Goal: Transaction & Acquisition: Purchase product/service

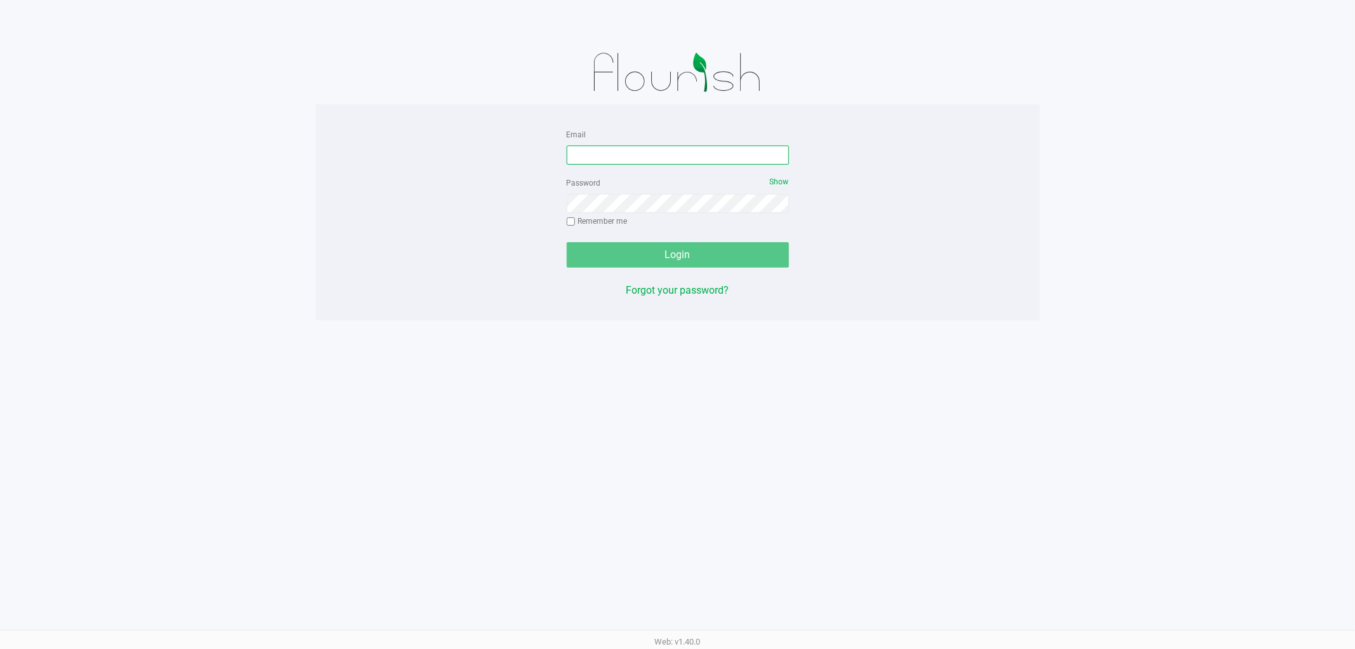
click at [601, 146] on input "Email" at bounding box center [678, 155] width 222 height 19
type input "[EMAIL_ADDRESS][DOMAIN_NAME]"
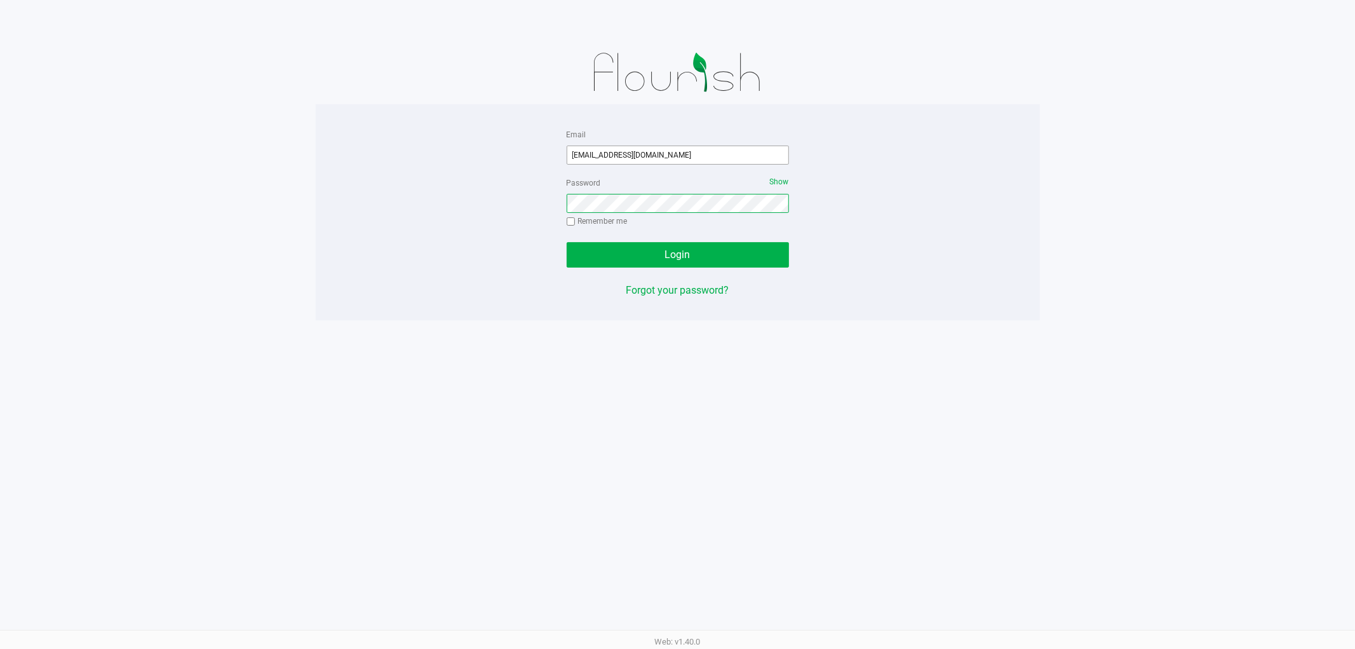
click at [567, 242] on button "Login" at bounding box center [678, 254] width 222 height 25
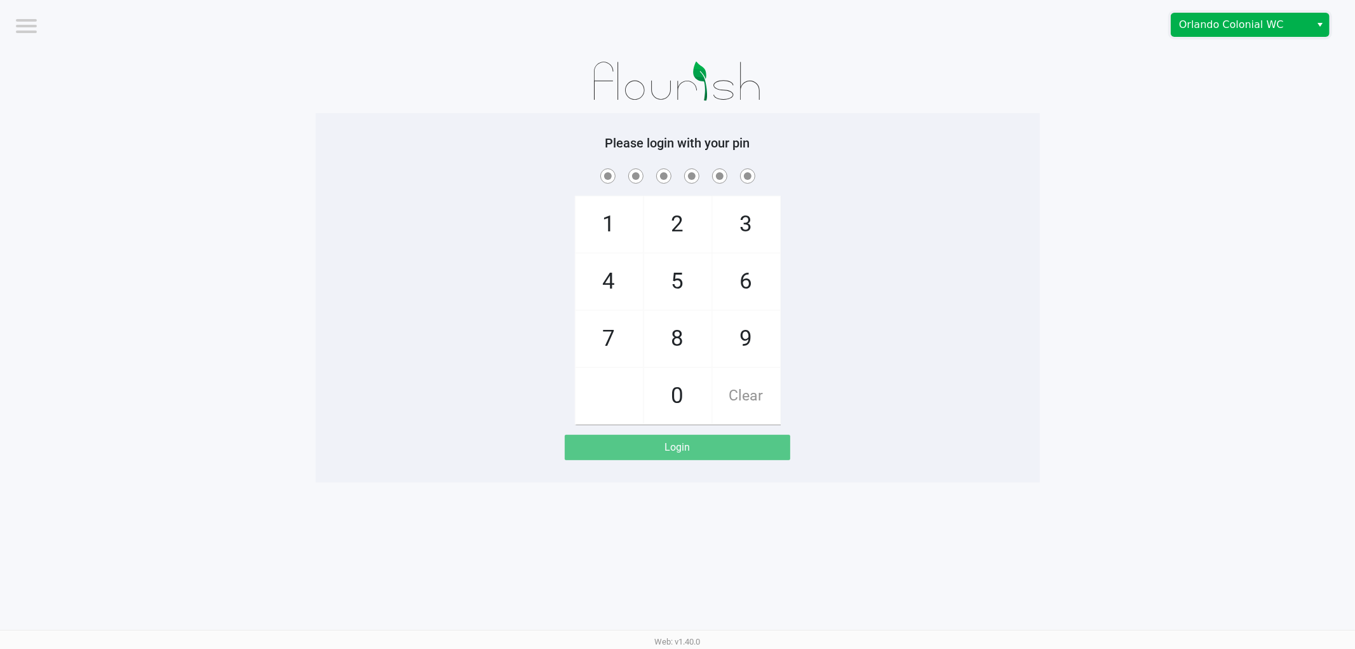
click at [1235, 22] on span "Orlando Colonial WC" at bounding box center [1241, 24] width 124 height 15
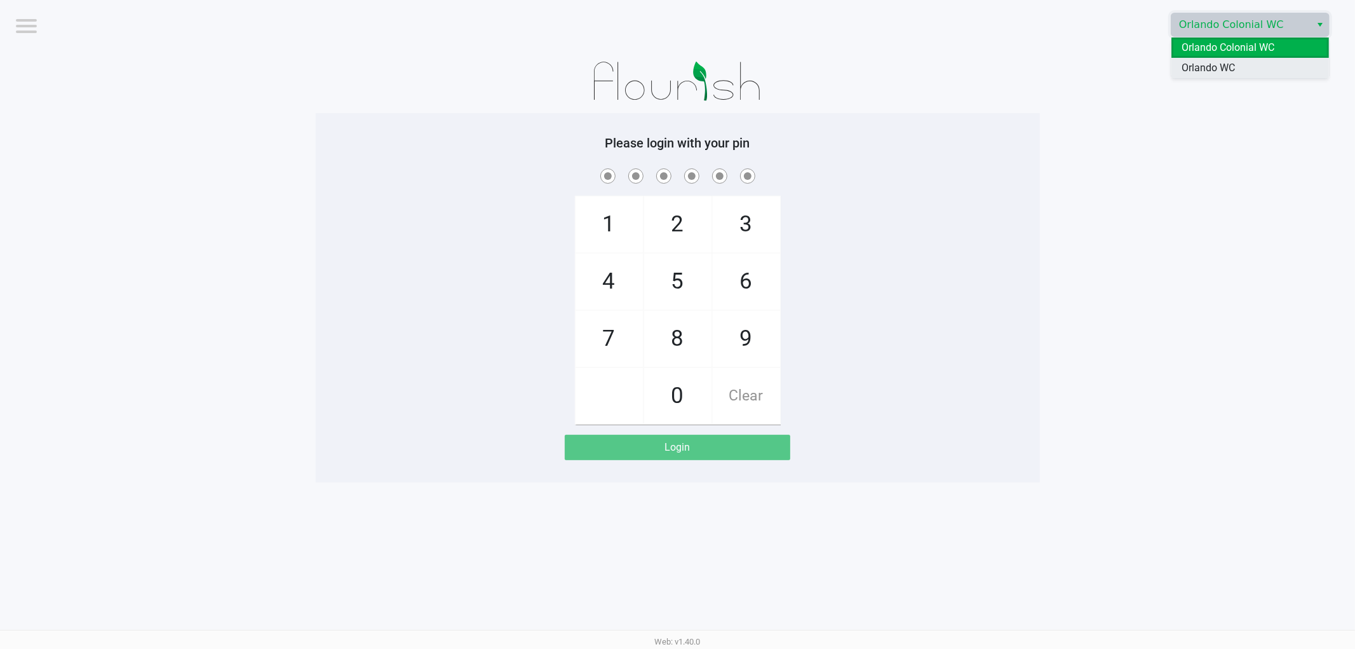
click at [1219, 68] on span "Orlando WC" at bounding box center [1208, 67] width 53 height 15
click at [1174, 121] on app-pos-login-wrapper "Logout Orlando WC Please login with your pin 1 4 7 2 5 8 0 3 6 9 Clear Login" at bounding box center [677, 241] width 1355 height 482
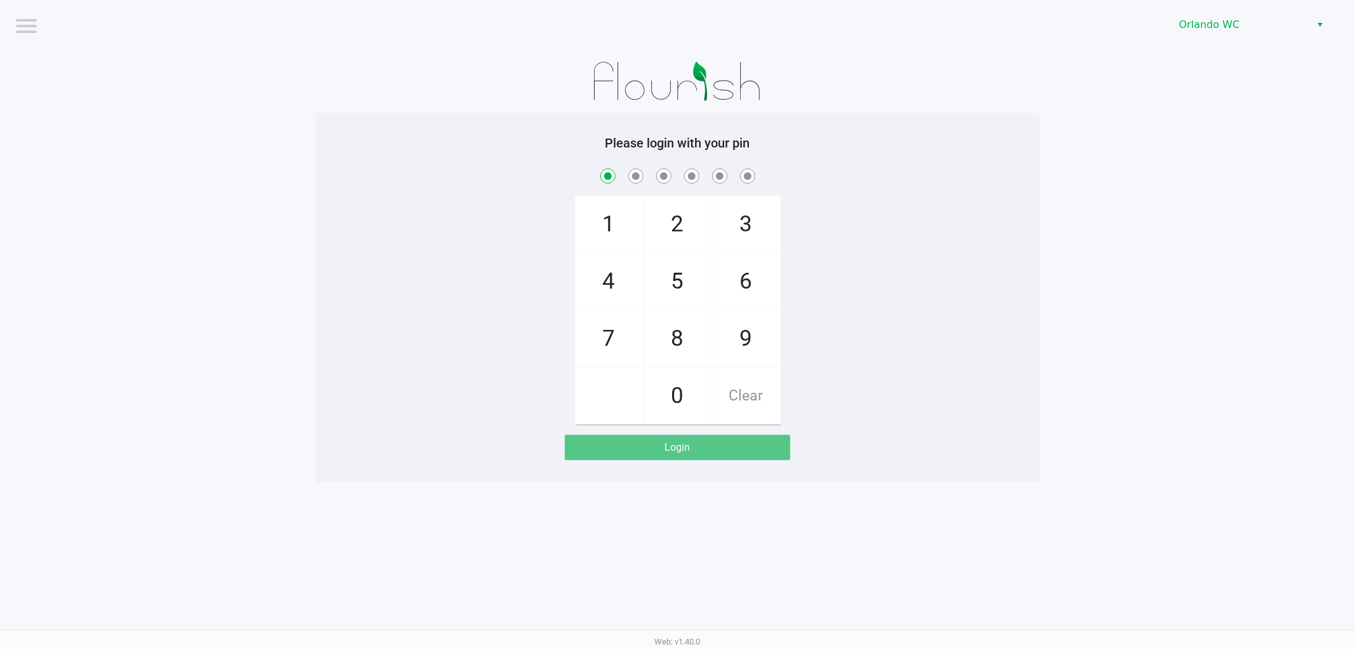
checkbox input "true"
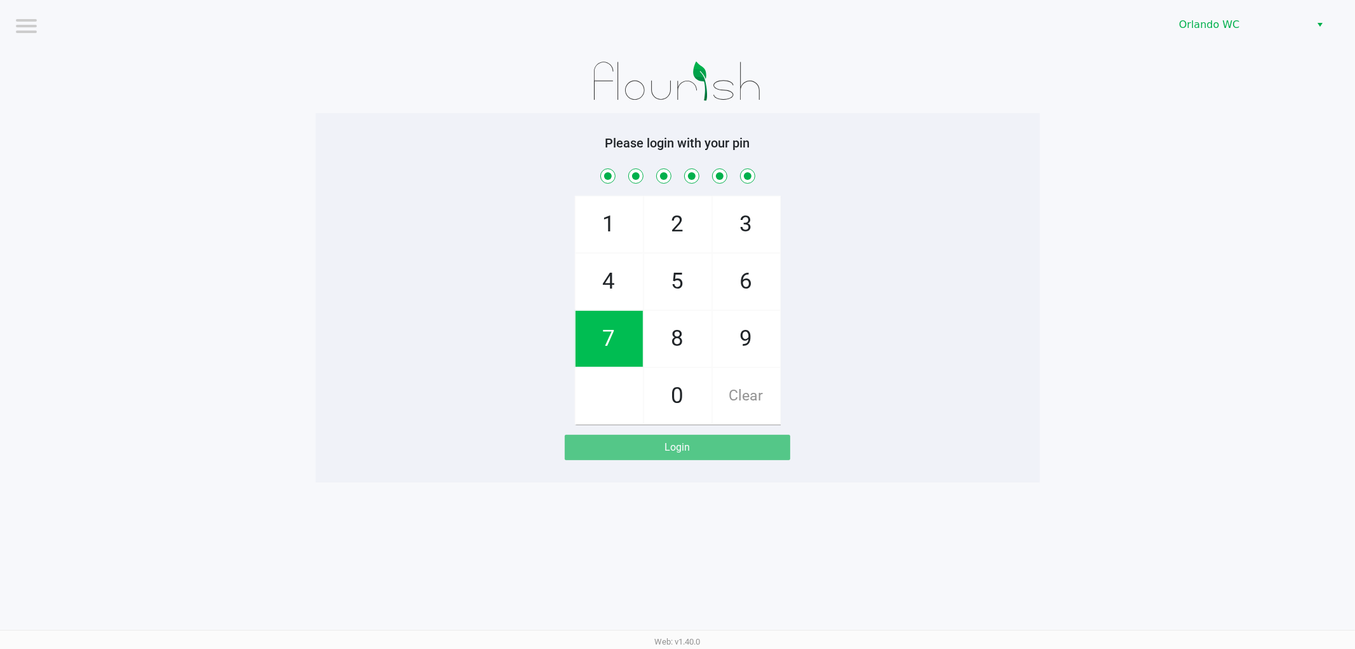
checkbox input "true"
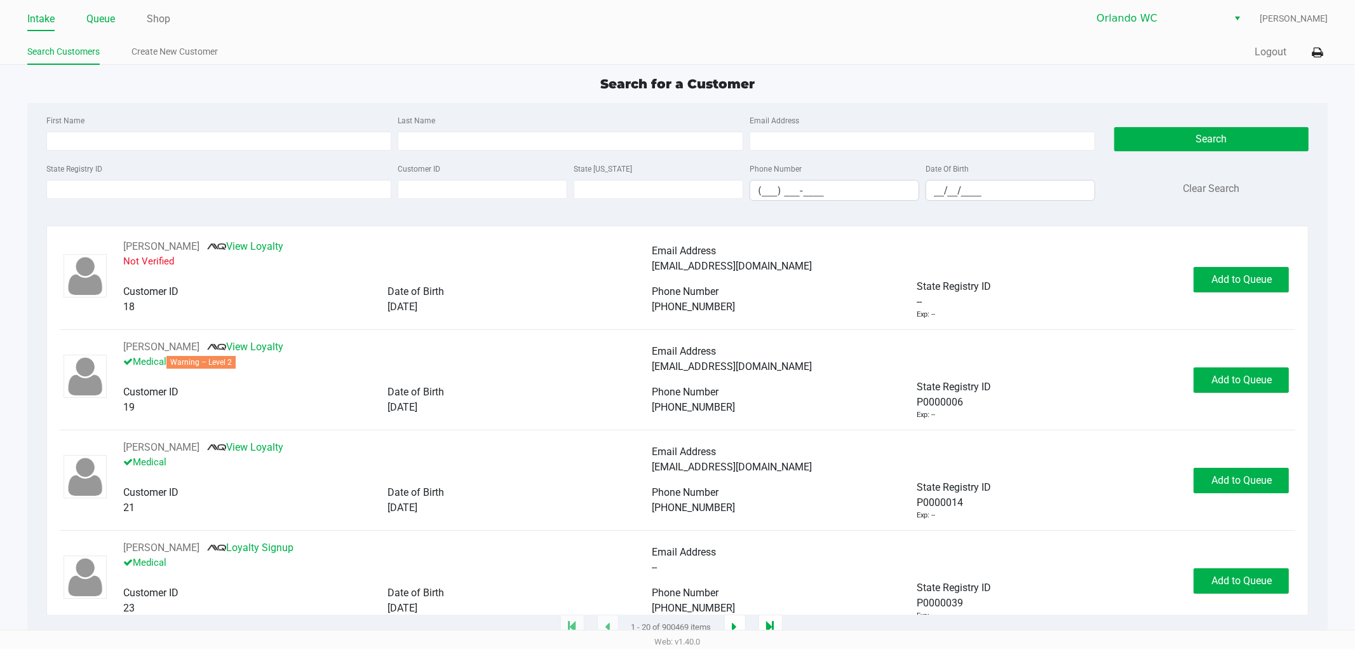
click at [93, 16] on link "Queue" at bounding box center [100, 19] width 29 height 18
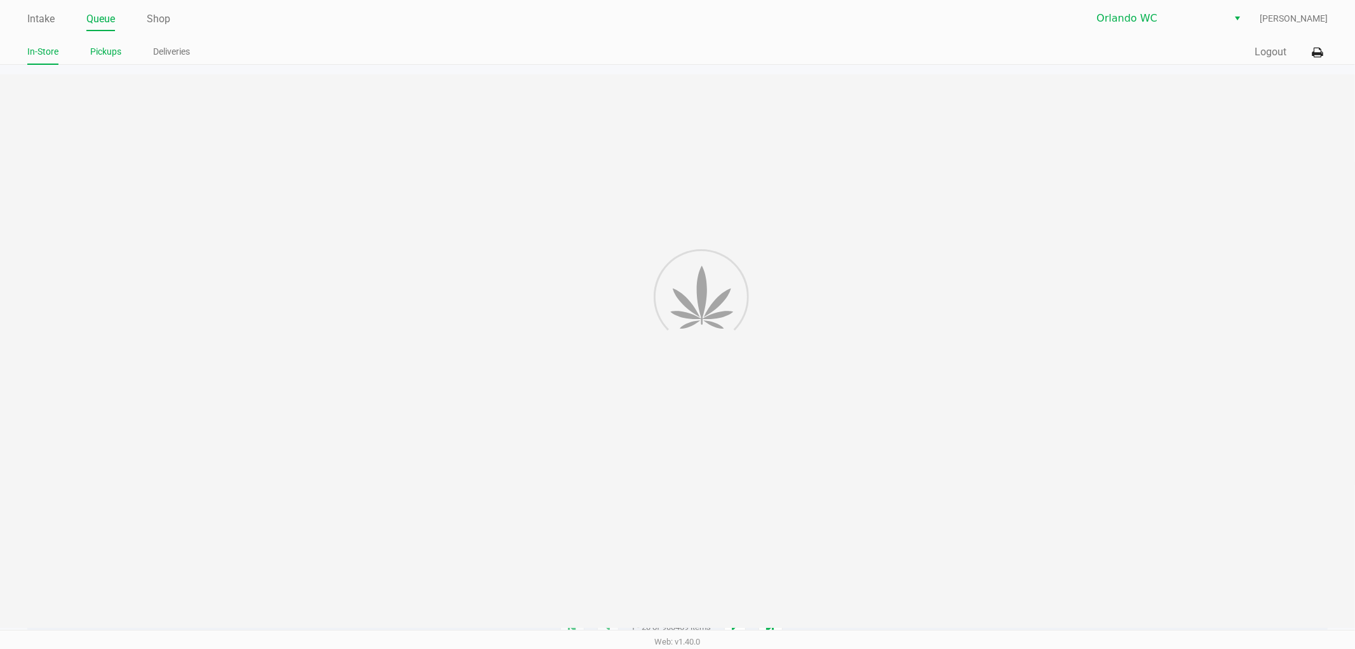
click at [93, 57] on link "Pickups" at bounding box center [105, 52] width 31 height 16
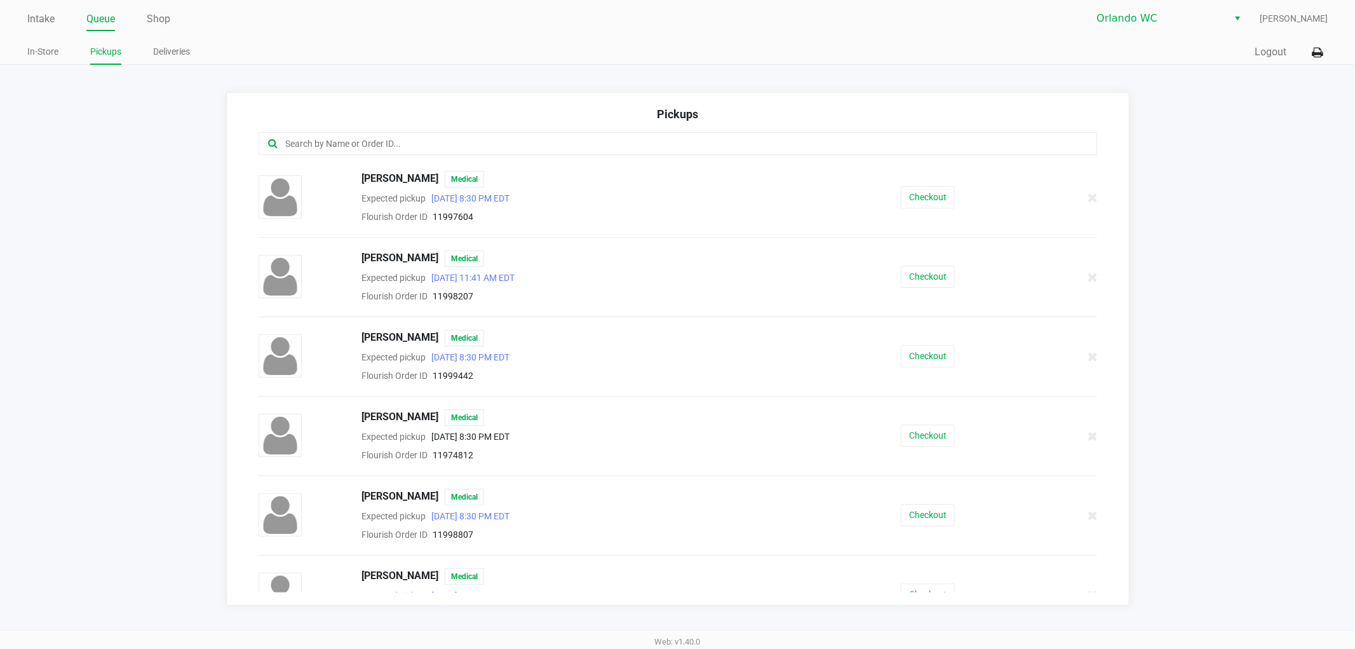
click at [103, 29] on li "Queue" at bounding box center [100, 20] width 29 height 22
click at [102, 15] on link "Queue" at bounding box center [100, 19] width 29 height 18
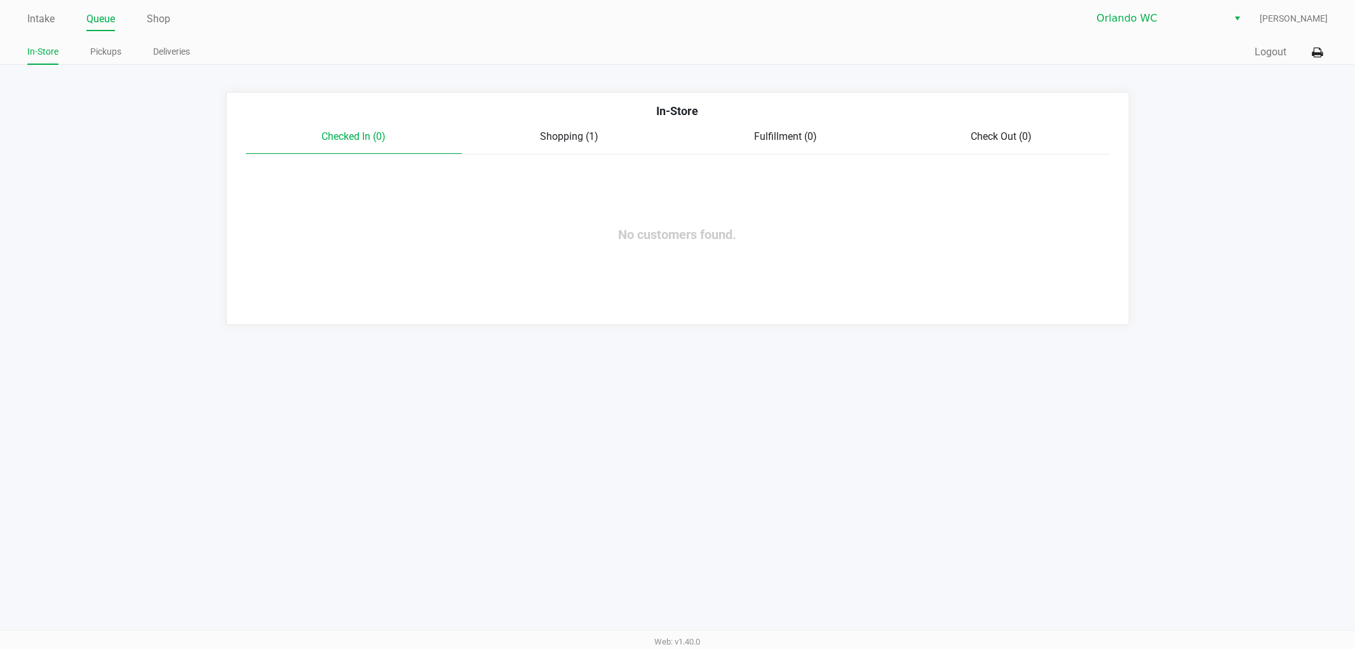
drag, startPoint x: 105, startPoint y: 10, endPoint x: 587, endPoint y: 417, distance: 630.8
click at [587, 417] on div "Intake Queue Shop Orlando WC [PERSON_NAME] In-Store Pickups Deliveries Quick Sa…" at bounding box center [677, 324] width 1355 height 649
click at [41, 15] on link "Intake" at bounding box center [40, 19] width 27 height 18
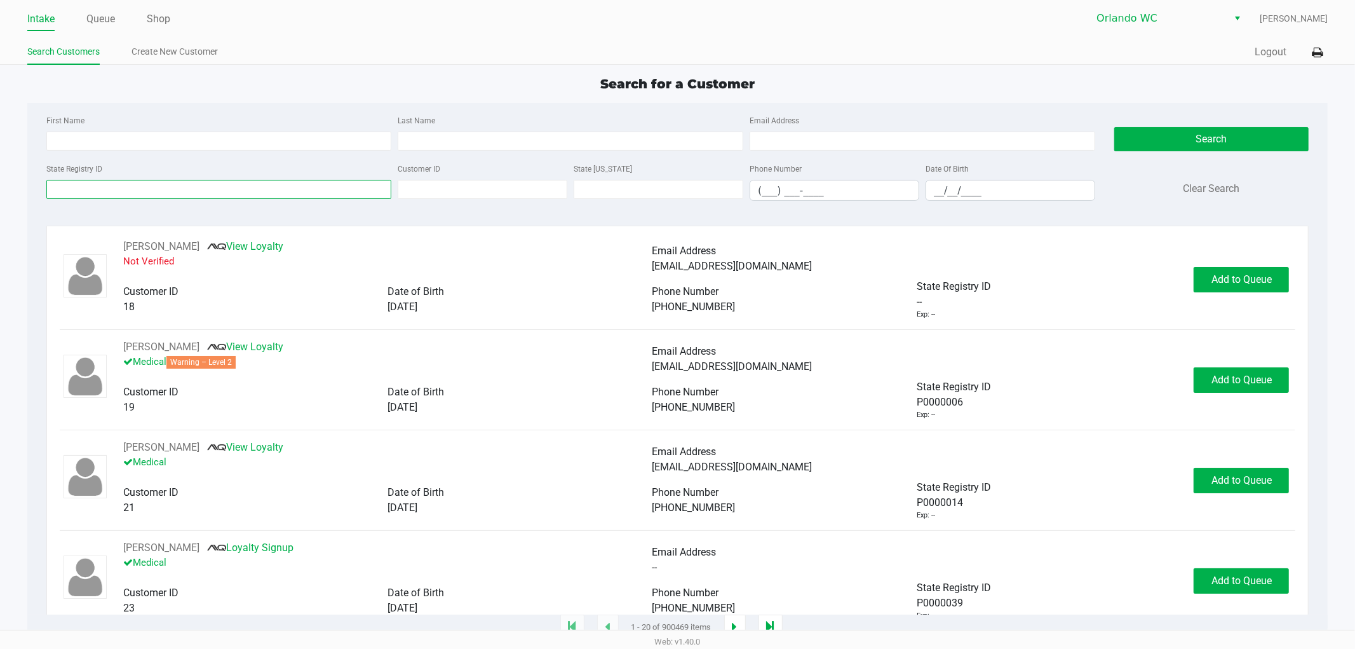
click at [205, 180] on input "State Registry ID" at bounding box center [219, 189] width 346 height 19
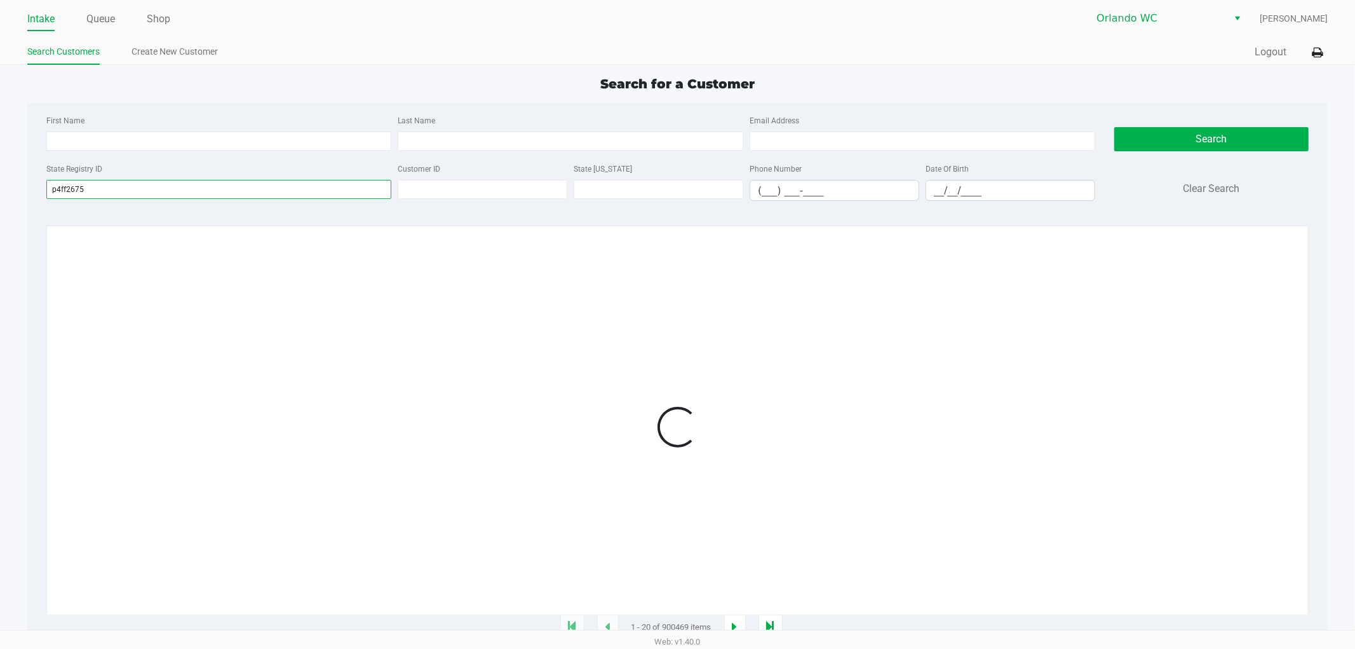
type input "p4ff2675"
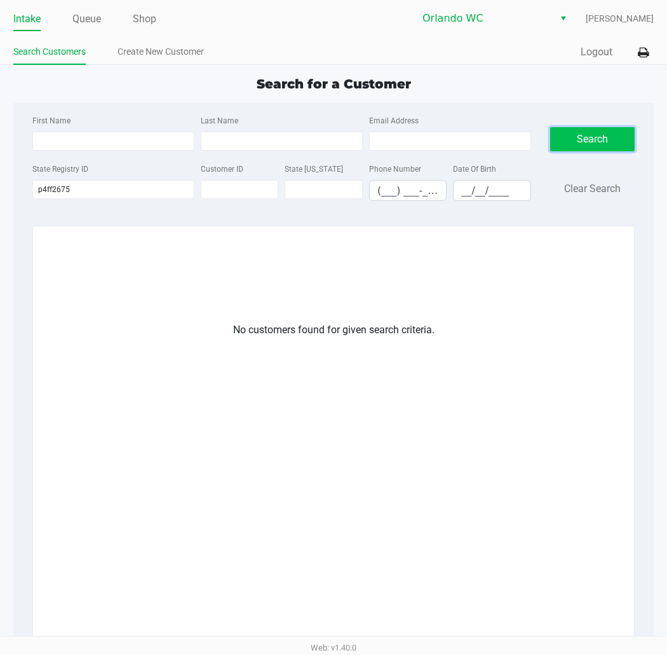
click at [577, 147] on button "Search" at bounding box center [592, 139] width 85 height 24
click at [122, 183] on input "p4ff2675" at bounding box center [113, 189] width 162 height 19
click at [187, 59] on link "Create New Customer" at bounding box center [161, 52] width 86 height 16
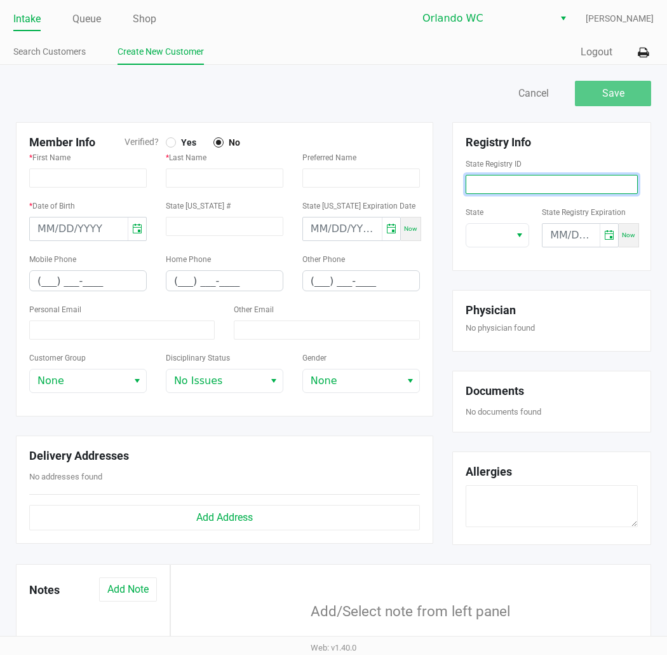
click at [516, 186] on input at bounding box center [552, 184] width 172 height 19
paste input "P4FF2675"
type input "P4FF2675"
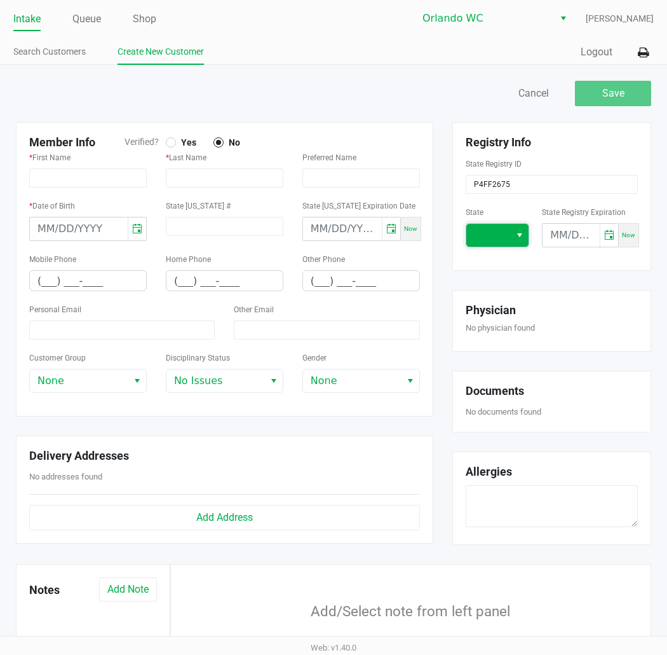
click at [473, 235] on span at bounding box center [488, 235] width 44 height 23
click at [487, 315] on span "FL" at bounding box center [482, 320] width 11 height 15
click at [625, 337] on div "No physician found" at bounding box center [551, 330] width 191 height 15
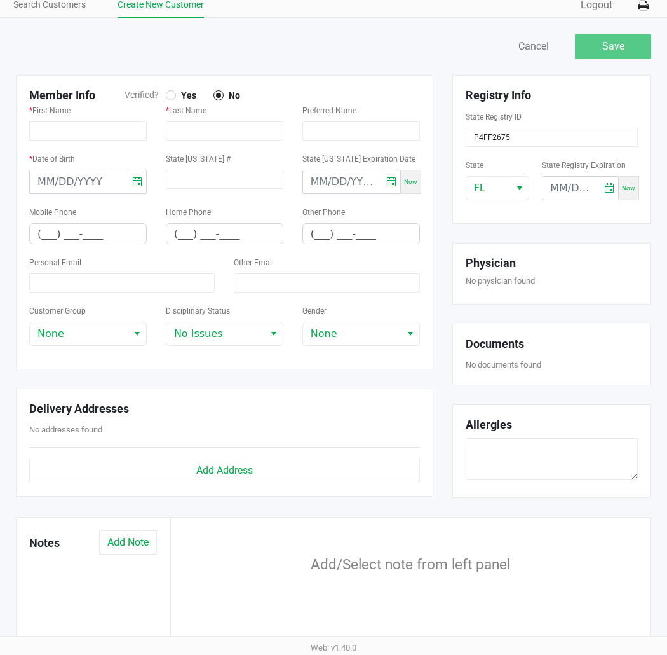
scroll to position [71, 0]
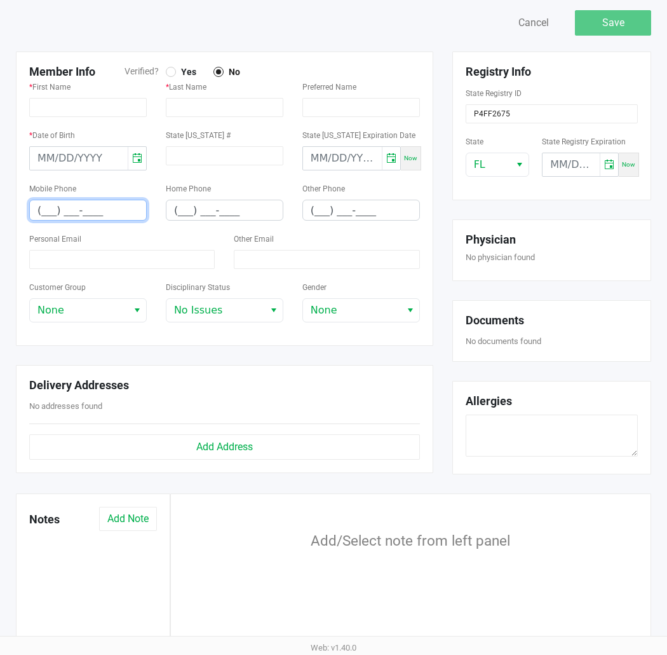
click at [85, 214] on input "(___) ___-____" at bounding box center [88, 210] width 116 height 20
paste input "321) 663-5128"
type input "[PHONE_NUMBER]"
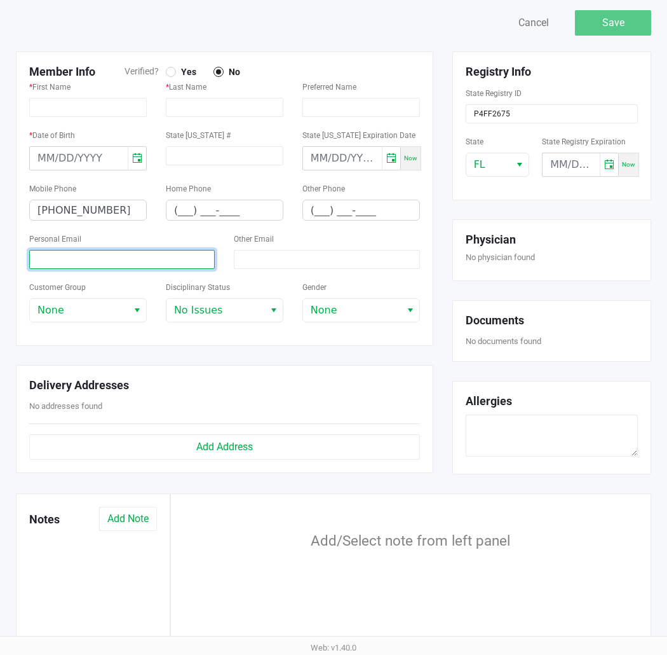
click at [84, 269] on input at bounding box center [122, 259] width 186 height 19
paste input "[EMAIL_ADDRESS][DOMAIN_NAME]"
type input "[EMAIL_ADDRESS][DOMAIN_NAME]"
click at [137, 248] on div "Personal Email [EMAIL_ADDRESS][DOMAIN_NAME]" at bounding box center [122, 250] width 186 height 38
click at [435, 147] on div "Member Info Verified? Yes No * First Name * Last Name Preferred Name * Date of …" at bounding box center [224, 198] width 437 height 294
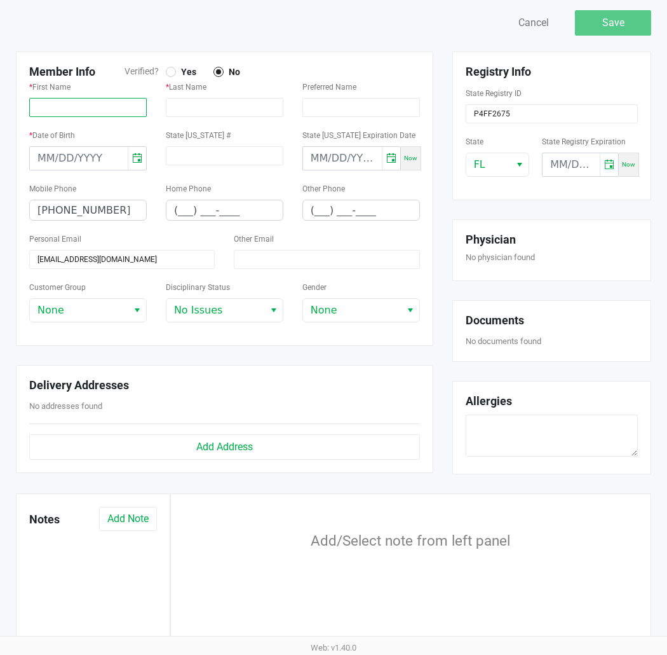
click at [122, 109] on input "text" at bounding box center [88, 107] width 118 height 19
paste input "MARELIX"
type input "MARELIX"
click at [240, 118] on div "* Last Name" at bounding box center [224, 103] width 137 height 48
click at [240, 116] on input "text" at bounding box center [225, 107] width 118 height 19
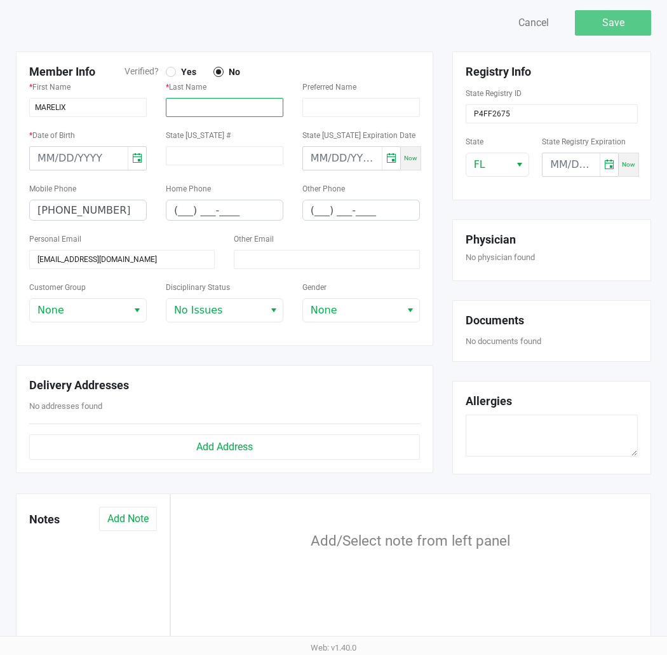
paste input "[PERSON_NAME]"
type input "[PERSON_NAME]"
click at [291, 58] on div "Member Info Verified? Yes No * First Name MARELIX * Last Name [PERSON_NAME] Pre…" at bounding box center [224, 198] width 417 height 294
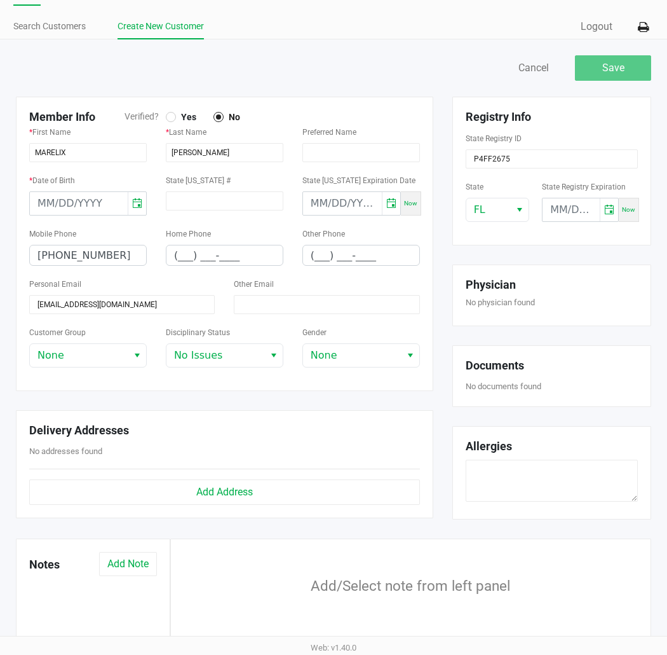
scroll to position [0, 0]
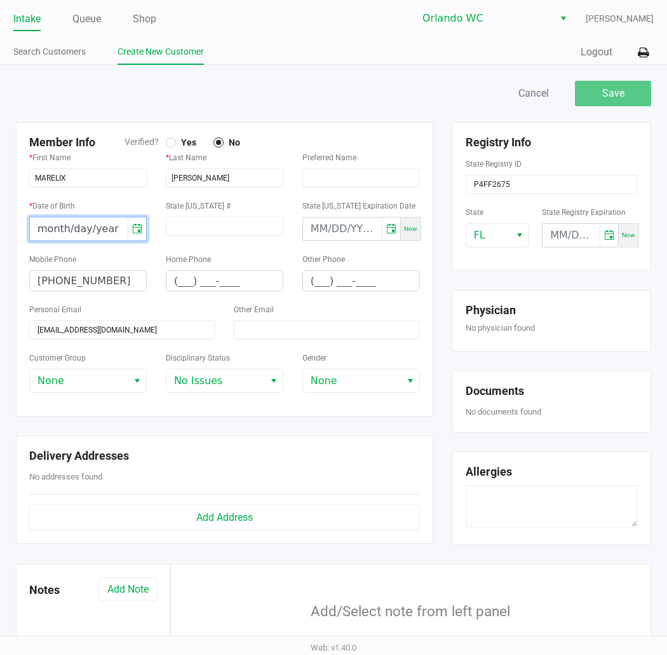
click at [61, 225] on input "month/day/year" at bounding box center [79, 228] width 98 height 23
type input "[DATE]"
click at [374, 140] on div "Member Info Verified? Yes No" at bounding box center [225, 142] width 410 height 14
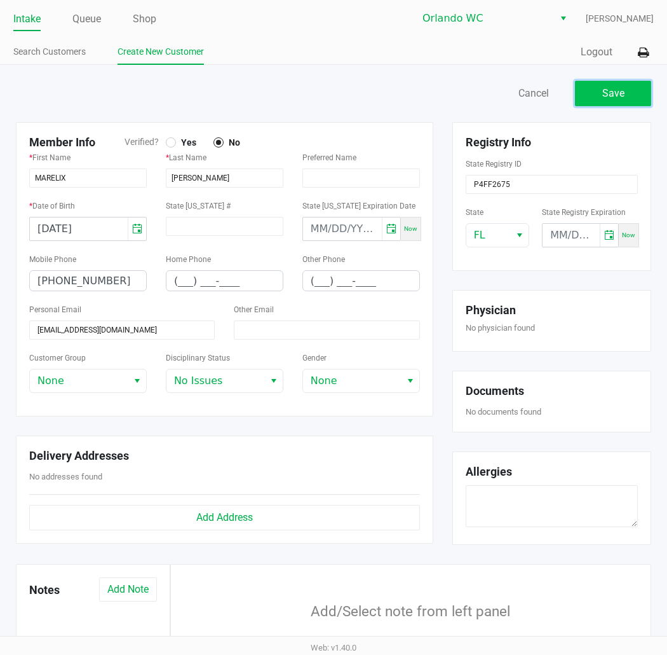
click at [614, 97] on span "Save" at bounding box center [613, 93] width 22 height 12
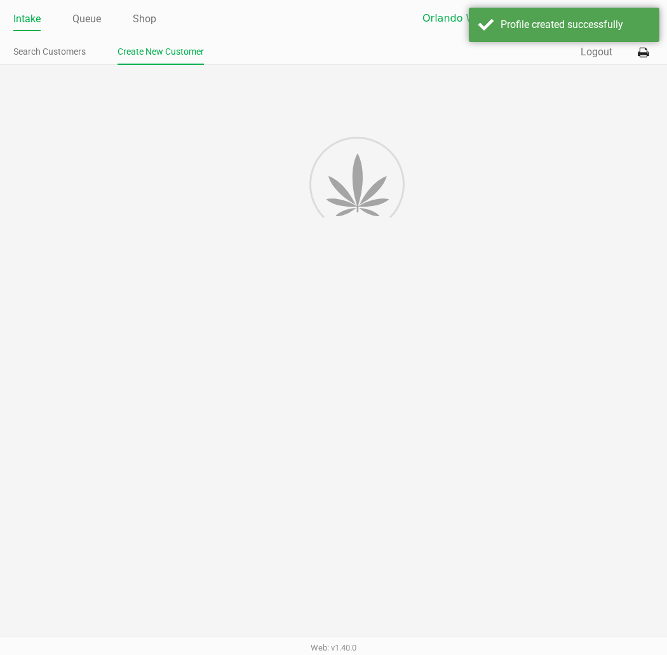
type input "---"
type input "( __) ___-____"
type input "---"
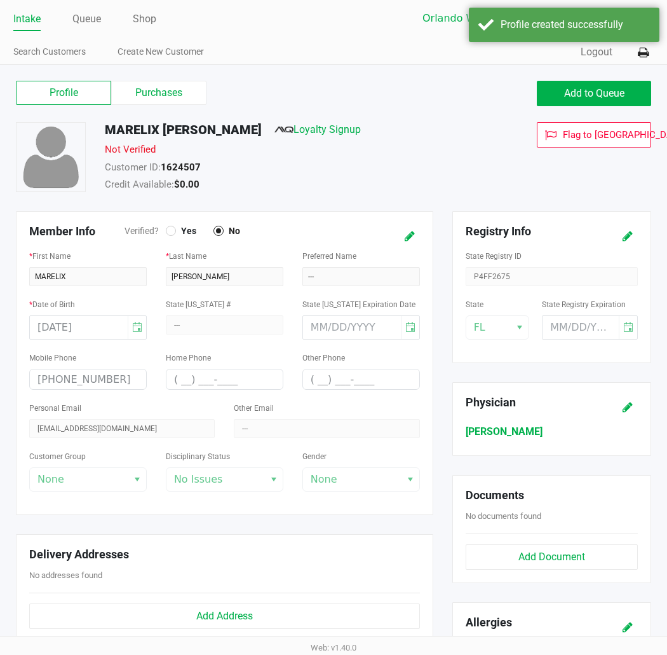
click at [508, 178] on div "Flag to [GEOGRAPHIC_DATA]" at bounding box center [566, 158] width 189 height 73
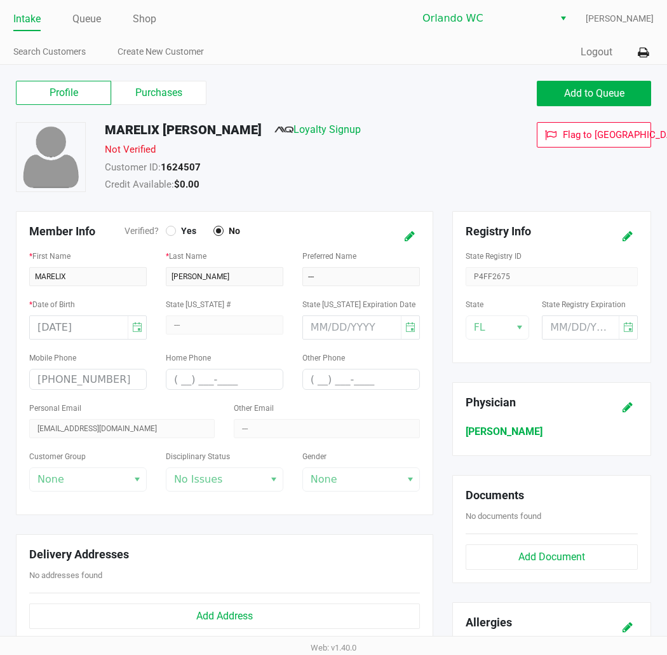
click at [320, 160] on div "Customer ID: 1624507" at bounding box center [283, 169] width 377 height 18
click at [412, 236] on icon at bounding box center [410, 236] width 10 height 9
click at [178, 238] on div "Member Info Verified? Yes No" at bounding box center [190, 231] width 322 height 14
click at [176, 231] on span "Yes" at bounding box center [186, 230] width 20 height 11
click at [390, 229] on button at bounding box center [397, 236] width 20 height 24
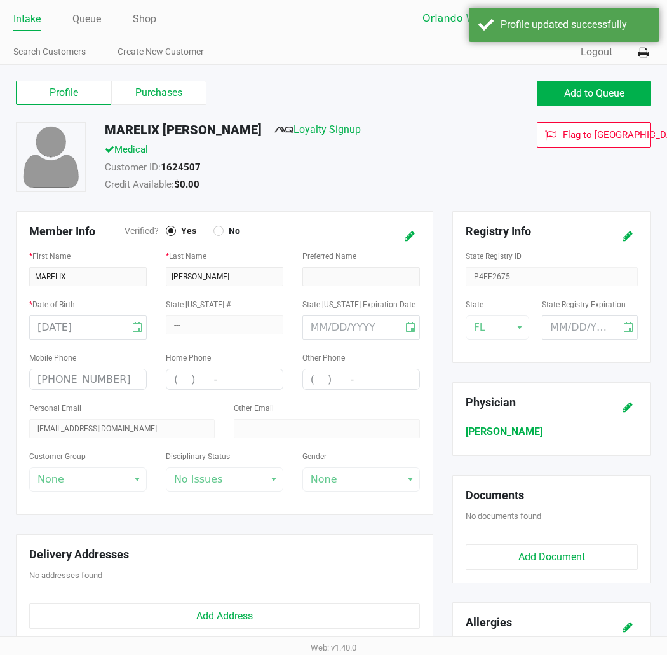
click at [398, 196] on div "MARELIX [PERSON_NAME] Loyalty Signup Medical Customer ID: 1624507 Credit Availa…" at bounding box center [333, 166] width 655 height 89
click at [309, 110] on div "Profile Purchases Add to Queue" at bounding box center [333, 100] width 655 height 44
click at [307, 130] on link "Loyalty Signup" at bounding box center [318, 129] width 86 height 12
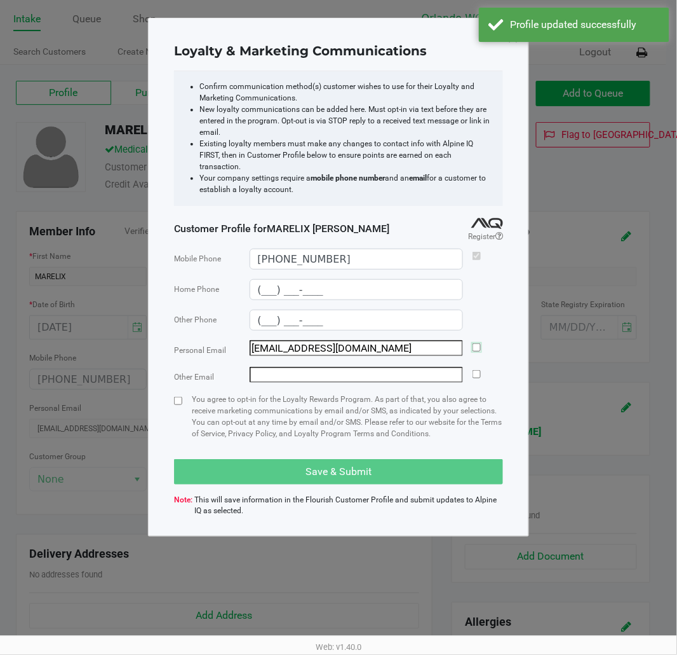
click at [475, 343] on input "checkbox" at bounding box center [477, 347] width 8 height 8
checkbox input "true"
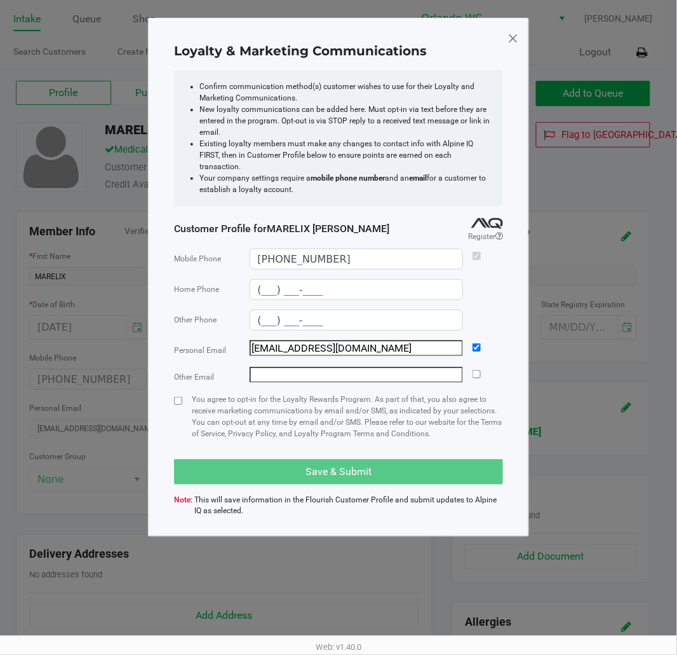
click at [175, 400] on div at bounding box center [178, 421] width 8 height 56
click at [176, 397] on input "checkbox" at bounding box center [178, 401] width 8 height 8
checkbox input "true"
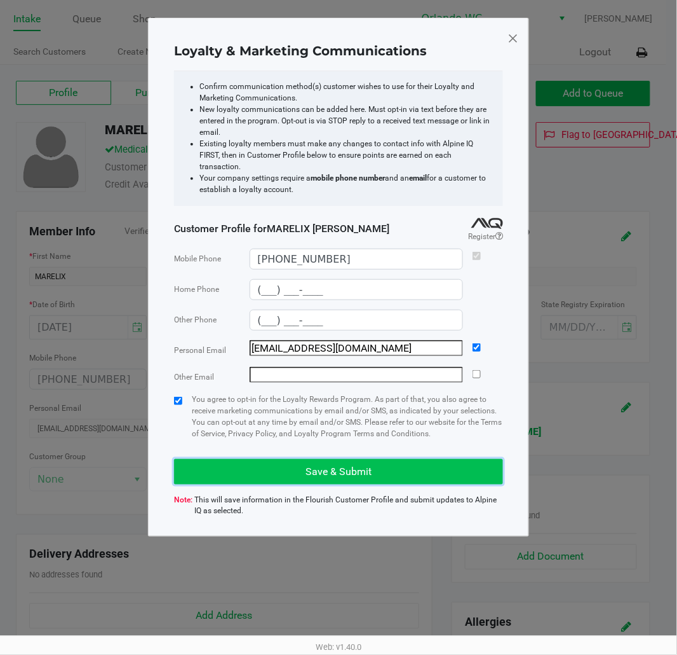
click at [356, 470] on span "Save & Submit" at bounding box center [339, 471] width 66 height 12
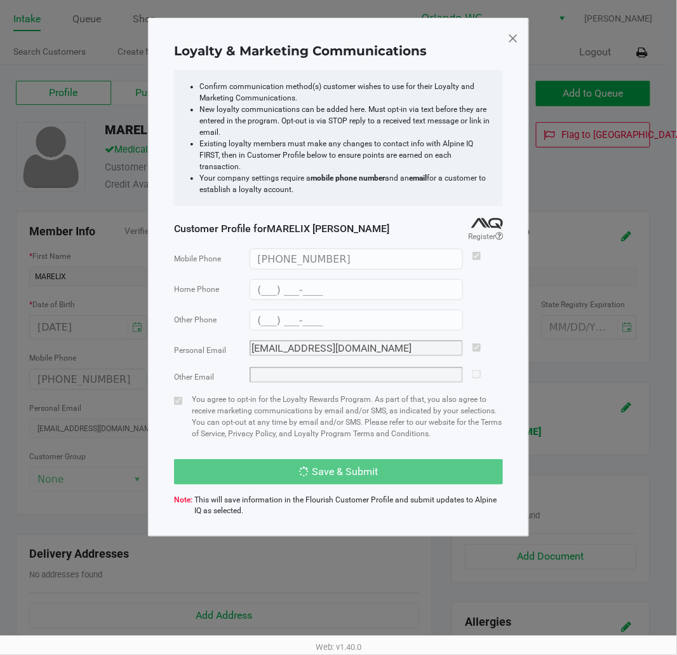
type input "(___) ___-____"
type input "[EMAIL_ADDRESS][DOMAIN_NAME]"
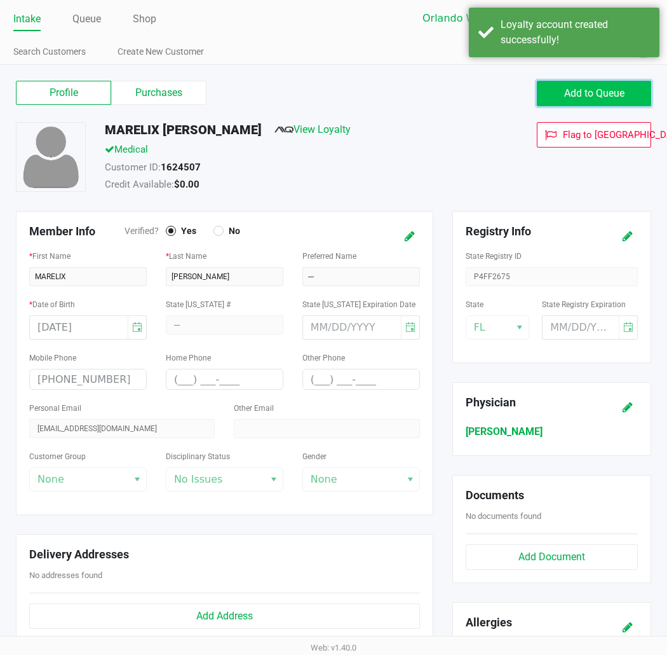
click at [573, 97] on span "Add to Queue" at bounding box center [594, 93] width 60 height 12
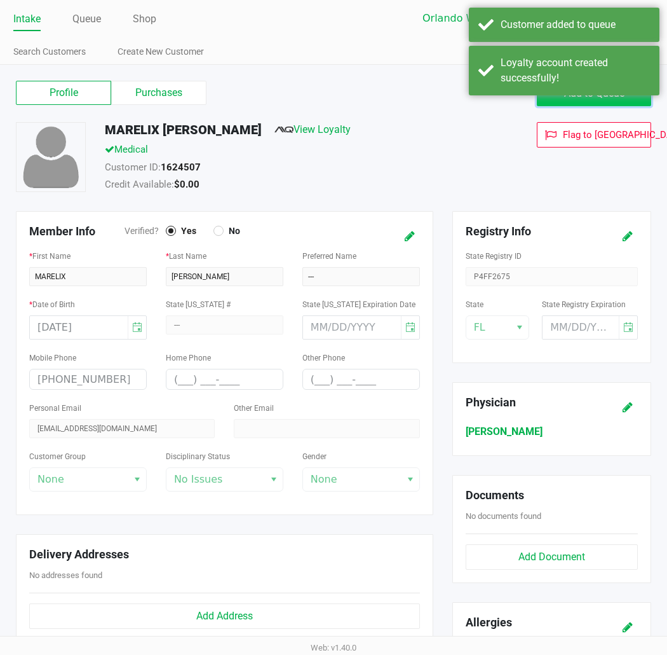
click at [594, 98] on span "Add to Queue" at bounding box center [594, 93] width 60 height 12
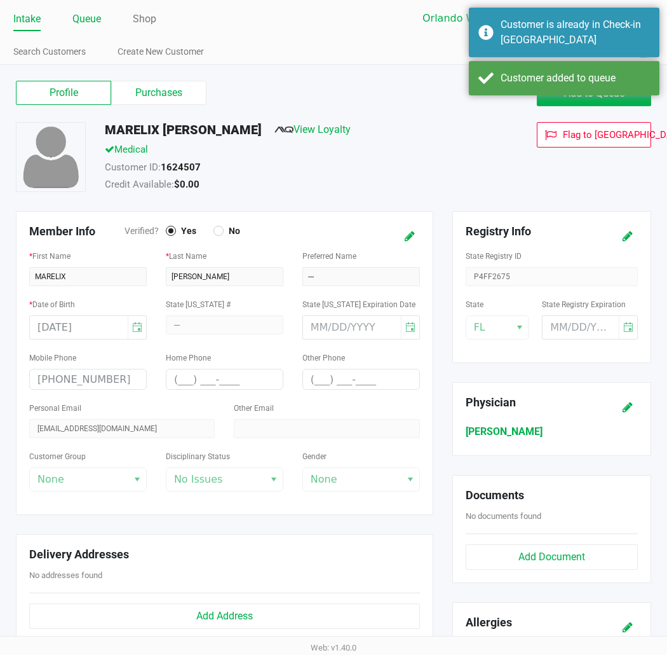
click at [85, 24] on link "Queue" at bounding box center [86, 19] width 29 height 18
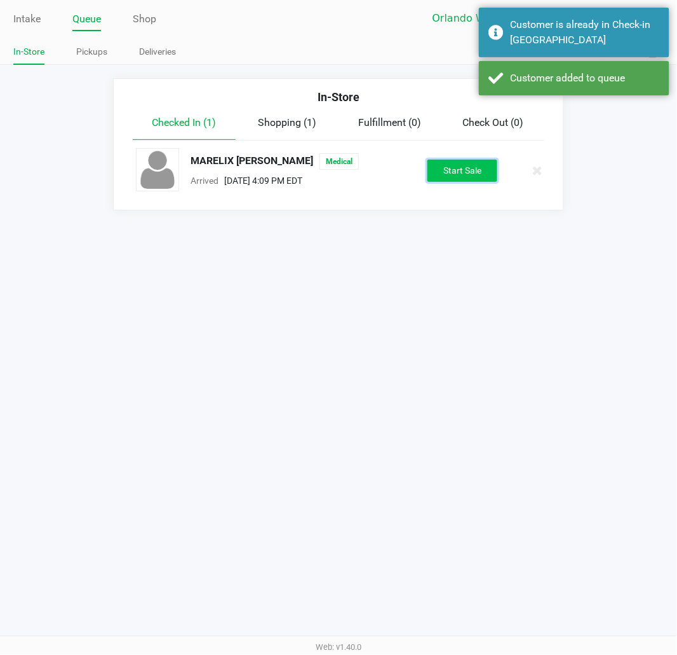
click at [462, 162] on button "Start Sale" at bounding box center [463, 170] width 70 height 22
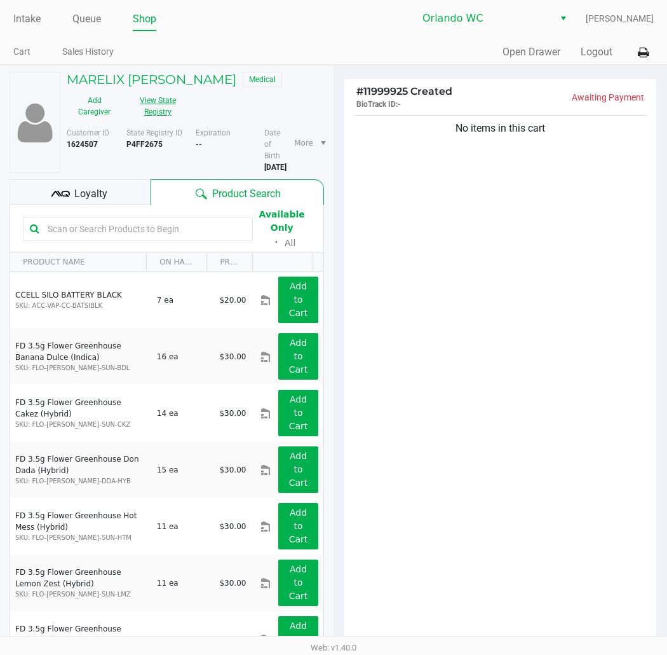
click at [153, 109] on button "View State Registry" at bounding box center [154, 106] width 64 height 32
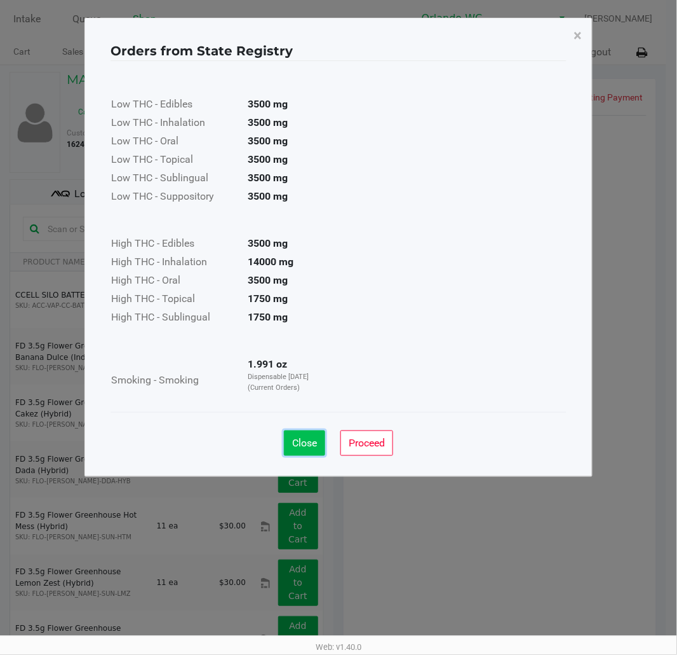
click at [302, 438] on span "Close" at bounding box center [304, 443] width 25 height 12
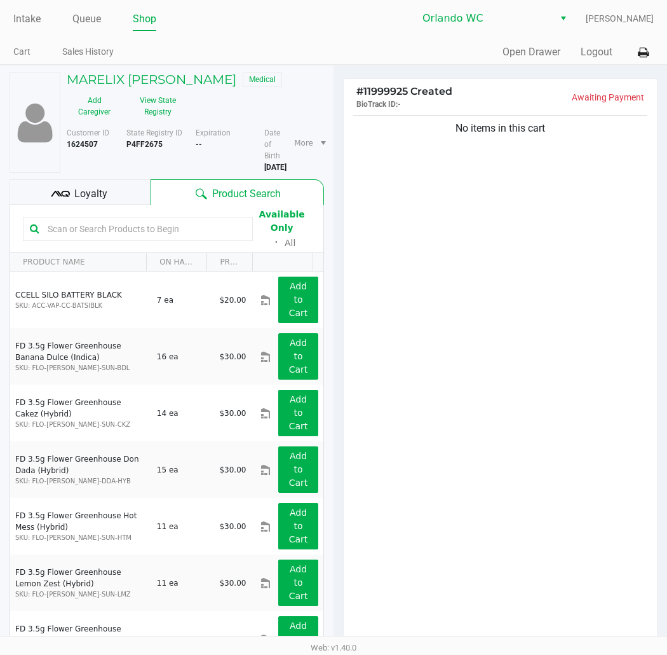
click at [182, 224] on input "text" at bounding box center [144, 228] width 203 height 19
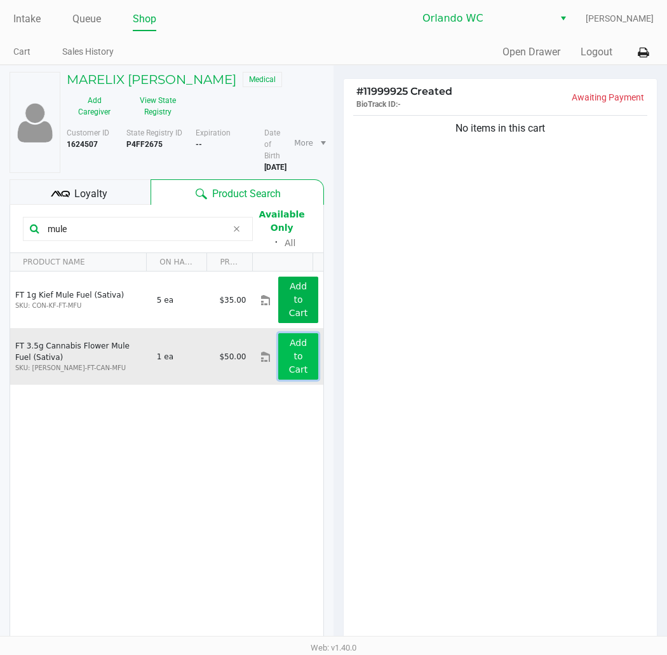
click at [290, 363] on app-button-loader "Add to Cart" at bounding box center [298, 355] width 19 height 37
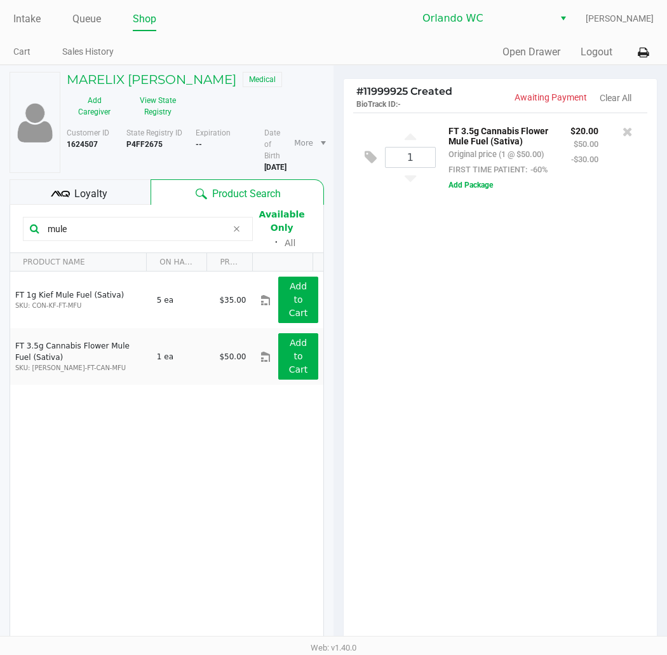
click at [135, 233] on input "mule" at bounding box center [135, 228] width 184 height 19
click at [151, 230] on input "mule" at bounding box center [135, 228] width 184 height 19
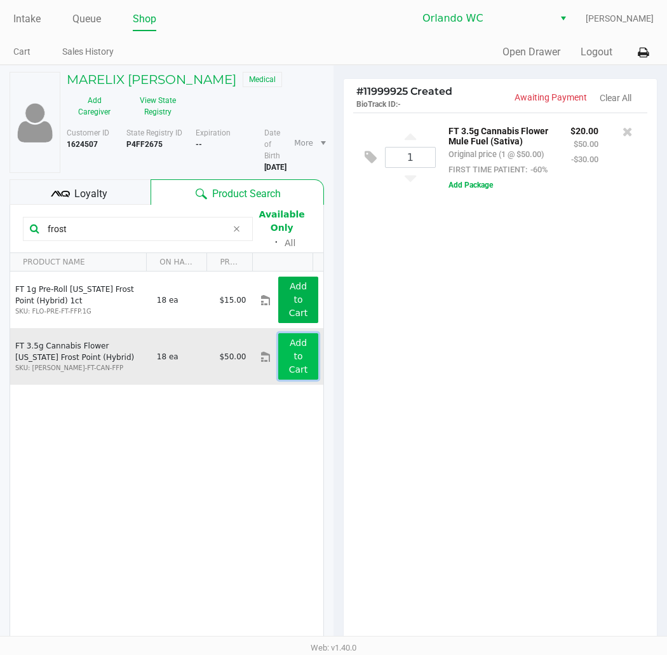
click at [292, 370] on app-button-loader "Add to Cart" at bounding box center [298, 355] width 19 height 37
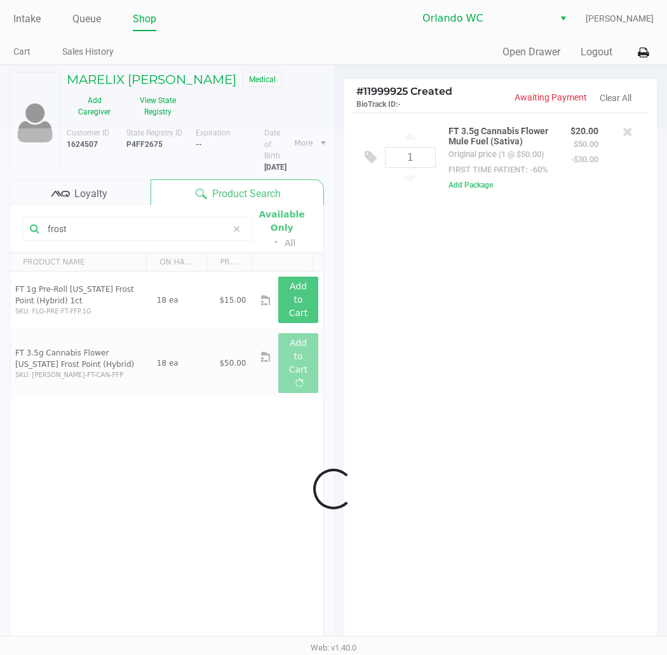
click at [482, 344] on div at bounding box center [333, 488] width 667 height 720
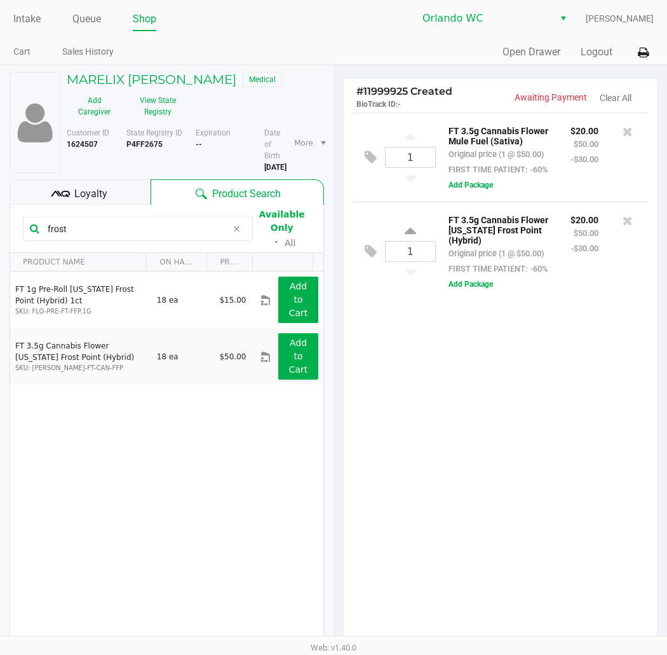
click at [126, 233] on input "frost" at bounding box center [135, 228] width 184 height 19
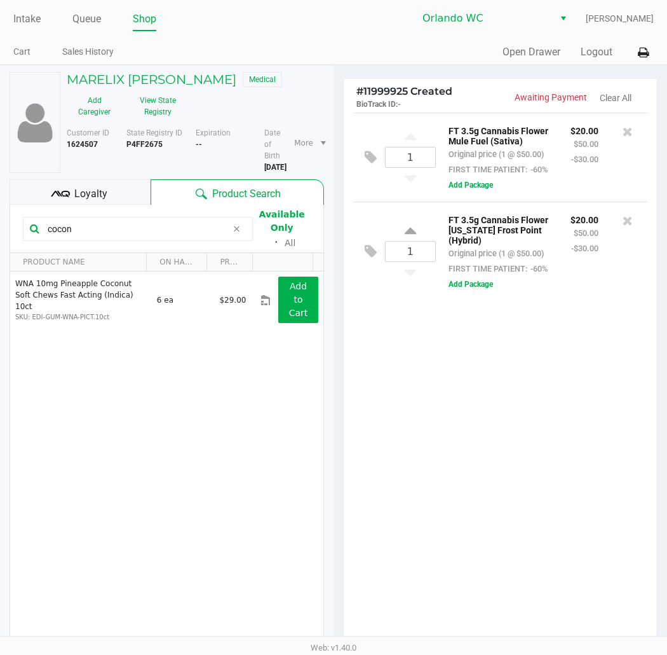
type input "cocon"
click at [480, 473] on div "1 FT 3.5g Cannabis Flower Mule Fuel (Sativa) Original price (1 @ $50.00) FIRST …" at bounding box center [500, 378] width 313 height 532
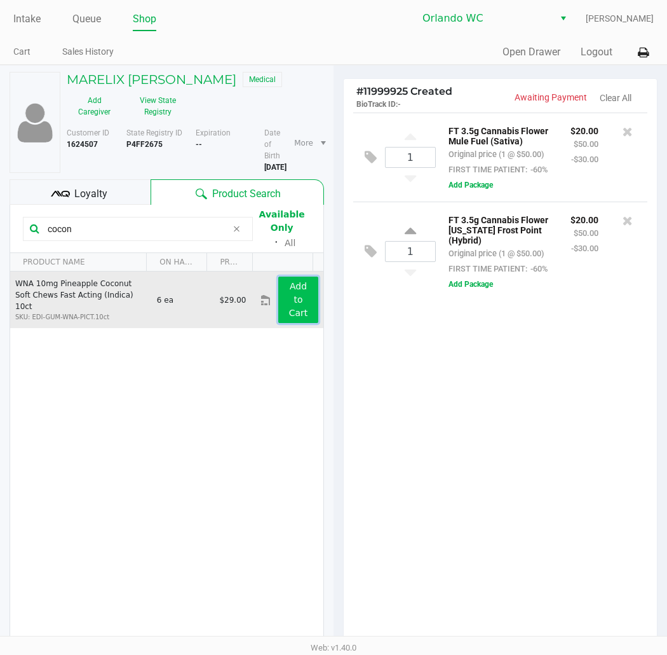
click at [281, 278] on button "Add to Cart" at bounding box center [298, 299] width 40 height 46
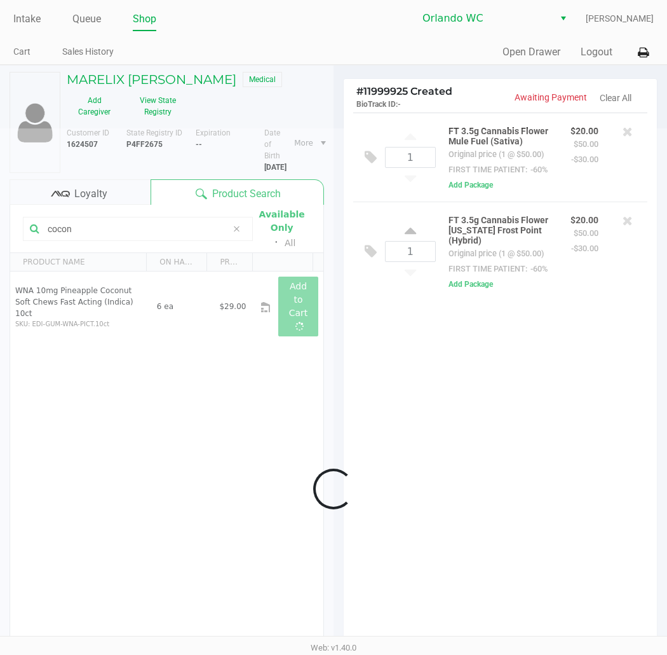
click at [553, 494] on div at bounding box center [333, 488] width 667 height 720
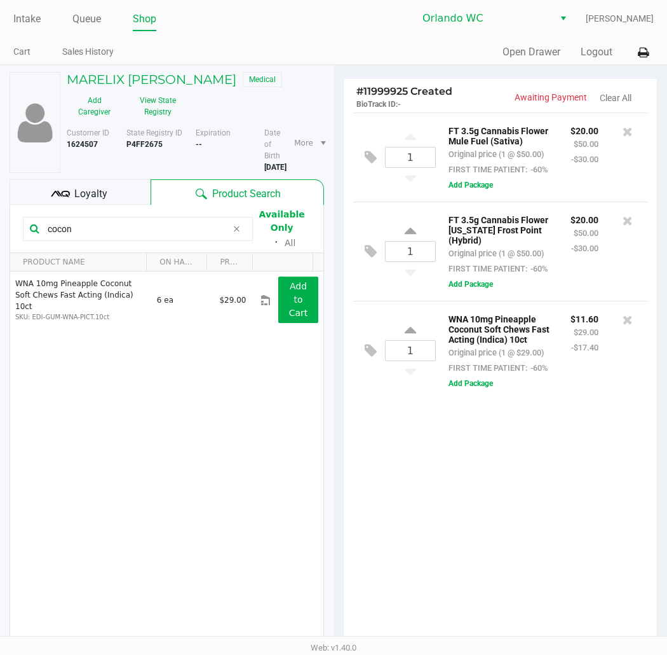
click at [449, 519] on div "1 FT 3.5g Cannabis Flower Mule Fuel (Sativa) Original price (1 @ $50.00) FIRST …" at bounding box center [500, 378] width 313 height 532
click at [463, 515] on div "1 FT 3.5g Cannabis Flower Mule Fuel (Sativa) Original price (1 @ $50.00) FIRST …" at bounding box center [500, 378] width 313 height 532
click at [169, 104] on button "View State Registry" at bounding box center [154, 106] width 64 height 32
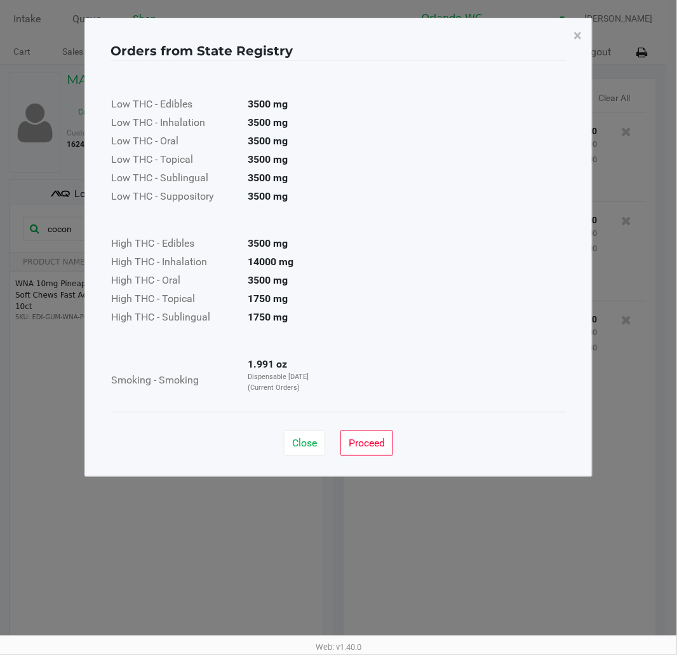
click at [308, 334] on td at bounding box center [219, 341] width 217 height 29
click at [295, 441] on span "Close" at bounding box center [304, 443] width 25 height 12
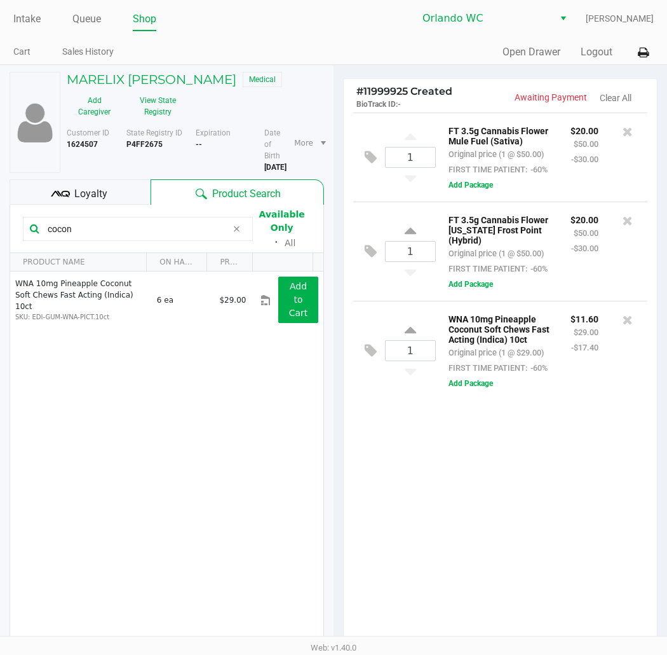
click at [429, 456] on div "1 FT 3.5g Cannabis Flower Mule Fuel (Sativa) Original price (1 @ $50.00) FIRST …" at bounding box center [500, 378] width 313 height 532
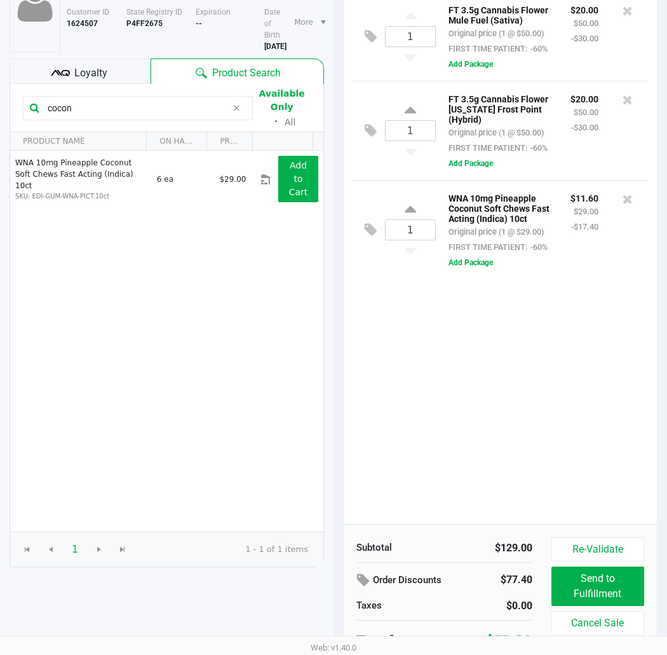
scroll to position [131, 0]
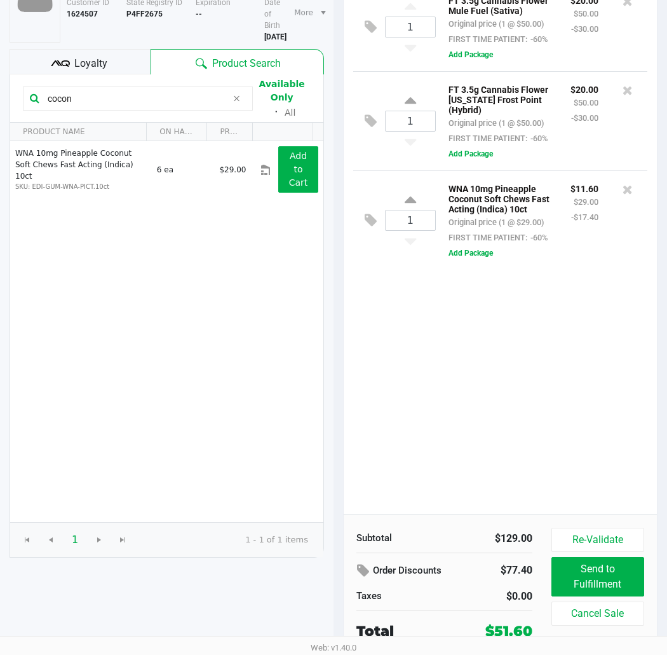
click at [493, 515] on div "Subtotal $129.00 Order Discounts $77.40 Taxes $0.00 Total $51.60 Re-Validate Se…" at bounding box center [500, 584] width 313 height 140
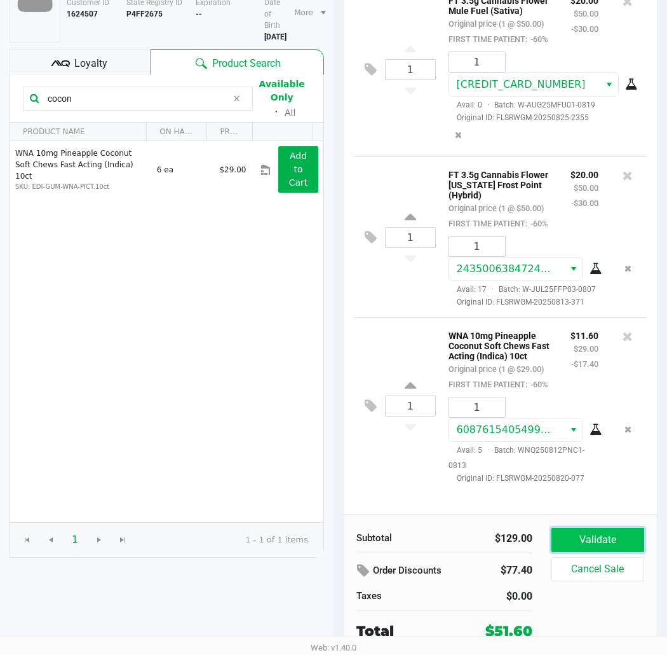
click at [620, 539] on button "Validate" at bounding box center [598, 539] width 93 height 24
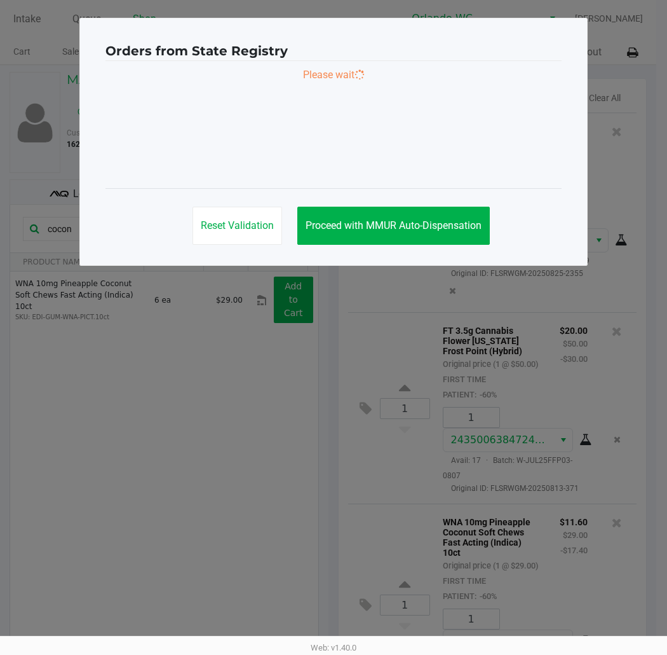
scroll to position [0, 0]
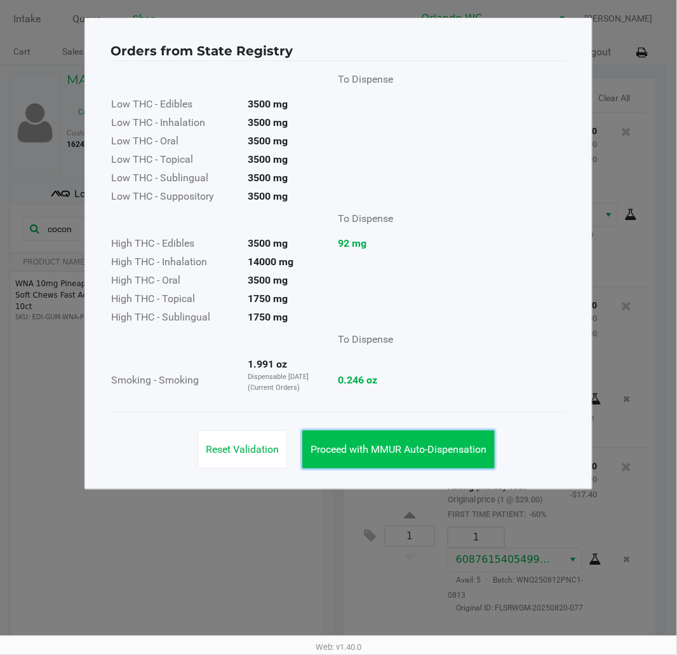
click at [428, 461] on button "Proceed with MMUR Auto-Dispensation" at bounding box center [398, 449] width 193 height 38
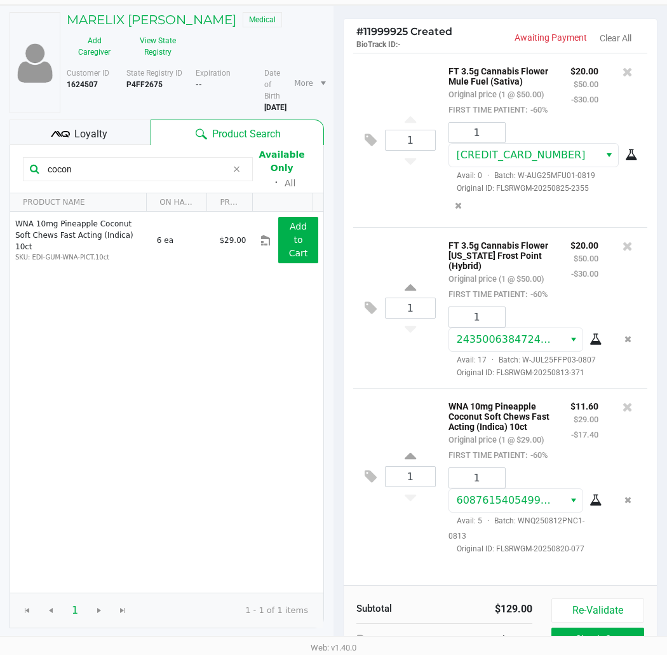
scroll to position [144, 0]
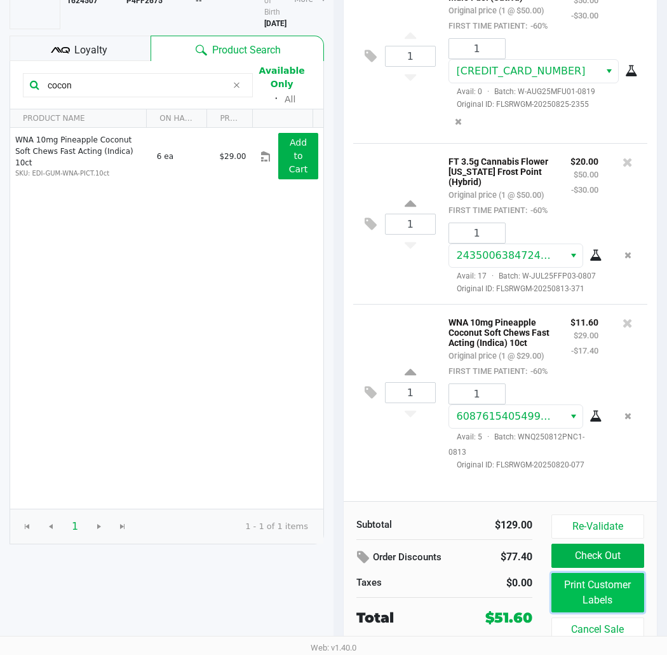
click at [614, 594] on button "Print Customer Labels" at bounding box center [598, 592] width 93 height 39
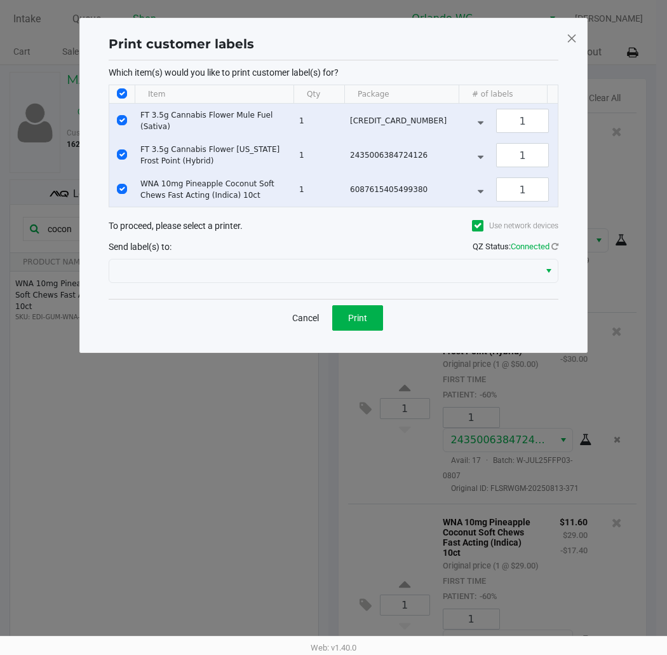
scroll to position [0, 0]
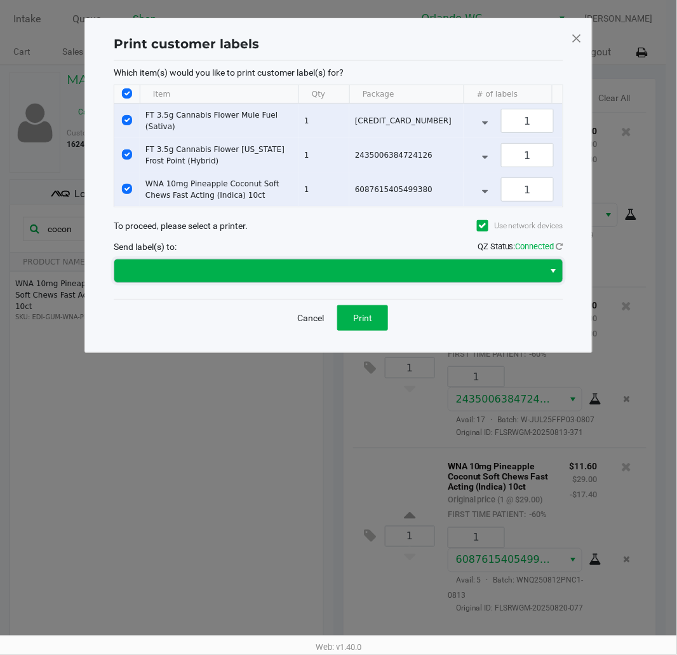
drag, startPoint x: 246, startPoint y: 269, endPoint x: 252, endPoint y: 277, distance: 9.9
click at [246, 271] on span at bounding box center [329, 270] width 430 height 23
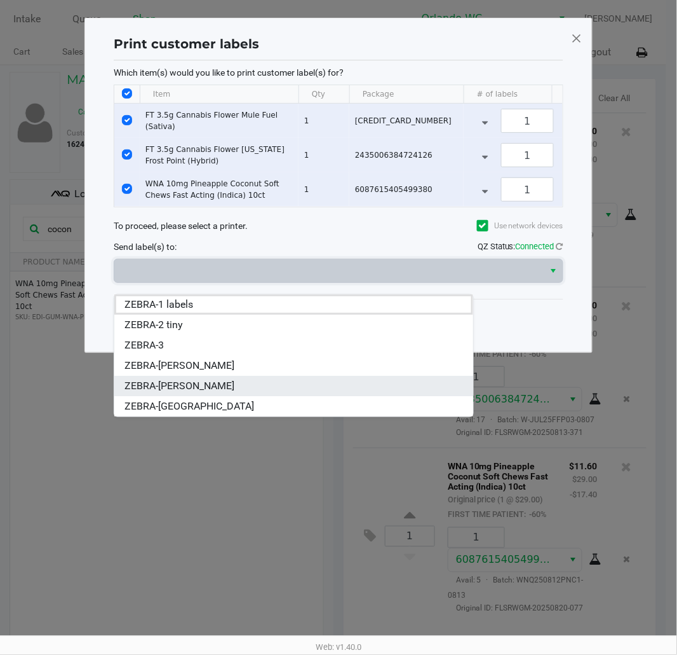
click at [224, 389] on span "ZEBRA-[PERSON_NAME]" at bounding box center [180, 385] width 110 height 15
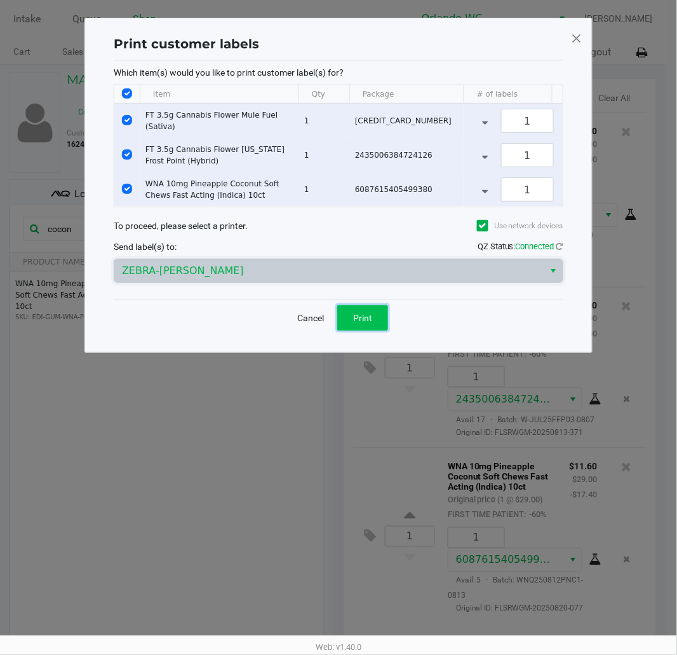
click at [357, 323] on span "Print" at bounding box center [362, 318] width 19 height 10
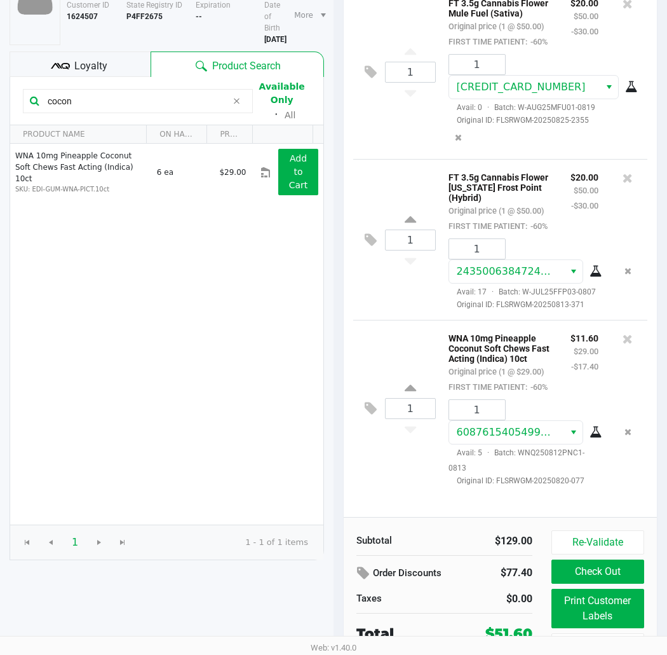
scroll to position [144, 0]
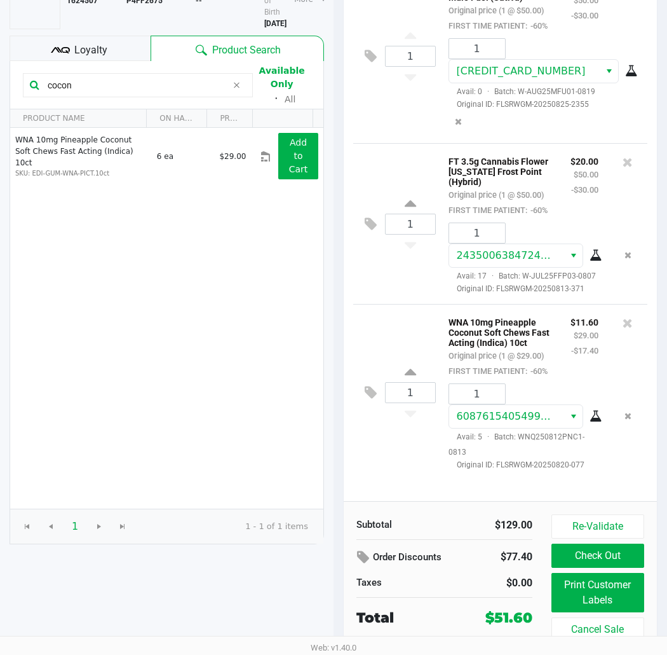
click at [366, 276] on div "1 FT 3.5g Cannabis Flower [US_STATE] Frost Point (Hybrid) Original price (1 @ $…" at bounding box center [500, 223] width 294 height 161
click at [585, 555] on button "Check Out" at bounding box center [598, 555] width 93 height 24
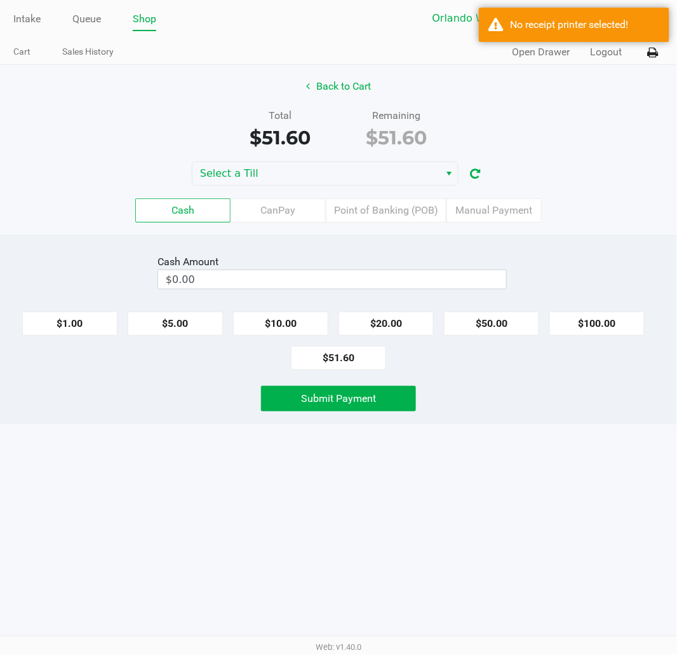
click at [320, 161] on div "Back to Cart Total $51.60 Remaining $51.60 Select a Till Cash CanPay Point of B…" at bounding box center [338, 150] width 677 height 170
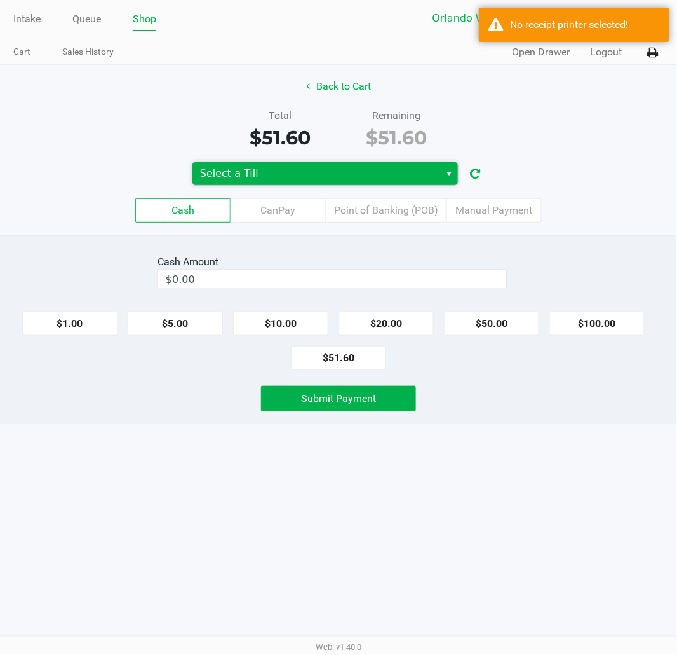
click at [320, 168] on span "Select a Till" at bounding box center [316, 173] width 232 height 15
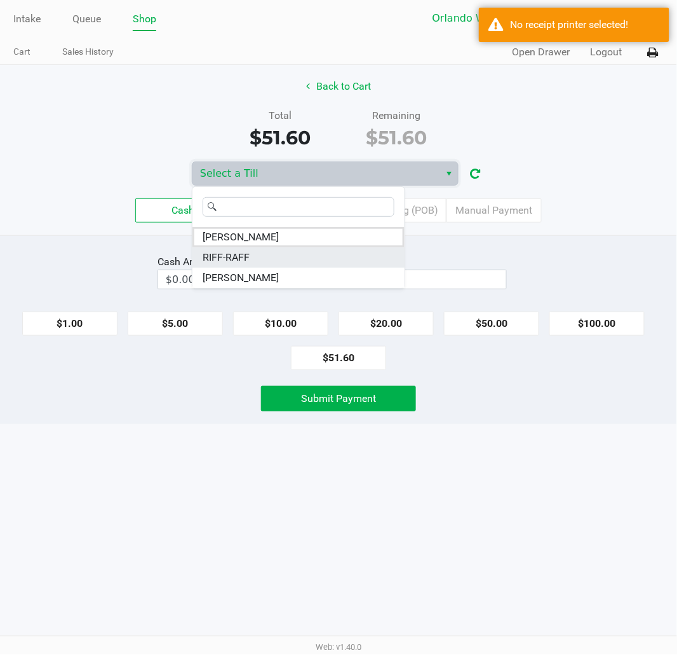
click at [253, 261] on li "RIFF-RAFF" at bounding box center [299, 257] width 212 height 20
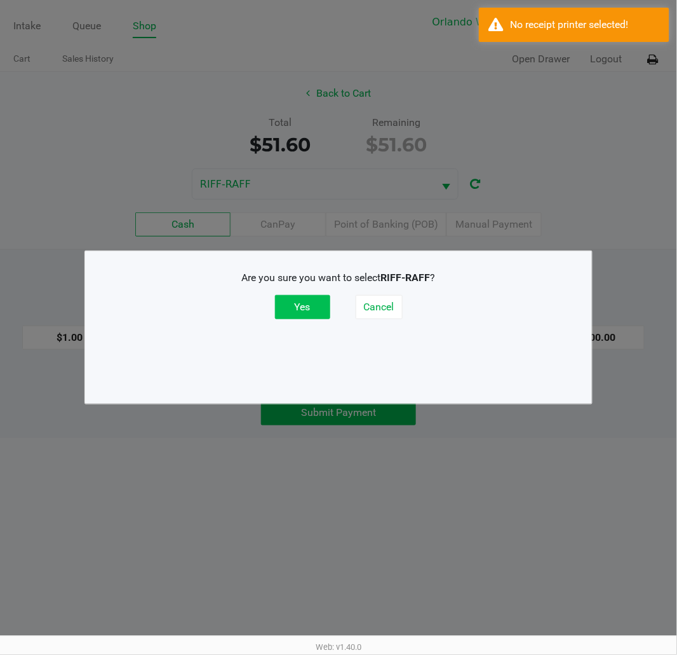
click at [322, 308] on button "Yes" at bounding box center [302, 307] width 55 height 24
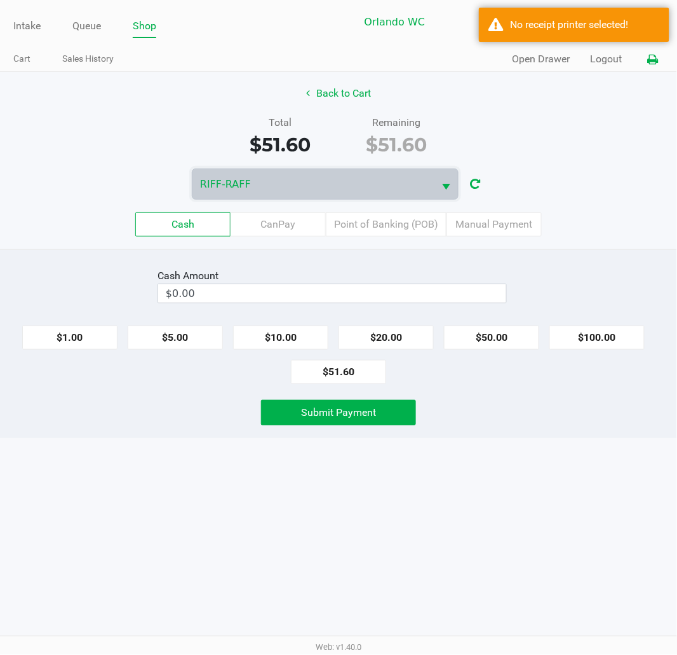
click at [652, 51] on button at bounding box center [653, 60] width 21 height 24
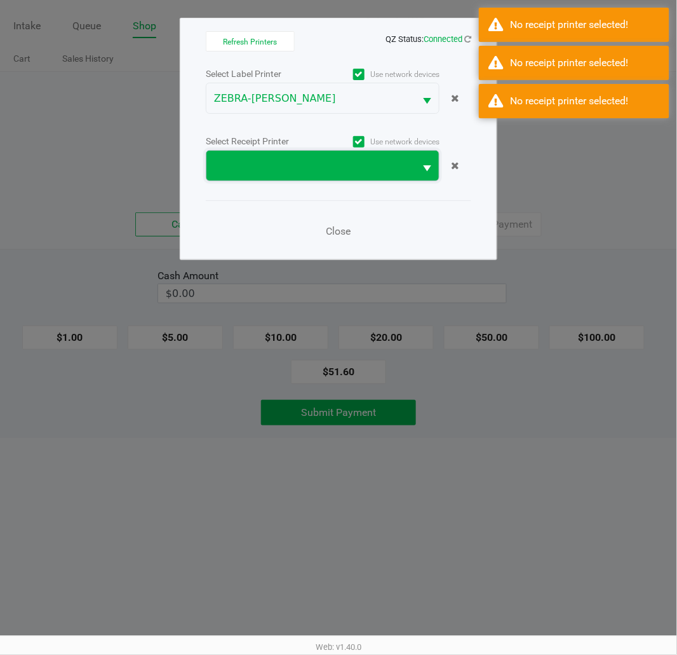
click at [309, 175] on span at bounding box center [311, 166] width 208 height 30
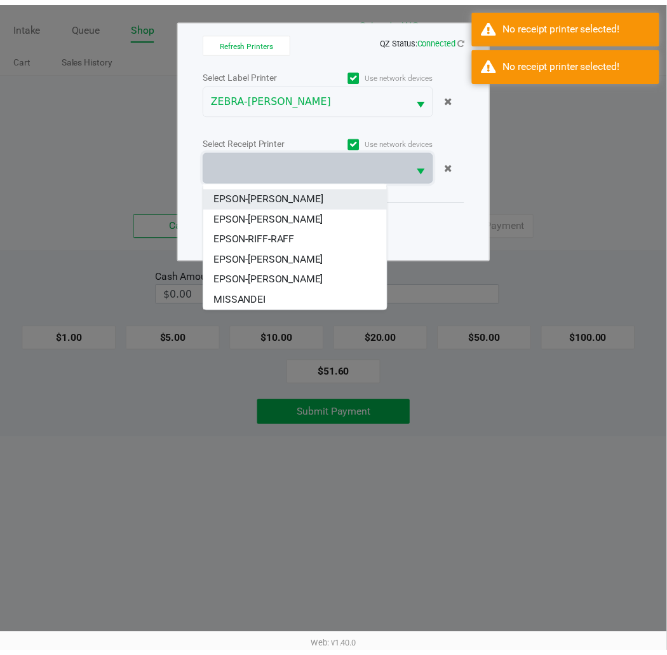
scroll to position [71, 0]
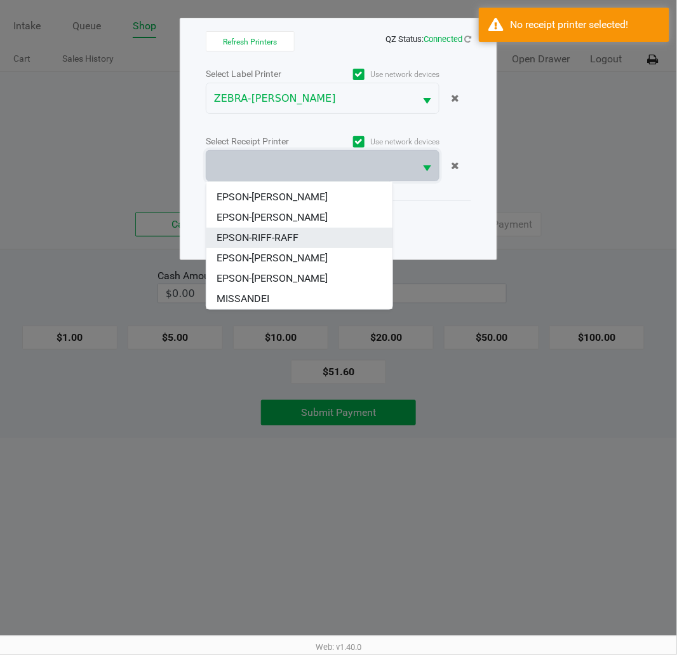
click at [299, 233] on span "EPSON-RIFF-RAFF" at bounding box center [258, 237] width 82 height 15
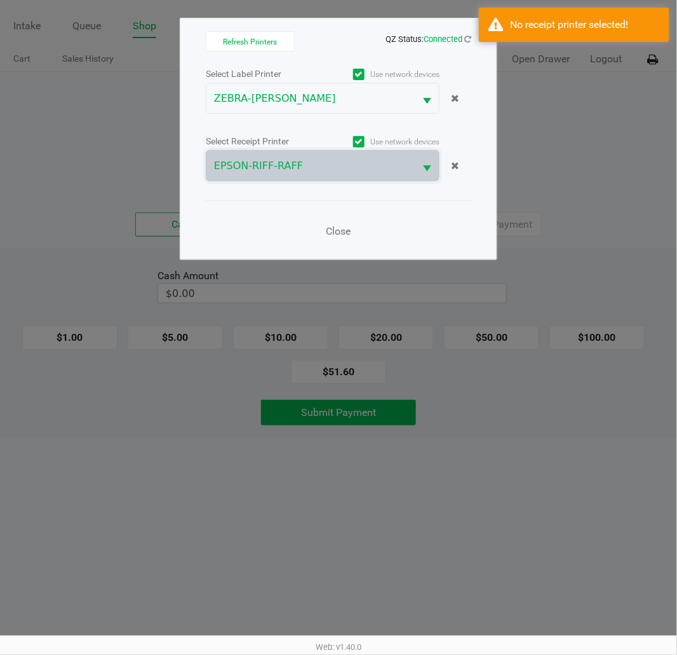
click at [404, 216] on div "Close" at bounding box center [339, 223] width 266 height 46
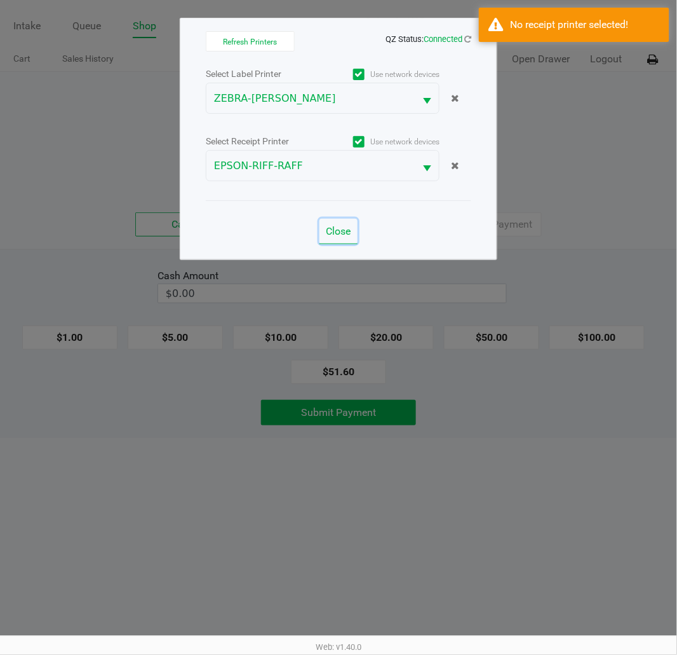
click at [341, 236] on span "Close" at bounding box center [339, 231] width 25 height 12
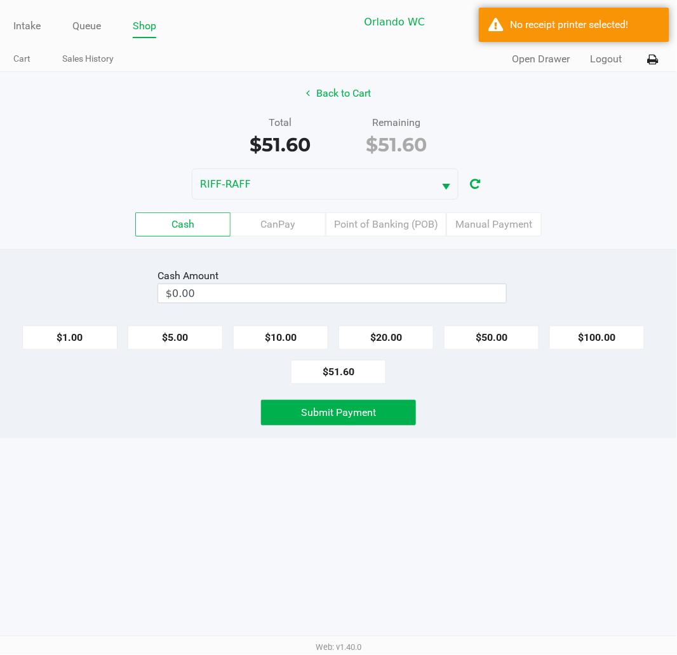
click at [602, 281] on div "Cash Amount $0.00" at bounding box center [338, 286] width 696 height 40
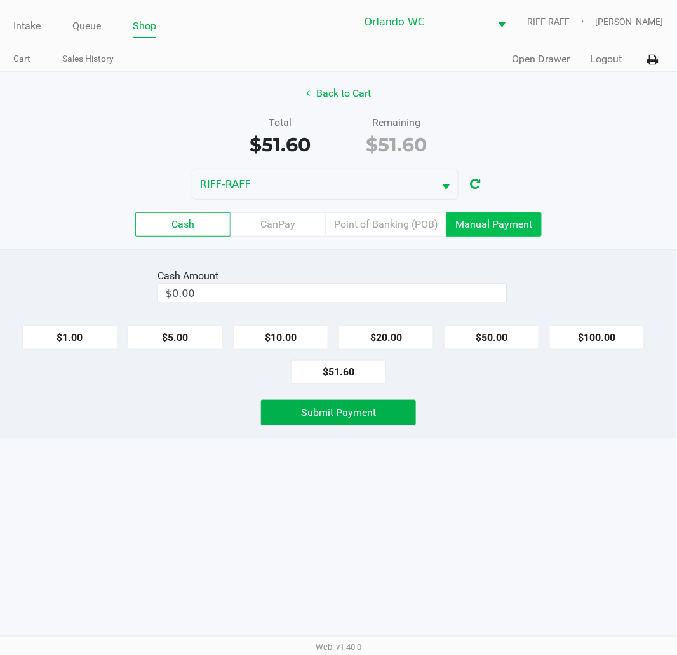
click at [478, 234] on label "Manual Payment" at bounding box center [494, 224] width 95 height 24
click at [0, 0] on 8 "Manual Payment" at bounding box center [0, 0] width 0 height 0
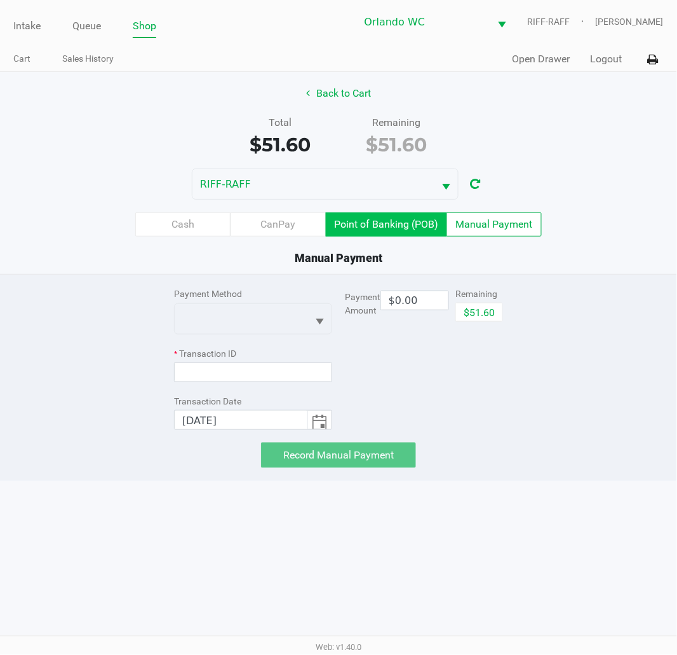
click at [384, 233] on label "Point of Banking (POB)" at bounding box center [386, 224] width 121 height 24
click at [0, 0] on 7 "Point of Banking (POB)" at bounding box center [0, 0] width 0 height 0
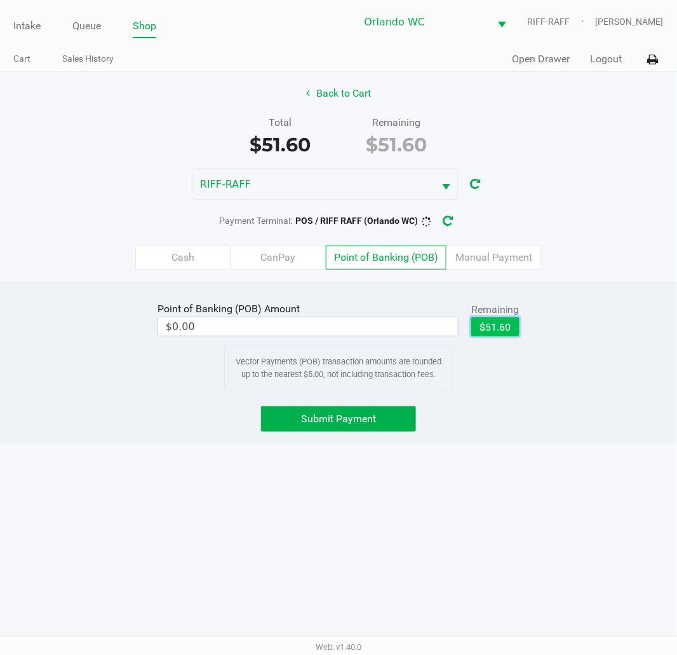
click at [492, 328] on button "$51.60" at bounding box center [495, 326] width 48 height 19
type input "$51.60"
click at [613, 452] on div "Intake Queue Shop Orlando WC RIFF-RAFF [PERSON_NAME] Cart Sales History Quick S…" at bounding box center [338, 327] width 677 height 655
click at [200, 434] on div "Point of Banking (POB) Amount $51.60 Remaining $51.60 Clear Vector Payments (PO…" at bounding box center [338, 363] width 677 height 162
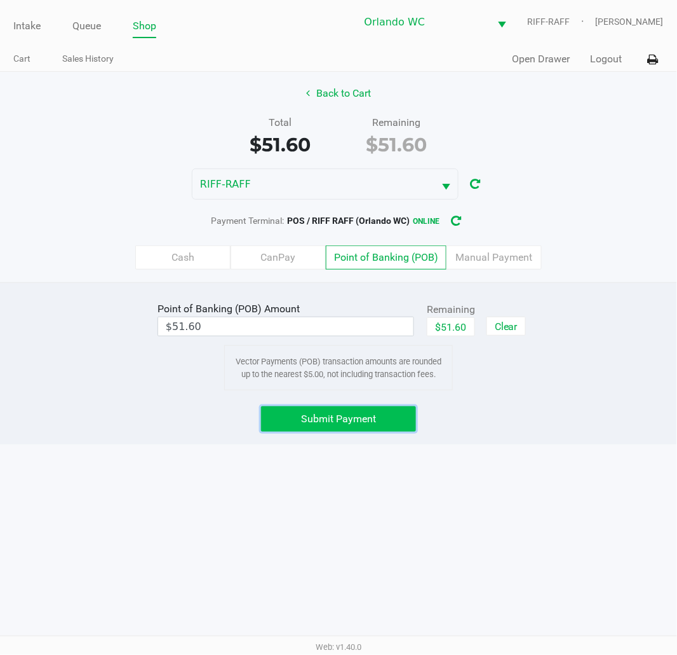
click at [297, 419] on button "Submit Payment" at bounding box center [338, 418] width 155 height 25
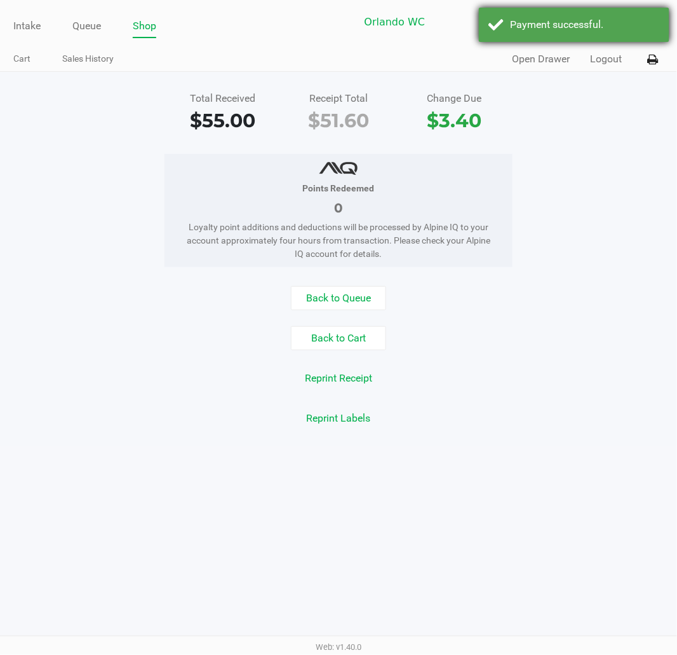
click at [541, 24] on div "Payment successful." at bounding box center [585, 24] width 149 height 15
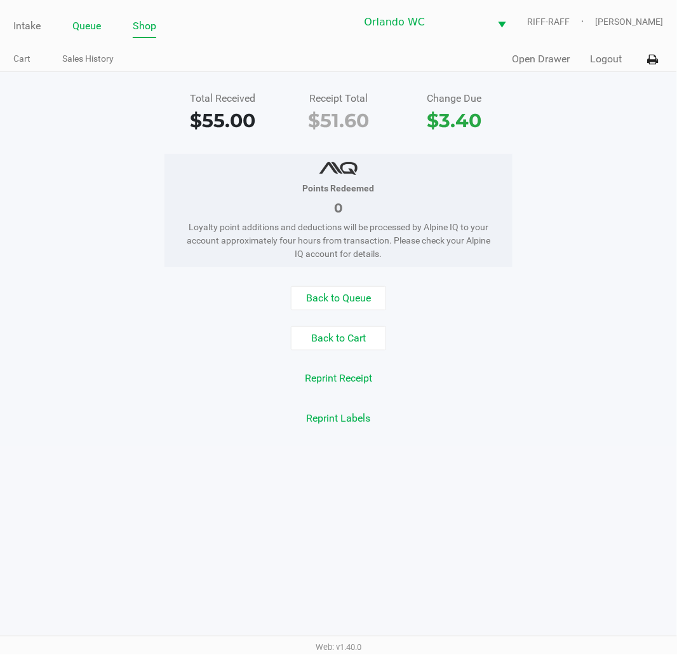
click at [80, 26] on link "Queue" at bounding box center [86, 26] width 29 height 18
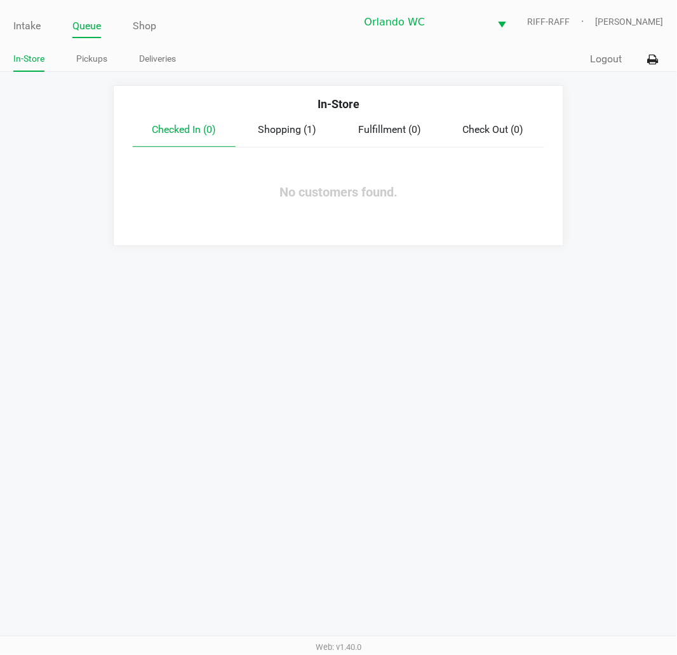
click at [72, 48] on div "In-Store Pickups Deliveries" at bounding box center [175, 60] width 325 height 24
click at [86, 55] on link "Pickups" at bounding box center [91, 59] width 31 height 16
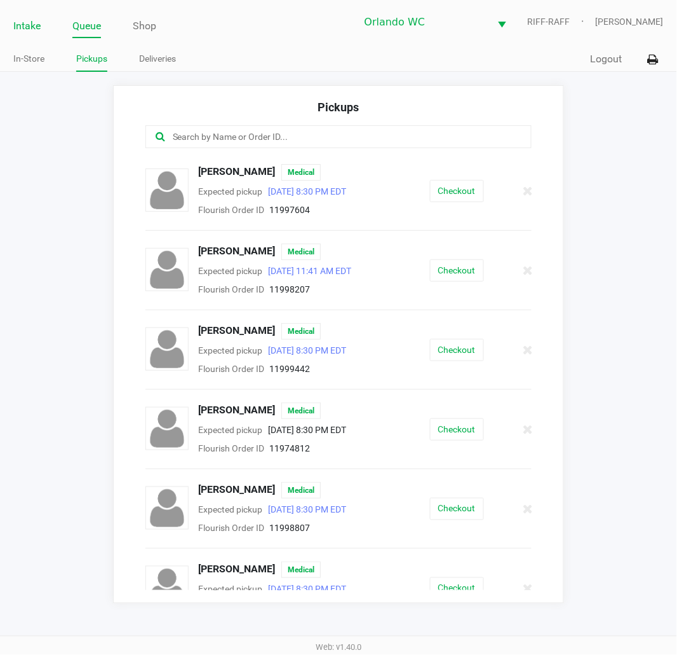
click at [39, 30] on link "Intake" at bounding box center [26, 26] width 27 height 18
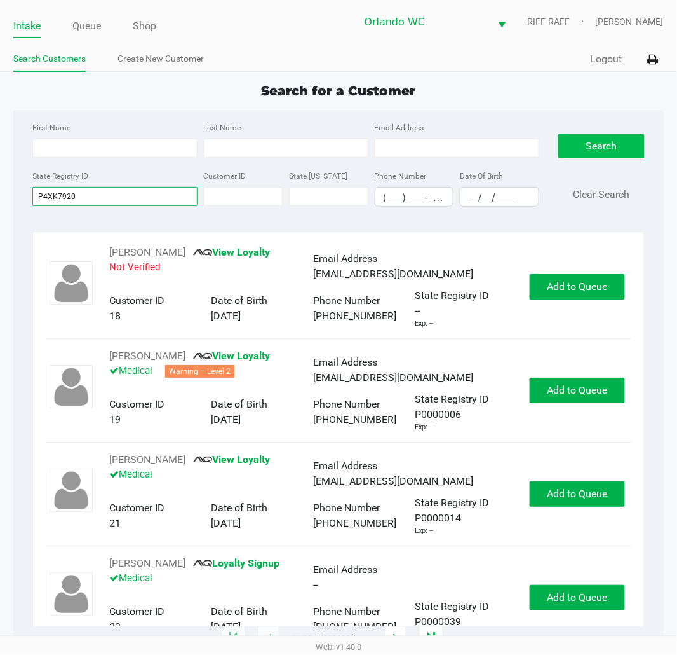
type input "P4XK7920"
click at [590, 155] on button "Search" at bounding box center [602, 146] width 86 height 24
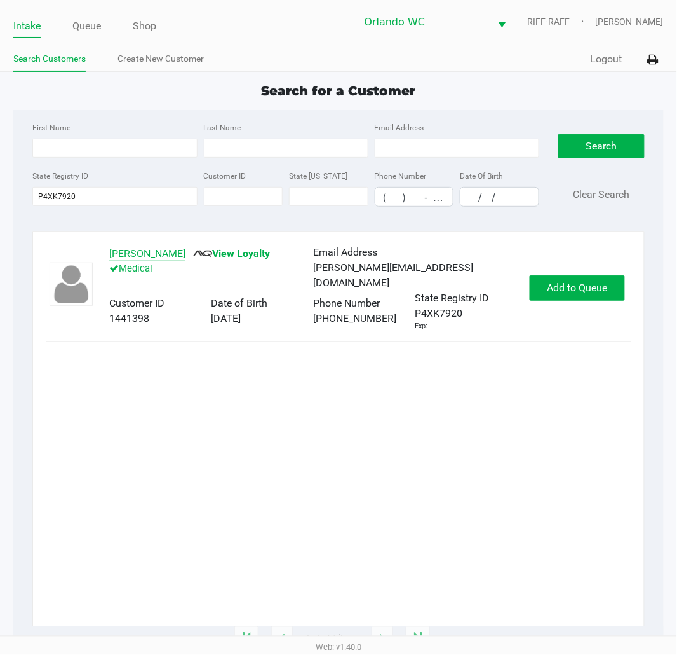
click at [142, 250] on button "[PERSON_NAME]" at bounding box center [147, 253] width 76 height 15
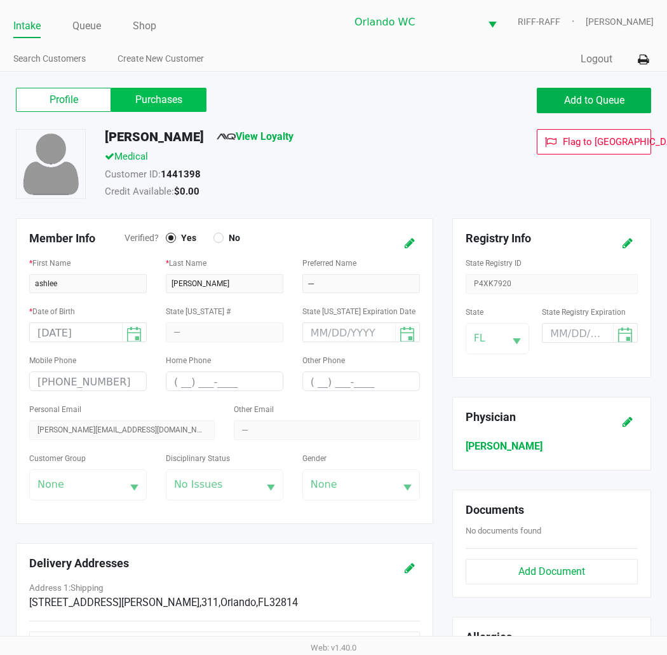
click at [144, 102] on label "Purchases" at bounding box center [158, 100] width 95 height 24
click at [0, 0] on 1 "Purchases" at bounding box center [0, 0] width 0 height 0
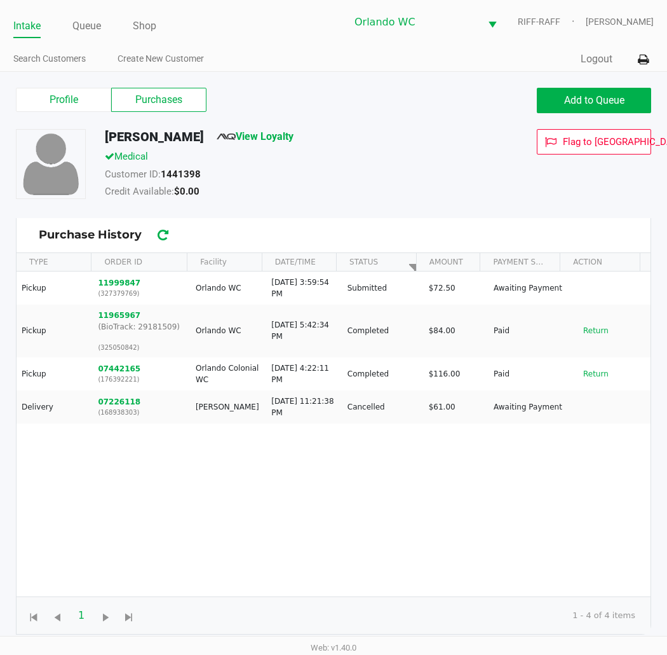
click at [403, 229] on span "Purchase History" at bounding box center [334, 234] width 590 height 17
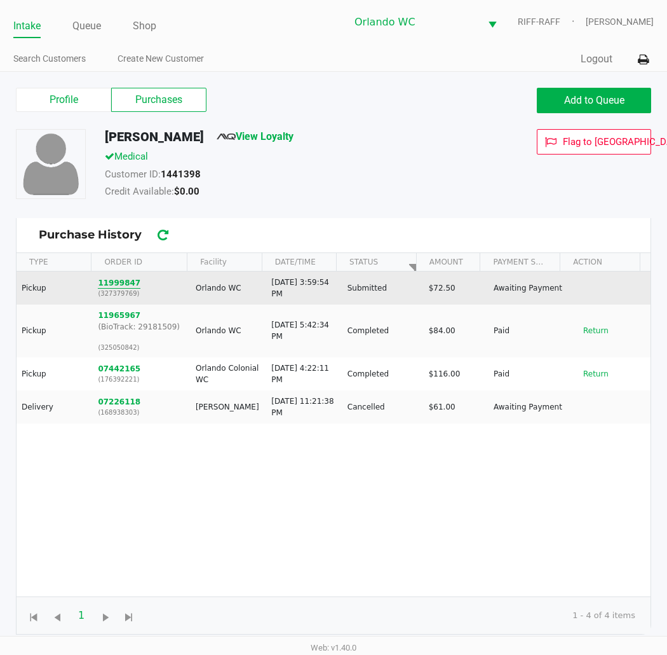
click at [113, 281] on button "11999847" at bounding box center [119, 282] width 43 height 11
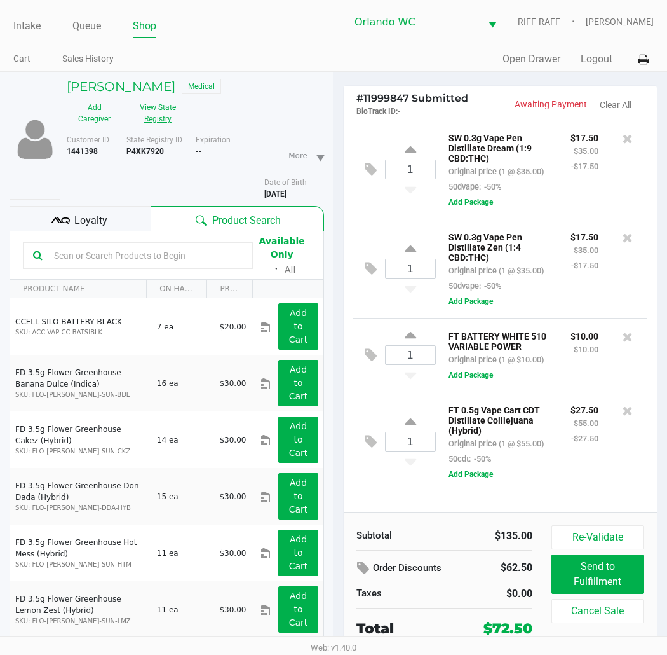
click at [150, 118] on button "View State Registry" at bounding box center [154, 113] width 64 height 32
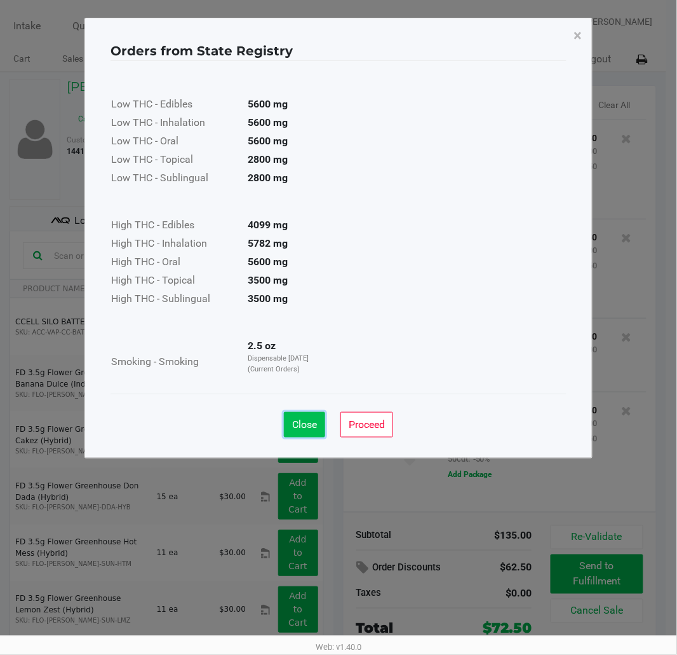
click at [306, 420] on span "Close" at bounding box center [304, 424] width 25 height 12
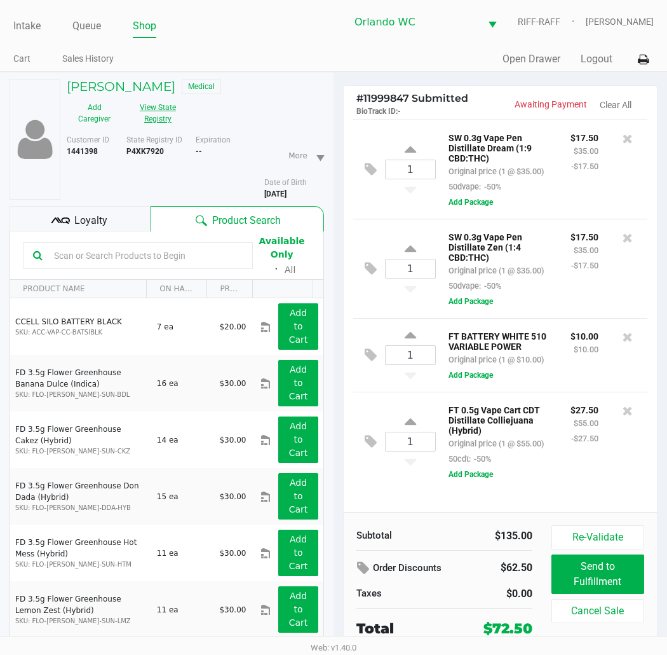
click at [145, 100] on button "View State Registry" at bounding box center [154, 113] width 64 height 32
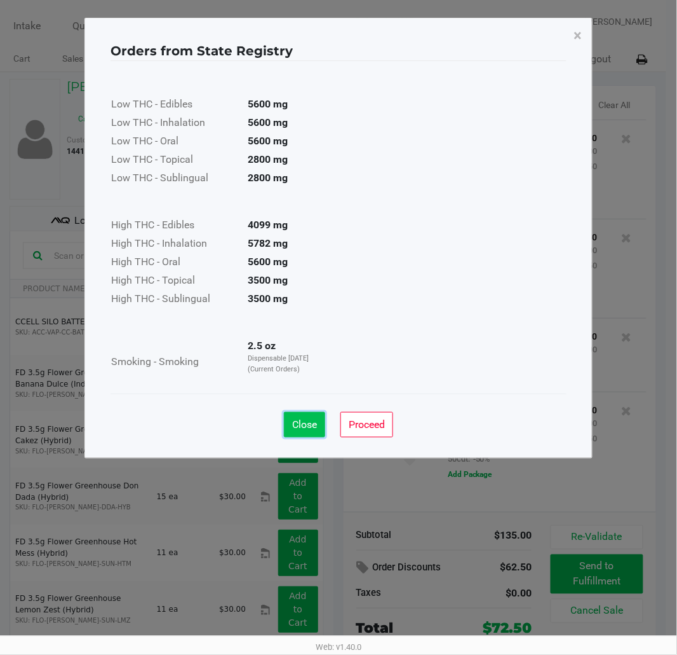
click at [314, 419] on span "Close" at bounding box center [304, 424] width 25 height 12
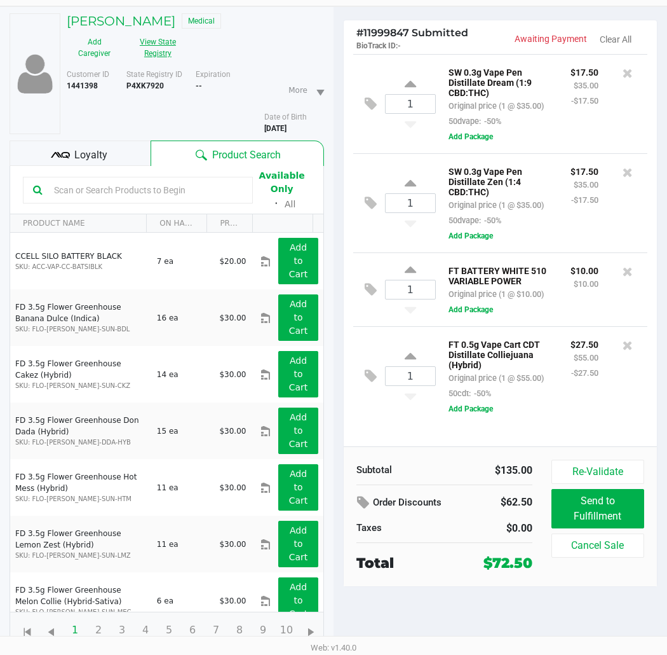
scroll to position [66, 0]
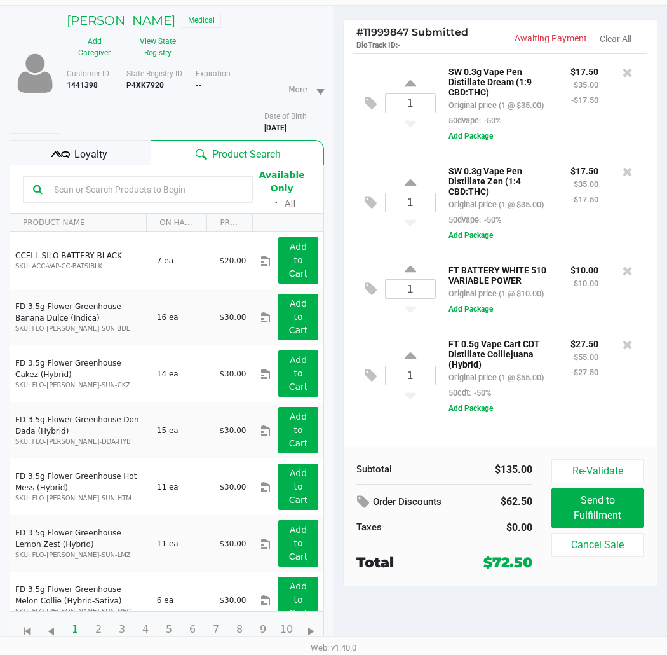
click at [116, 159] on div "Loyalty" at bounding box center [80, 152] width 141 height 25
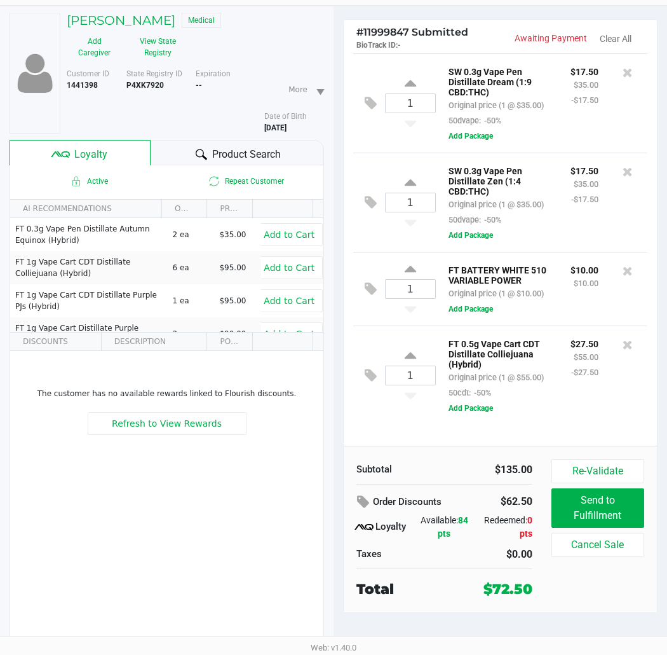
click at [161, 161] on div "Product Search" at bounding box center [237, 152] width 173 height 25
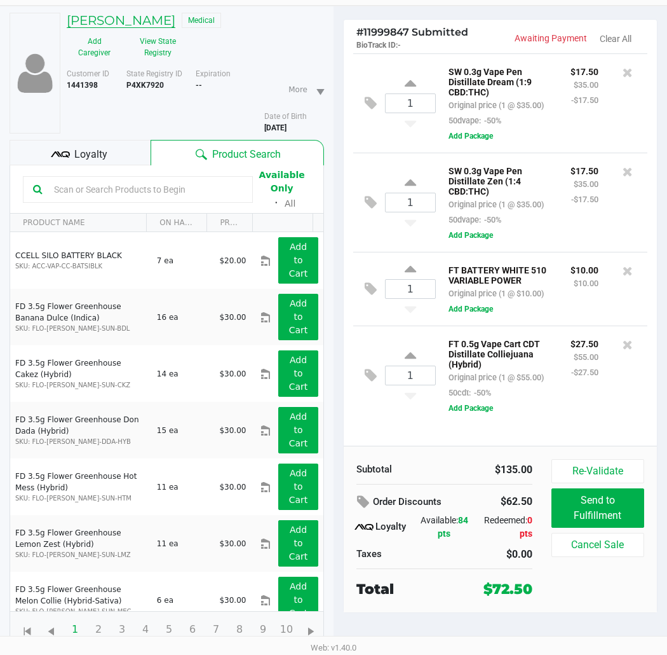
click at [86, 16] on h5 "[PERSON_NAME]" at bounding box center [121, 20] width 109 height 15
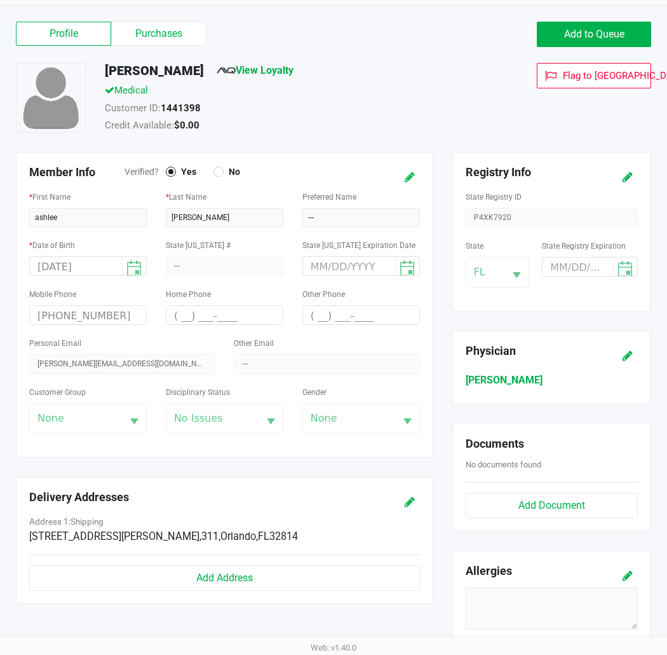
click at [408, 181] on icon at bounding box center [410, 177] width 10 height 9
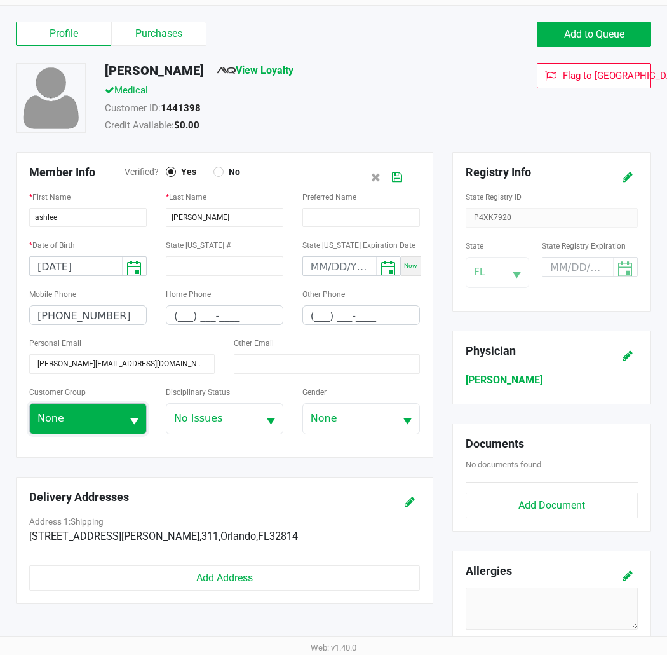
click at [109, 414] on span "None" at bounding box center [75, 417] width 77 height 15
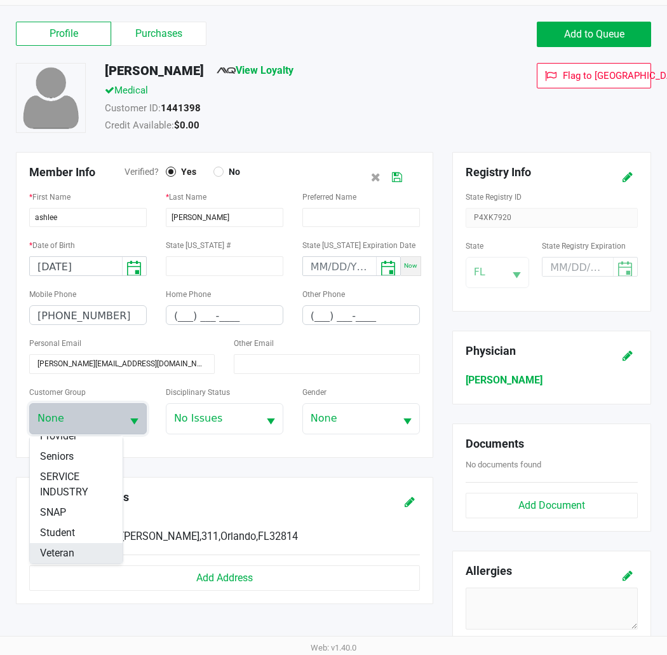
scroll to position [208, 0]
click at [65, 534] on span "Student" at bounding box center [57, 532] width 35 height 15
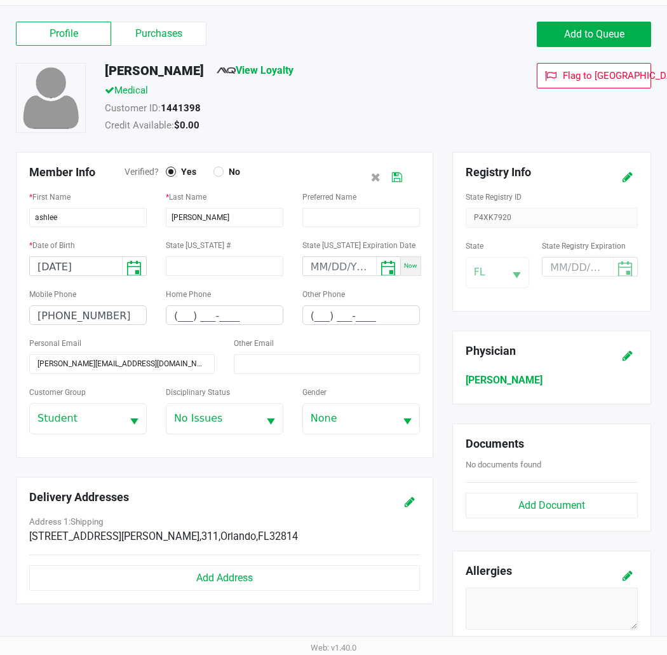
click at [393, 174] on icon at bounding box center [397, 177] width 10 height 9
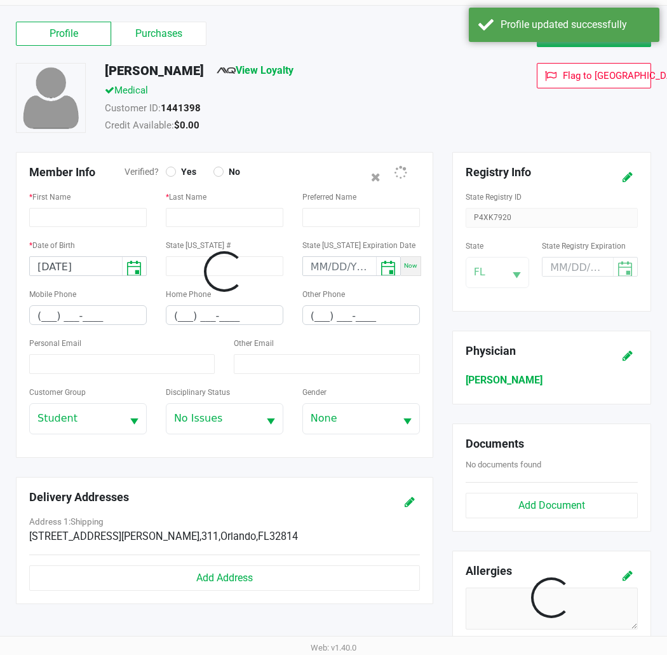
click at [421, 123] on div "Credit Available: $0.00" at bounding box center [283, 127] width 377 height 18
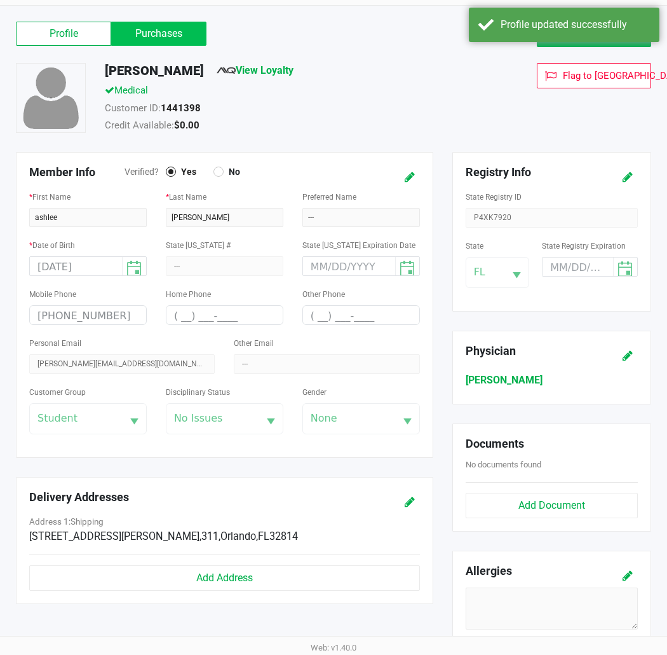
click at [166, 23] on label "Purchases" at bounding box center [158, 34] width 95 height 24
click at [0, 0] on 1 "Purchases" at bounding box center [0, 0] width 0 height 0
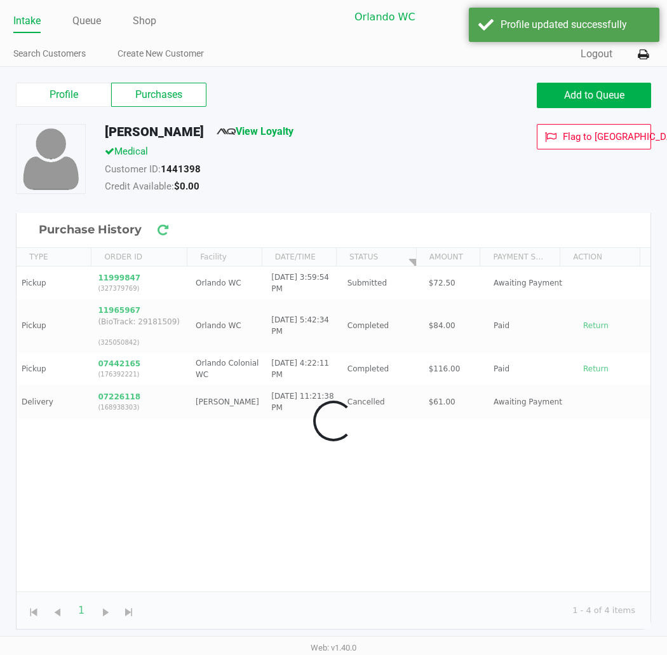
scroll to position [4, 0]
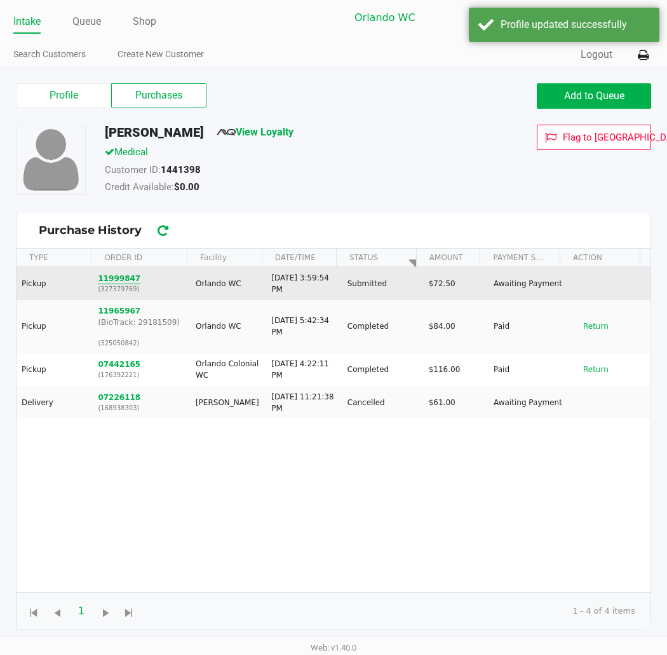
click at [119, 283] on button "11999847" at bounding box center [119, 278] width 43 height 11
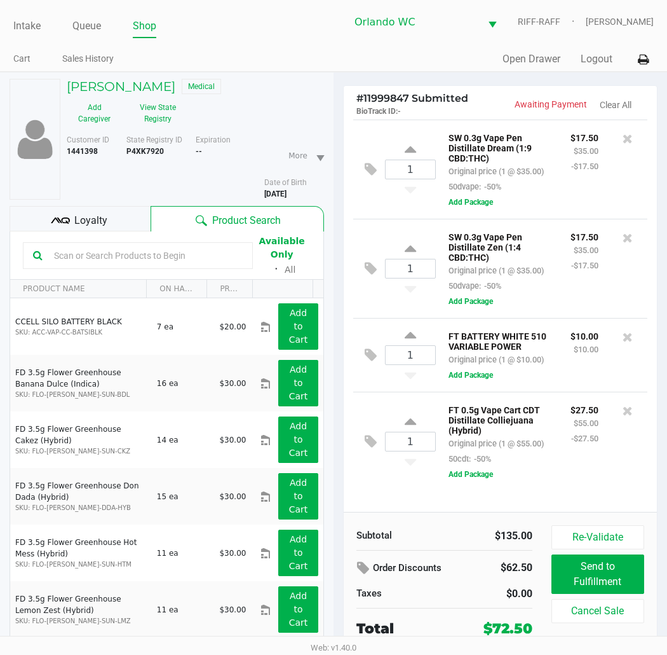
click at [408, 227] on div "1 SW 0.3g Vape Pen Distillate Zen (1:4 CBD:THC) Original price (1 @ $35.00) 50d…" at bounding box center [500, 268] width 294 height 99
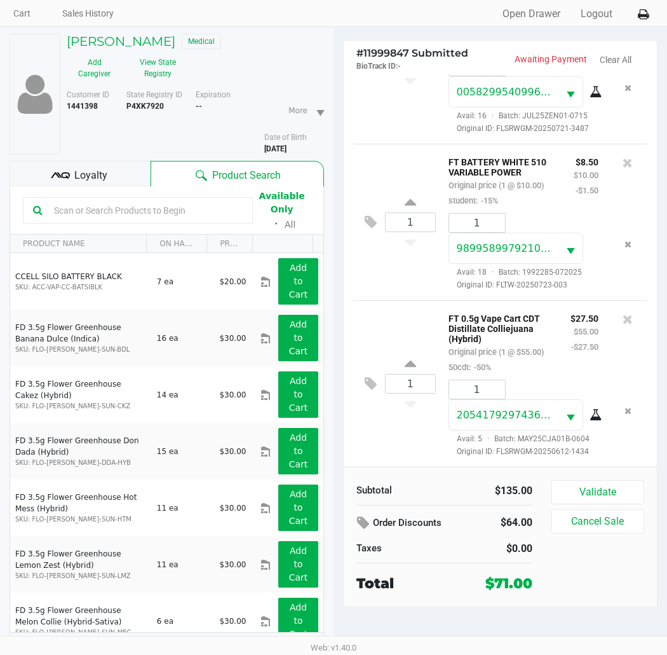
scroll to position [66, 0]
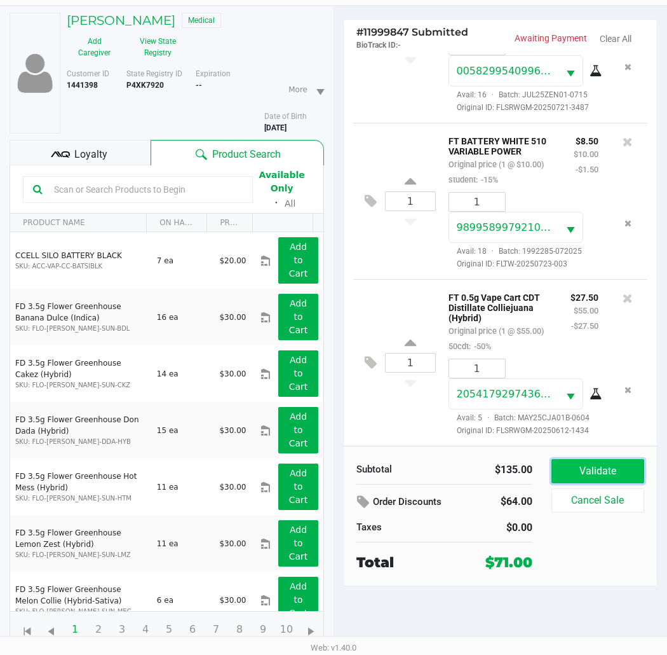
click at [587, 471] on button "Validate" at bounding box center [598, 471] width 93 height 24
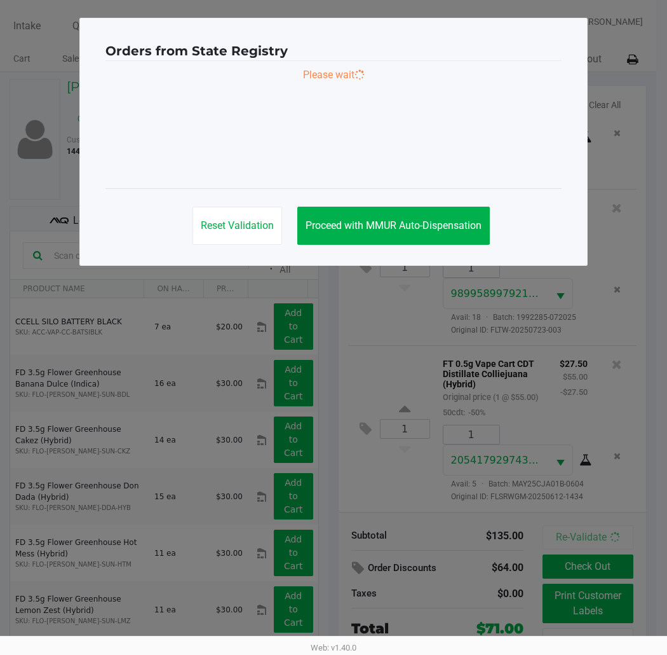
scroll to position [0, 0]
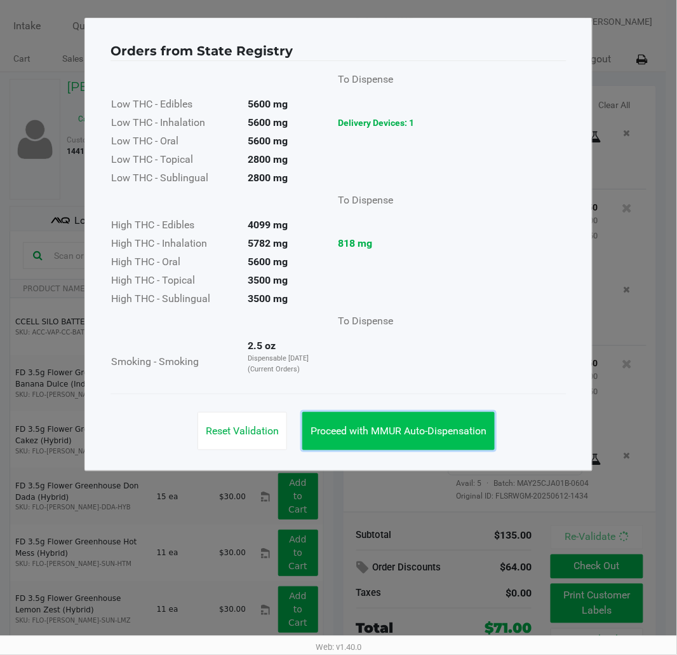
click at [376, 424] on span "Proceed with MMUR Auto-Dispensation" at bounding box center [399, 430] width 176 height 12
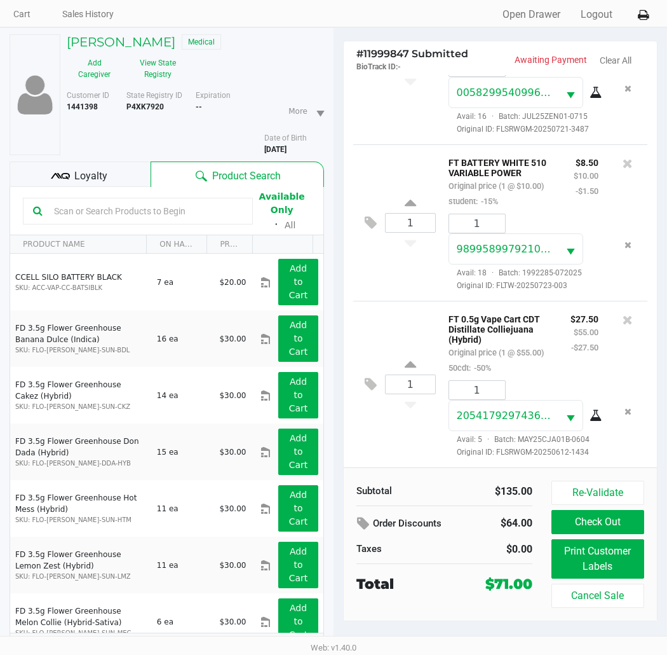
scroll to position [66, 0]
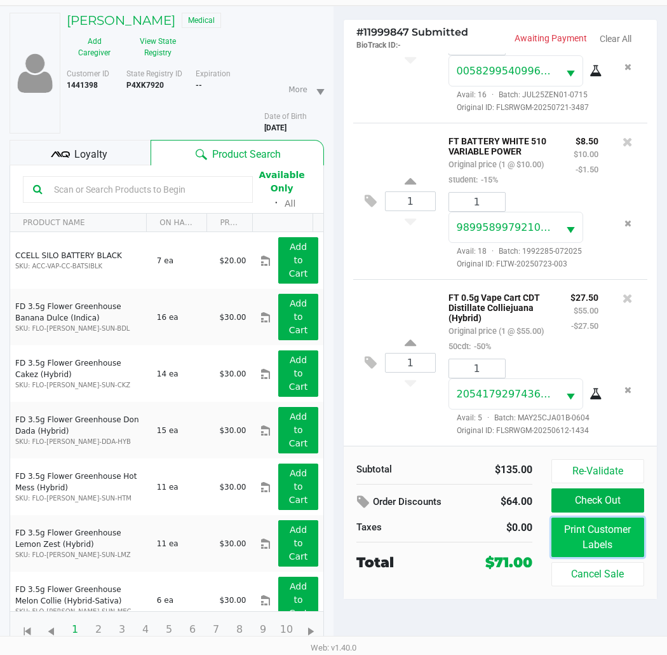
click at [574, 531] on button "Print Customer Labels" at bounding box center [598, 536] width 93 height 39
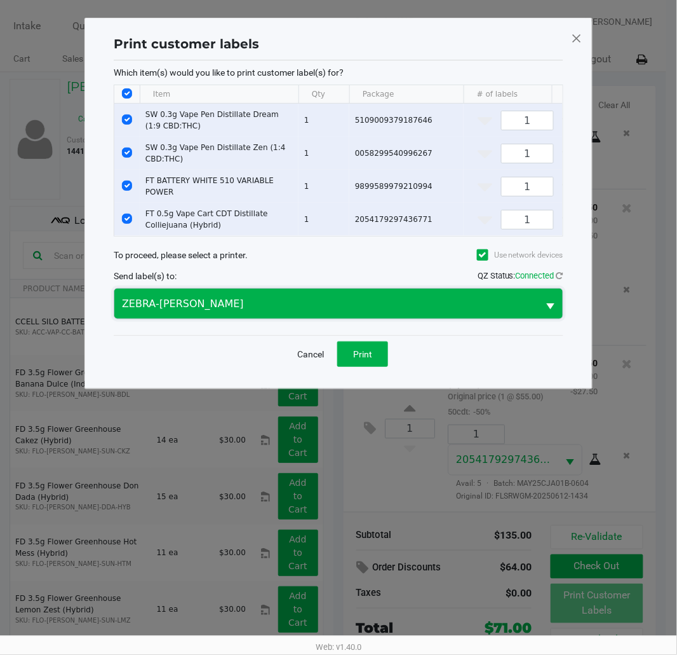
click at [334, 318] on span "ZEBRA-[PERSON_NAME]" at bounding box center [326, 303] width 424 height 30
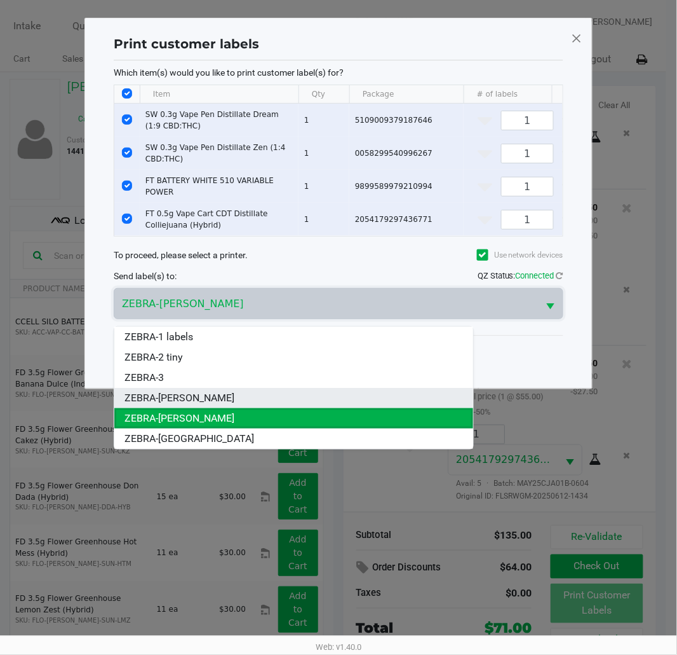
click at [214, 402] on span "ZEBRA-[PERSON_NAME]" at bounding box center [180, 397] width 110 height 15
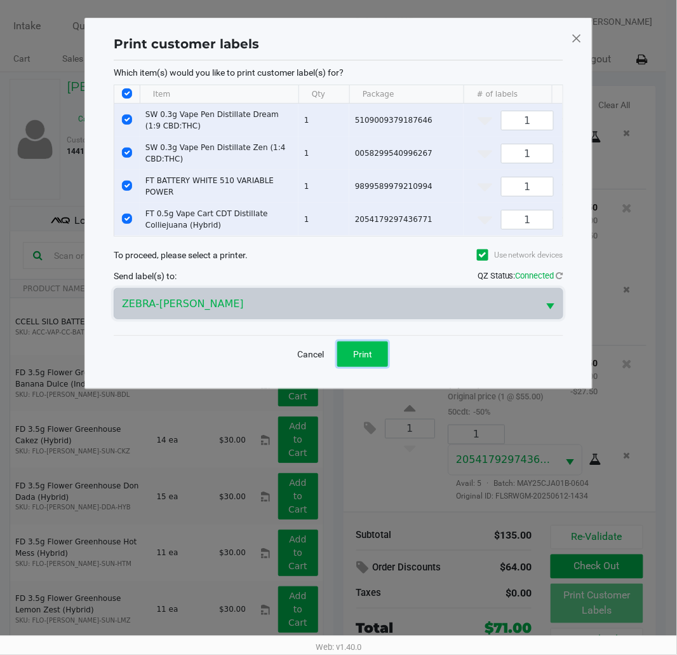
click at [370, 359] on span "Print" at bounding box center [362, 354] width 19 height 10
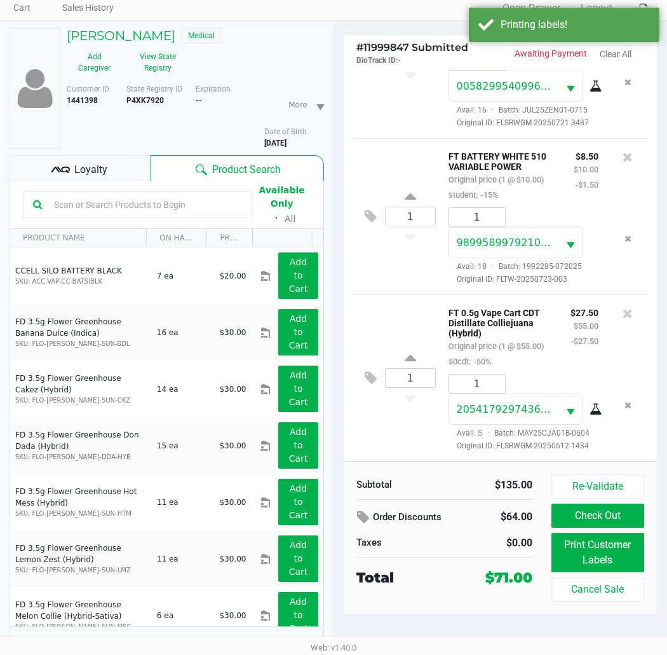
scroll to position [66, 0]
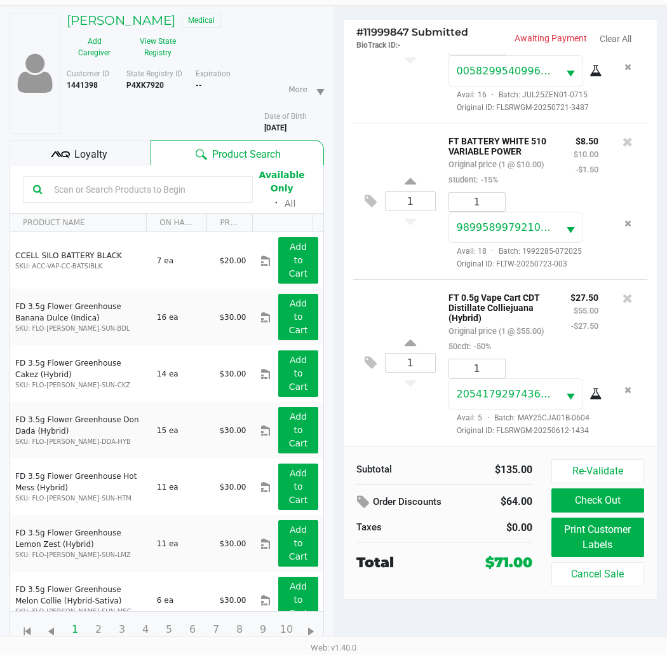
click at [122, 138] on div "[PERSON_NAME] Medical Add Caregiver View State Registry Customer ID 1441398 Sta…" at bounding box center [167, 330] width 315 height 648
click at [121, 143] on div "Loyalty" at bounding box center [80, 152] width 141 height 25
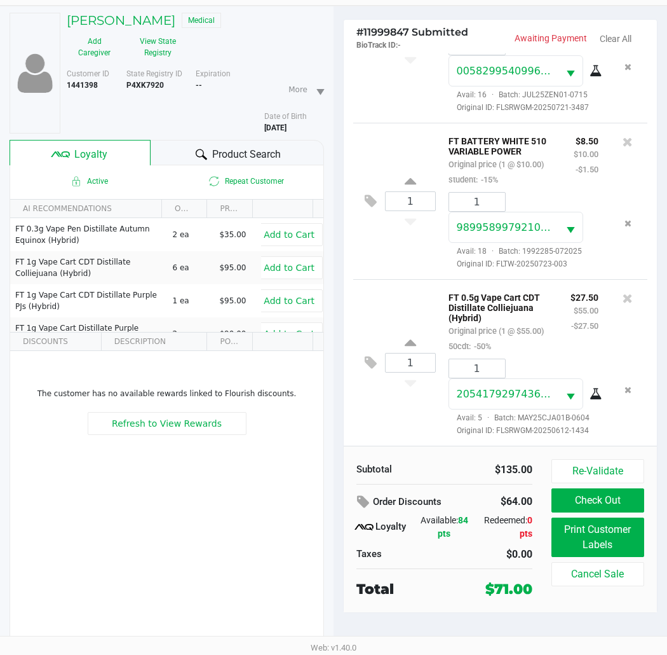
click at [211, 119] on div "Expiration --" at bounding box center [230, 100] width 69 height 65
click at [573, 507] on button "Check Out" at bounding box center [598, 500] width 93 height 24
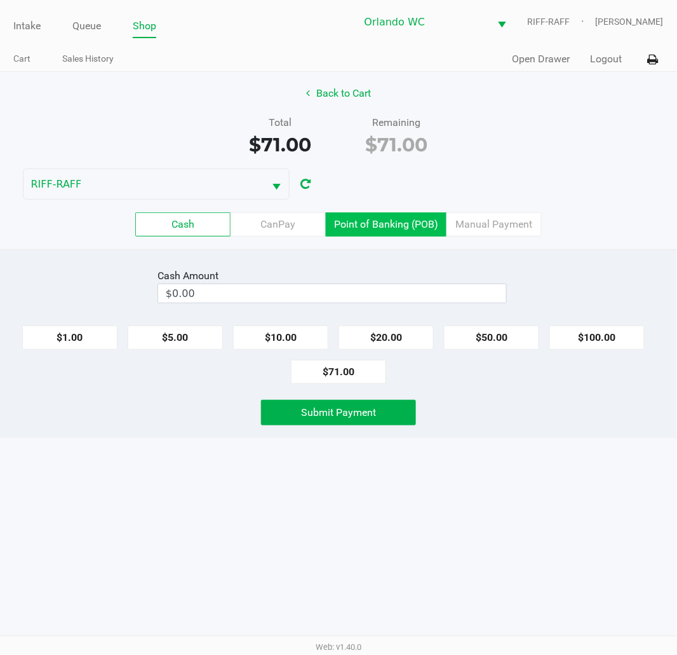
click at [404, 220] on label "Point of Banking (POB)" at bounding box center [386, 224] width 121 height 24
click at [0, 0] on 7 "Point of Banking (POB)" at bounding box center [0, 0] width 0 height 0
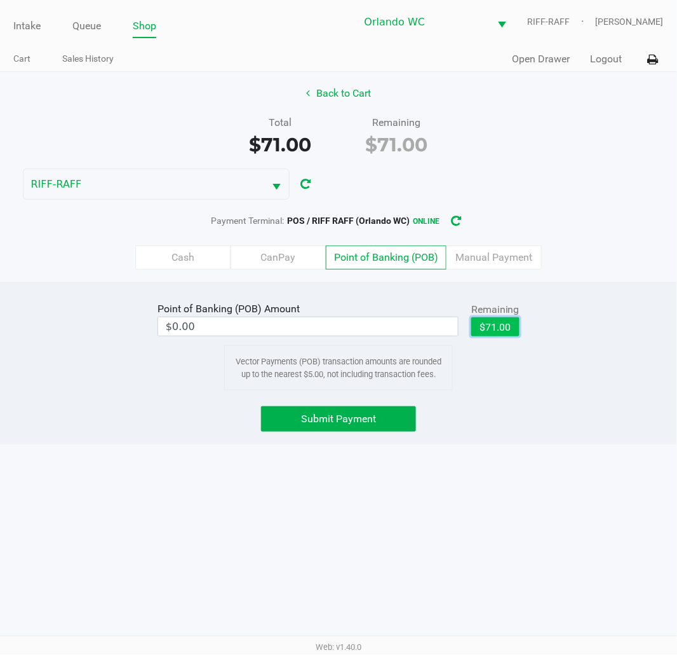
click at [492, 333] on button "$71.00" at bounding box center [495, 326] width 48 height 19
type input "$71.00"
click at [386, 404] on div "Point of Banking (POB) Amount $71.00 Remaining $71.00 Clear Vector Payments (PO…" at bounding box center [338, 363] width 677 height 162
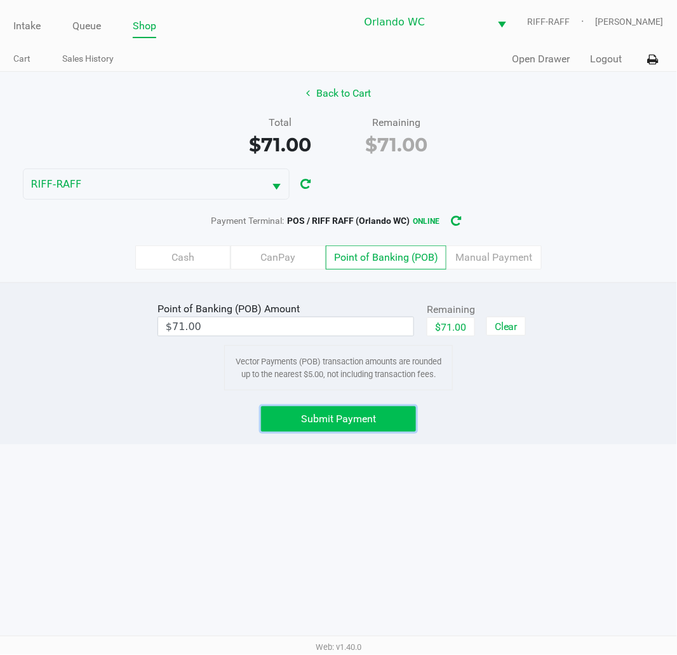
click at [386, 415] on button "Submit Payment" at bounding box center [338, 418] width 155 height 25
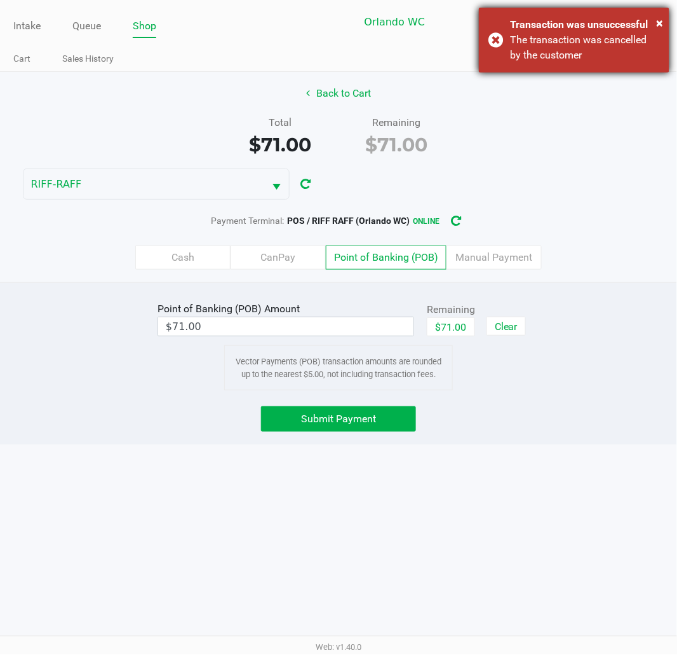
click at [564, 36] on div "The transaction was cancelled by the customer" at bounding box center [585, 47] width 149 height 31
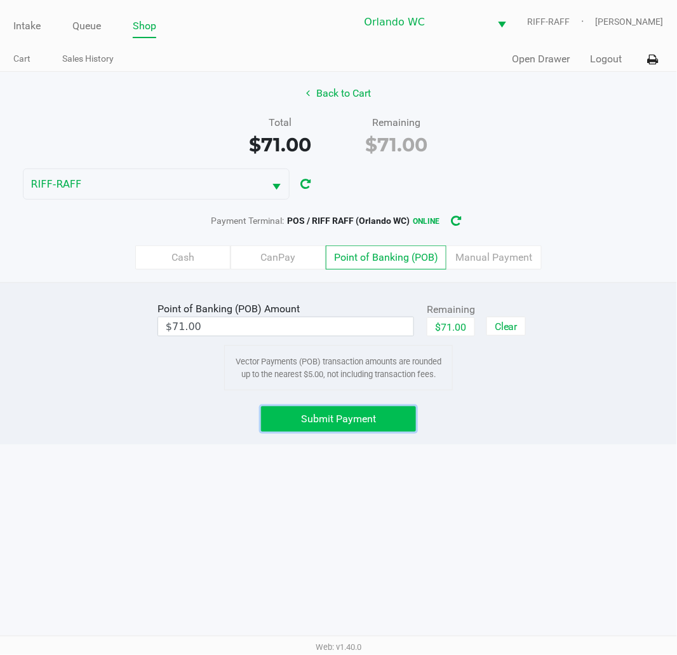
click at [356, 423] on span "Submit Payment" at bounding box center [338, 418] width 75 height 12
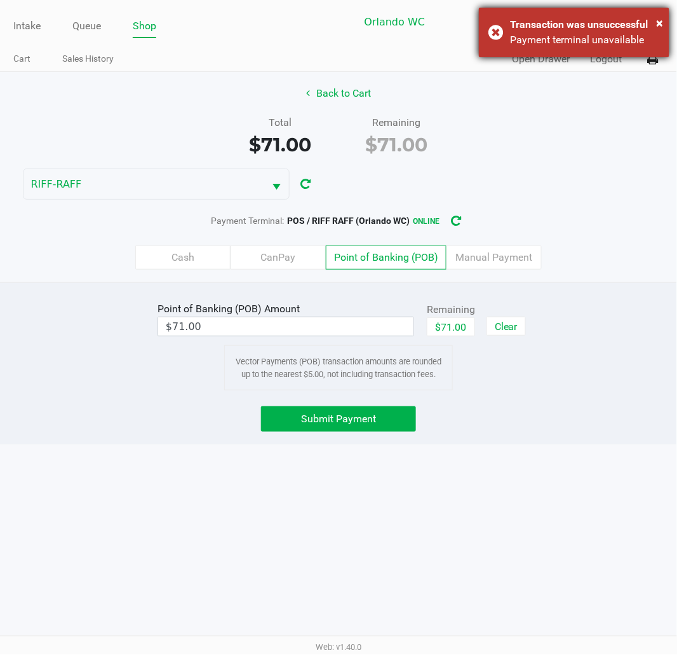
click at [531, 33] on div "Payment terminal unavailable" at bounding box center [585, 39] width 149 height 15
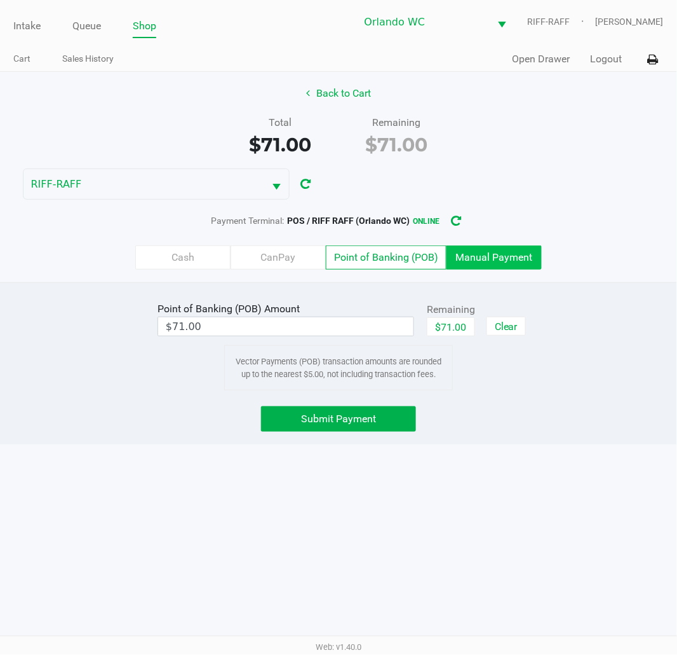
click at [515, 269] on label "Manual Payment" at bounding box center [494, 257] width 95 height 24
click at [0, 0] on 8 "Manual Payment" at bounding box center [0, 0] width 0 height 0
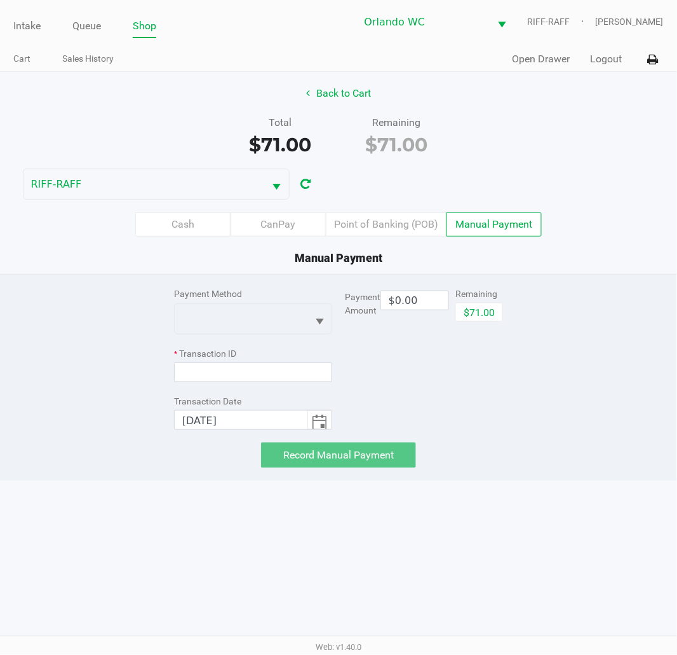
click at [513, 263] on div "Manual Payment" at bounding box center [338, 257] width 696 height 17
click at [473, 308] on button "$71.00" at bounding box center [480, 311] width 48 height 19
type input "$71.00"
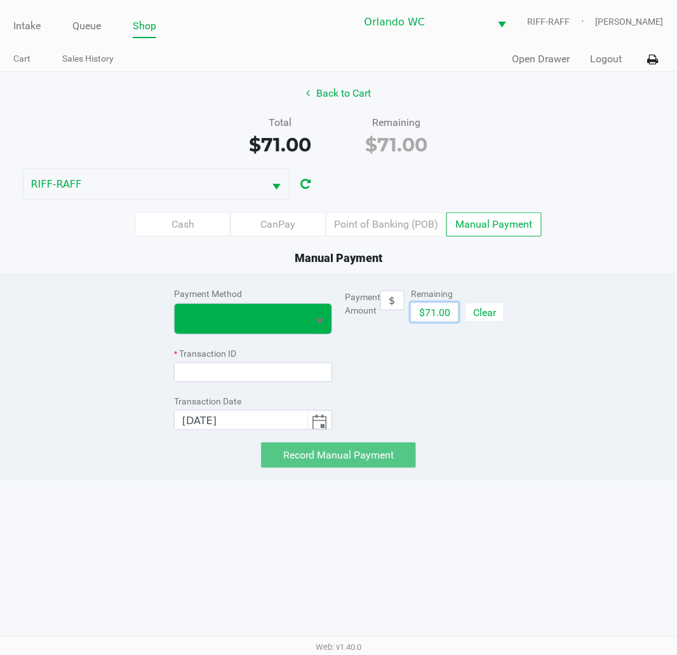
click at [319, 318] on span "Select" at bounding box center [320, 322] width 16 height 16
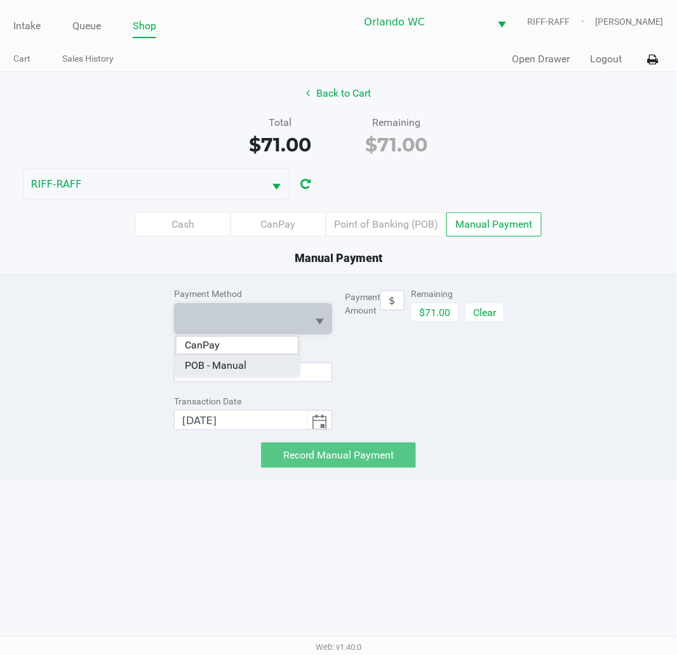
click at [238, 367] on span "POB - Manual" at bounding box center [216, 365] width 62 height 15
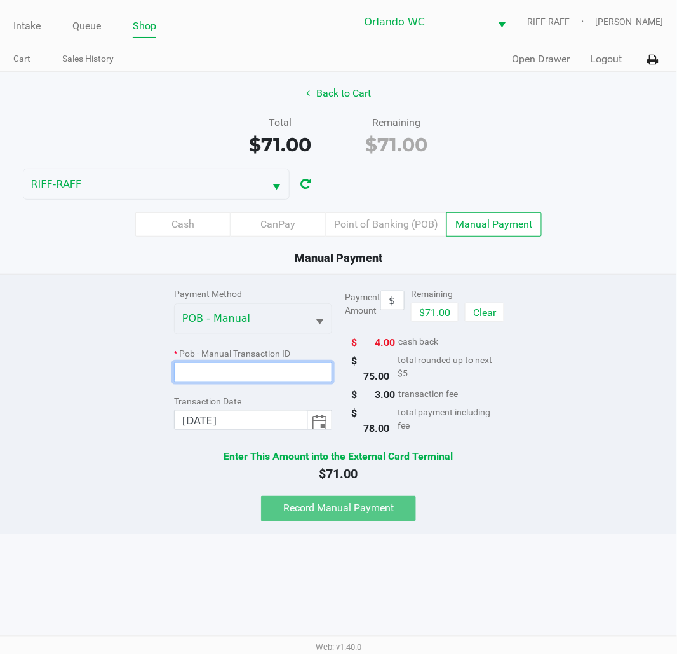
click at [245, 376] on input at bounding box center [253, 372] width 158 height 20
type input "002679"
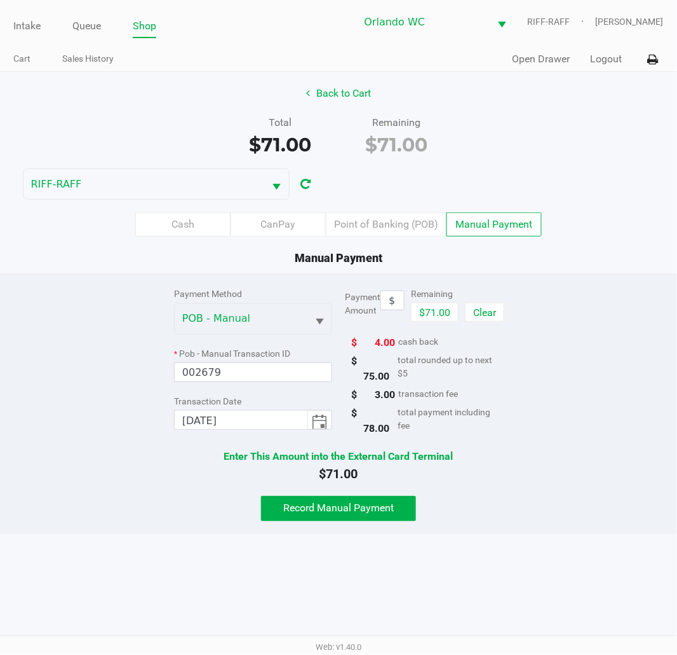
click at [138, 369] on div "Payment Method POB - Manual * Pob - Manual Transaction ID 002679 Transaction Da…" at bounding box center [338, 398] width 696 height 247
click at [347, 505] on span "Record Manual Payment" at bounding box center [338, 508] width 111 height 12
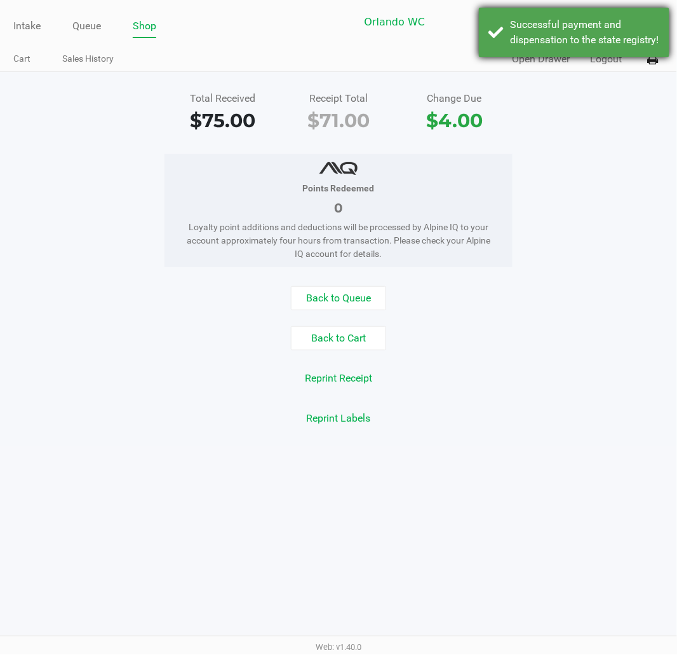
click at [564, 14] on div "Successful payment and dispensation to the state registry!" at bounding box center [574, 33] width 191 height 50
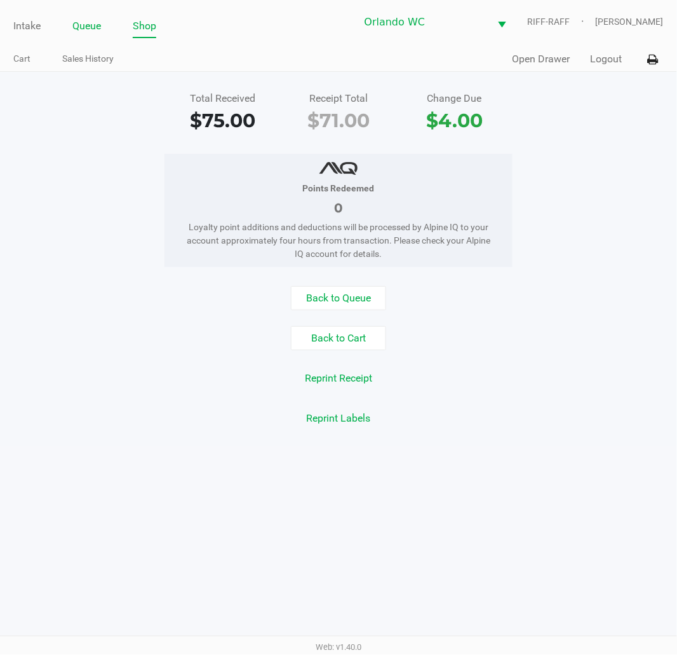
click at [83, 26] on link "Queue" at bounding box center [86, 26] width 29 height 18
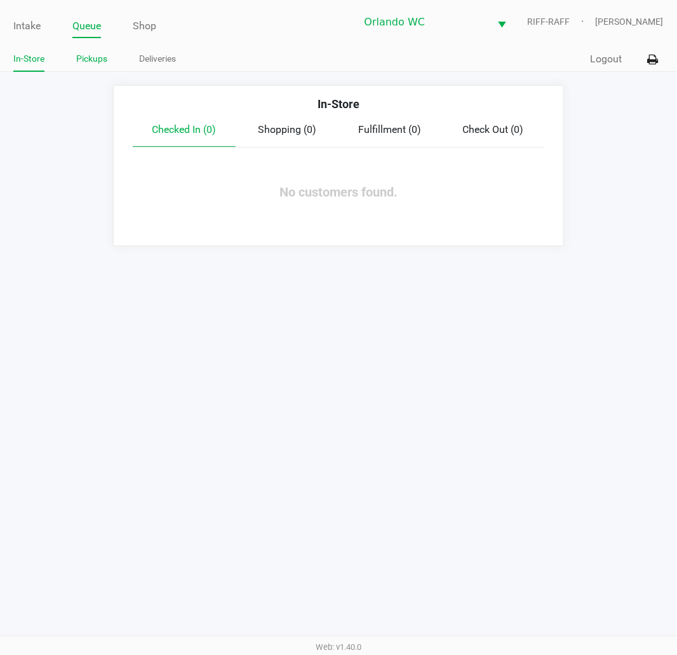
click at [95, 65] on link "Pickups" at bounding box center [91, 59] width 31 height 16
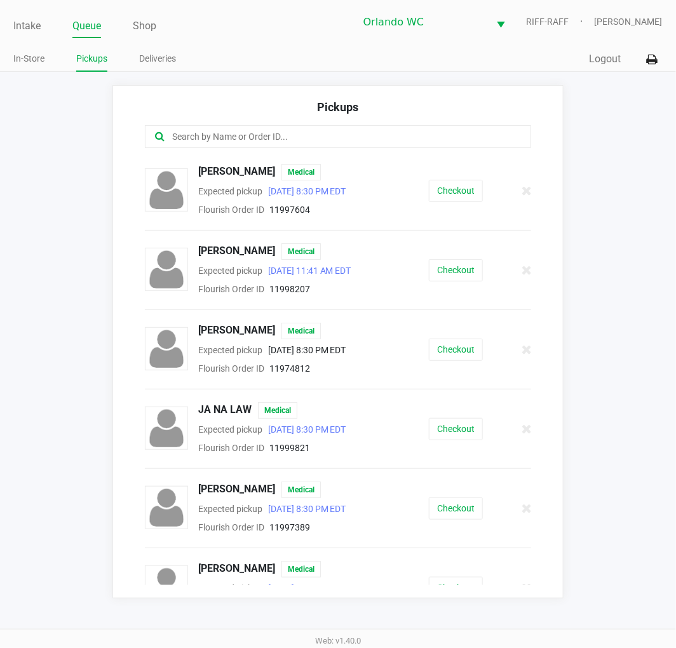
drag, startPoint x: 83, startPoint y: 26, endPoint x: 45, endPoint y: 24, distance: 38.2
click at [83, 25] on link "Queue" at bounding box center [86, 26] width 29 height 18
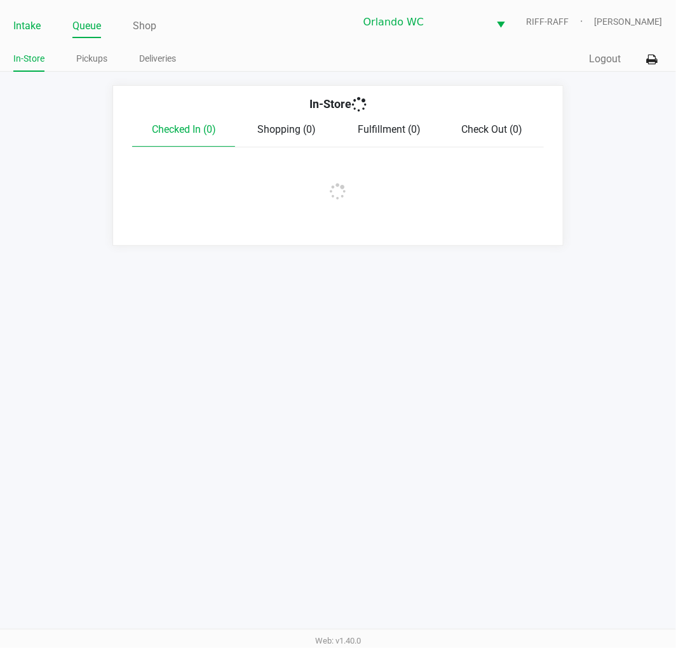
click at [34, 24] on link "Intake" at bounding box center [26, 26] width 27 height 18
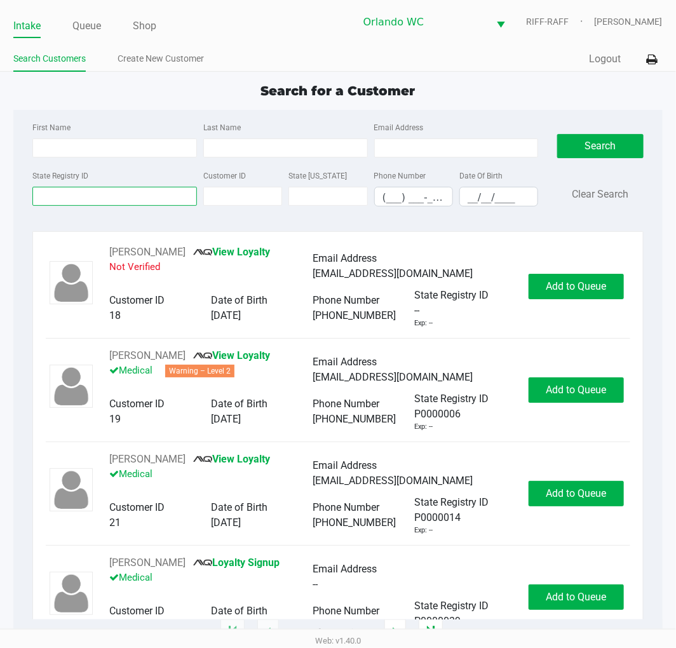
click at [128, 195] on input "State Registry ID" at bounding box center [114, 196] width 165 height 19
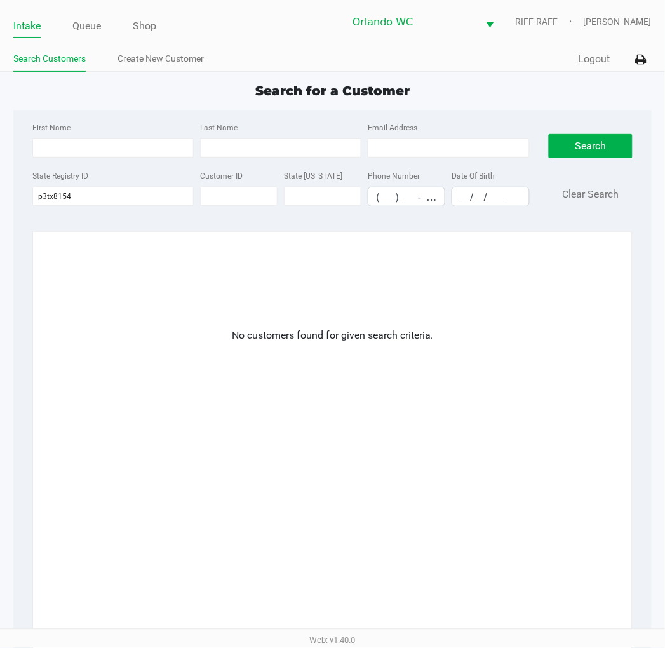
click at [31, 189] on div "State Registry ID p3tx8154" at bounding box center [113, 187] width 168 height 39
click at [51, 193] on input "p3tx8154" at bounding box center [112, 196] width 161 height 19
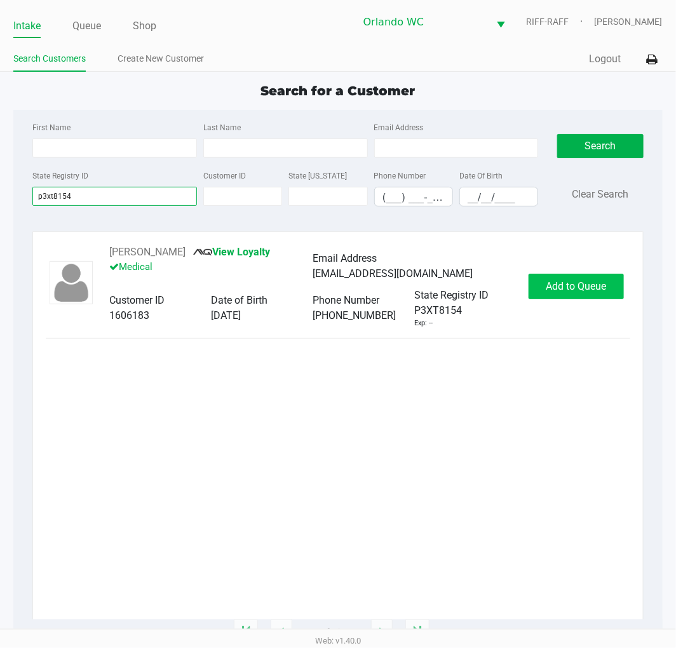
type input "p3xt8154"
click at [582, 294] on button "Add to Queue" at bounding box center [576, 286] width 95 height 25
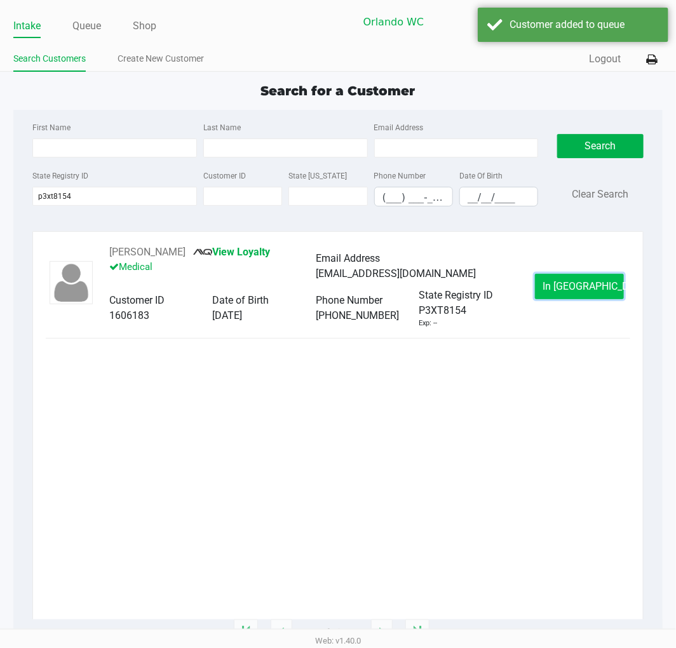
click at [579, 297] on button "In [GEOGRAPHIC_DATA]" at bounding box center [579, 286] width 89 height 25
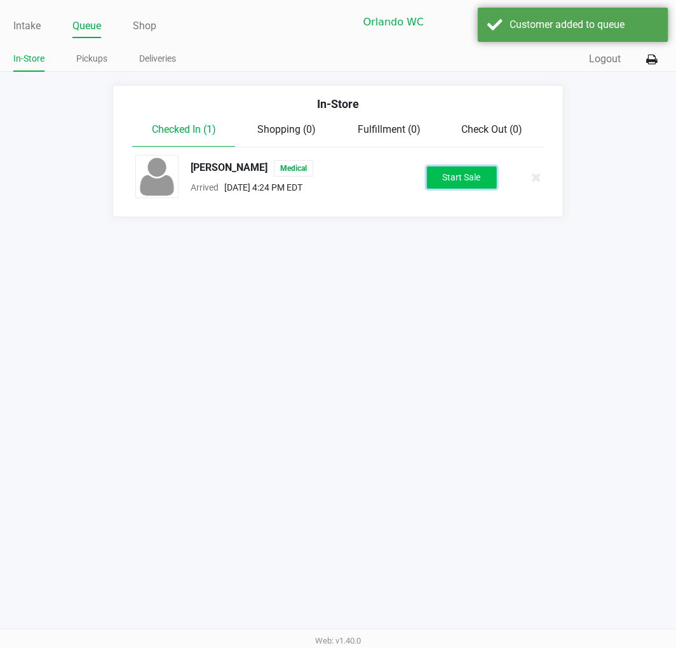
click at [471, 182] on button "Start Sale" at bounding box center [462, 177] width 70 height 22
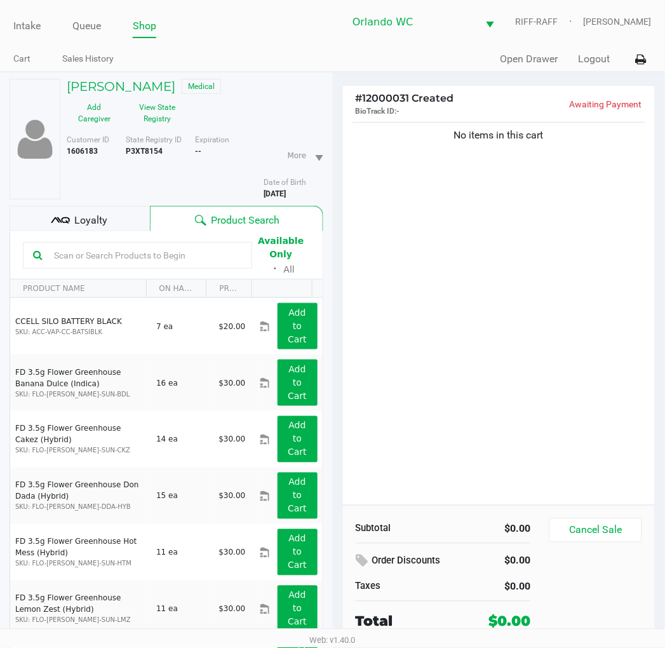
click at [447, 334] on div "No items in this cart" at bounding box center [499, 312] width 313 height 386
click at [149, 112] on button "View State Registry" at bounding box center [154, 113] width 64 height 32
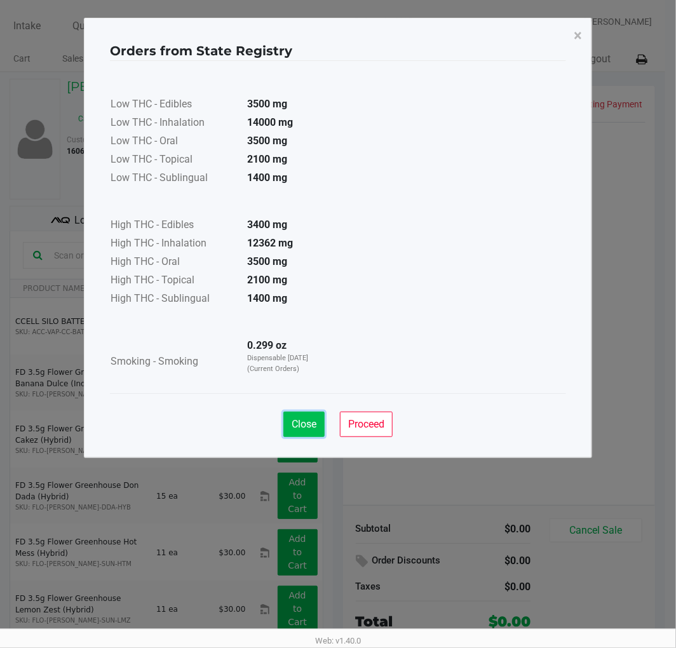
click at [313, 424] on span "Close" at bounding box center [304, 424] width 25 height 12
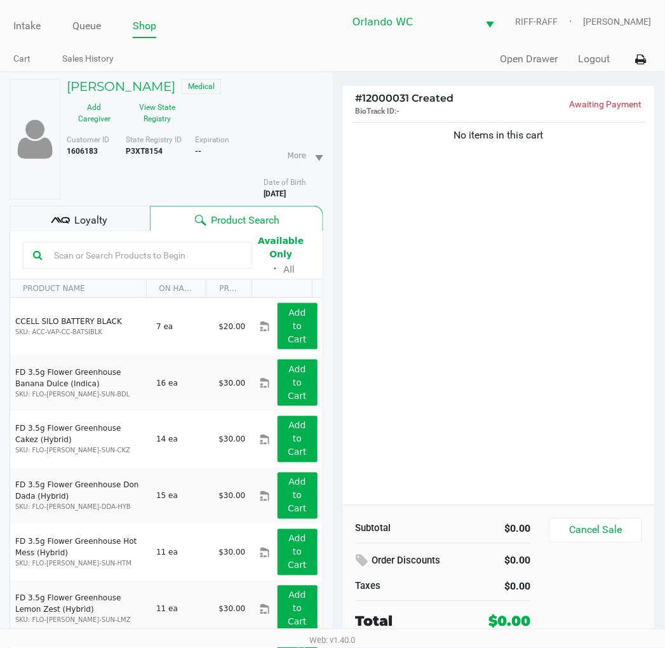
click at [462, 360] on div "No items in this cart" at bounding box center [499, 312] width 313 height 386
click at [169, 119] on button "View State Registry" at bounding box center [154, 113] width 64 height 32
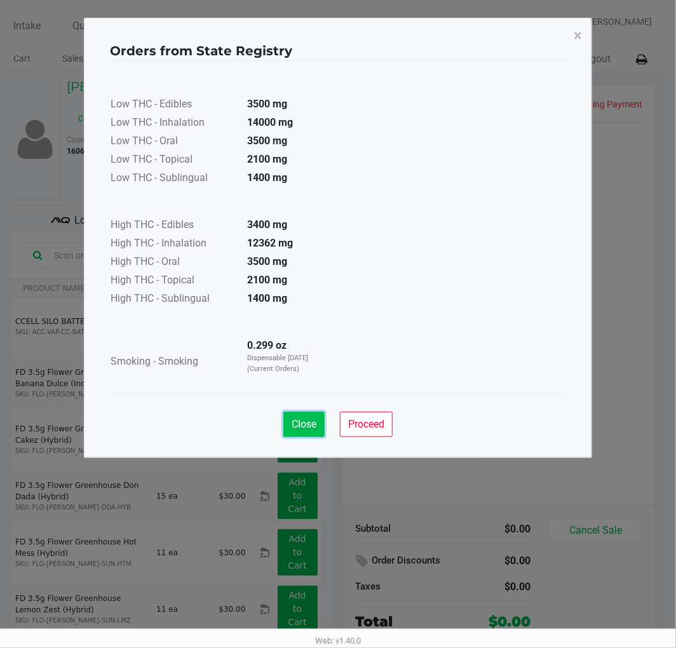
click at [303, 418] on span "Close" at bounding box center [304, 424] width 25 height 12
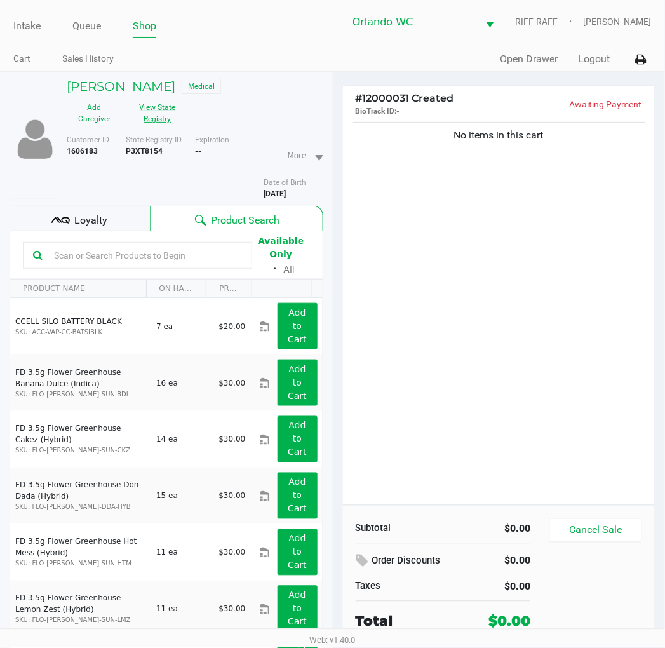
click at [154, 106] on button "View State Registry" at bounding box center [154, 113] width 64 height 32
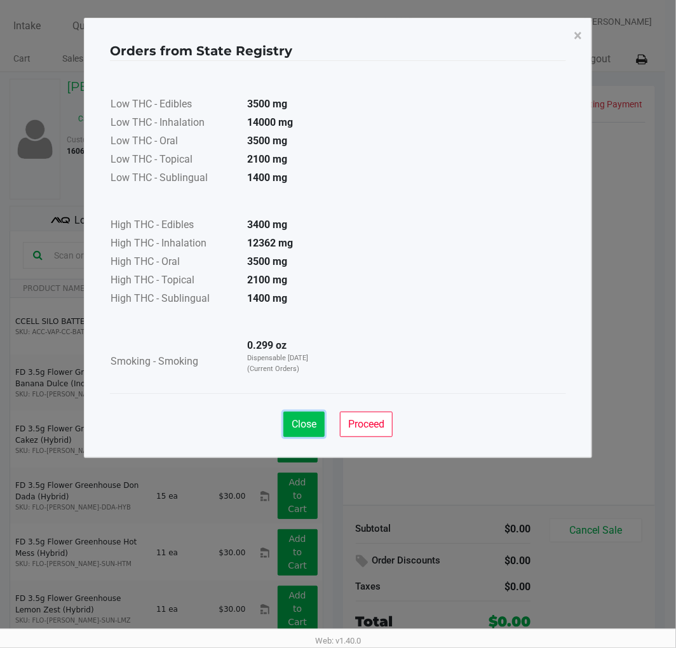
click at [294, 430] on button "Close" at bounding box center [303, 424] width 41 height 25
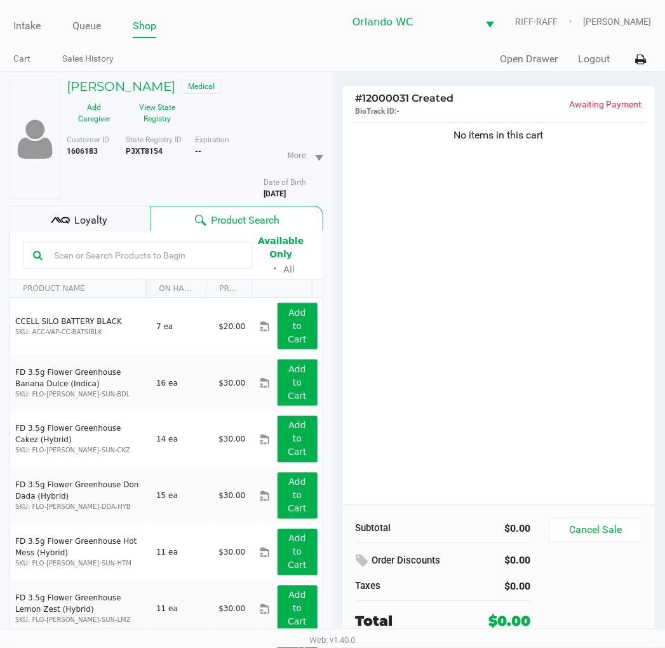
click at [136, 257] on input "text" at bounding box center [145, 255] width 193 height 19
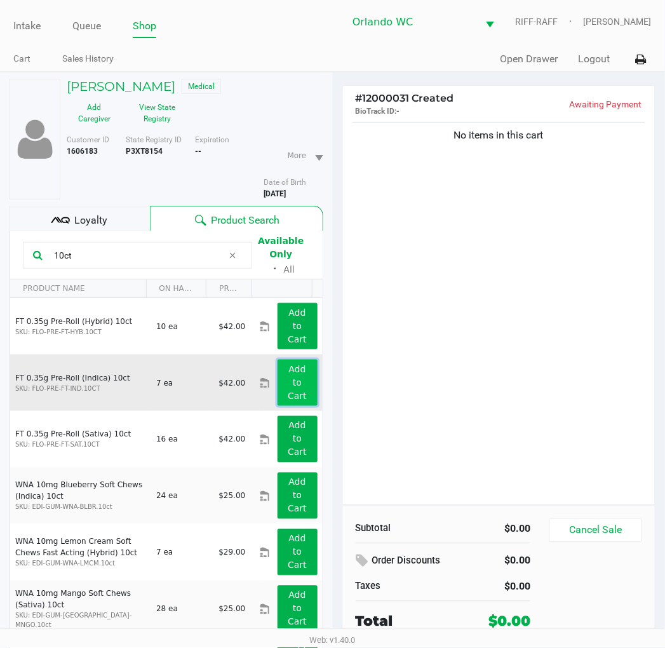
click at [299, 399] on button "Add to Cart" at bounding box center [298, 383] width 40 height 46
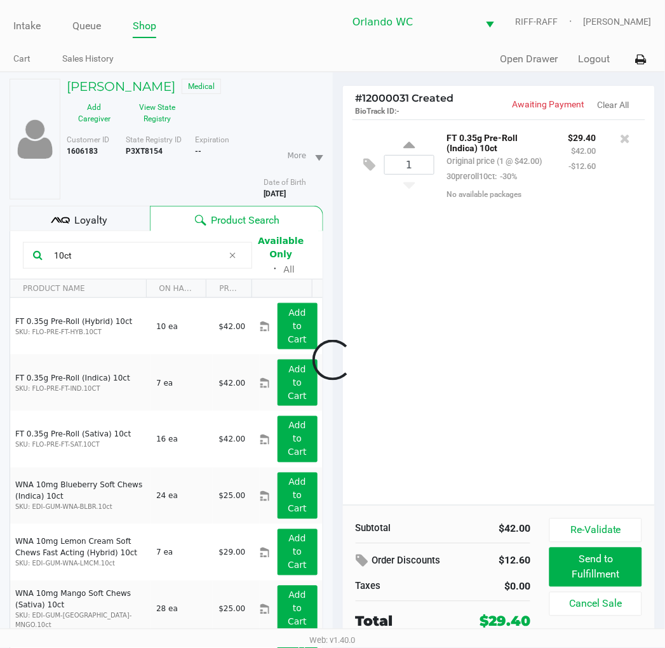
click at [295, 450] on div at bounding box center [332, 360] width 665 height 450
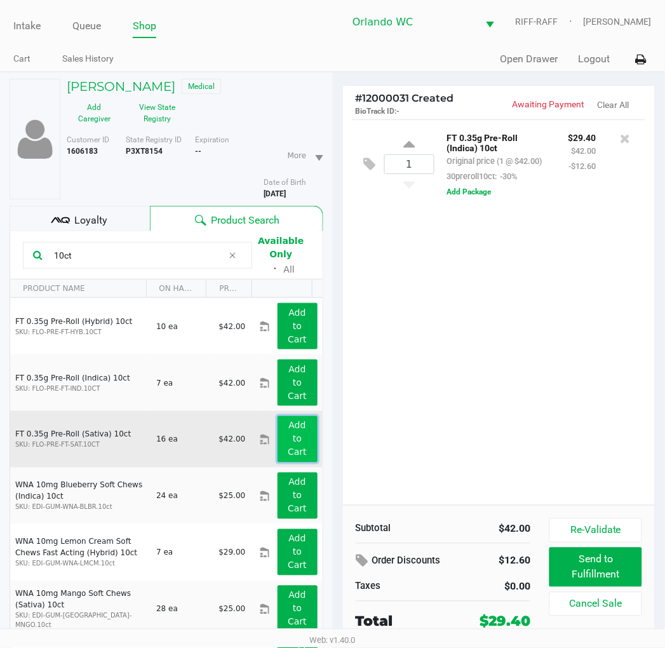
click at [294, 440] on button "Add to Cart" at bounding box center [298, 439] width 40 height 46
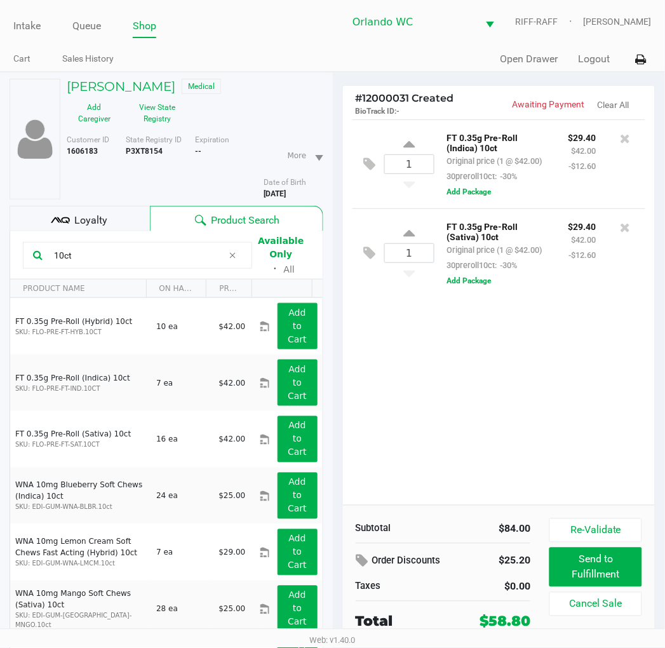
click at [139, 236] on div "10ct Available Only ᛫ All" at bounding box center [166, 255] width 287 height 44
click at [133, 257] on input "10ct" at bounding box center [136, 255] width 174 height 19
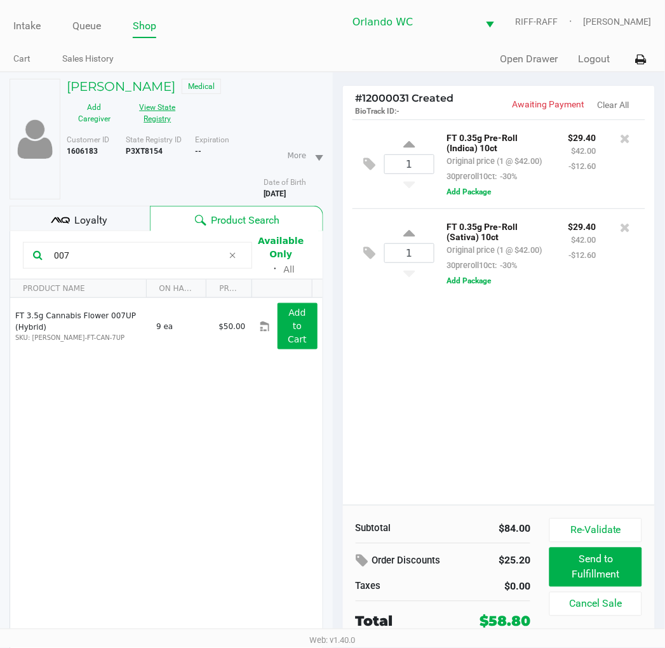
click at [162, 113] on button "View State Registry" at bounding box center [154, 113] width 64 height 32
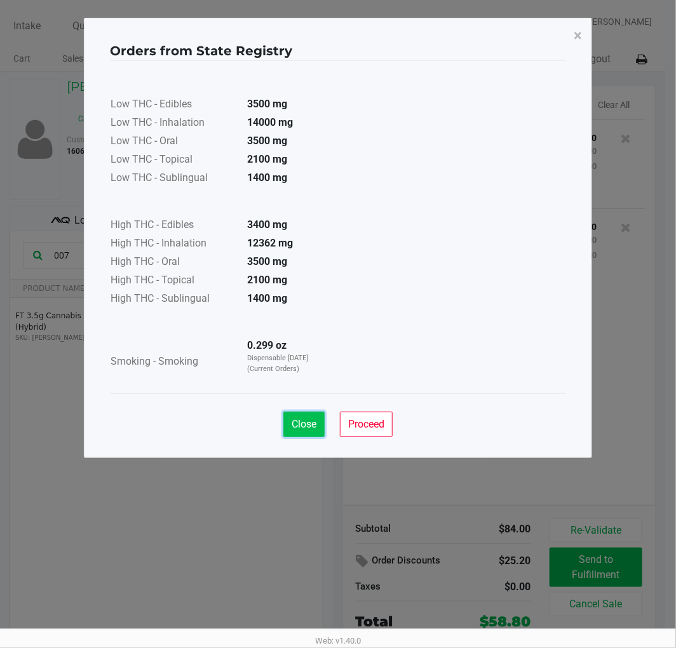
click at [295, 423] on span "Close" at bounding box center [304, 424] width 25 height 12
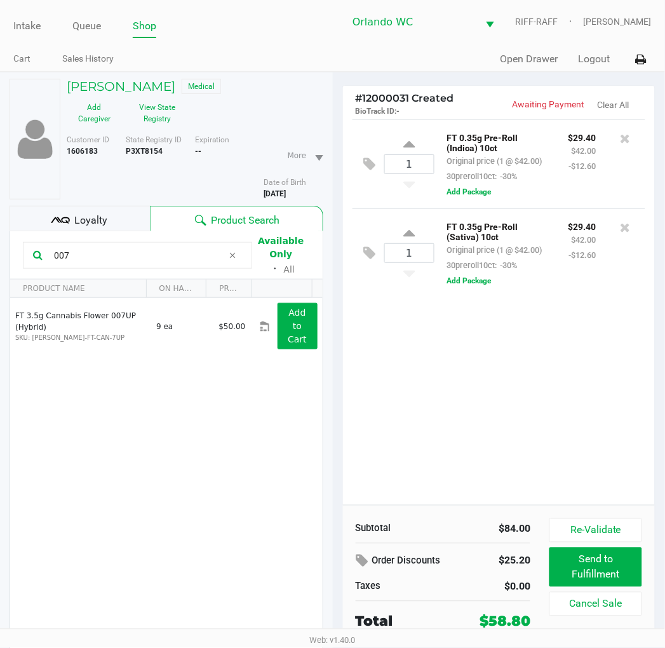
click at [77, 259] on input "007" at bounding box center [136, 255] width 174 height 19
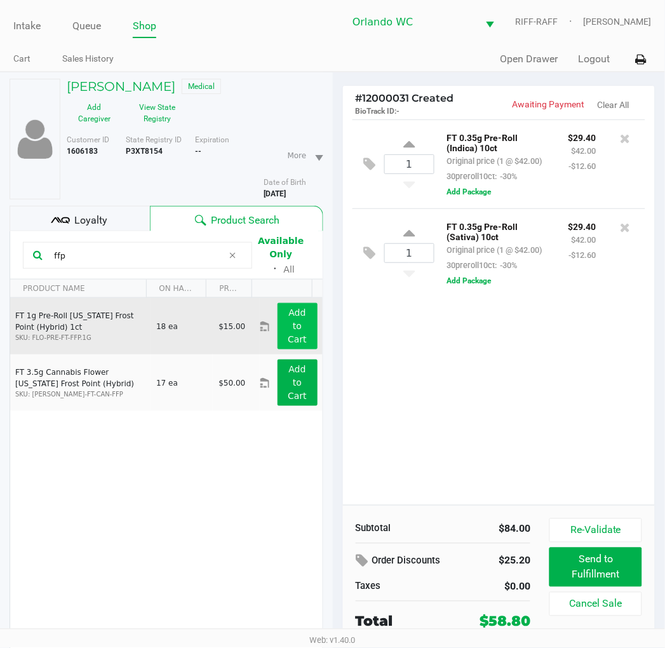
type input "ffp"
click at [289, 316] on app-button-loader "Add to Cart" at bounding box center [297, 326] width 19 height 37
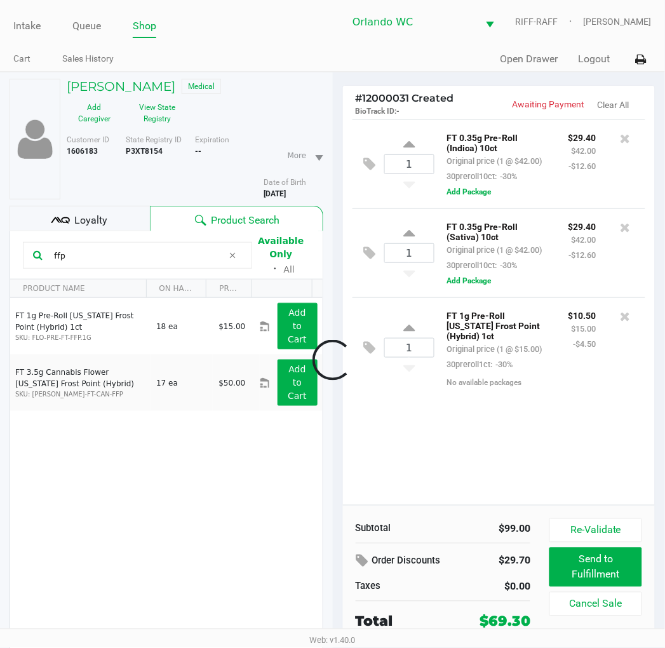
click at [460, 451] on div "1 FT 0.35g Pre-Roll (Indica) 10ct Original price (1 @ $42.00) 30preroll10ct: -3…" at bounding box center [499, 312] width 313 height 386
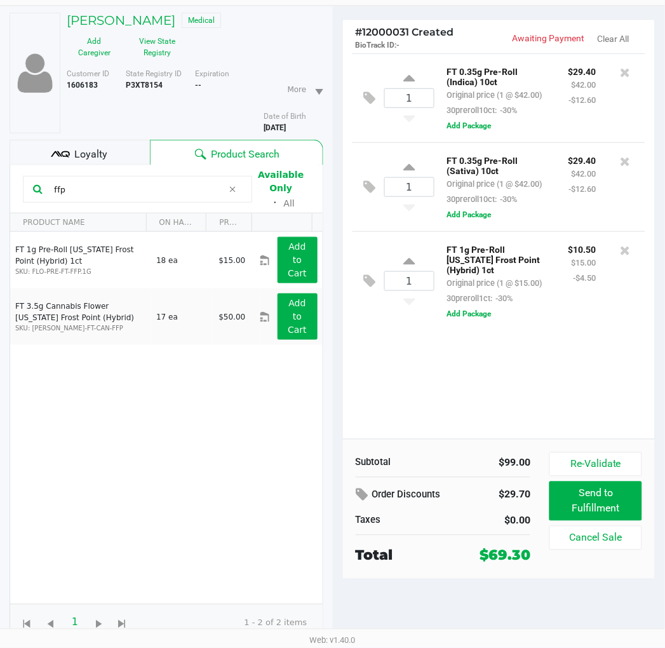
click at [85, 149] on span "Loyalty" at bounding box center [90, 154] width 33 height 15
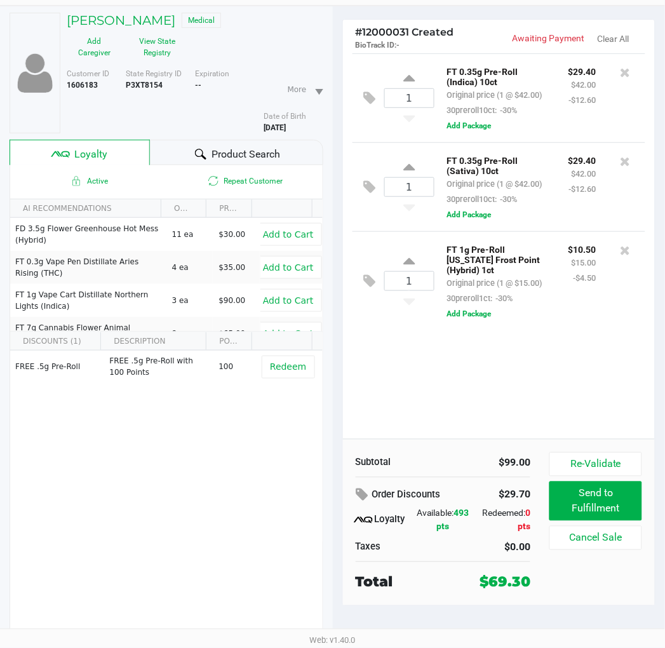
click at [191, 149] on div "Product Search" at bounding box center [236, 152] width 173 height 25
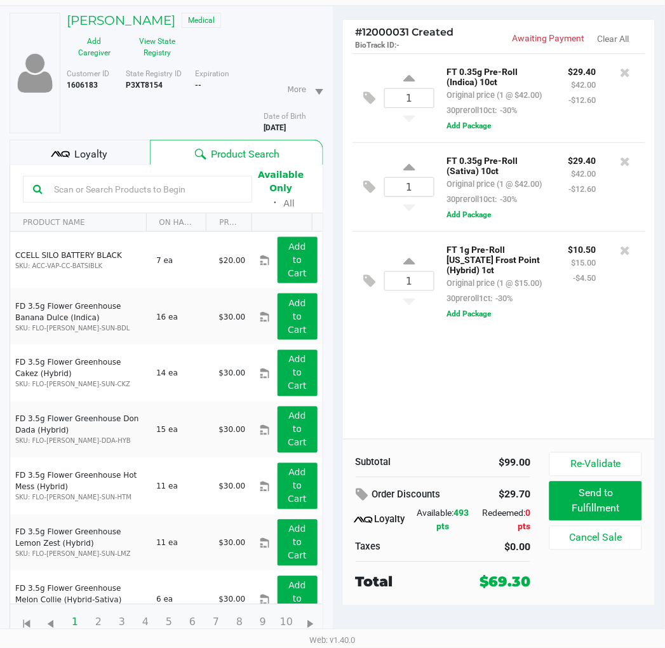
click at [397, 450] on div "Subtotal $99.00 Order Discounts $29.70 Loyalty Available: 493 pts Redeemed: 0 p…" at bounding box center [499, 522] width 313 height 166
click at [480, 413] on div "1 FT 0.35g Pre-Roll (Indica) 10ct Original price (1 @ $42.00) 30preroll10ct: -3…" at bounding box center [499, 246] width 313 height 386
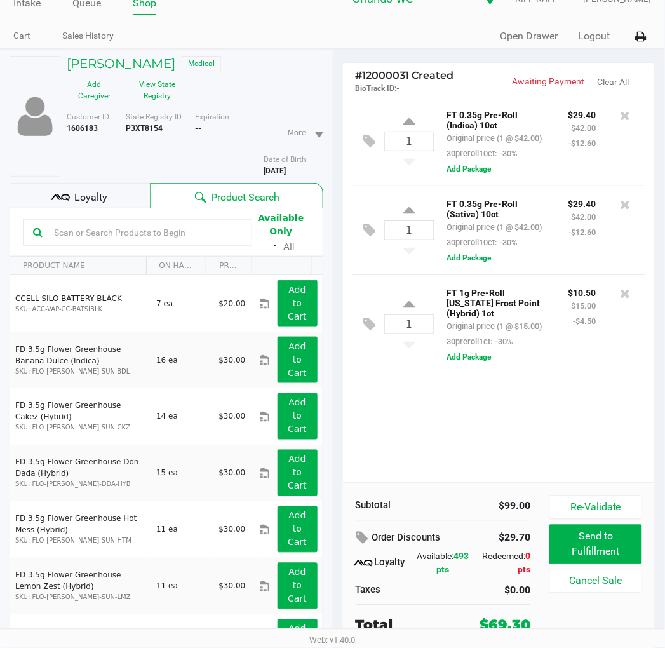
scroll to position [0, 0]
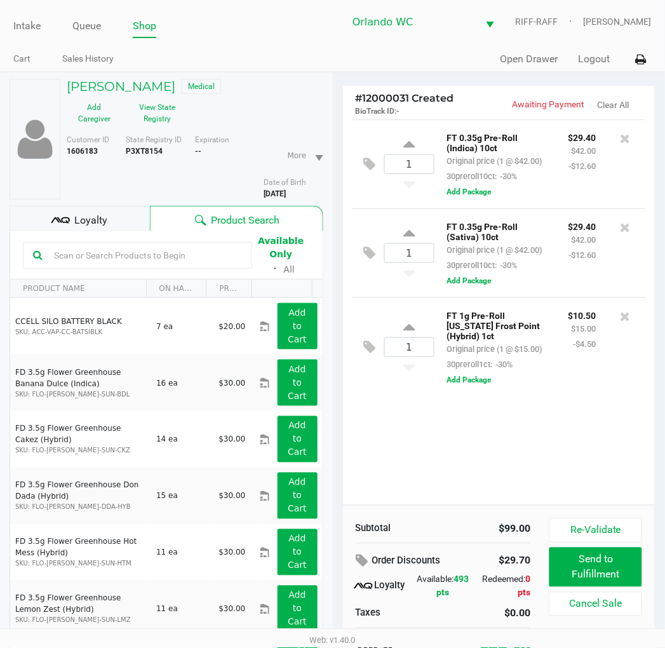
click at [456, 471] on div "1 FT 0.35g Pre-Roll (Indica) 10ct Original price (1 @ $42.00) 30preroll10ct: -3…" at bounding box center [499, 312] width 313 height 386
click at [163, 118] on button "View State Registry" at bounding box center [154, 113] width 64 height 32
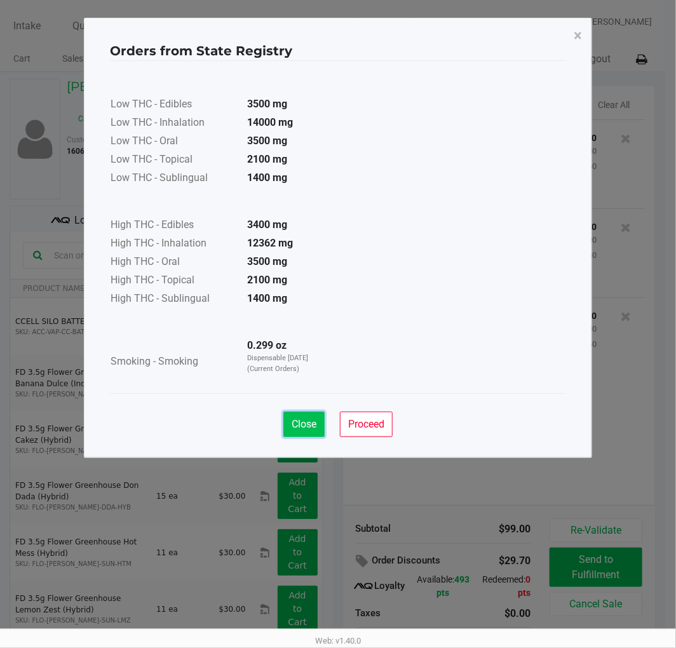
click at [302, 436] on button "Close" at bounding box center [303, 424] width 41 height 25
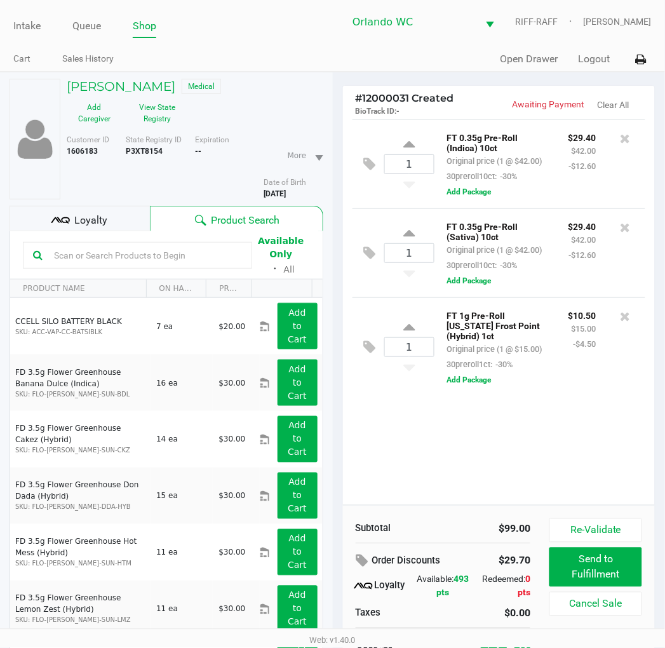
click at [486, 484] on div "1 FT 0.35g Pre-Roll (Indica) 10ct Original price (1 @ $42.00) 30preroll10ct: -3…" at bounding box center [499, 312] width 313 height 386
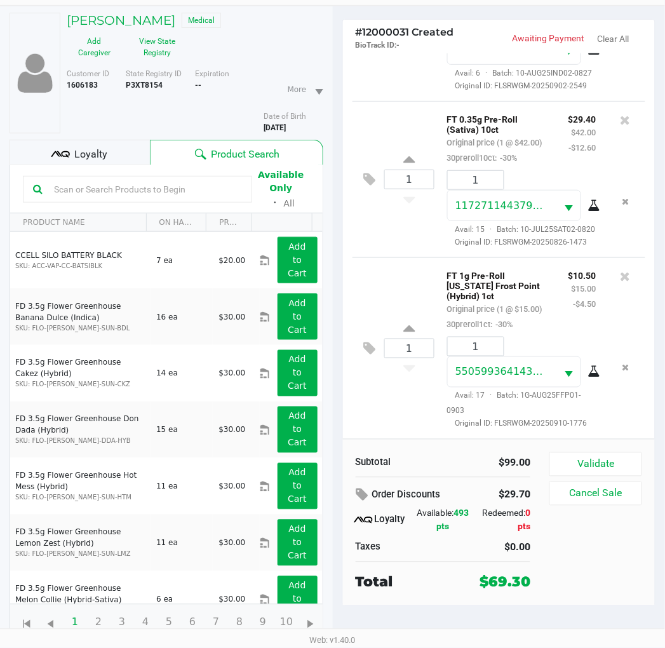
scroll to position [188, 0]
click at [588, 452] on button "Validate" at bounding box center [596, 464] width 92 height 24
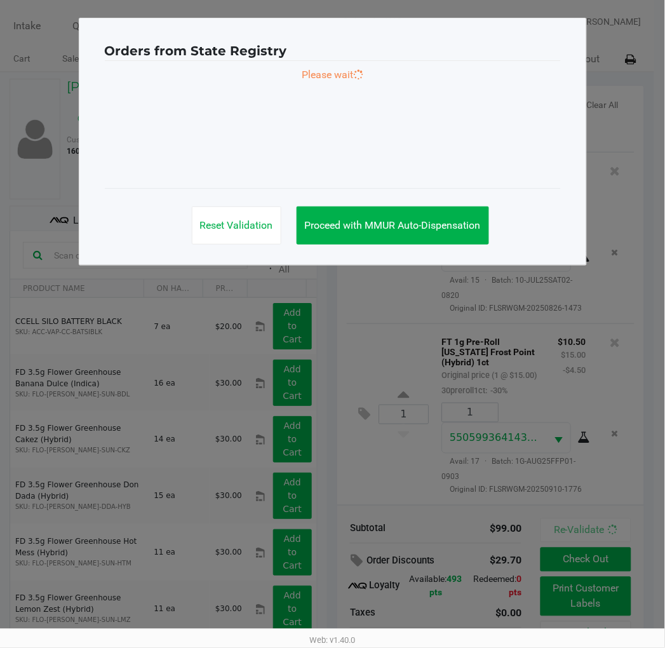
scroll to position [0, 0]
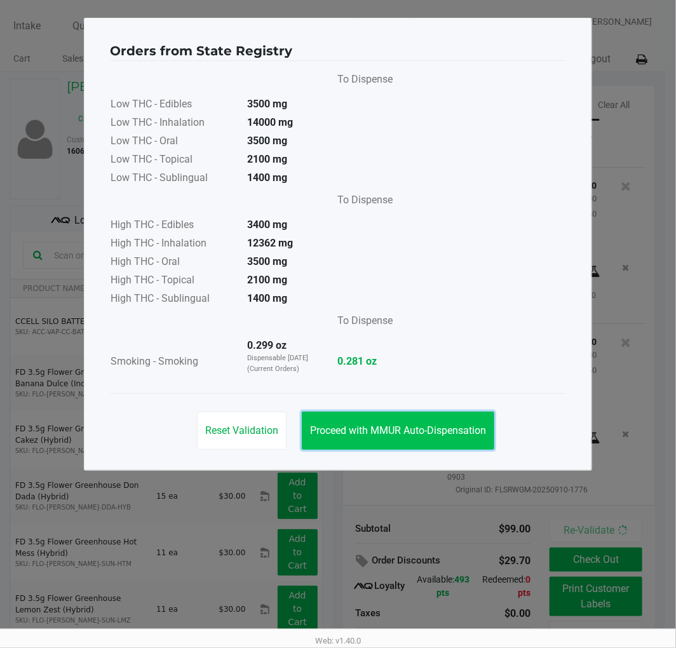
click at [463, 423] on button "Proceed with MMUR Auto-Dispensation" at bounding box center [398, 431] width 193 height 38
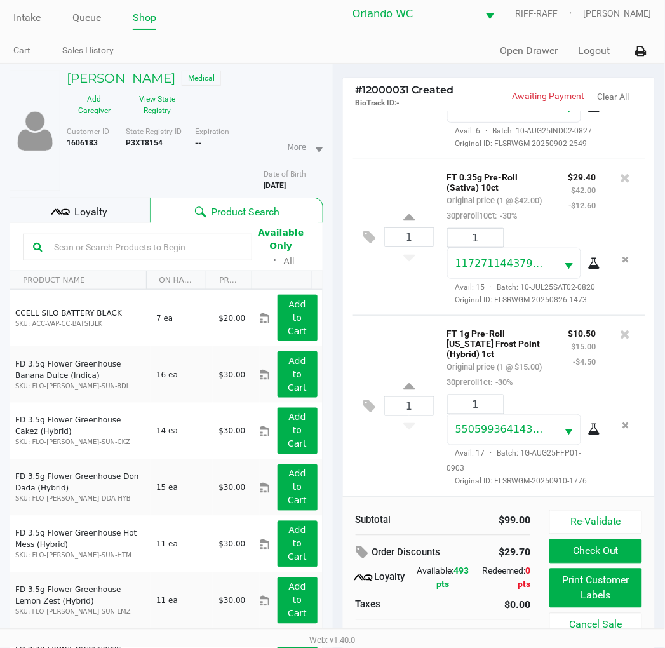
scroll to position [66, 0]
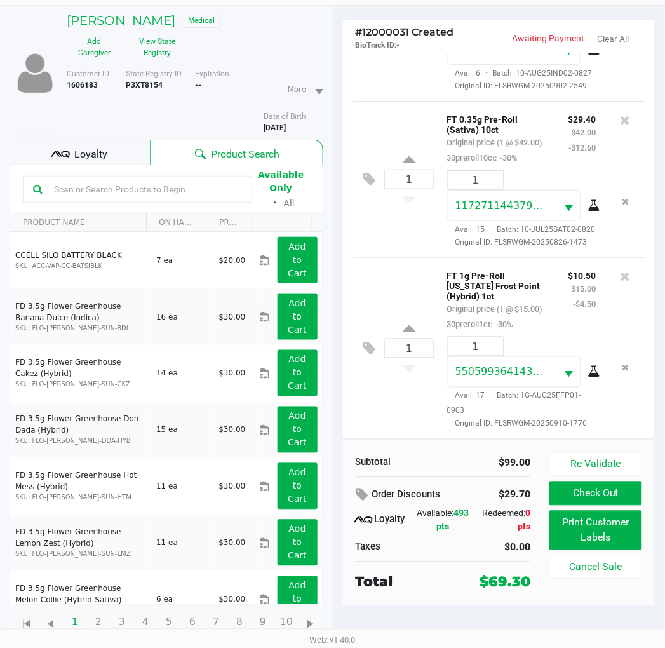
click at [423, 236] on div "1 FT 0.35g Pre-Roll (Sativa) 10ct Original price (1 @ $42.00) 30preroll10ct: -3…" at bounding box center [500, 179] width 294 height 156
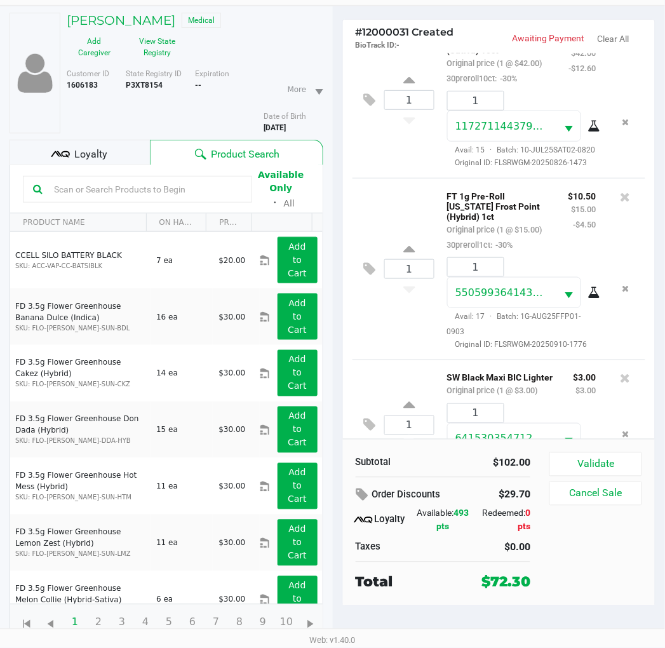
scroll to position [327, 0]
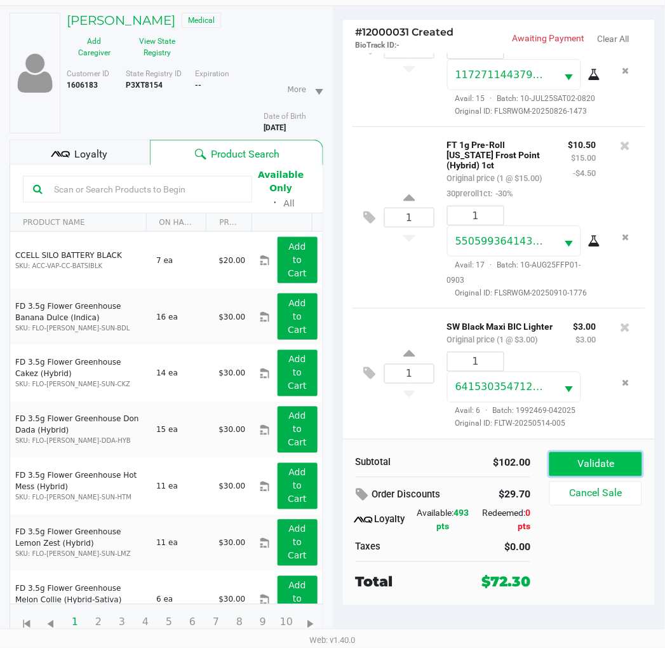
click at [595, 458] on button "Validate" at bounding box center [596, 464] width 92 height 24
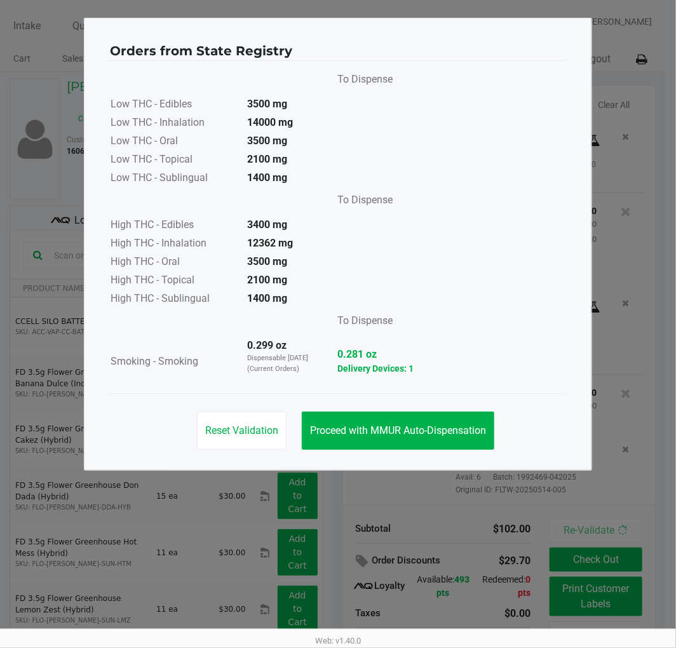
drag, startPoint x: 381, startPoint y: 405, endPoint x: 383, endPoint y: 435, distance: 29.9
click at [382, 405] on div "Reset Validation Proceed with MMUR Auto-Dispensation" at bounding box center [338, 425] width 456 height 64
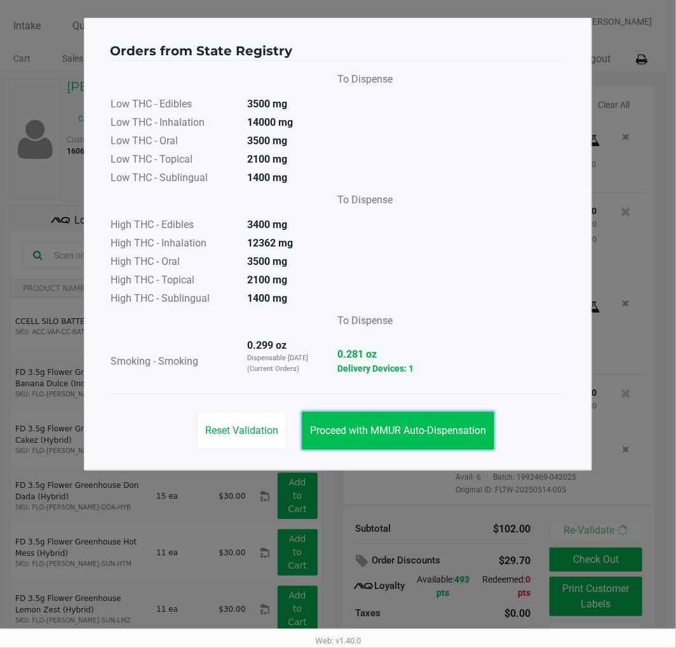
click at [383, 435] on span "Proceed with MMUR Auto-Dispensation" at bounding box center [398, 430] width 176 height 12
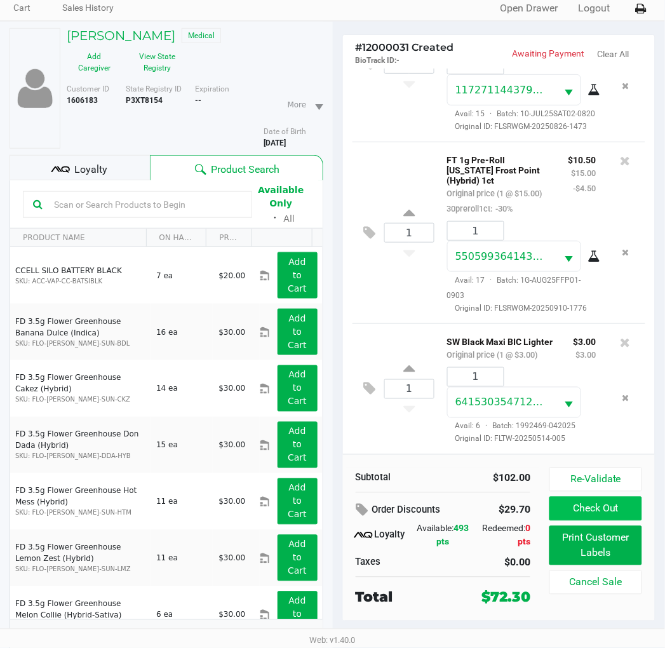
scroll to position [66, 0]
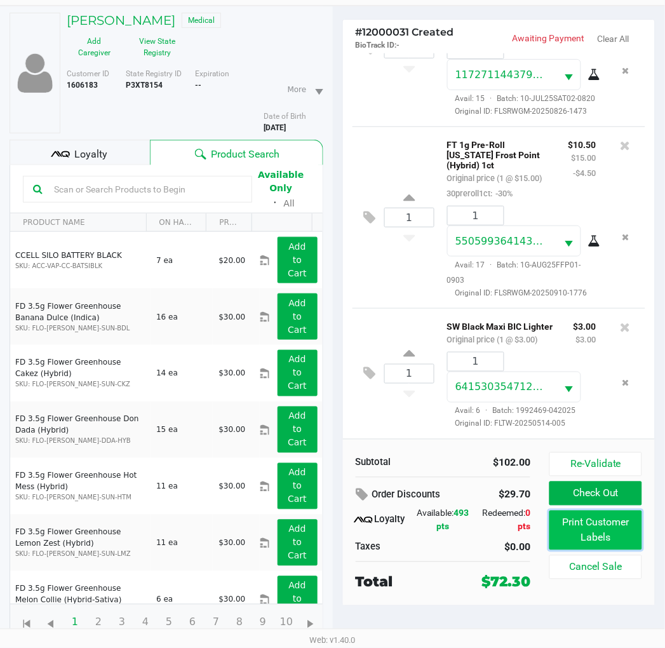
click at [599, 522] on button "Print Customer Labels" at bounding box center [596, 530] width 92 height 39
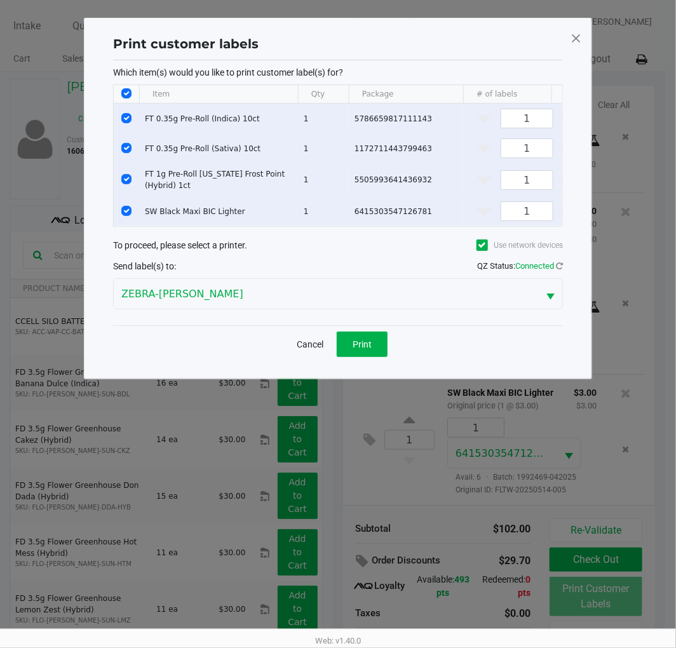
click at [358, 363] on div "Cancel Print" at bounding box center [338, 343] width 450 height 37
click at [358, 349] on span "Print" at bounding box center [362, 344] width 19 height 10
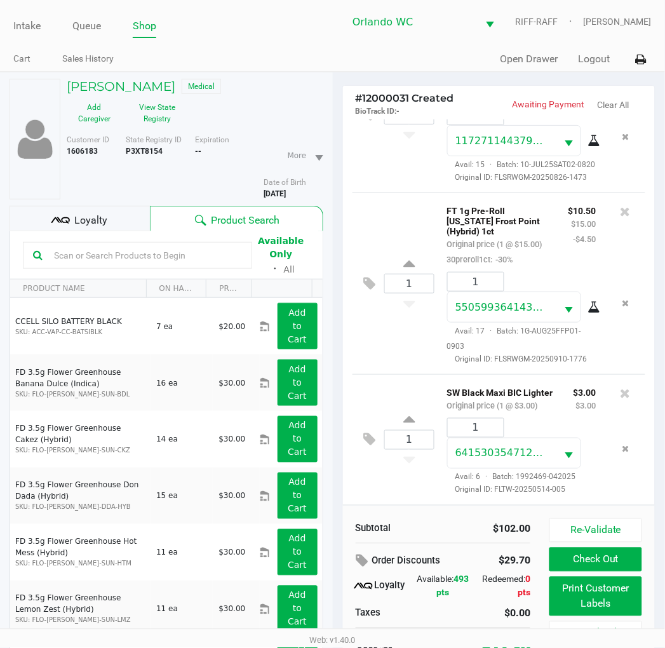
scroll to position [66, 0]
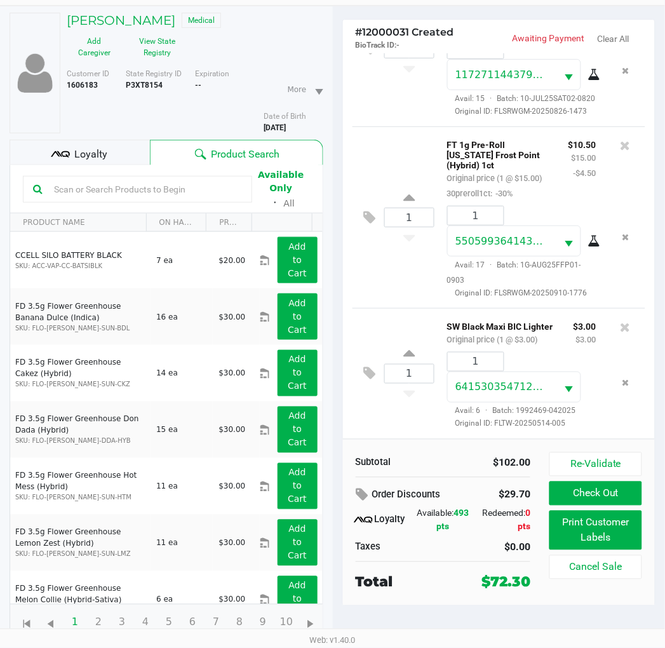
click at [437, 487] on div "Order Discounts" at bounding box center [411, 495] width 111 height 23
click at [582, 497] on button "Check Out" at bounding box center [596, 494] width 92 height 24
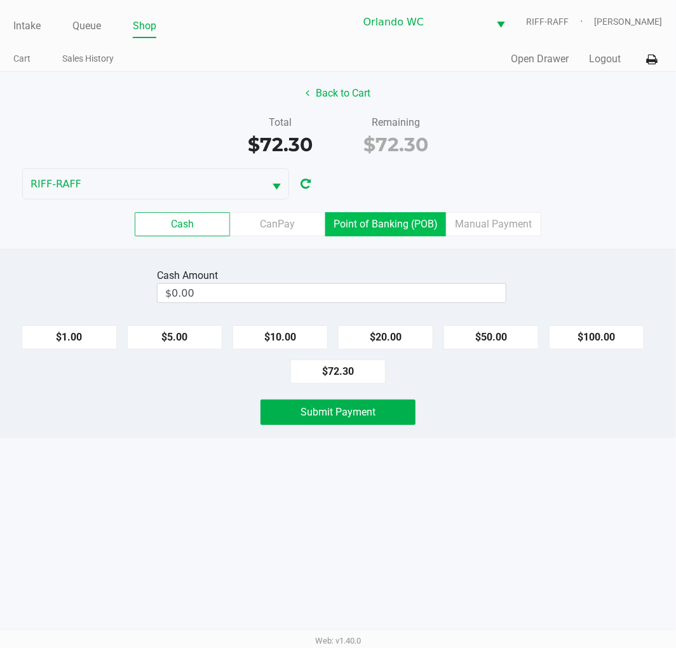
click at [390, 223] on label "Point of Banking (POB)" at bounding box center [385, 224] width 121 height 24
click at [0, 0] on 7 "Point of Banking (POB)" at bounding box center [0, 0] width 0 height 0
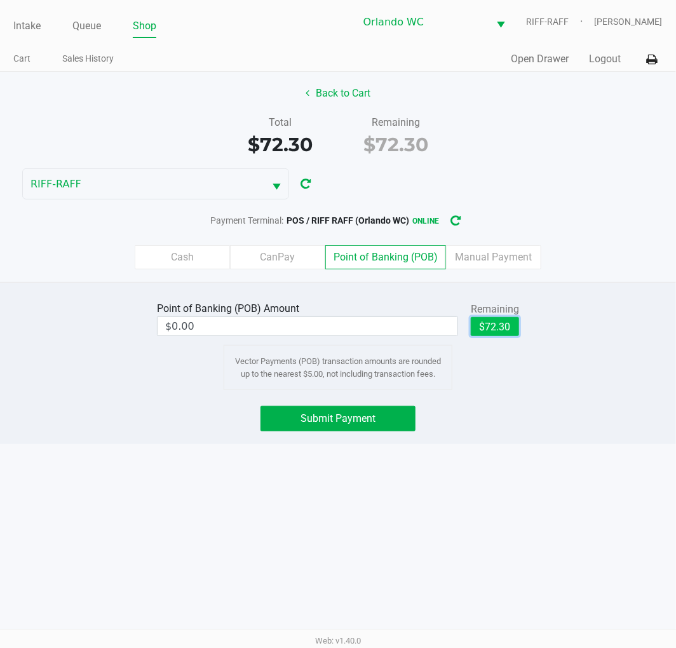
click at [484, 332] on button "$72.30" at bounding box center [495, 326] width 48 height 19
type input "$72.30"
click at [140, 393] on div "Point of Banking (POB) Amount $72.30 Remaining $72.30 Clear Vector Payments (PO…" at bounding box center [338, 363] width 676 height 162
click at [184, 245] on div "Cash CanPay Point of Banking (POB) Manual Payment" at bounding box center [337, 258] width 695 height 50
click at [353, 96] on button "Back to Cart" at bounding box center [337, 93] width 81 height 24
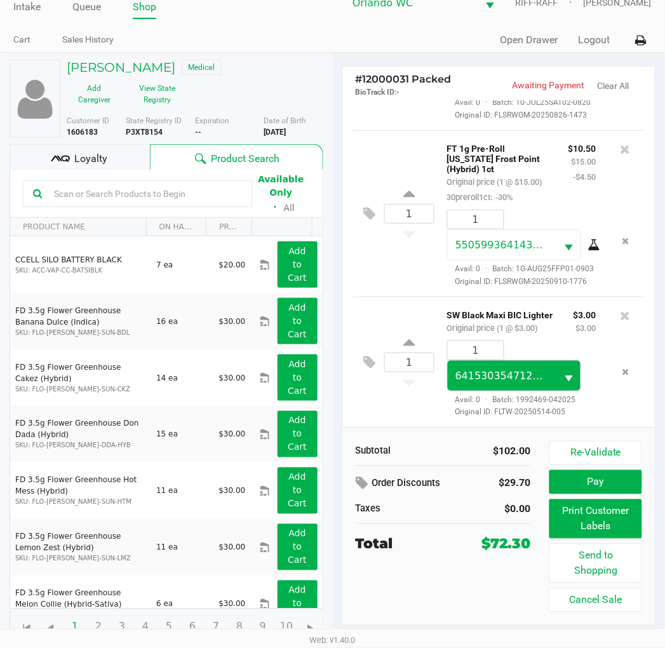
scroll to position [24, 0]
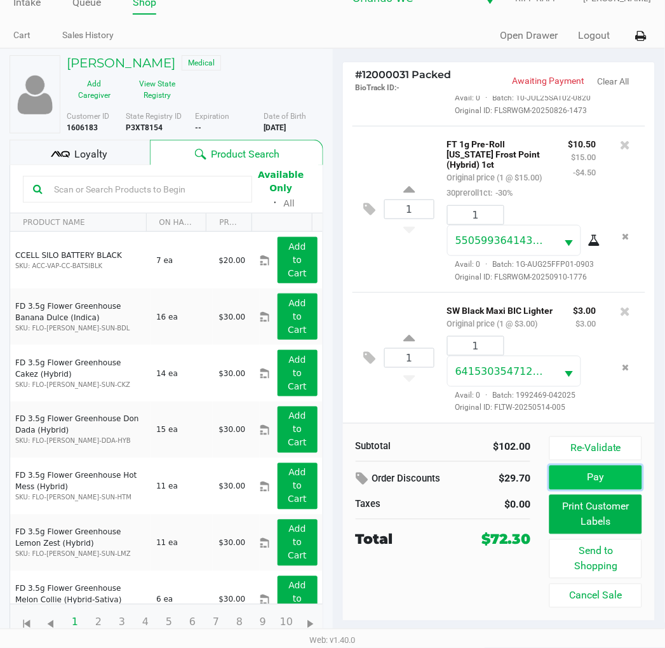
click at [585, 485] on button "Pay" at bounding box center [596, 478] width 92 height 24
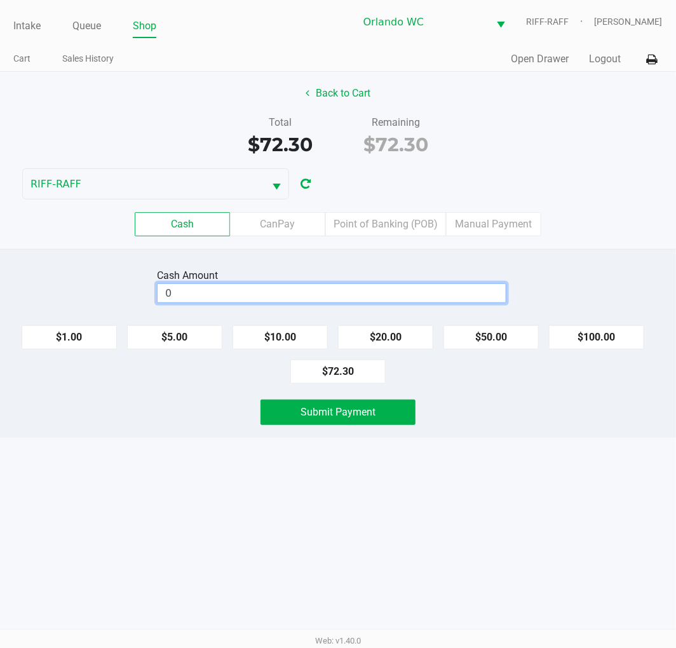
click at [423, 292] on input "0" at bounding box center [332, 293] width 348 height 18
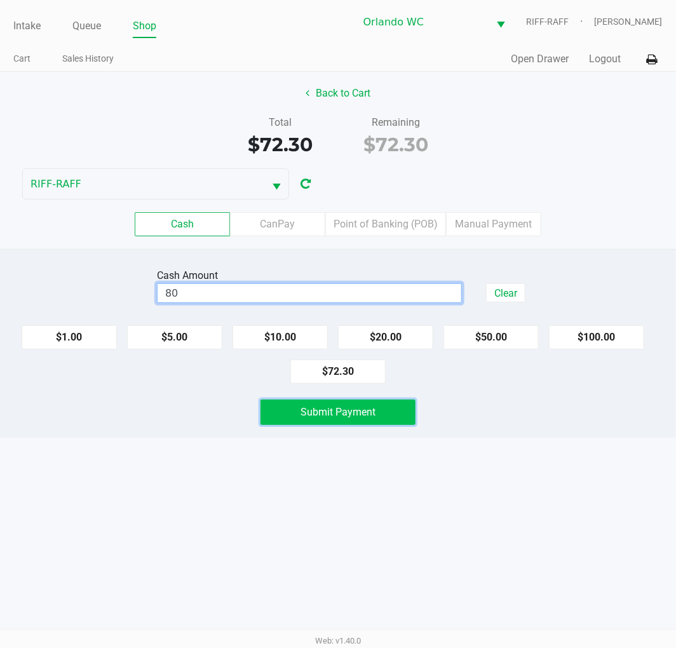
type input "$80.00"
click at [360, 423] on button "Submit Payment" at bounding box center [338, 412] width 155 height 25
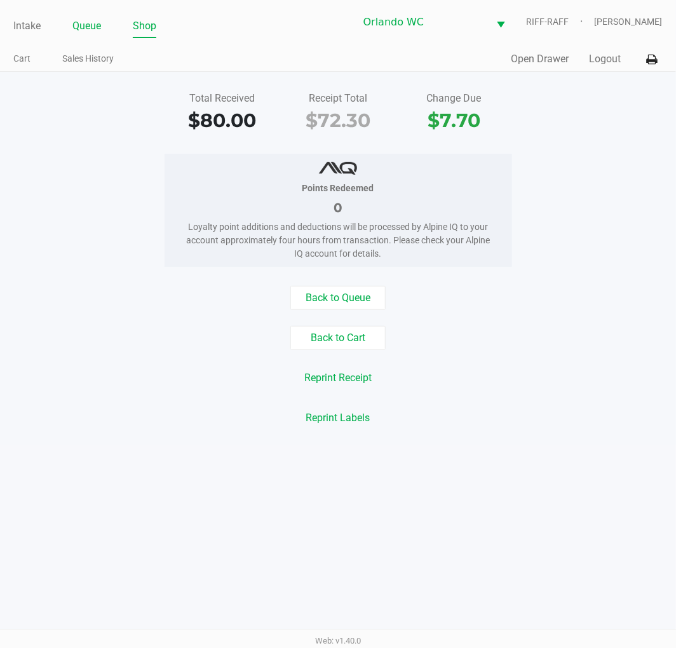
click at [89, 19] on link "Queue" at bounding box center [86, 26] width 29 height 18
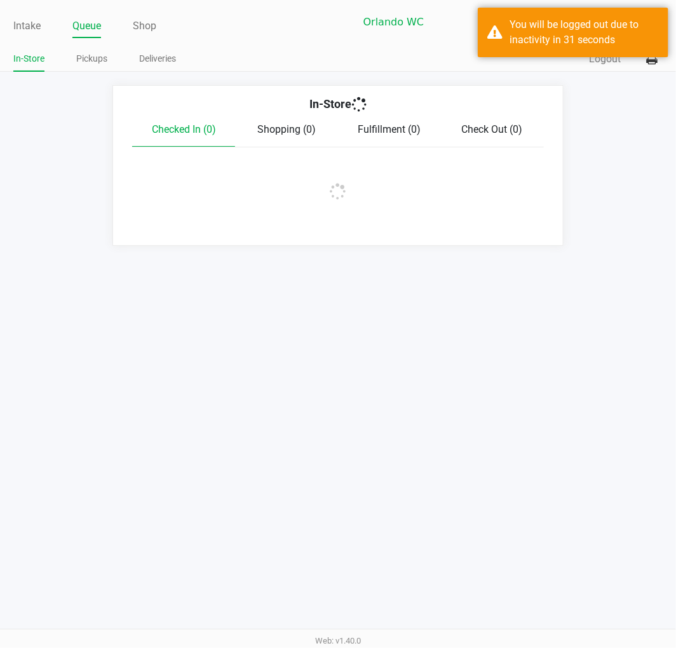
click at [170, 258] on div "Intake Queue Shop Orlando WC RIFF-RAFF [PERSON_NAME] In-Store Pickups Deliverie…" at bounding box center [338, 324] width 676 height 648
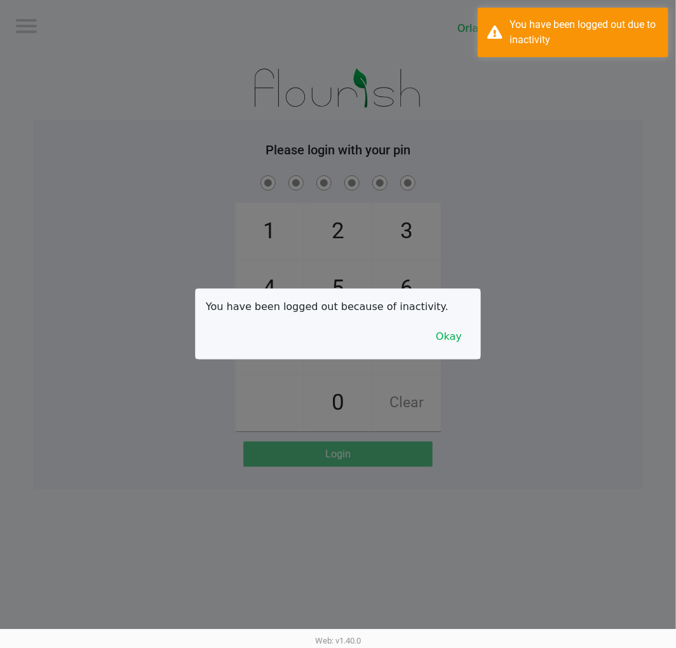
click at [180, 132] on div at bounding box center [338, 324] width 676 height 648
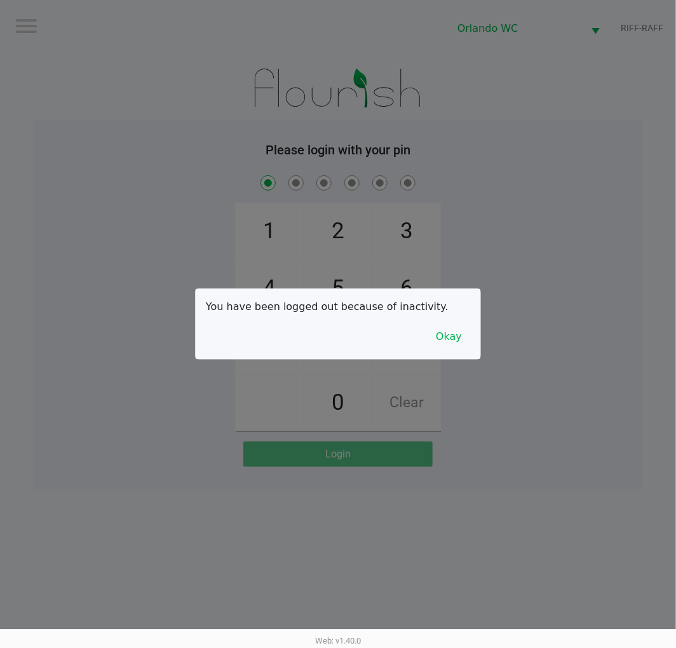
checkbox input "true"
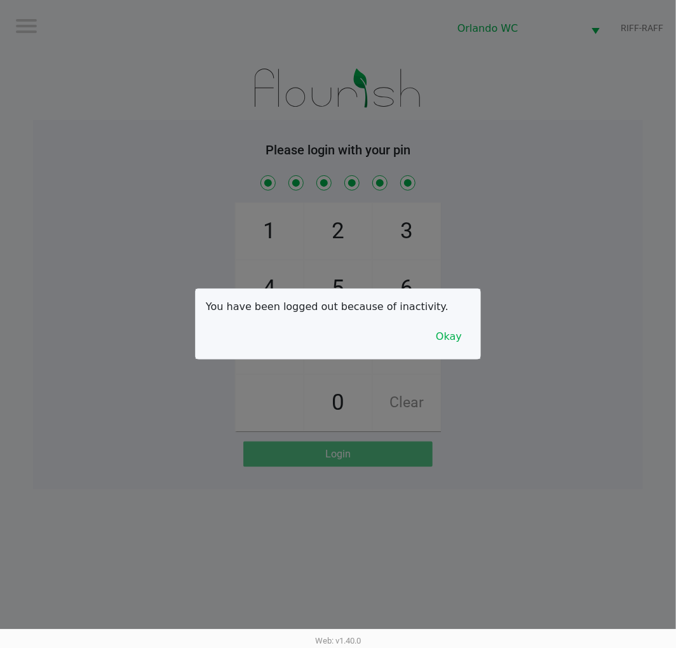
checkbox input "true"
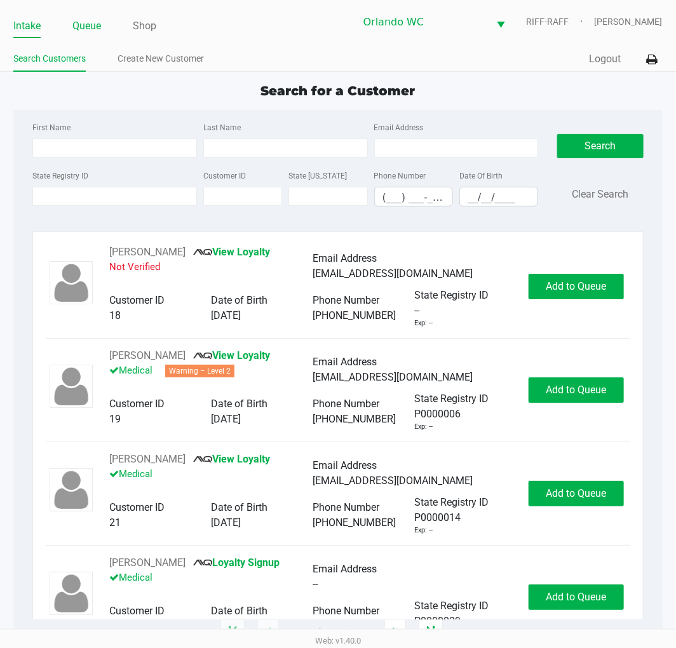
click at [92, 29] on link "Queue" at bounding box center [86, 26] width 29 height 18
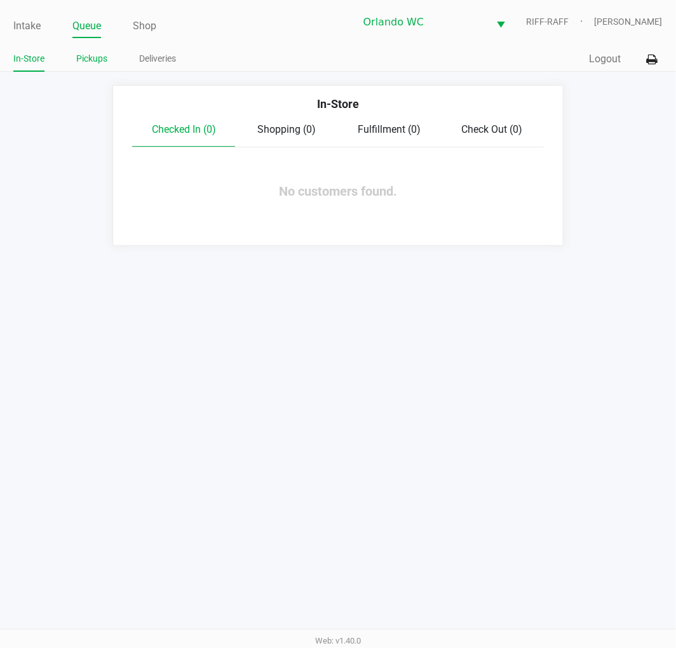
click at [91, 58] on link "Pickups" at bounding box center [91, 59] width 31 height 16
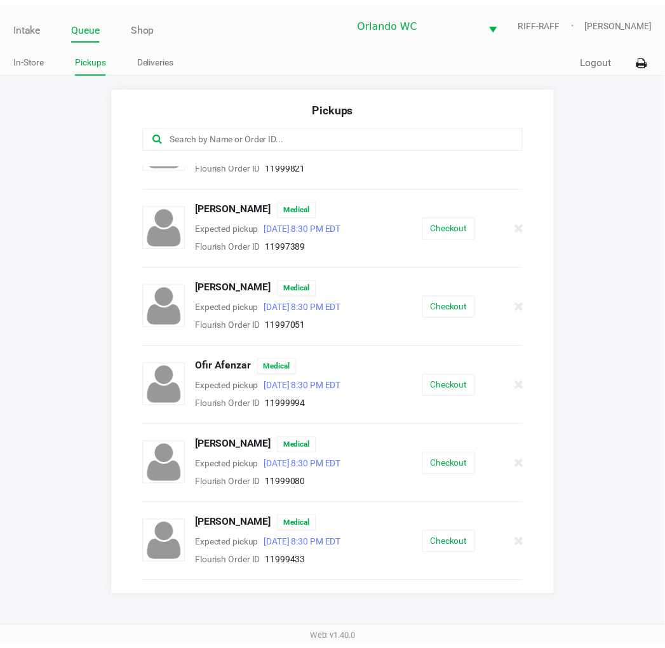
scroll to position [681, 0]
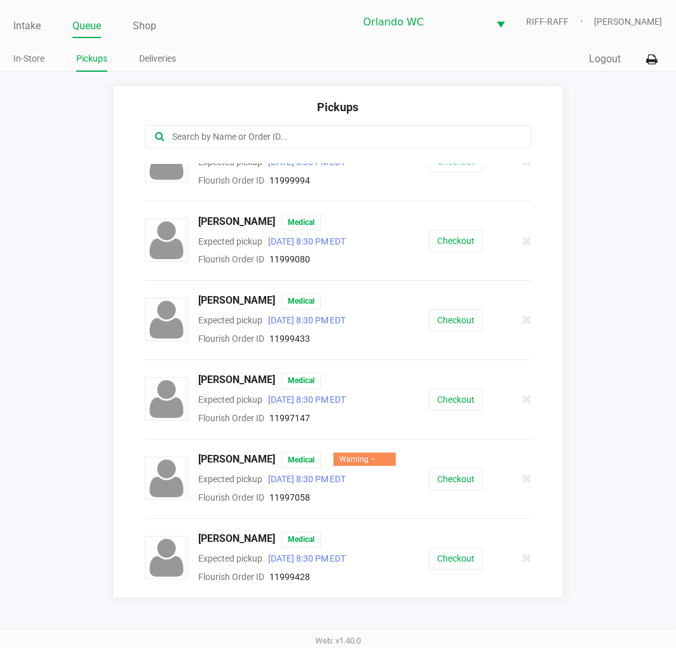
click at [5, 17] on div "Intake Queue Shop Orlando WC RIFF-RAFF [PERSON_NAME] In-Store Pickups Deliverie…" at bounding box center [338, 36] width 676 height 72
click at [24, 24] on link "Intake" at bounding box center [26, 26] width 27 height 18
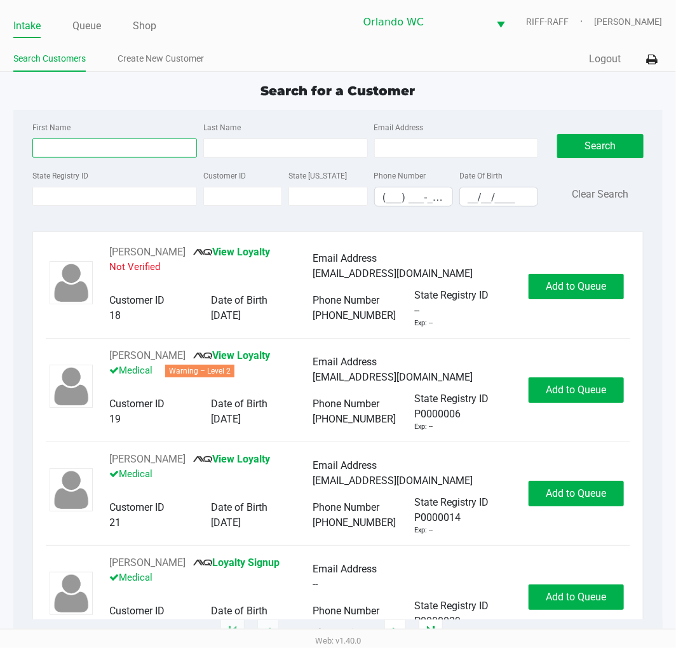
click at [93, 148] on input "First Name" at bounding box center [114, 148] width 165 height 19
type input "[PERSON_NAME]"
click at [477, 201] on input "__/__/____" at bounding box center [499, 197] width 78 height 20
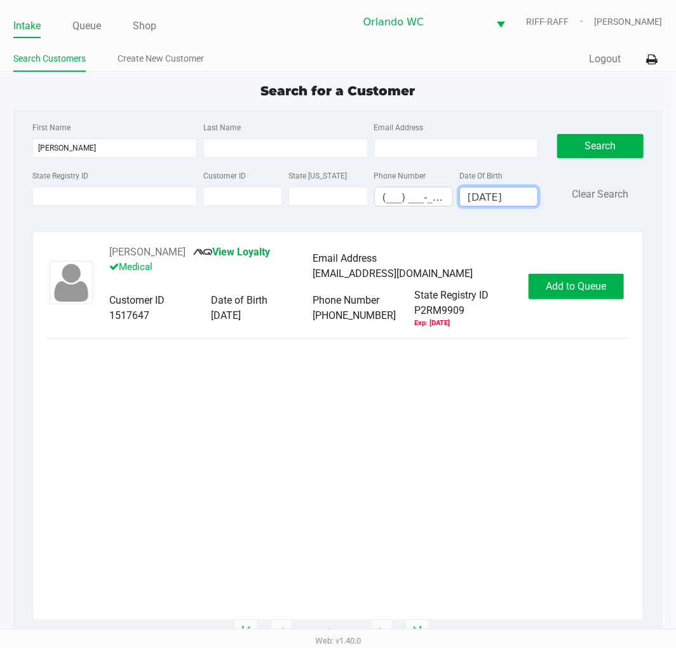
type input "[DATE]"
click at [602, 302] on div "[PERSON_NAME] View Loyalty Medical Email Address [EMAIL_ADDRESS][DOMAIN_NAME] C…" at bounding box center [338, 287] width 584 height 84
click at [600, 289] on span "Add to Queue" at bounding box center [576, 286] width 60 height 12
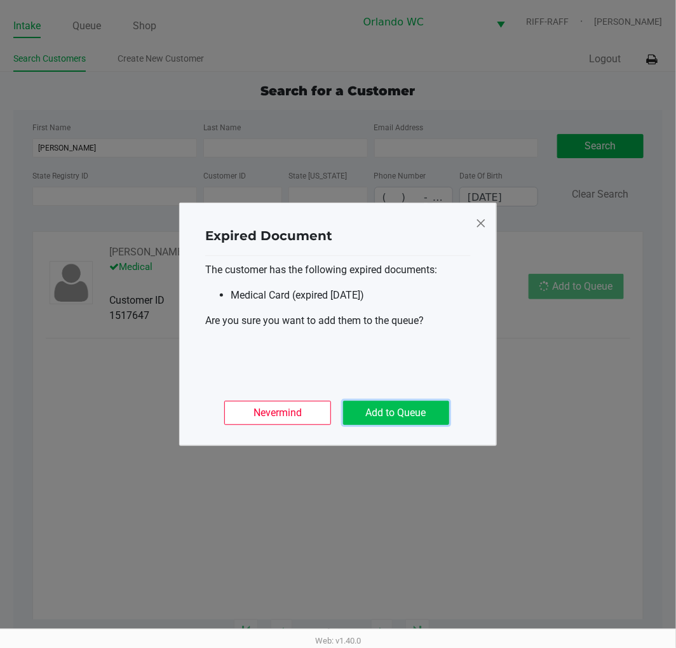
click at [428, 405] on button "Add to Queue" at bounding box center [396, 413] width 106 height 24
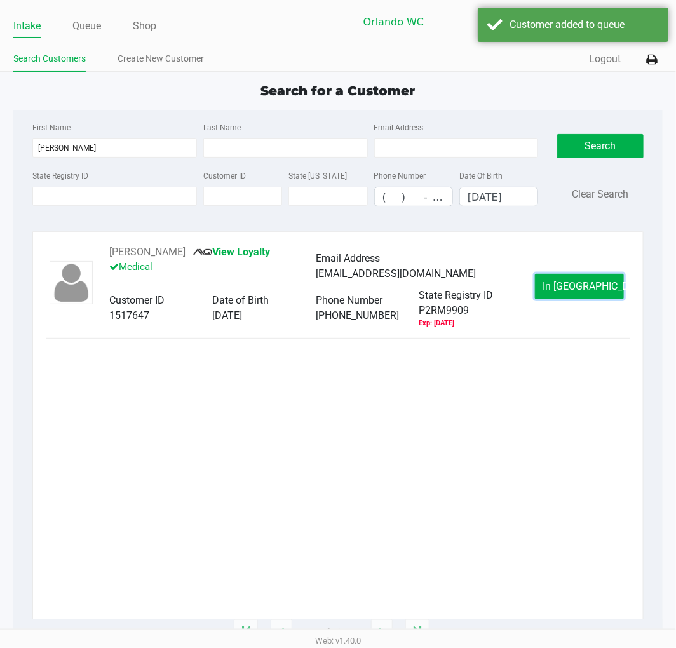
click at [580, 275] on button "In [GEOGRAPHIC_DATA]" at bounding box center [579, 286] width 89 height 25
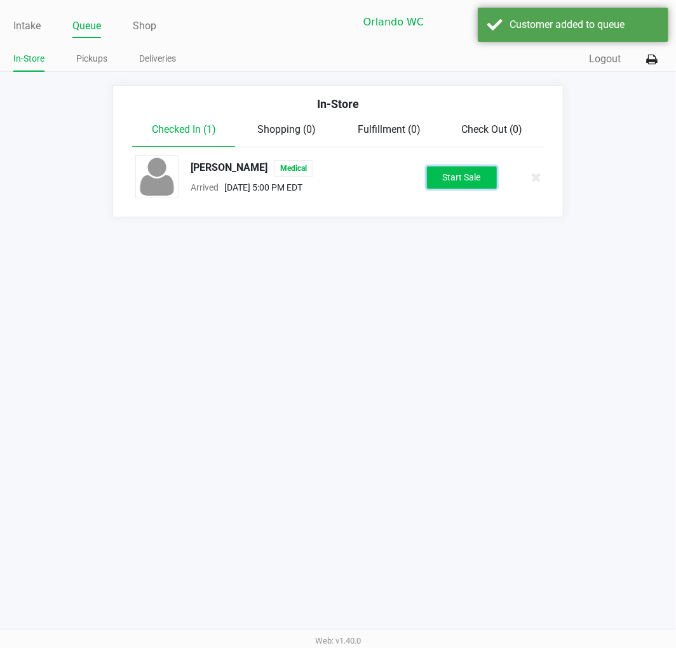
click at [484, 185] on button "Start Sale" at bounding box center [462, 177] width 70 height 22
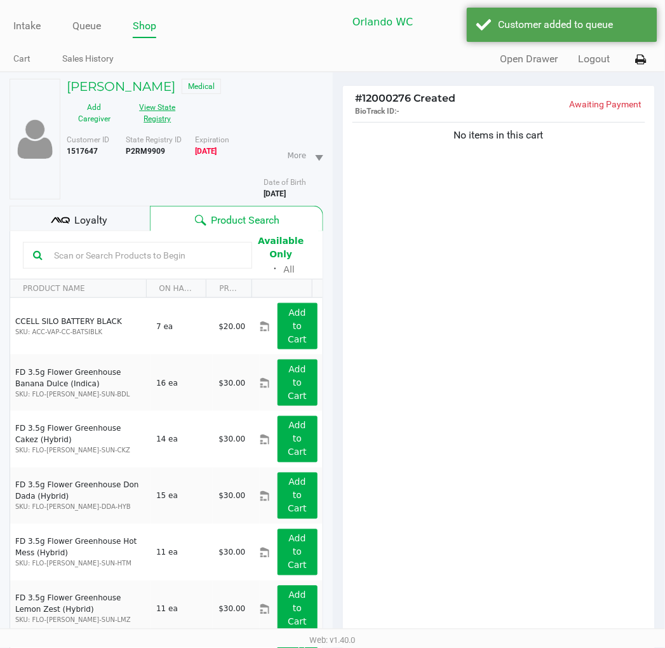
click at [151, 113] on button "View State Registry" at bounding box center [154, 113] width 64 height 32
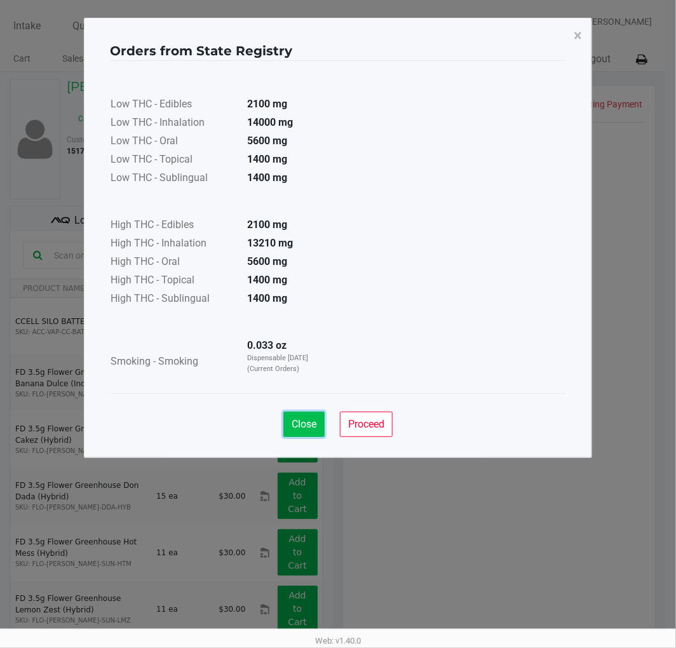
click at [311, 423] on span "Close" at bounding box center [304, 424] width 25 height 12
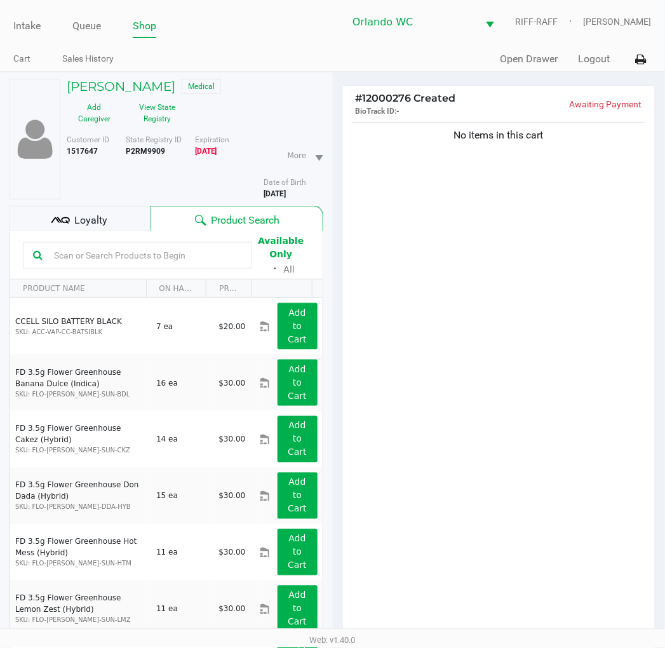
click at [116, 248] on input "text" at bounding box center [145, 255] width 193 height 19
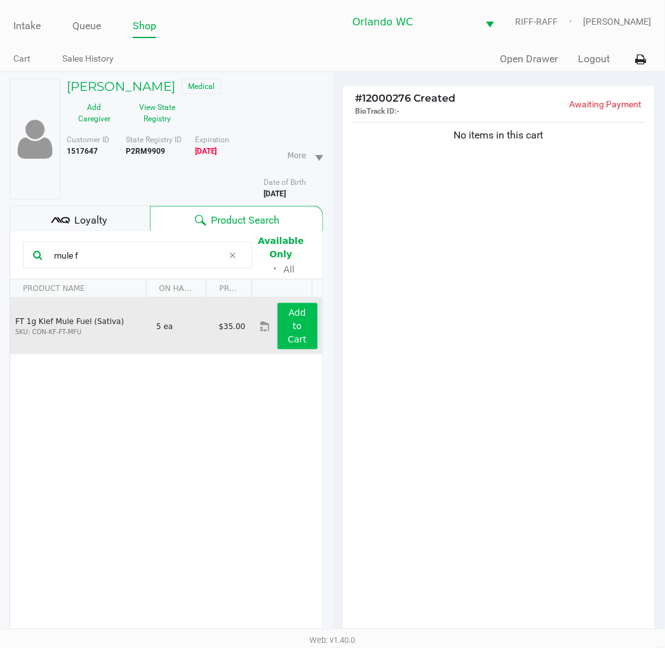
type input "mule f"
click at [299, 318] on button "Add to Cart" at bounding box center [298, 326] width 40 height 46
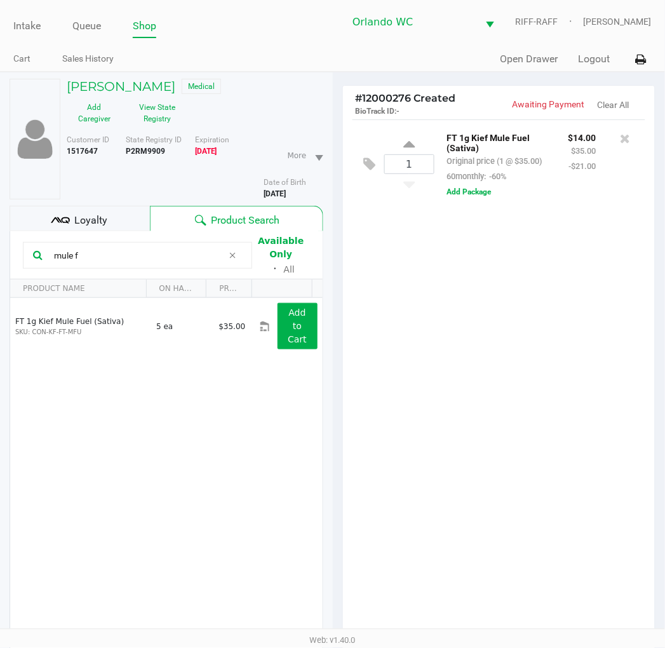
click at [423, 332] on div "1 FT 1g Kief Mule Fuel (Sativa) Original price (1 @ $35.00) 60monthly: -60% $14…" at bounding box center [499, 382] width 313 height 526
click at [536, 377] on div "1 FT 1g Kief Mule Fuel (Sativa) Original price (1 @ $35.00) 60monthly: -60% $14…" at bounding box center [499, 382] width 313 height 526
click at [494, 355] on div "1 FT 1g Kief Mule Fuel (Sativa) Original price (1 @ $35.00) 60monthly: -60% $14…" at bounding box center [499, 382] width 313 height 526
click at [156, 114] on button "View State Registry" at bounding box center [154, 113] width 64 height 32
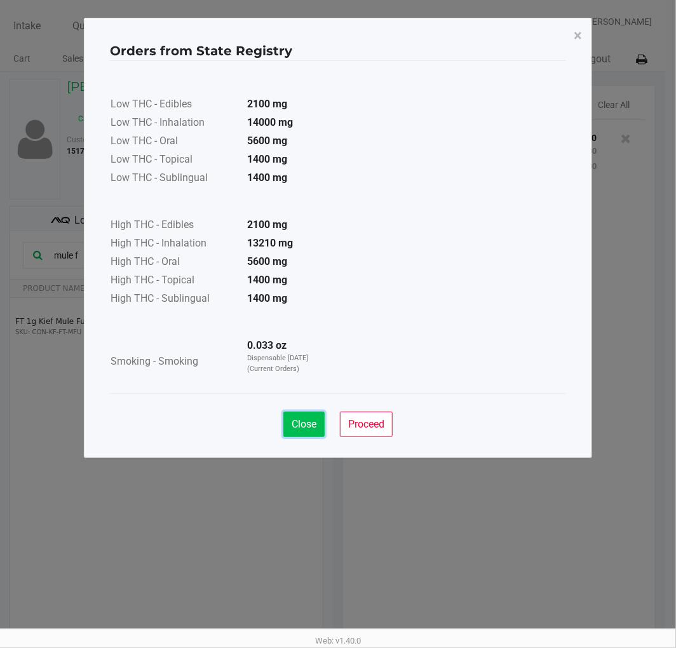
click at [306, 420] on span "Close" at bounding box center [304, 424] width 25 height 12
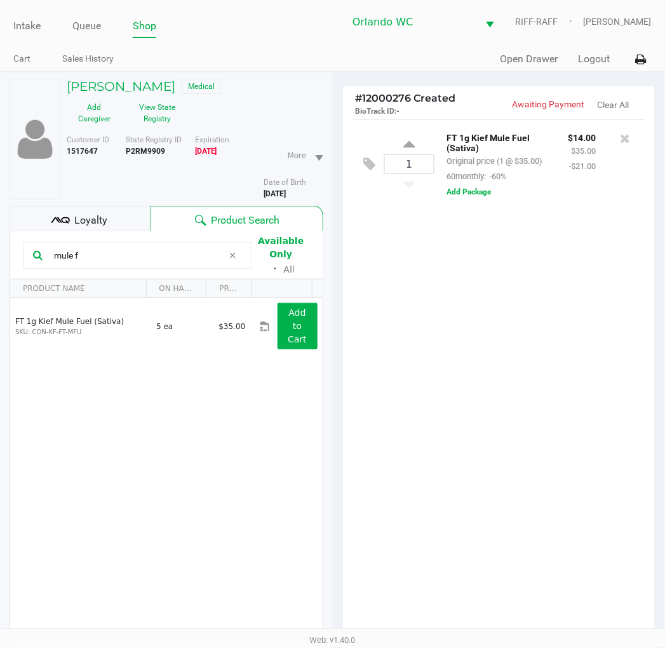
click at [461, 378] on div "1 FT 1g Kief Mule Fuel (Sativa) Original price (1 @ $35.00) 60monthly: -60% $14…" at bounding box center [499, 382] width 313 height 526
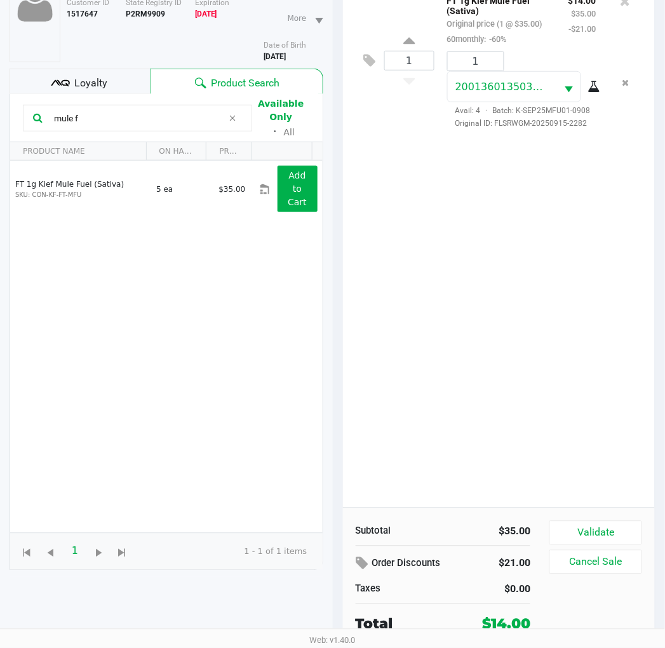
scroll to position [138, 0]
click at [602, 525] on button "Validate" at bounding box center [596, 533] width 92 height 24
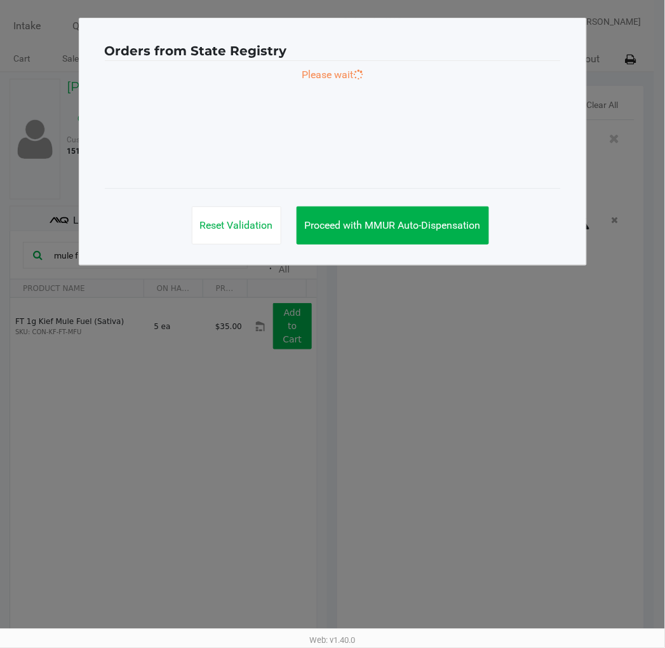
scroll to position [0, 0]
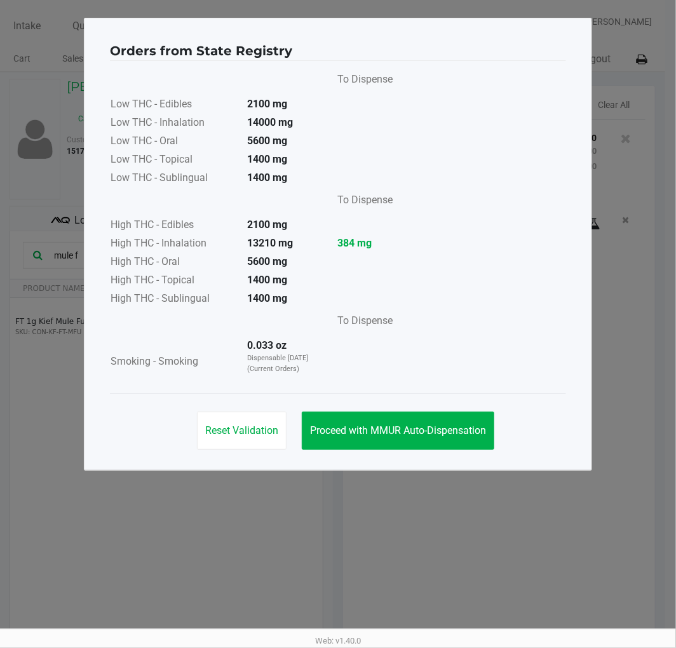
drag, startPoint x: 364, startPoint y: 390, endPoint x: 361, endPoint y: 456, distance: 65.5
click at [362, 401] on app-state-registry "Orders from State Registry To Dispense Low THC - Edibles 2100 mg Low THC - Inha…" at bounding box center [338, 244] width 456 height 426
click at [361, 456] on div "Reset Validation Proceed with MMUR Auto-Dispensation" at bounding box center [338, 425] width 456 height 64
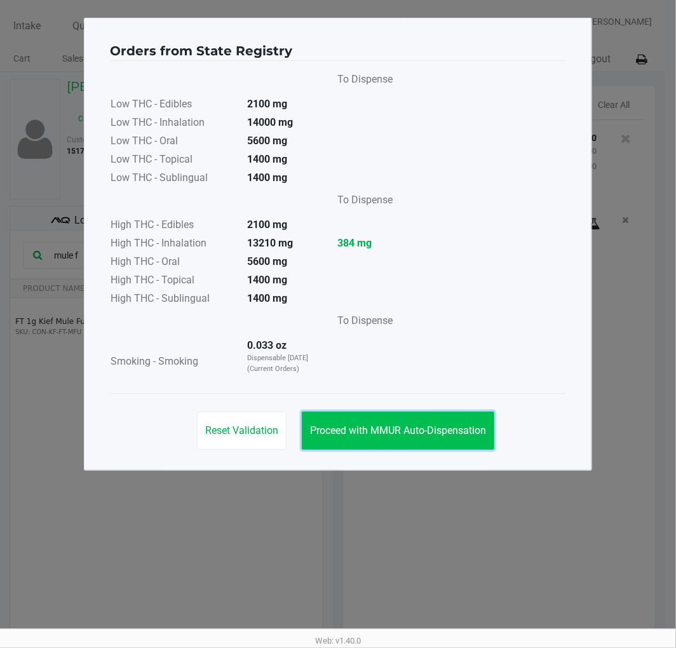
click at [369, 433] on span "Proceed with MMUR Auto-Dispensation" at bounding box center [398, 430] width 176 height 12
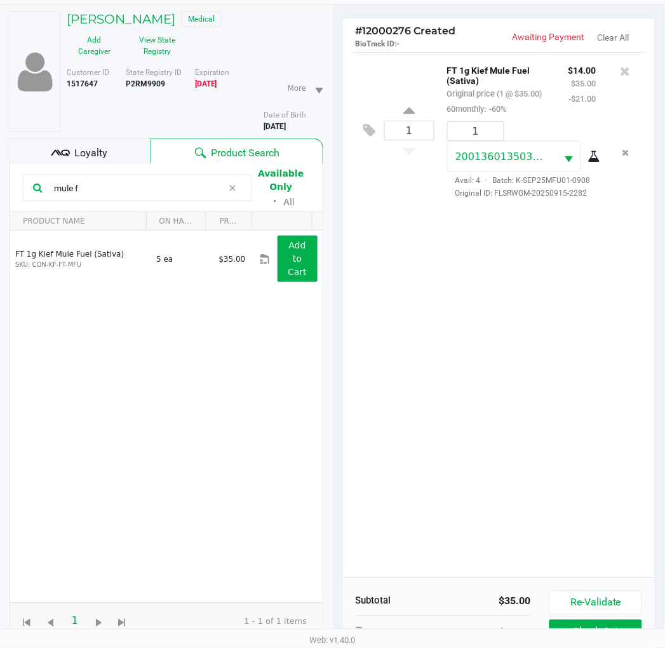
scroll to position [151, 0]
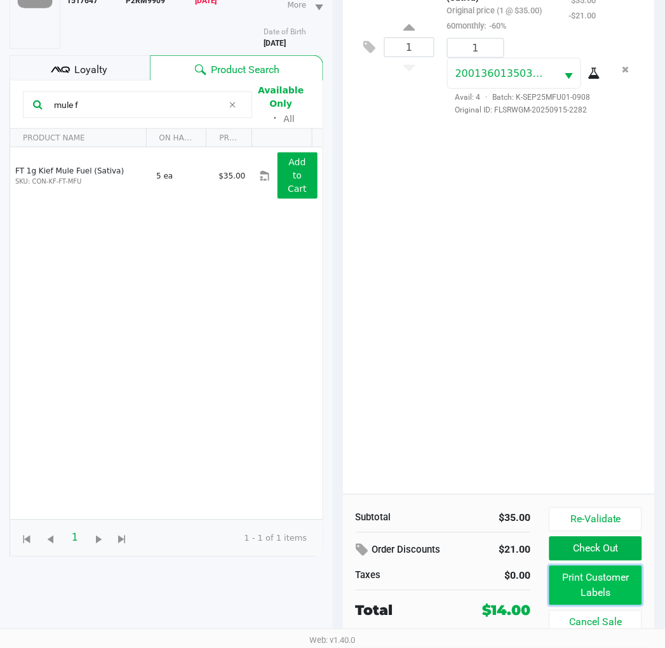
click at [599, 588] on button "Print Customer Labels" at bounding box center [596, 585] width 92 height 39
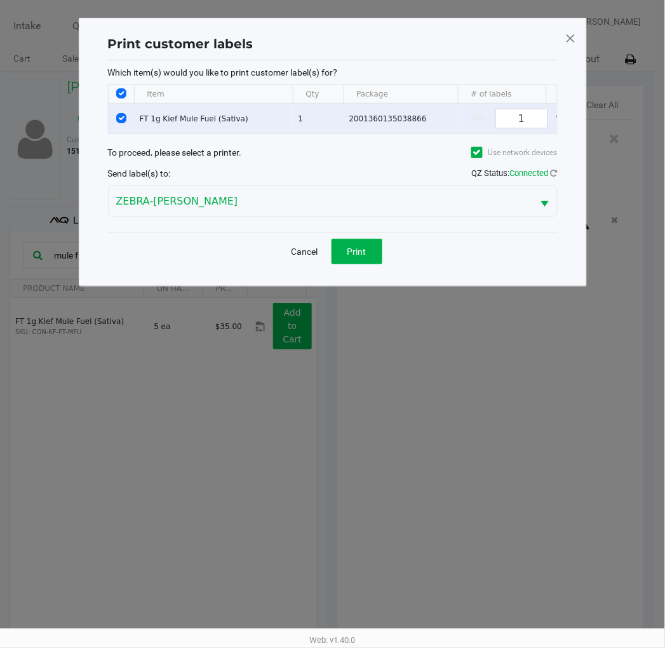
scroll to position [0, 0]
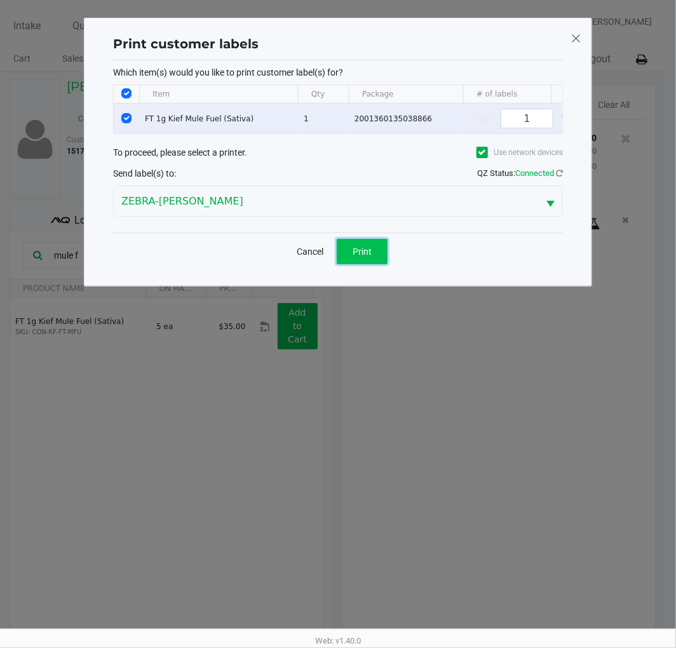
click at [351, 264] on button "Print" at bounding box center [362, 251] width 51 height 25
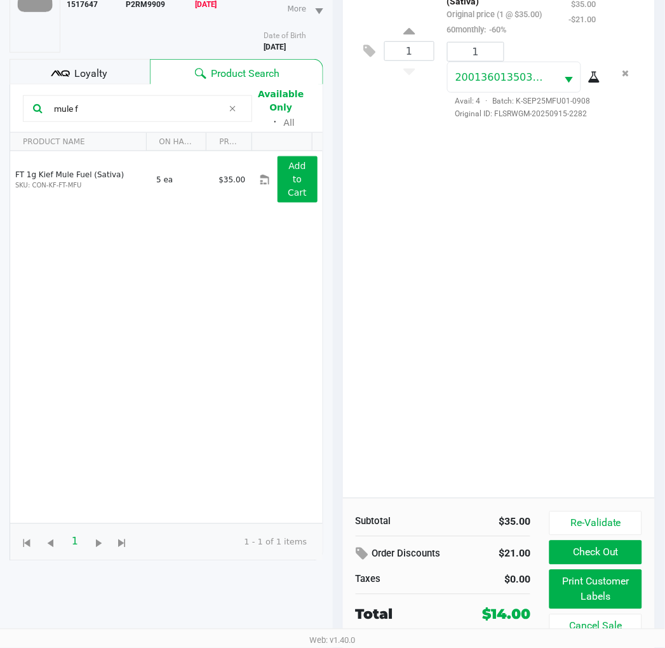
scroll to position [151, 0]
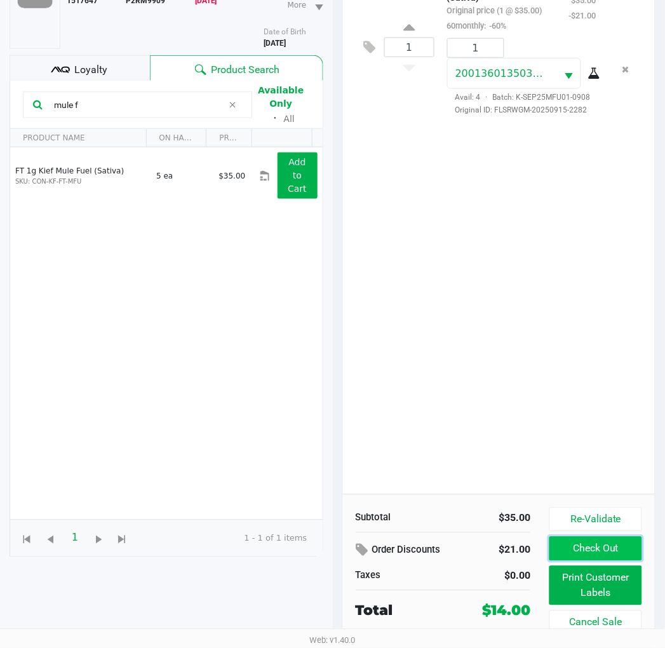
click at [601, 543] on button "Check Out" at bounding box center [596, 549] width 92 height 24
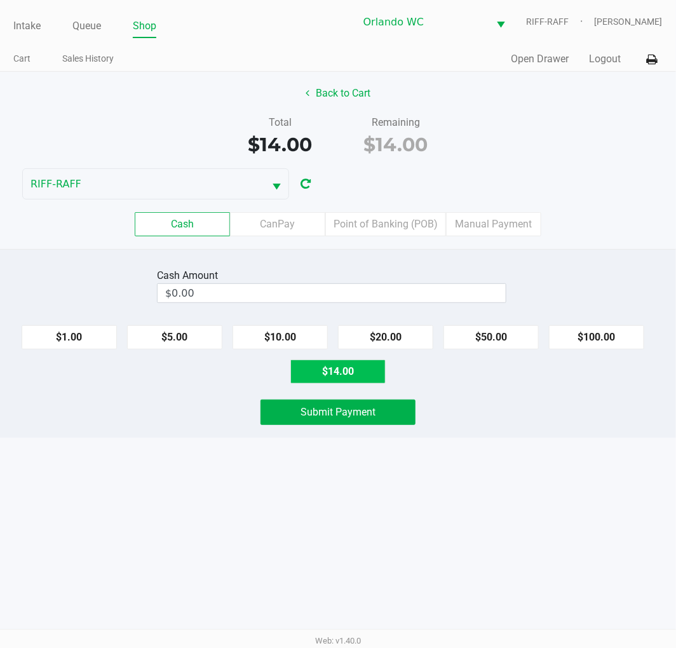
click at [347, 365] on button "$14.00" at bounding box center [337, 372] width 95 height 24
type input "$14.00"
click at [509, 397] on div "Cash Amount $14.00 Clear $1.00 $5.00 $10.00 $20.00 $50.00 $100.00 $14.00 Submit…" at bounding box center [338, 343] width 676 height 189
click at [204, 388] on div "Cash Amount $14.00 Clear $1.00 $5.00 $10.00 $20.00 $50.00 $100.00 $14.00 Submit…" at bounding box center [338, 343] width 676 height 189
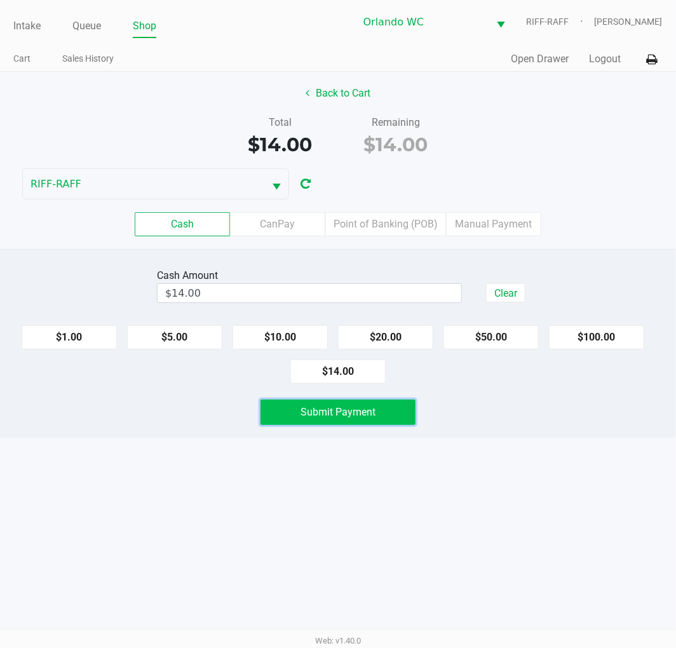
click at [297, 410] on button "Submit Payment" at bounding box center [338, 412] width 155 height 25
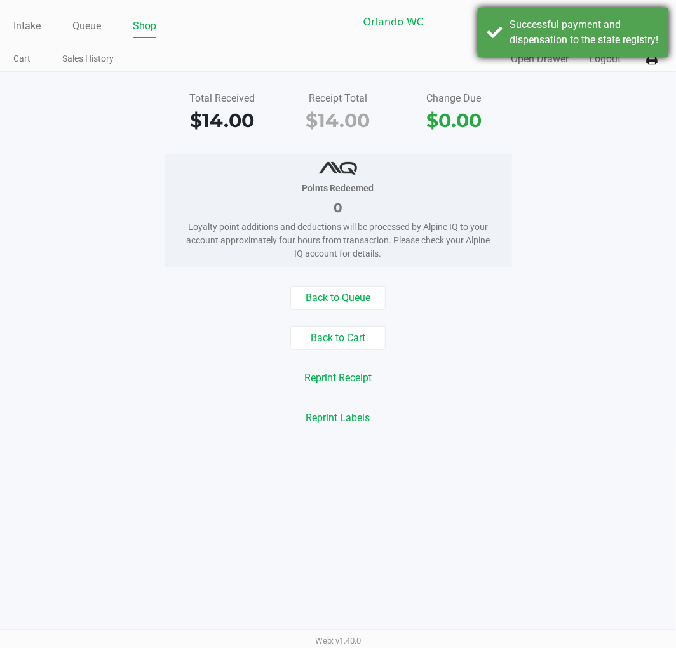
click at [552, 20] on div "Successful payment and dispensation to the state registry!" at bounding box center [584, 32] width 149 height 31
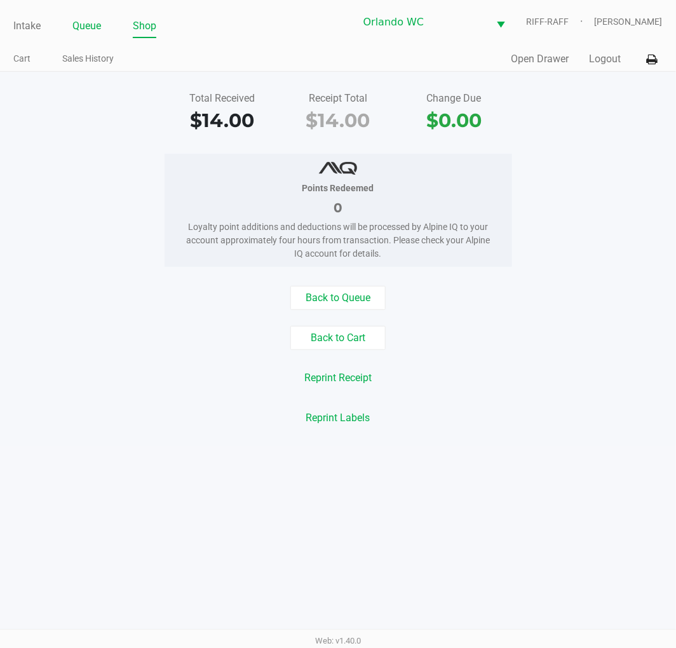
click at [86, 24] on link "Queue" at bounding box center [86, 26] width 29 height 18
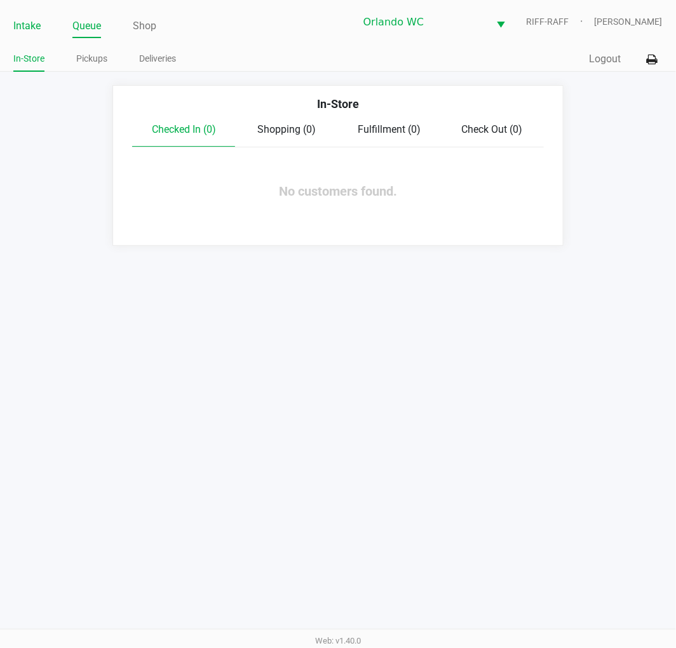
click at [32, 20] on link "Intake" at bounding box center [26, 26] width 27 height 18
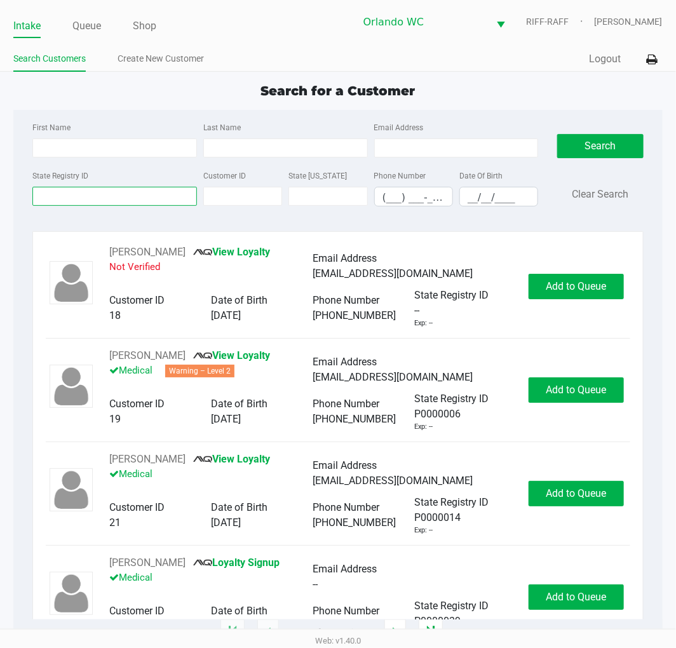
click at [144, 204] on input "State Registry ID" at bounding box center [114, 196] width 165 height 19
click at [135, 203] on input "State Registry ID" at bounding box center [114, 196] width 165 height 19
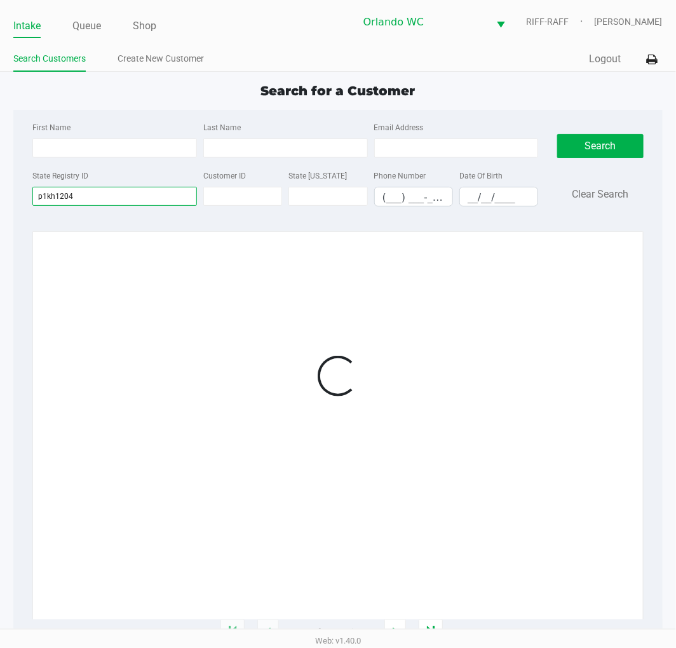
type input "p1kh1204"
click at [604, 297] on div at bounding box center [338, 376] width 584 height 262
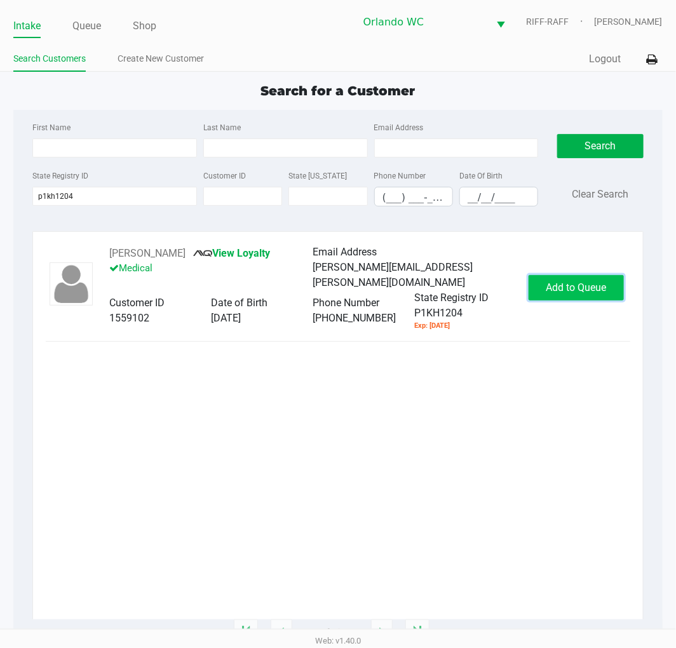
click at [594, 287] on span "Add to Queue" at bounding box center [576, 287] width 60 height 12
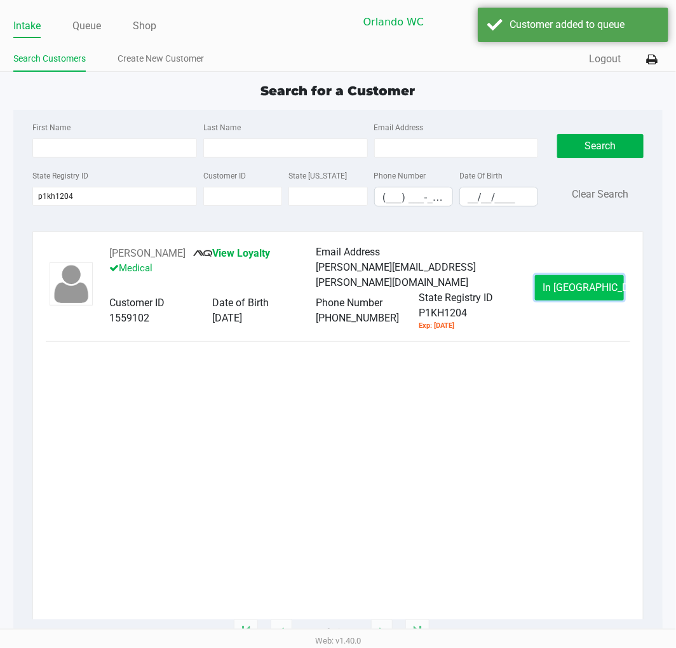
click at [571, 288] on span "In [GEOGRAPHIC_DATA]" at bounding box center [596, 287] width 107 height 12
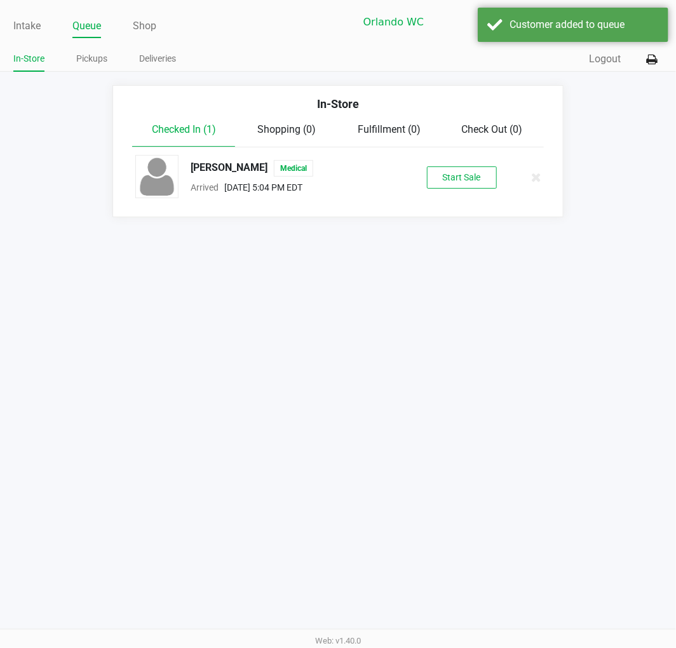
click at [474, 164] on div "[PERSON_NAME] Medical Arrived [DATE] 5:04 PM EDT Start Sale" at bounding box center [338, 177] width 424 height 44
click at [471, 174] on button "Start Sale" at bounding box center [462, 177] width 70 height 22
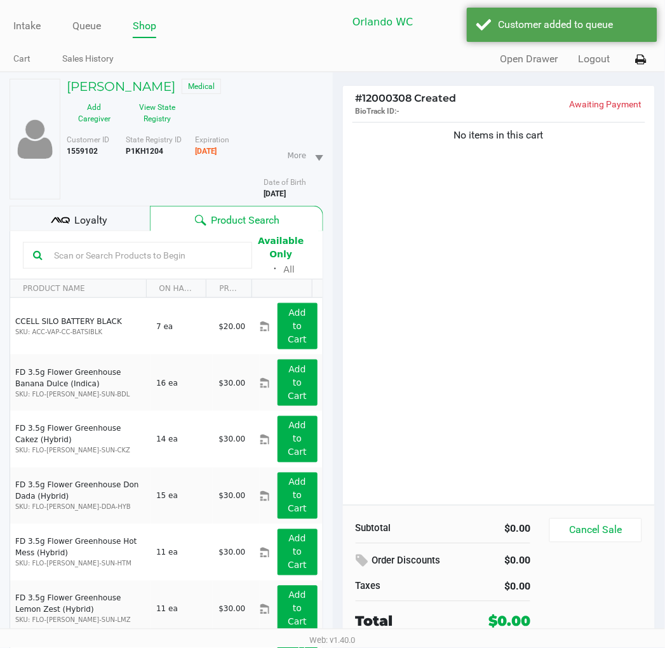
click at [141, 255] on input "text" at bounding box center [145, 255] width 193 height 19
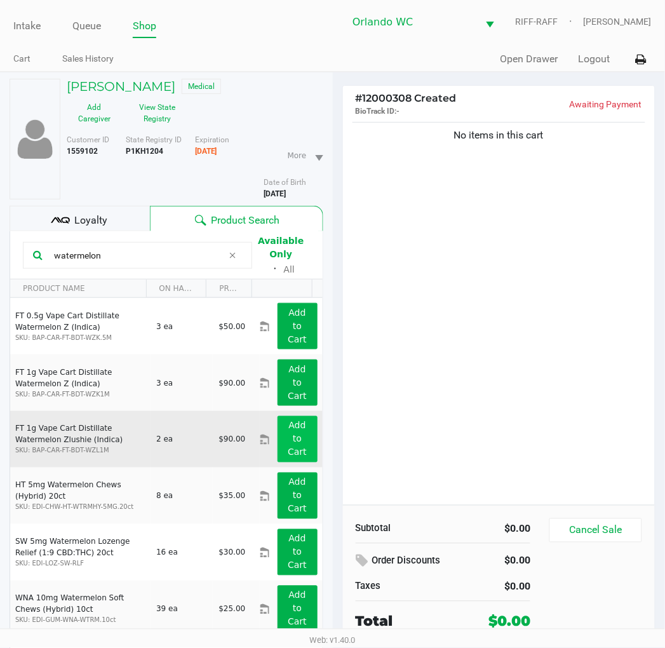
scroll to position [66, 0]
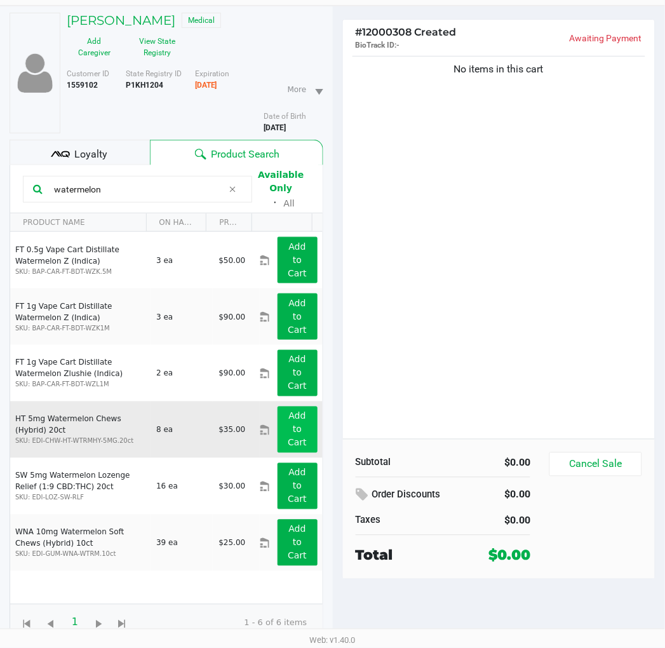
type input "watermelon"
click at [288, 437] on app-button-loader "Add to Cart" at bounding box center [297, 429] width 19 height 37
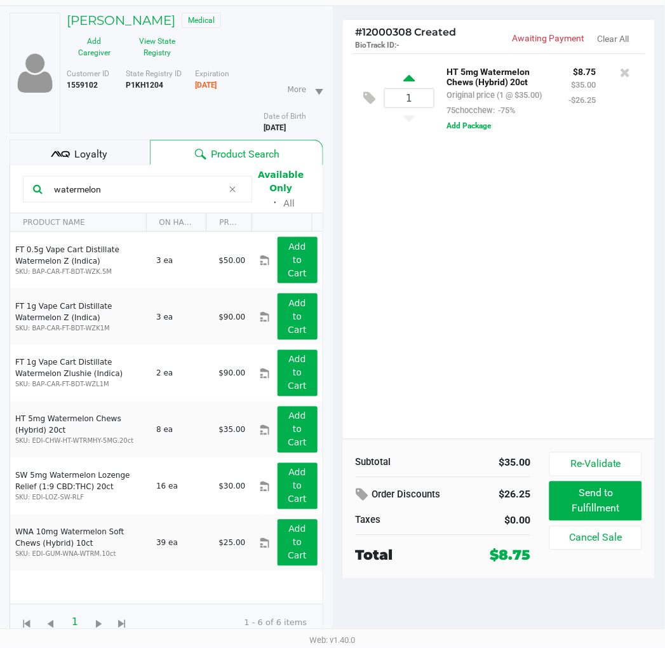
click at [407, 83] on icon at bounding box center [409, 80] width 11 height 16
type input "2"
click at [91, 191] on input "watermelon" at bounding box center [136, 189] width 174 height 19
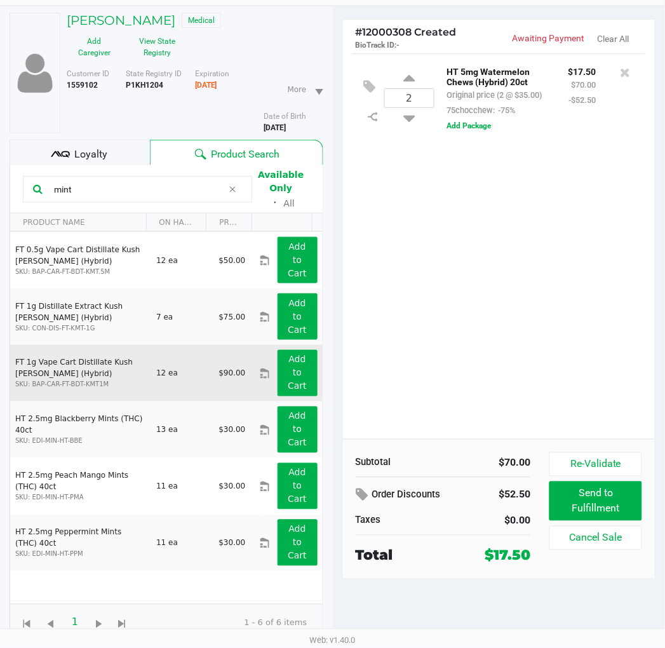
scroll to position [0, 0]
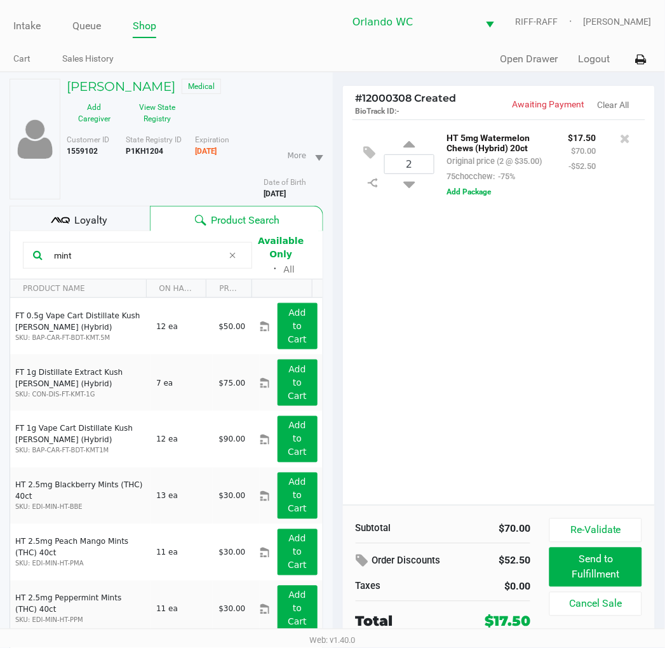
click at [76, 261] on input "mint" at bounding box center [136, 255] width 174 height 19
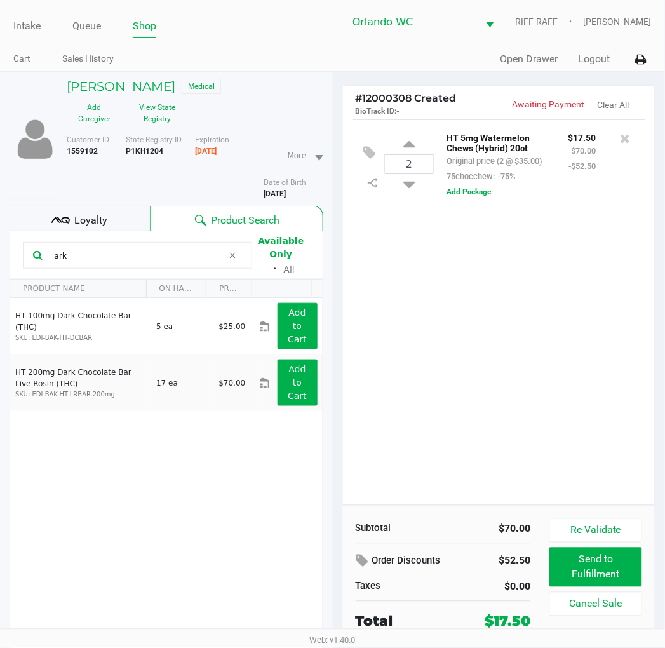
type input "ark"
click at [454, 389] on div "2 HT 5mg Watermelon Chews (Hybrid) 20ct Original price (2 @ $35.00) 75chocchew:…" at bounding box center [499, 312] width 313 height 386
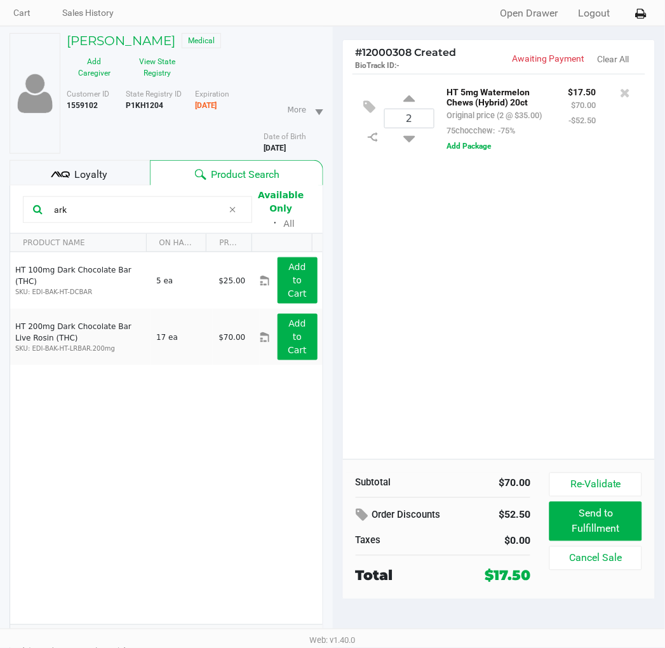
scroll to position [66, 0]
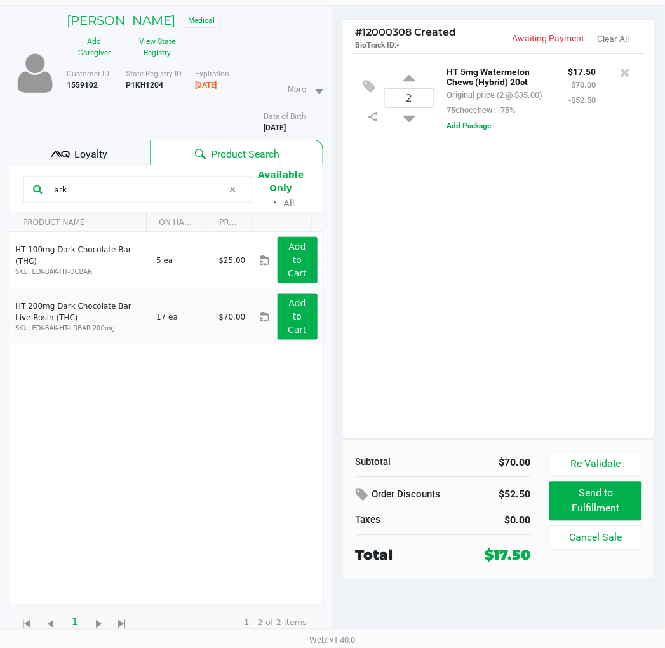
click at [402, 342] on div "2 HT 5mg Watermelon Chews (Hybrid) 20ct Original price (2 @ $35.00) 75chocchew:…" at bounding box center [499, 246] width 313 height 386
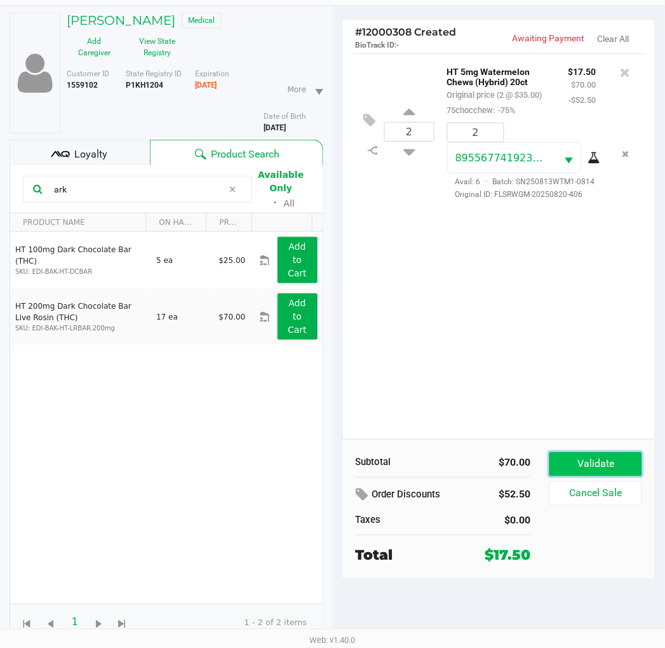
click at [618, 458] on button "Validate" at bounding box center [596, 464] width 92 height 24
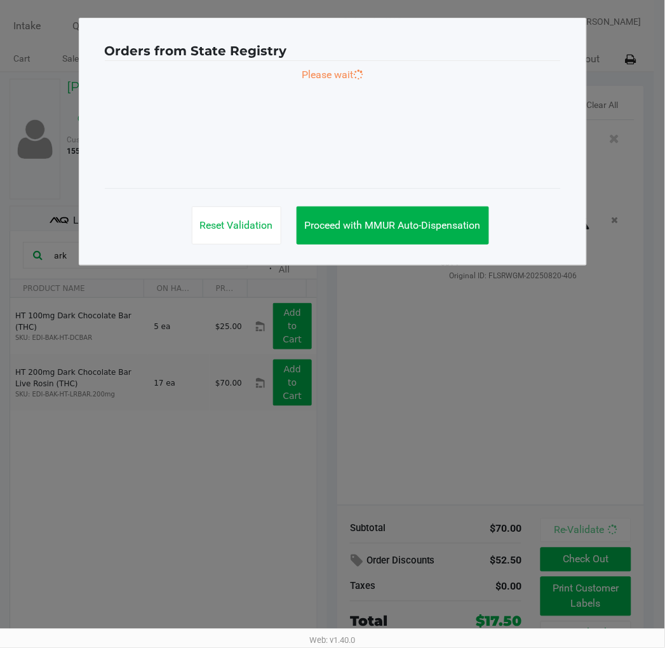
scroll to position [0, 0]
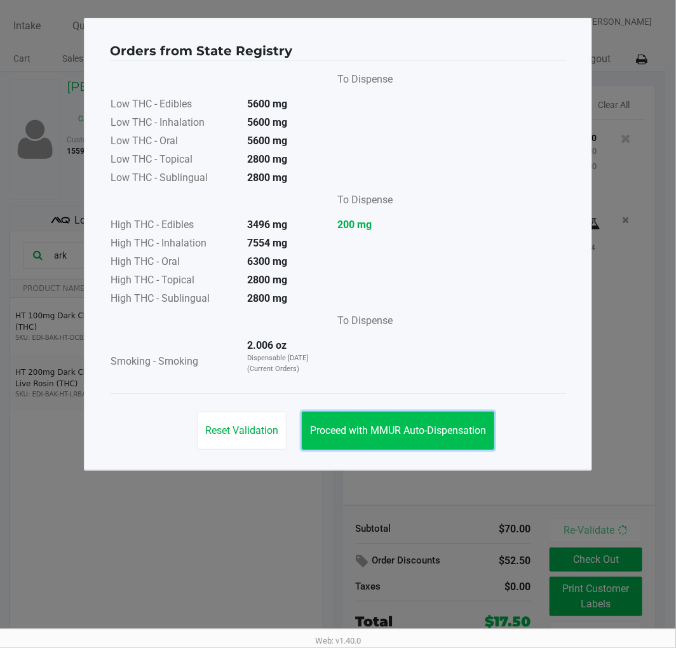
click at [432, 418] on button "Proceed with MMUR Auto-Dispensation" at bounding box center [398, 431] width 193 height 38
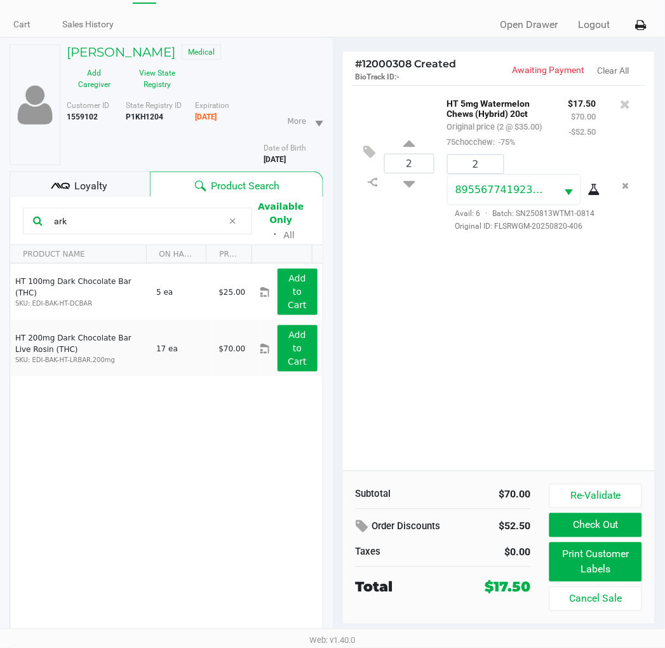
scroll to position [66, 0]
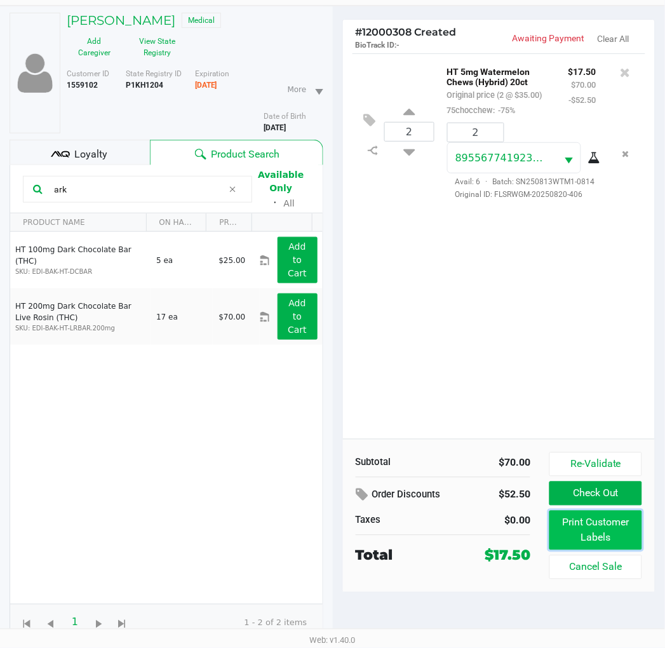
click at [592, 536] on button "Print Customer Labels" at bounding box center [596, 530] width 92 height 39
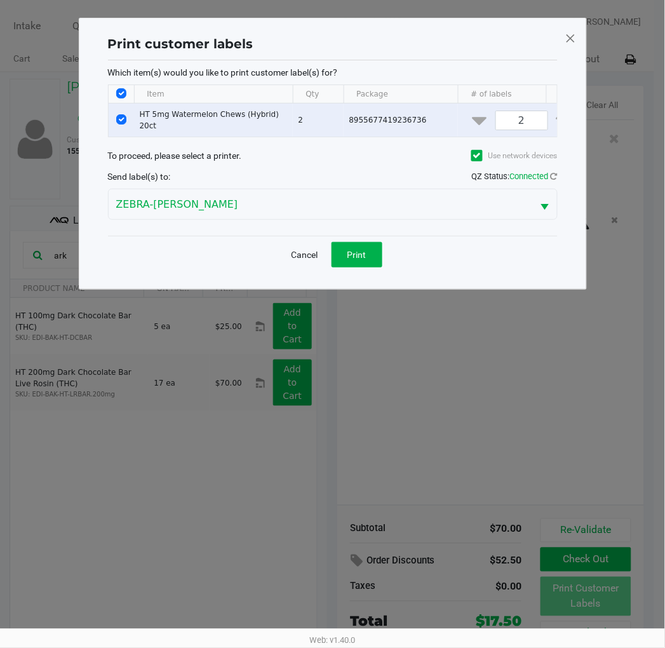
scroll to position [0, 0]
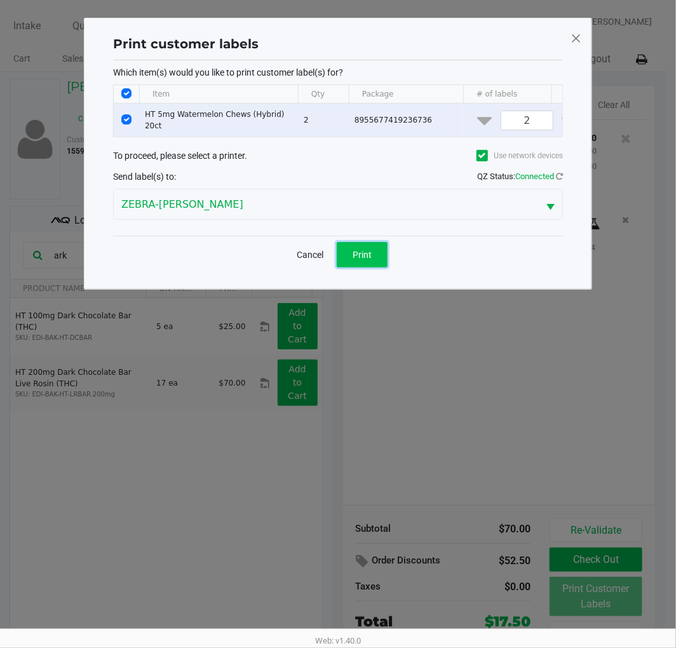
click at [365, 260] on span "Print" at bounding box center [362, 255] width 19 height 10
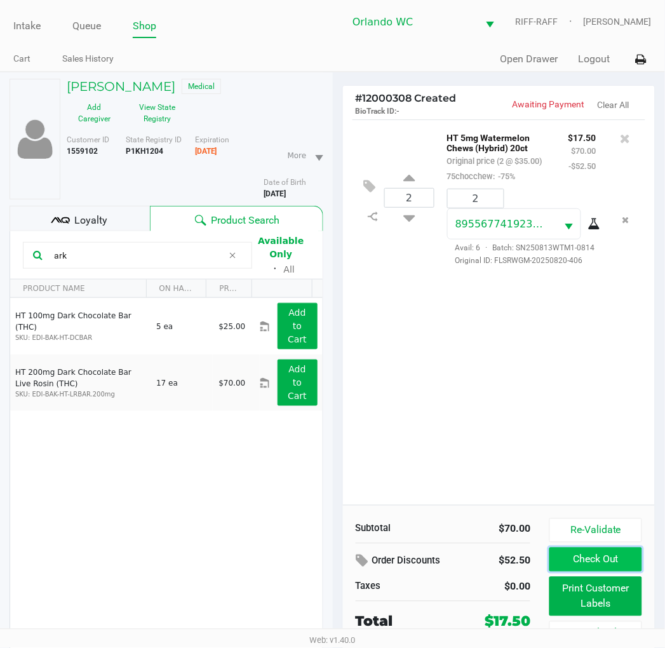
click at [588, 564] on button "Check Out" at bounding box center [596, 560] width 92 height 24
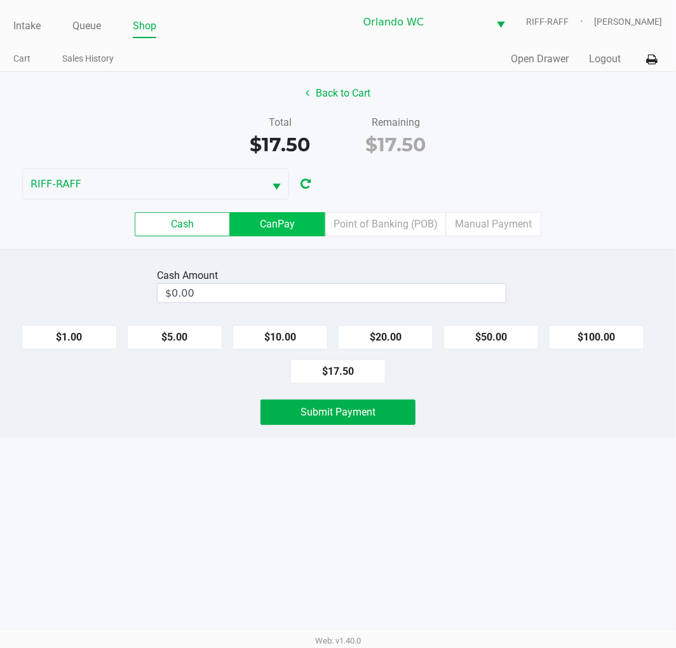
click at [282, 232] on label "CanPay" at bounding box center [277, 224] width 95 height 24
click at [0, 0] on 2 "CanPay" at bounding box center [0, 0] width 0 height 0
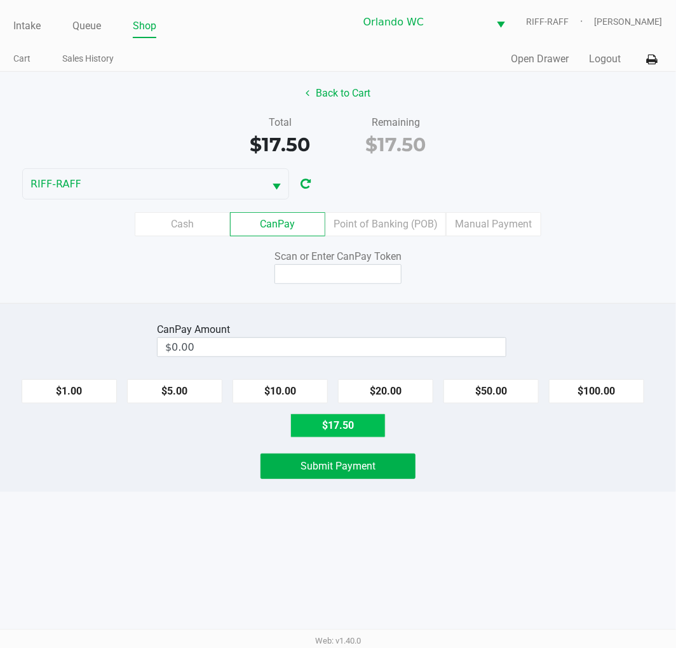
click at [329, 423] on button "$17.50" at bounding box center [337, 426] width 95 height 24
type input "$17.50"
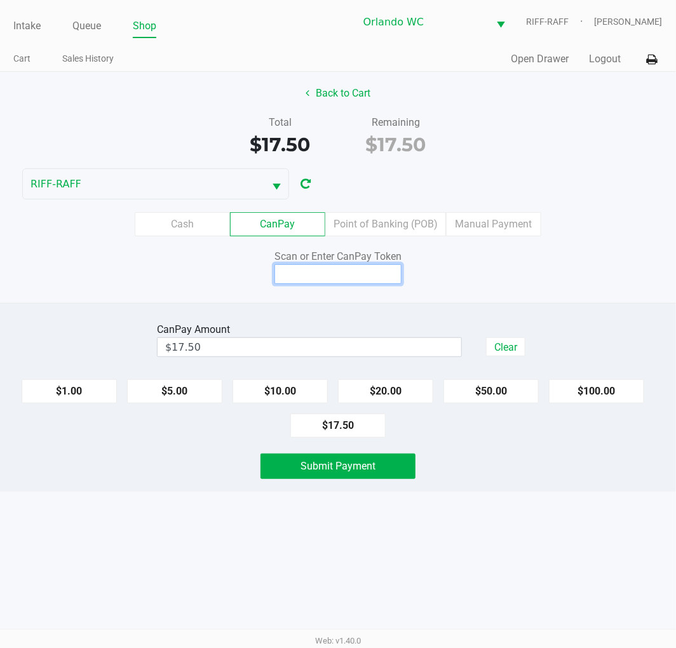
click at [301, 280] on input at bounding box center [338, 274] width 127 height 20
type input "X1101515X"
click at [361, 543] on div "Intake Queue Shop Orlando WC RIFF-RAFF [PERSON_NAME] Cart Sales History Quick S…" at bounding box center [338, 324] width 676 height 648
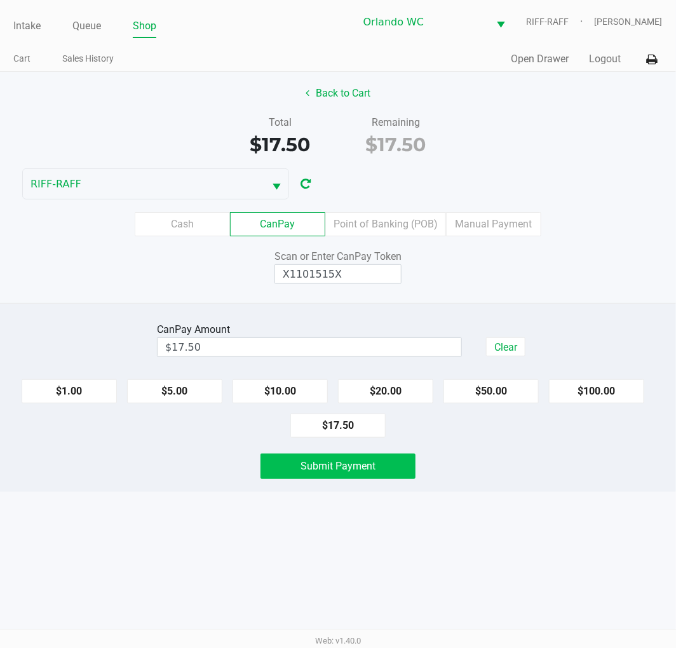
click at [341, 477] on button "Submit Payment" at bounding box center [338, 466] width 155 height 25
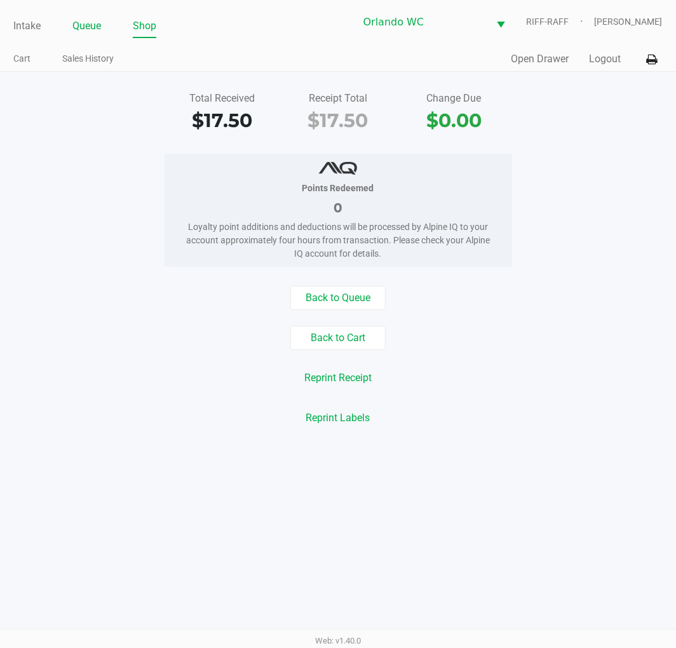
click at [84, 29] on link "Queue" at bounding box center [86, 26] width 29 height 18
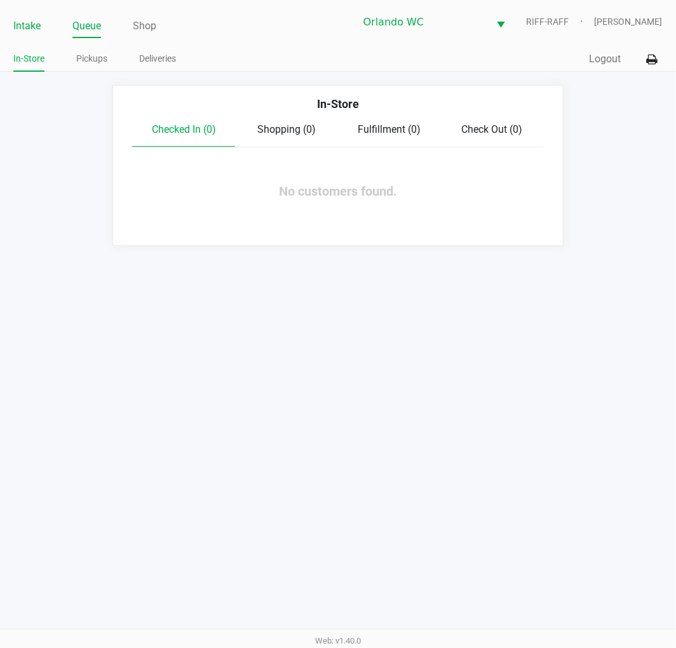
click at [32, 24] on link "Intake" at bounding box center [26, 26] width 27 height 18
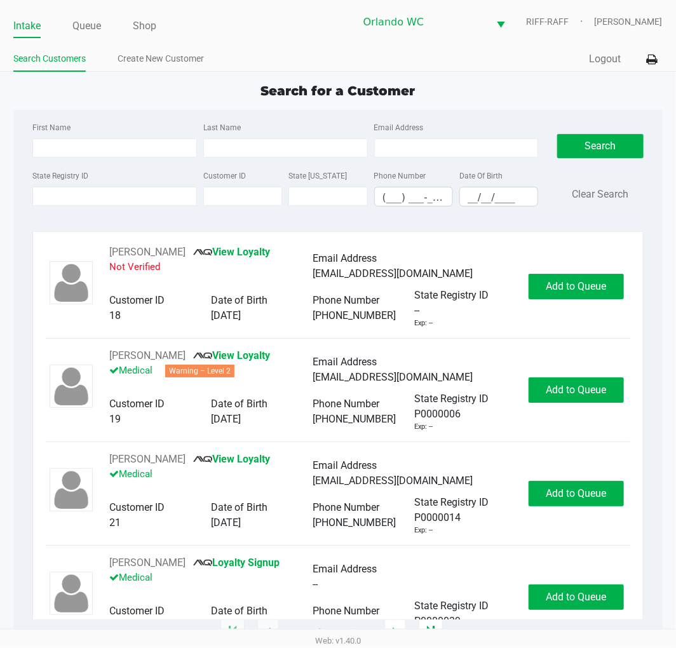
click at [22, 22] on link "Intake" at bounding box center [26, 26] width 27 height 18
click at [43, 25] on ul "Intake Queue Shop" at bounding box center [175, 27] width 325 height 22
click at [34, 29] on link "Intake" at bounding box center [26, 26] width 27 height 18
click at [80, 205] on input "State Registry ID" at bounding box center [114, 196] width 165 height 19
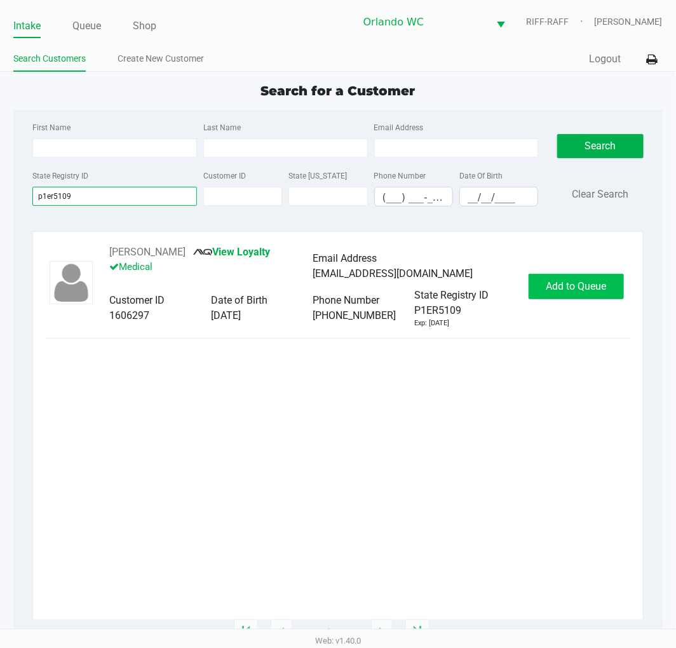
type input "p1er5109"
click at [586, 288] on span "Add to Queue" at bounding box center [576, 286] width 60 height 12
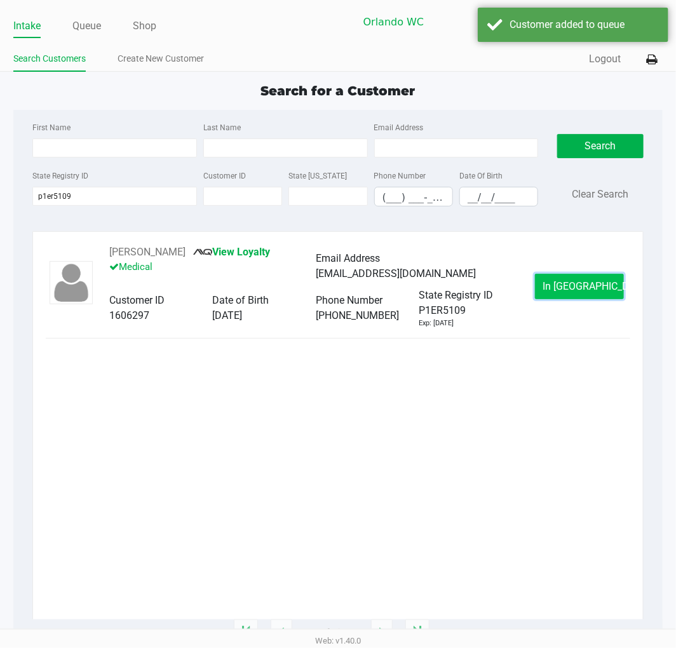
click at [583, 295] on button "In [GEOGRAPHIC_DATA]" at bounding box center [579, 286] width 89 height 25
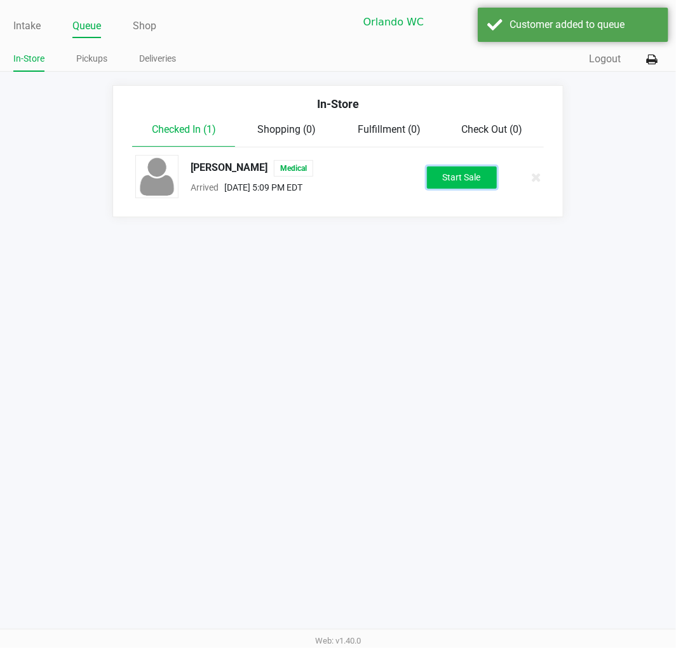
click at [456, 174] on button "Start Sale" at bounding box center [462, 177] width 70 height 22
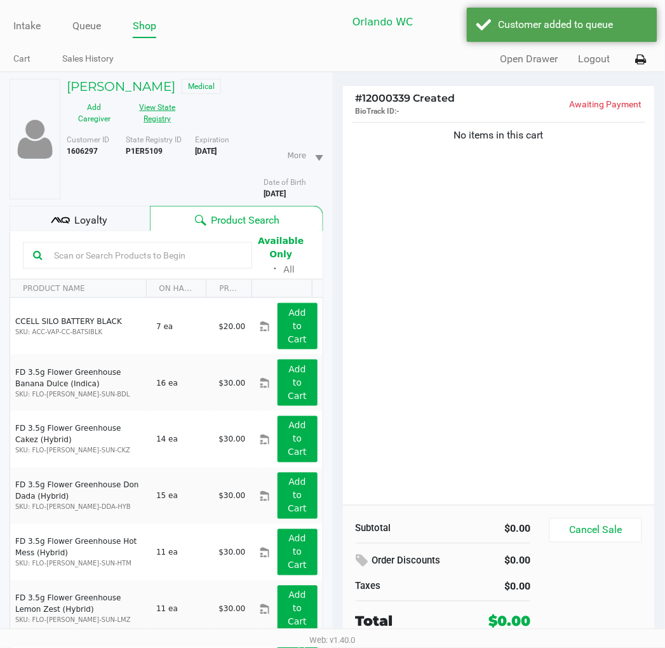
click at [138, 108] on button "View State Registry" at bounding box center [154, 113] width 64 height 32
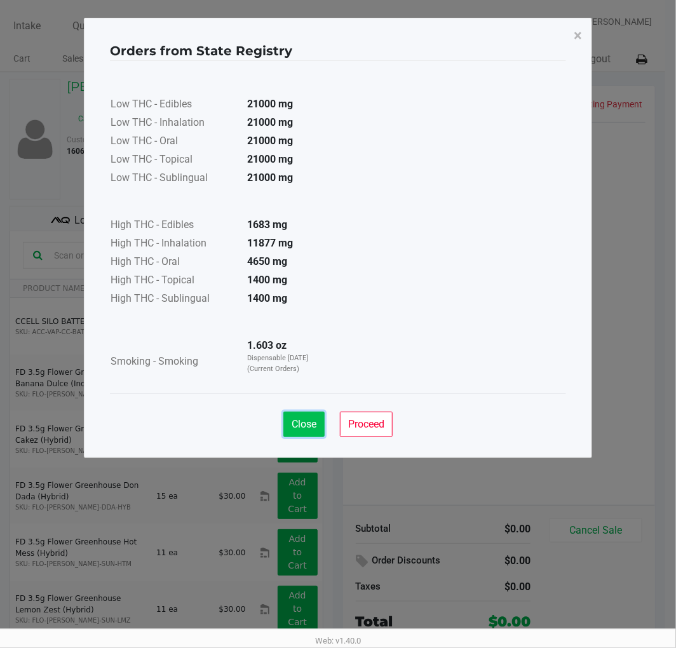
click at [304, 428] on span "Close" at bounding box center [304, 424] width 25 height 12
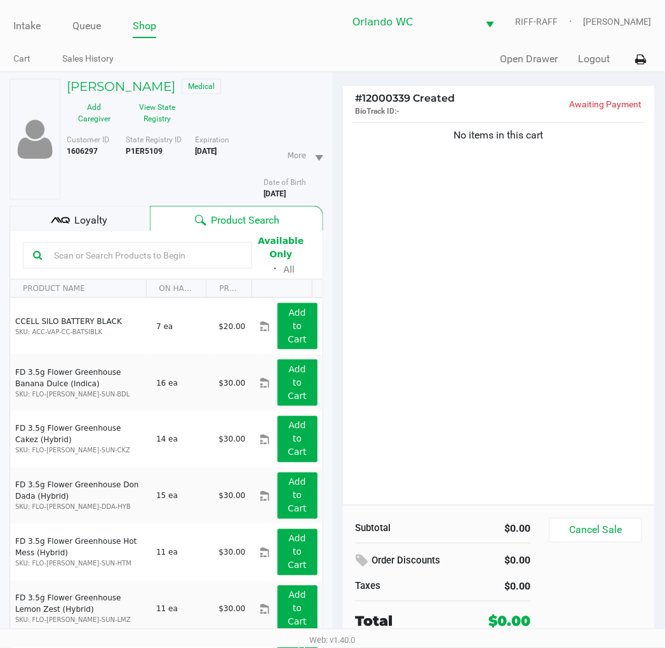
click at [135, 254] on input "text" at bounding box center [145, 255] width 193 height 19
click at [142, 255] on input "text" at bounding box center [145, 255] width 193 height 19
click at [143, 259] on input "text" at bounding box center [145, 255] width 193 height 19
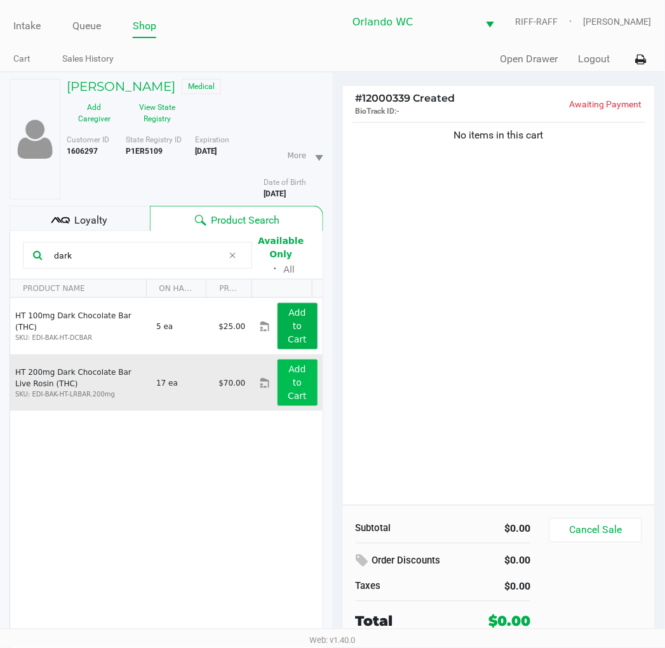
type input "dark"
click at [281, 382] on button "Add to Cart" at bounding box center [298, 383] width 40 height 46
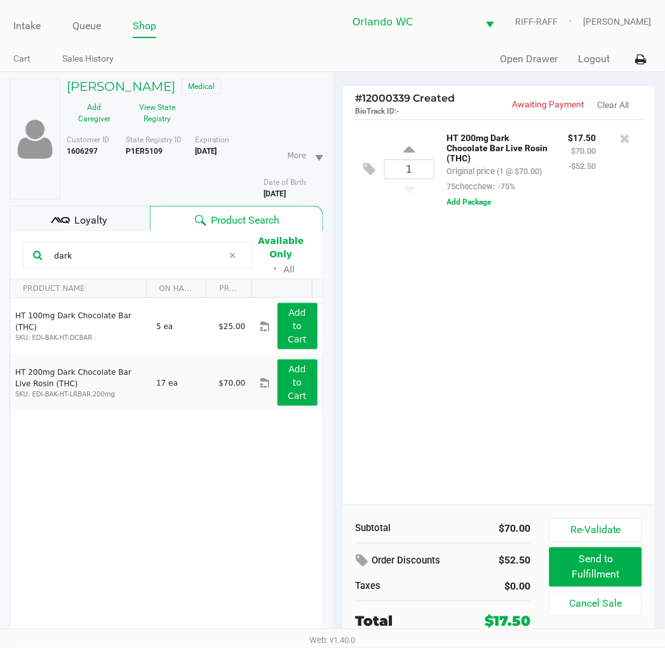
click at [453, 423] on div "1 HT 200mg Dark Chocolate Bar Live Rosin (THC) Original price (1 @ $70.00) 75ch…" at bounding box center [499, 312] width 313 height 386
drag, startPoint x: 447, startPoint y: 320, endPoint x: 445, endPoint y: 309, distance: 10.5
click at [447, 320] on div "1 HT 200mg Dark Chocolate Bar Live Rosin (THC) Original price (1 @ $70.00) 75ch…" at bounding box center [499, 312] width 313 height 386
click at [410, 153] on icon at bounding box center [409, 152] width 11 height 16
type input "2"
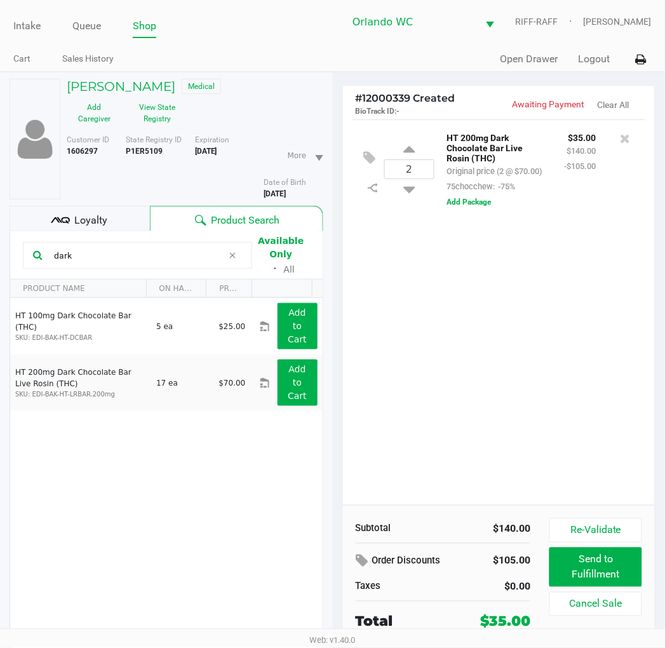
click at [416, 424] on div "2 HT 200mg Dark Chocolate Bar Live Rosin (THC) Original price (2 @ $70.00) 75ch…" at bounding box center [499, 312] width 313 height 386
click at [419, 443] on div "2 HT 200mg Dark Chocolate Bar Live Rosin (THC) Original price (2 @ $70.00) 75ch…" at bounding box center [499, 312] width 313 height 386
click at [488, 278] on div "2 HT 200mg Dark Chocolate Bar Live Rosin (THC) Original price (2 @ $70.00) 75ch…" at bounding box center [499, 312] width 313 height 386
click at [482, 282] on div "2 HT 200mg Dark Chocolate Bar Live Rosin (THC) Original price (2 @ $70.00) 75ch…" at bounding box center [499, 312] width 313 height 386
click at [78, 219] on span "Loyalty" at bounding box center [90, 220] width 33 height 15
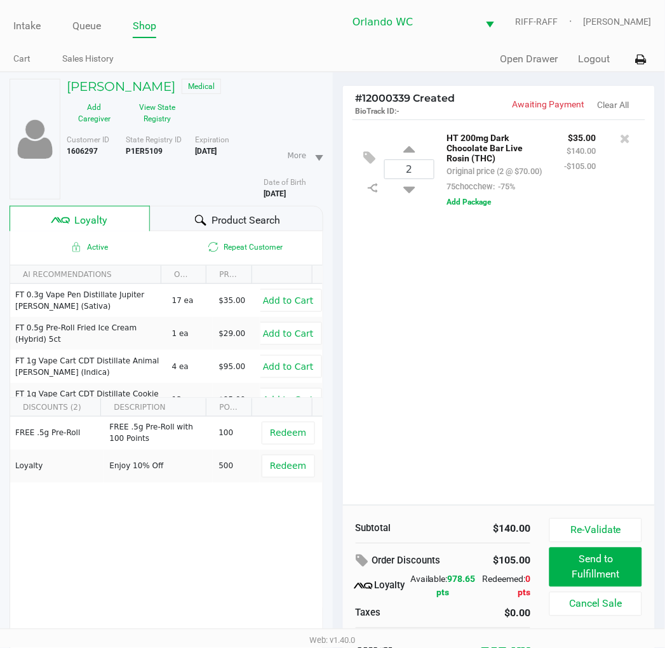
click at [166, 220] on div "Product Search" at bounding box center [236, 218] width 173 height 25
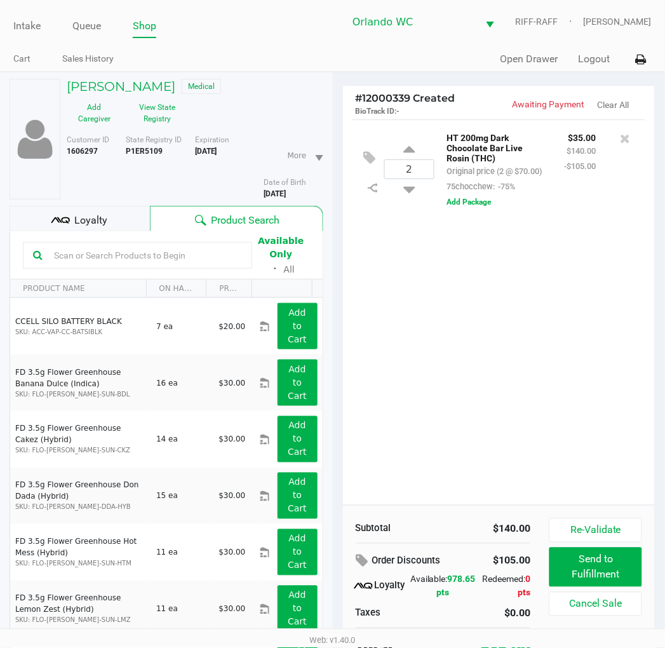
click at [494, 373] on div "2 HT 200mg Dark Chocolate Bar Live Rosin (THC) Original price (2 @ $70.00) 75ch…" at bounding box center [499, 312] width 313 height 386
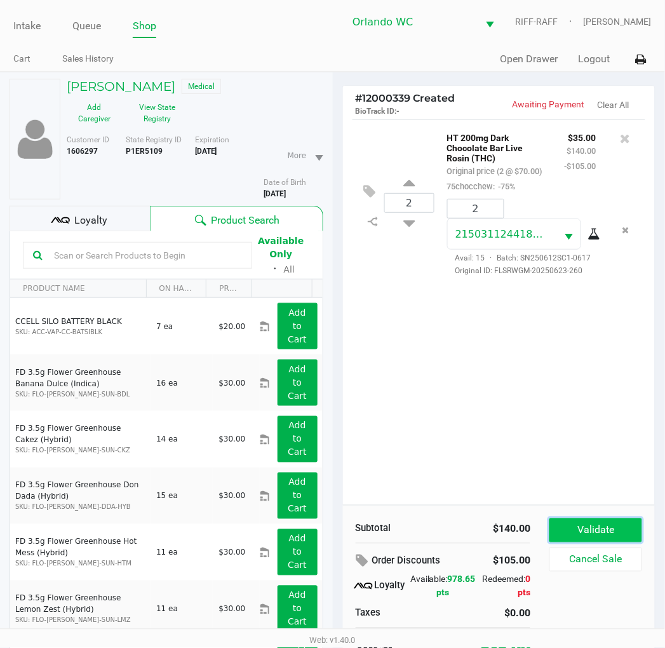
click at [611, 532] on button "Validate" at bounding box center [596, 531] width 92 height 24
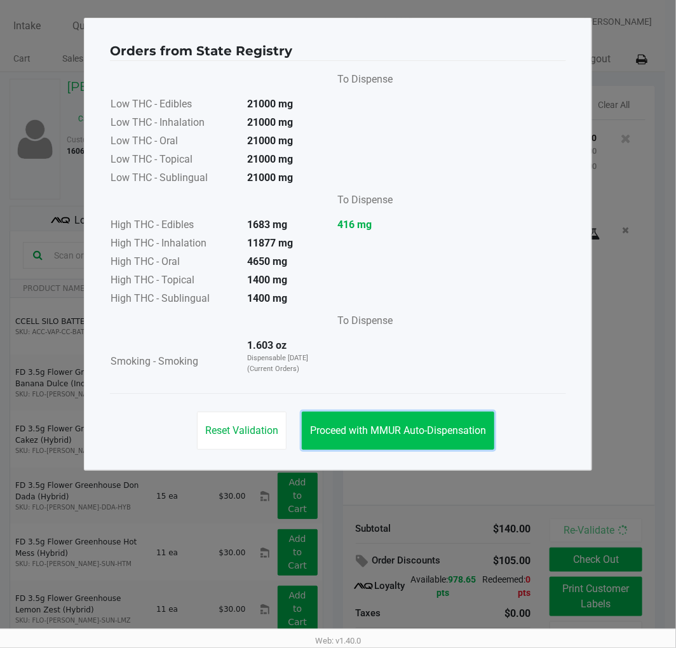
click at [409, 442] on button "Proceed with MMUR Auto-Dispensation" at bounding box center [398, 431] width 193 height 38
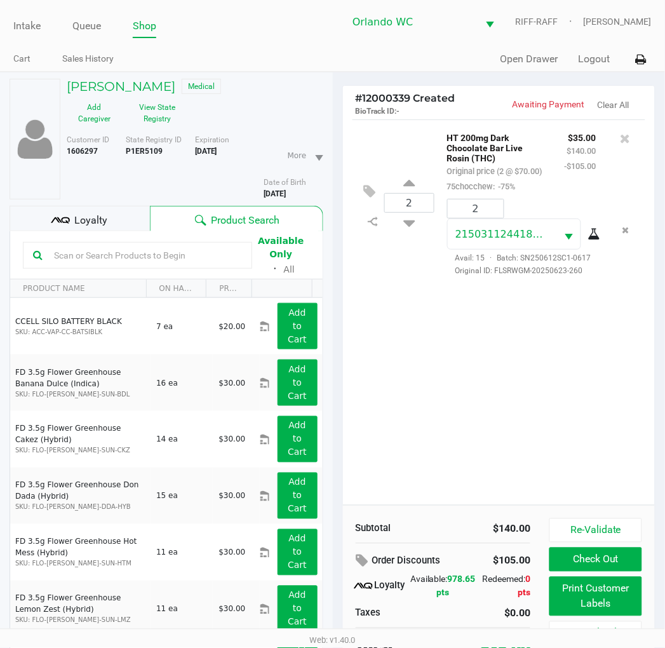
click at [482, 407] on div "2 HT 200mg Dark Chocolate Bar Live Rosin (THC) Original price (2 @ $70.00) 75ch…" at bounding box center [499, 312] width 313 height 386
click at [173, 262] on input "text" at bounding box center [145, 255] width 193 height 19
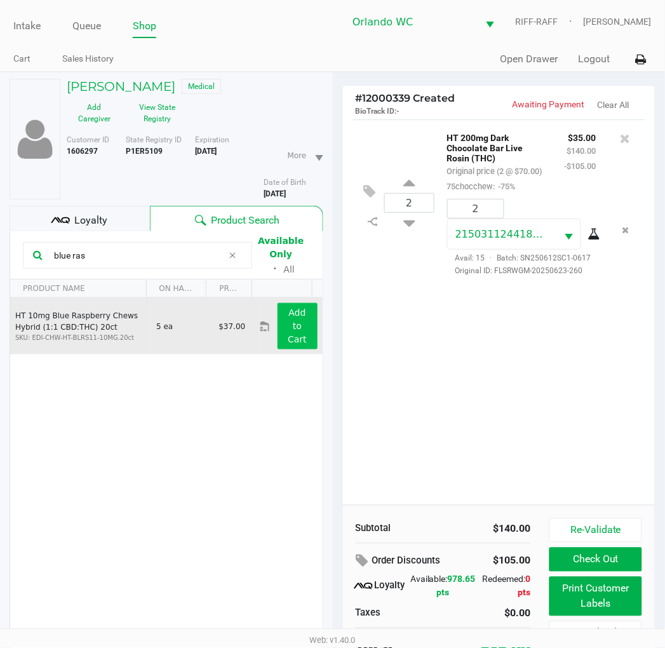
type input "blue ras"
click at [297, 346] on button "Add to Cart" at bounding box center [298, 326] width 40 height 46
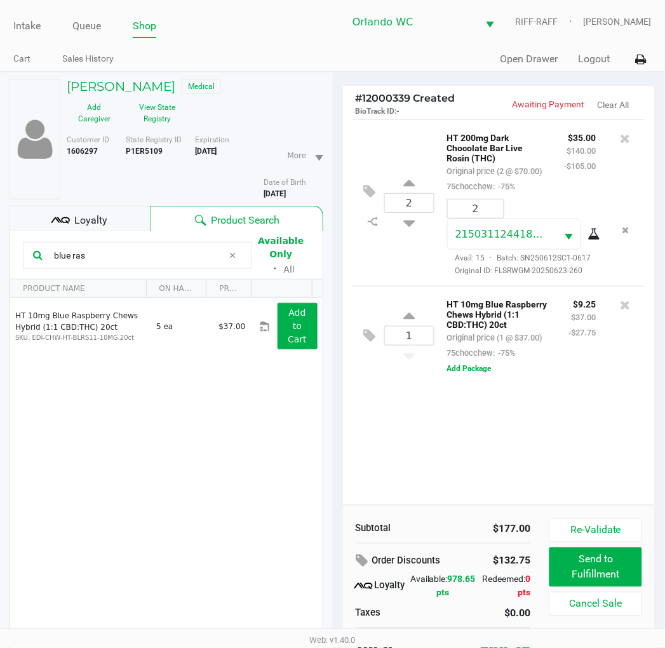
click at [478, 444] on div "2 HT 200mg Dark Chocolate Bar Live Rosin (THC) Original price (2 @ $70.00) 75ch…" at bounding box center [499, 312] width 313 height 386
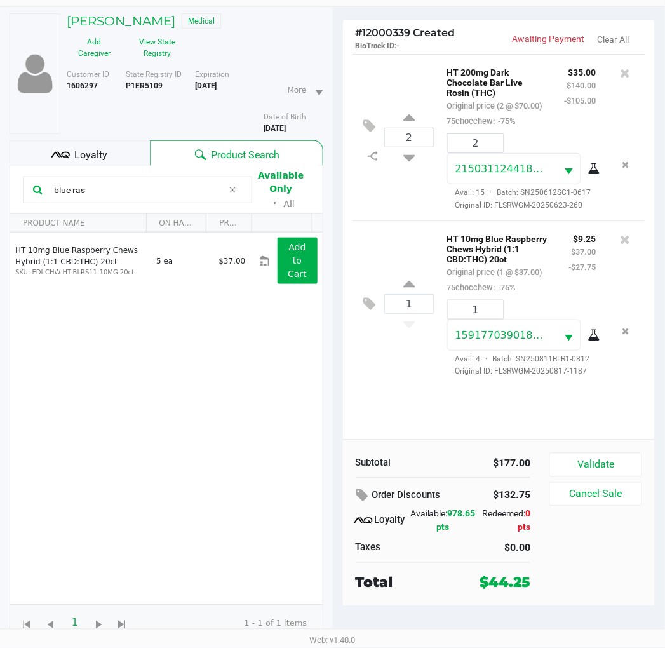
scroll to position [66, 0]
click at [587, 473] on button "Validate" at bounding box center [596, 464] width 92 height 24
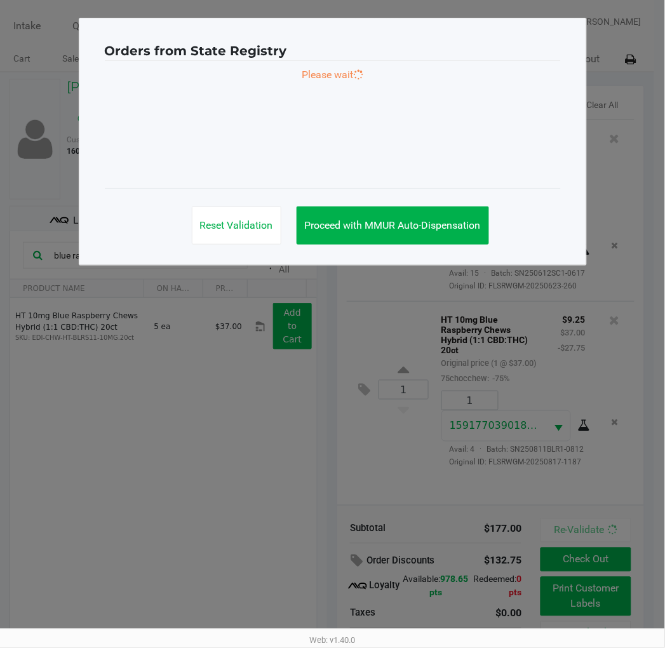
scroll to position [0, 0]
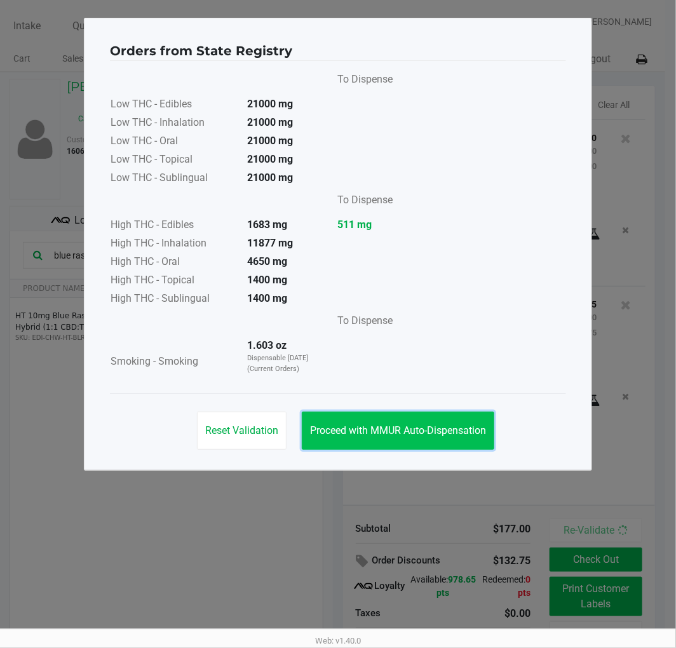
click at [389, 444] on button "Proceed with MMUR Auto-Dispensation" at bounding box center [398, 431] width 193 height 38
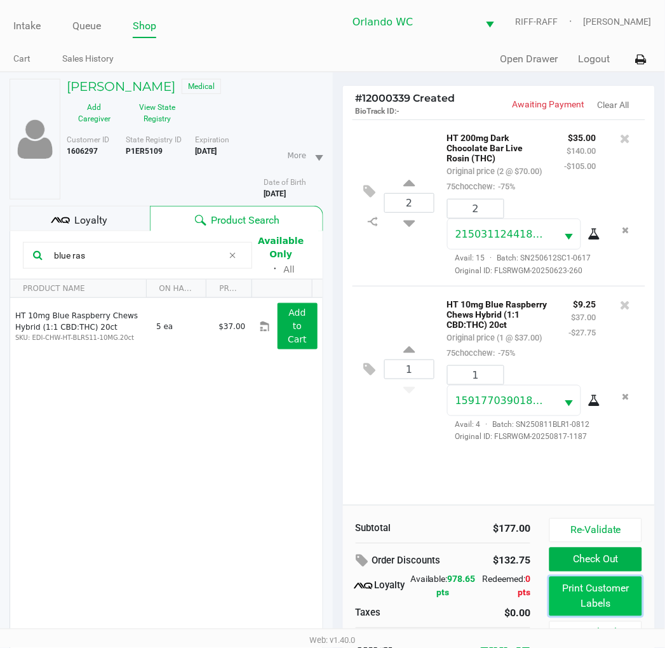
click at [585, 606] on button "Print Customer Labels" at bounding box center [596, 596] width 92 height 39
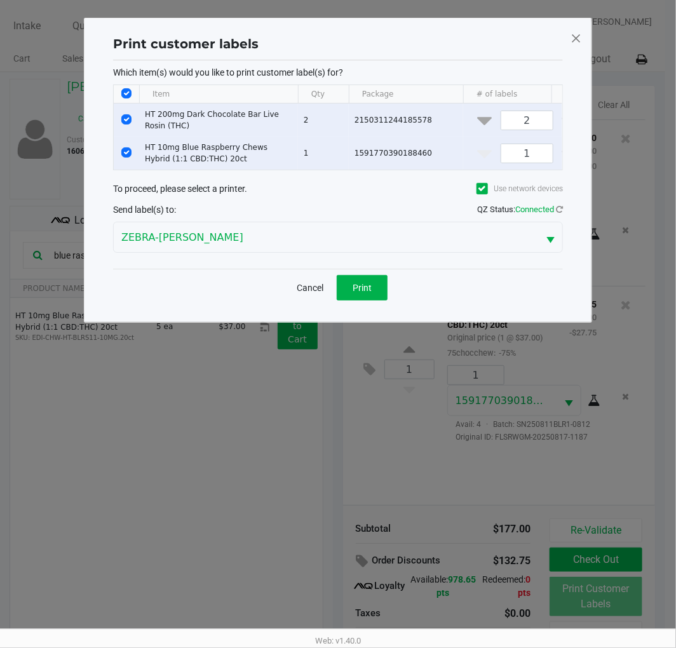
click at [316, 212] on div "Send label(s) to: QZ Status: Connected" at bounding box center [338, 209] width 450 height 18
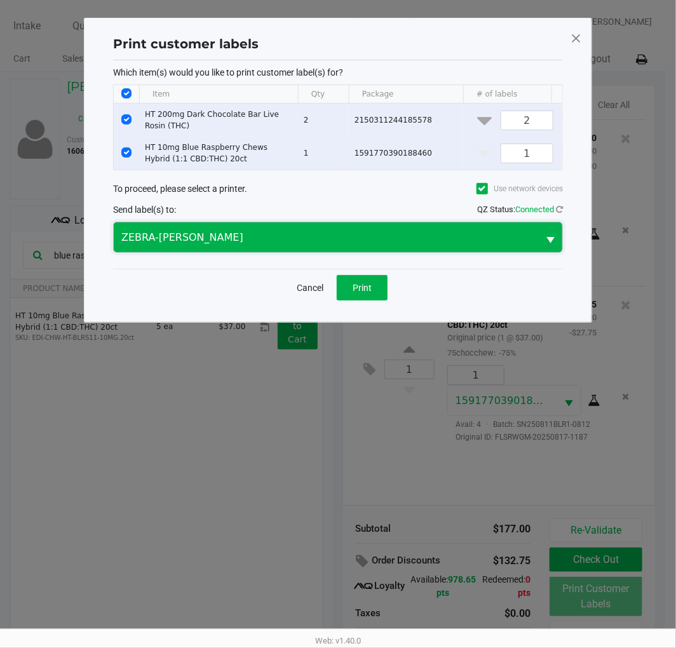
click at [280, 252] on span "ZEBRA-[PERSON_NAME]" at bounding box center [326, 237] width 424 height 30
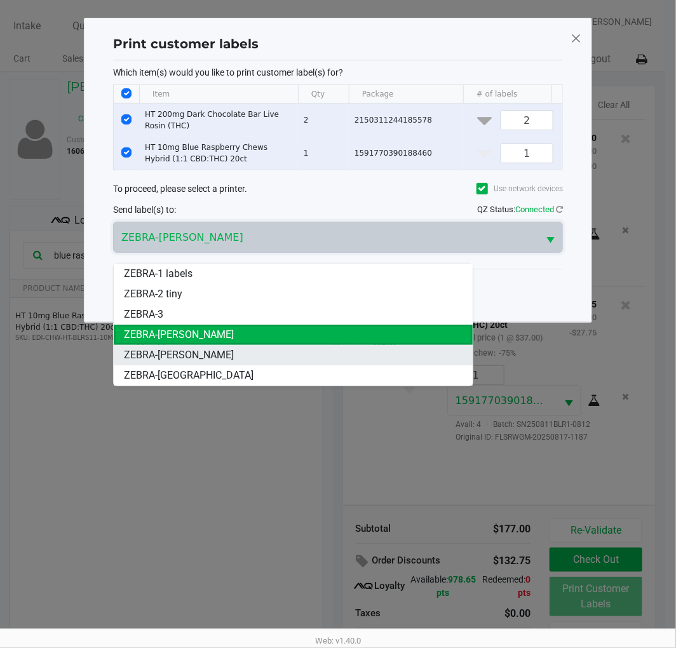
click at [220, 358] on span "ZEBRA-[PERSON_NAME]" at bounding box center [179, 355] width 110 height 15
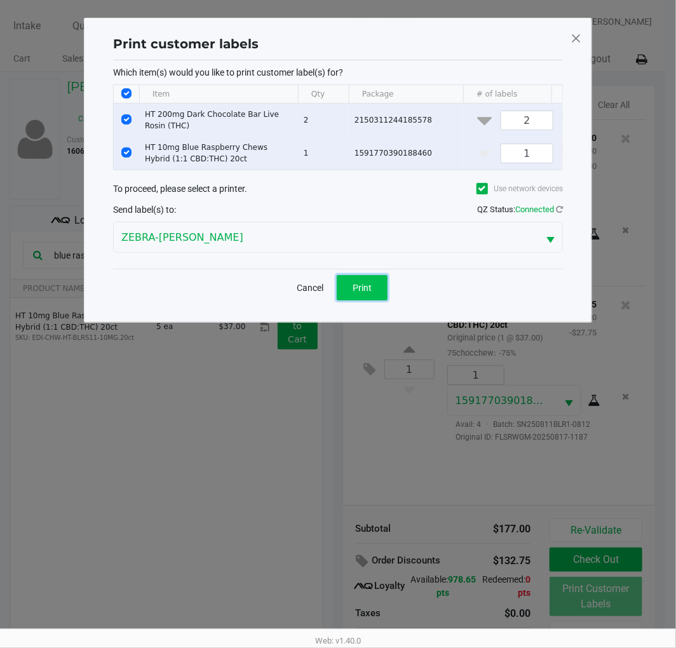
click at [363, 293] on span "Print" at bounding box center [362, 288] width 19 height 10
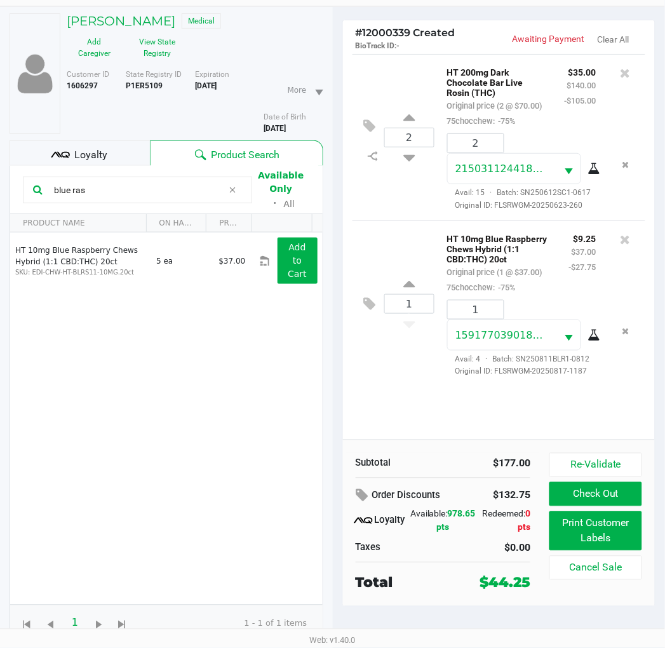
scroll to position [66, 0]
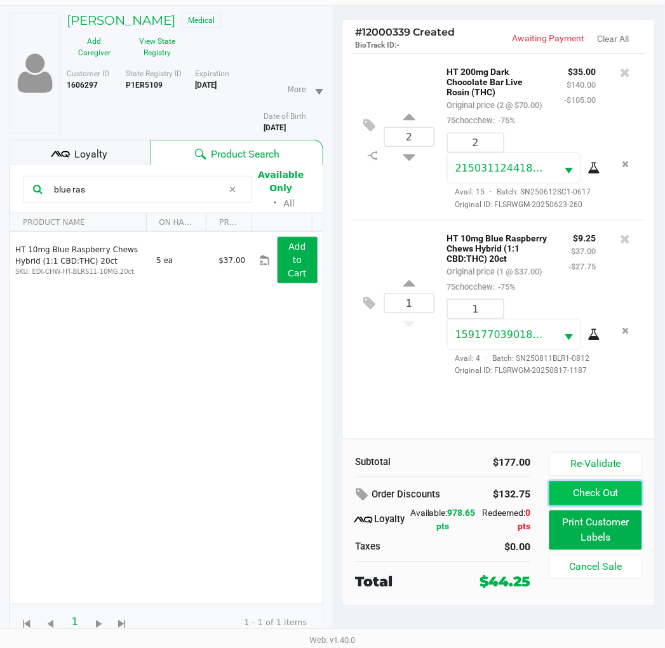
click at [598, 494] on button "Check Out" at bounding box center [596, 494] width 92 height 24
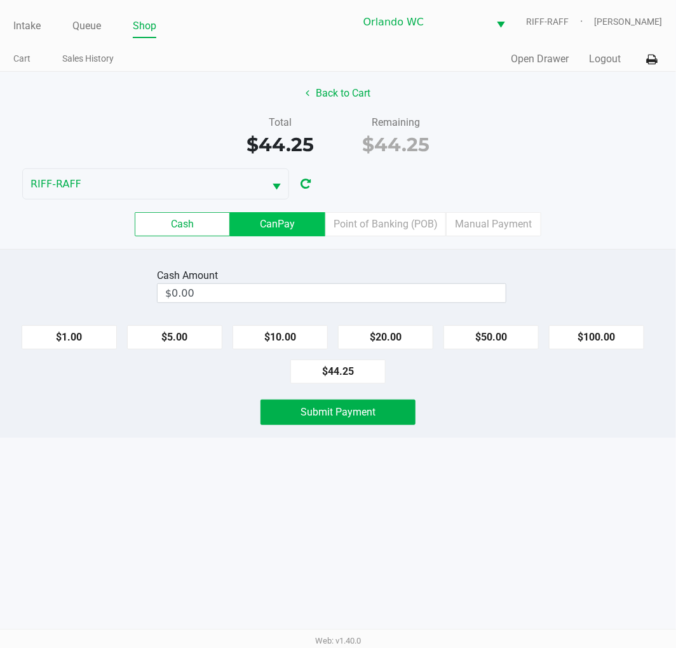
click at [288, 229] on label "CanPay" at bounding box center [277, 224] width 95 height 24
click at [0, 0] on 2 "CanPay" at bounding box center [0, 0] width 0 height 0
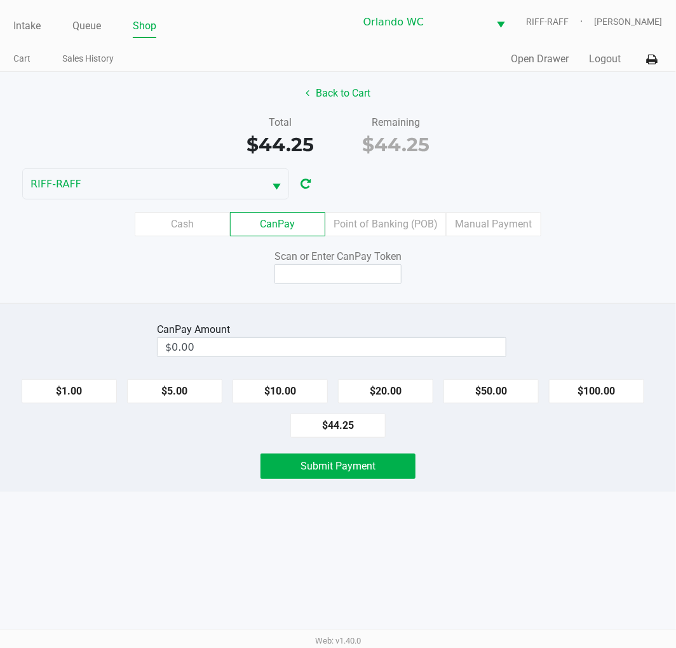
click at [316, 337] on kendo-numerictextbox "$0.00" at bounding box center [331, 347] width 349 height 20
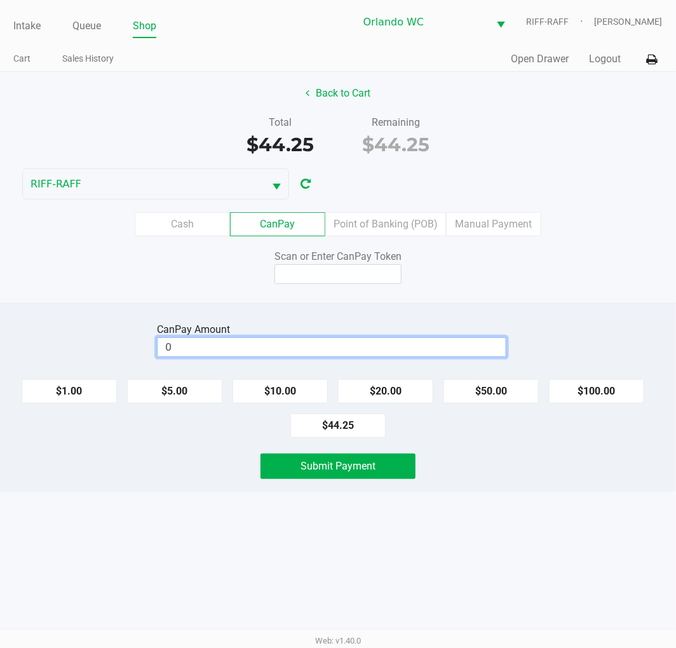
click at [301, 356] on input "0" at bounding box center [332, 347] width 348 height 18
click at [357, 276] on input at bounding box center [338, 274] width 127 height 20
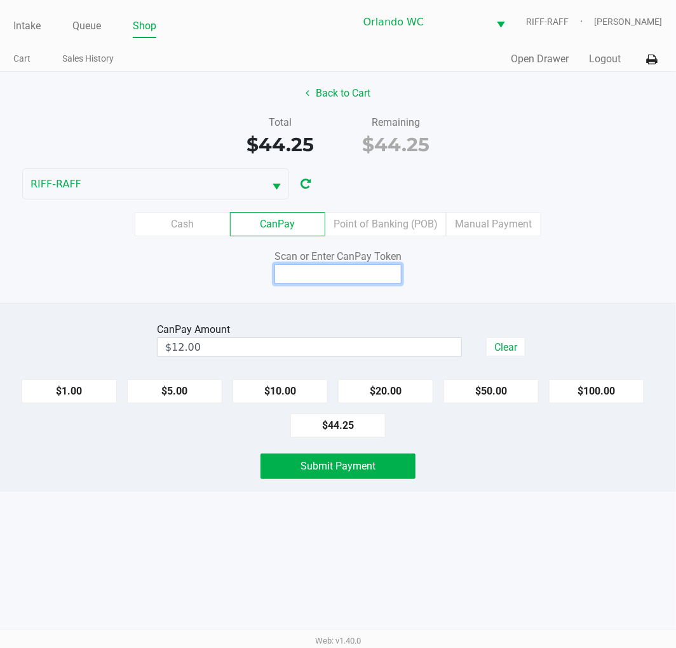
click at [290, 275] on input at bounding box center [338, 274] width 127 height 20
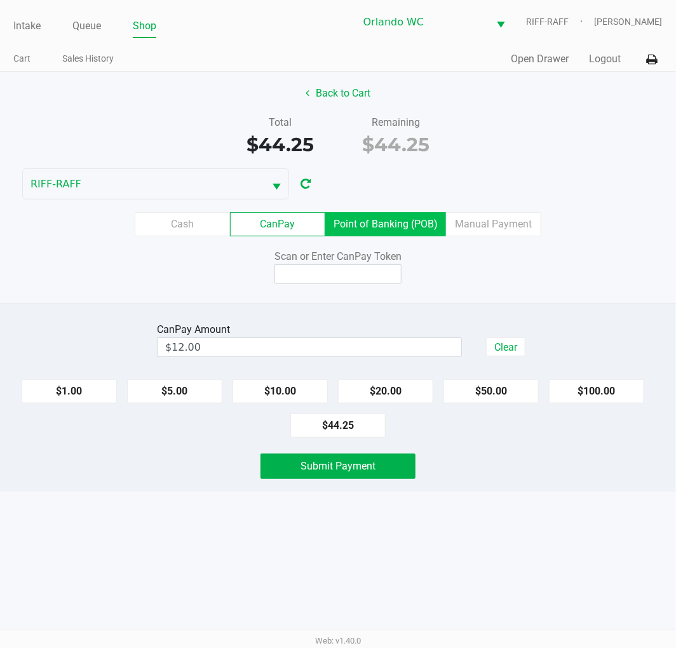
click at [388, 218] on label "Point of Banking (POB)" at bounding box center [385, 224] width 121 height 24
click at [0, 0] on 7 "Point of Banking (POB)" at bounding box center [0, 0] width 0 height 0
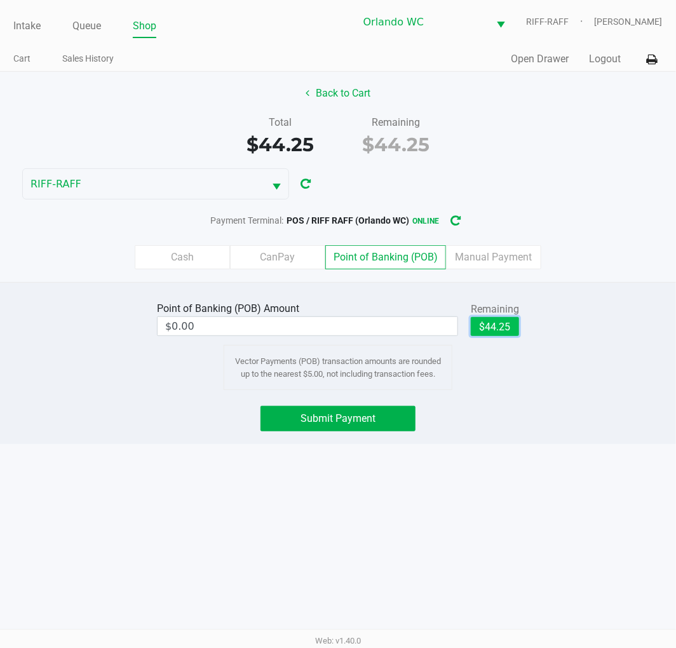
click at [515, 329] on button "$44.25" at bounding box center [495, 326] width 48 height 19
type input "$44.25"
drag, startPoint x: 465, startPoint y: 570, endPoint x: 380, endPoint y: 510, distance: 104.0
click at [453, 562] on div "Intake Queue Shop Orlando WC RIFF-RAFF [PERSON_NAME] Cart Sales History Quick S…" at bounding box center [338, 324] width 676 height 648
click at [278, 400] on div "Point of Banking (POB) Amount $44.25 Remaining $44.25 Clear Vector Payments (PO…" at bounding box center [338, 363] width 676 height 162
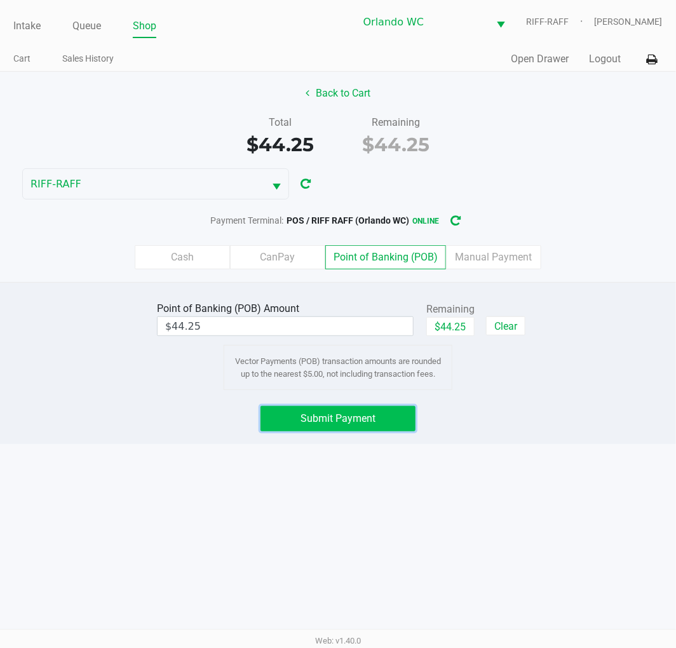
click at [324, 431] on button "Submit Payment" at bounding box center [338, 418] width 155 height 25
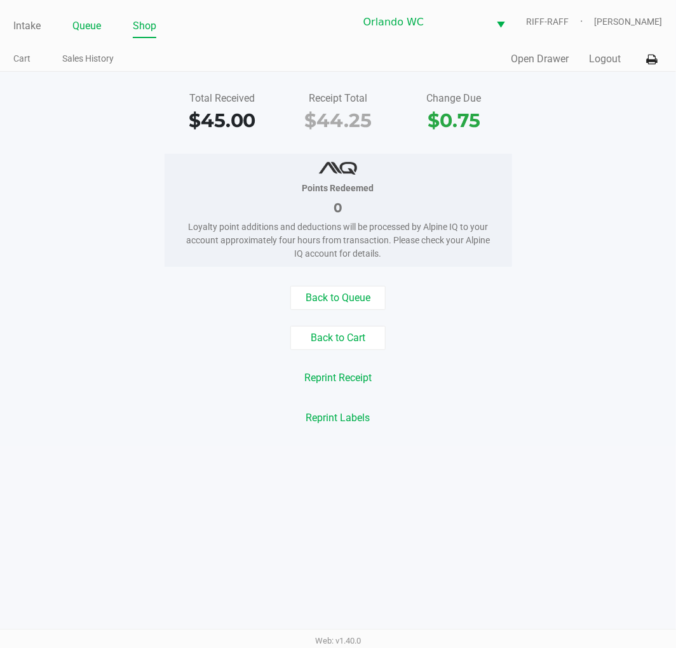
click at [89, 24] on link "Queue" at bounding box center [86, 26] width 29 height 18
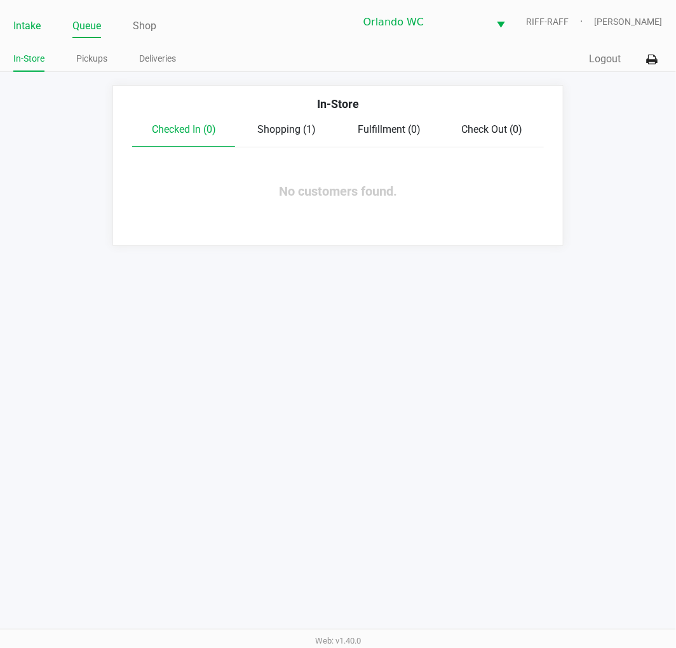
click at [39, 32] on link "Intake" at bounding box center [26, 26] width 27 height 18
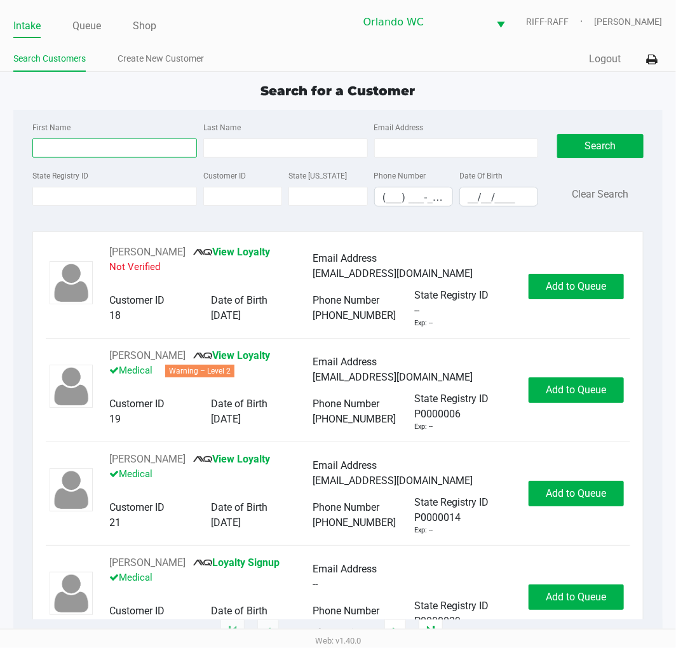
click at [145, 154] on input "First Name" at bounding box center [114, 148] width 165 height 19
type input "jenlle"
click at [529, 196] on input "__/__/____" at bounding box center [499, 197] width 78 height 20
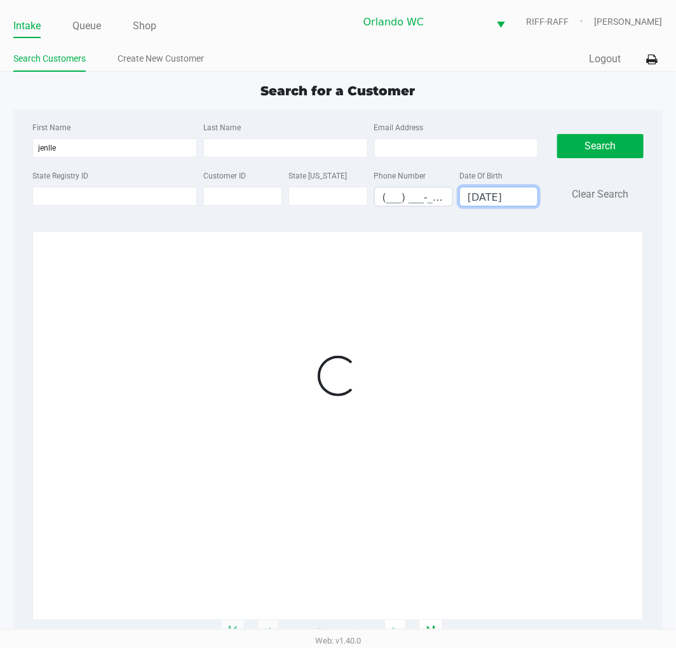
type input "[DATE]"
click at [572, 296] on div at bounding box center [338, 376] width 584 height 262
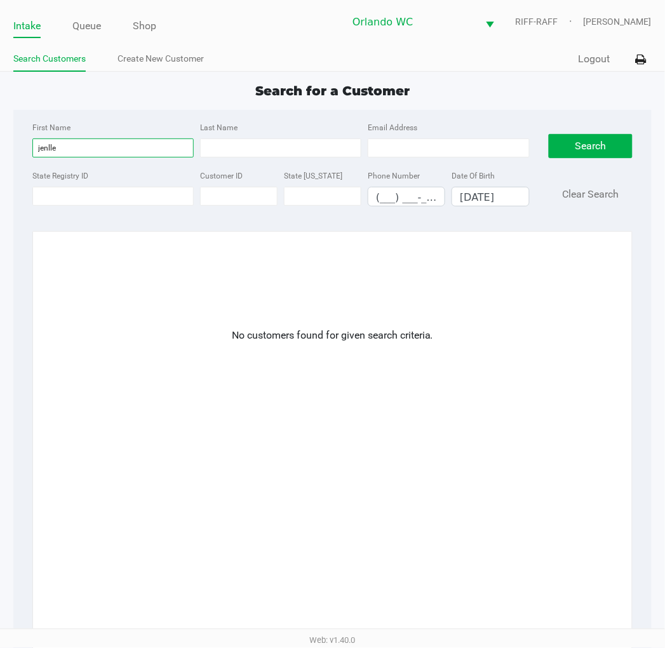
click at [41, 153] on input "jenlle" at bounding box center [112, 148] width 161 height 19
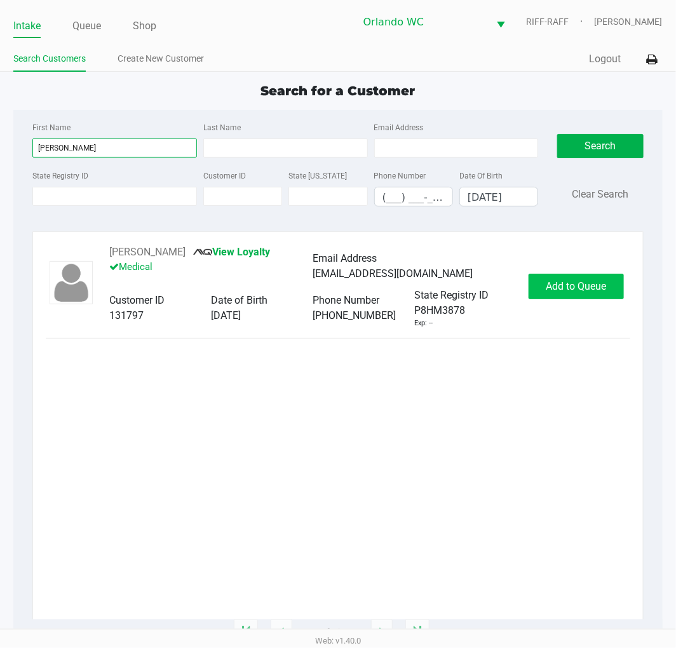
type input "[PERSON_NAME]"
click at [586, 280] on button "Add to Queue" at bounding box center [576, 286] width 95 height 25
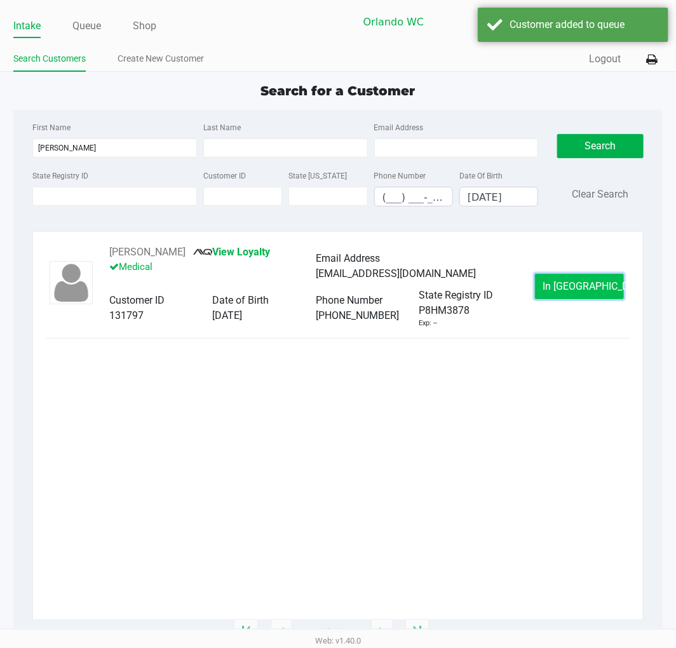
click at [572, 290] on span "In [GEOGRAPHIC_DATA]" at bounding box center [596, 286] width 107 height 12
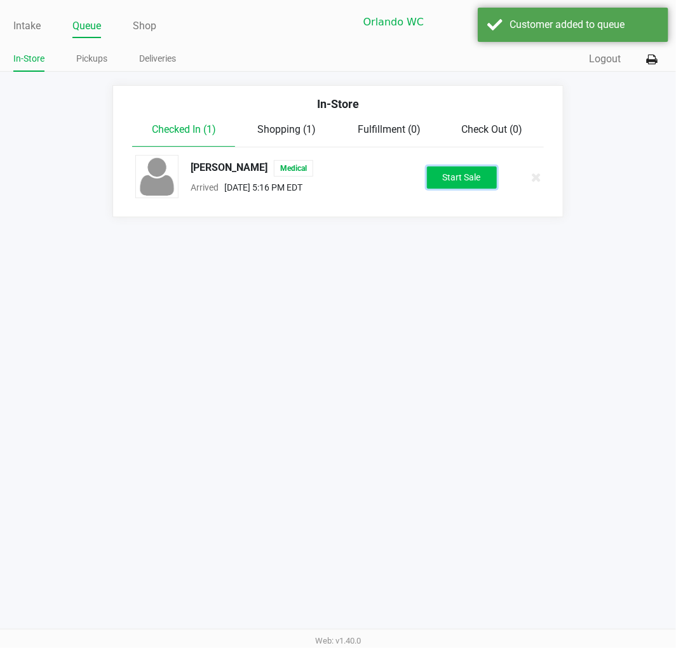
click at [465, 170] on button "Start Sale" at bounding box center [462, 177] width 70 height 22
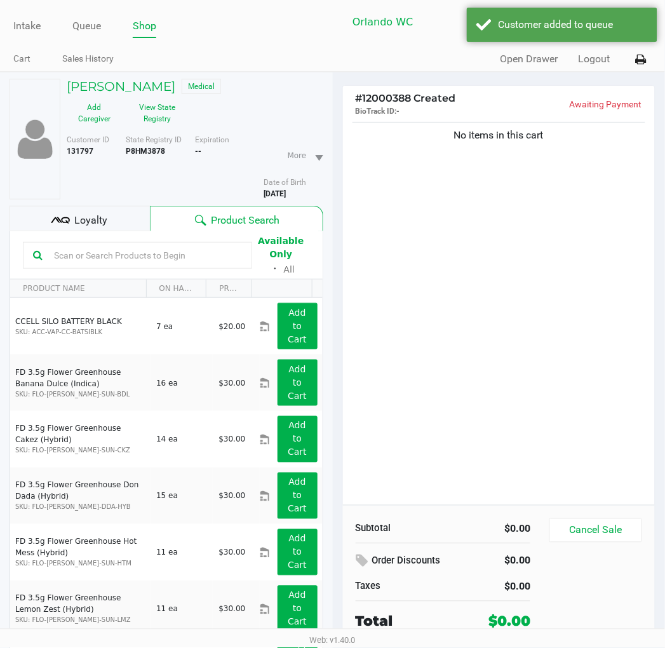
drag, startPoint x: 456, startPoint y: 314, endPoint x: 454, endPoint y: 308, distance: 6.6
click at [456, 313] on div "No items in this cart" at bounding box center [499, 312] width 313 height 386
click at [151, 125] on button "View State Registry" at bounding box center [154, 113] width 64 height 32
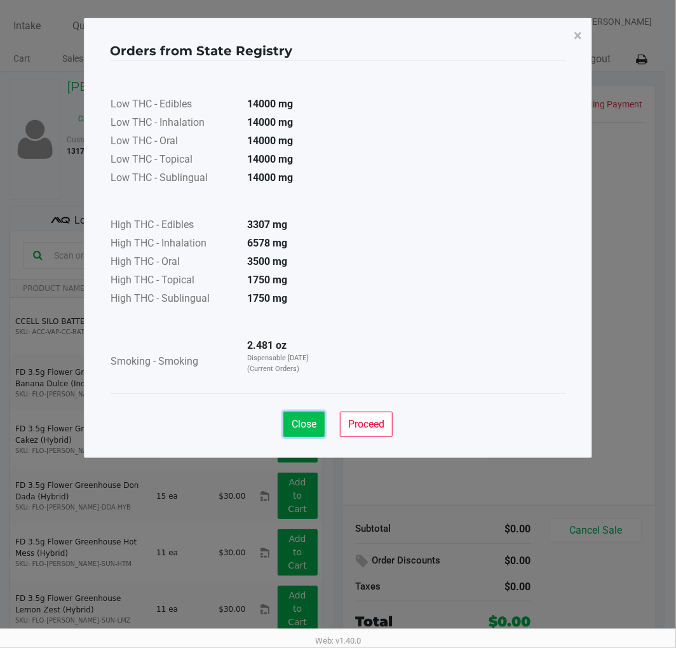
click at [289, 429] on button "Close" at bounding box center [303, 424] width 41 height 25
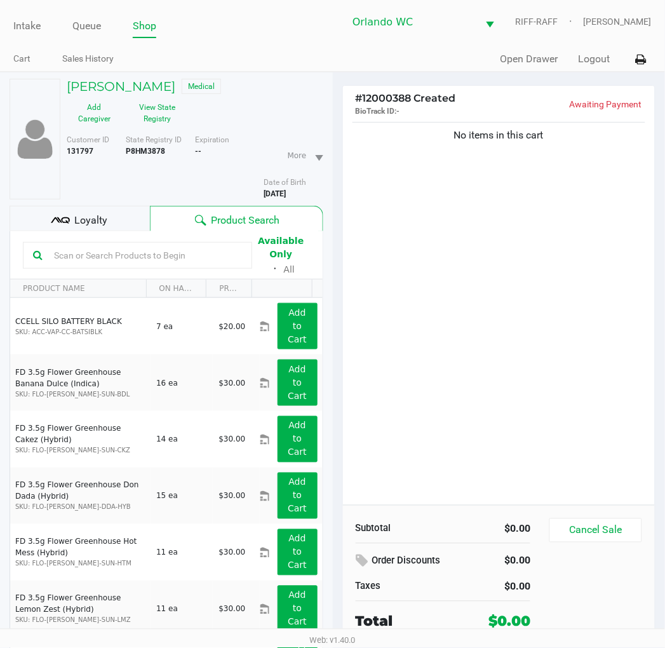
click at [478, 357] on div "No items in this cart" at bounding box center [499, 312] width 313 height 386
click at [142, 126] on button "View State Registry" at bounding box center [154, 113] width 64 height 32
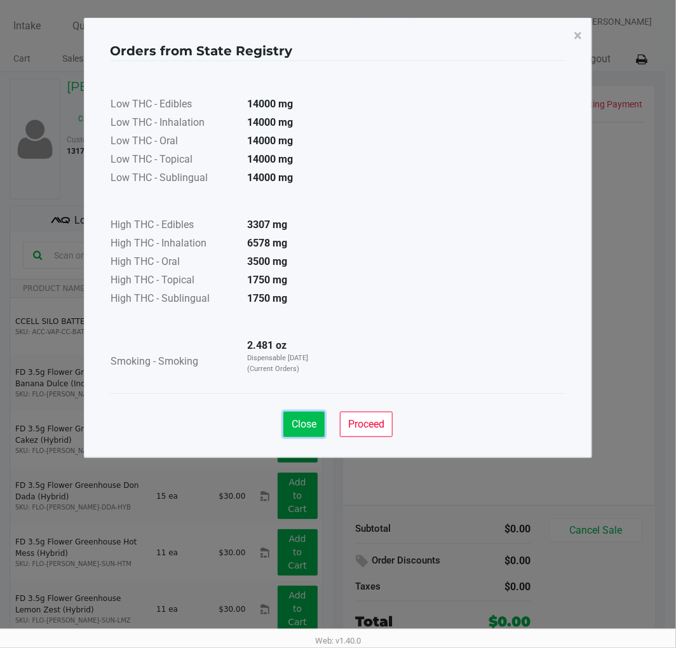
click at [310, 426] on span "Close" at bounding box center [304, 424] width 25 height 12
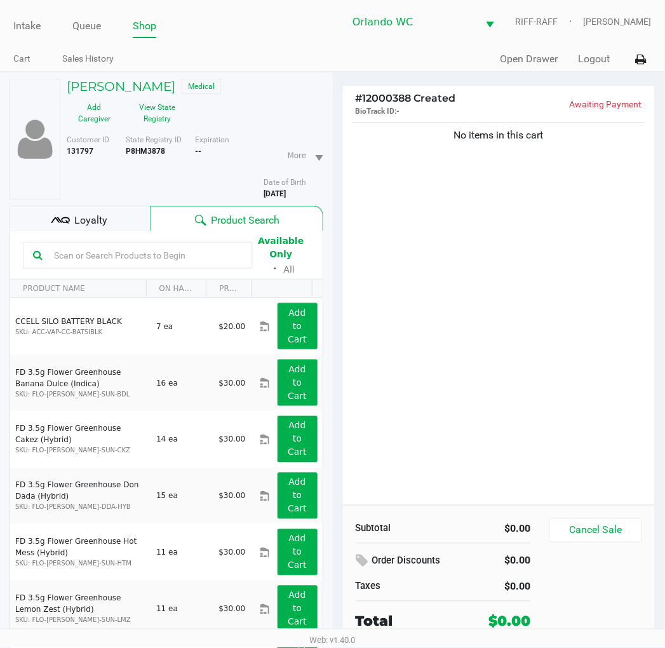
click at [452, 313] on div "No items in this cart" at bounding box center [499, 312] width 313 height 386
click at [494, 269] on div "No items in this cart" at bounding box center [499, 312] width 313 height 386
click at [151, 116] on button "View State Registry" at bounding box center [154, 113] width 64 height 32
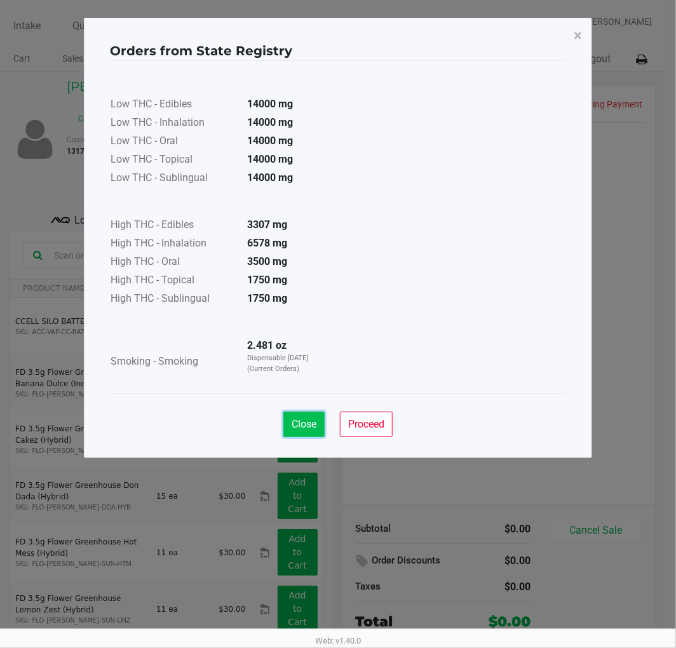
click at [305, 422] on span "Close" at bounding box center [304, 424] width 25 height 12
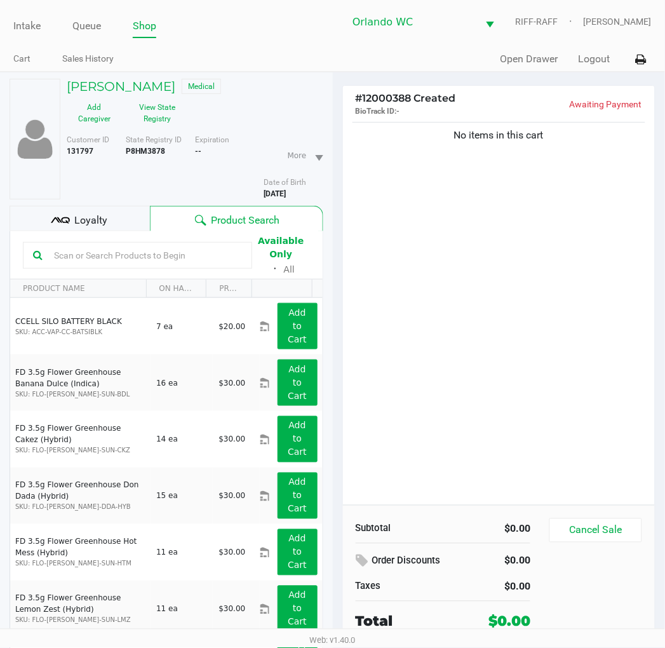
click at [398, 376] on div "No items in this cart" at bounding box center [499, 312] width 313 height 386
click at [413, 389] on div "No items in this cart" at bounding box center [499, 312] width 313 height 386
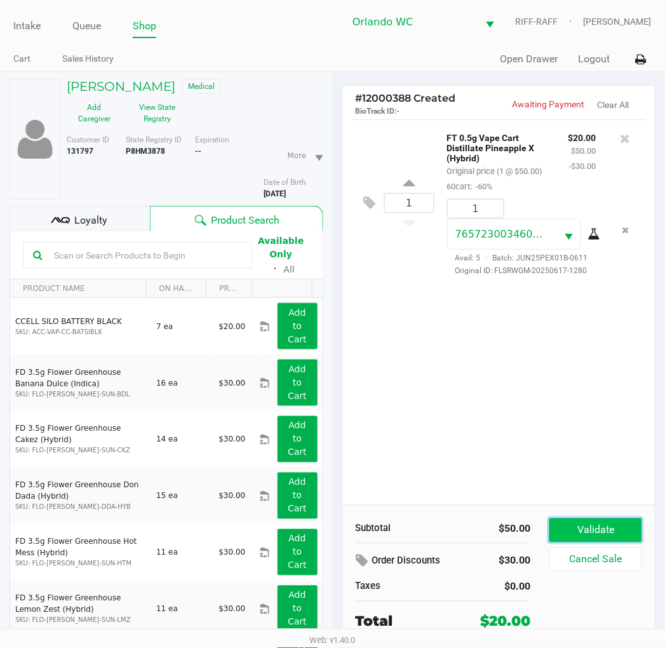
click at [587, 529] on button "Validate" at bounding box center [596, 531] width 92 height 24
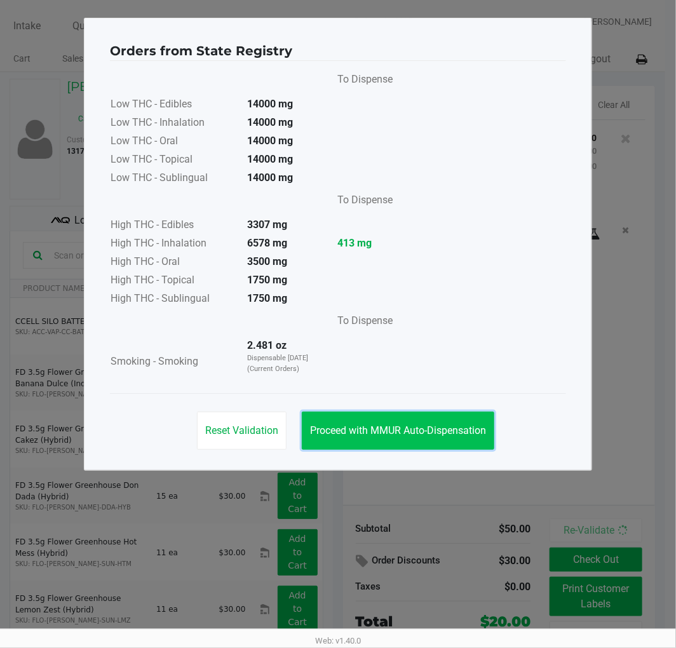
click at [440, 427] on span "Proceed with MMUR Auto-Dispensation" at bounding box center [398, 430] width 176 height 12
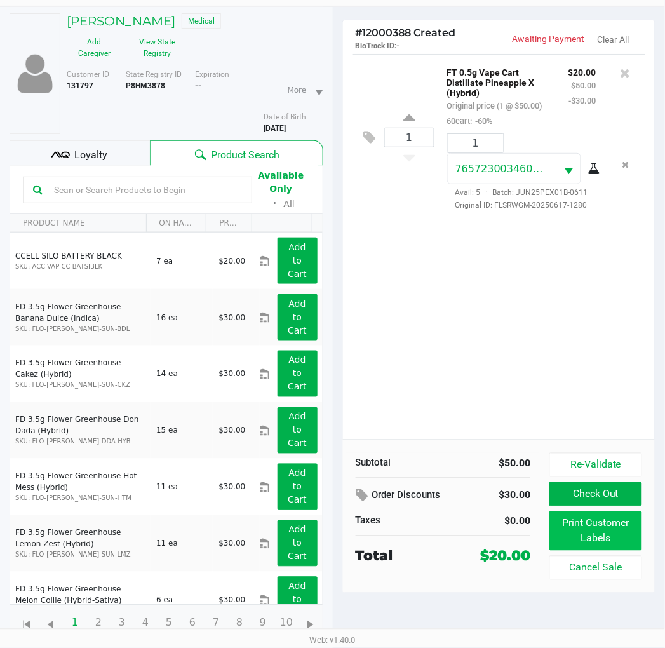
scroll to position [66, 0]
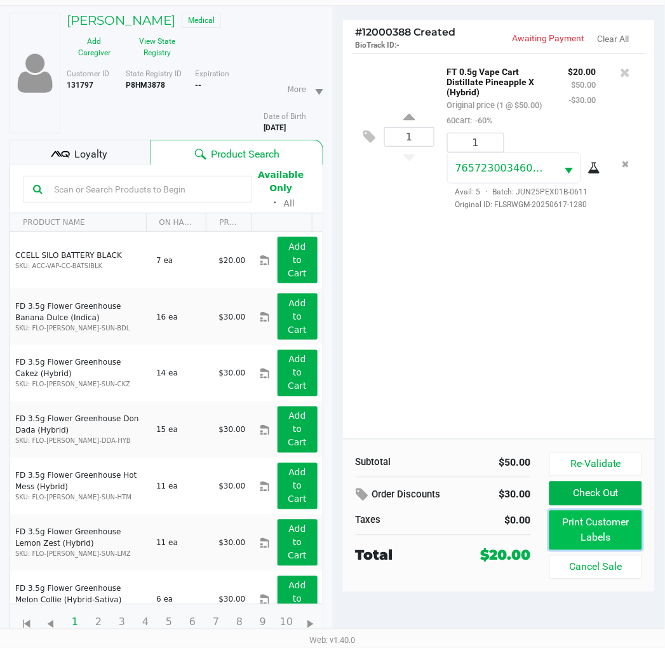
click at [573, 532] on button "Print Customer Labels" at bounding box center [596, 530] width 92 height 39
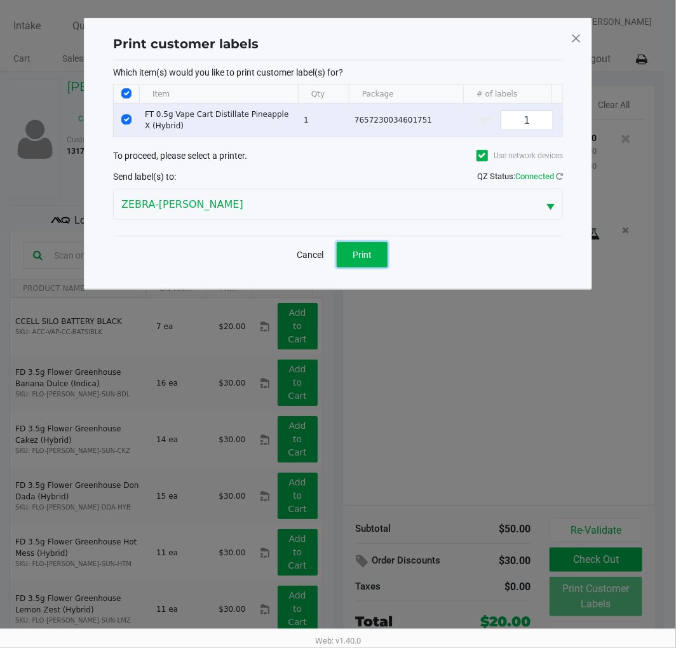
drag, startPoint x: 354, startPoint y: 252, endPoint x: 361, endPoint y: 259, distance: 10.3
click at [354, 254] on button "Print" at bounding box center [362, 254] width 51 height 25
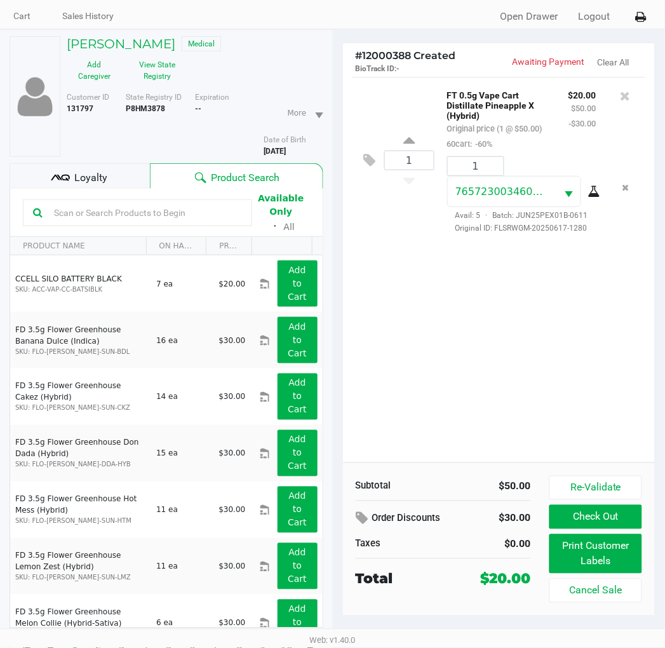
scroll to position [66, 0]
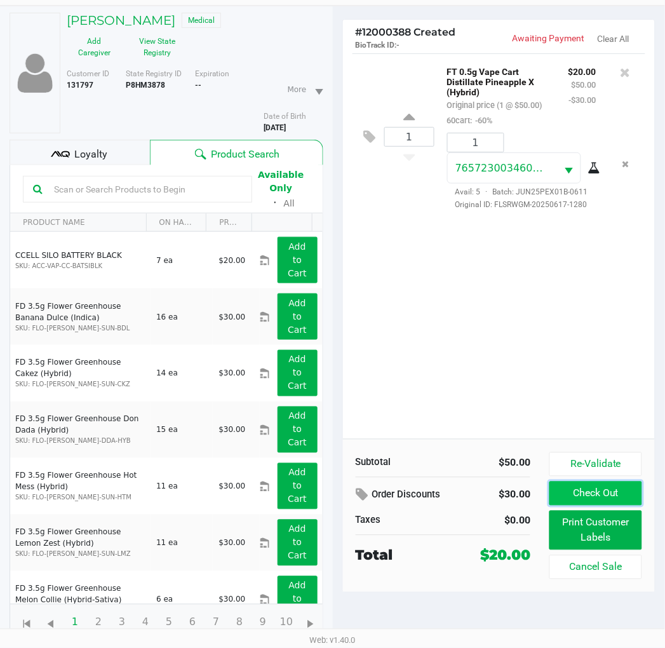
click at [567, 500] on button "Check Out" at bounding box center [596, 494] width 92 height 24
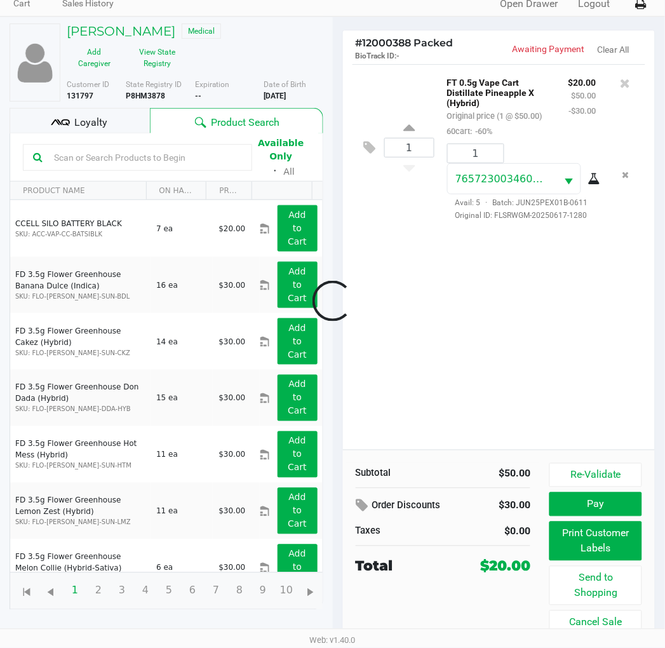
scroll to position [56, 0]
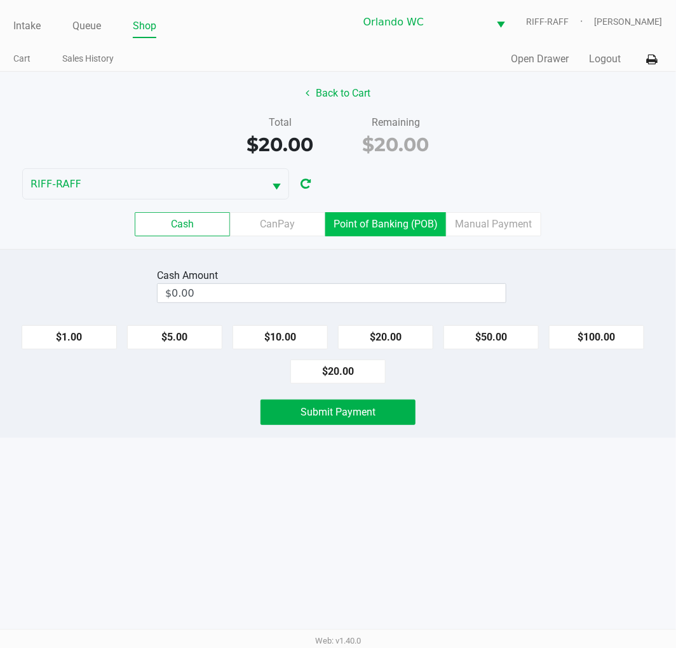
click at [409, 231] on label "Point of Banking (POB)" at bounding box center [385, 224] width 121 height 24
click at [0, 0] on 7 "Point of Banking (POB)" at bounding box center [0, 0] width 0 height 0
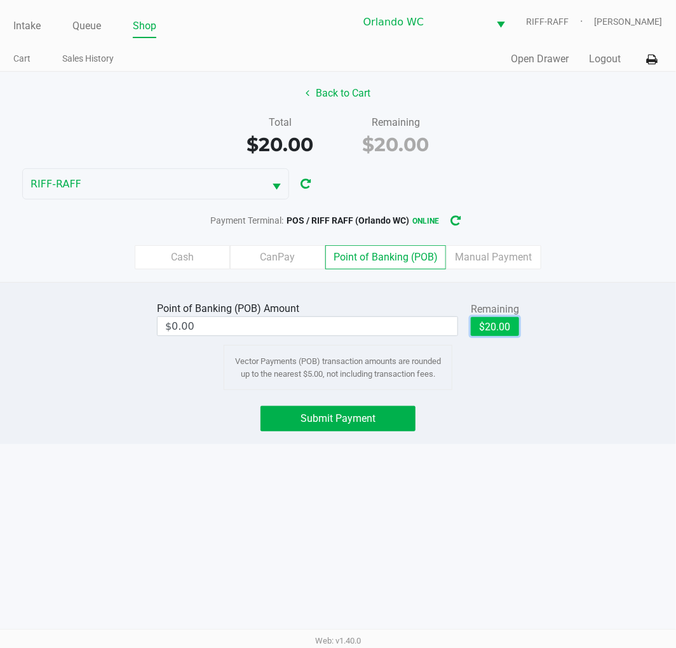
click at [501, 329] on button "$20.00" at bounding box center [495, 326] width 48 height 19
type input "$20.00"
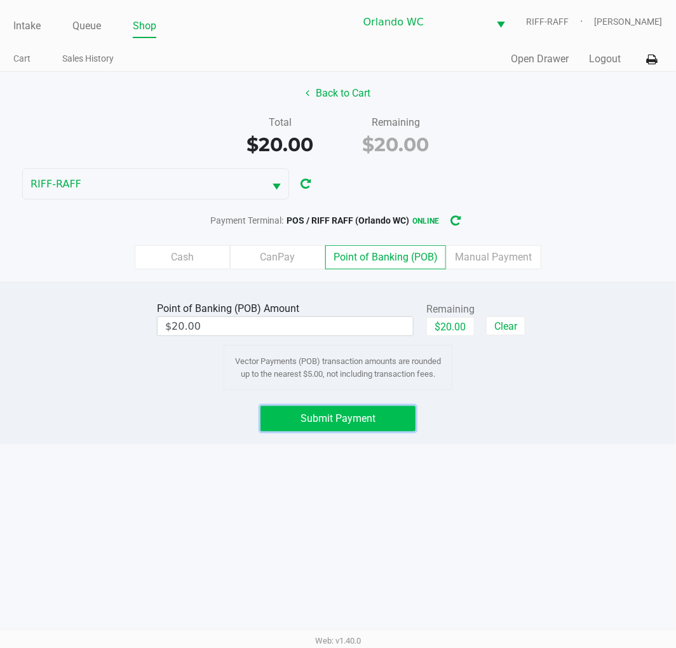
click at [361, 424] on span "Submit Payment" at bounding box center [338, 418] width 75 height 12
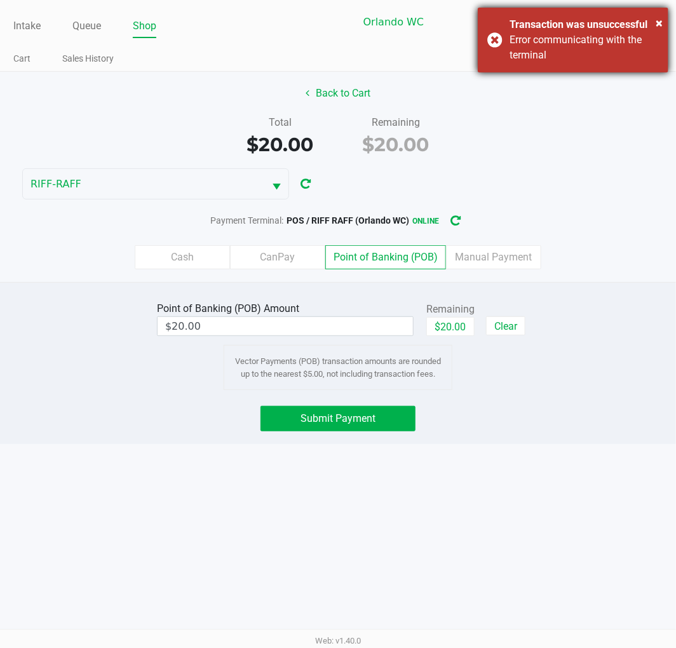
click at [543, 48] on div "Error communicating with the terminal" at bounding box center [584, 47] width 149 height 31
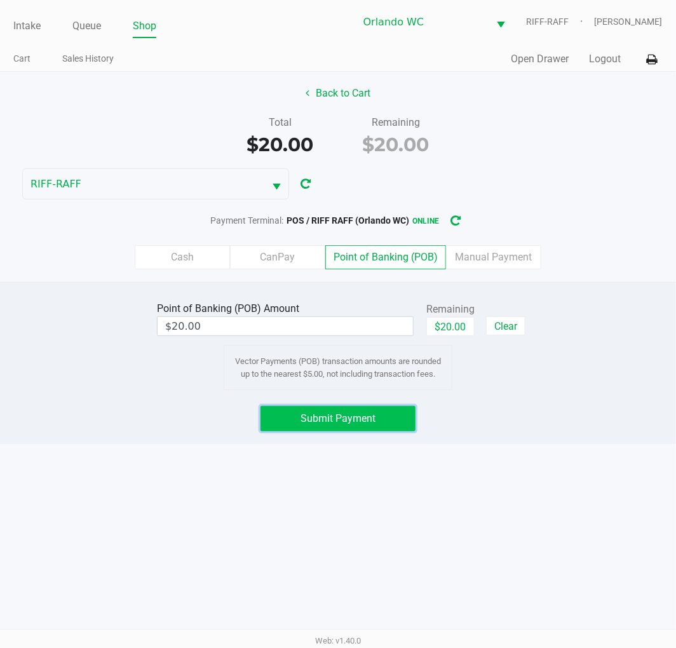
click at [357, 424] on span "Submit Payment" at bounding box center [338, 418] width 75 height 12
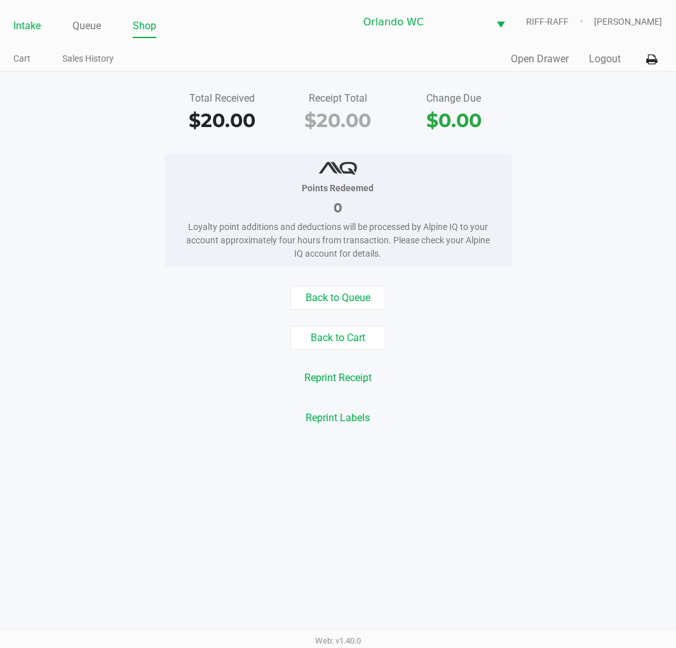
click at [20, 34] on link "Intake" at bounding box center [26, 26] width 27 height 18
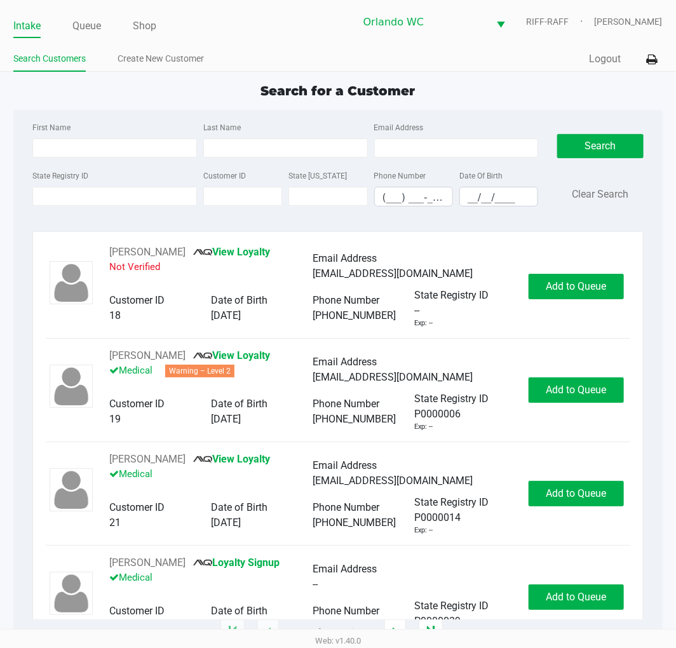
click at [22, 32] on link "Intake" at bounding box center [26, 26] width 27 height 18
click at [67, 201] on input "State Registry ID" at bounding box center [114, 196] width 165 height 19
click at [77, 153] on input "First Name" at bounding box center [114, 148] width 165 height 19
type input "jordan"
click at [526, 201] on kendo-maskedtextbox "__/__/____" at bounding box center [498, 197] width 79 height 20
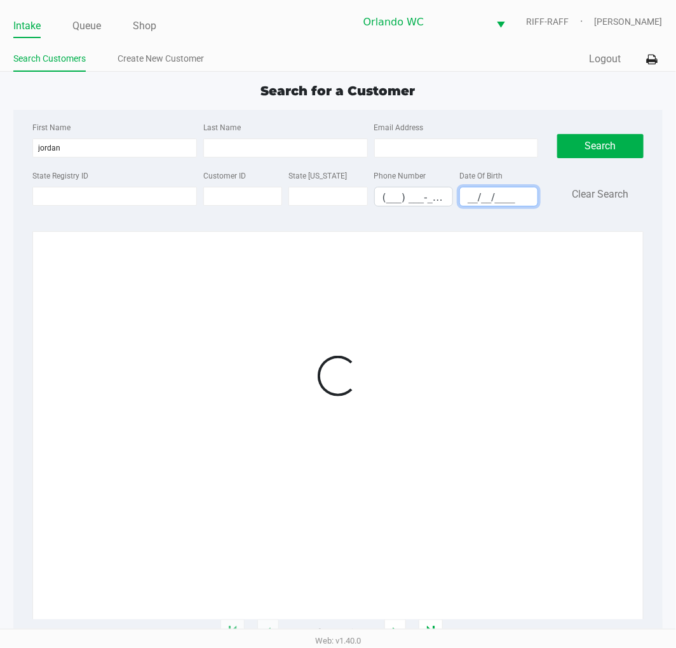
click at [470, 200] on input "__/__/____" at bounding box center [499, 197] width 78 height 20
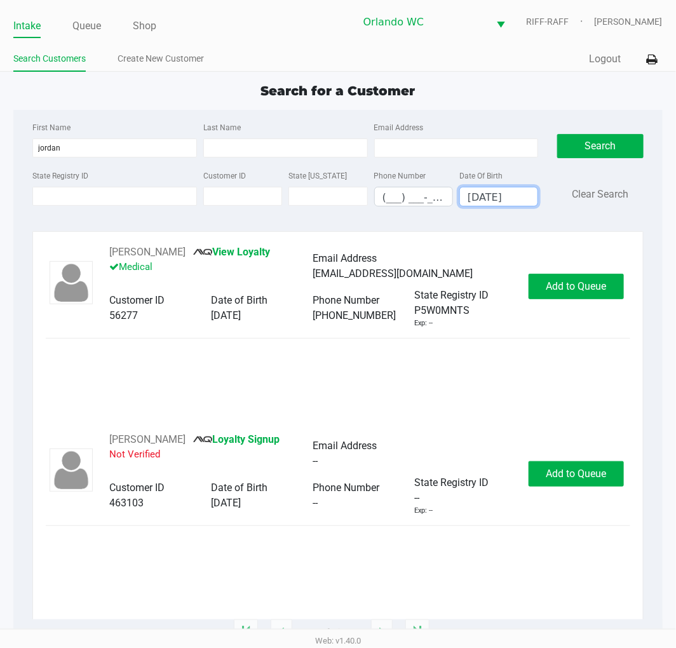
type input "[DATE]"
click at [569, 301] on div "[PERSON_NAME] View Loyalty Medical Email Address [EMAIL_ADDRESS][DOMAIN_NAME] C…" at bounding box center [338, 287] width 584 height 84
click at [576, 286] on span "Add to Queue" at bounding box center [576, 286] width 60 height 12
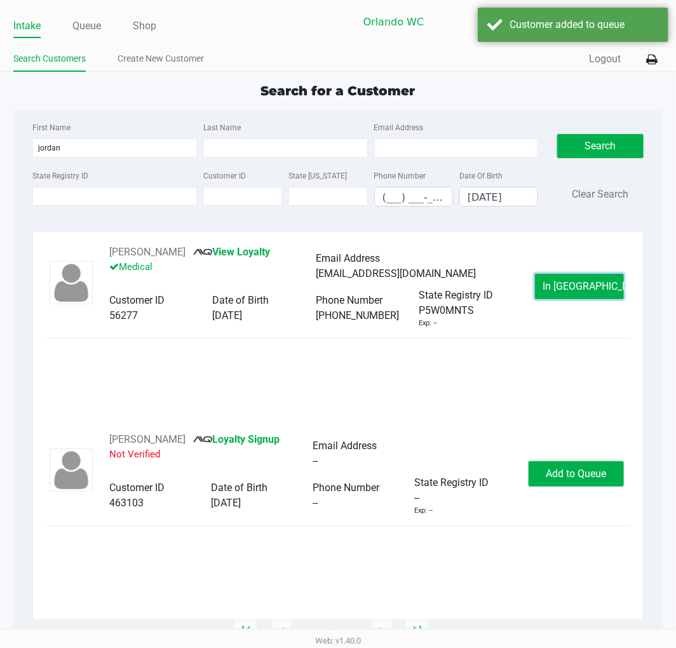
click at [581, 288] on span "In [GEOGRAPHIC_DATA]" at bounding box center [596, 286] width 107 height 12
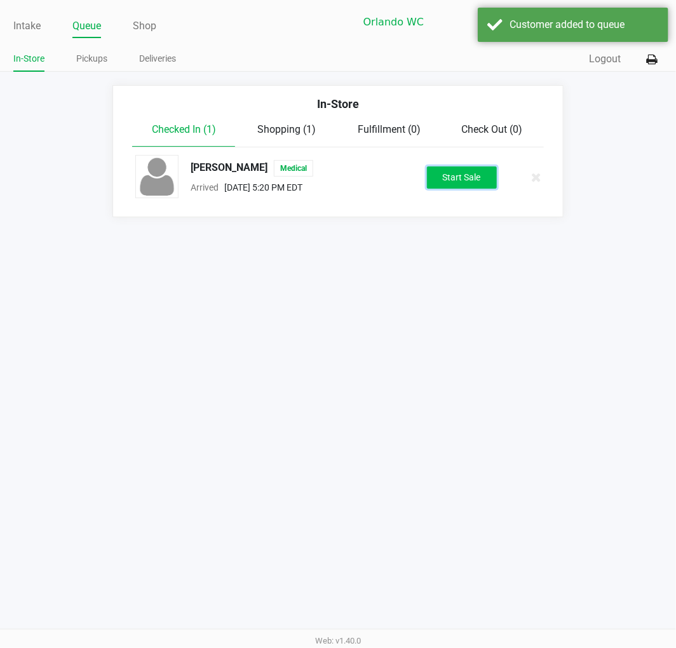
click at [475, 182] on button "Start Sale" at bounding box center [462, 177] width 70 height 22
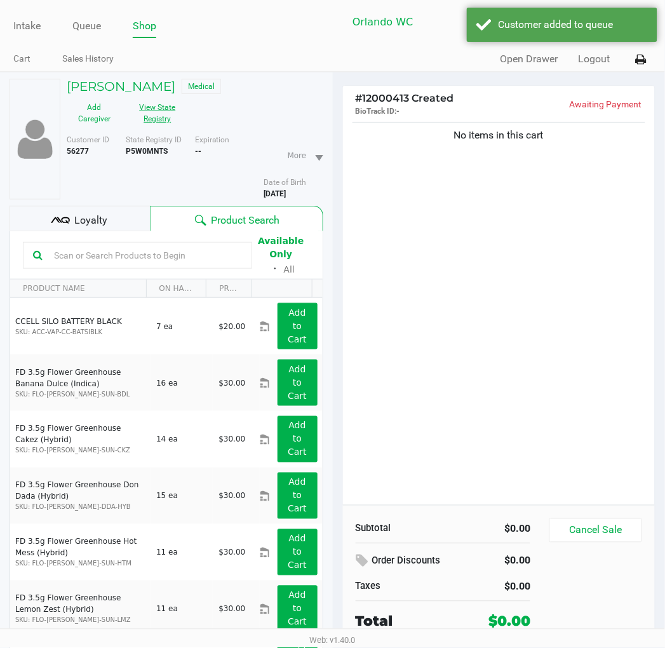
click at [160, 121] on button "View State Registry" at bounding box center [154, 113] width 64 height 32
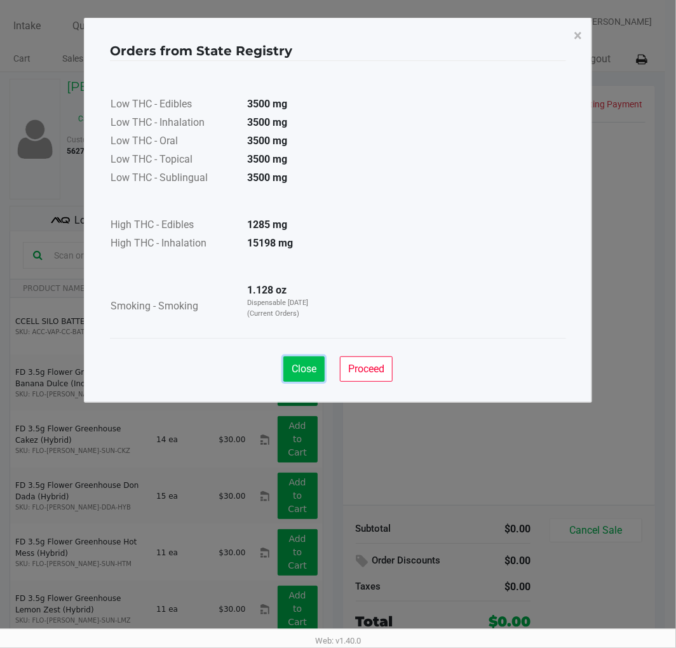
click at [286, 378] on button "Close" at bounding box center [303, 368] width 41 height 25
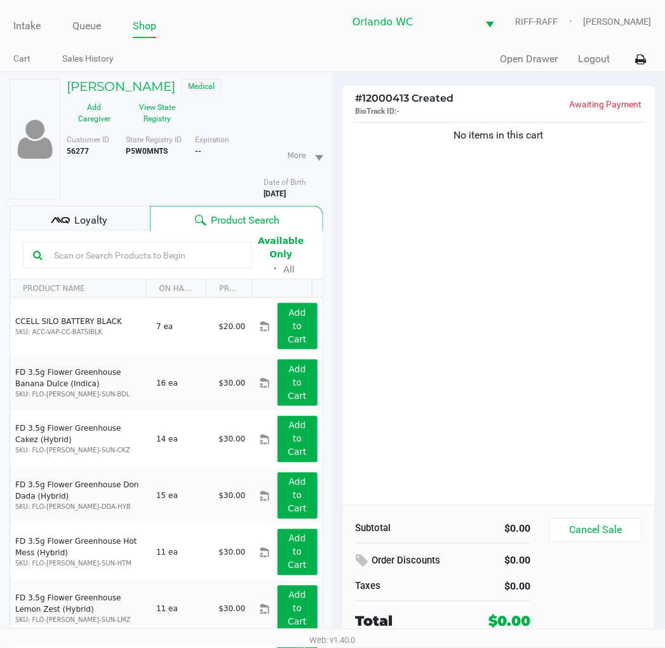
click at [137, 229] on div "Loyalty" at bounding box center [80, 218] width 140 height 25
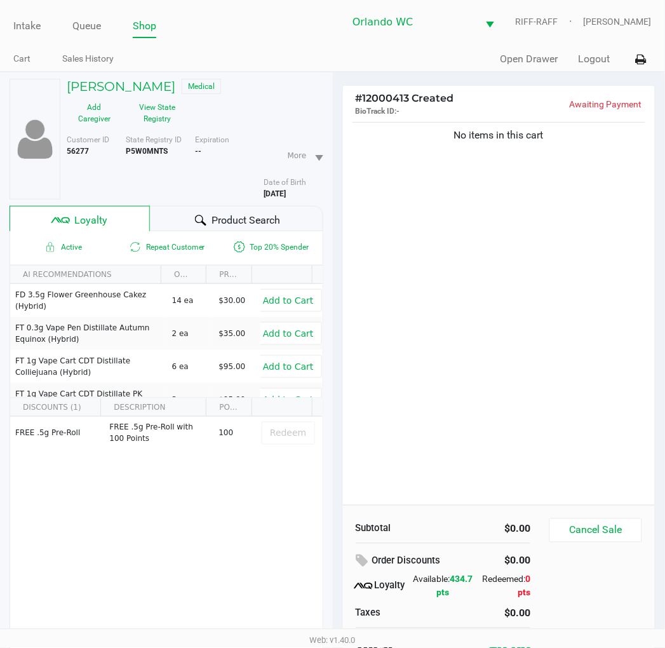
click at [174, 208] on div "Product Search" at bounding box center [236, 218] width 173 height 25
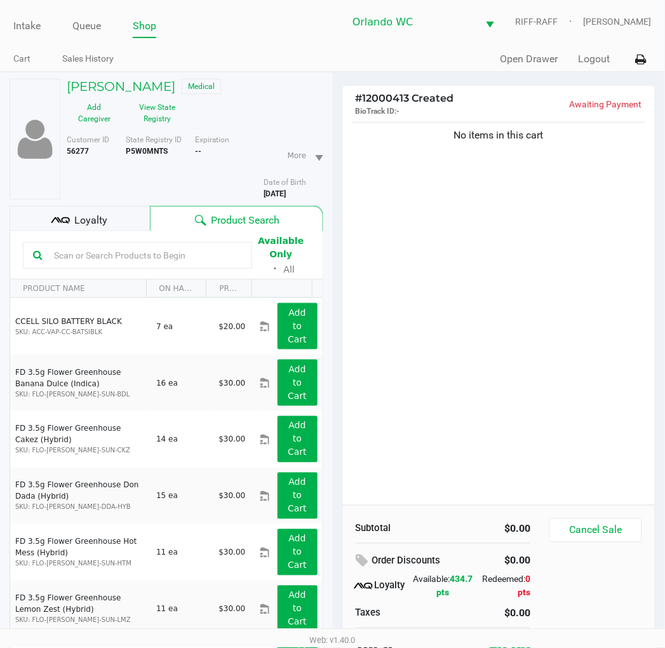
click at [72, 250] on input "text" at bounding box center [145, 255] width 193 height 19
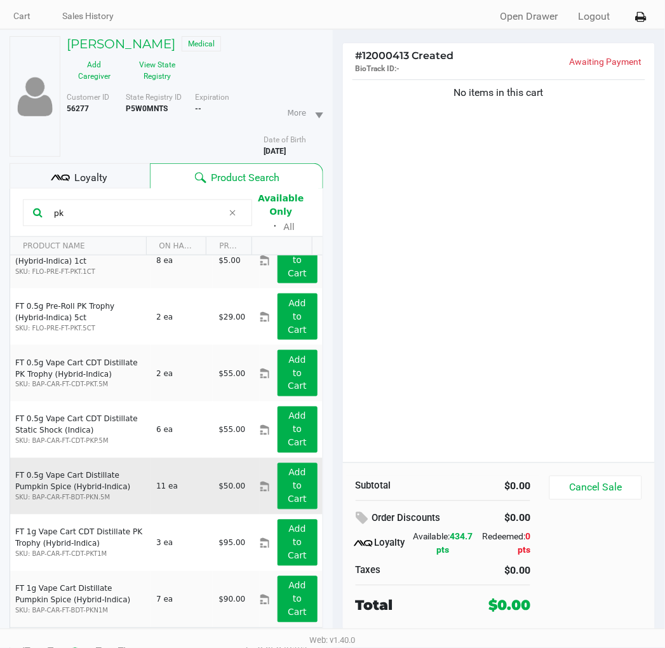
scroll to position [66, 0]
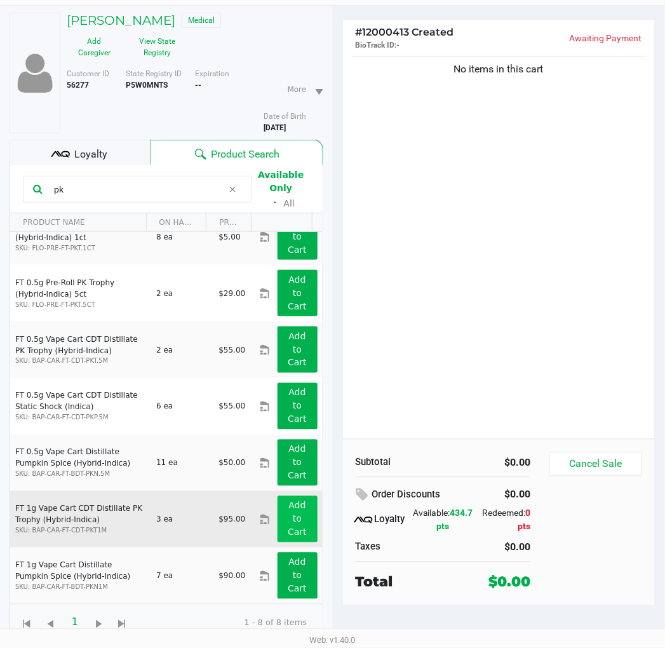
type input "pk"
click at [291, 508] on app-button-loader "Add to Cart" at bounding box center [297, 519] width 19 height 37
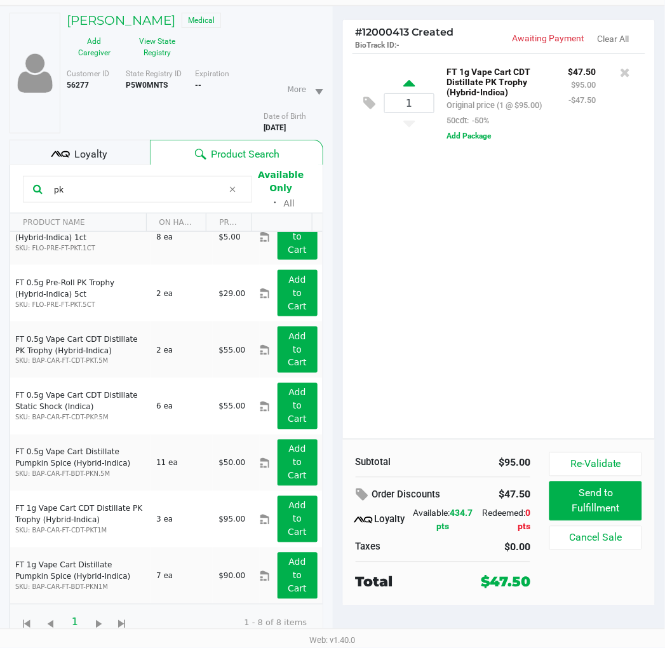
click at [409, 87] on icon at bounding box center [409, 86] width 11 height 16
type input "2"
click at [461, 350] on div "2 FT 1g Vape Cart CDT Distillate PK Trophy (Hybrid-Indica) Original price (2 @ …" at bounding box center [499, 246] width 313 height 386
click at [473, 316] on div "2 FT 1g Vape Cart CDT Distillate PK Trophy (Hybrid-Indica) Original price (2 @ …" at bounding box center [499, 246] width 313 height 386
click at [473, 318] on div "2 FT 1g Vape Cart CDT Distillate PK Trophy (Hybrid-Indica) Original price (2 @ …" at bounding box center [499, 246] width 313 height 386
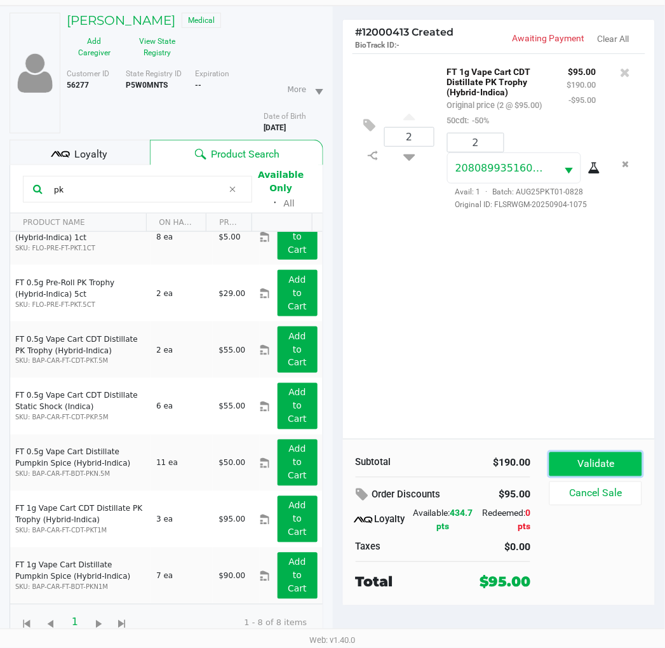
click at [582, 459] on button "Validate" at bounding box center [596, 464] width 92 height 24
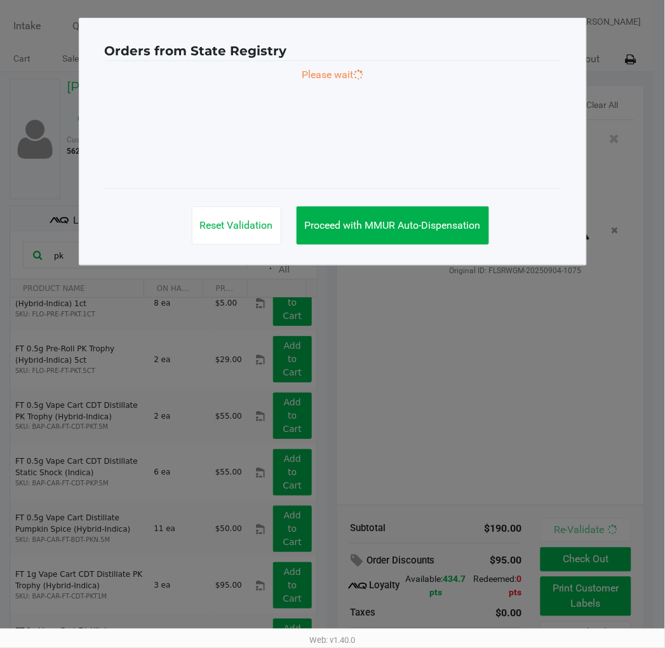
scroll to position [0, 0]
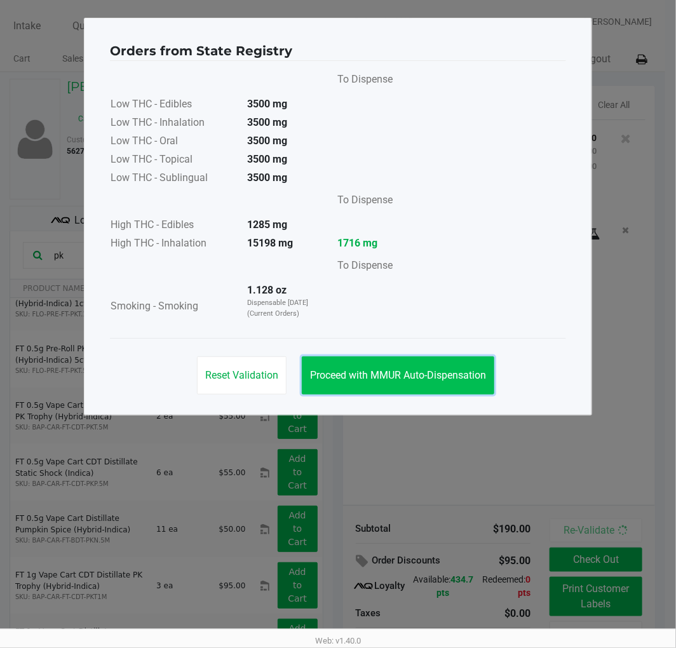
click at [383, 365] on button "Proceed with MMUR Auto-Dispensation" at bounding box center [398, 375] width 193 height 38
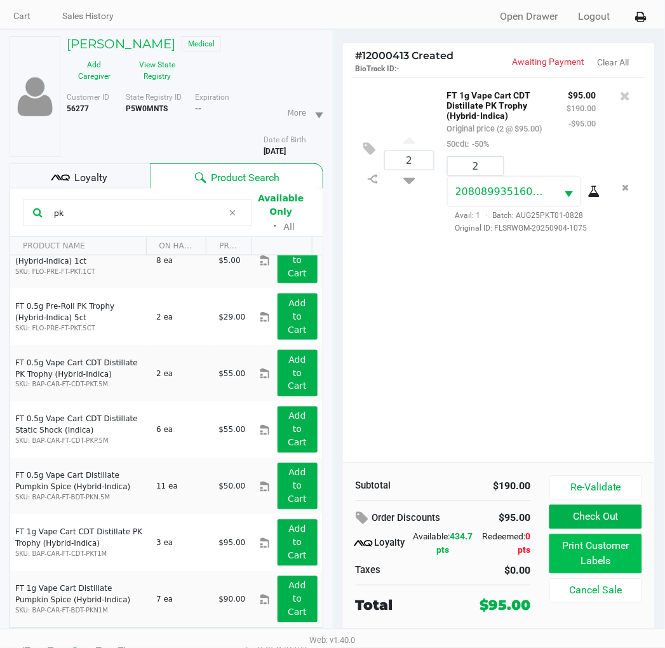
scroll to position [66, 0]
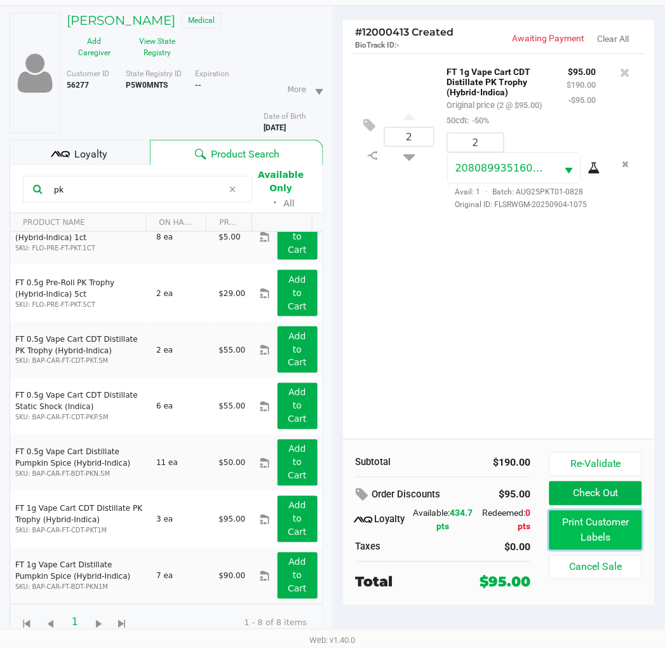
click at [600, 541] on button "Print Customer Labels" at bounding box center [596, 530] width 92 height 39
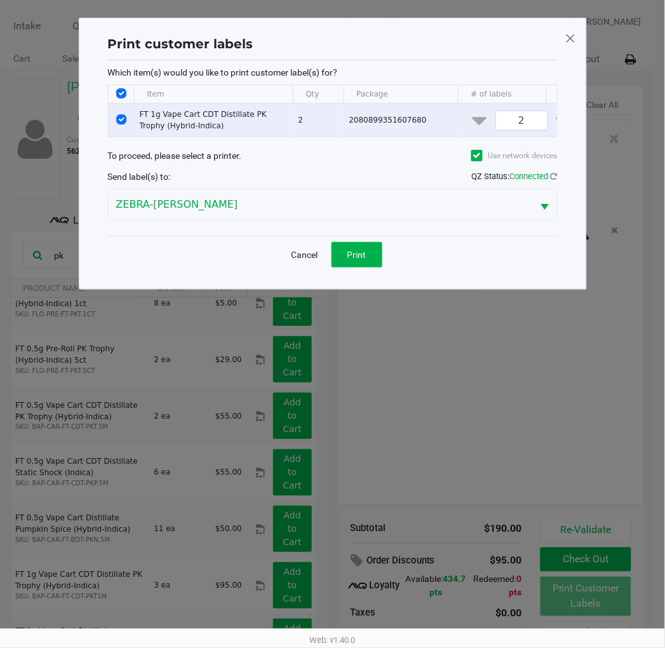
scroll to position [0, 0]
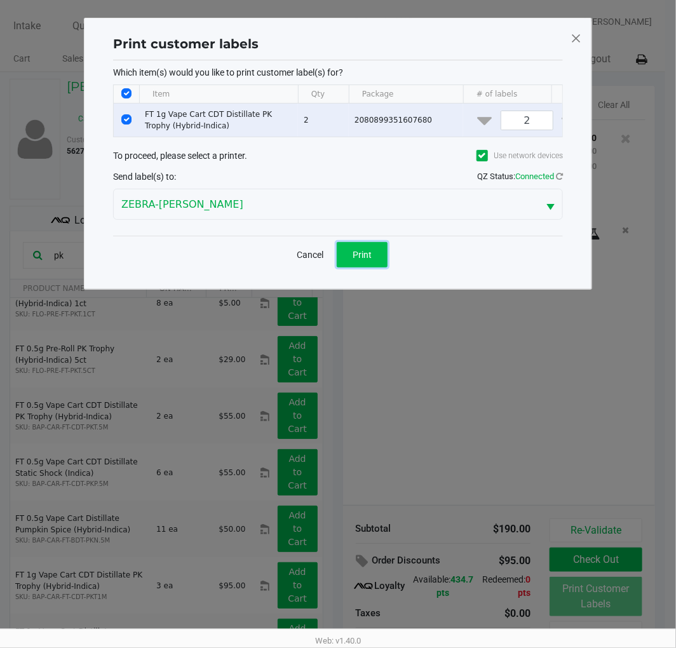
click at [348, 255] on button "Print" at bounding box center [362, 254] width 51 height 25
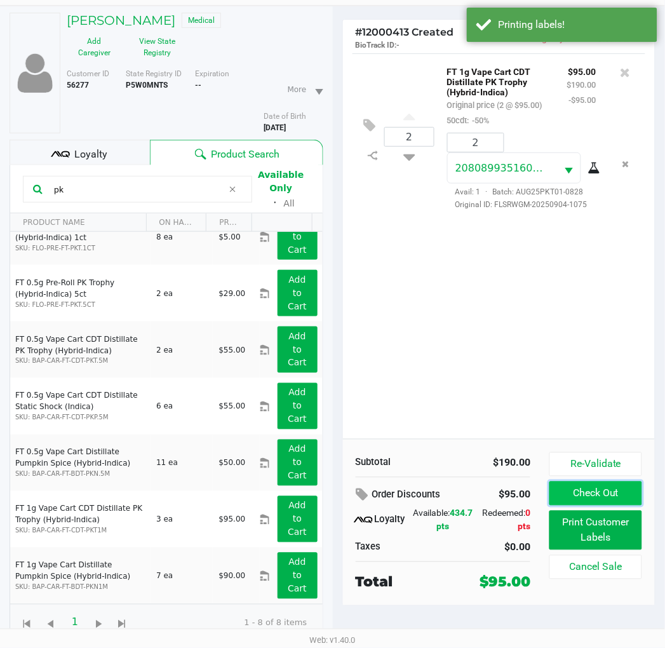
click at [561, 503] on button "Check Out" at bounding box center [596, 494] width 92 height 24
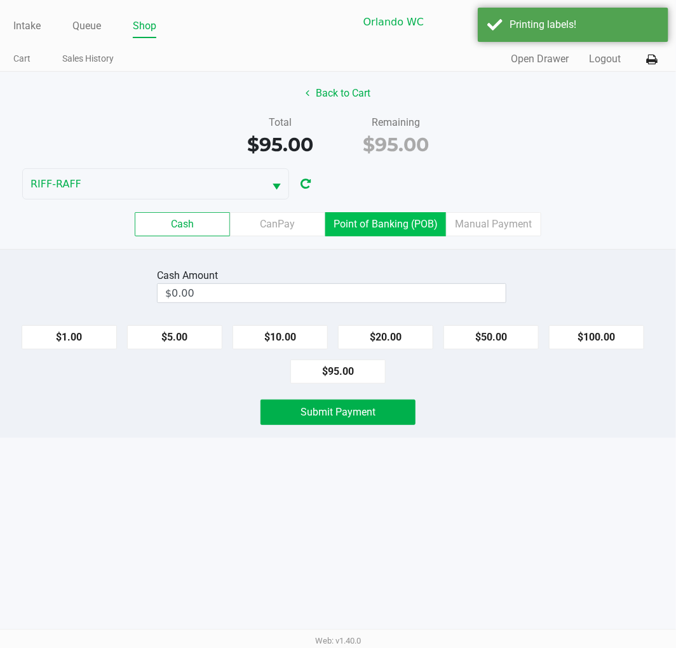
click at [405, 234] on label "Point of Banking (POB)" at bounding box center [385, 224] width 121 height 24
click at [0, 0] on 7 "Point of Banking (POB)" at bounding box center [0, 0] width 0 height 0
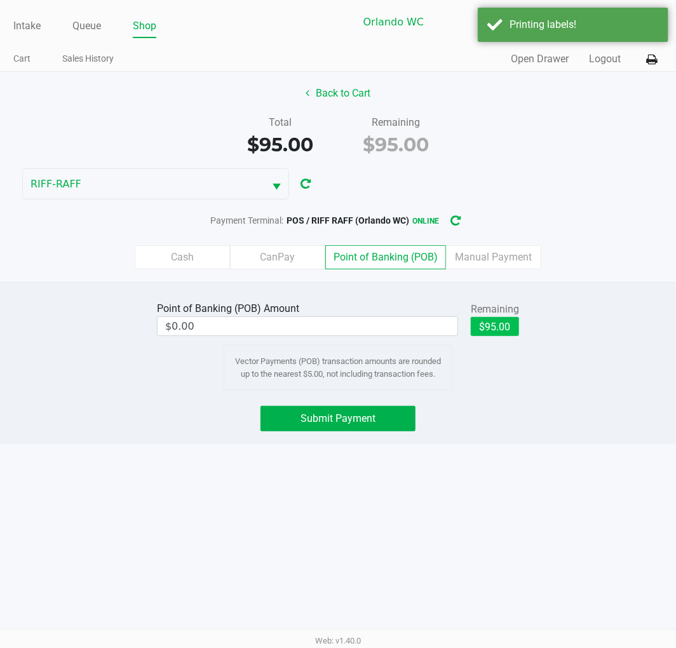
drag, startPoint x: 480, startPoint y: 309, endPoint x: 486, endPoint y: 326, distance: 17.5
click at [485, 325] on div "Remaining $95.00" at bounding box center [495, 319] width 48 height 38
click at [486, 326] on button "$95.00" at bounding box center [495, 326] width 48 height 19
type input "$95.00"
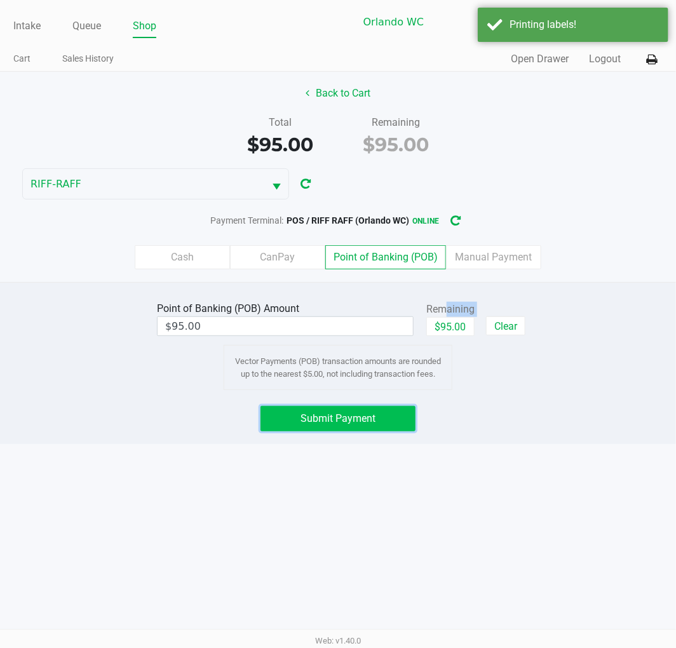
click at [358, 416] on span "Submit Payment" at bounding box center [338, 418] width 75 height 12
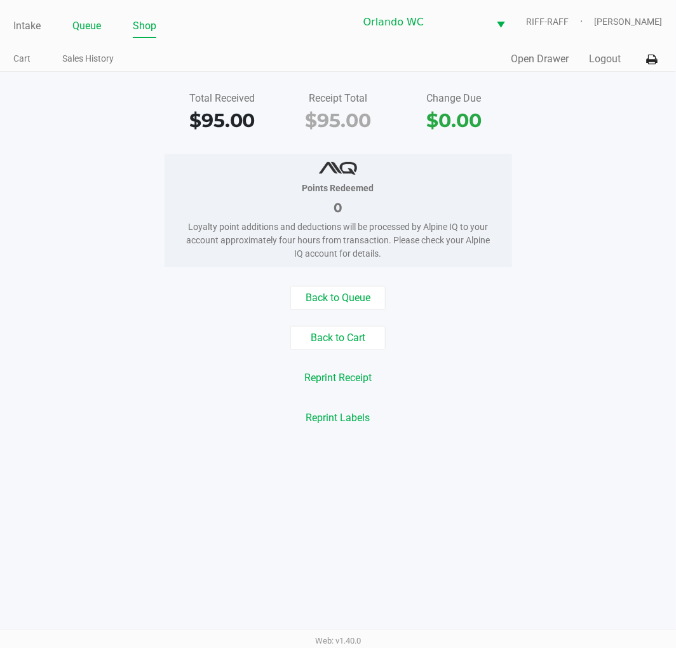
drag, startPoint x: 70, startPoint y: 20, endPoint x: 84, endPoint y: 22, distance: 14.2
click at [70, 20] on ul "Intake Queue Shop" at bounding box center [175, 27] width 325 height 22
click at [86, 22] on link "Queue" at bounding box center [86, 26] width 29 height 18
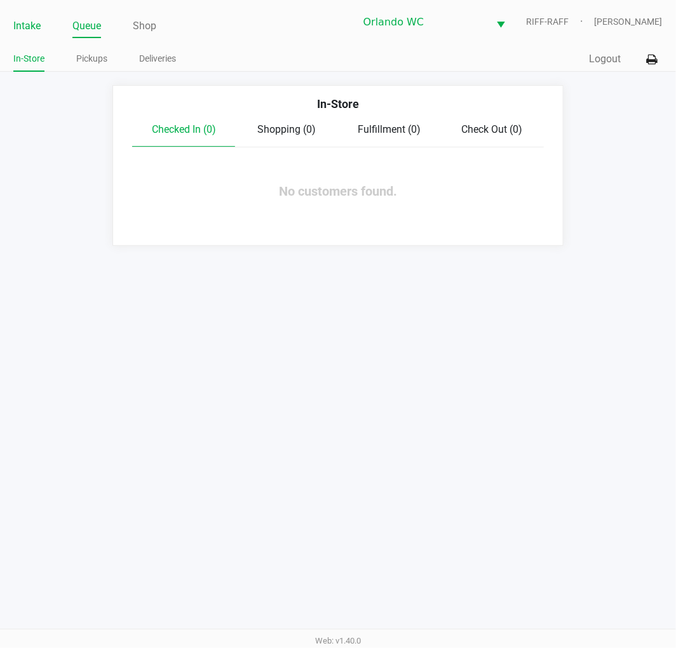
click at [14, 24] on link "Intake" at bounding box center [26, 26] width 27 height 18
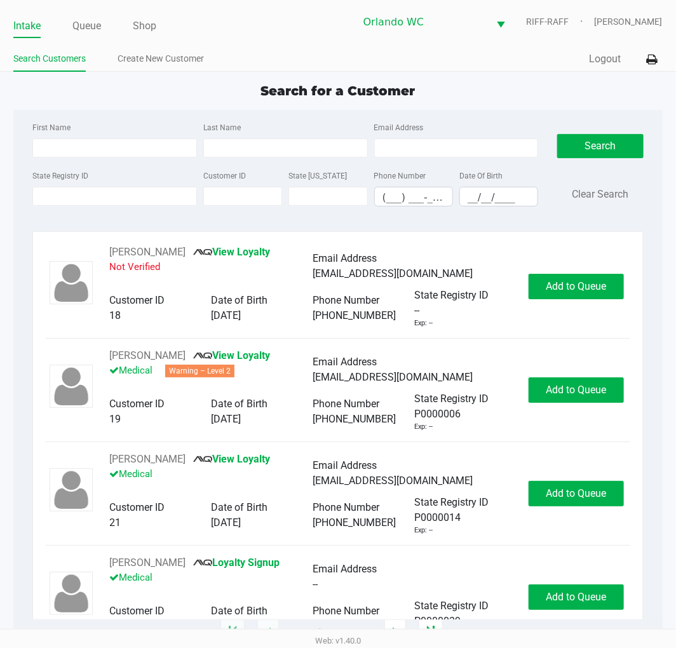
click at [93, 105] on div "Search for a Customer First Name Last Name Email Address State Registry ID Cust…" at bounding box center [337, 357] width 649 height 552
click at [98, 191] on input "State Registry ID" at bounding box center [114, 196] width 165 height 19
click at [91, 194] on input "State Registry ID" at bounding box center [114, 196] width 165 height 19
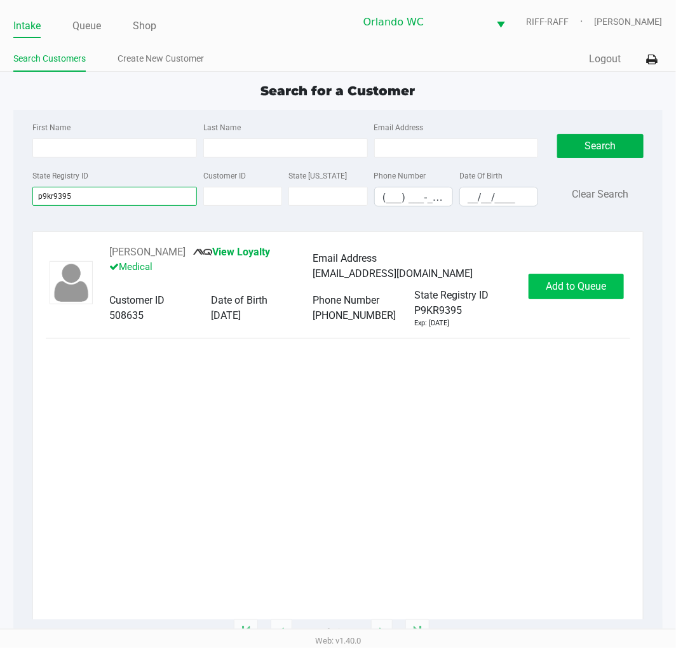
type input "p9kr9395"
click at [567, 291] on span "Add to Queue" at bounding box center [576, 286] width 60 height 12
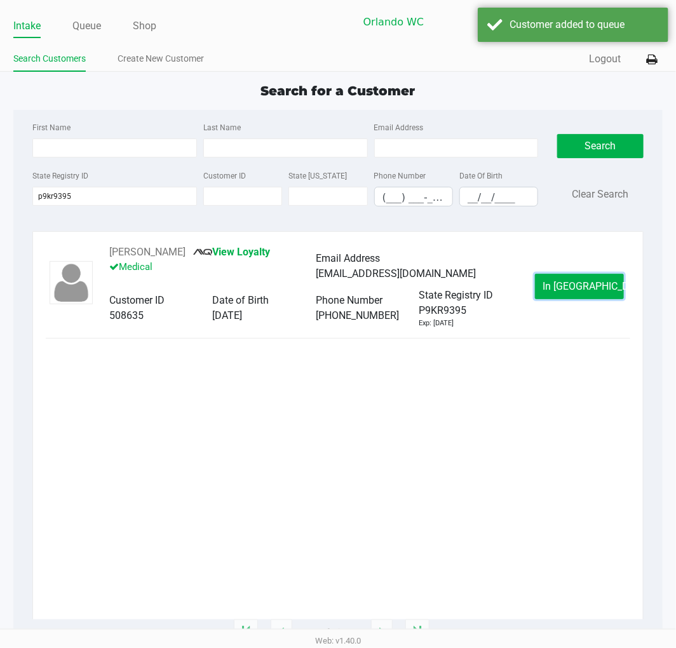
click at [559, 291] on span "In [GEOGRAPHIC_DATA]" at bounding box center [596, 286] width 107 height 12
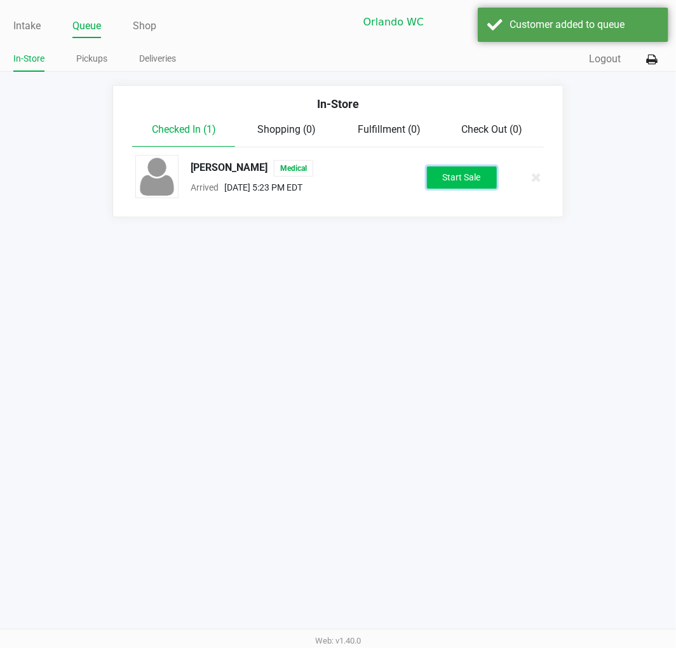
click at [442, 172] on button "Start Sale" at bounding box center [462, 177] width 70 height 22
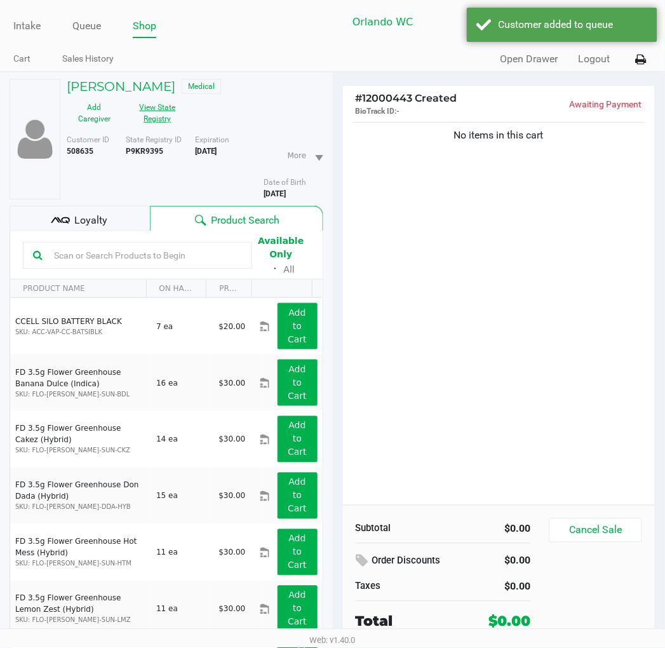
click at [168, 116] on button "View State Registry" at bounding box center [154, 113] width 64 height 32
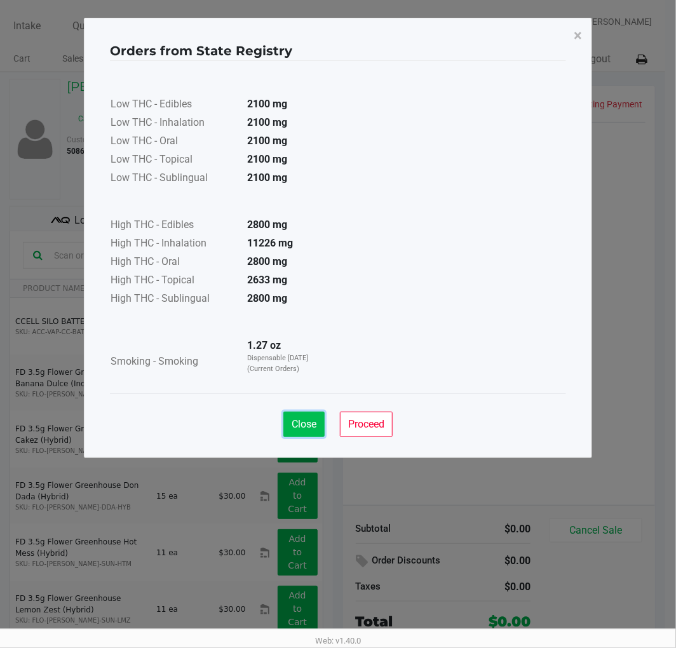
click at [302, 416] on button "Close" at bounding box center [303, 424] width 41 height 25
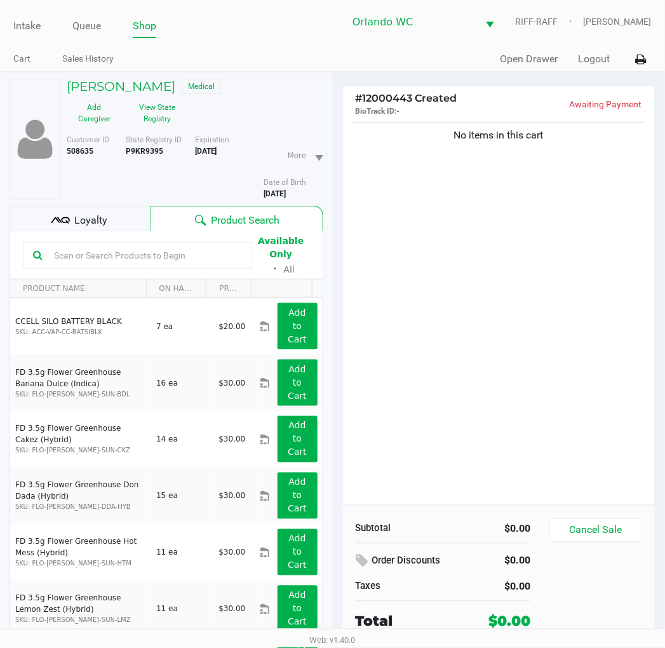
click at [183, 250] on input "text" at bounding box center [145, 255] width 193 height 19
click at [475, 189] on div "No items in this cart" at bounding box center [499, 312] width 313 height 386
click at [486, 274] on div "No items in this cart" at bounding box center [499, 312] width 313 height 386
click at [79, 252] on input "text" at bounding box center [145, 255] width 193 height 19
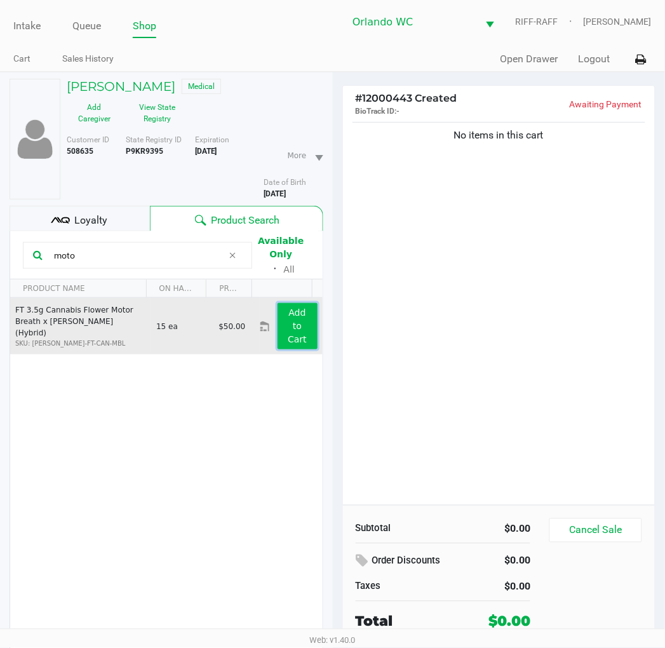
click at [295, 327] on button "Add to Cart" at bounding box center [298, 326] width 40 height 46
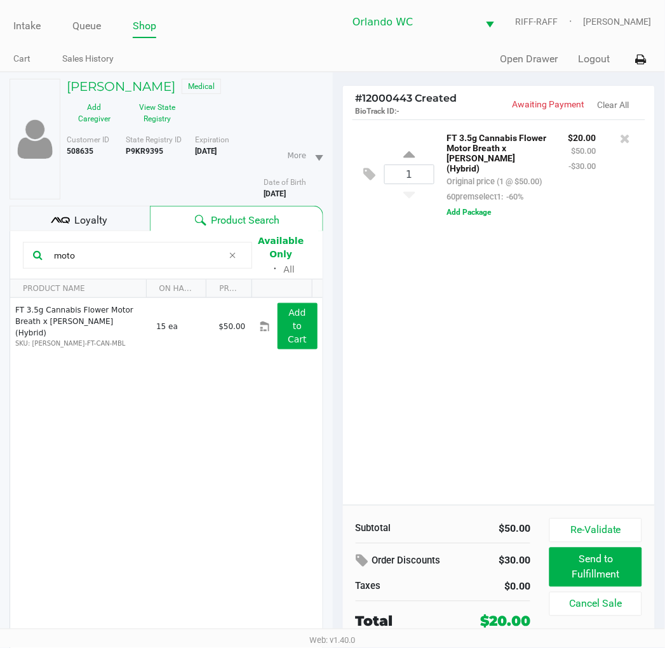
click at [90, 259] on input "moto" at bounding box center [136, 255] width 174 height 19
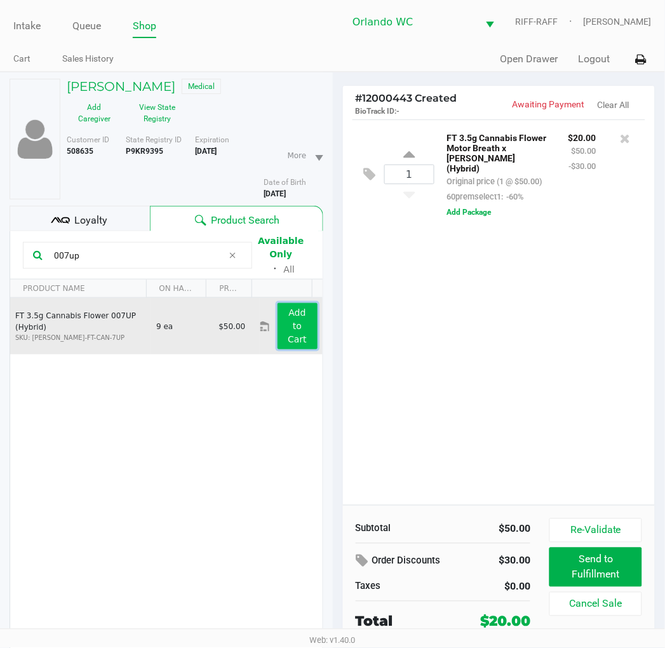
click at [286, 319] on button "Add to Cart" at bounding box center [298, 326] width 40 height 46
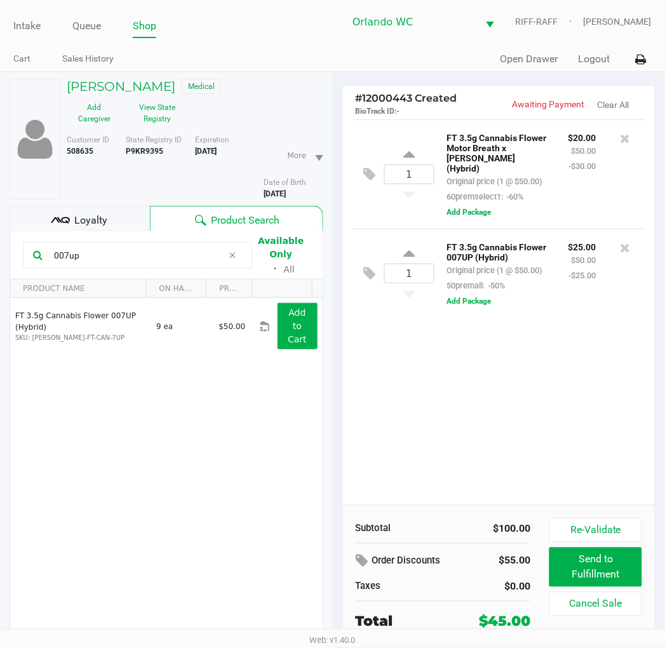
click at [93, 248] on input "007up" at bounding box center [136, 255] width 174 height 19
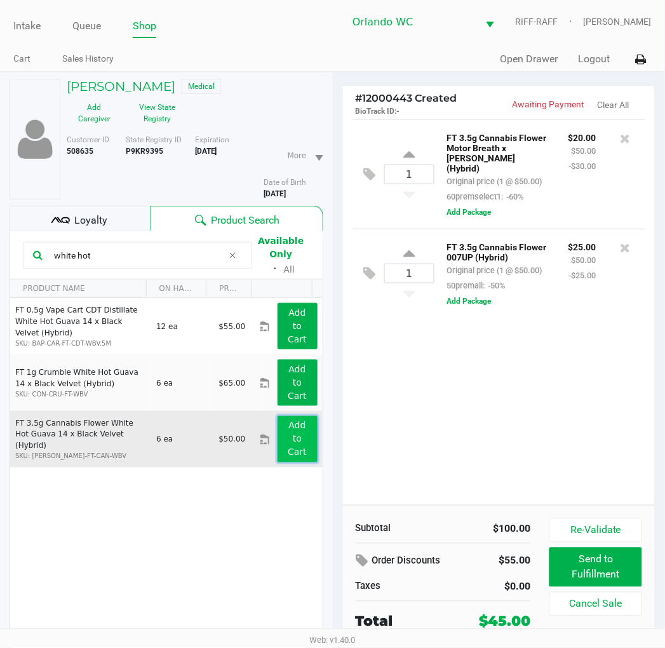
click at [288, 440] on app-button-loader "Add to Cart" at bounding box center [297, 439] width 19 height 37
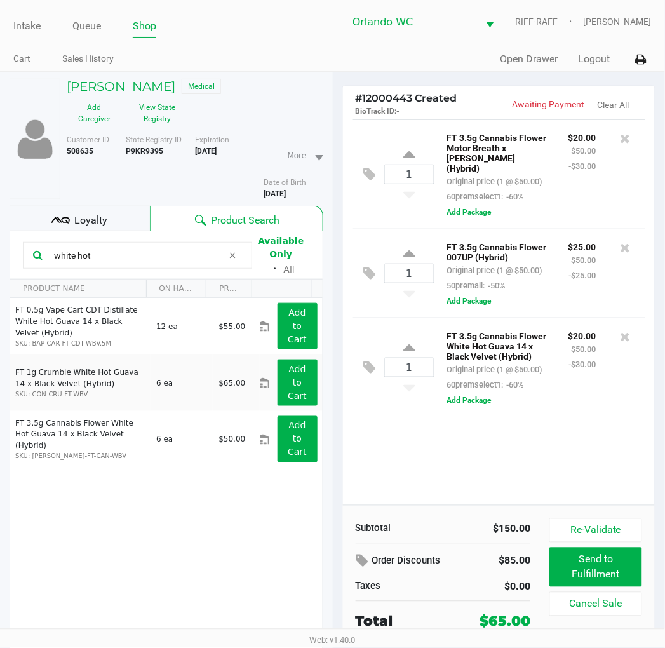
click at [86, 250] on input "white hot" at bounding box center [136, 255] width 174 height 19
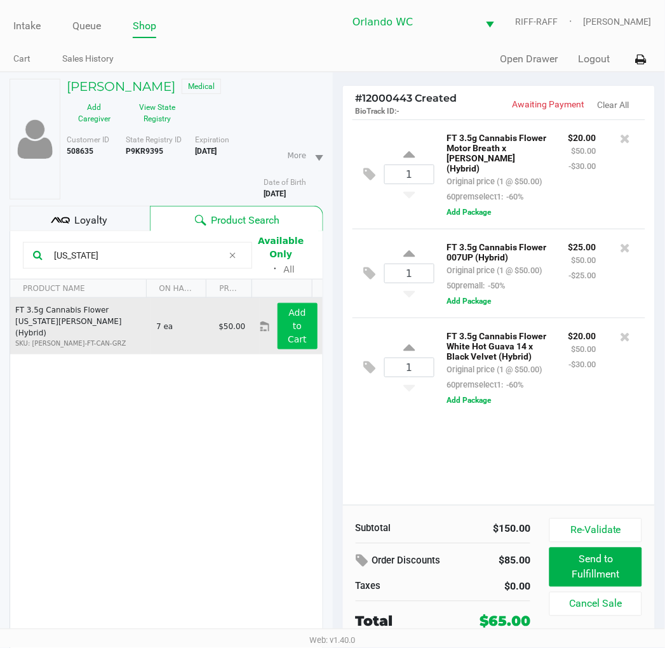
type input "[US_STATE]"
click at [291, 316] on app-button-loader "Add to Cart" at bounding box center [297, 326] width 19 height 37
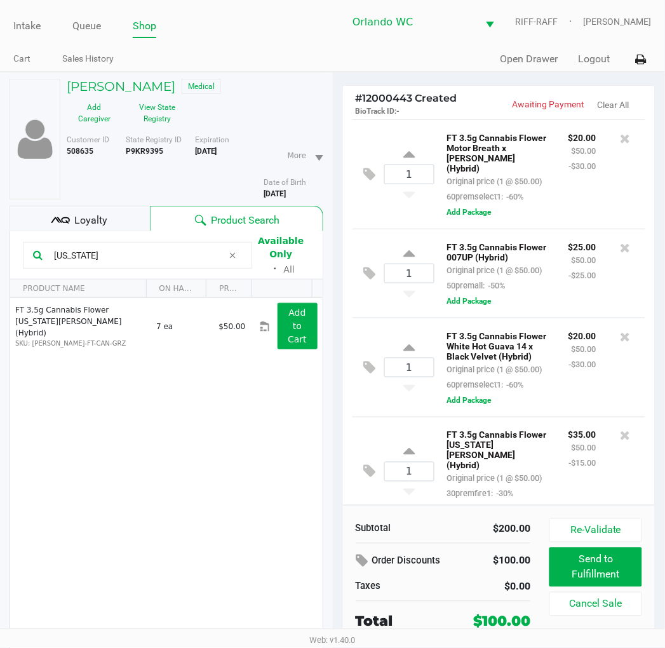
click at [114, 220] on div "Loyalty" at bounding box center [80, 218] width 140 height 25
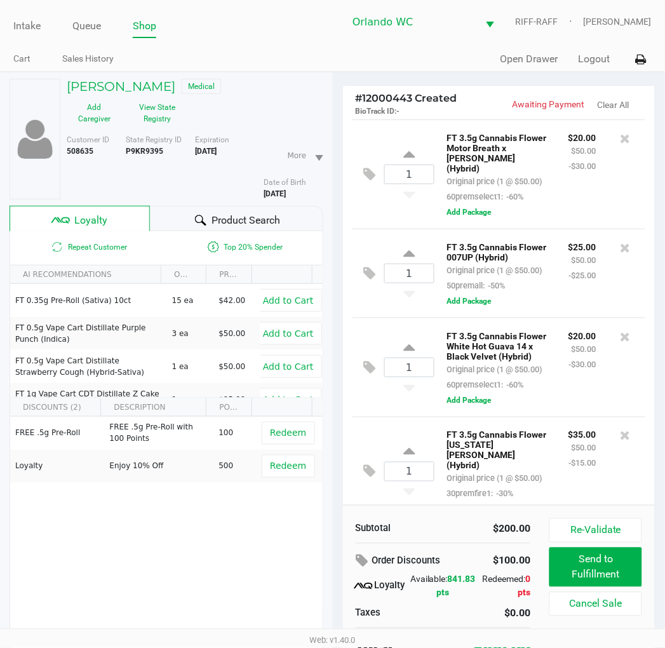
click at [207, 214] on div at bounding box center [200, 220] width 15 height 15
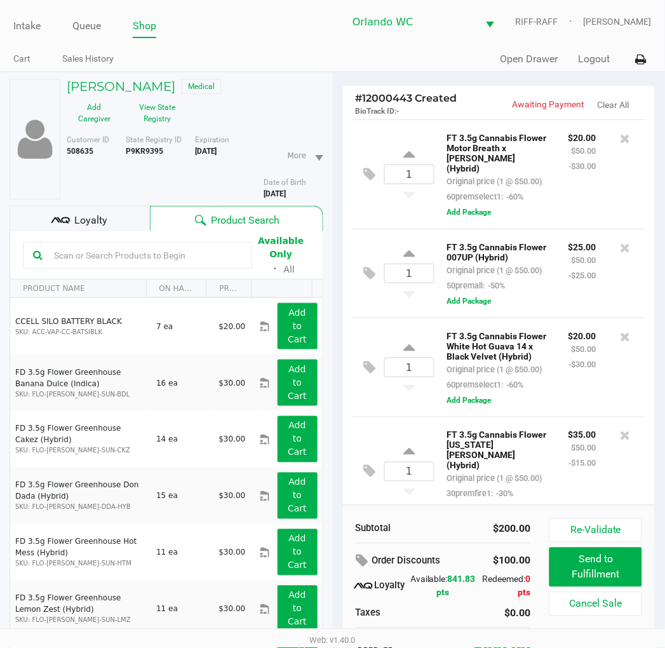
click at [301, 104] on div "[PERSON_NAME] Medical Add Caregiver View State Registry" at bounding box center [195, 104] width 276 height 50
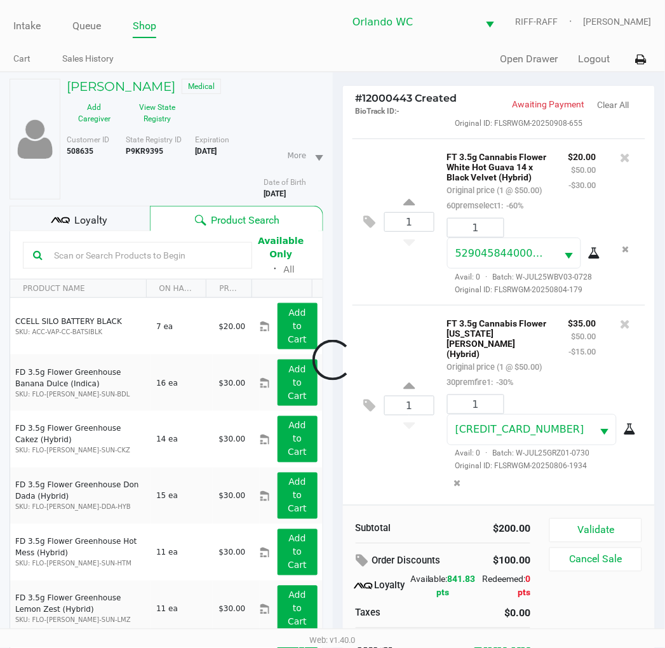
scroll to position [408, 0]
click at [581, 535] on button "Validate" at bounding box center [596, 531] width 92 height 24
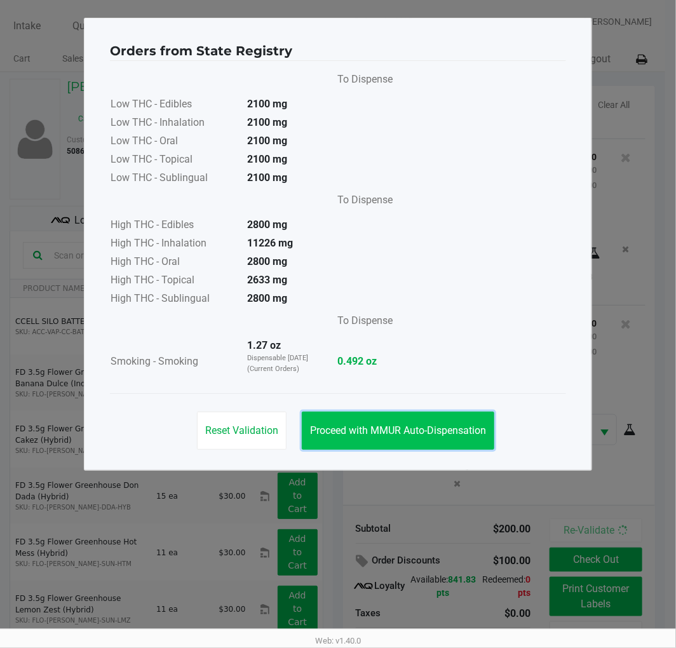
click at [418, 437] on button "Proceed with MMUR Auto-Dispensation" at bounding box center [398, 431] width 193 height 38
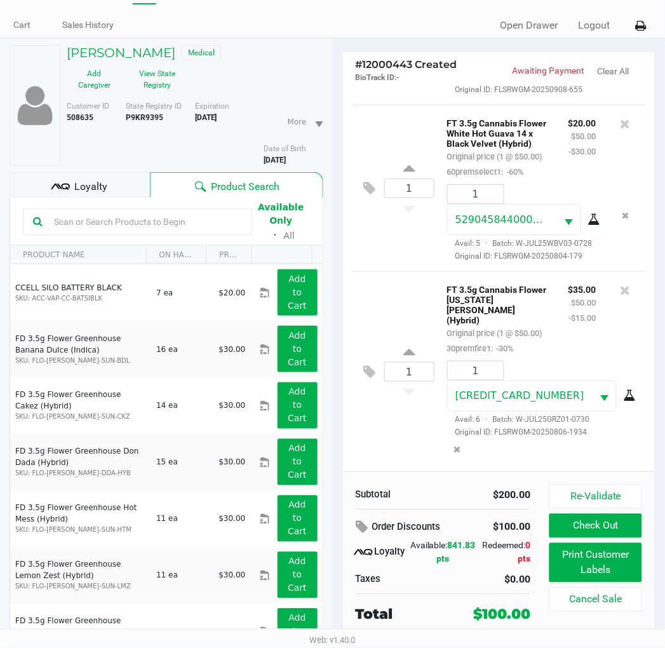
scroll to position [66, 0]
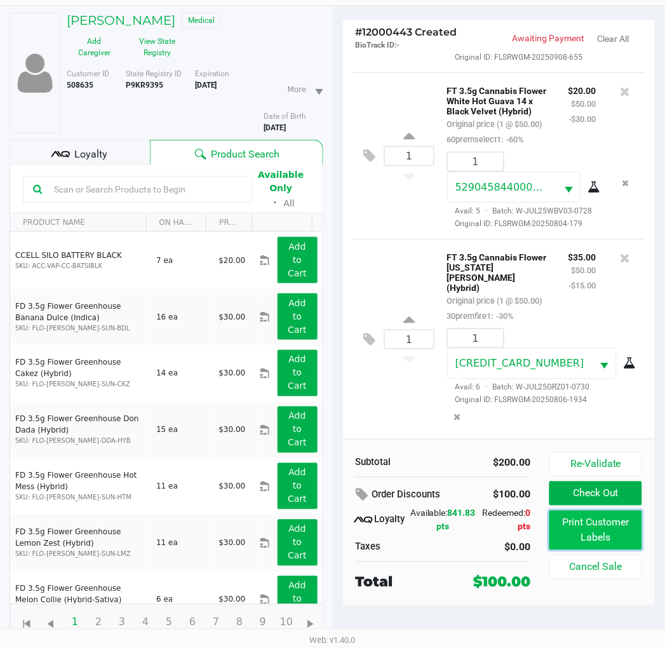
click at [589, 513] on button "Print Customer Labels" at bounding box center [596, 530] width 92 height 39
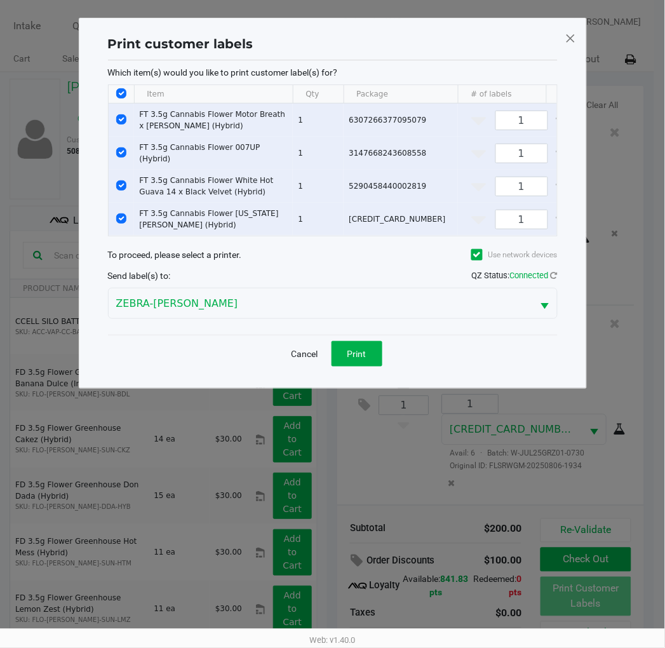
scroll to position [0, 0]
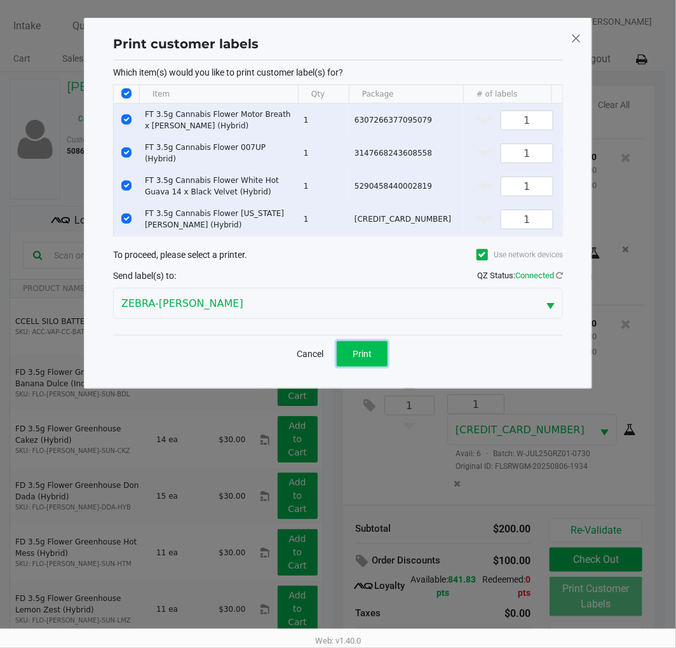
click at [361, 359] on span "Print" at bounding box center [362, 354] width 19 height 10
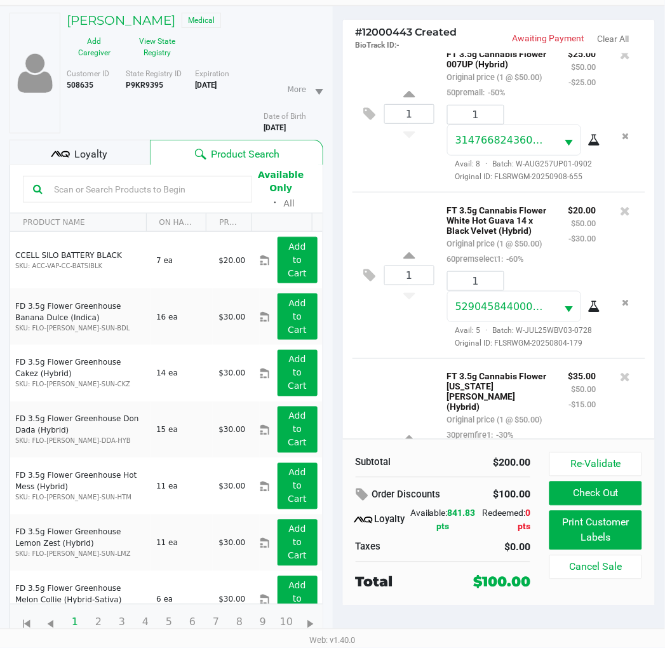
scroll to position [408, 0]
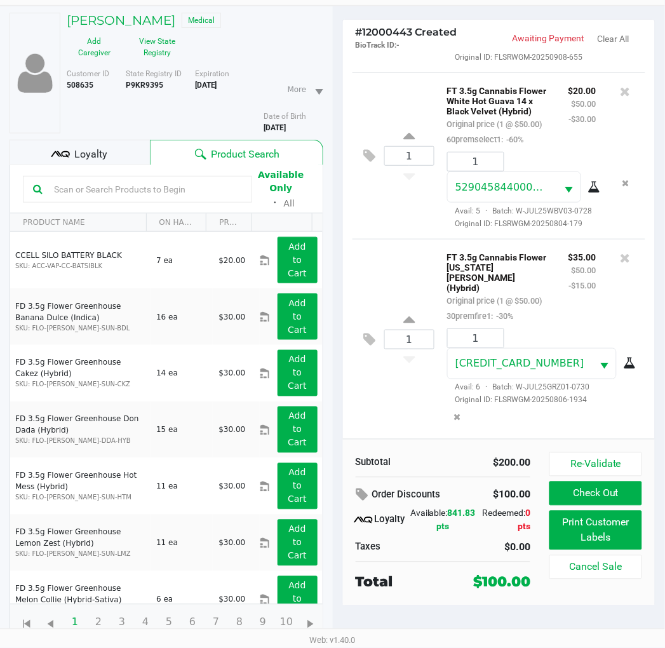
click at [389, 295] on div "1 FT 3.5g Cannabis Flower [US_STATE][PERSON_NAME] (Hybrid) Original price (1 @ …" at bounding box center [500, 339] width 294 height 200
click at [594, 491] on button "Check Out" at bounding box center [596, 494] width 92 height 24
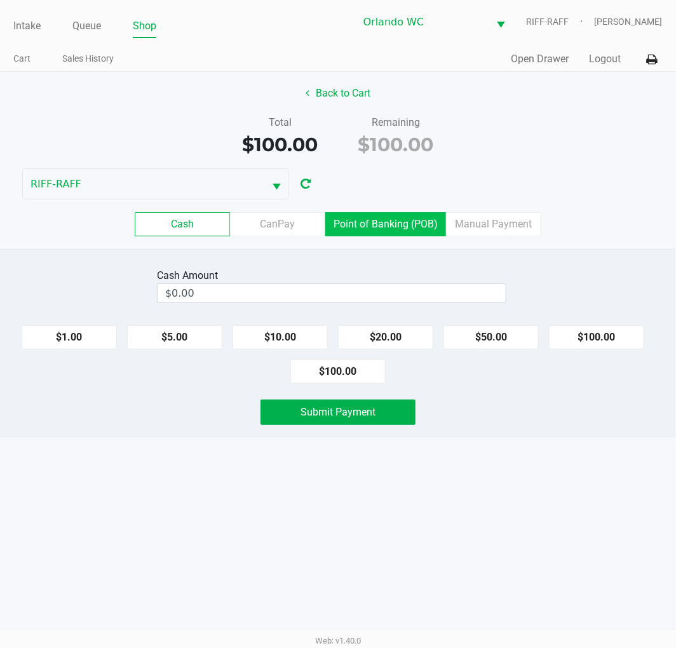
click at [388, 217] on label "Point of Banking (POB)" at bounding box center [385, 224] width 121 height 24
click at [0, 0] on 7 "Point of Banking (POB)" at bounding box center [0, 0] width 0 height 0
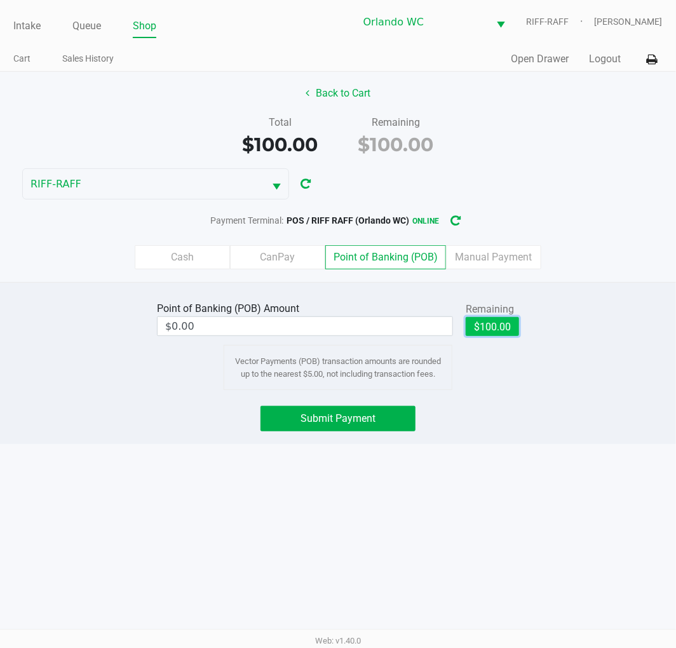
click at [501, 323] on button "$100.00" at bounding box center [492, 326] width 53 height 19
type input "$100.00"
click at [320, 440] on div "Point of Banking (POB) Amount $100.00 Remaining $100.00 Clear Vector Payments (…" at bounding box center [338, 363] width 676 height 162
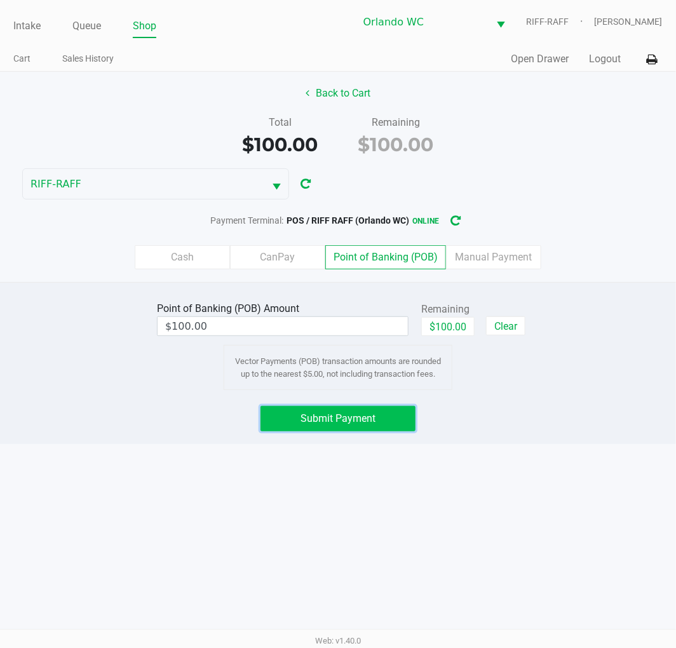
click at [339, 424] on span "Submit Payment" at bounding box center [338, 418] width 75 height 12
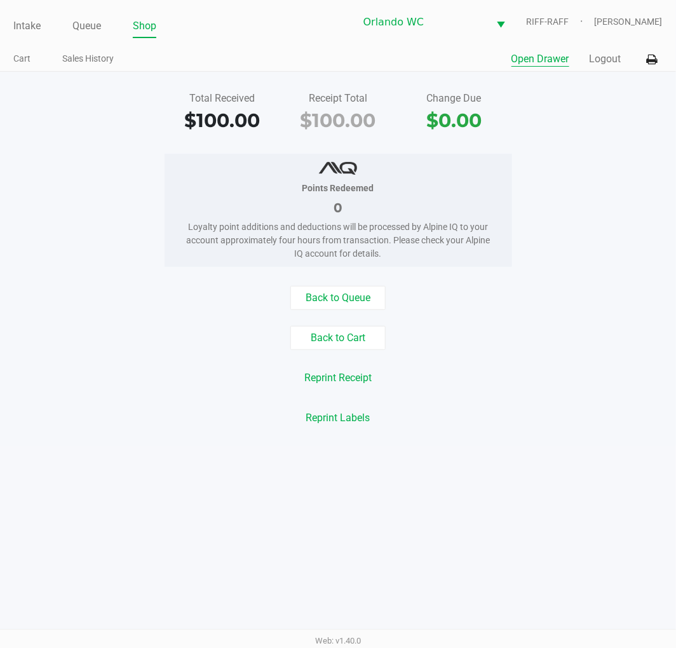
click at [524, 58] on button "Open Drawer" at bounding box center [541, 58] width 58 height 15
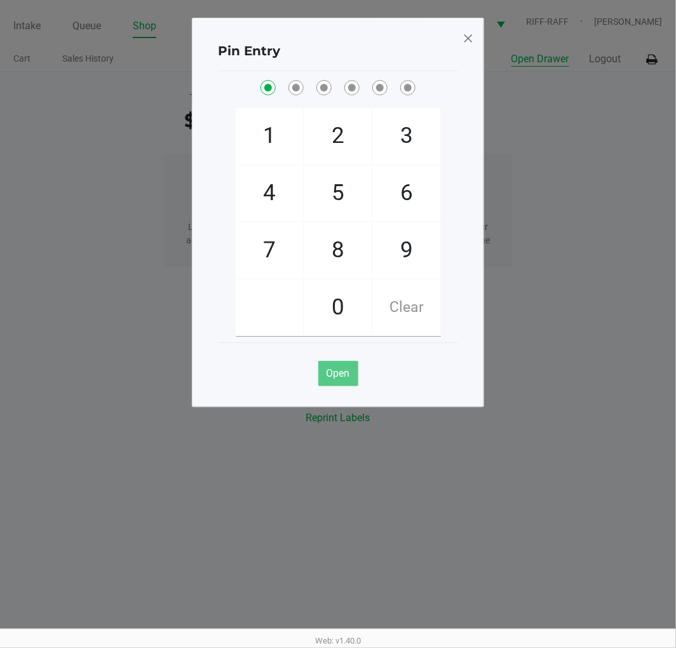
checkbox input "true"
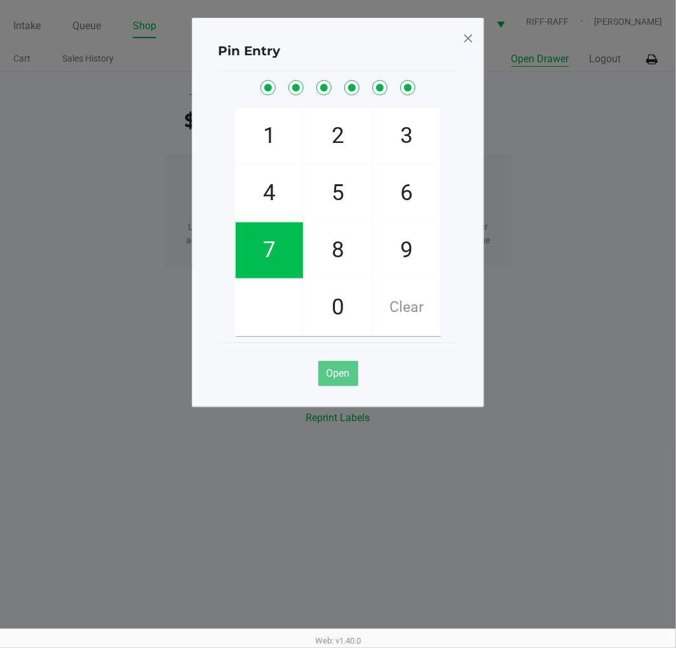
checkbox input "true"
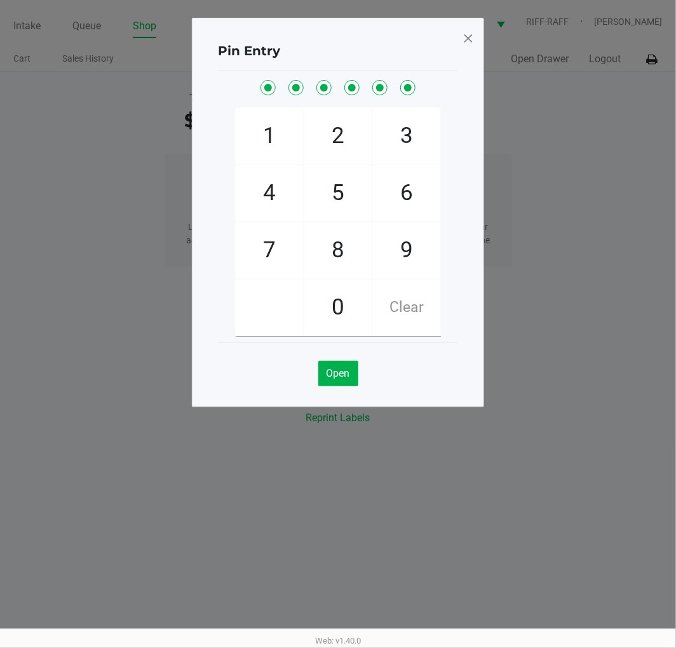
click at [477, 47] on div "Pin Entry 1 4 7 2 5 8 0 3 6 9 Clear Open" at bounding box center [338, 213] width 292 height 390
click at [471, 36] on span at bounding box center [468, 38] width 11 height 20
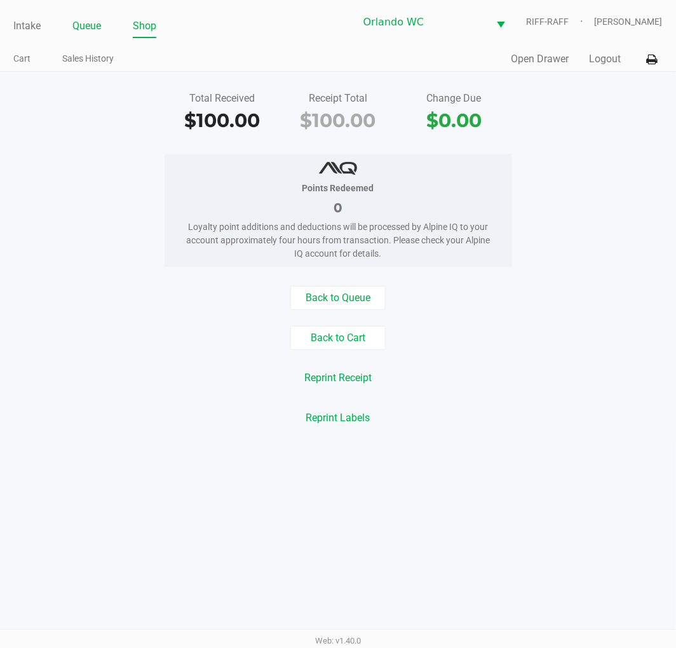
click at [79, 21] on link "Queue" at bounding box center [86, 26] width 29 height 18
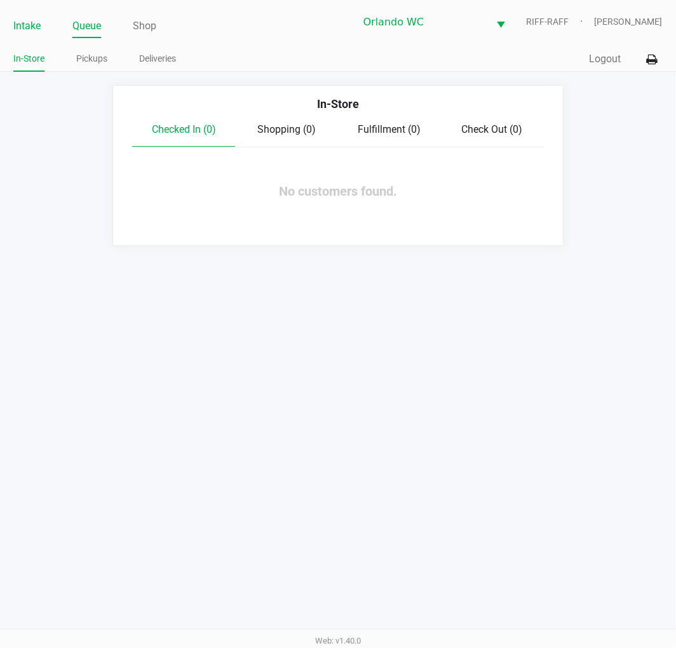
click at [31, 19] on link "Intake" at bounding box center [26, 26] width 27 height 18
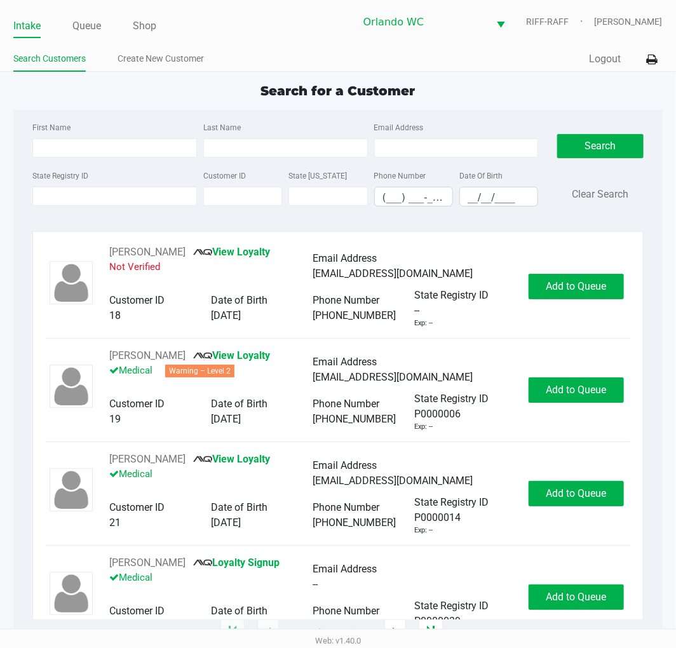
click at [165, 207] on div "State Registry ID Customer ID State [US_STATE] Phone Number (___) ___-____ Date…" at bounding box center [285, 192] width 512 height 49
click at [165, 194] on input "State Registry ID" at bounding box center [114, 196] width 165 height 19
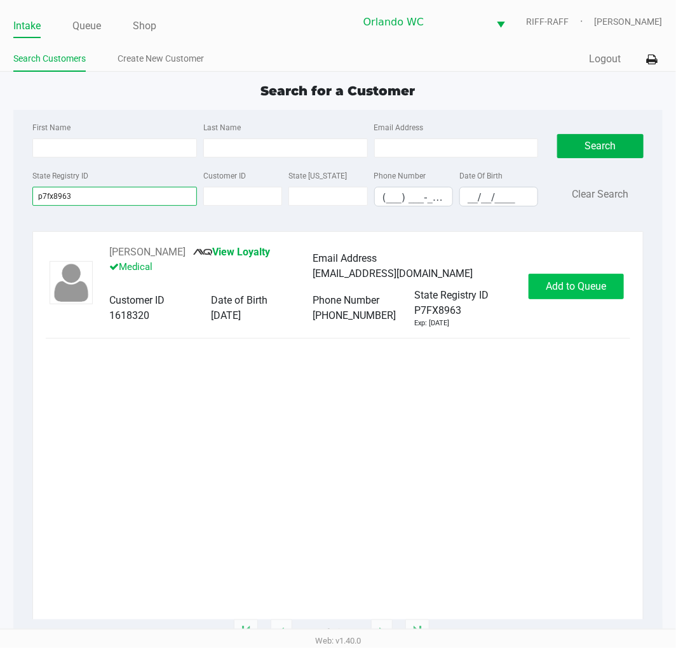
type input "p7fx8963"
click at [560, 289] on span "Add to Queue" at bounding box center [576, 286] width 60 height 12
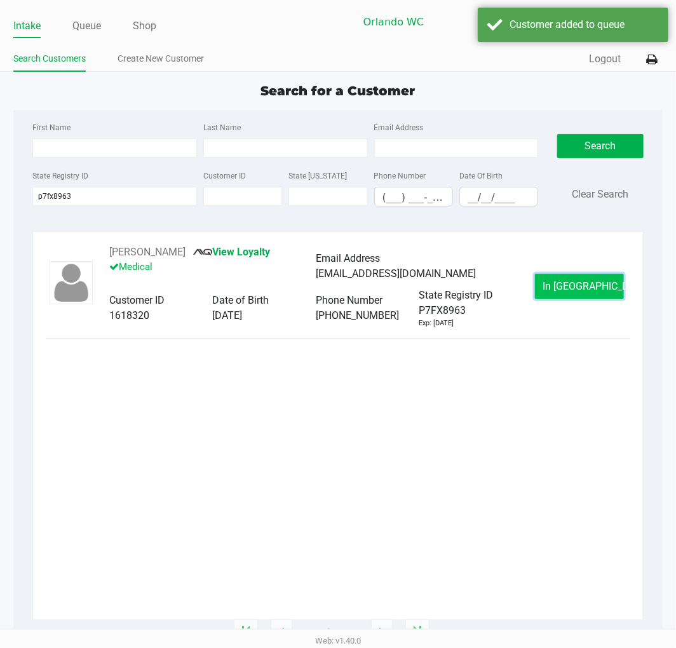
click at [566, 292] on span "In [GEOGRAPHIC_DATA]" at bounding box center [596, 286] width 107 height 12
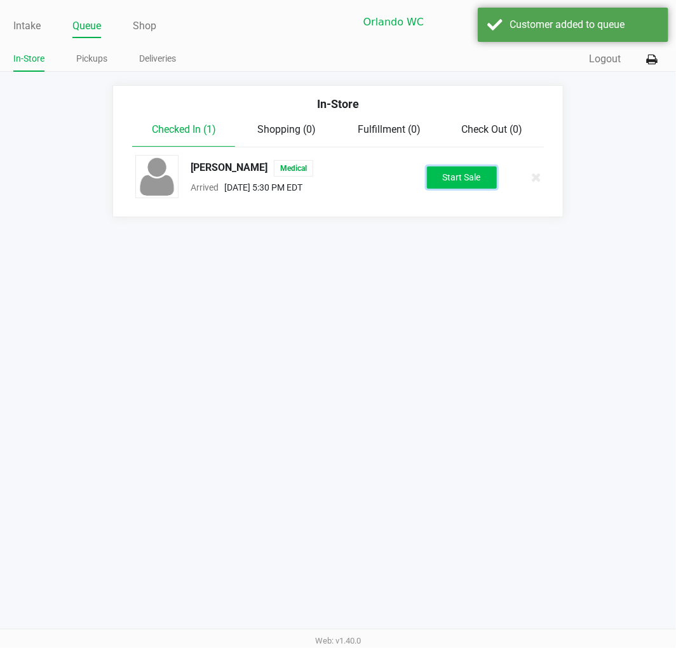
click at [456, 170] on button "Start Sale" at bounding box center [462, 177] width 70 height 22
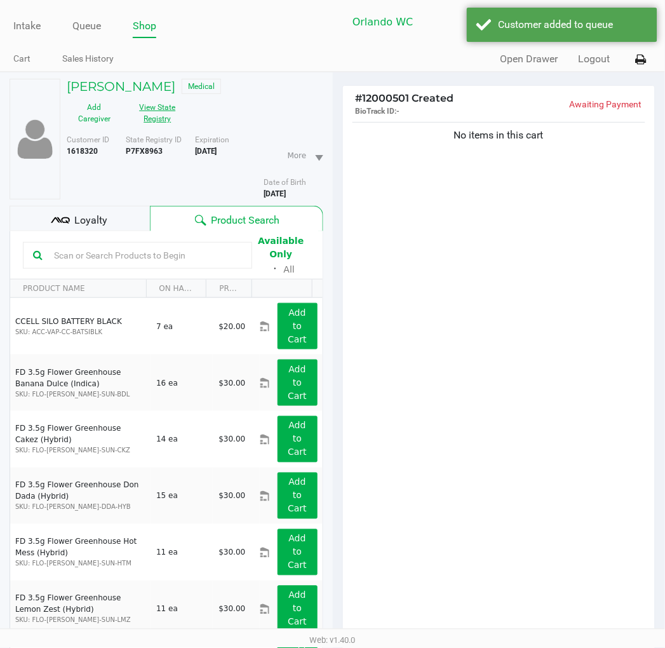
click at [161, 105] on button "View State Registry" at bounding box center [154, 113] width 64 height 32
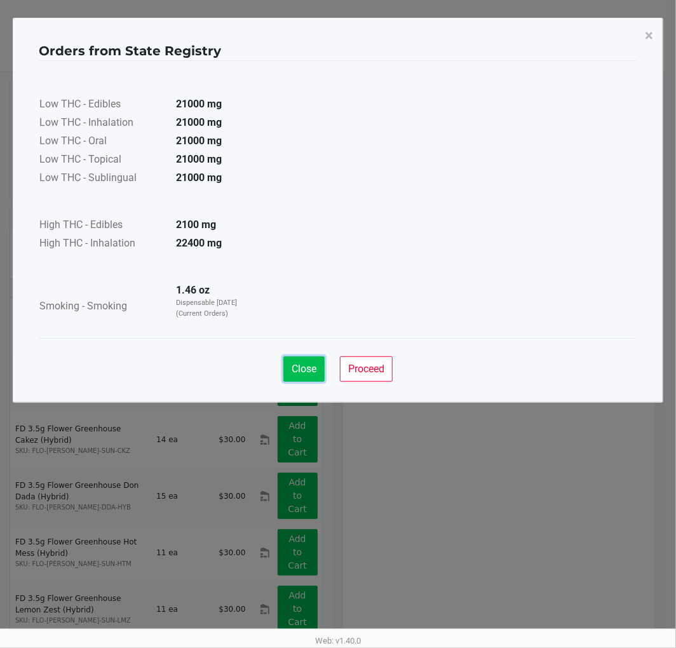
click at [302, 374] on span "Close" at bounding box center [304, 369] width 25 height 12
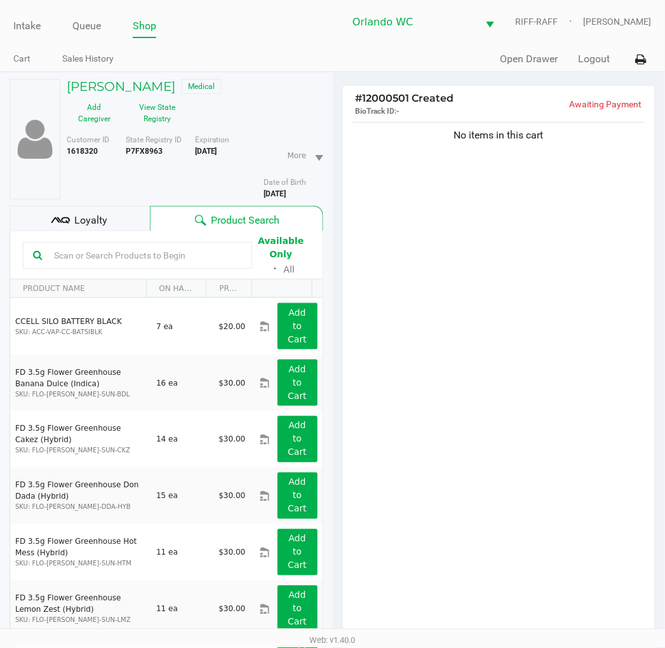
click at [388, 291] on div "No items in this cart" at bounding box center [499, 382] width 313 height 526
drag, startPoint x: 430, startPoint y: 299, endPoint x: 219, endPoint y: 168, distance: 247.9
click at [432, 295] on div "No items in this cart" at bounding box center [499, 382] width 313 height 526
click at [570, 340] on div "No items in this cart" at bounding box center [499, 382] width 313 height 526
click at [505, 318] on div "No items in this cart" at bounding box center [499, 382] width 313 height 526
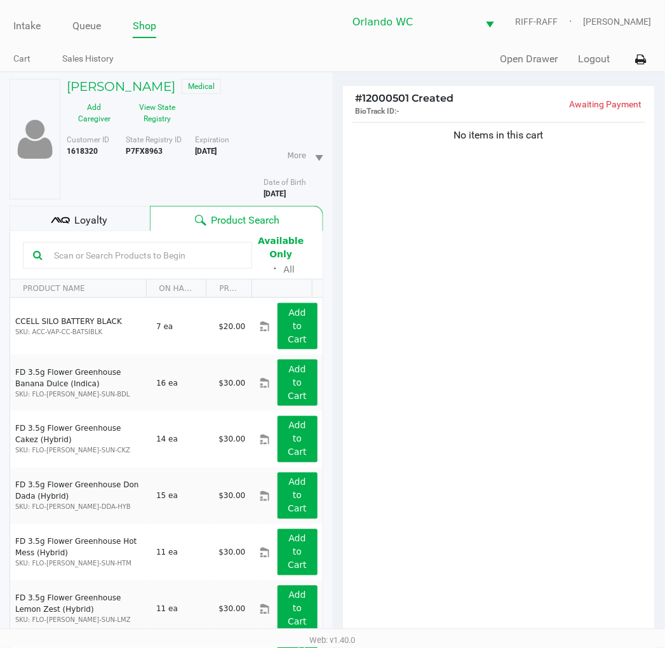
click at [97, 250] on input "text" at bounding box center [145, 255] width 193 height 19
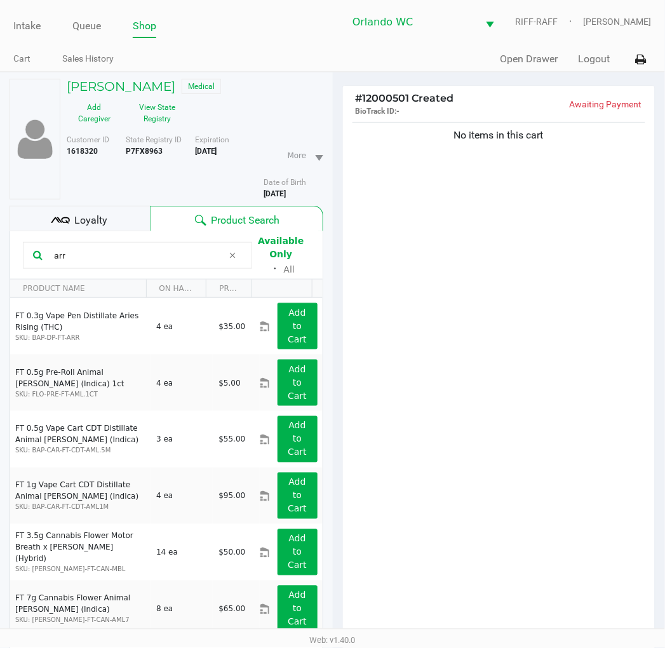
type input "arr"
click at [426, 278] on div "No items in this cart" at bounding box center [499, 382] width 313 height 526
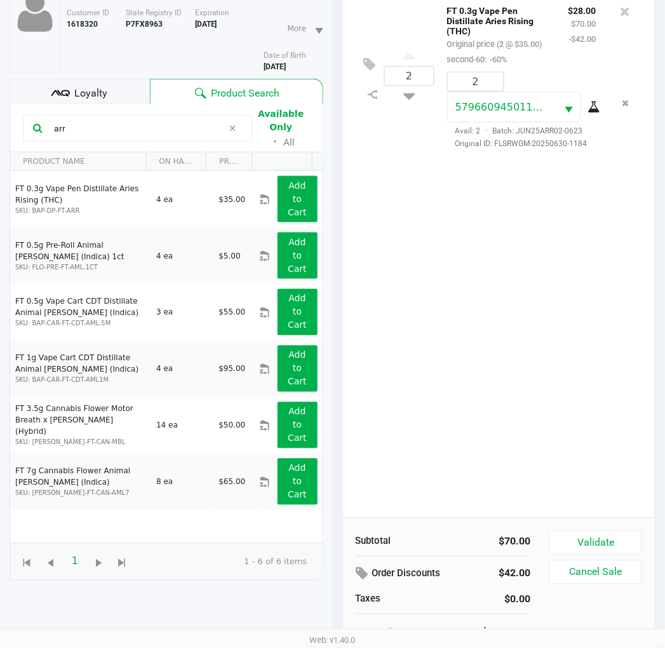
scroll to position [138, 0]
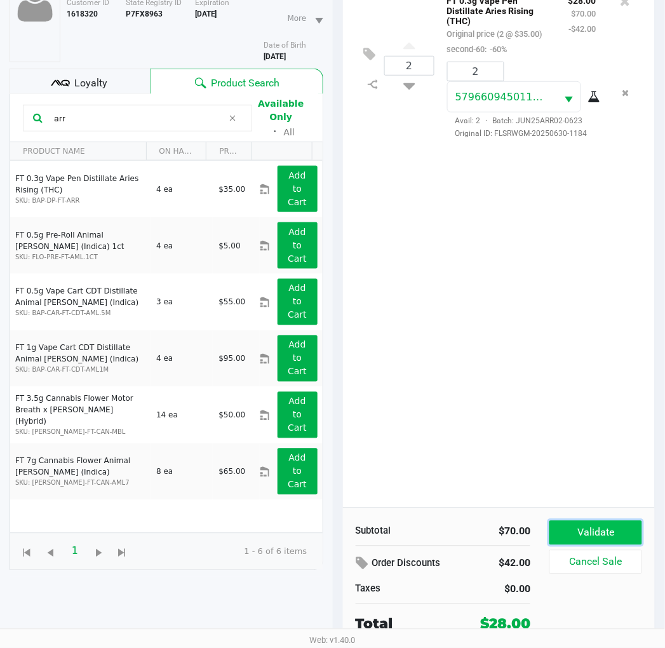
click at [588, 534] on button "Validate" at bounding box center [596, 533] width 92 height 24
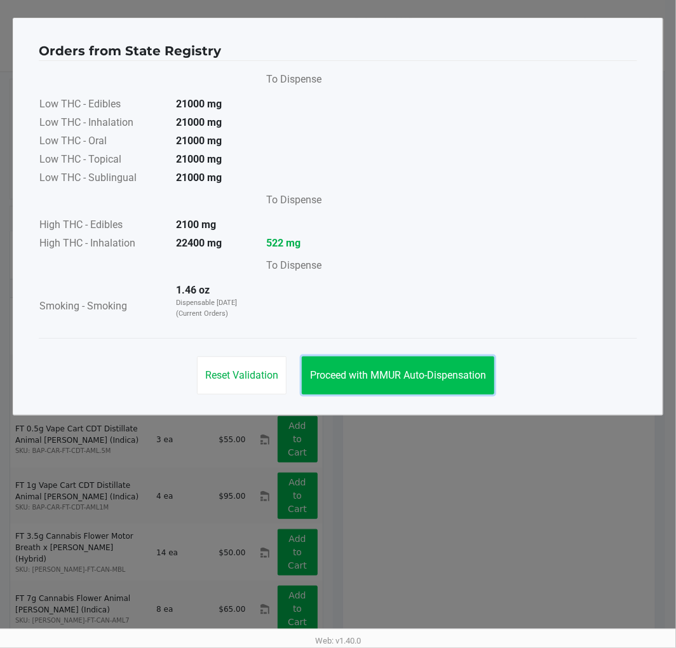
click at [398, 376] on span "Proceed with MMUR Auto-Dispensation" at bounding box center [398, 375] width 176 height 12
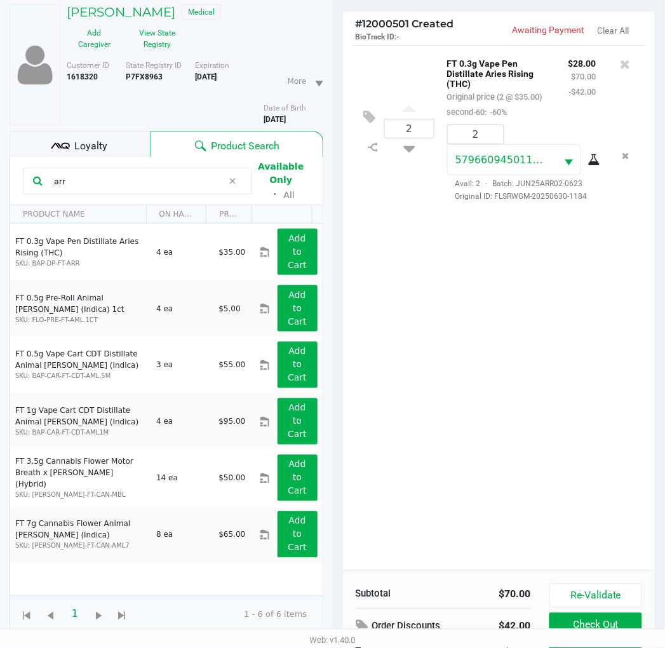
scroll to position [151, 0]
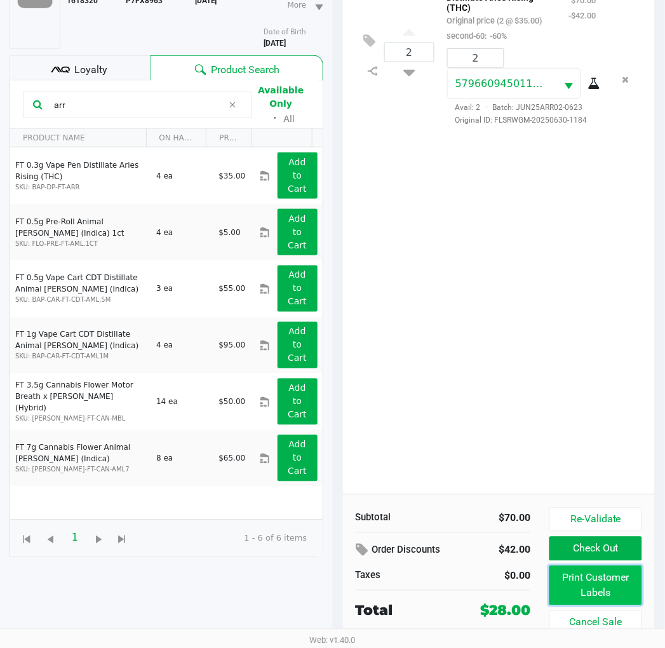
click at [573, 588] on button "Print Customer Labels" at bounding box center [596, 585] width 92 height 39
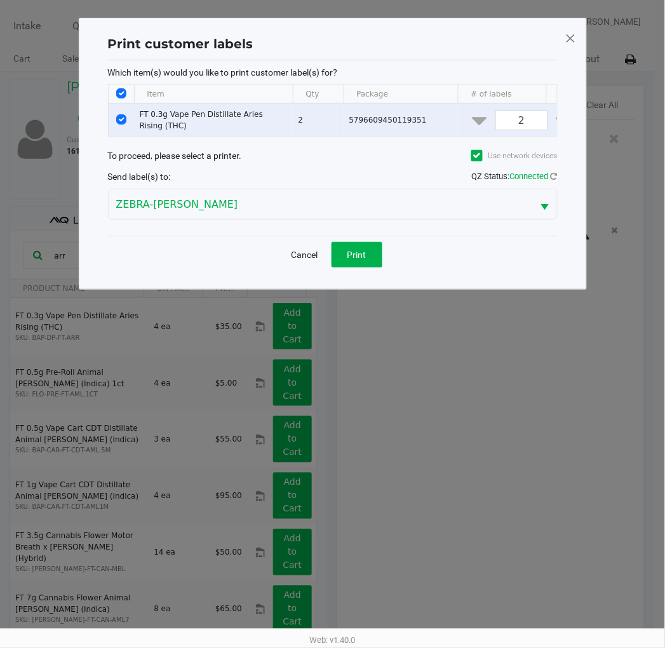
scroll to position [0, 0]
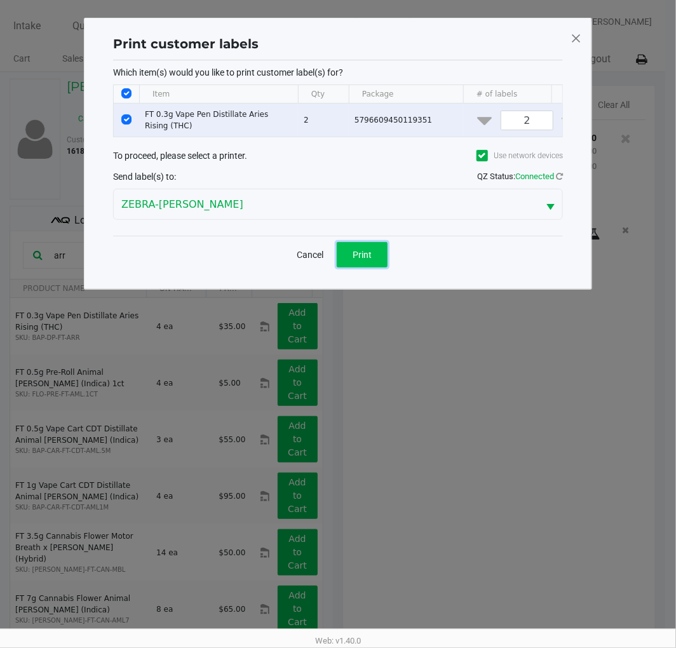
click at [374, 268] on button "Print" at bounding box center [362, 254] width 51 height 25
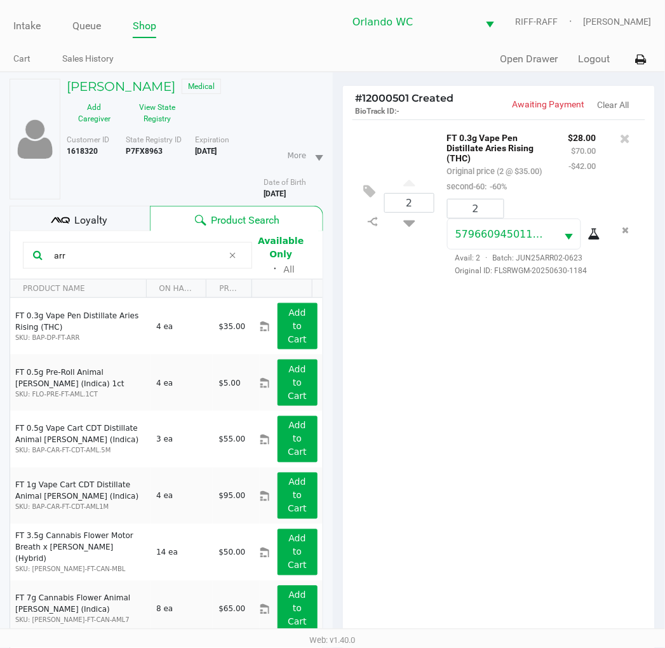
scroll to position [151, 0]
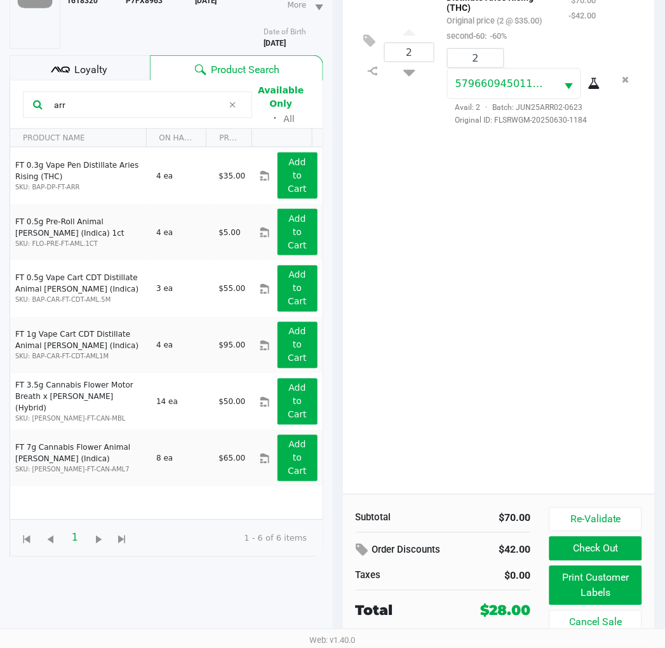
click at [442, 399] on div "2 FT 0.3g Vape Pen Distillate Aries Rising (THC) Original price (2 @ $35.00) se…" at bounding box center [499, 232] width 313 height 526
click at [572, 549] on button "Check Out" at bounding box center [596, 549] width 92 height 24
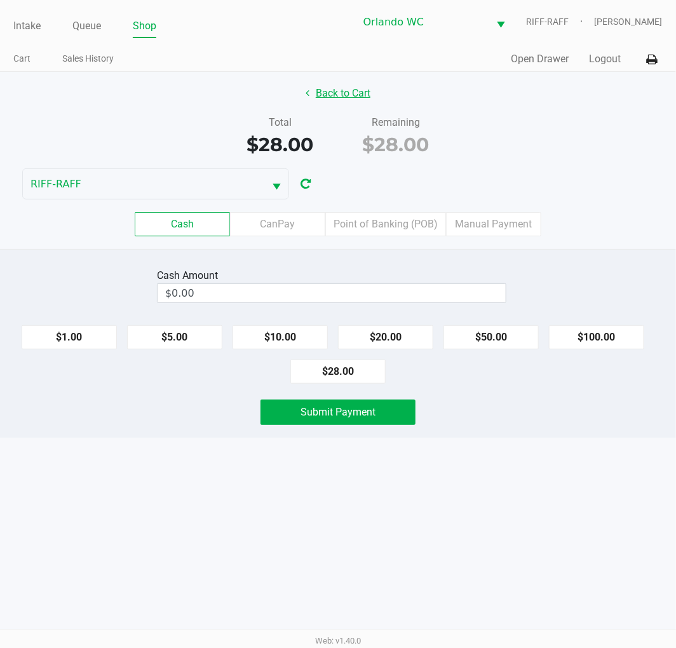
click at [339, 92] on button "Back to Cart" at bounding box center [337, 93] width 81 height 24
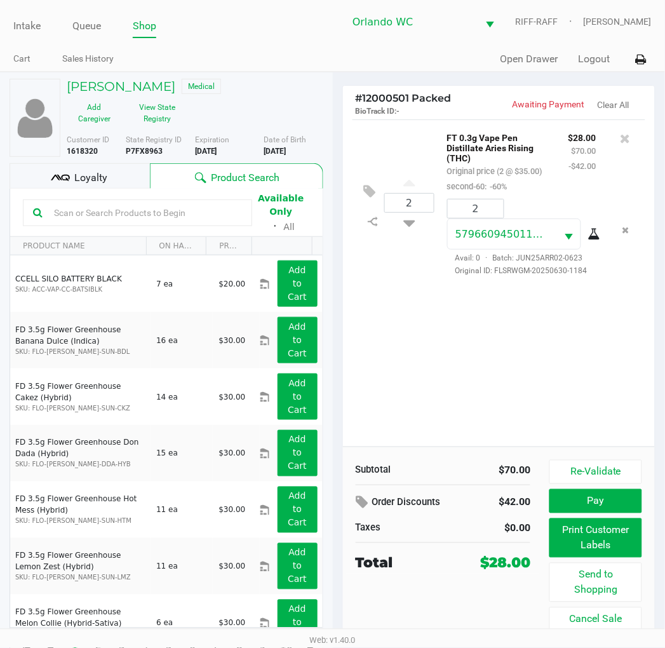
click at [498, 379] on div "2 FT 0.3g Vape Pen Distillate Aries Rising (THC) Original price (2 @ $35.00) se…" at bounding box center [499, 282] width 313 height 327
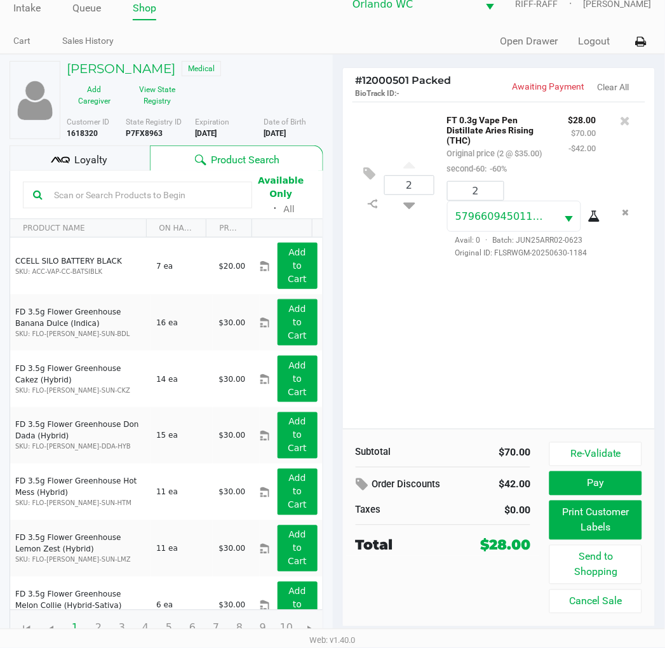
scroll to position [24, 0]
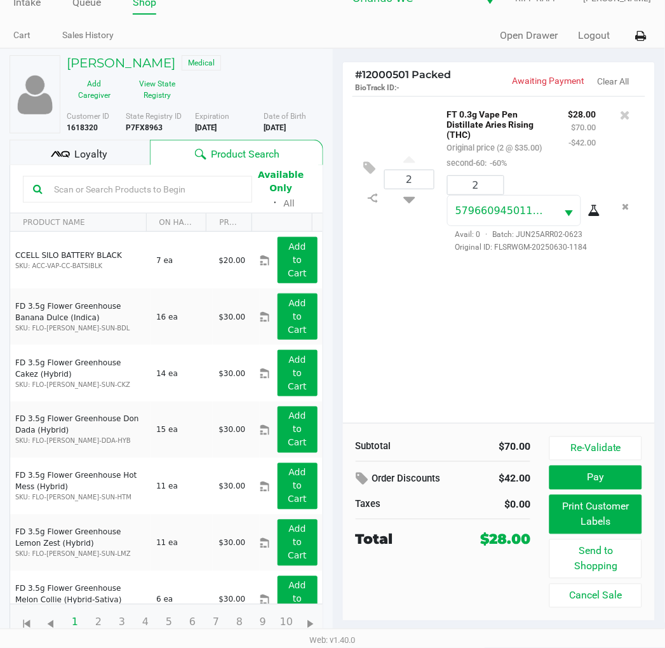
click at [108, 154] on div "Loyalty" at bounding box center [80, 152] width 140 height 25
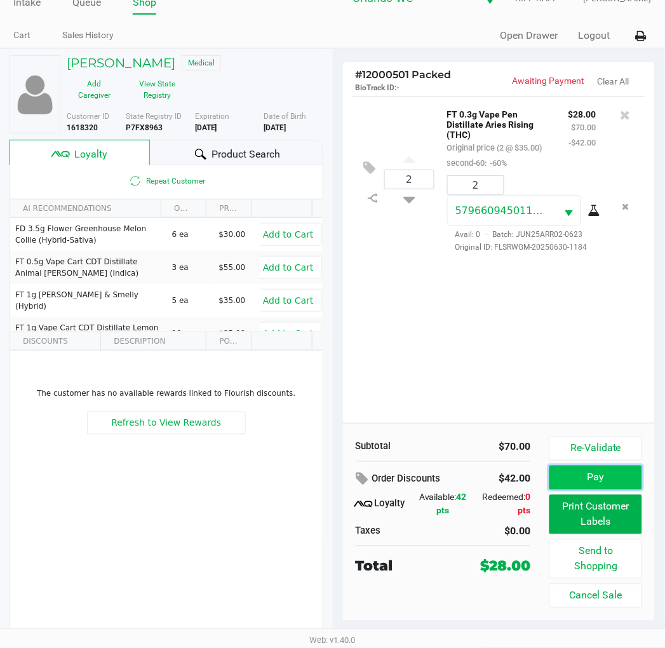
click at [588, 480] on button "Pay" at bounding box center [596, 478] width 92 height 24
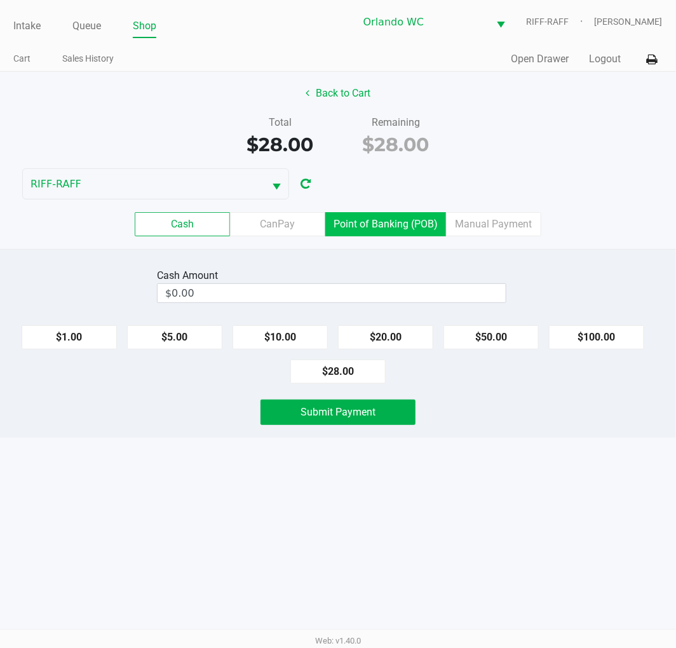
click at [360, 225] on label "Point of Banking (POB)" at bounding box center [385, 224] width 121 height 24
click at [0, 0] on 7 "Point of Banking (POB)" at bounding box center [0, 0] width 0 height 0
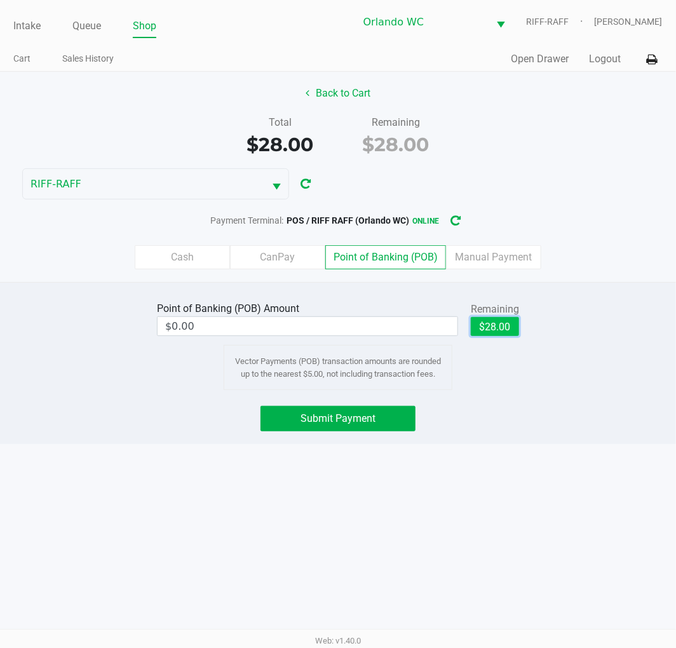
click at [496, 322] on button "$28.00" at bounding box center [495, 326] width 48 height 19
type input "$28.00"
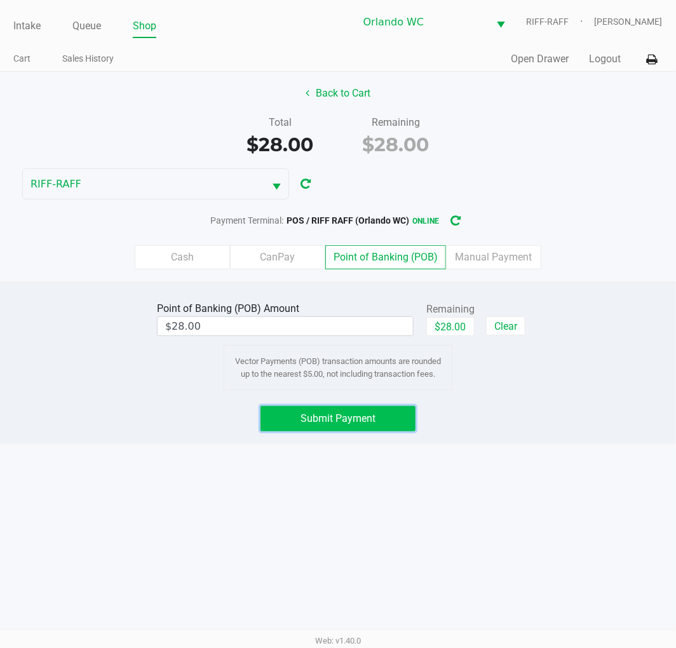
click at [338, 423] on span "Submit Payment" at bounding box center [338, 418] width 75 height 12
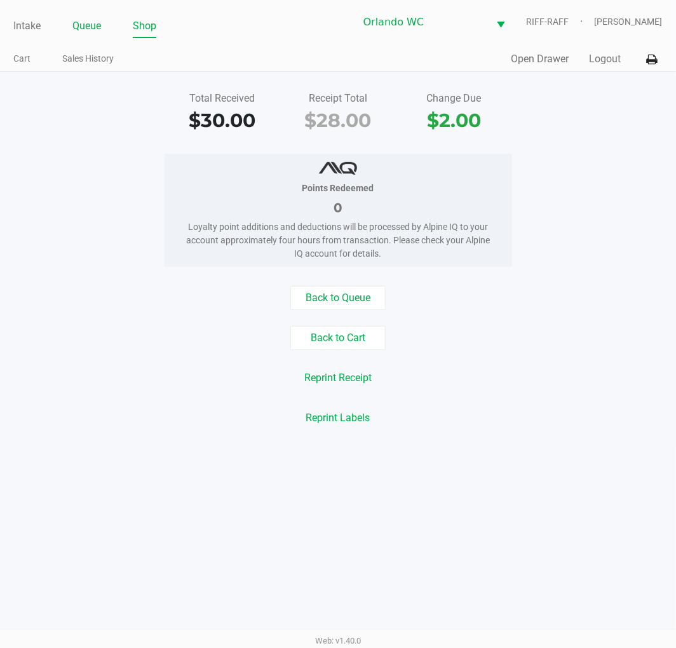
click at [85, 27] on link "Queue" at bounding box center [86, 26] width 29 height 18
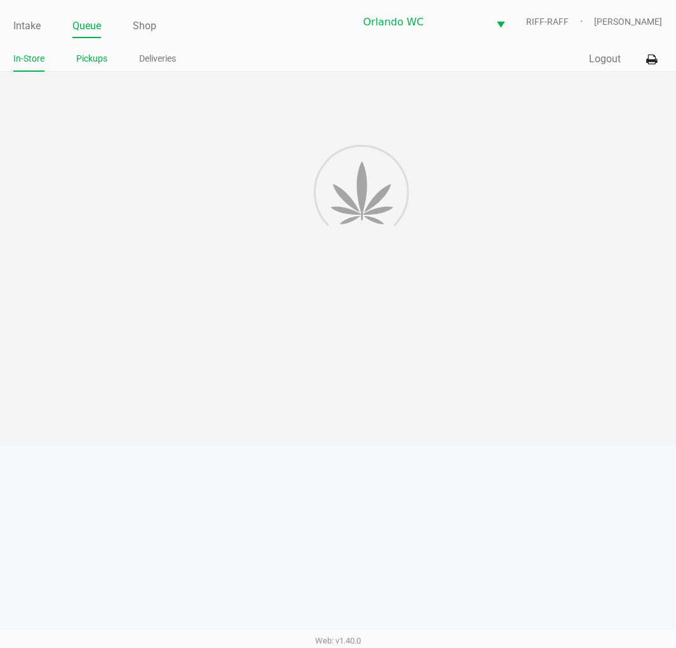
click at [91, 58] on link "Pickups" at bounding box center [91, 59] width 31 height 16
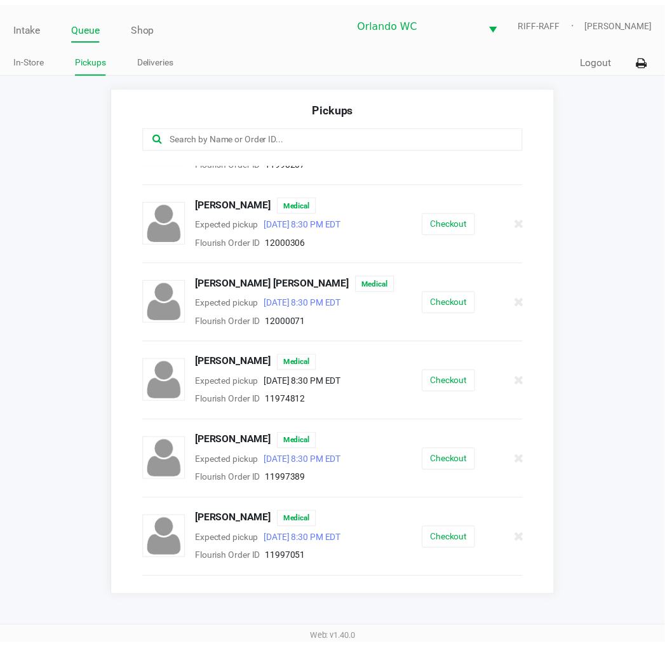
scroll to position [423, 0]
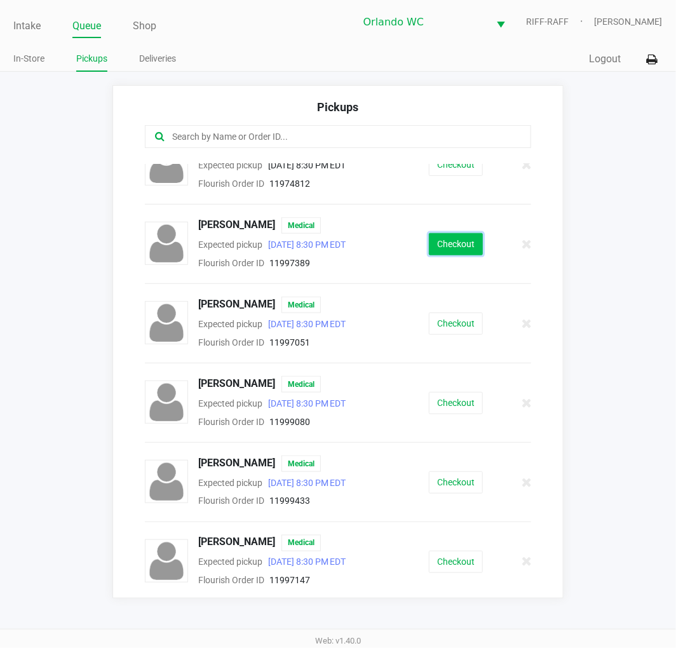
click at [456, 255] on button "Checkout" at bounding box center [456, 244] width 54 height 22
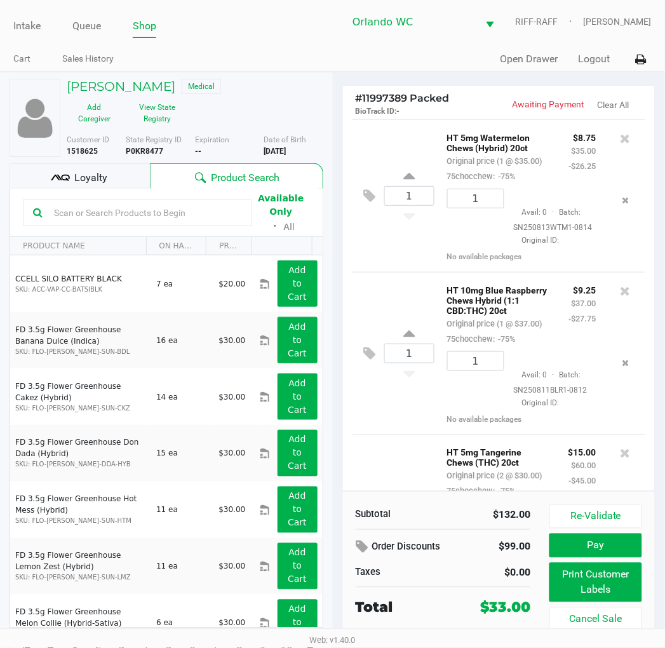
click at [329, 325] on div "[PERSON_NAME] Medical Add Caregiver View State Registry Customer ID 1518625 Sta…" at bounding box center [166, 371] width 333 height 599
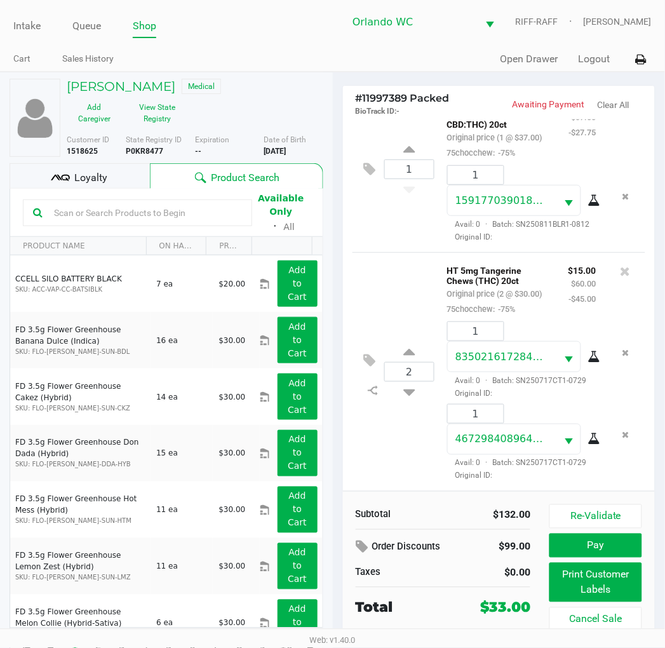
scroll to position [24, 0]
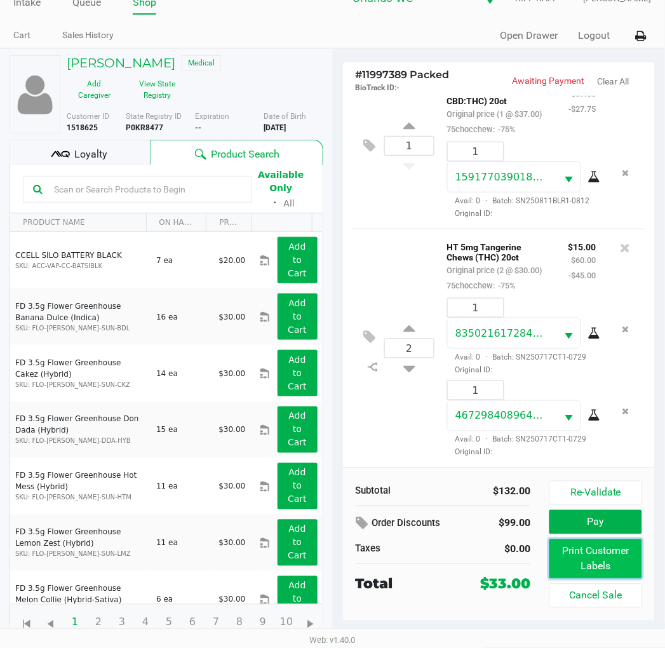
click at [585, 560] on button "Print Customer Labels" at bounding box center [596, 558] width 92 height 39
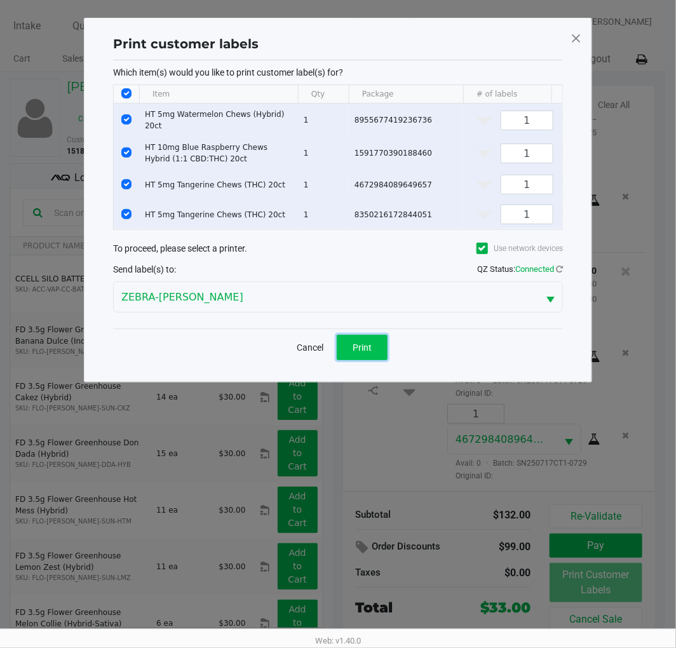
click at [380, 360] on button "Print" at bounding box center [362, 347] width 51 height 25
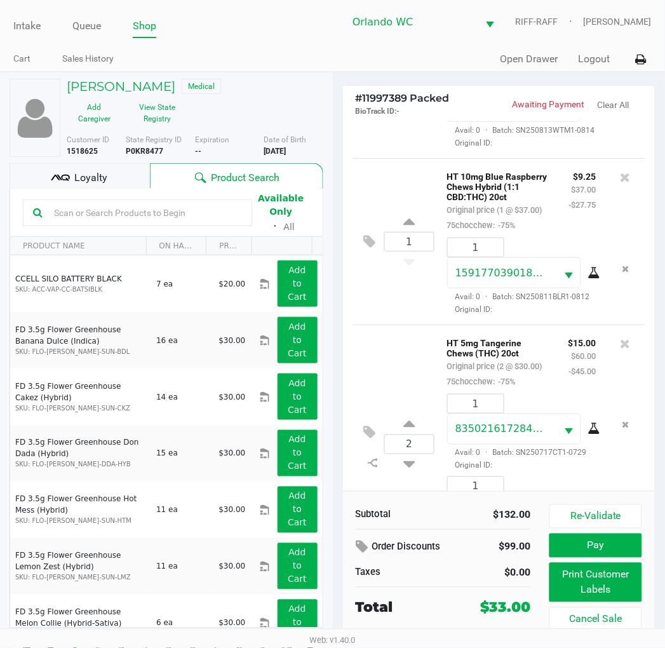
scroll to position [141, 0]
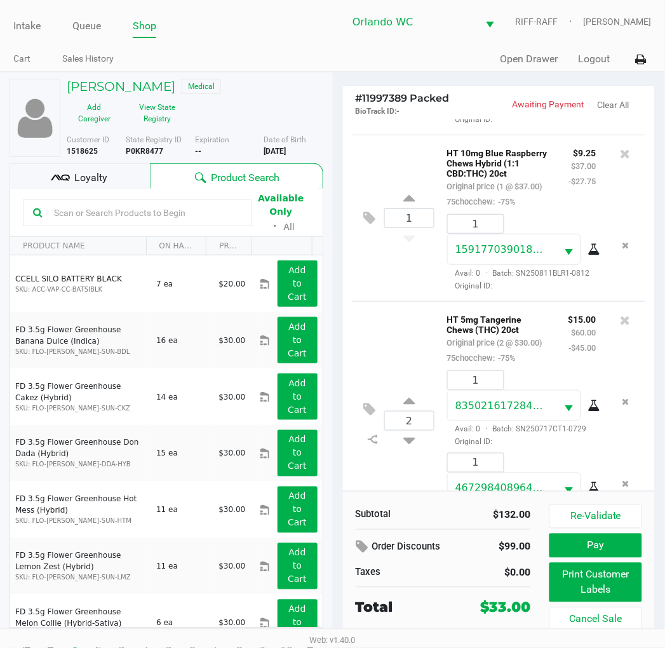
click at [132, 182] on div "Loyalty" at bounding box center [80, 175] width 140 height 25
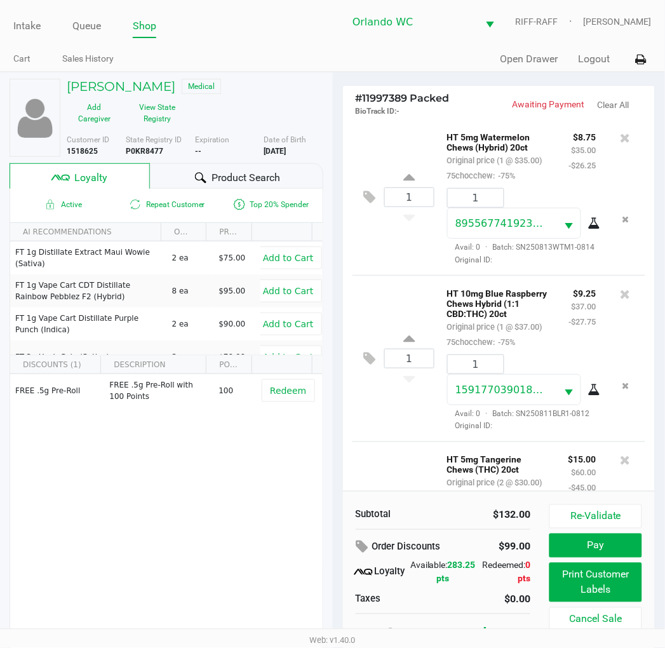
scroll to position [0, 0]
click at [607, 586] on button "Print Customer Labels" at bounding box center [596, 582] width 92 height 39
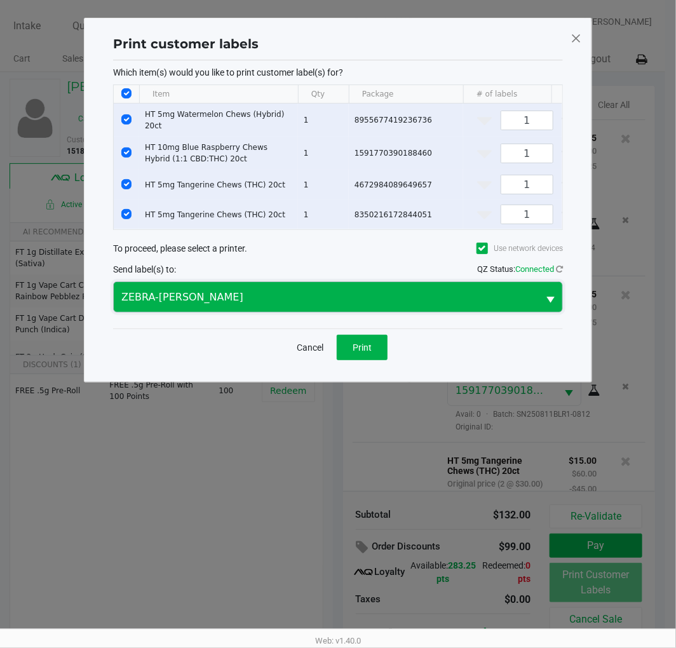
click at [255, 297] on span "ZEBRA-[PERSON_NAME]" at bounding box center [325, 297] width 409 height 15
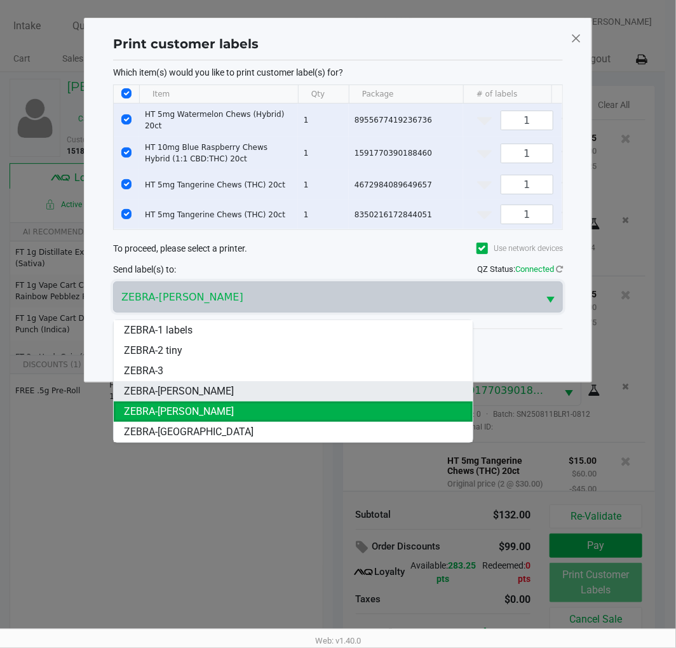
click at [206, 382] on li "ZEBRA-[PERSON_NAME]" at bounding box center [293, 391] width 358 height 20
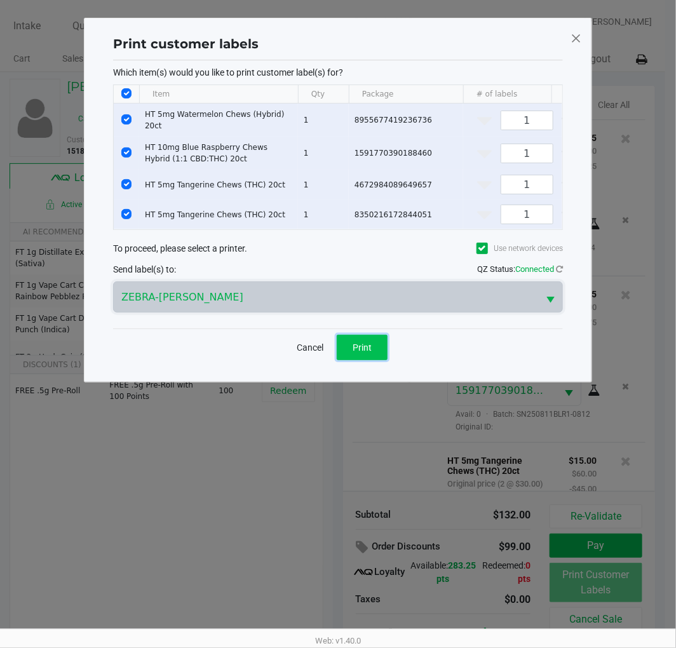
click at [349, 360] on button "Print" at bounding box center [362, 347] width 51 height 25
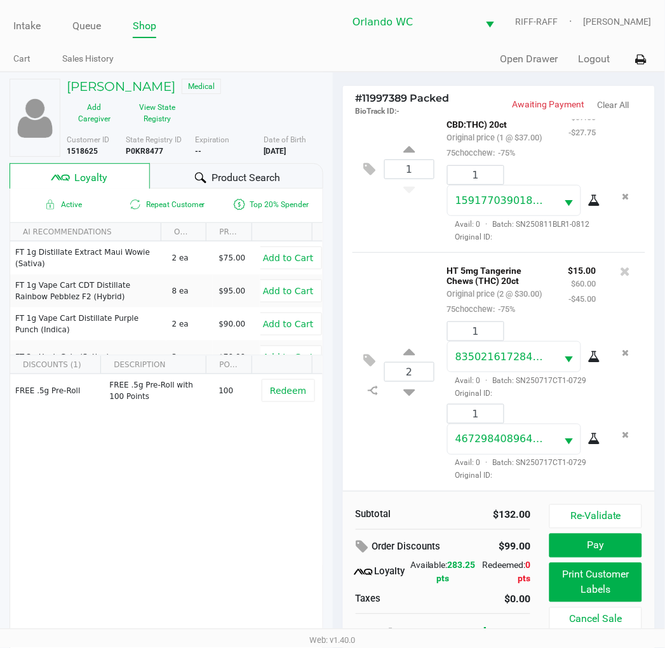
scroll to position [24, 0]
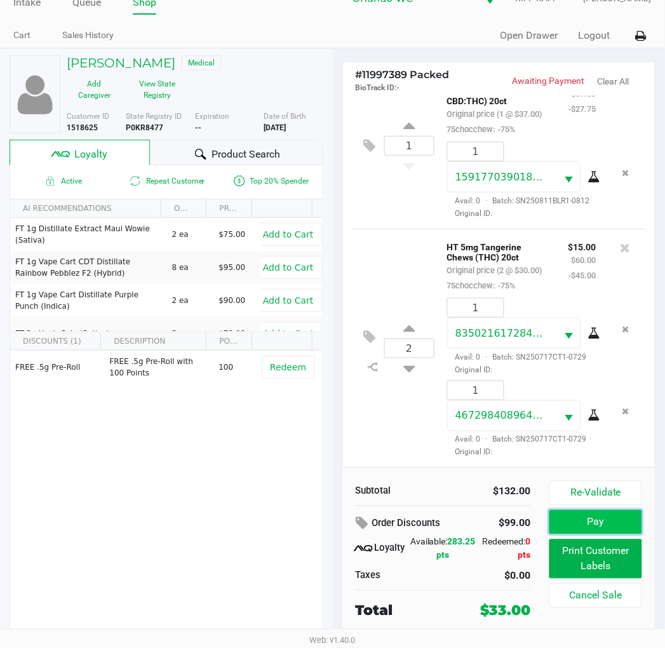
click at [569, 531] on button "Pay" at bounding box center [596, 522] width 92 height 24
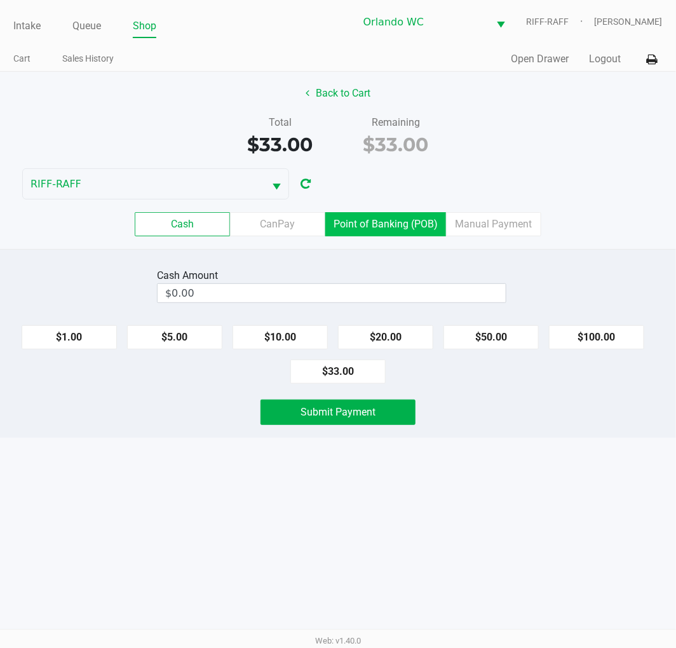
click at [383, 222] on label "Point of Banking (POB)" at bounding box center [385, 224] width 121 height 24
click at [0, 0] on 7 "Point of Banking (POB)" at bounding box center [0, 0] width 0 height 0
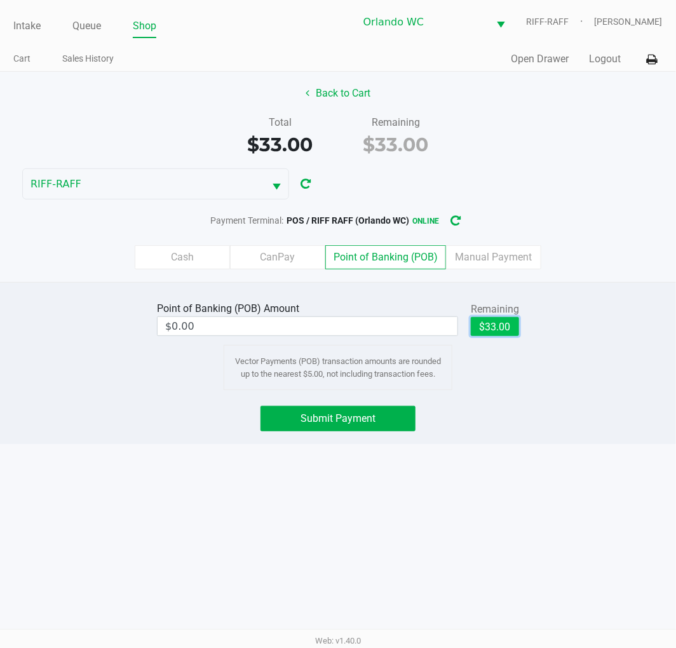
click at [492, 335] on button "$33.00" at bounding box center [495, 326] width 48 height 19
type input "$33.00"
drag, startPoint x: 469, startPoint y: 504, endPoint x: 402, endPoint y: 469, distance: 75.3
click at [469, 503] on div "Intake Queue Shop Orlando WC RIFF-RAFF [PERSON_NAME] Cart Sales History Quick S…" at bounding box center [338, 324] width 676 height 648
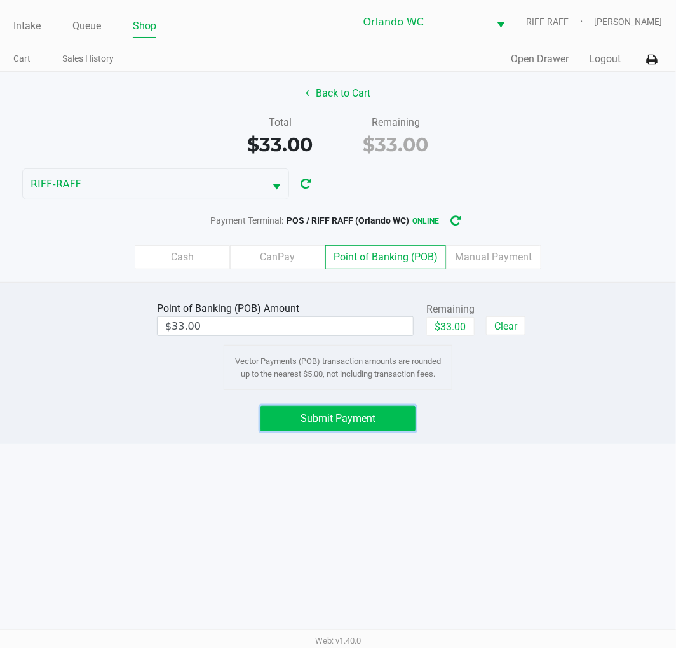
click at [360, 428] on button "Submit Payment" at bounding box center [338, 418] width 155 height 25
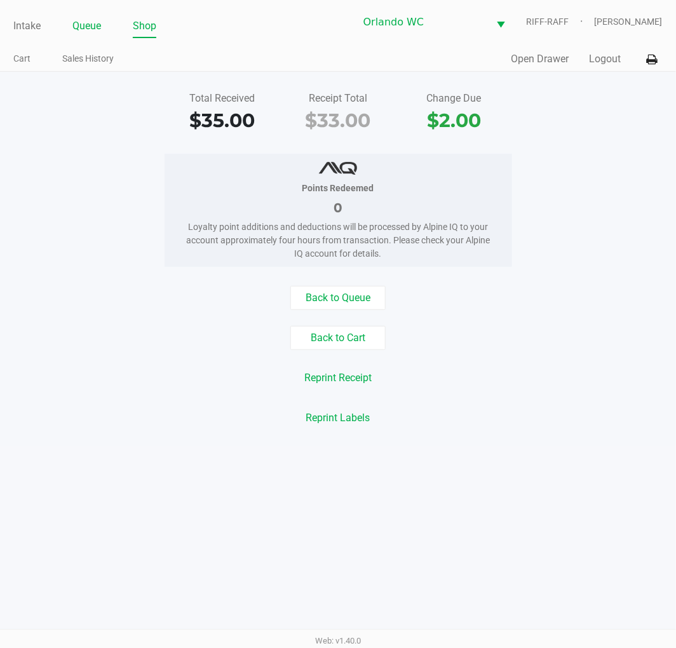
click at [86, 36] on li "Queue" at bounding box center [86, 27] width 29 height 22
click at [85, 30] on link "Queue" at bounding box center [86, 26] width 29 height 18
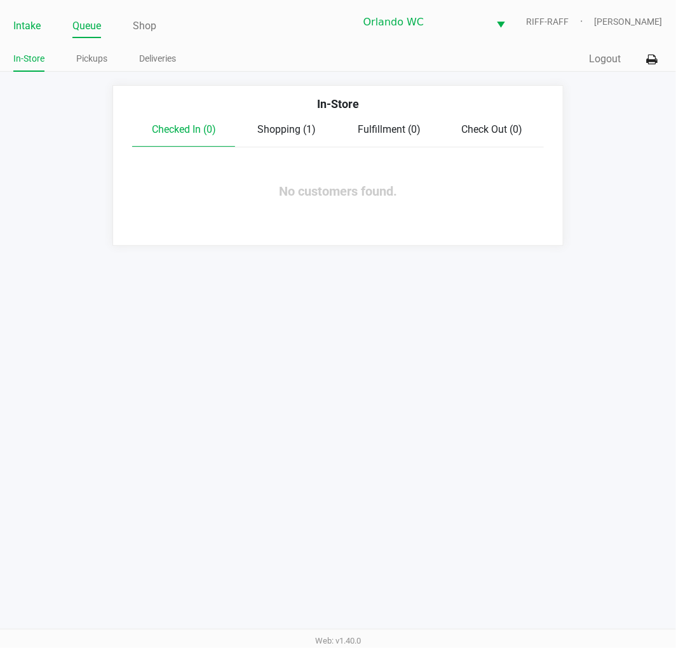
click at [30, 27] on link "Intake" at bounding box center [26, 26] width 27 height 18
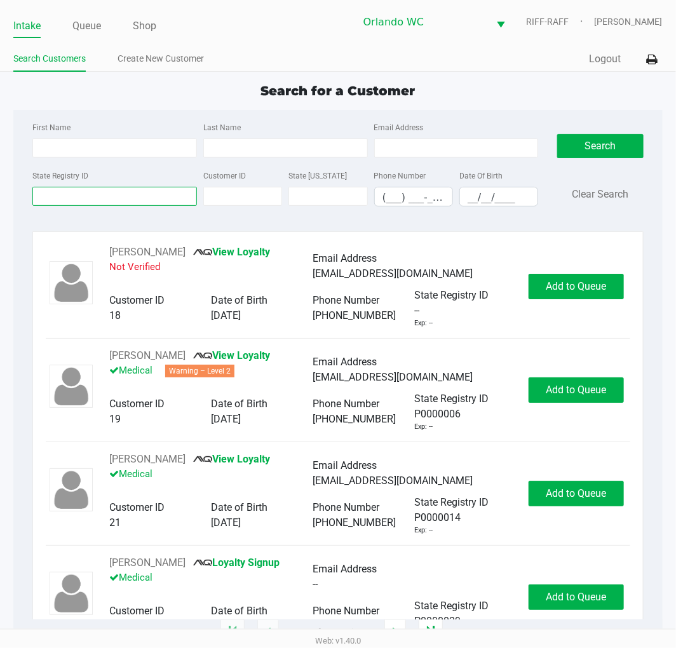
click at [151, 199] on input "State Registry ID" at bounding box center [114, 196] width 165 height 19
paste input "P1KM7287"
type input "P1KM7287"
click at [544, 154] on div "First Name Last Name Email Address State Registry ID P1KM7287 Customer ID State…" at bounding box center [285, 167] width 525 height 97
click at [573, 144] on button "Search" at bounding box center [600, 146] width 86 height 24
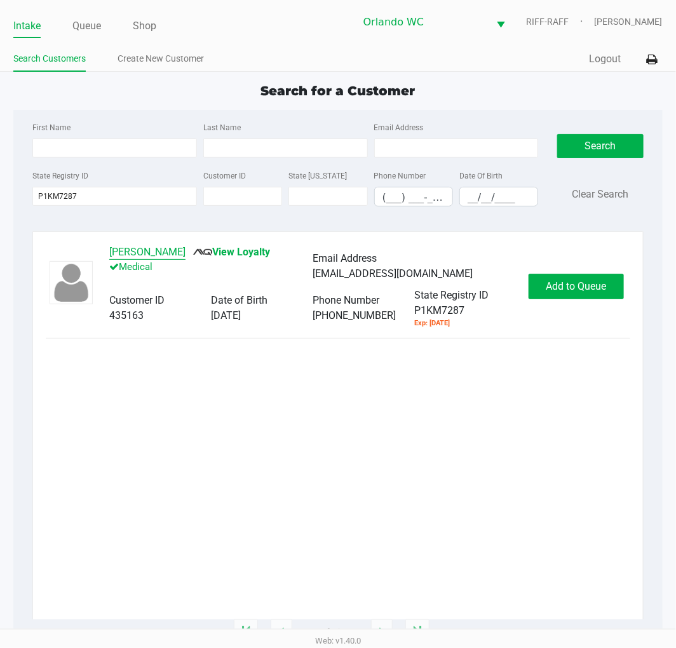
click at [170, 254] on button "[PERSON_NAME]" at bounding box center [147, 252] width 76 height 15
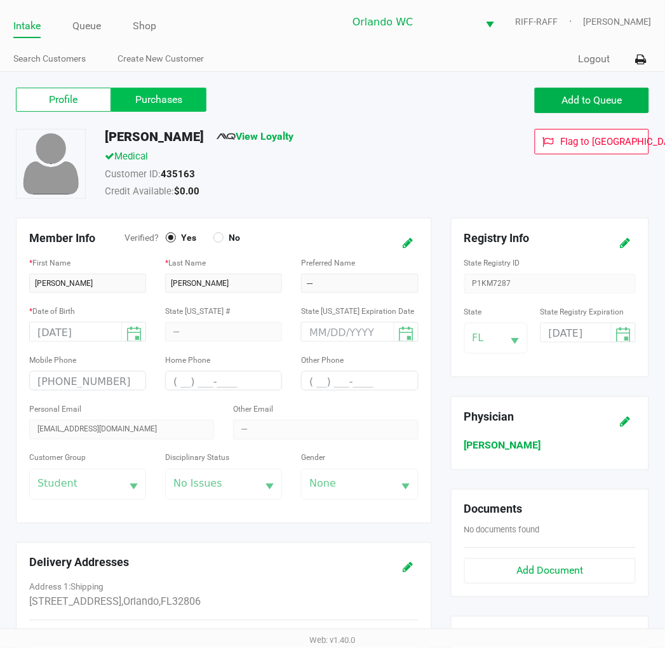
click at [173, 104] on label "Purchases" at bounding box center [158, 100] width 95 height 24
click at [0, 0] on 1 "Purchases" at bounding box center [0, 0] width 0 height 0
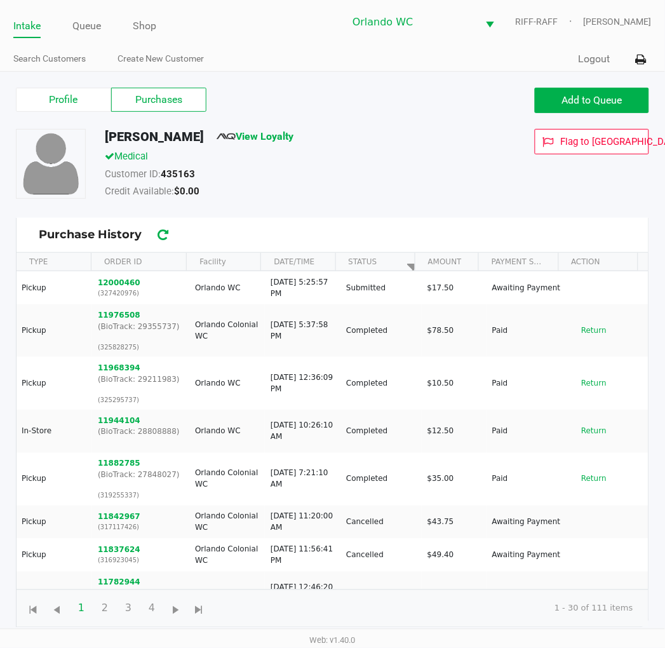
click at [367, 198] on div "Credit Available: $0.00" at bounding box center [283, 193] width 376 height 18
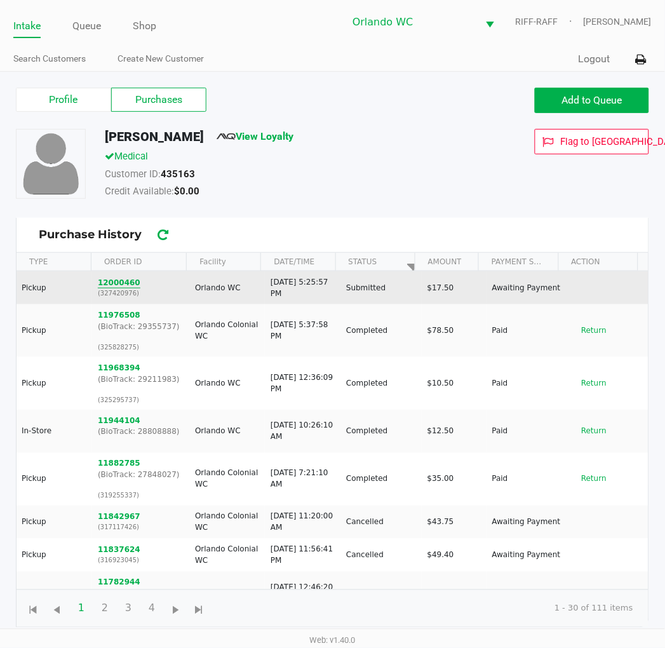
click at [113, 282] on button "12000460" at bounding box center [119, 282] width 43 height 11
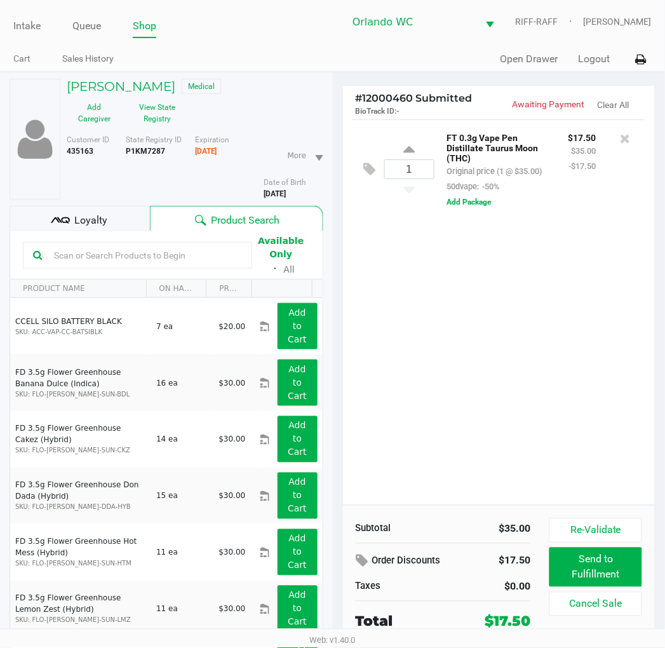
click at [411, 268] on div "1 FT 0.3g Vape Pen Distillate Taurus Moon (THC) Original price (1 @ $35.00) 50d…" at bounding box center [499, 312] width 313 height 386
click at [153, 113] on button "View State Registry" at bounding box center [154, 113] width 64 height 32
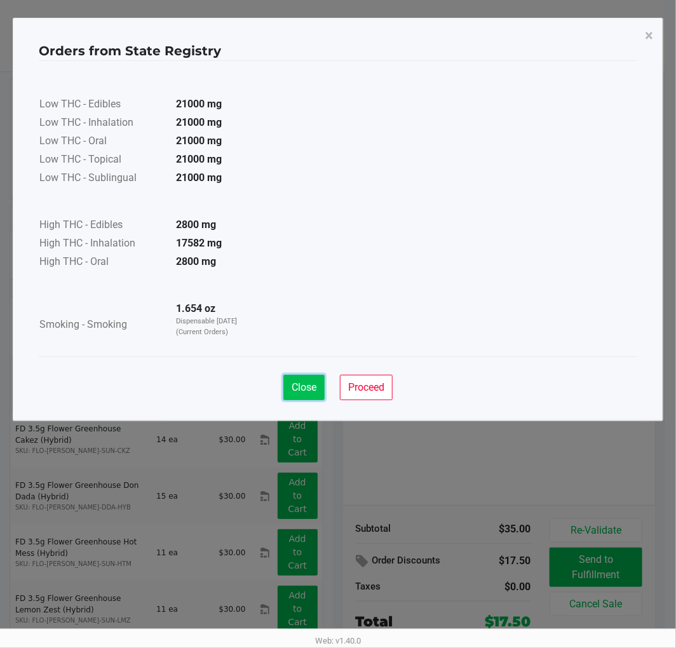
click at [299, 389] on span "Close" at bounding box center [304, 387] width 25 height 12
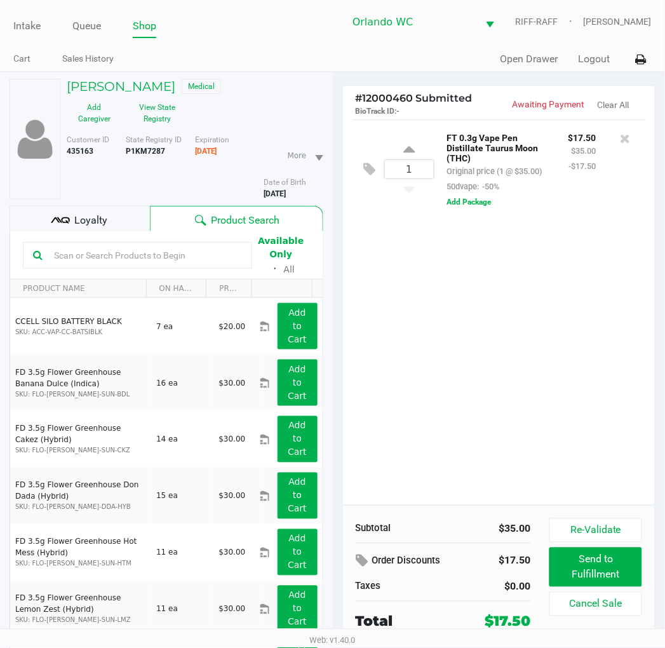
click at [447, 377] on div "Orders from State Registry × Low THC - Edibles 21000 mg Low THC - Inhalation 21…" at bounding box center [333, 188] width 651 height 404
click at [158, 122] on button "View State Registry" at bounding box center [154, 113] width 64 height 32
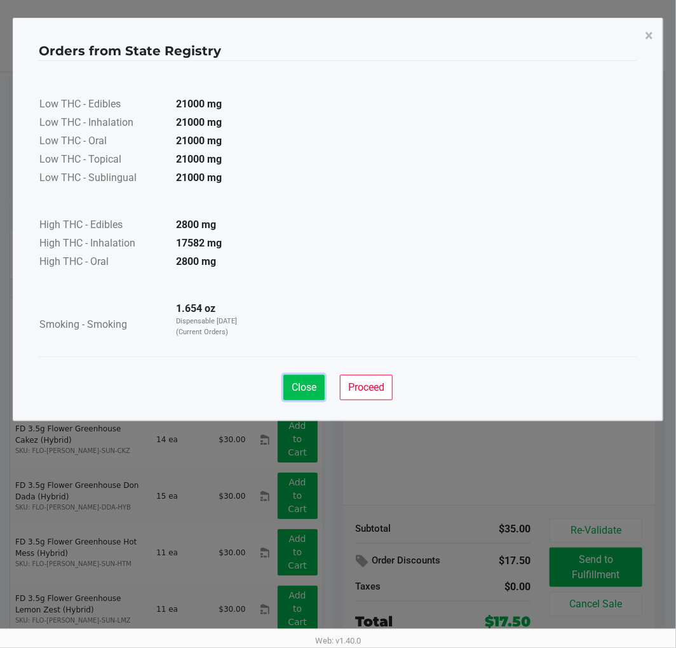
click at [295, 381] on span "Close" at bounding box center [304, 387] width 25 height 12
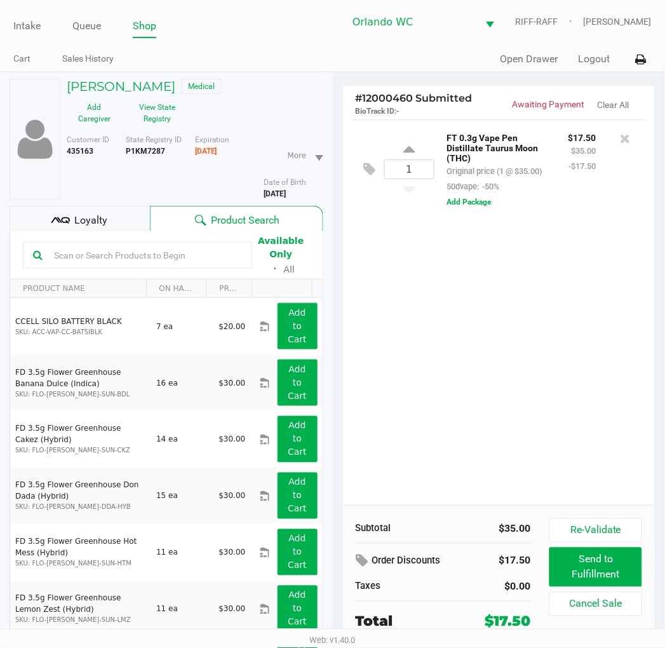
click at [67, 218] on icon at bounding box center [65, 220] width 9 height 6
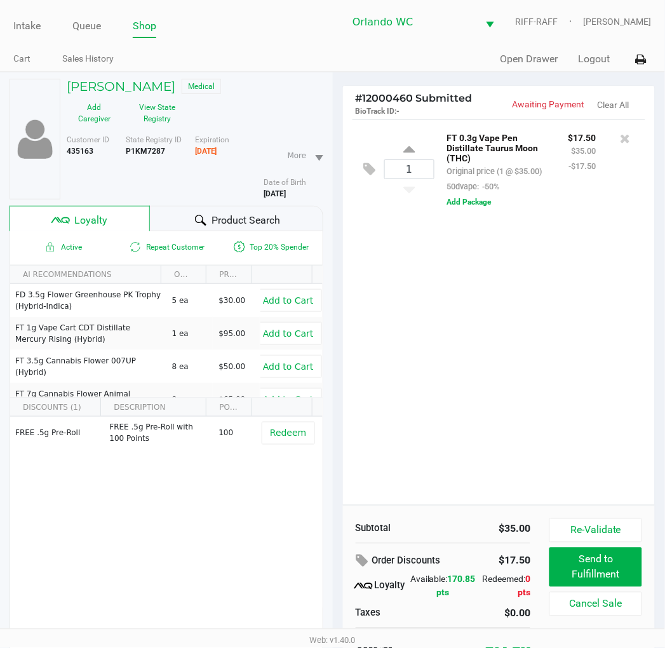
click at [544, 360] on div "1 FT 0.3g Vape Pen Distillate Taurus Moon (THC) Original price (1 @ $35.00) 50d…" at bounding box center [499, 312] width 313 height 386
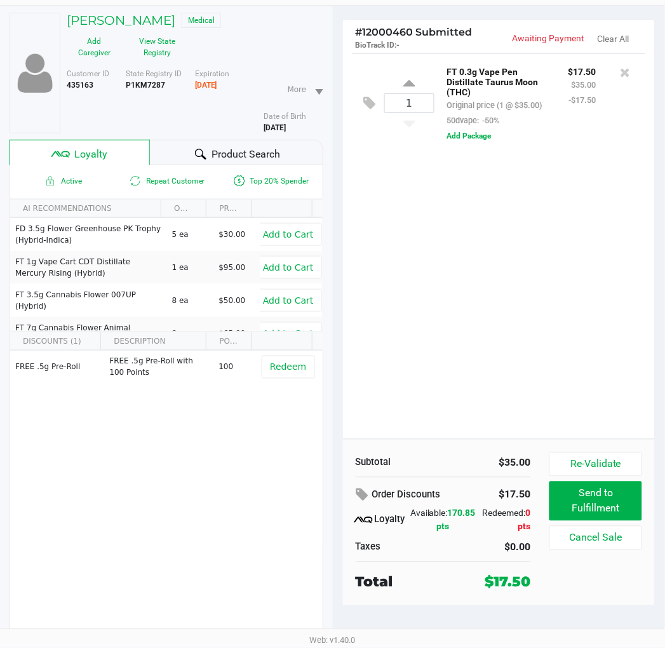
click at [455, 323] on div "1 FT 0.3g Vape Pen Distillate Taurus Moon (THC) Original price (1 @ $35.00) 50d…" at bounding box center [499, 246] width 313 height 386
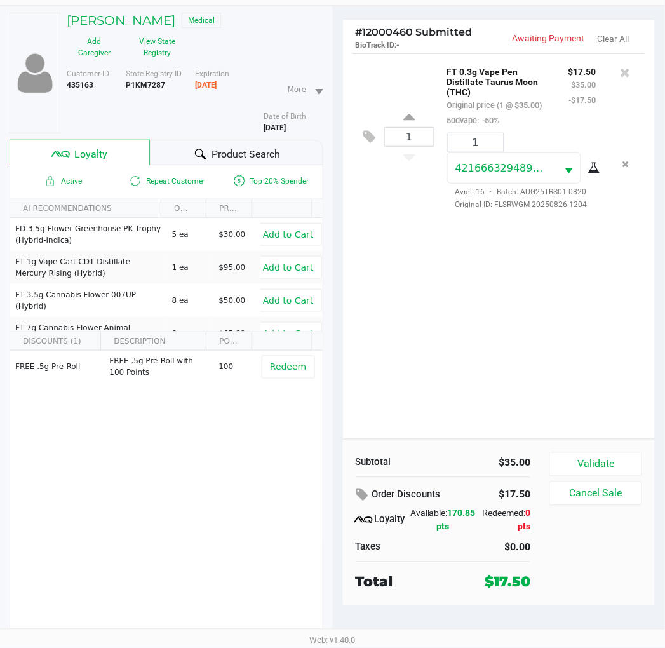
click at [482, 363] on div "1 FT 0.3g Vape Pen Distillate Taurus Moon (THC) Original price (1 @ $35.00) 50d…" at bounding box center [499, 246] width 313 height 386
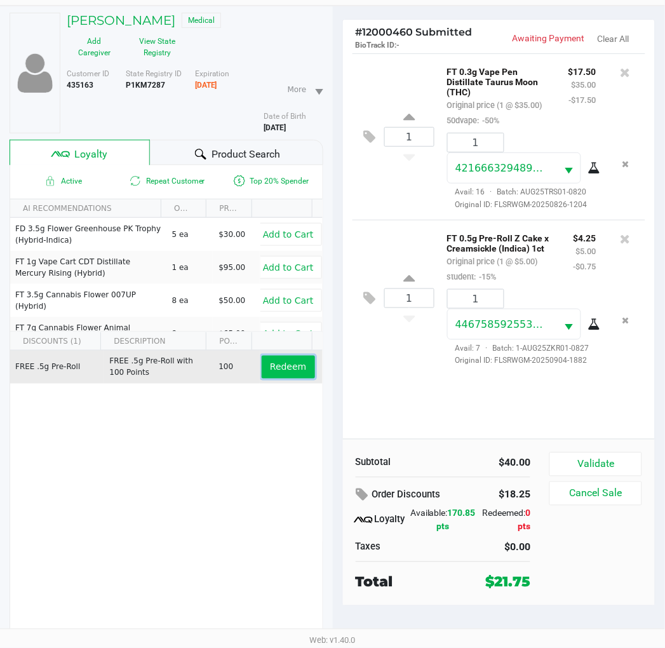
click at [273, 369] on span "Redeem" at bounding box center [288, 367] width 36 height 10
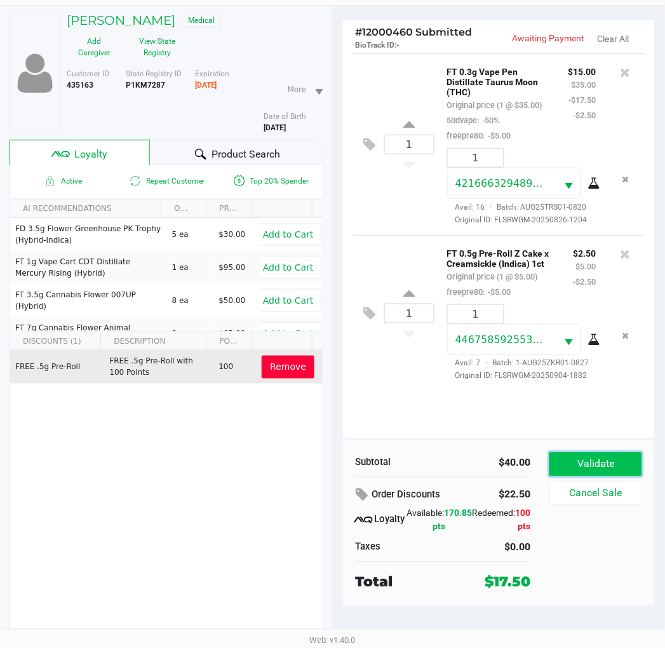
click at [585, 459] on button "Validate" at bounding box center [596, 464] width 92 height 24
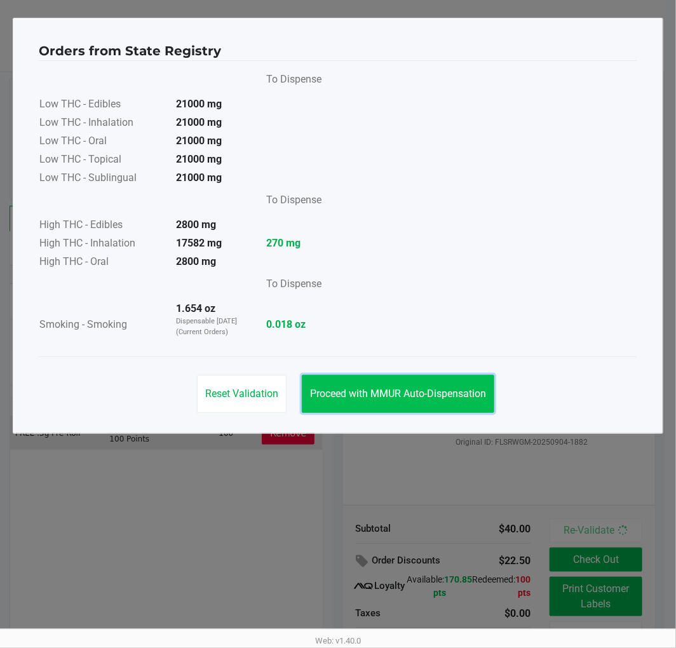
click at [429, 405] on button "Proceed with MMUR Auto-Dispensation" at bounding box center [398, 394] width 193 height 38
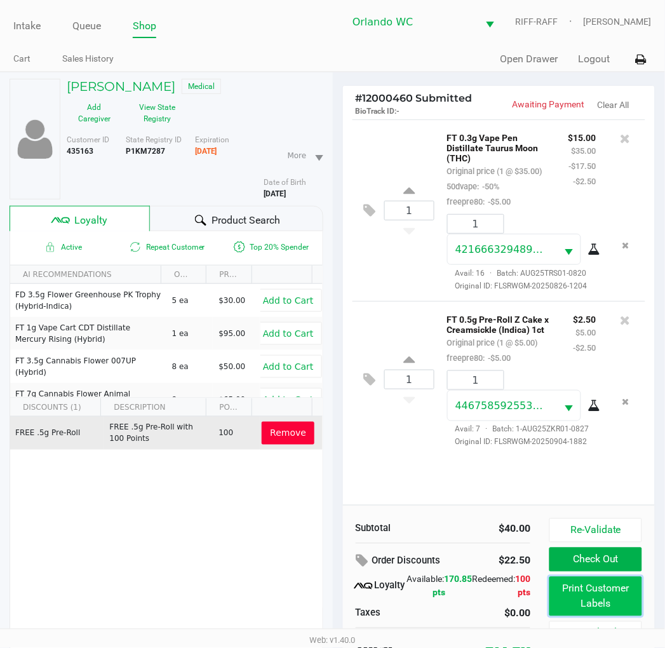
click at [581, 594] on button "Print Customer Labels" at bounding box center [596, 596] width 92 height 39
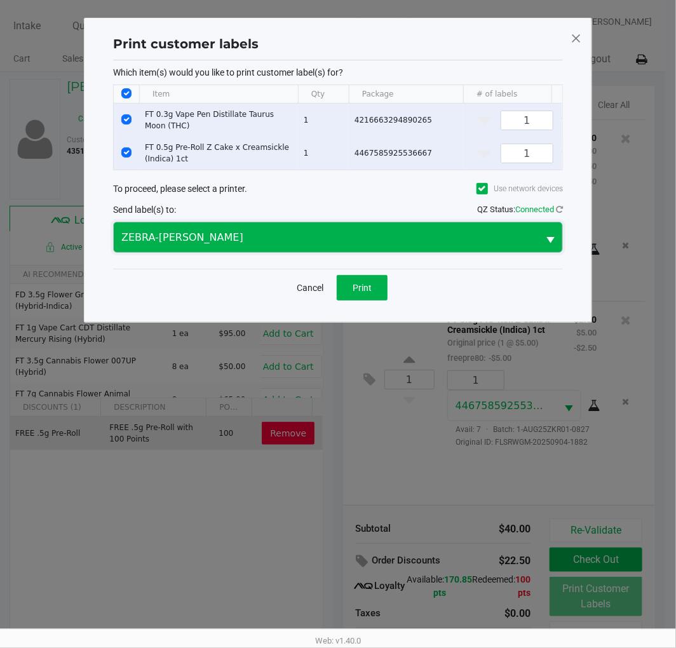
click at [255, 243] on span "ZEBRA-[PERSON_NAME]" at bounding box center [325, 237] width 409 height 15
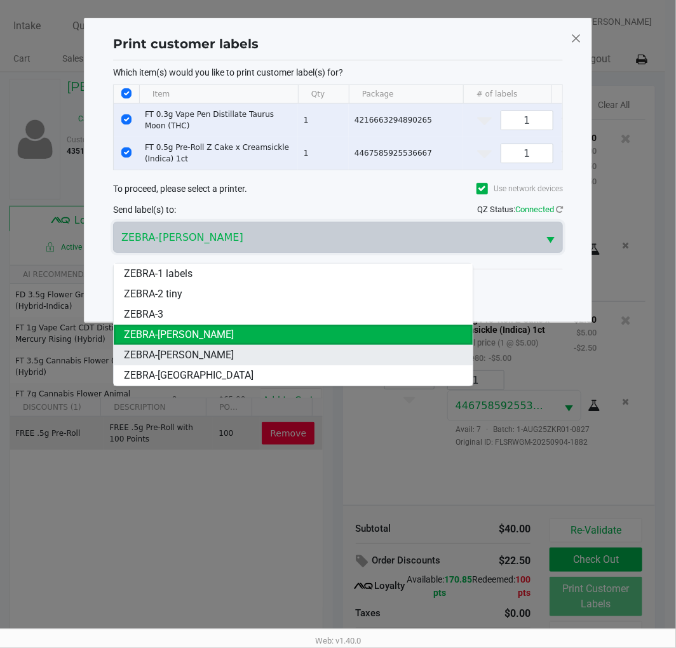
click at [201, 346] on li "ZEBRA-[PERSON_NAME]" at bounding box center [293, 355] width 358 height 20
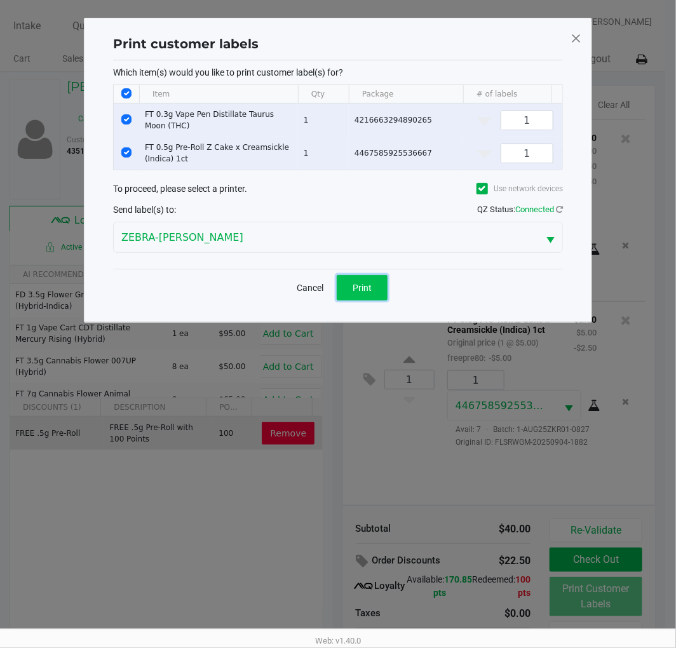
click at [377, 301] on button "Print" at bounding box center [362, 287] width 51 height 25
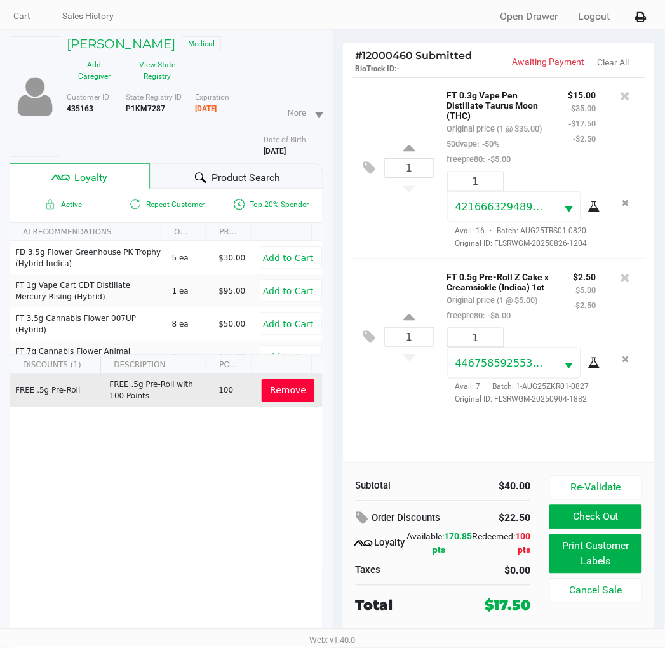
scroll to position [66, 0]
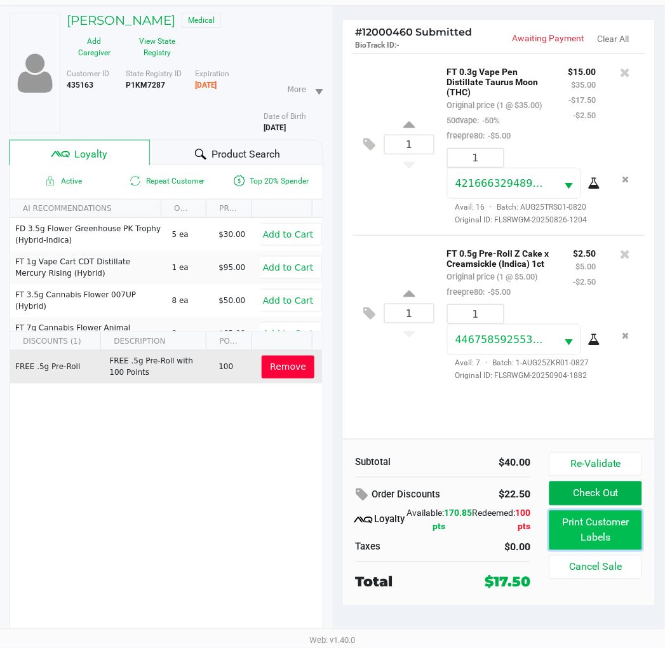
click at [571, 532] on button "Print Customer Labels" at bounding box center [596, 530] width 92 height 39
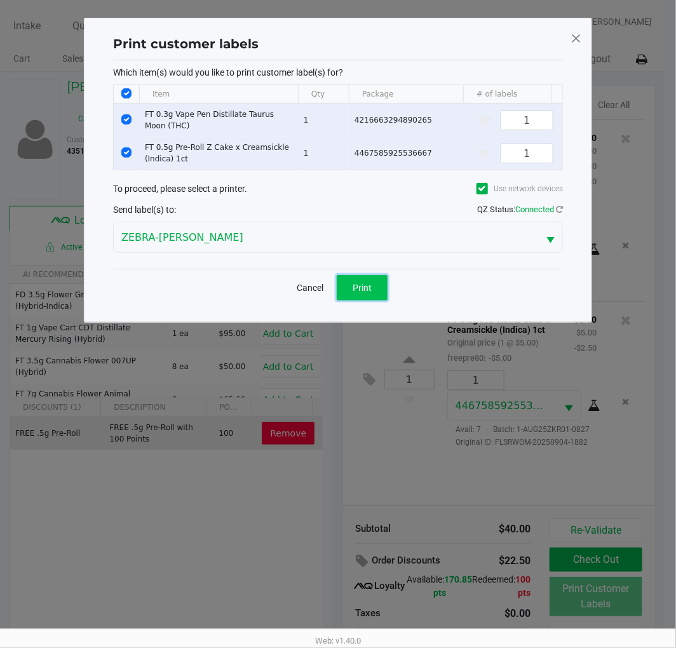
click at [377, 301] on button "Print" at bounding box center [362, 287] width 51 height 25
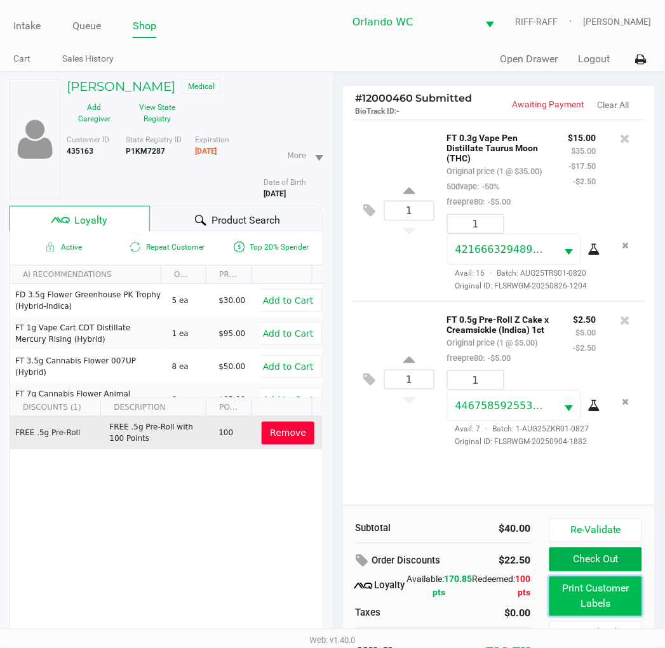
click at [602, 602] on button "Print Customer Labels" at bounding box center [596, 596] width 92 height 39
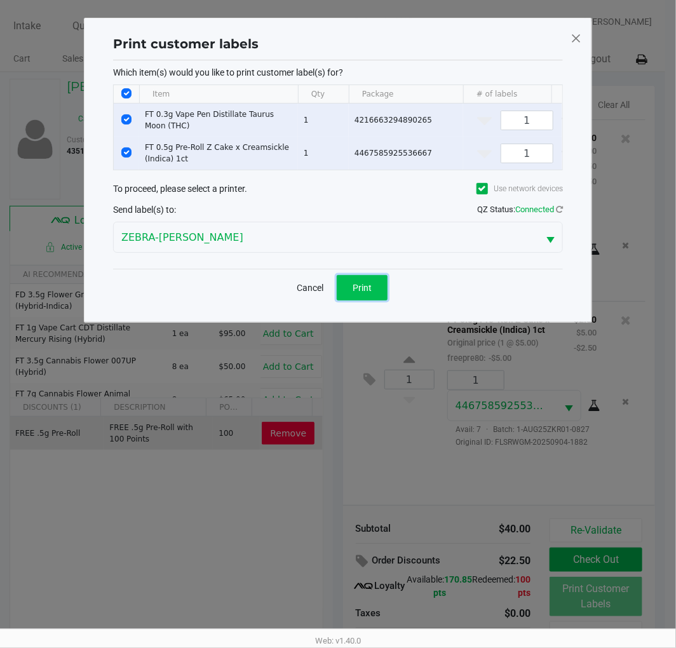
click at [365, 289] on button "Print" at bounding box center [362, 287] width 51 height 25
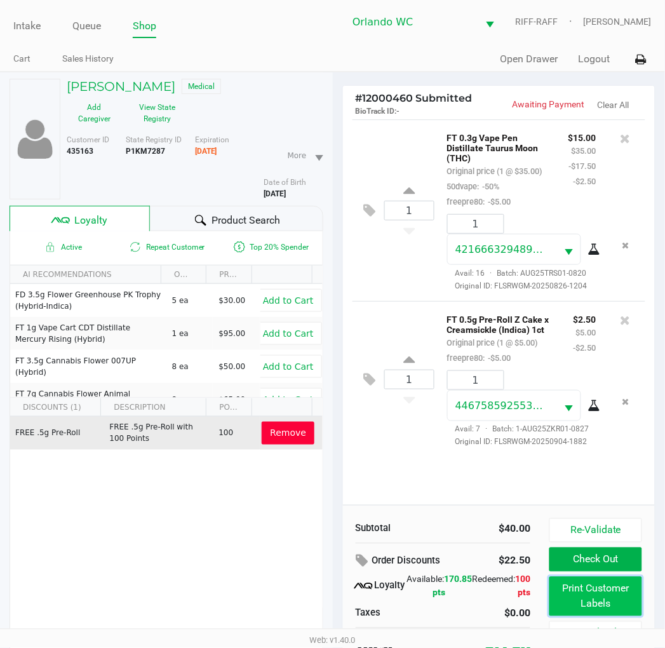
click at [574, 604] on button "Print Customer Labels" at bounding box center [596, 596] width 92 height 39
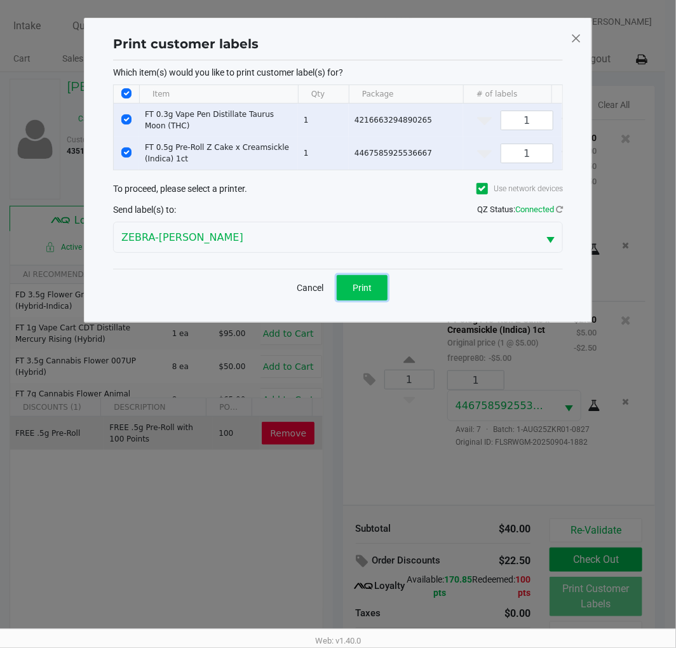
click at [379, 293] on button "Print" at bounding box center [362, 287] width 51 height 25
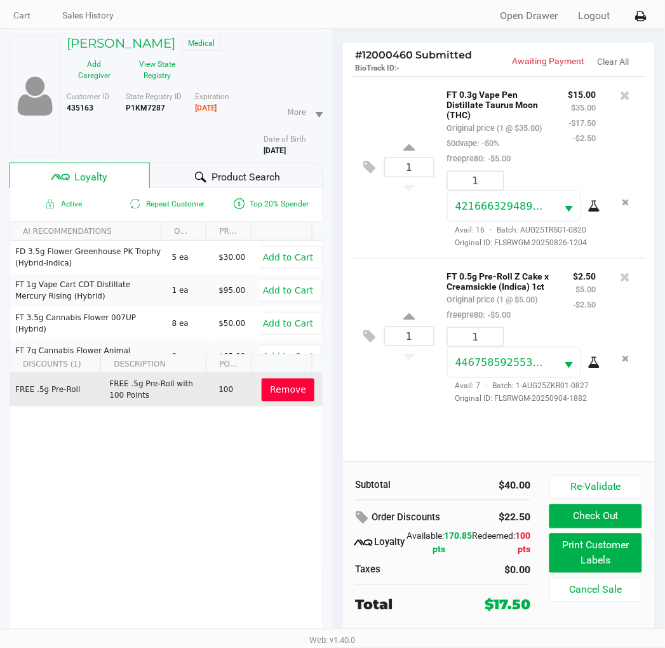
scroll to position [66, 0]
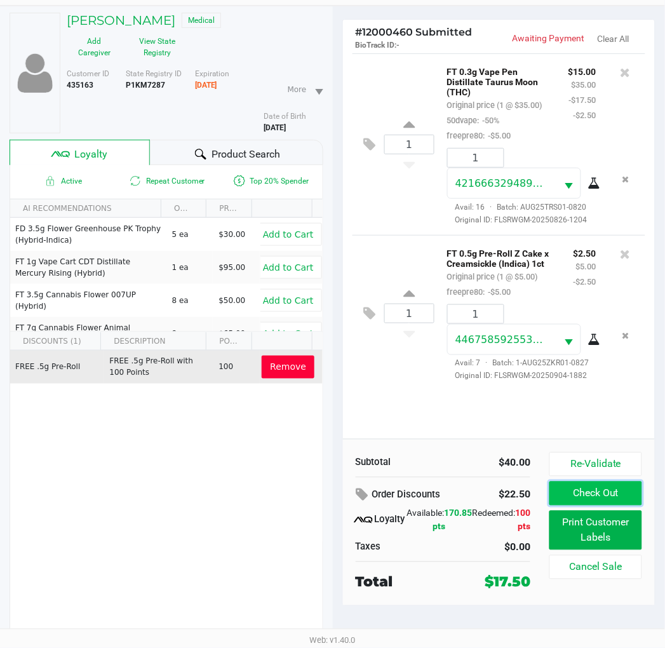
click at [577, 499] on button "Check Out" at bounding box center [596, 494] width 92 height 24
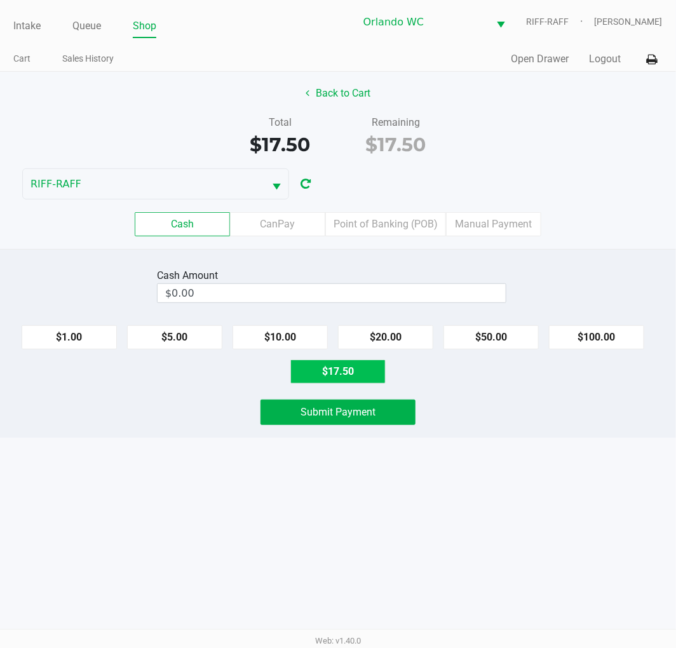
click at [334, 376] on button "$17.50" at bounding box center [337, 372] width 95 height 24
type input "$17.50"
click at [530, 432] on div "Cash Amount $17.50 Clear $1.00 $5.00 $10.00 $20.00 $50.00 $100.00 $17.50 Submit…" at bounding box center [338, 343] width 676 height 189
click at [366, 370] on button "$17.50" at bounding box center [337, 372] width 95 height 24
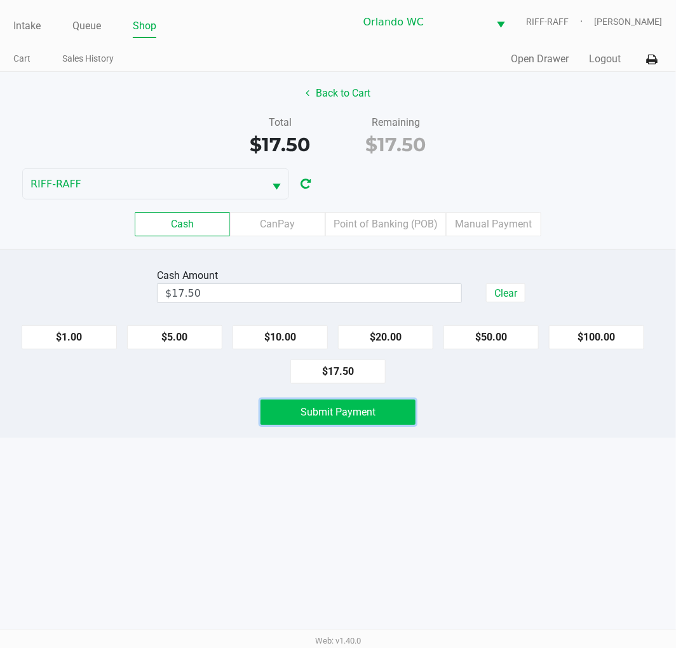
click at [390, 417] on button "Submit Payment" at bounding box center [338, 412] width 155 height 25
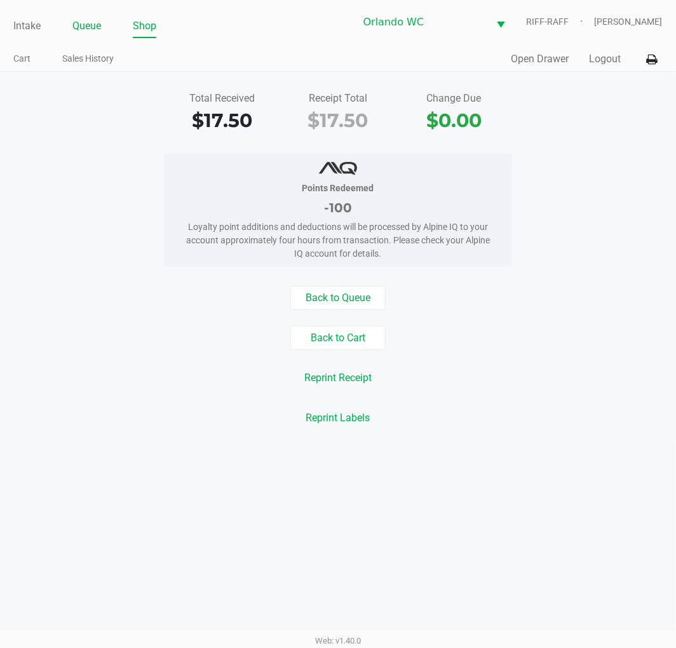
click at [93, 20] on link "Queue" at bounding box center [86, 26] width 29 height 18
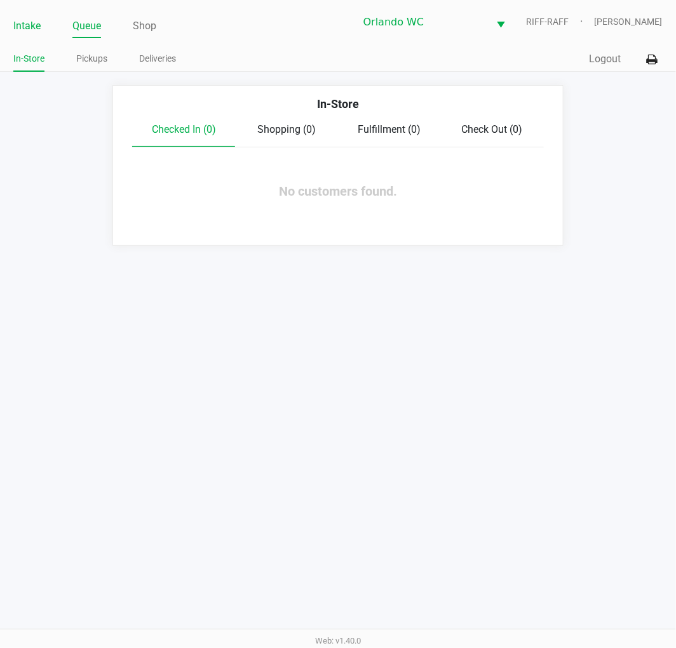
click at [32, 28] on link "Intake" at bounding box center [26, 26] width 27 height 18
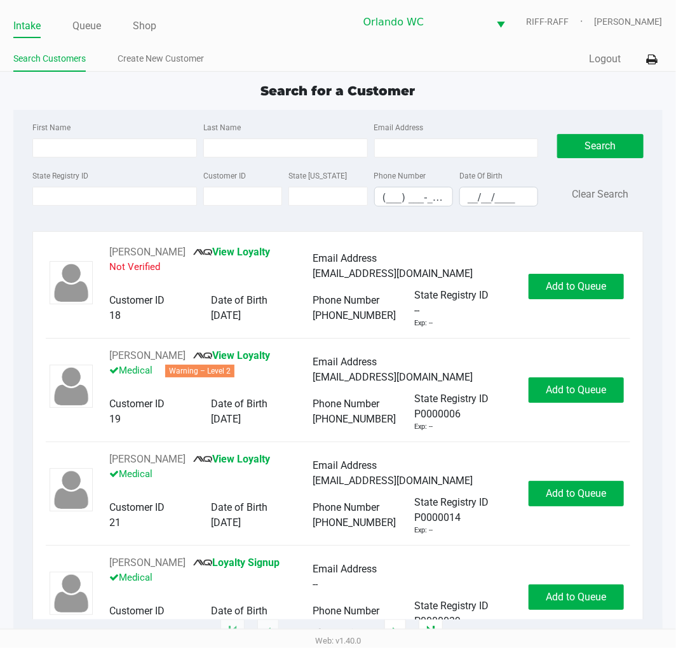
click at [134, 210] on div "State Registry ID Customer ID State [US_STATE] Phone Number (___) ___-____ Date…" at bounding box center [285, 192] width 512 height 49
click at [132, 200] on input "State Registry ID" at bounding box center [114, 196] width 165 height 19
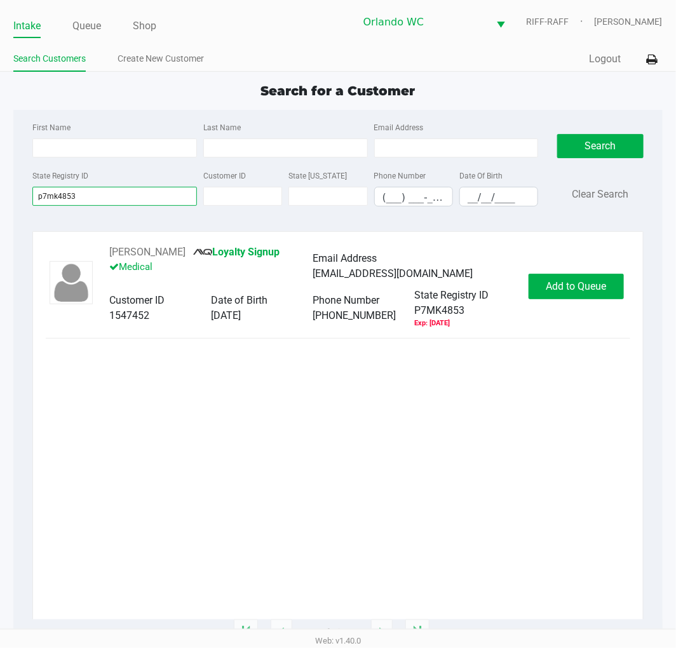
type input "p7mk4853"
click at [587, 255] on div "[PERSON_NAME] Loyalty Signup Medical Email Address [EMAIL_ADDRESS][DOMAIN_NAME]…" at bounding box center [338, 287] width 584 height 84
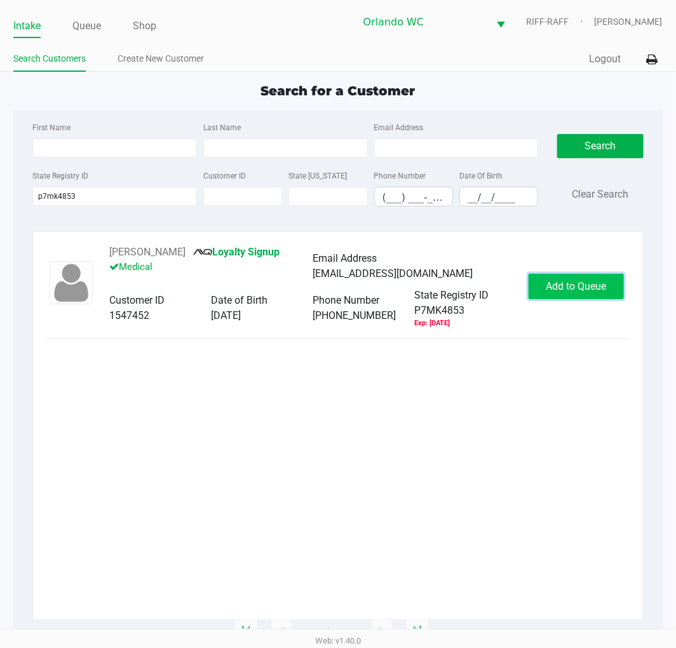
click at [585, 277] on button "Add to Queue" at bounding box center [576, 286] width 95 height 25
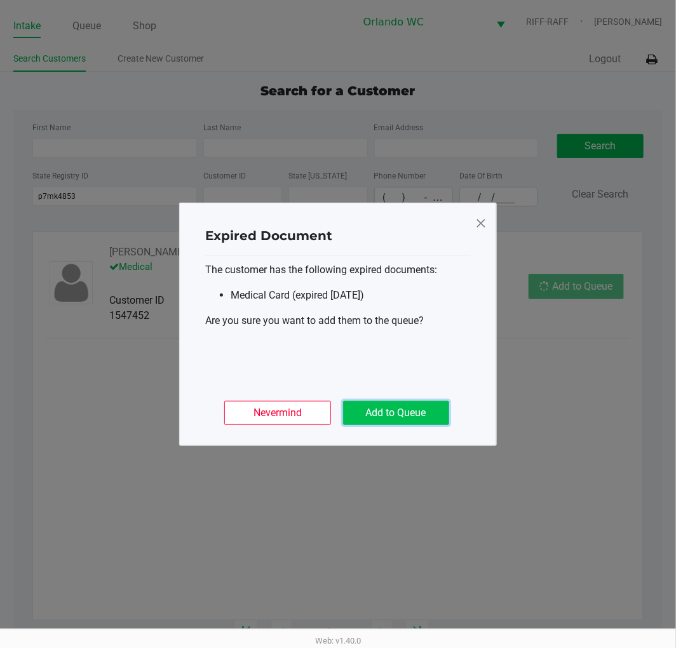
click at [400, 414] on button "Add to Queue" at bounding box center [396, 413] width 106 height 24
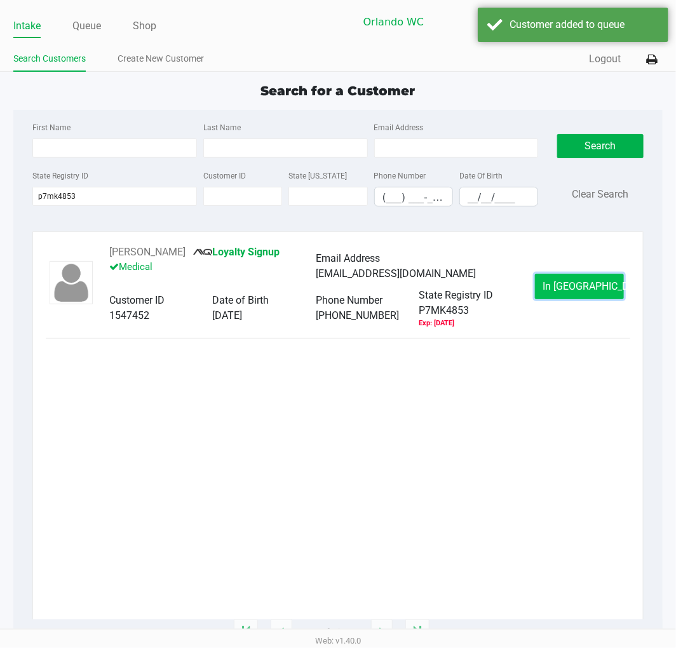
click at [573, 282] on span "In [GEOGRAPHIC_DATA]" at bounding box center [596, 286] width 107 height 12
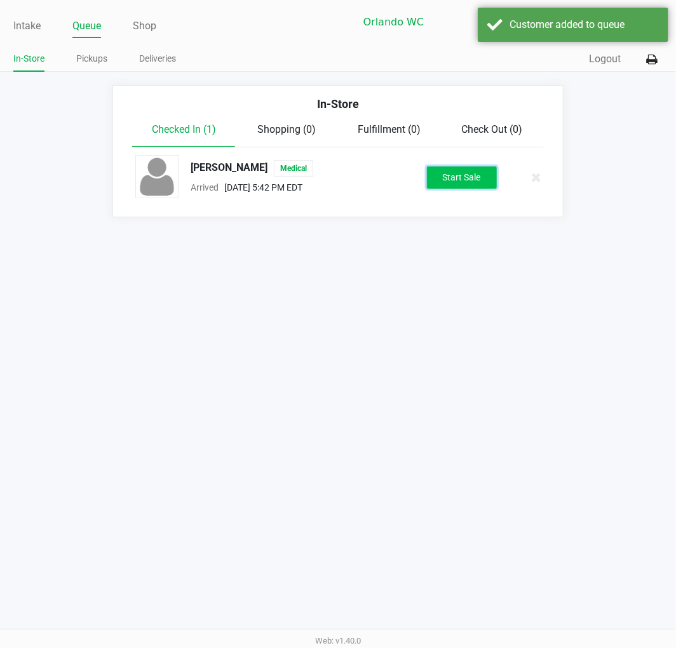
click at [466, 176] on button "Start Sale" at bounding box center [462, 177] width 70 height 22
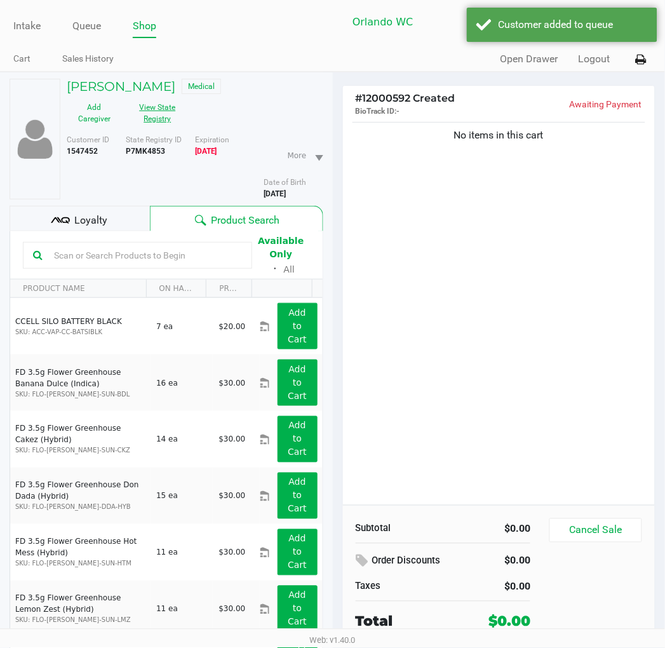
click at [149, 106] on button "View State Registry" at bounding box center [154, 113] width 64 height 32
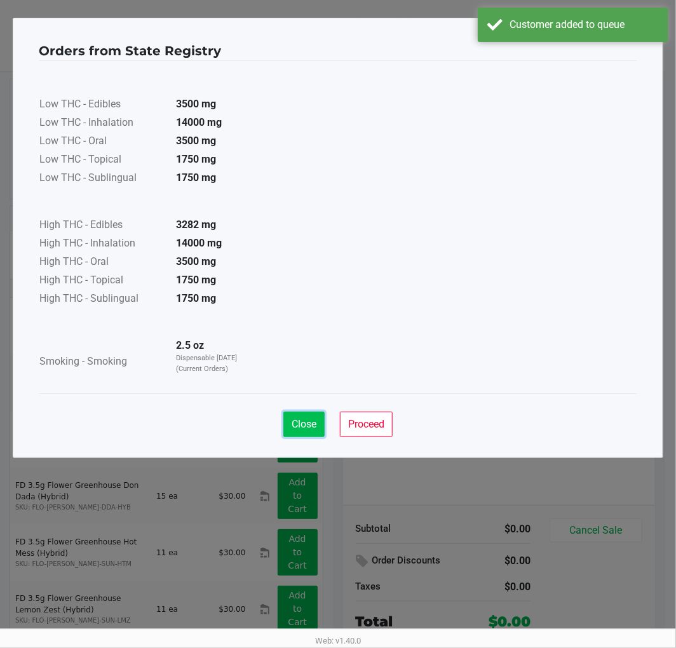
click at [295, 414] on button "Close" at bounding box center [303, 424] width 41 height 25
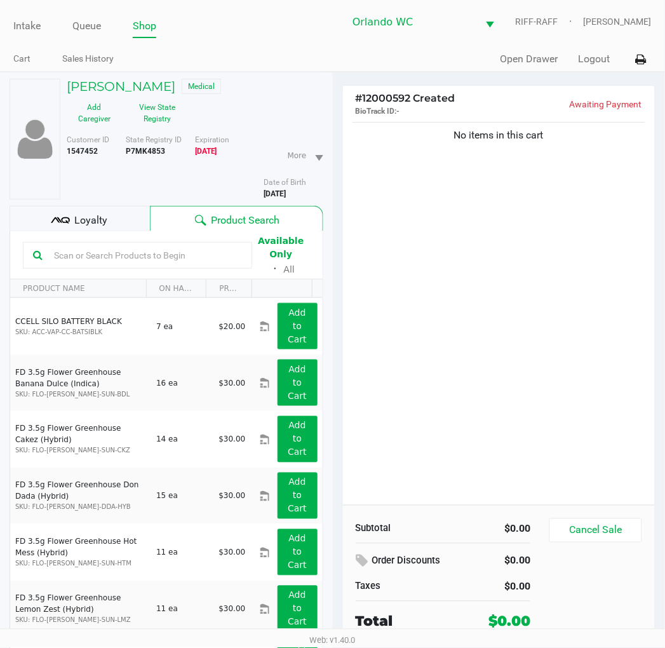
click at [335, 346] on div "# 12000592 Created BioTrack ID: - Awaiting Payment No items in this cart Subtot…" at bounding box center [499, 393] width 333 height 642
click at [97, 211] on div "Loyalty" at bounding box center [80, 218] width 140 height 25
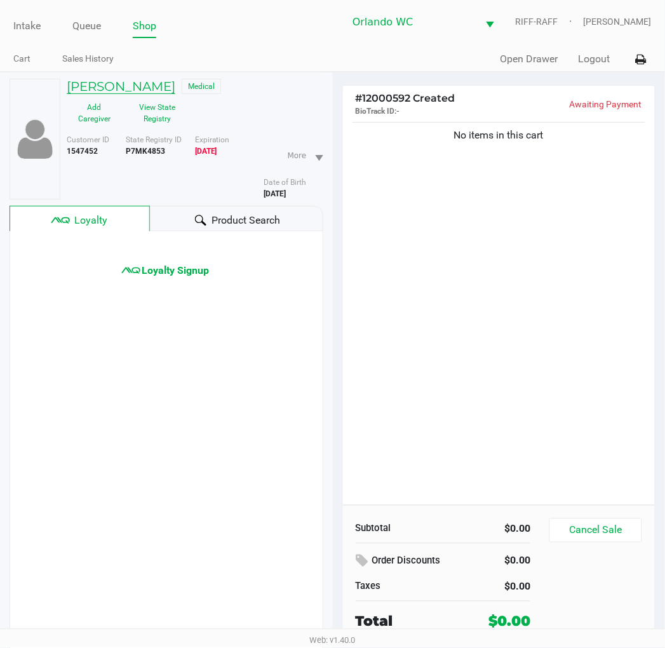
click at [112, 93] on h5 "[PERSON_NAME]" at bounding box center [121, 86] width 109 height 15
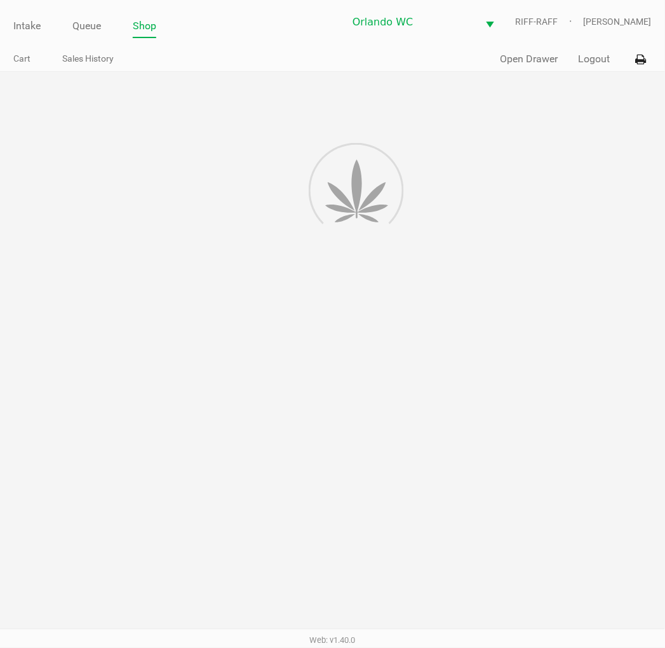
click at [112, 92] on div at bounding box center [332, 393] width 665 height 642
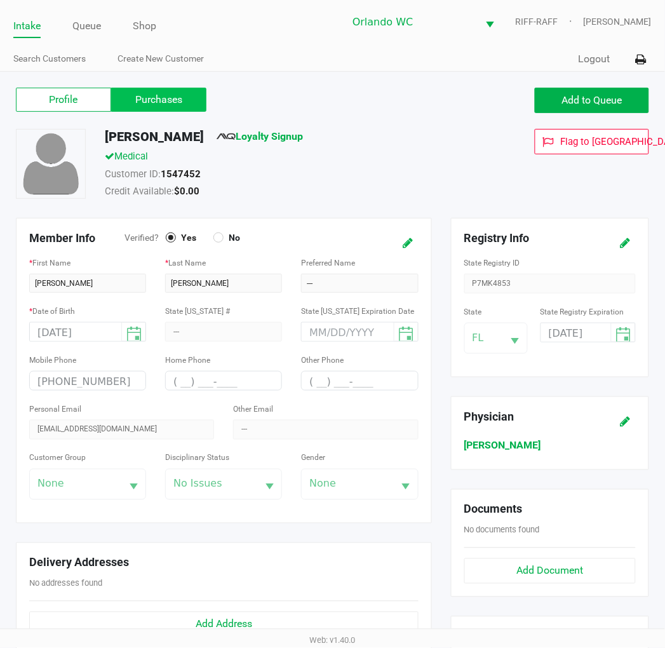
click at [129, 100] on label "Purchases" at bounding box center [158, 100] width 95 height 24
click at [0, 0] on 1 "Purchases" at bounding box center [0, 0] width 0 height 0
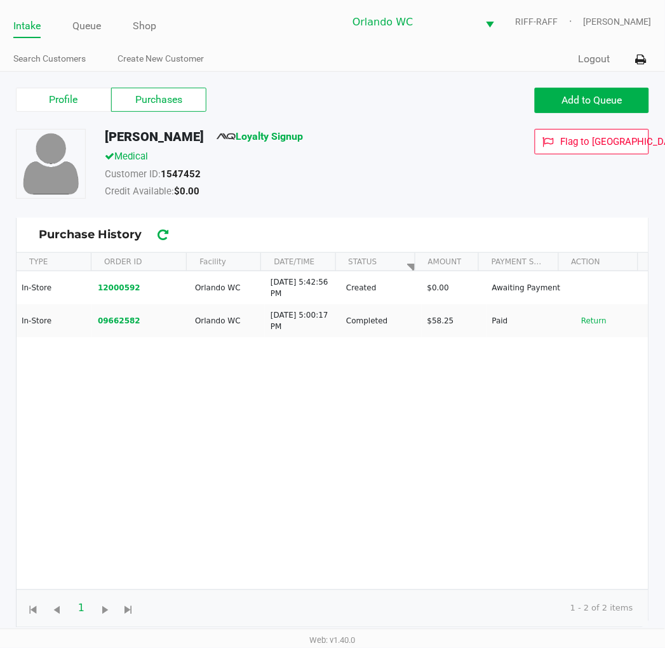
click at [372, 167] on div "Customer ID: 1547452" at bounding box center [283, 176] width 376 height 18
click at [274, 195] on div "Credit Available: $0.00" at bounding box center [283, 193] width 376 height 18
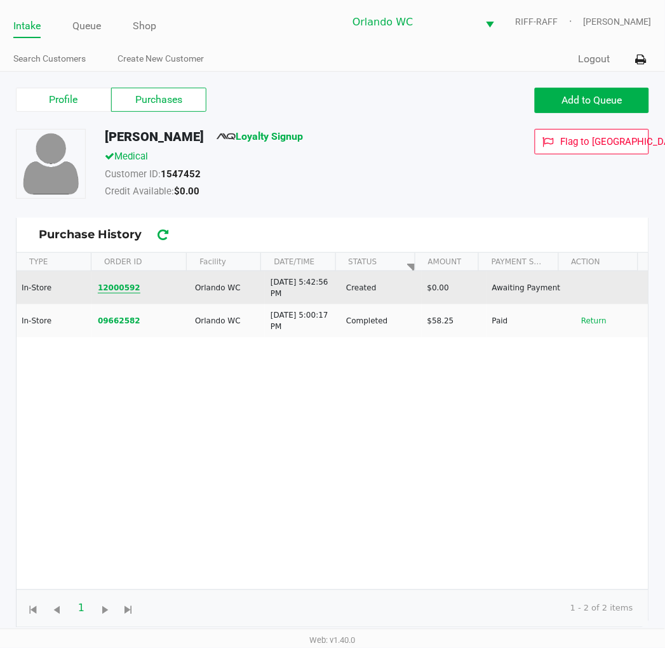
click at [104, 290] on button "12000592" at bounding box center [119, 287] width 43 height 11
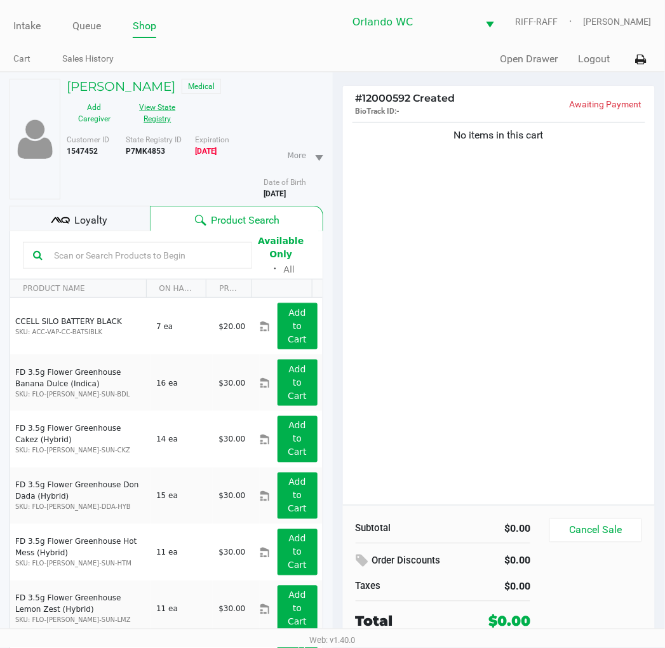
click at [147, 124] on button "View State Registry" at bounding box center [154, 113] width 64 height 32
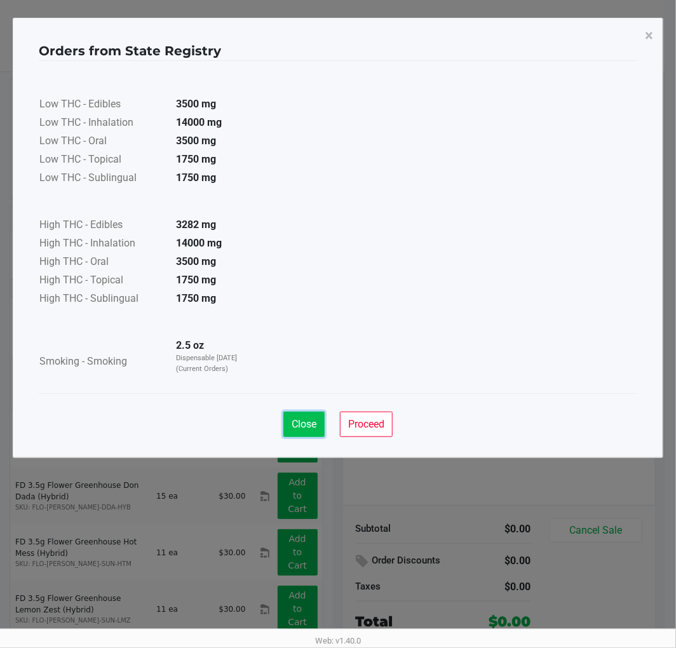
click at [308, 416] on button "Close" at bounding box center [303, 424] width 41 height 25
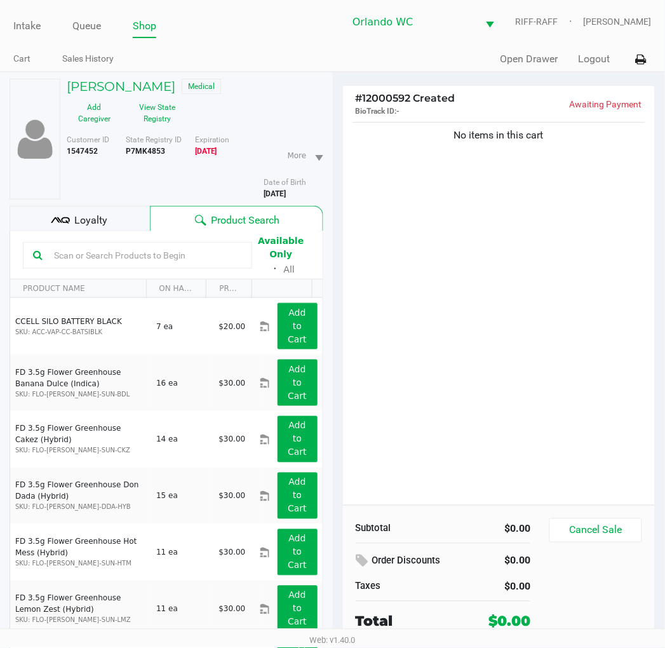
click at [119, 220] on div "Loyalty" at bounding box center [80, 218] width 140 height 25
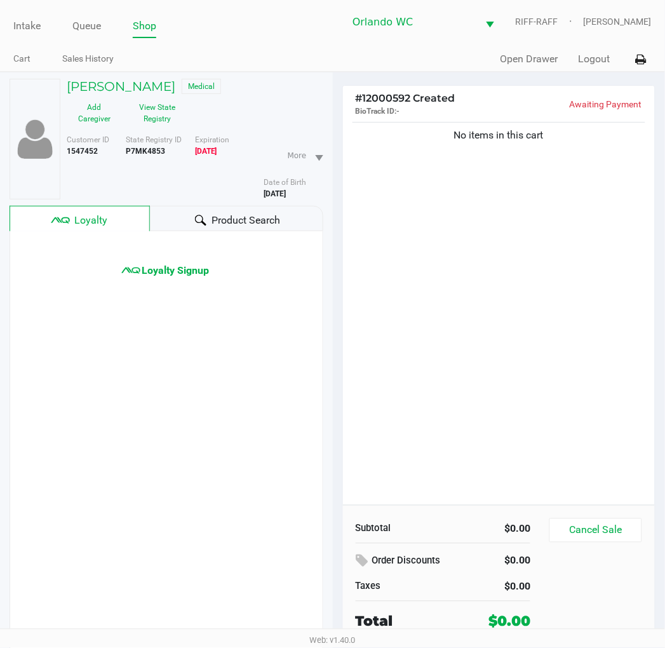
click at [170, 293] on div "Loyalty Signup" at bounding box center [167, 469] width 314 height 477
click at [163, 276] on span "Loyalty Signup" at bounding box center [175, 270] width 67 height 15
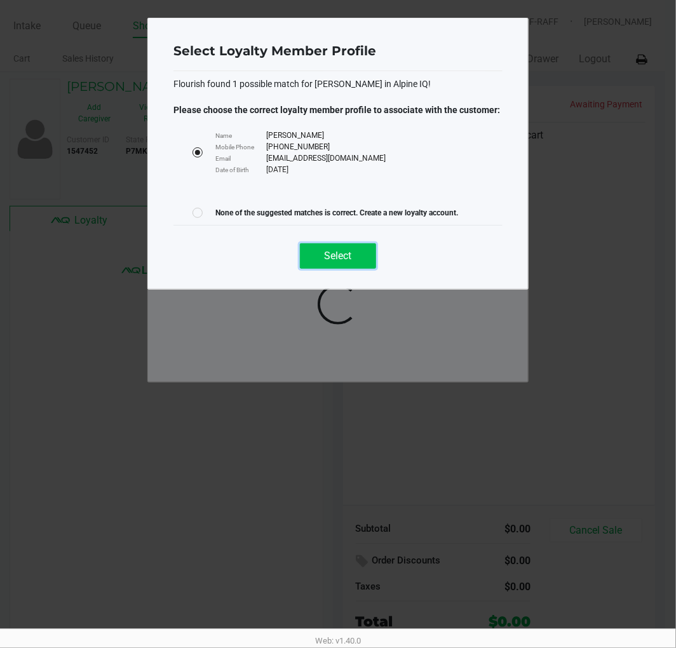
click at [341, 268] on button "Select" at bounding box center [338, 255] width 76 height 25
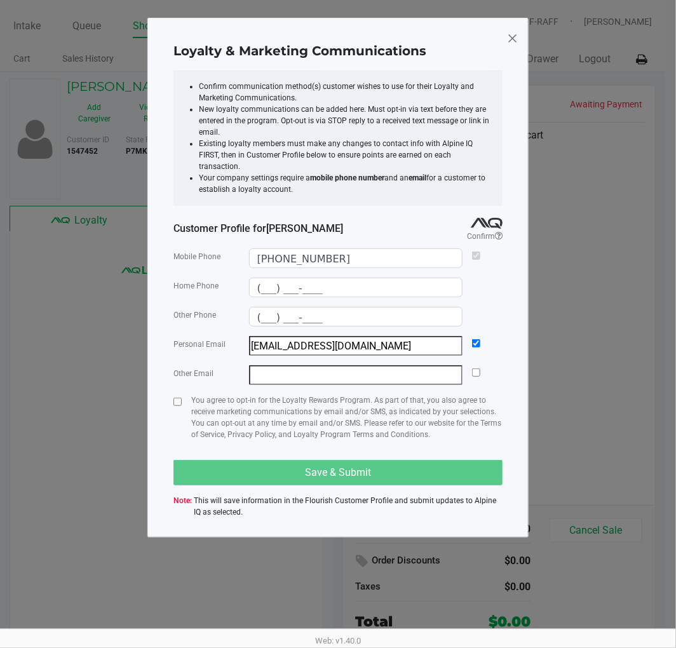
click at [183, 395] on div "You agree to opt-in for the Loyalty Rewards Program. As part of that, you also …" at bounding box center [337, 423] width 329 height 56
click at [179, 398] on input "checkbox" at bounding box center [177, 402] width 8 height 8
checkbox input "true"
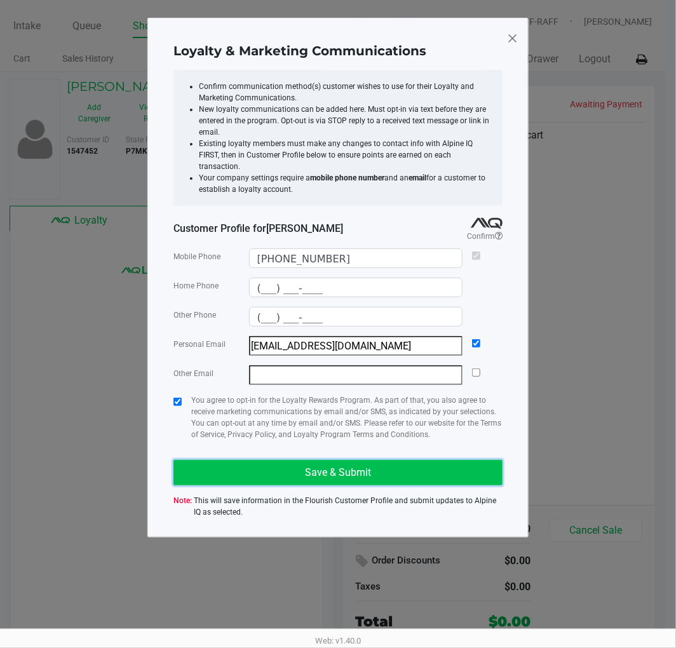
click at [271, 460] on button "Save & Submit" at bounding box center [337, 472] width 329 height 25
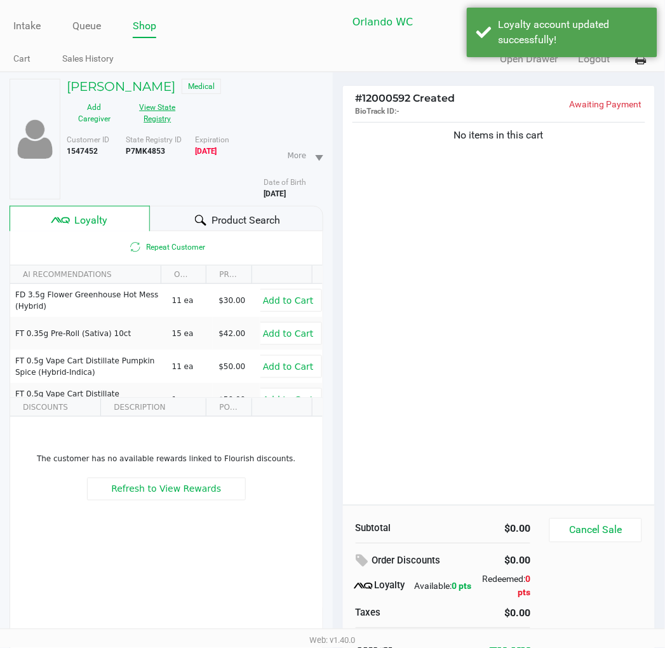
click at [153, 108] on button "View State Registry" at bounding box center [154, 113] width 64 height 32
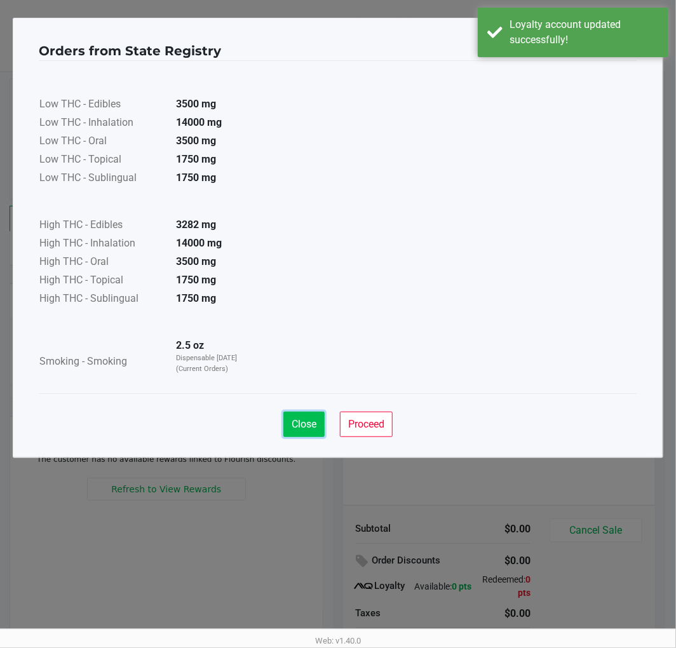
click at [308, 432] on button "Close" at bounding box center [303, 424] width 41 height 25
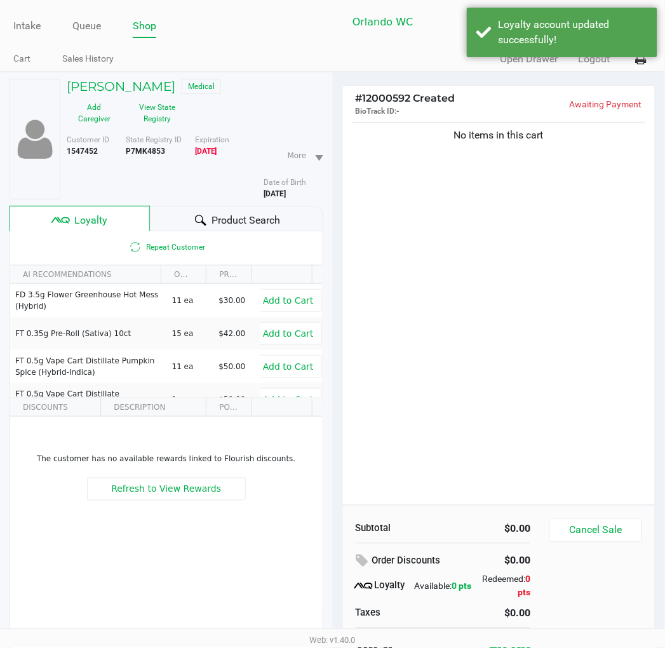
click at [482, 370] on div "Close Proceed" at bounding box center [333, 387] width 599 height 51
click at [166, 211] on div "Product Search" at bounding box center [236, 218] width 173 height 25
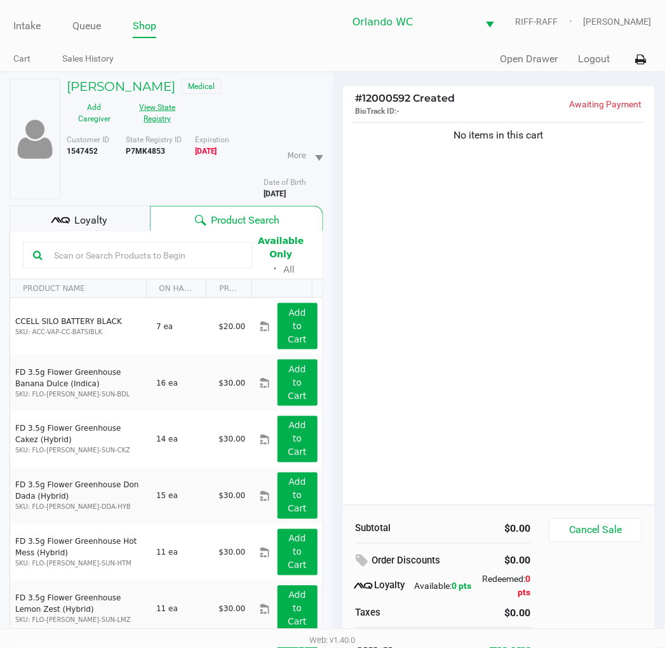
click at [156, 125] on button "View State Registry" at bounding box center [154, 113] width 64 height 32
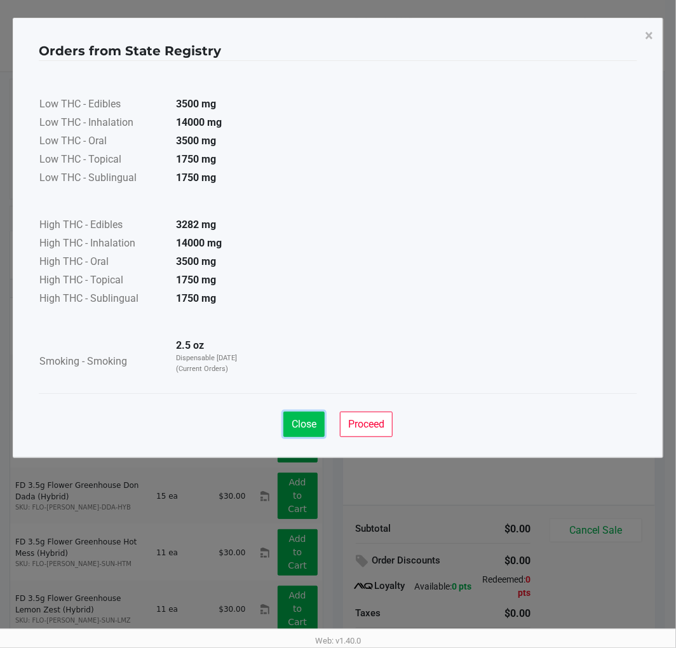
click at [313, 418] on span "Close" at bounding box center [304, 424] width 25 height 12
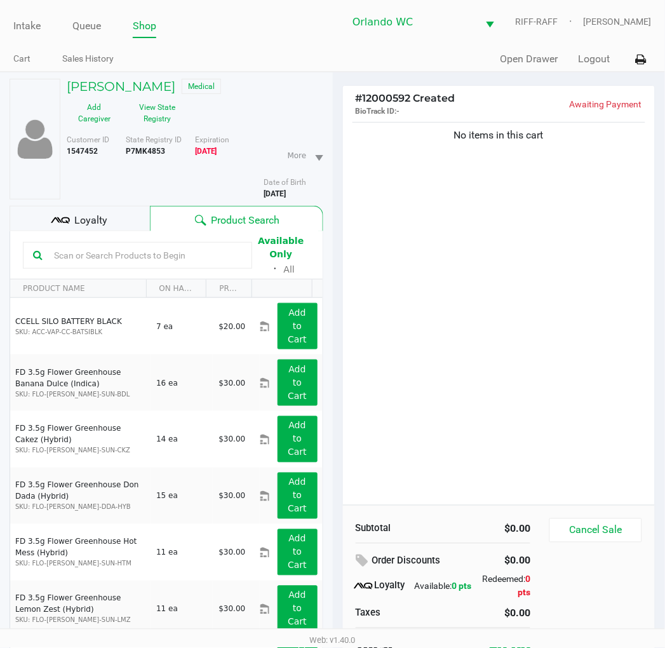
click at [494, 227] on div "No items in this cart" at bounding box center [499, 312] width 313 height 386
click at [158, 254] on input "text" at bounding box center [145, 255] width 193 height 19
click at [96, 254] on input "text" at bounding box center [145, 255] width 193 height 19
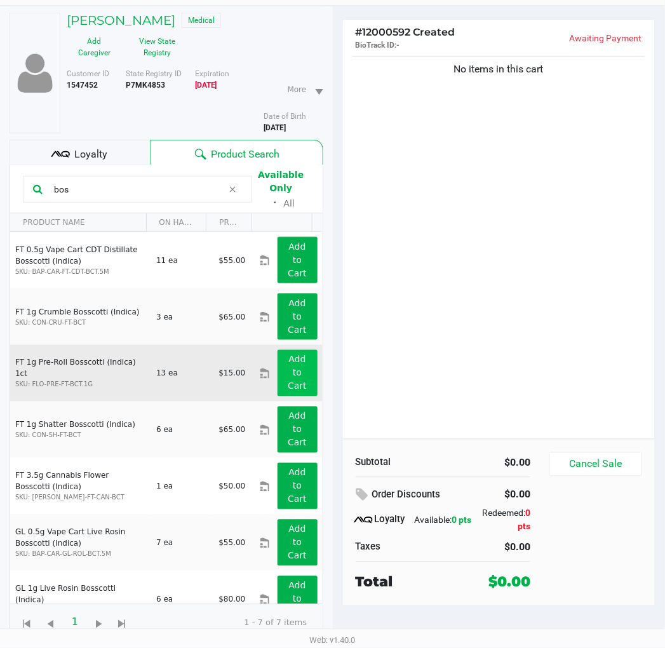
scroll to position [24, 0]
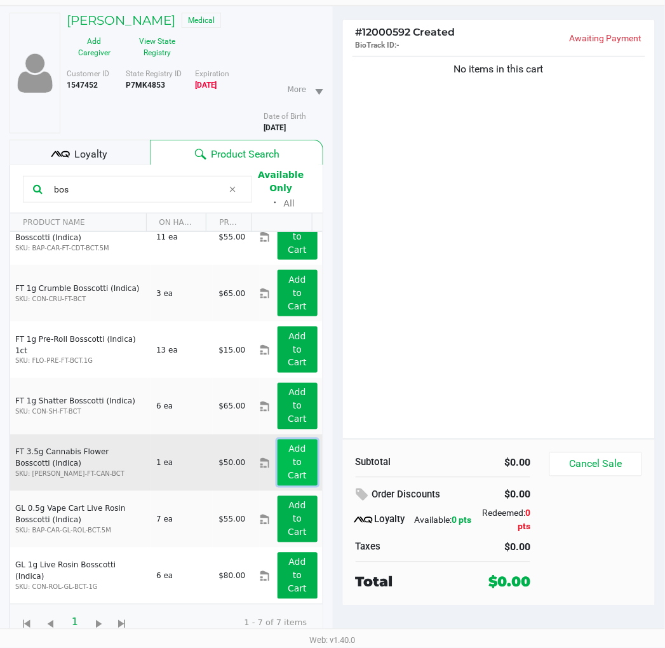
click at [301, 468] on button "Add to Cart" at bounding box center [298, 463] width 40 height 46
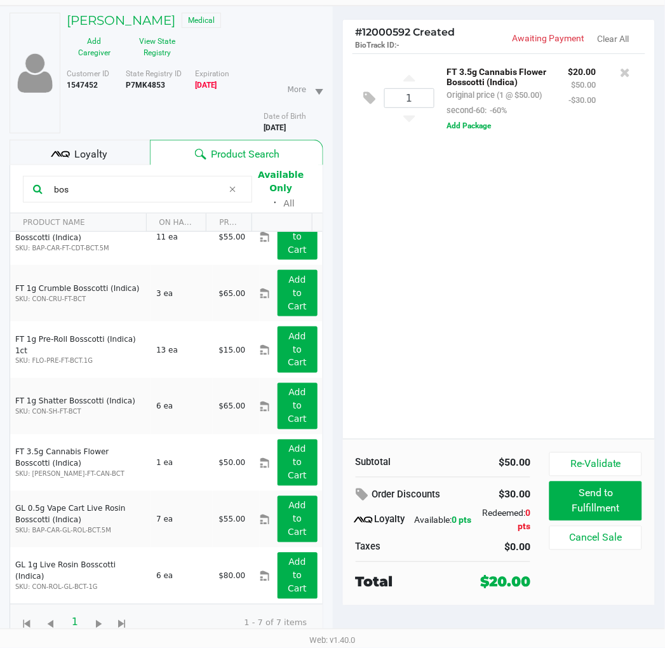
click at [115, 187] on input "bos" at bounding box center [136, 189] width 174 height 19
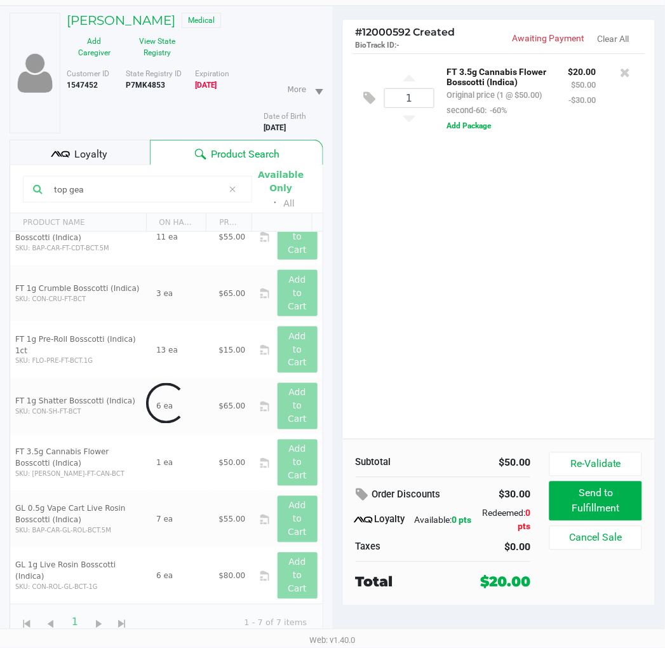
scroll to position [0, 0]
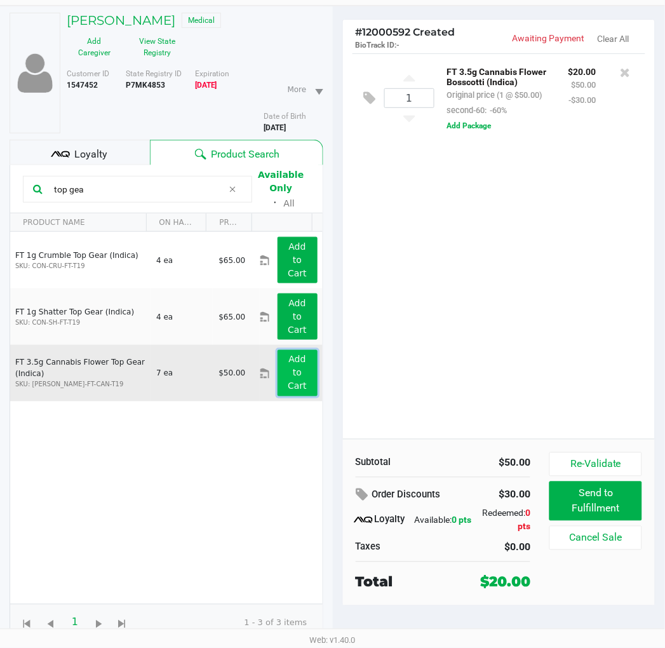
click at [288, 384] on app-button-loader "Add to Cart" at bounding box center [297, 373] width 19 height 37
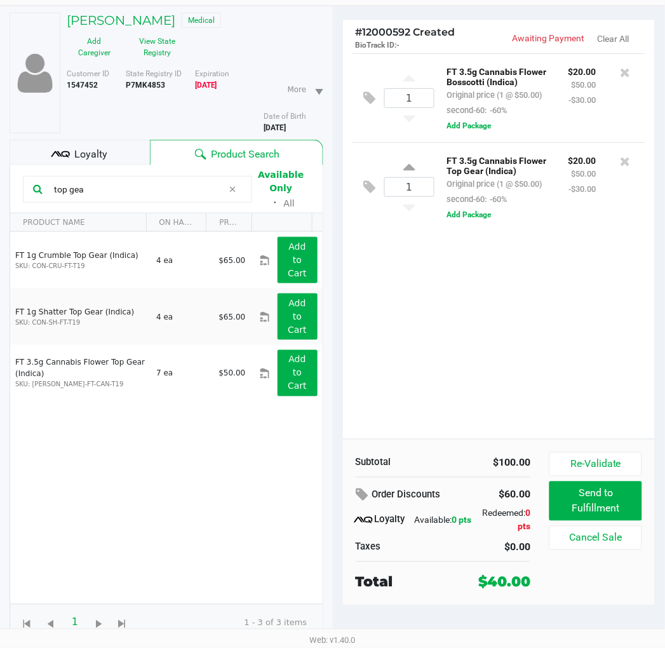
click at [464, 319] on div "1 FT 3.5g Cannabis Flower Bosscotti (Indica) Original price (1 @ $50.00) second…" at bounding box center [499, 246] width 313 height 386
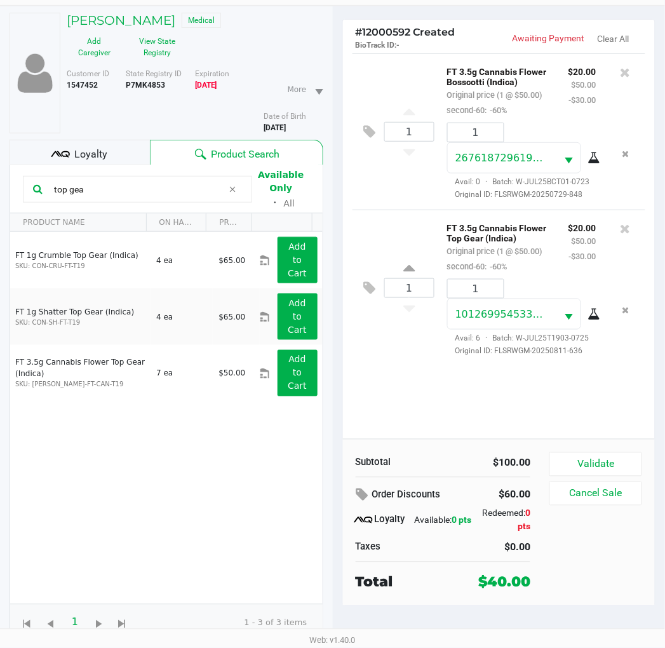
click at [111, 189] on input "top gea" at bounding box center [136, 189] width 174 height 19
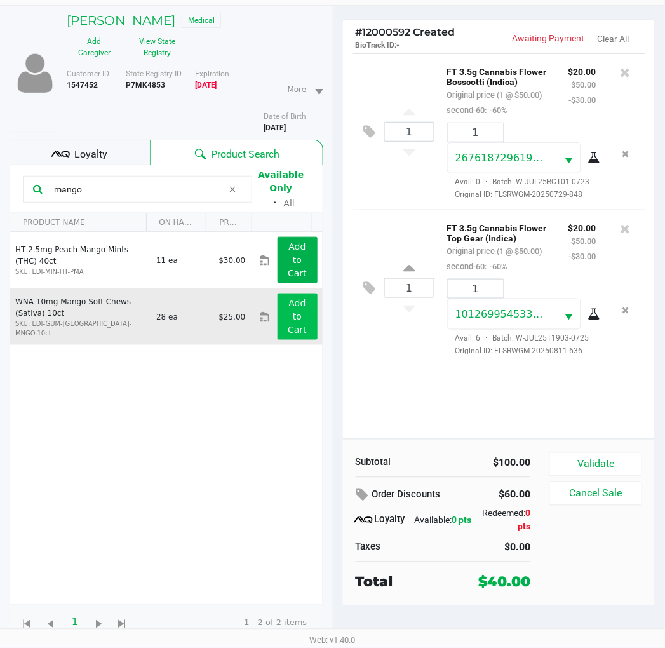
type input "mango"
click at [294, 313] on button "Add to Cart" at bounding box center [298, 317] width 40 height 46
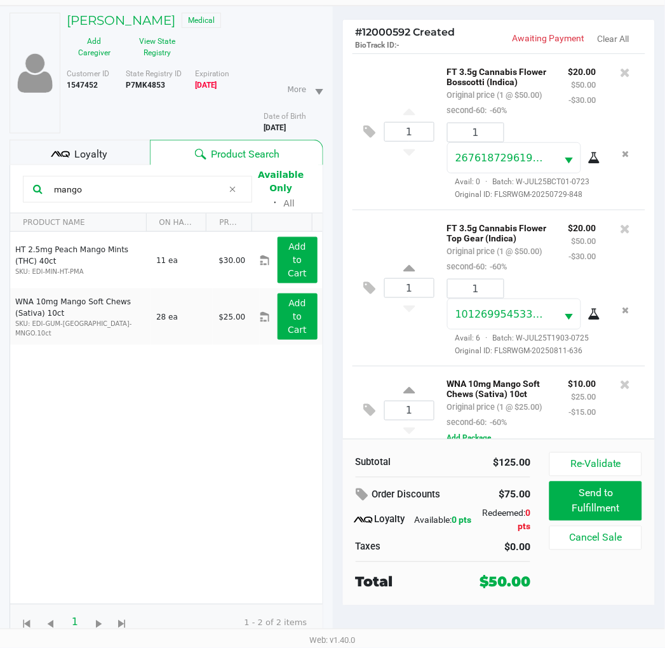
scroll to position [127, 0]
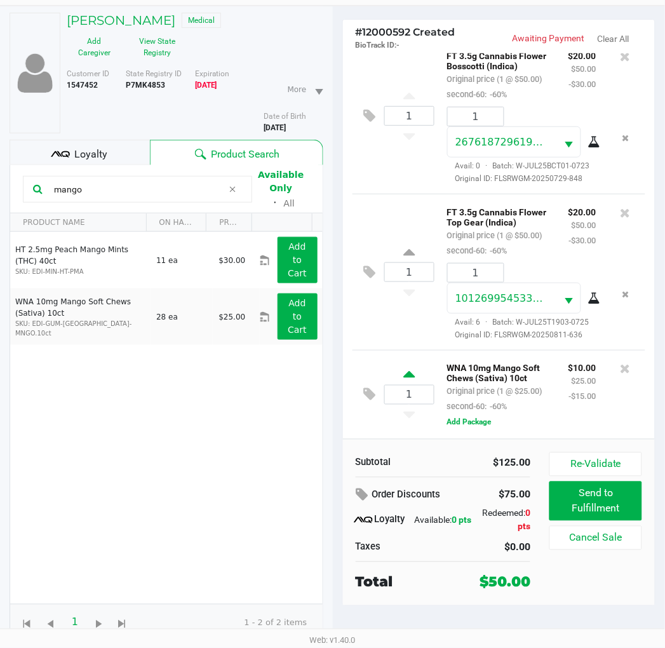
click at [407, 369] on icon at bounding box center [409, 377] width 11 height 16
type input "2"
click at [112, 187] on div at bounding box center [332, 294] width 665 height 450
click at [112, 187] on input "mango" at bounding box center [136, 189] width 174 height 19
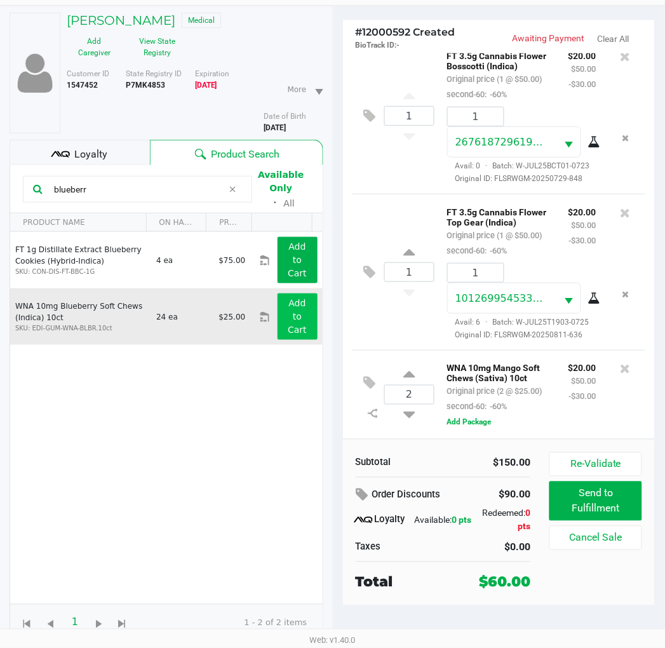
type input "blueberr"
click at [291, 326] on app-button-loader "Add to Cart" at bounding box center [297, 316] width 19 height 37
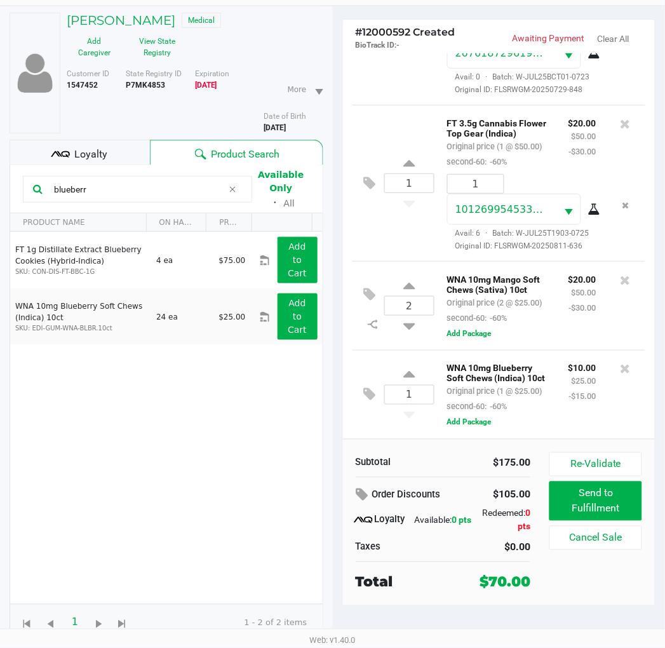
scroll to position [243, 0]
click at [413, 369] on icon at bounding box center [409, 377] width 11 height 16
type input "2"
click at [156, 50] on button "View State Registry" at bounding box center [154, 47] width 64 height 32
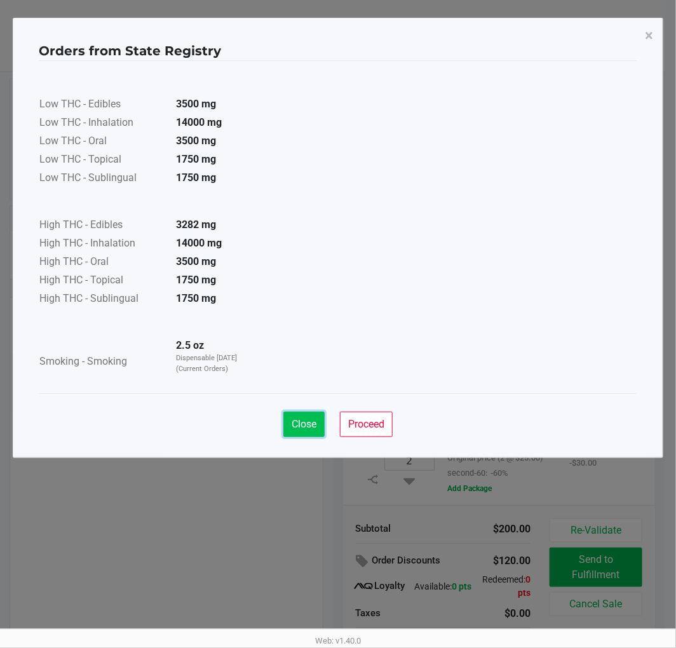
click at [299, 424] on span "Close" at bounding box center [304, 424] width 25 height 12
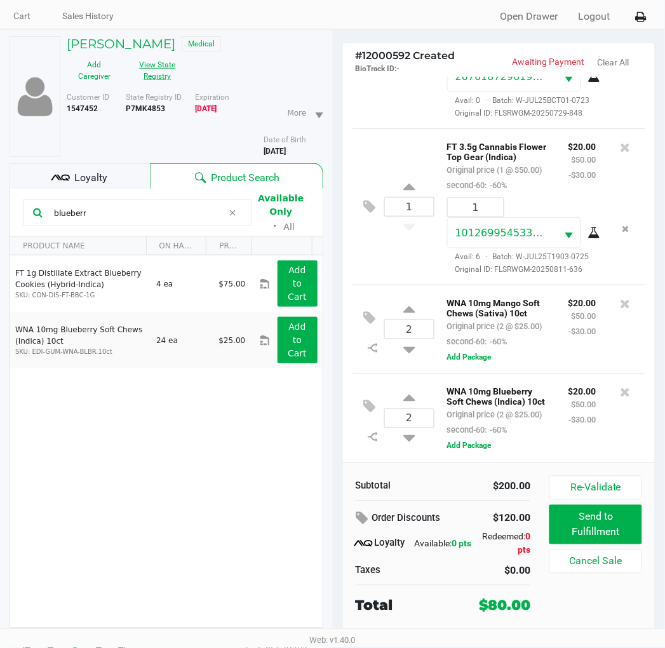
scroll to position [66, 0]
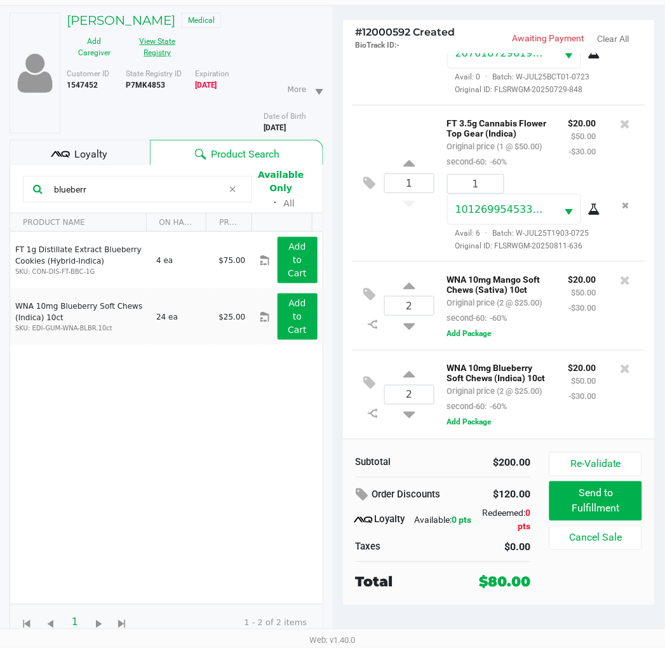
click at [163, 41] on button "View State Registry" at bounding box center [154, 47] width 64 height 32
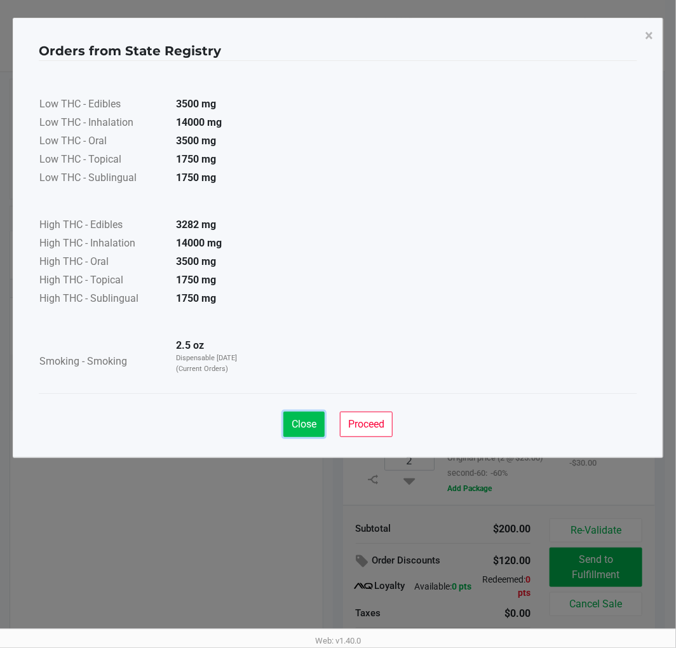
click at [301, 427] on span "Close" at bounding box center [304, 424] width 25 height 12
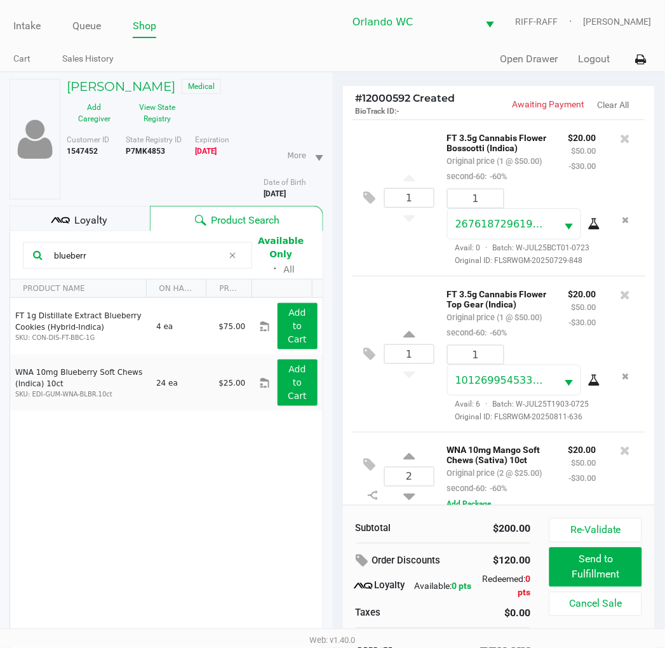
click at [378, 276] on div "1 FT 3.5g Cannabis Flower Bosscotti (Indica) Original price (1 @ $50.00) second…" at bounding box center [500, 197] width 294 height 156
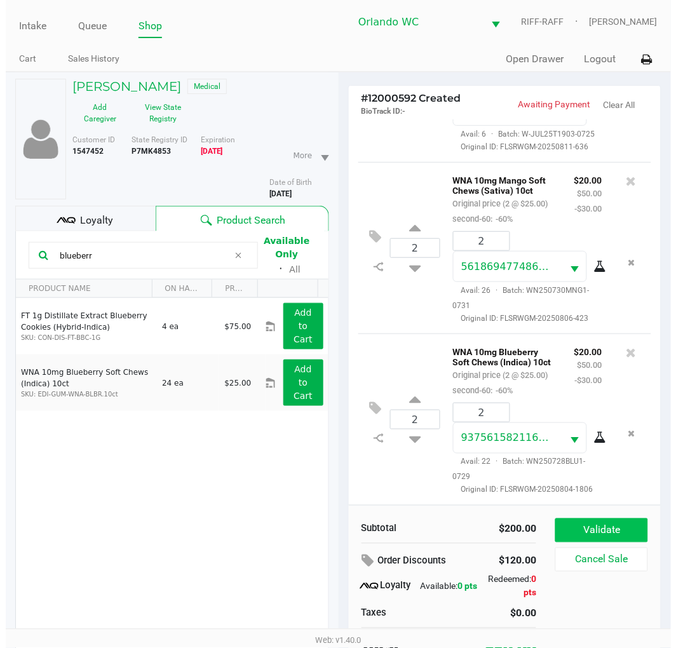
scroll to position [353, 0]
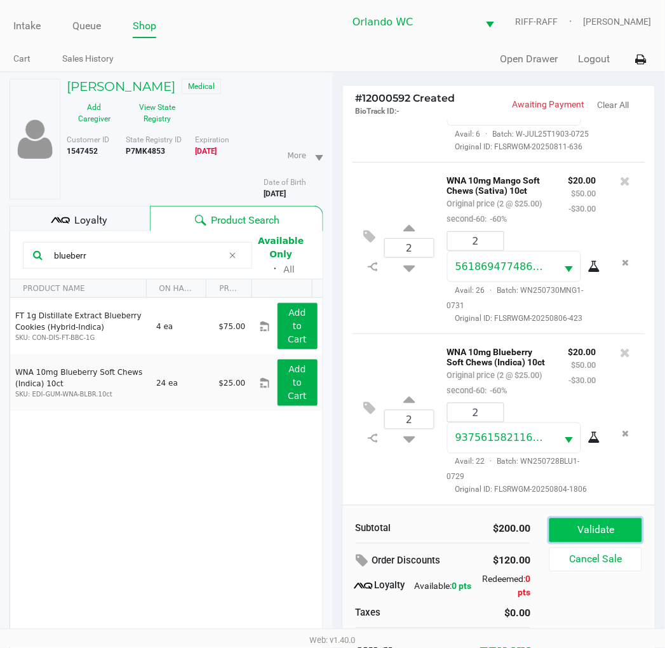
click at [555, 529] on button "Validate" at bounding box center [596, 531] width 92 height 24
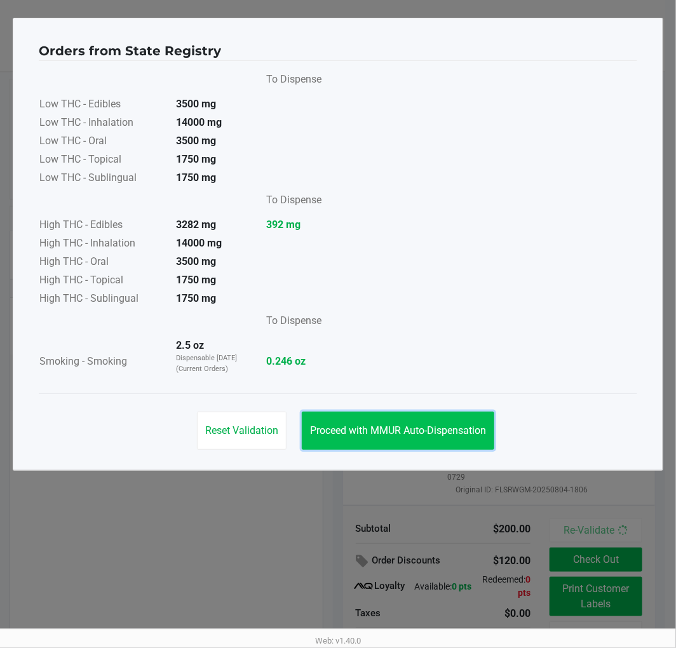
click at [417, 417] on button "Proceed with MMUR Auto-Dispensation" at bounding box center [398, 431] width 193 height 38
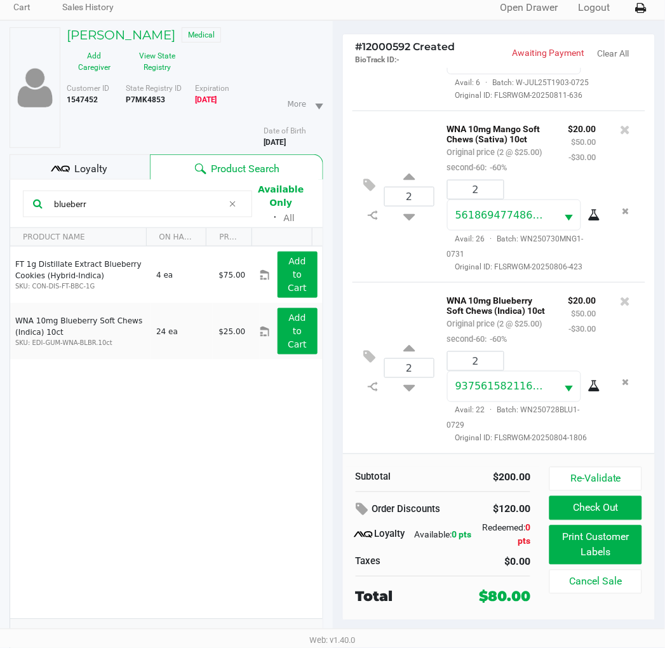
scroll to position [66, 0]
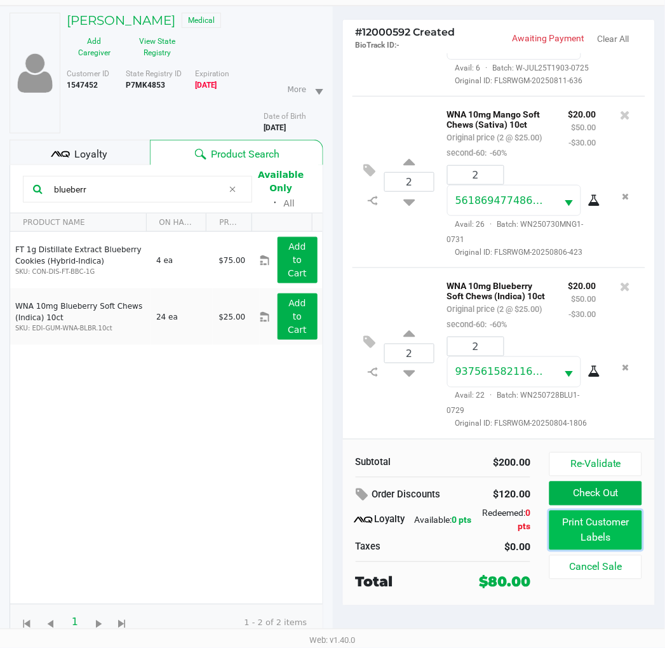
click at [573, 538] on button "Print Customer Labels" at bounding box center [596, 530] width 92 height 39
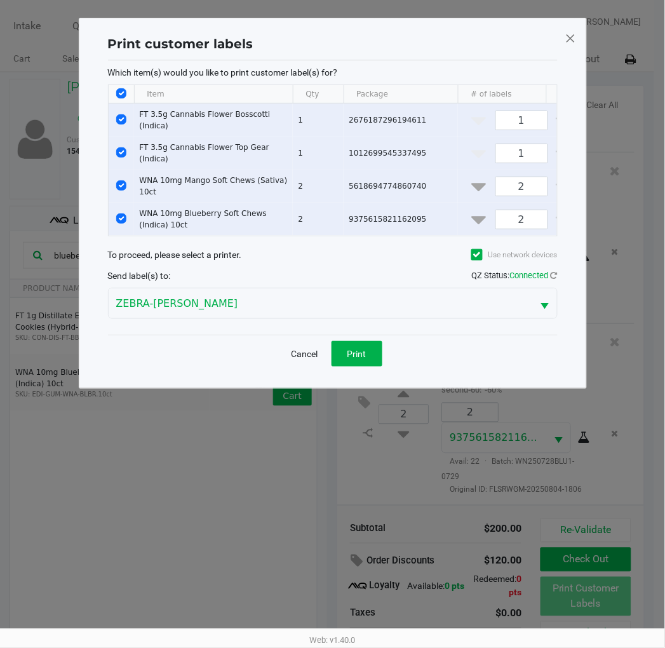
scroll to position [0, 0]
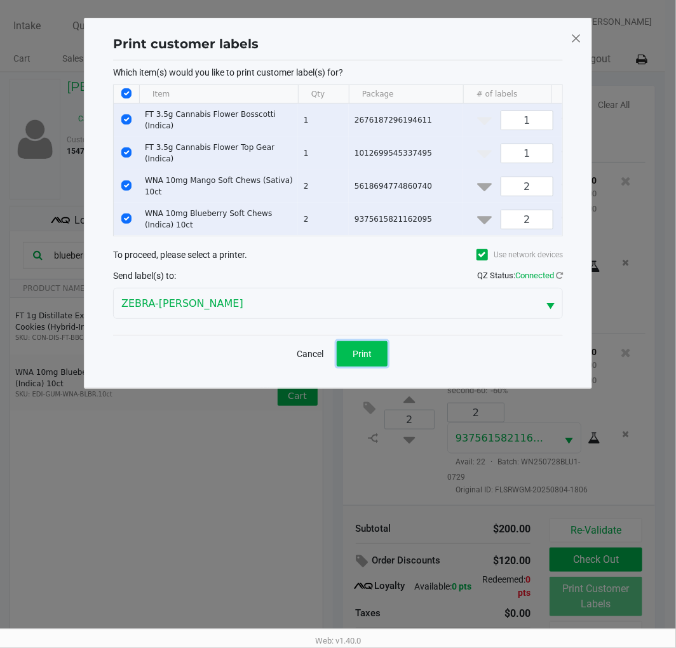
click at [379, 353] on button "Print" at bounding box center [362, 353] width 51 height 25
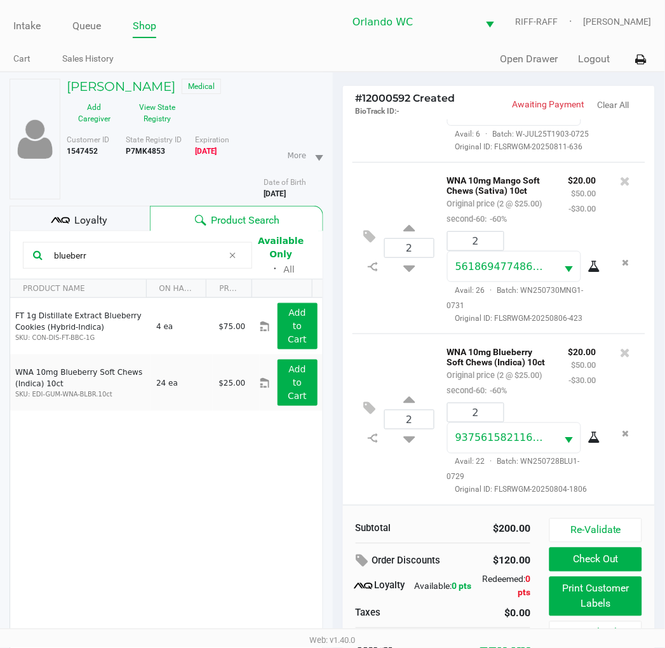
scroll to position [66, 0]
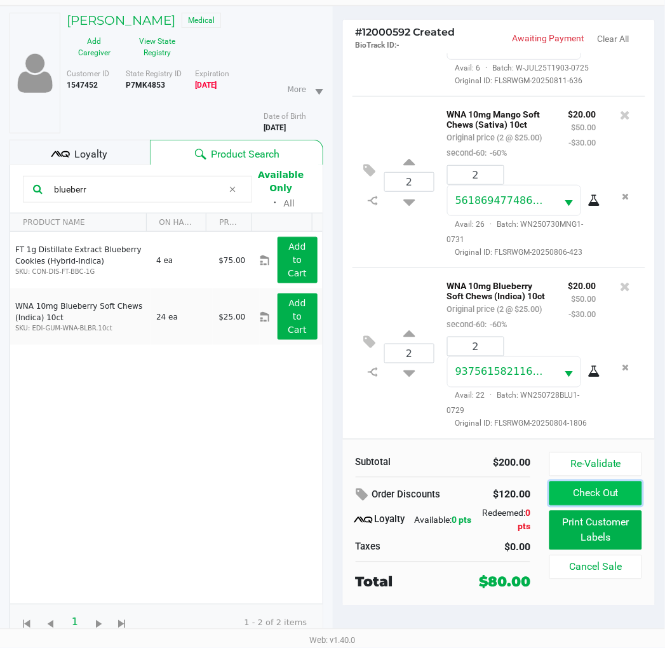
click at [562, 499] on button "Check Out" at bounding box center [596, 494] width 92 height 24
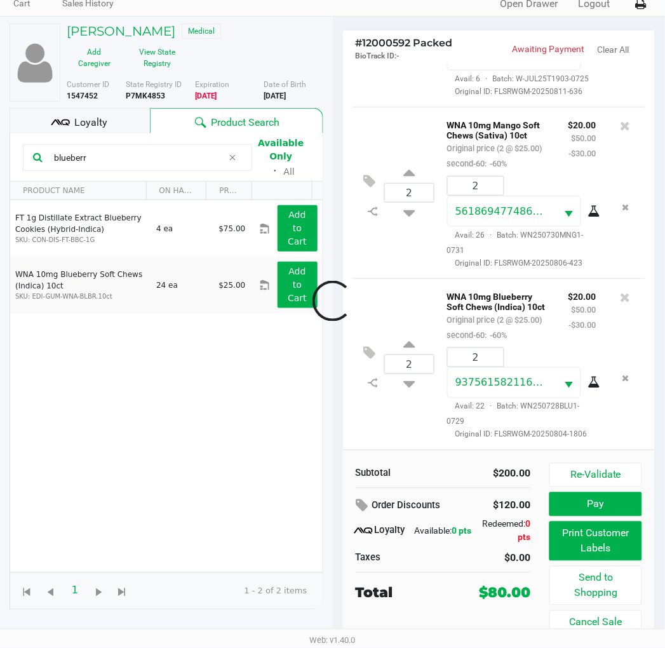
scroll to position [56, 0]
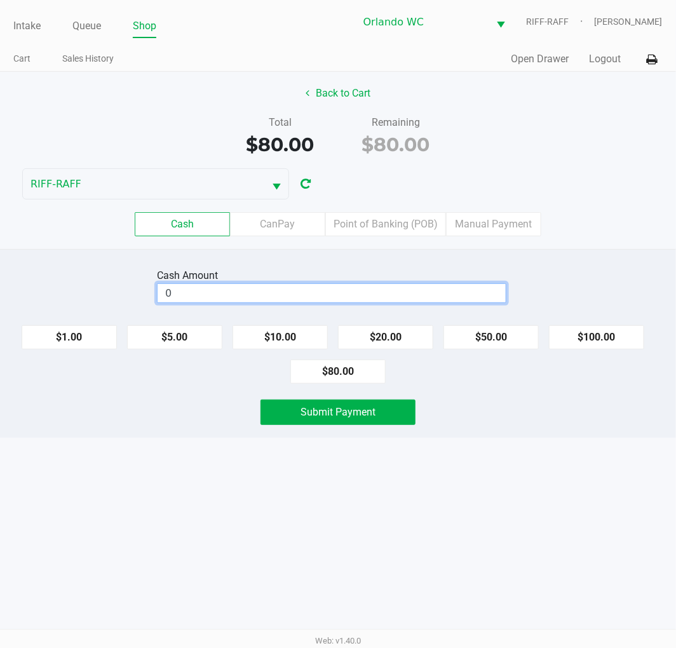
click at [287, 294] on input "0" at bounding box center [332, 293] width 348 height 18
click at [355, 359] on div "$1.00 $5.00 $10.00 $20.00 $50.00 $100.00 $80.00" at bounding box center [338, 349] width 676 height 69
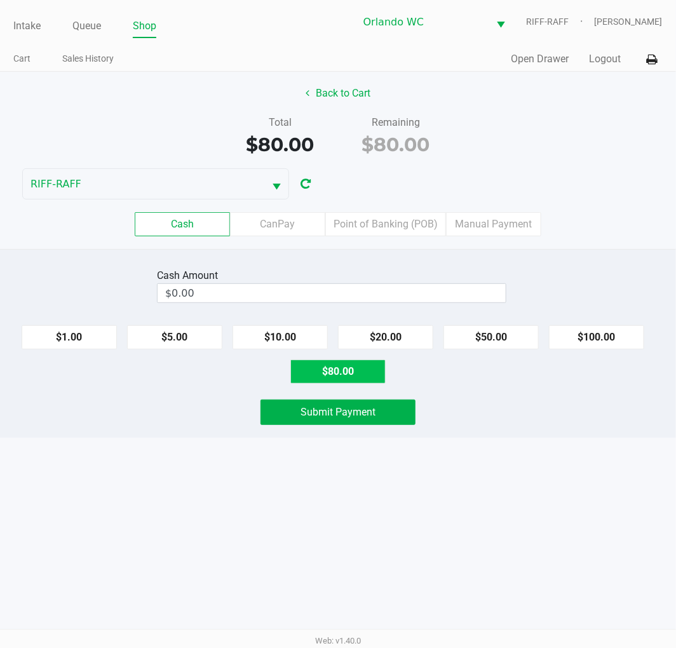
click at [349, 373] on button "$80.00" at bounding box center [337, 372] width 95 height 24
type input "$80.00"
click at [328, 430] on div "Cash Amount $80.00 Clear $1.00 $5.00 $10.00 $20.00 $50.00 $100.00 $80.00 Submit…" at bounding box center [338, 343] width 676 height 189
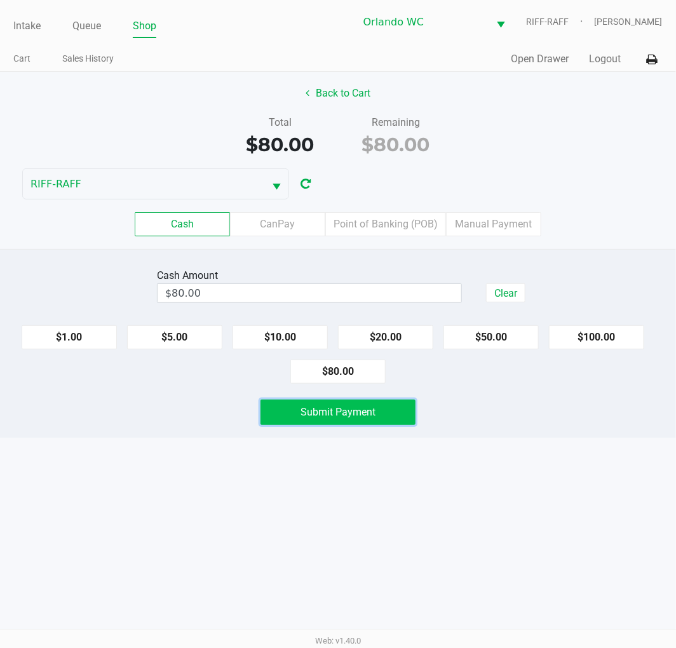
click at [333, 422] on button "Submit Payment" at bounding box center [338, 412] width 155 height 25
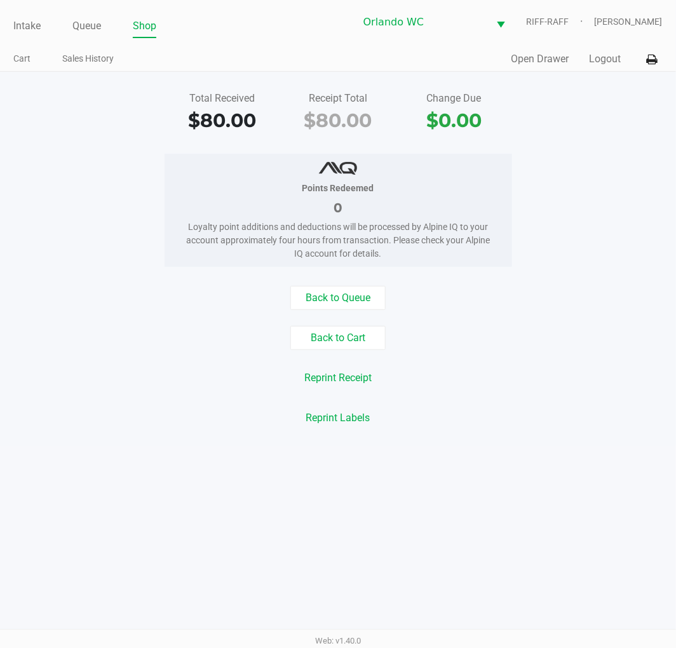
click at [98, 14] on div "Intake Queue Shop" at bounding box center [175, 26] width 325 height 24
click at [97, 28] on link "Queue" at bounding box center [86, 26] width 29 height 18
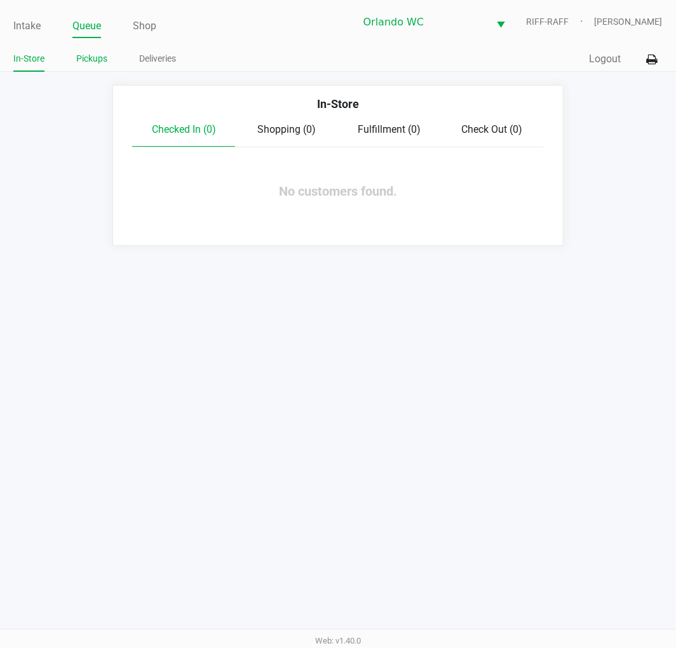
click at [97, 57] on link "Pickups" at bounding box center [91, 59] width 31 height 16
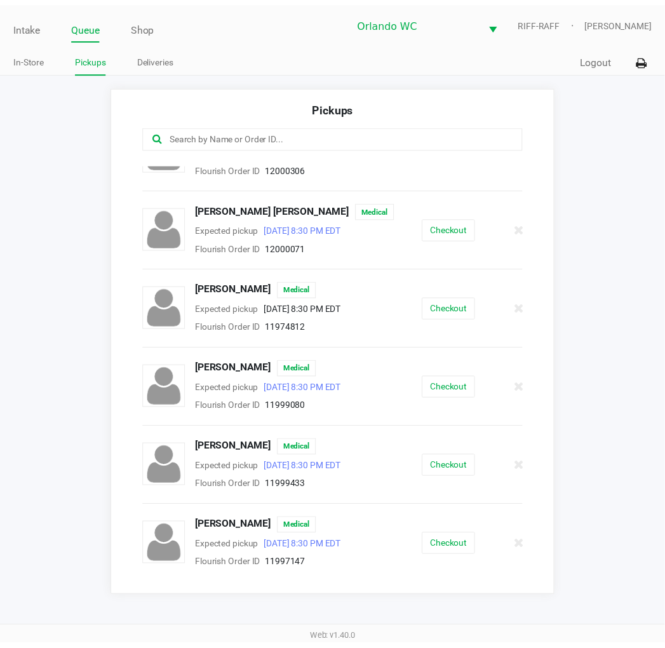
scroll to position [282, 0]
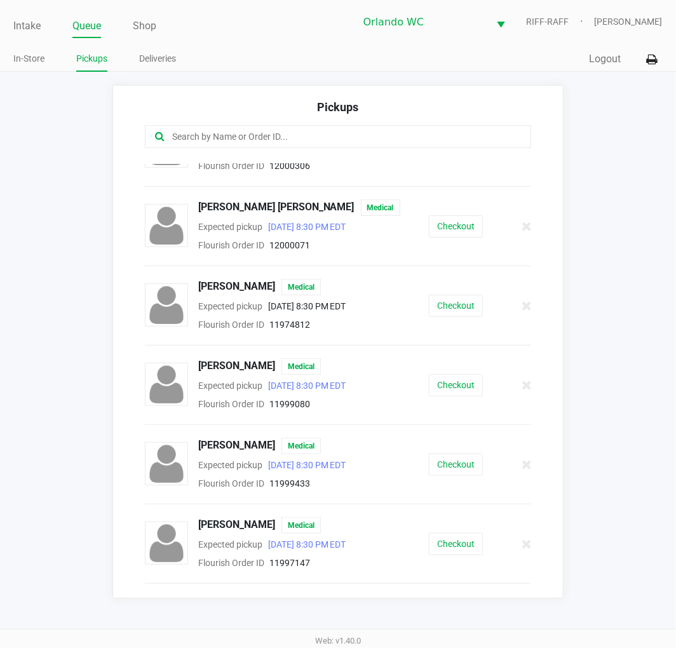
click at [459, 412] on div "[PERSON_NAME] Medical Expected pickup [DATE] 8:30 PM EDT Flourish Order ID 1199…" at bounding box center [337, 384] width 405 height 53
click at [456, 397] on button "Checkout" at bounding box center [456, 385] width 54 height 22
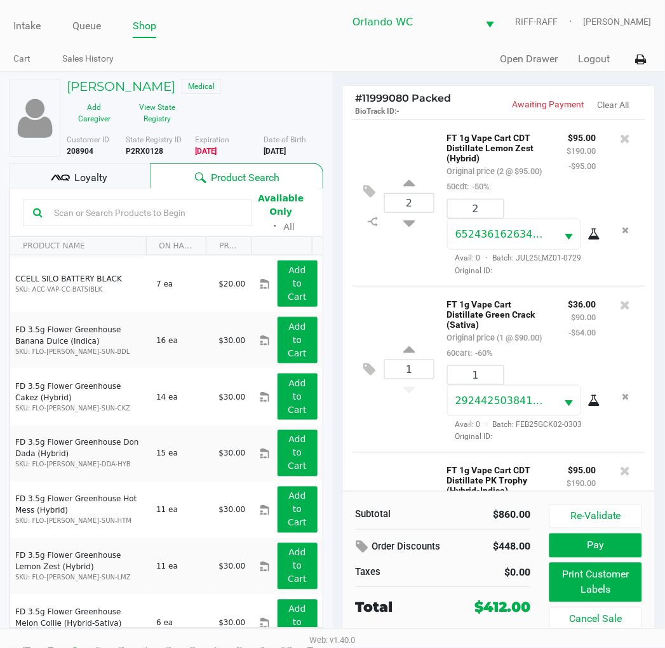
click at [100, 195] on div "Available Only ᛫ All" at bounding box center [166, 213] width 287 height 44
click at [100, 192] on div "Available Only ᛫ All" at bounding box center [166, 213] width 287 height 44
click at [103, 185] on span "Loyalty" at bounding box center [90, 177] width 33 height 15
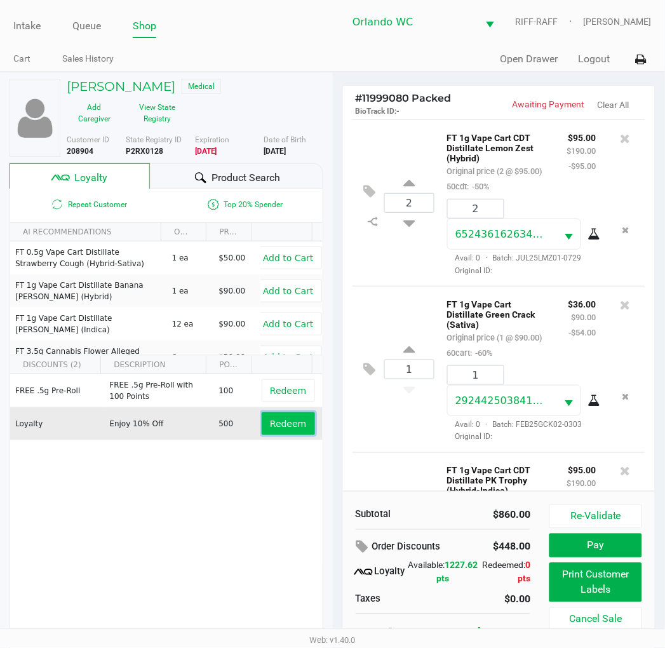
click at [283, 426] on span "Redeem" at bounding box center [288, 424] width 36 height 10
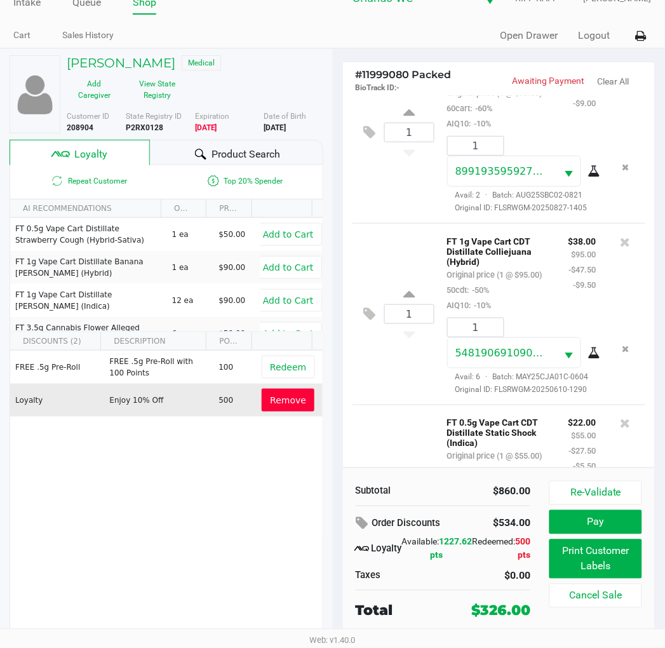
scroll to position [822, 0]
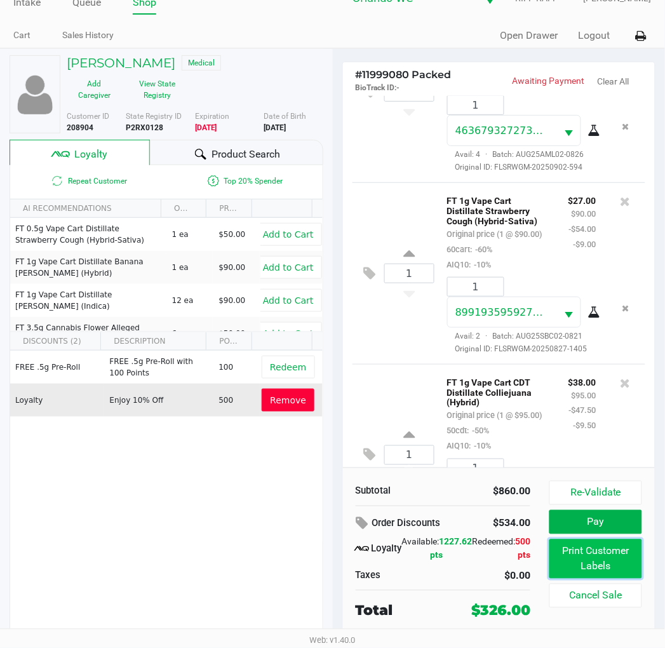
click at [578, 549] on button "Print Customer Labels" at bounding box center [596, 558] width 92 height 39
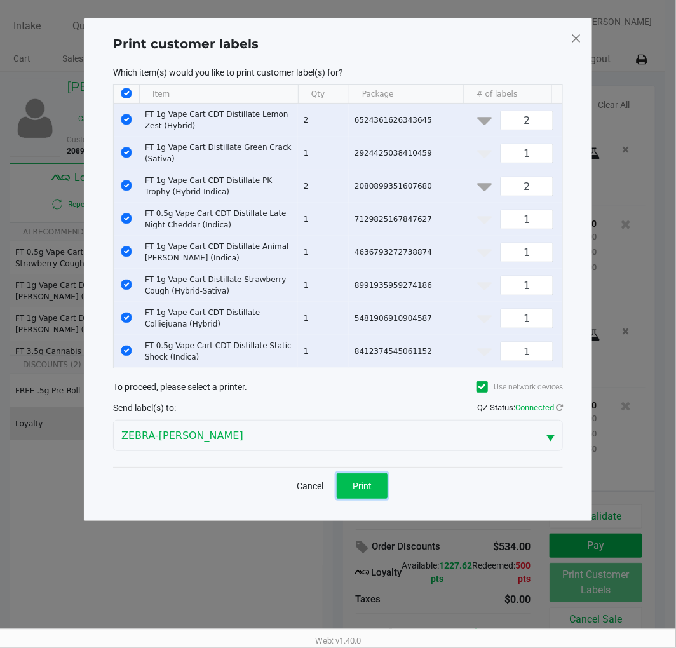
click at [366, 491] on span "Print" at bounding box center [362, 486] width 19 height 10
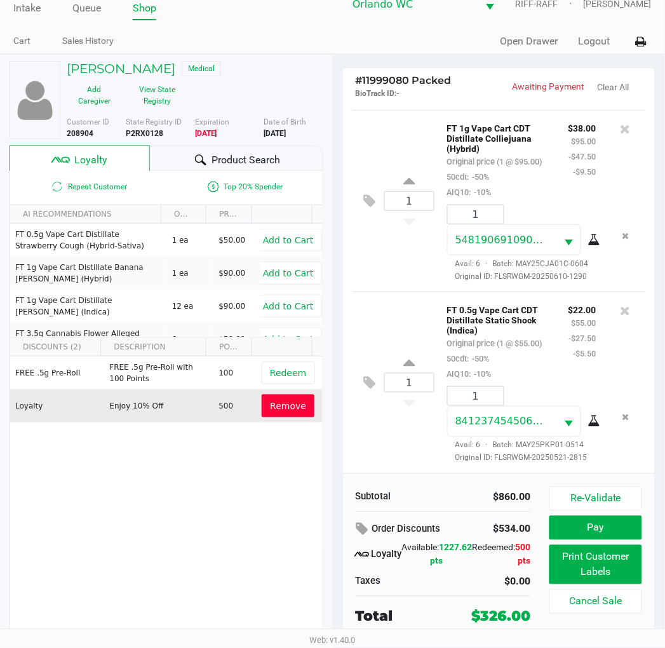
scroll to position [24, 0]
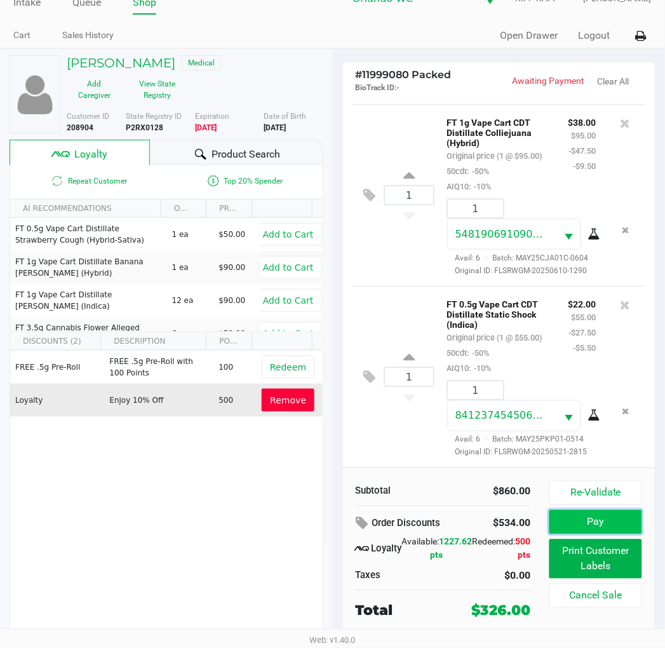
click at [562, 519] on button "Pay" at bounding box center [596, 522] width 92 height 24
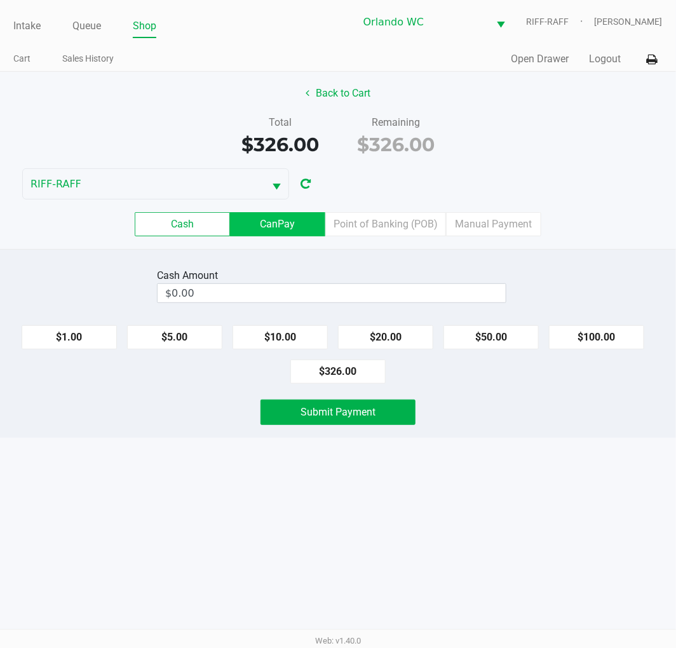
click at [281, 231] on label "CanPay" at bounding box center [277, 224] width 95 height 24
click at [0, 0] on 2 "CanPay" at bounding box center [0, 0] width 0 height 0
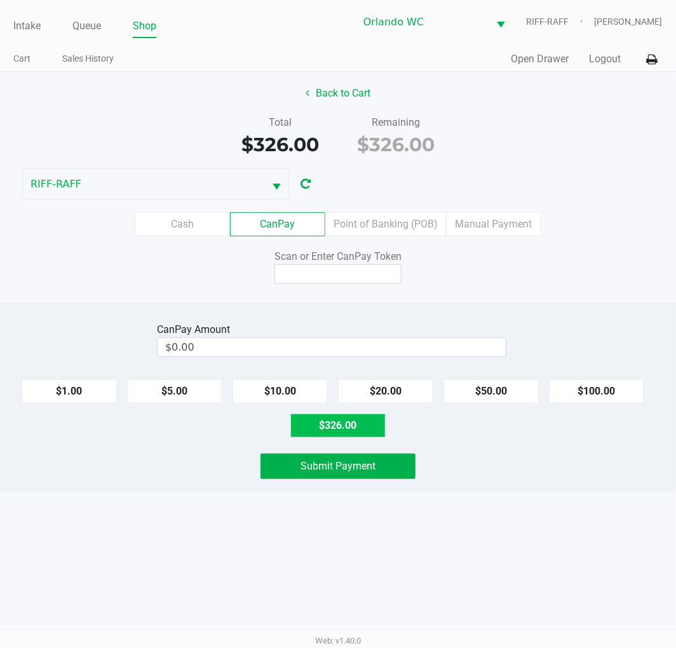
click at [354, 424] on button "$326.00" at bounding box center [337, 426] width 95 height 24
type input "$326.00"
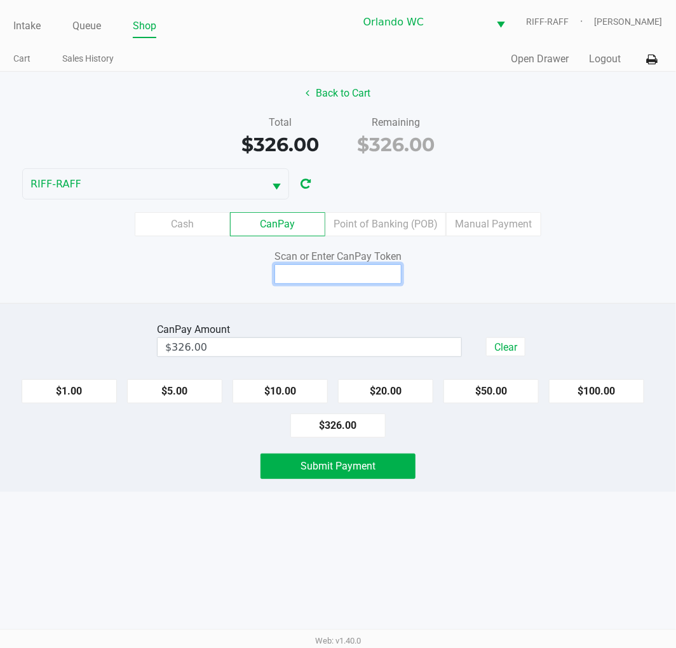
click at [343, 281] on input at bounding box center [338, 274] width 127 height 20
type input "X8784974Q"
click at [319, 499] on div "Intake Queue Shop Orlando WC RIFF-RAFF [PERSON_NAME] Cart Sales History Quick S…" at bounding box center [338, 324] width 676 height 648
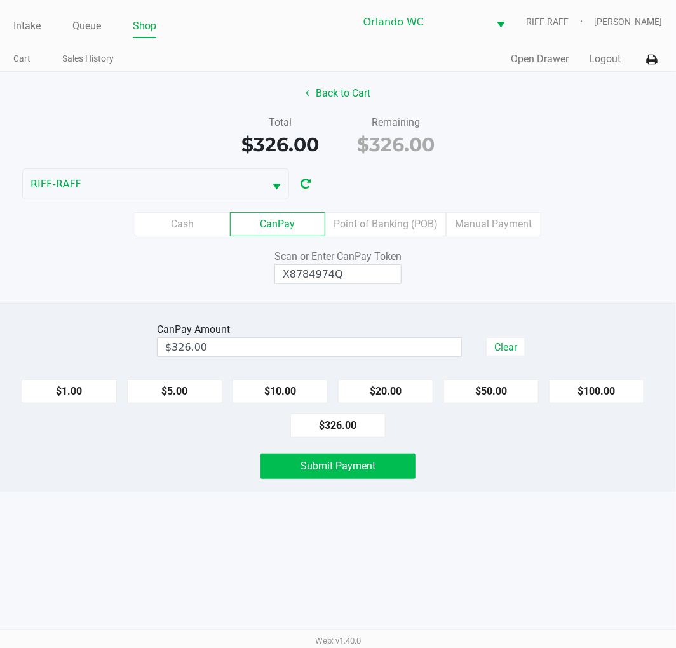
click at [345, 468] on span "Submit Payment" at bounding box center [338, 466] width 75 height 12
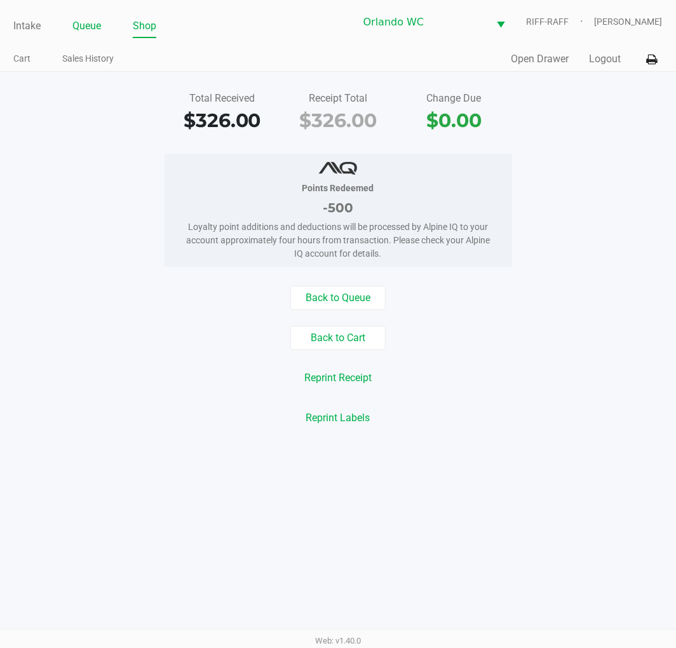
click at [79, 29] on link "Queue" at bounding box center [86, 26] width 29 height 18
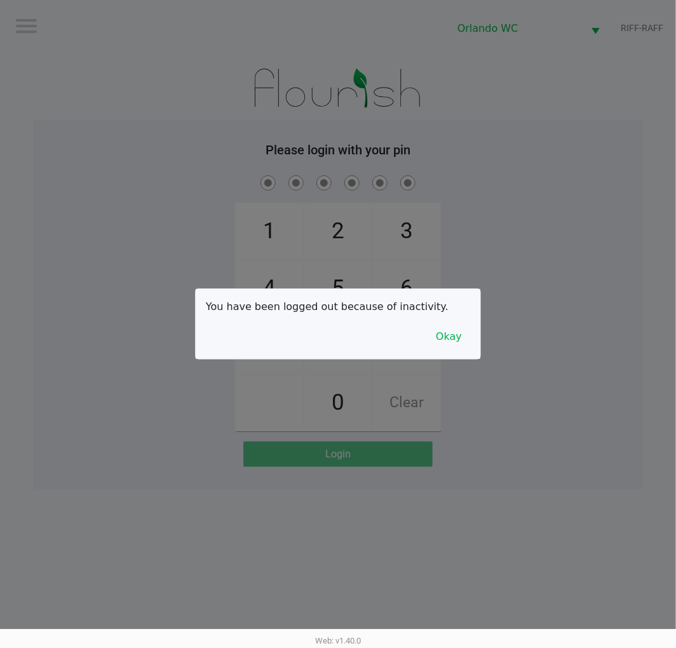
drag, startPoint x: 259, startPoint y: 176, endPoint x: 456, endPoint y: 266, distance: 216.4
click at [273, 186] on div at bounding box center [338, 324] width 676 height 648
click at [456, 337] on button "Okay" at bounding box center [449, 337] width 43 height 24
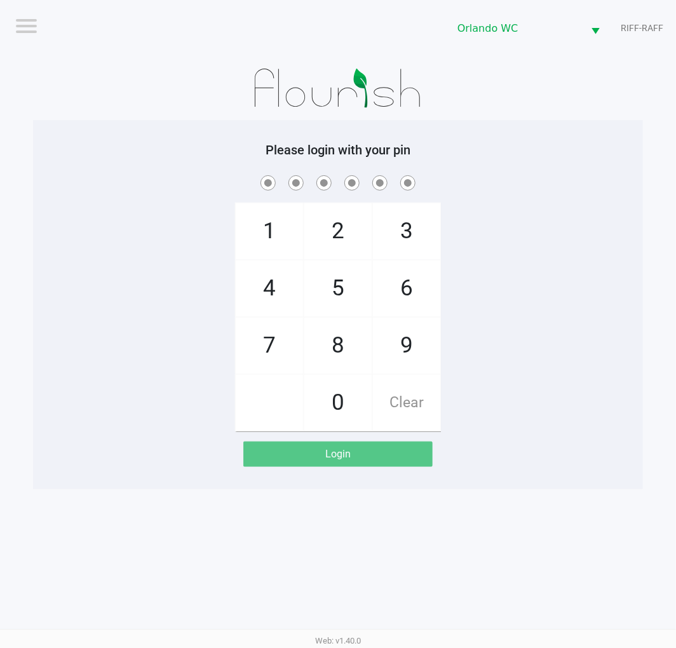
click at [505, 299] on div "1 4 7 2 5 8 0 3 6 9 Clear" at bounding box center [338, 302] width 610 height 259
checkbox input "true"
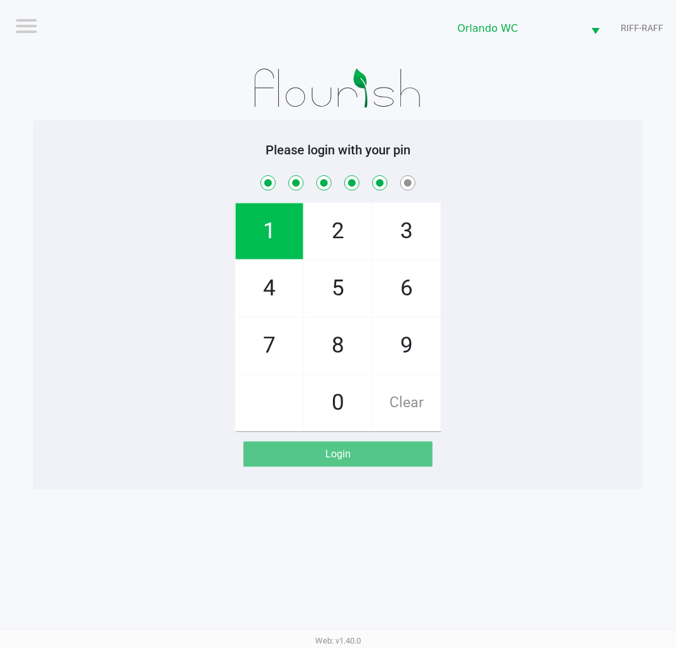
checkbox input "true"
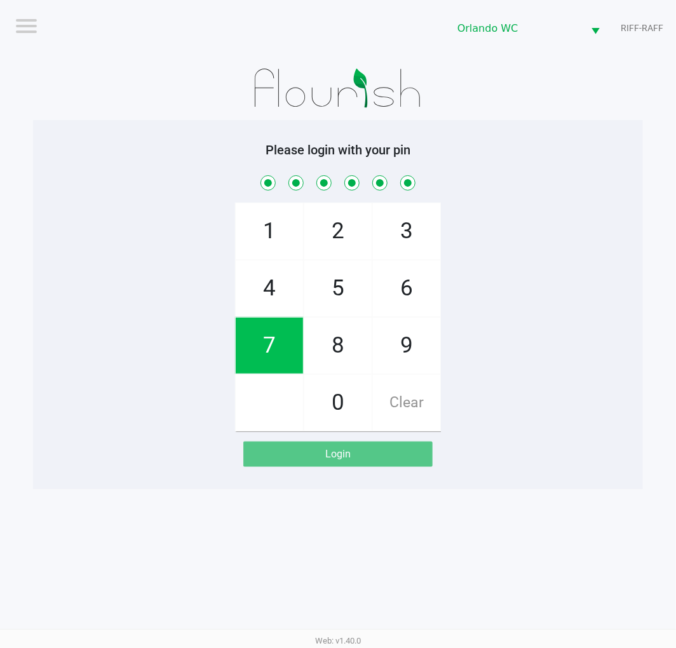
checkbox input "true"
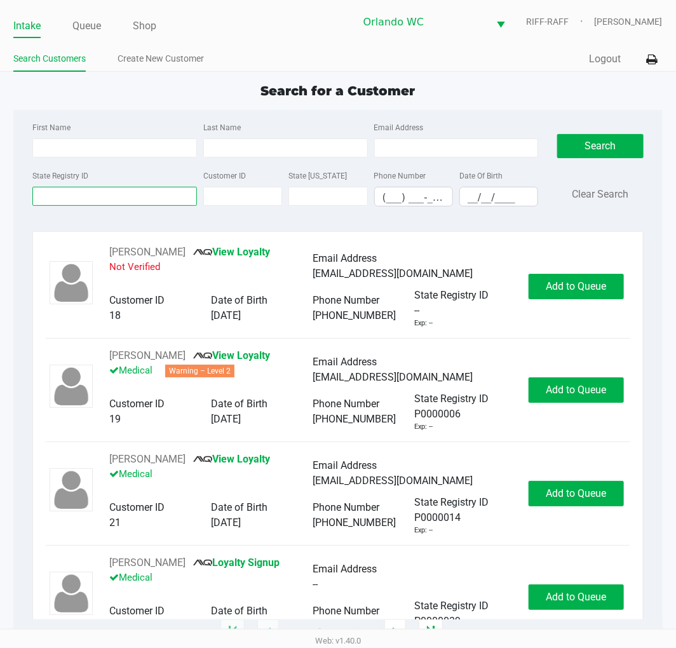
click at [109, 205] on input "State Registry ID" at bounding box center [114, 196] width 165 height 19
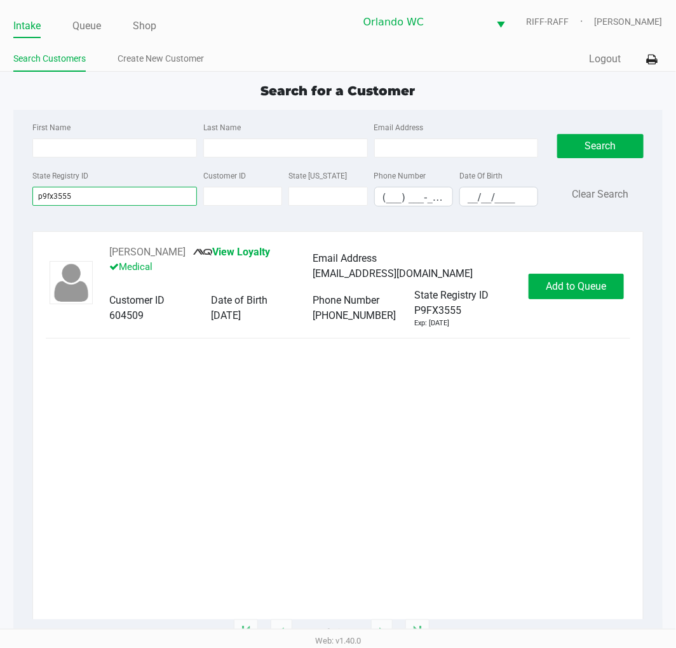
type input "p9fx3555"
click at [554, 300] on div "[PERSON_NAME] View Loyalty Medical Email Address [EMAIL_ADDRESS][DOMAIN_NAME] C…" at bounding box center [338, 287] width 584 height 84
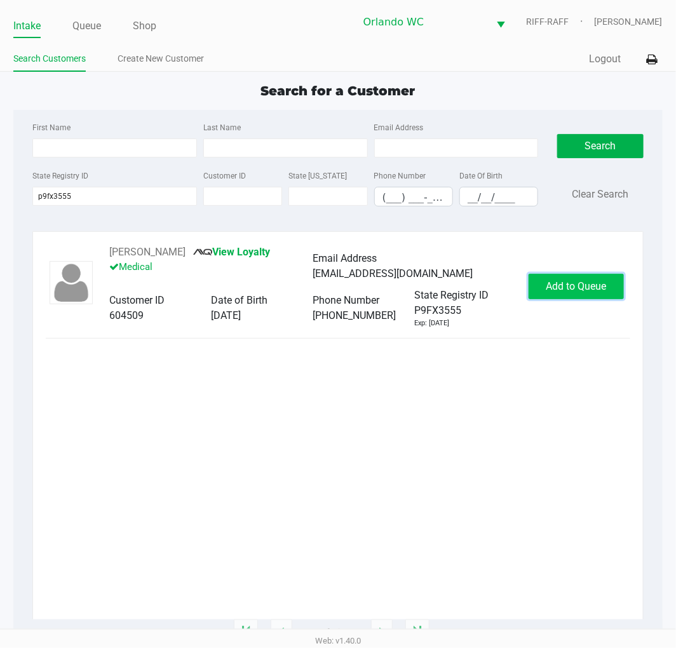
click at [564, 278] on button "Add to Queue" at bounding box center [576, 286] width 95 height 25
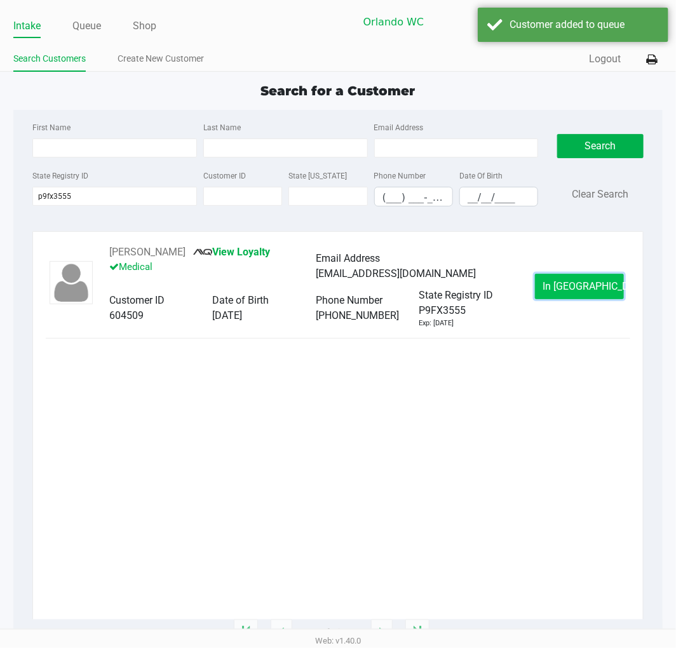
click at [579, 281] on span "In [GEOGRAPHIC_DATA]" at bounding box center [596, 286] width 107 height 12
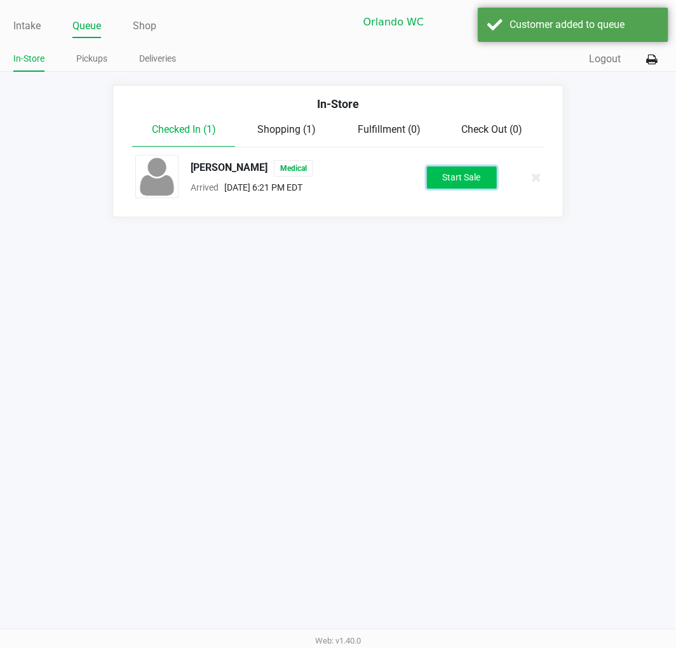
click at [473, 180] on button "Start Sale" at bounding box center [462, 177] width 70 height 22
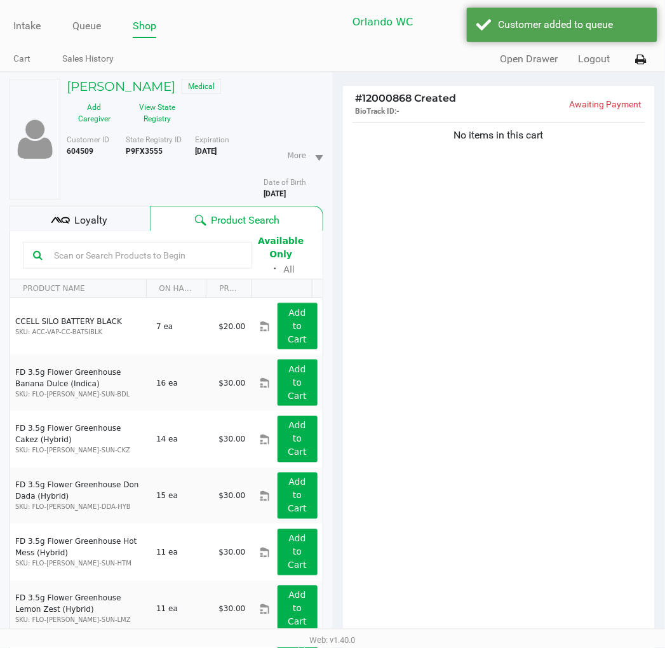
click at [130, 252] on input "text" at bounding box center [145, 255] width 193 height 19
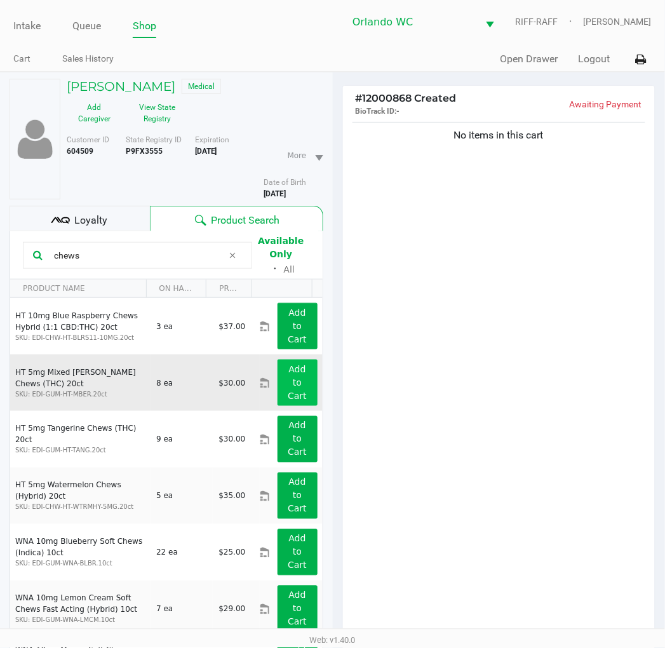
type input "chews"
click at [306, 377] on button "Add to Cart" at bounding box center [298, 383] width 40 height 46
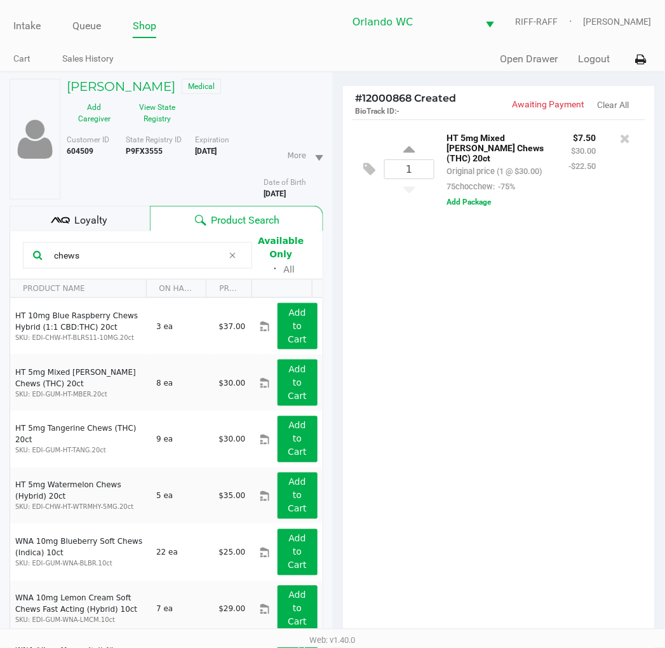
drag, startPoint x: 468, startPoint y: 351, endPoint x: 99, endPoint y: 140, distance: 425.2
click at [461, 346] on div "1 HT 5mg Mixed [PERSON_NAME] Chews (THC) 20ct Original price (1 @ $30.00) 75cho…" at bounding box center [499, 382] width 313 height 526
click at [153, 105] on button "View State Registry" at bounding box center [154, 113] width 64 height 32
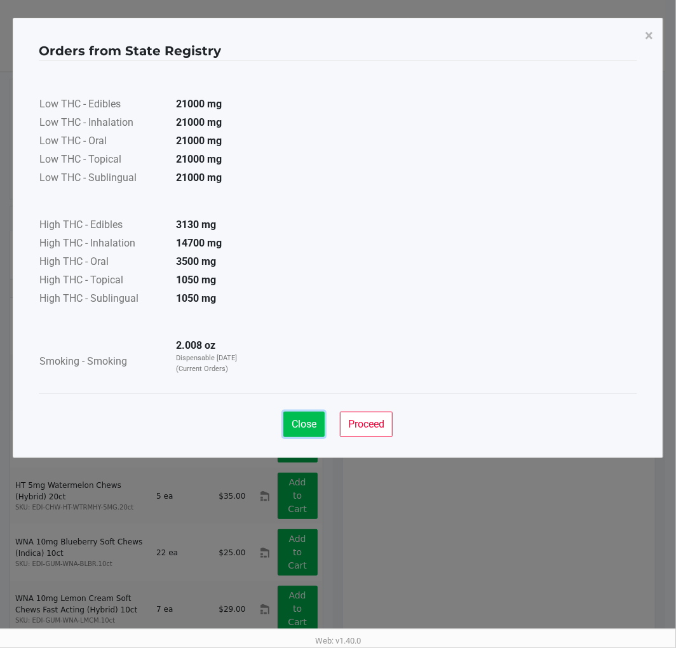
click at [295, 420] on span "Close" at bounding box center [304, 424] width 25 height 12
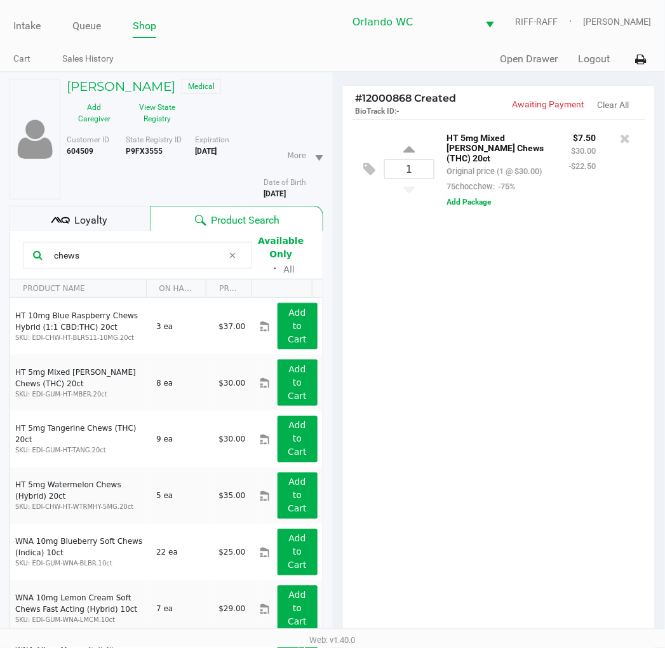
click at [432, 397] on div "1 HT 5mg Mixed [PERSON_NAME] Chews (THC) 20ct Original price (1 @ $30.00) 75cho…" at bounding box center [499, 382] width 313 height 526
click at [417, 167] on input "1" at bounding box center [409, 169] width 49 height 18
type input "6"
click at [491, 373] on div "[PERSON_NAME] Medical Add Caregiver View State Registry Customer ID 604509 Stat…" at bounding box center [332, 429] width 665 height 714
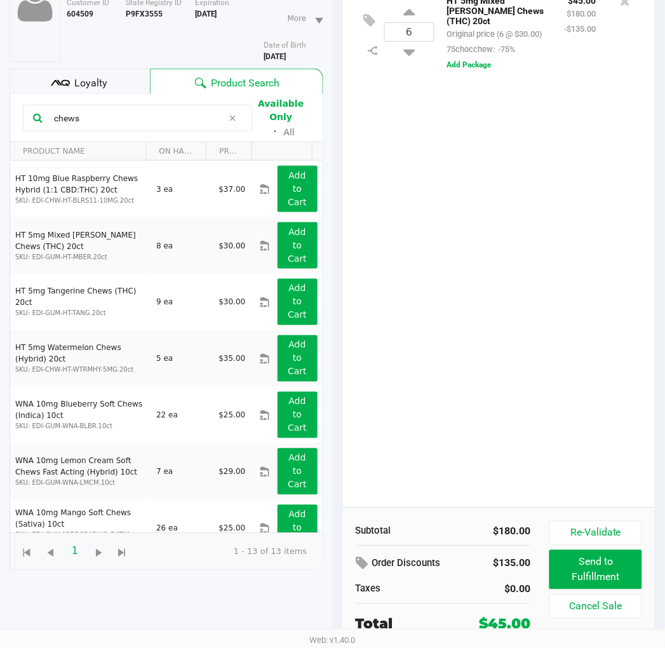
scroll to position [67, 0]
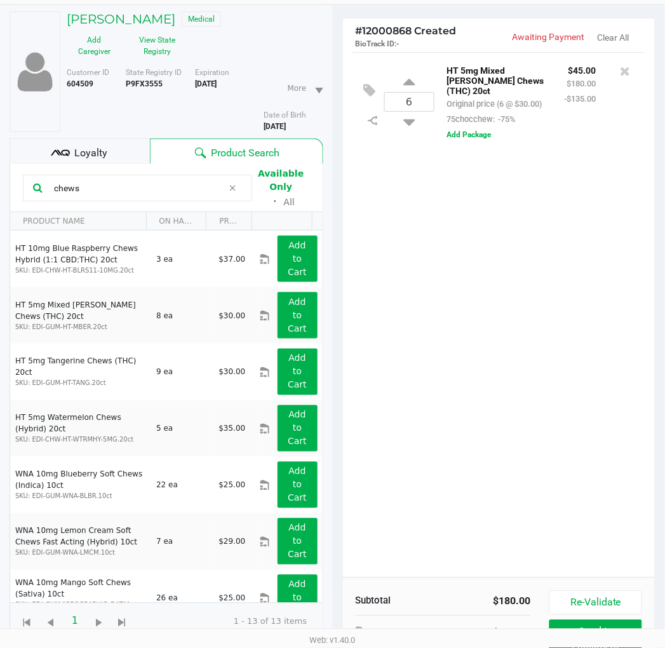
click at [402, 76] on div "6" at bounding box center [409, 101] width 50 height 51
click at [410, 77] on icon at bounding box center [409, 84] width 11 height 16
type input "7"
click at [517, 313] on div "7 HT 5mg Mixed [PERSON_NAME] Chews (THC) 20ct Original price (7 @ $30.00) 75cho…" at bounding box center [499, 315] width 313 height 526
click at [522, 293] on div "7 HT 5mg Mixed [PERSON_NAME] Chews (THC) 20ct Original price (7 @ $30.00) 75cho…" at bounding box center [499, 315] width 313 height 526
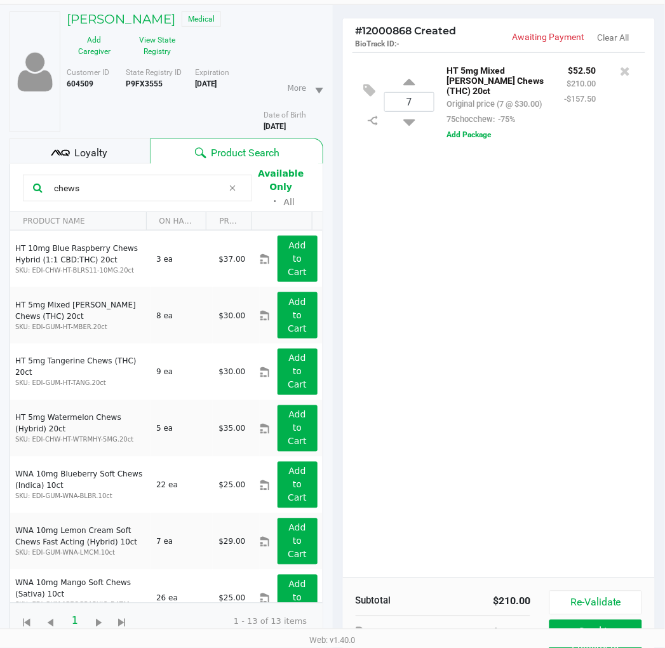
click at [491, 267] on div "7 HT 5mg Mixed [PERSON_NAME] Chews (THC) 20ct Original price (7 @ $30.00) 75cho…" at bounding box center [499, 315] width 313 height 526
click at [154, 39] on button "View State Registry" at bounding box center [154, 46] width 64 height 32
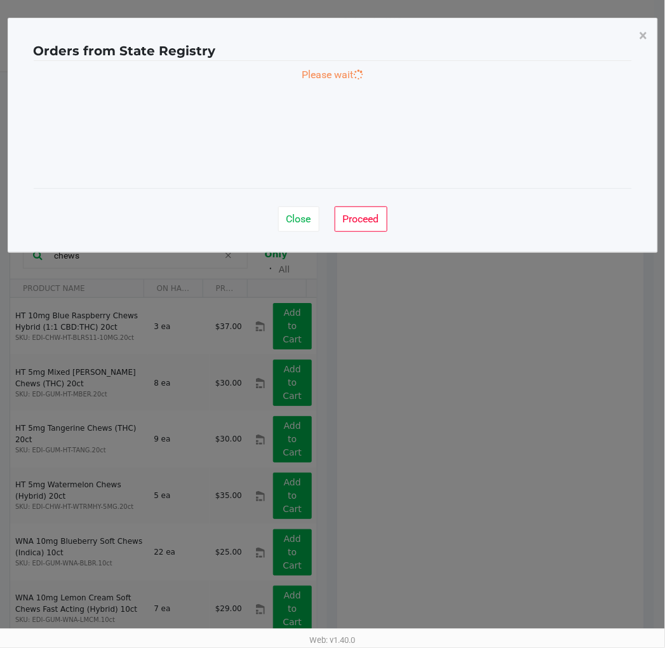
scroll to position [0, 0]
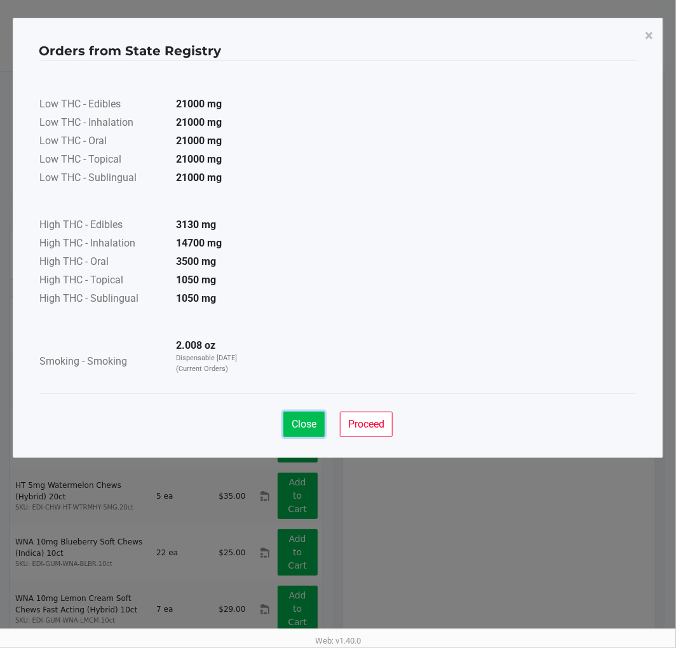
click at [309, 431] on button "Close" at bounding box center [303, 424] width 41 height 25
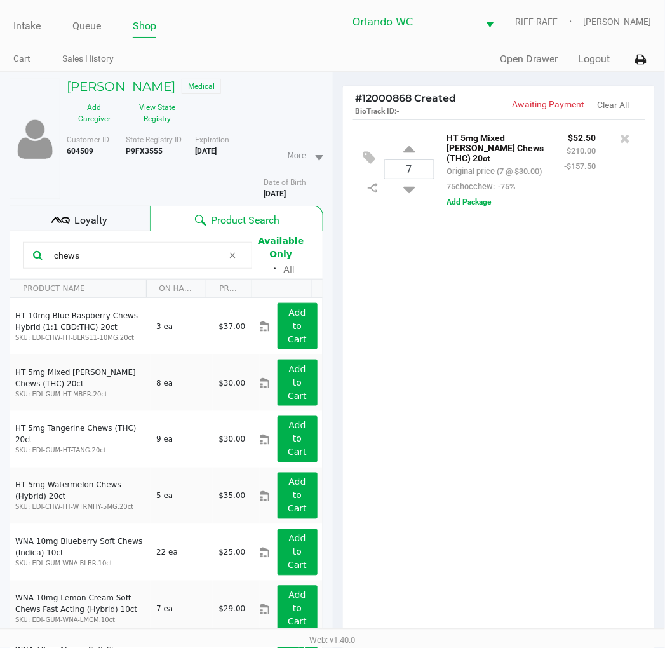
click at [480, 401] on div "7 HT 5mg Mixed [PERSON_NAME] Chews (THC) 20ct Original price (7 @ $30.00) 75cho…" at bounding box center [499, 382] width 313 height 526
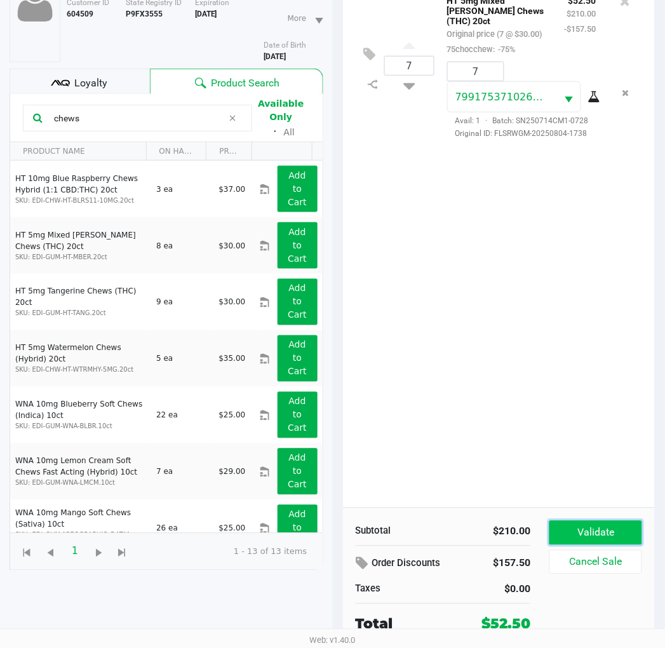
click at [599, 541] on button "Validate" at bounding box center [596, 533] width 92 height 24
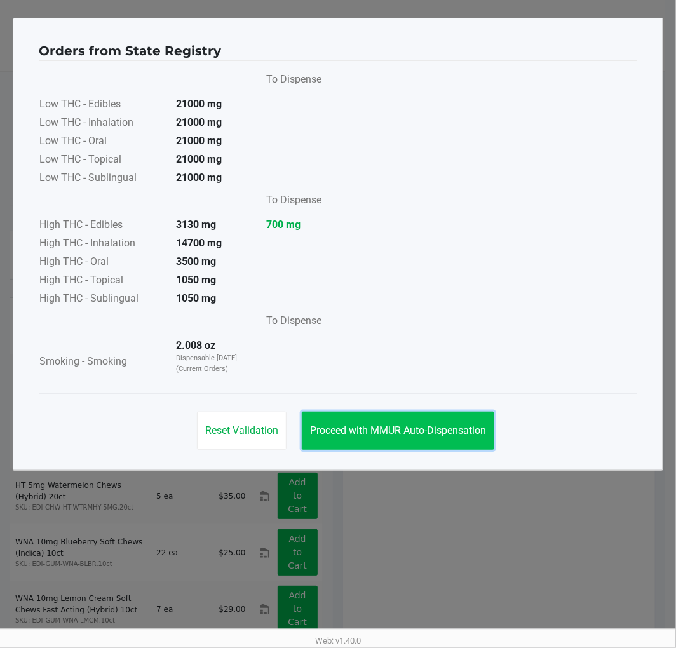
click at [397, 424] on span "Proceed with MMUR Auto-Dispensation" at bounding box center [398, 430] width 176 height 12
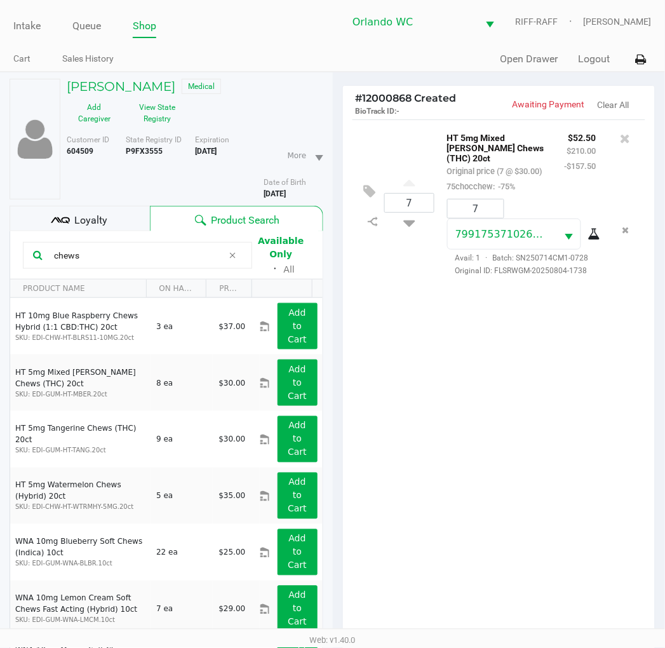
click at [506, 426] on div "7 HT 5mg Mixed [PERSON_NAME] Chews (THC) 20ct Original price (7 @ $30.00) 75cho…" at bounding box center [499, 382] width 313 height 526
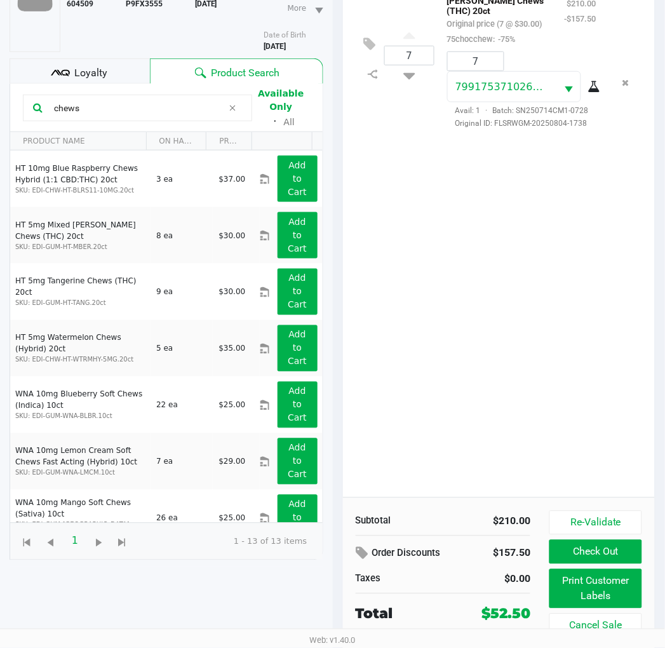
scroll to position [151, 0]
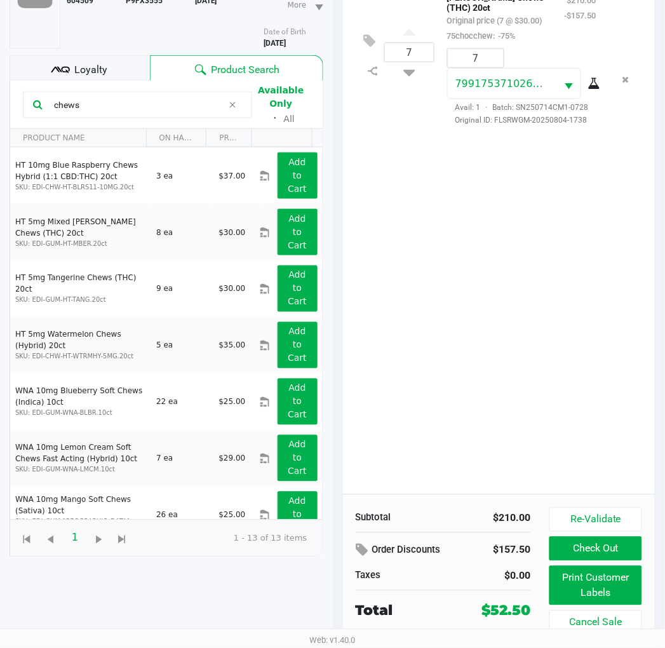
click at [106, 67] on div "Loyalty" at bounding box center [80, 67] width 140 height 25
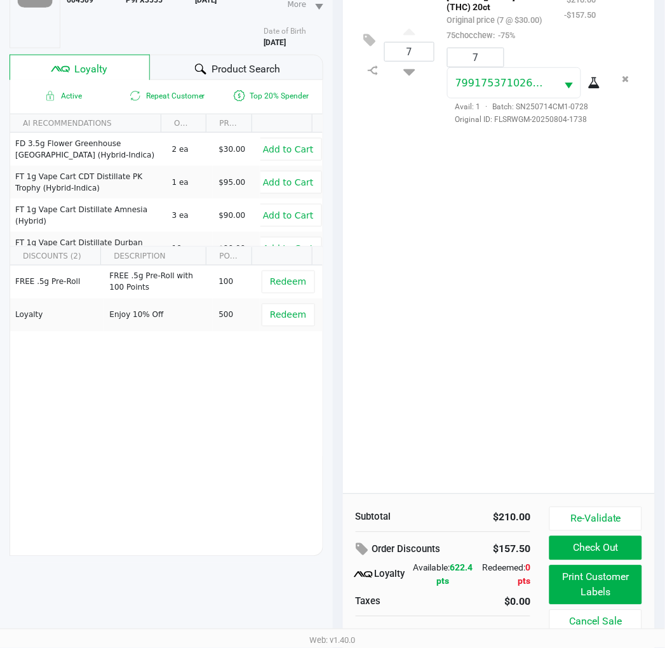
click at [486, 378] on div "7 HT 5mg Mixed [PERSON_NAME] Chews (THC) 20ct Original price (7 @ $30.00) 75cho…" at bounding box center [499, 231] width 313 height 526
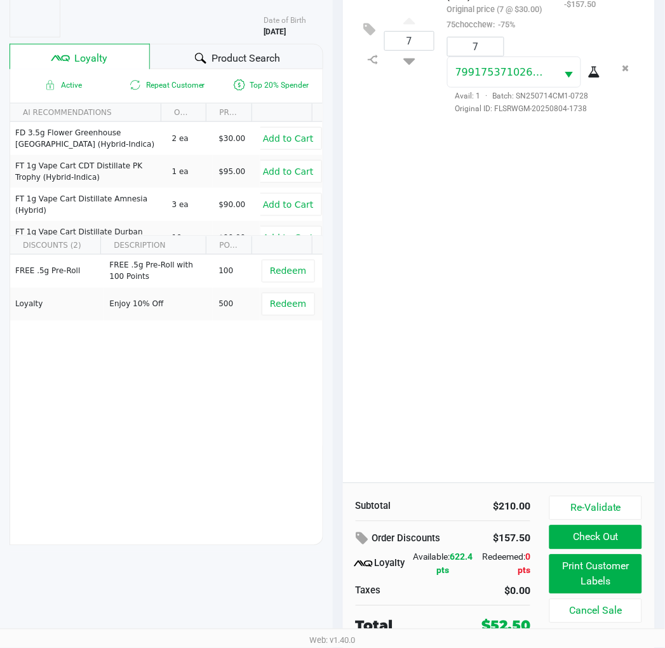
scroll to position [164, 0]
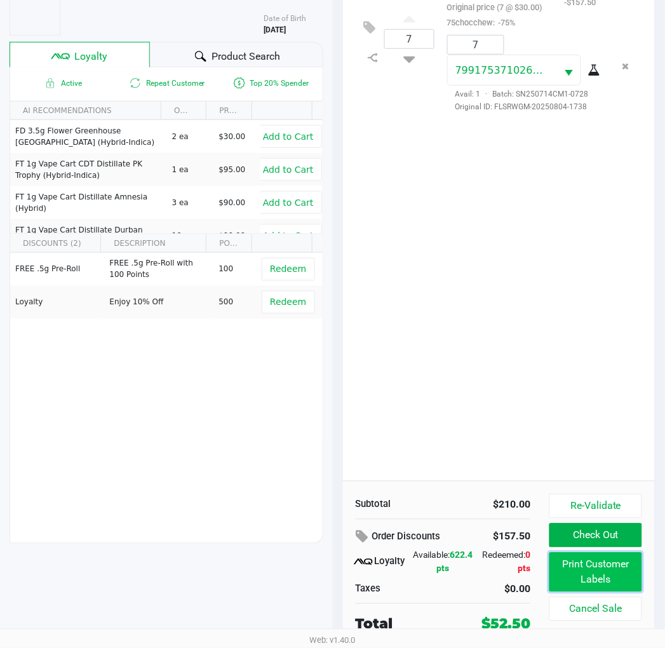
click at [586, 573] on button "Print Customer Labels" at bounding box center [596, 572] width 92 height 39
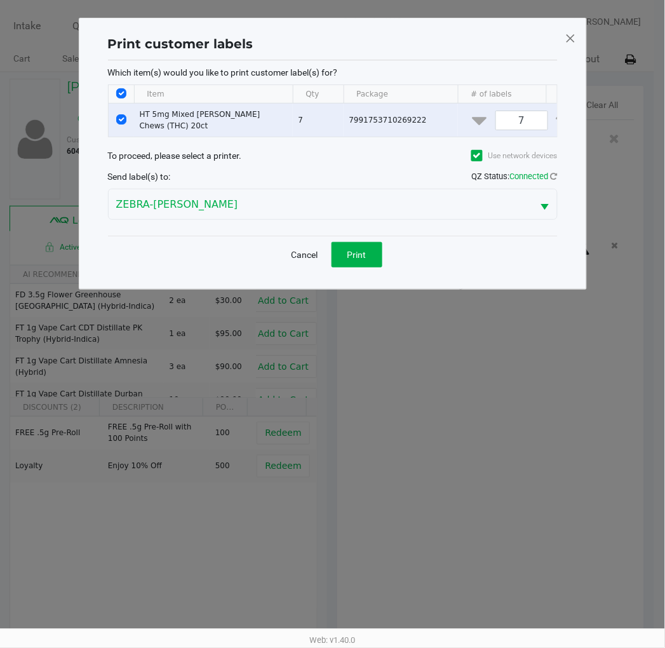
scroll to position [0, 0]
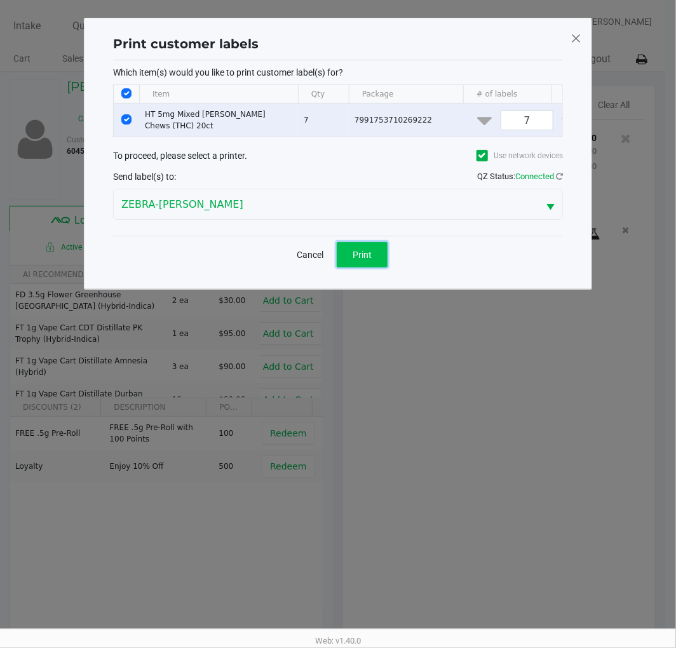
click at [367, 260] on span "Print" at bounding box center [362, 255] width 19 height 10
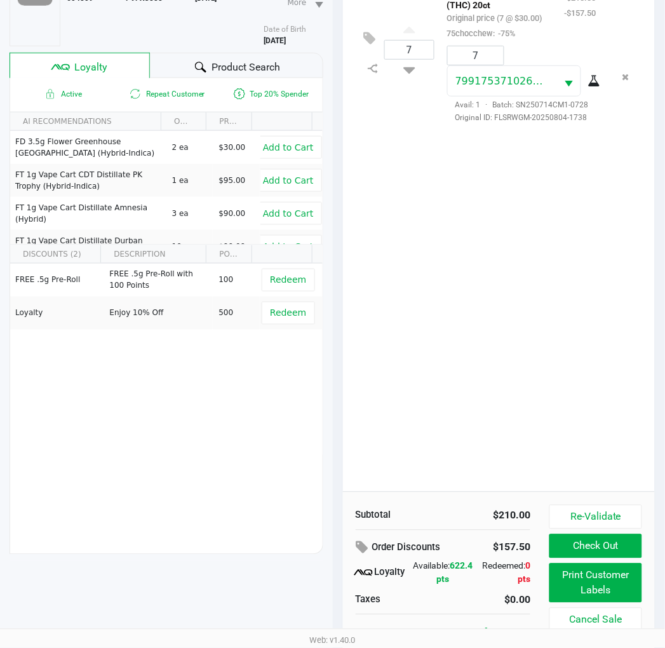
scroll to position [164, 0]
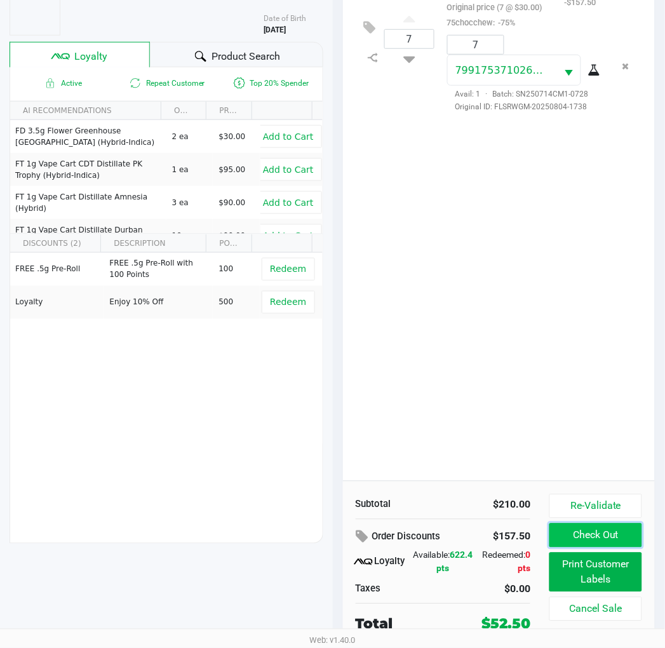
click at [609, 535] on button "Check Out" at bounding box center [596, 536] width 92 height 24
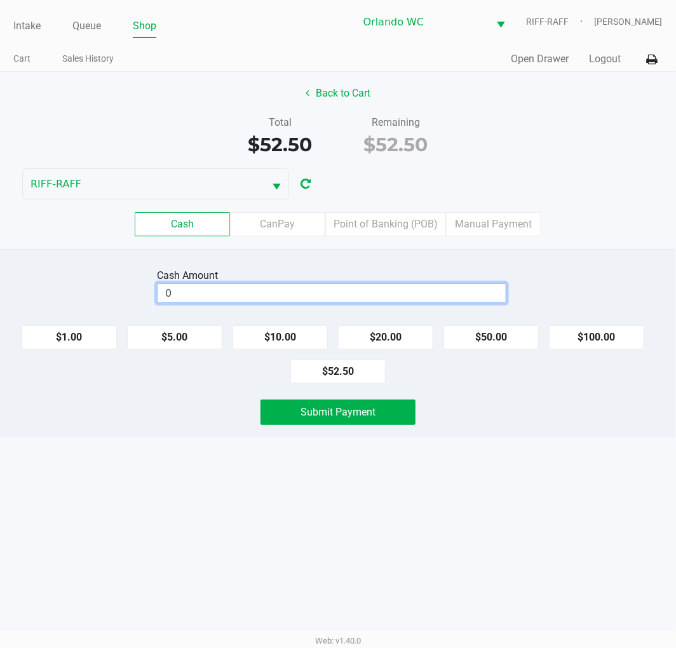
click at [250, 294] on input "0" at bounding box center [332, 293] width 348 height 18
click at [376, 421] on button "Submit Payment" at bounding box center [338, 412] width 155 height 25
type input "$55.00"
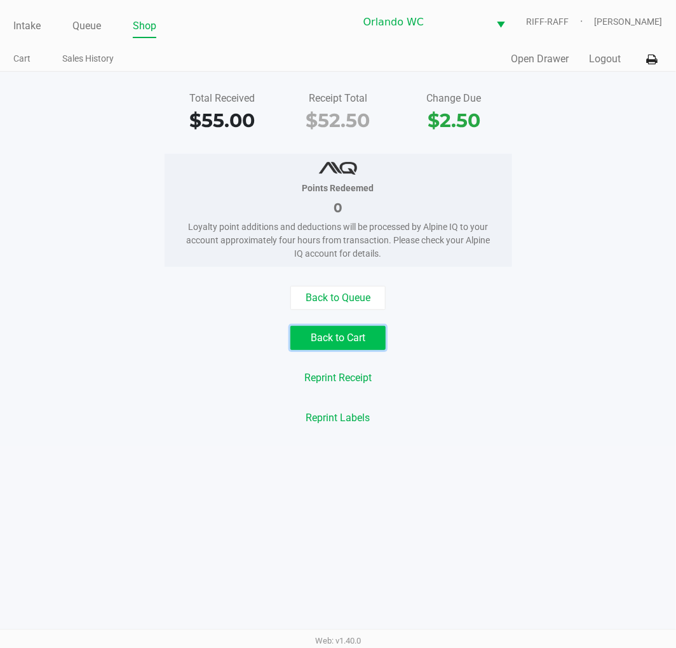
click at [330, 341] on button "Back to Cart" at bounding box center [337, 338] width 95 height 24
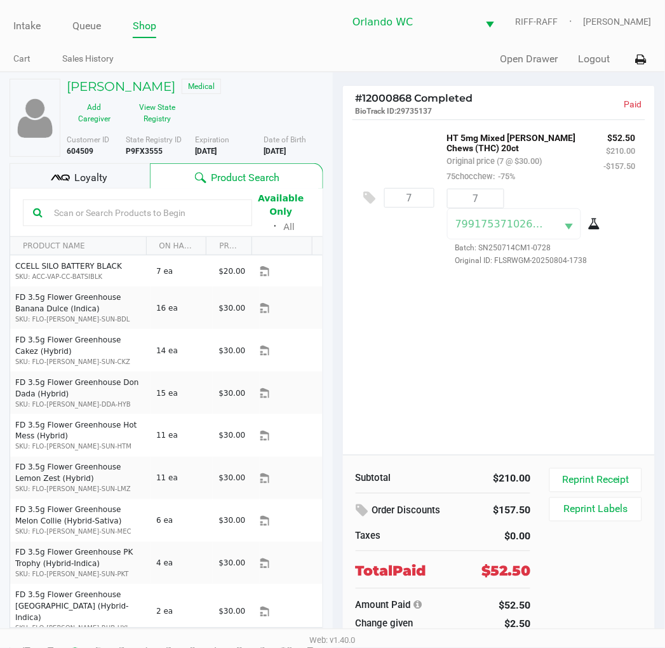
click at [93, 166] on div "Loyalty" at bounding box center [80, 175] width 140 height 25
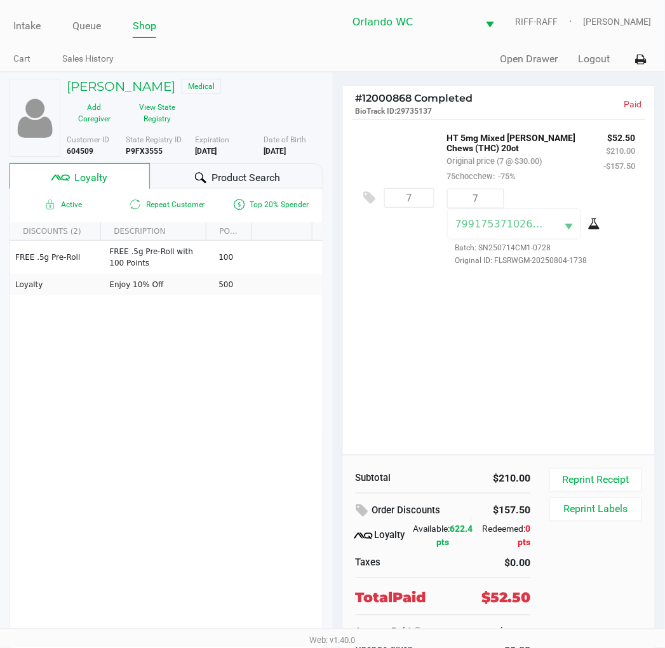
click at [133, 86] on h5 "[PERSON_NAME]" at bounding box center [121, 86] width 109 height 15
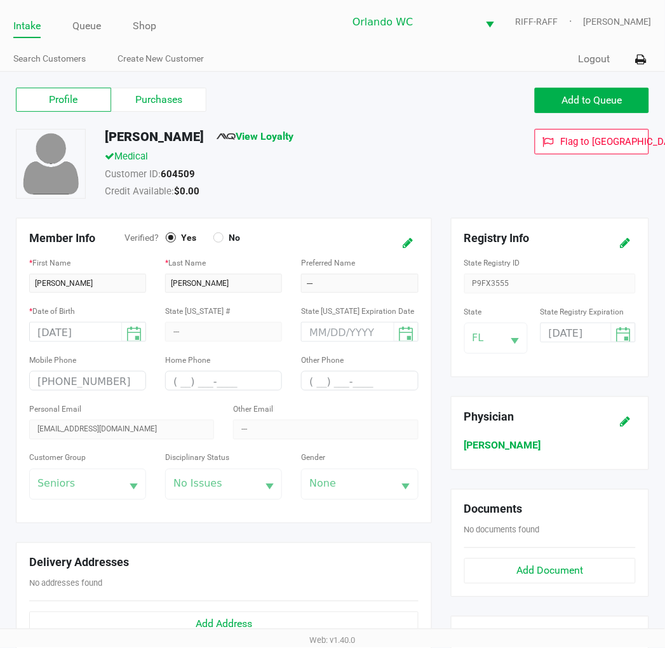
click at [266, 133] on link "View Loyalty" at bounding box center [255, 136] width 77 height 12
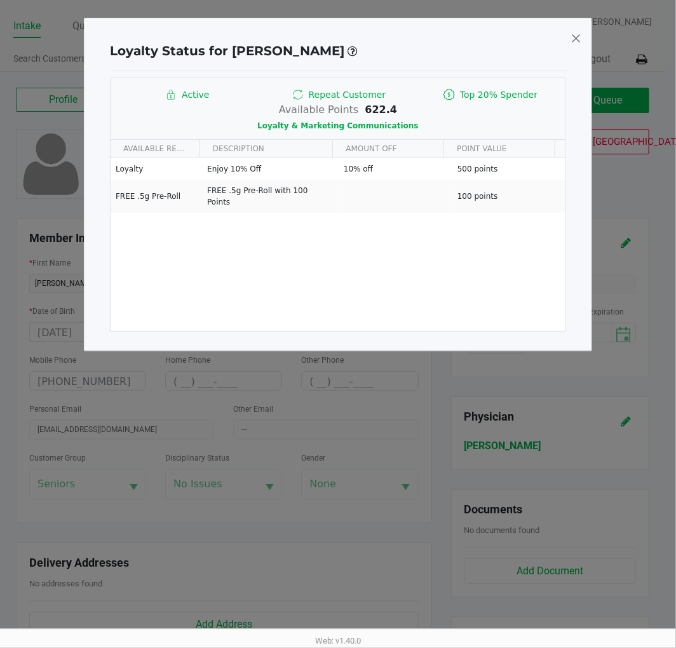
click at [576, 36] on span at bounding box center [576, 38] width 11 height 20
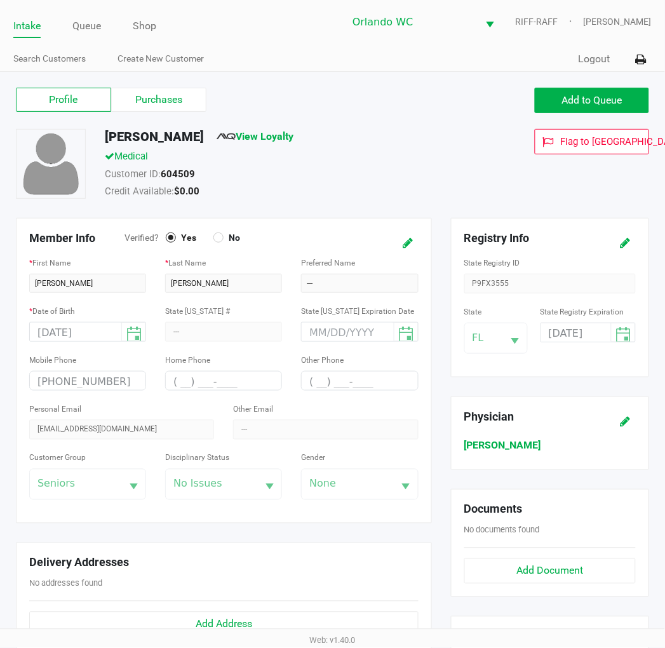
click at [91, 31] on link "Queue" at bounding box center [86, 26] width 29 height 18
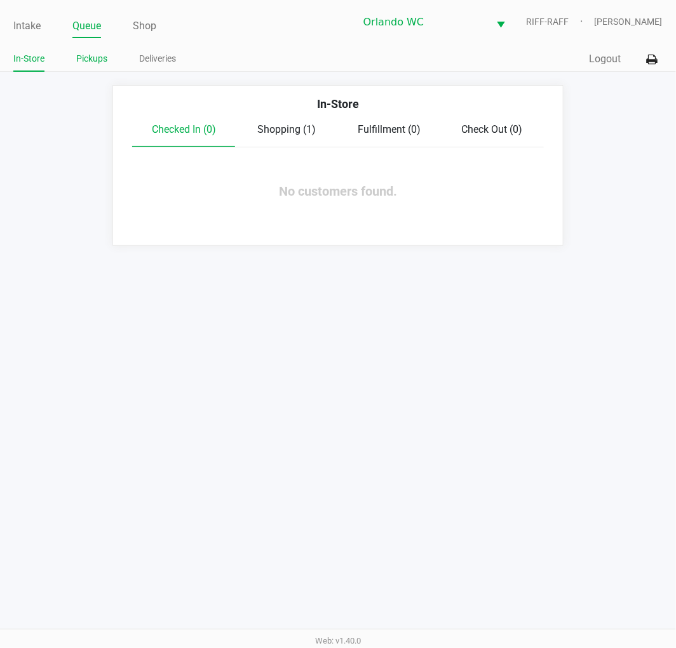
click at [99, 59] on link "Pickups" at bounding box center [91, 59] width 31 height 16
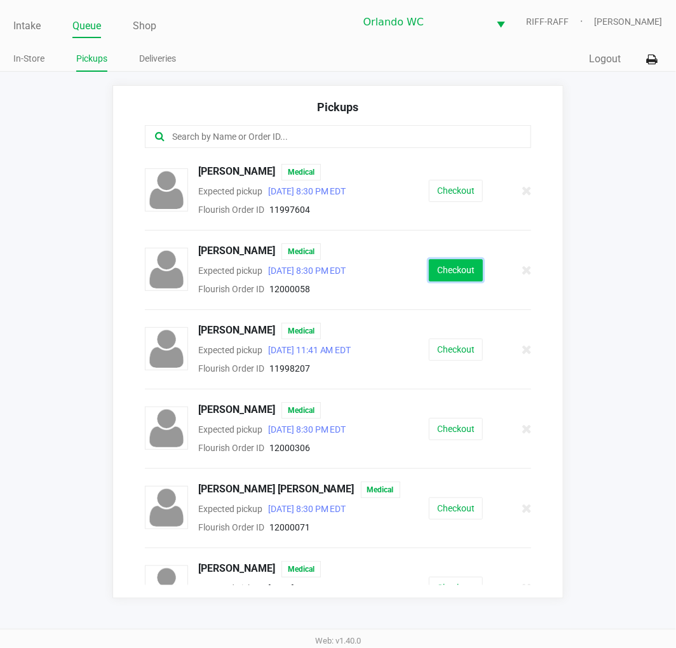
click at [462, 268] on button "Checkout" at bounding box center [456, 270] width 54 height 22
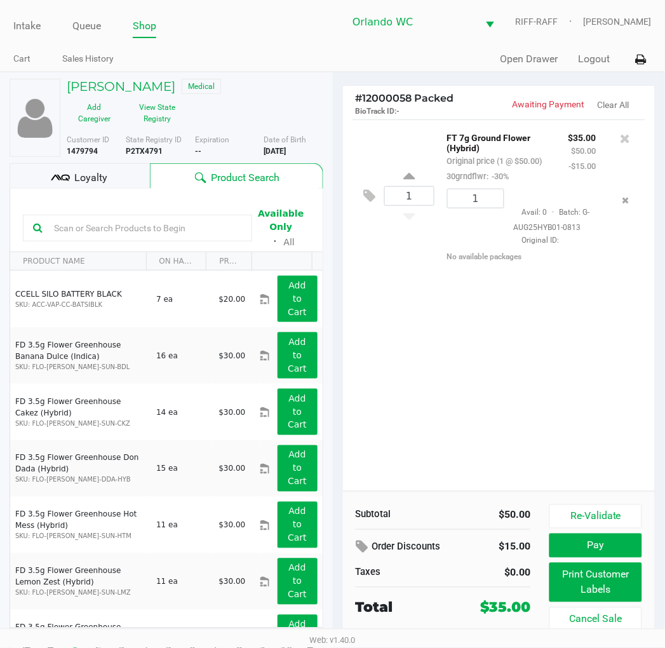
click at [466, 348] on div "1 FT 7g Ground Flower (Hybrid) Original price (1 @ $50.00) 30grndflwr: -30% $35…" at bounding box center [499, 305] width 313 height 372
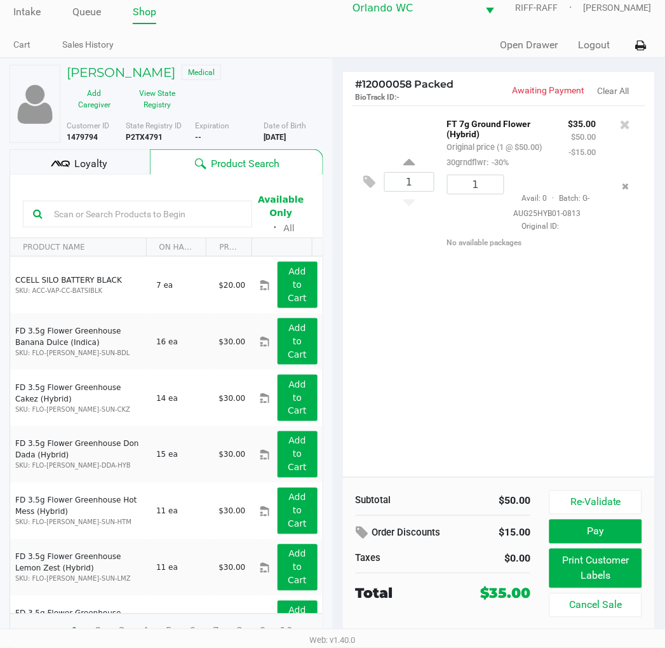
scroll to position [39, 0]
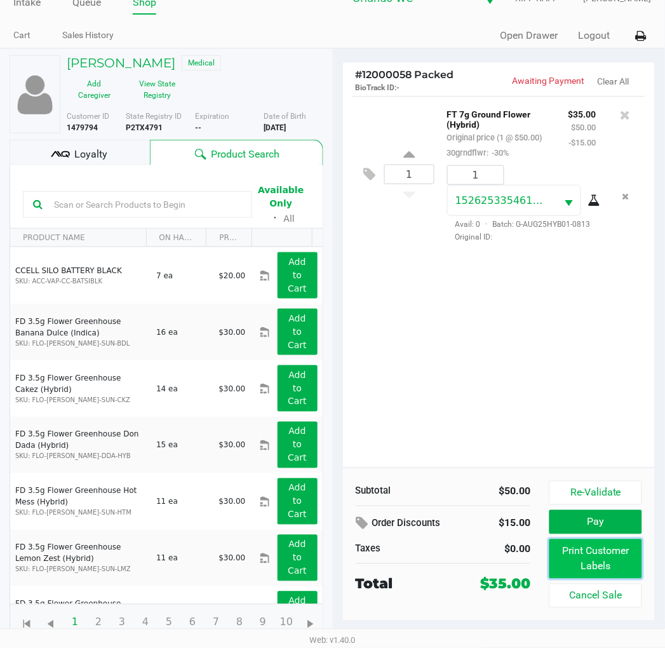
click at [580, 557] on button "Print Customer Labels" at bounding box center [596, 558] width 92 height 39
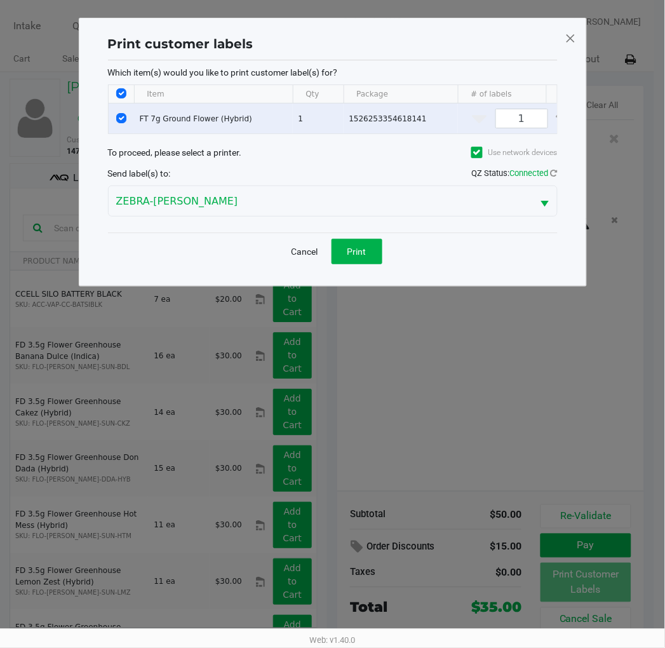
scroll to position [0, 0]
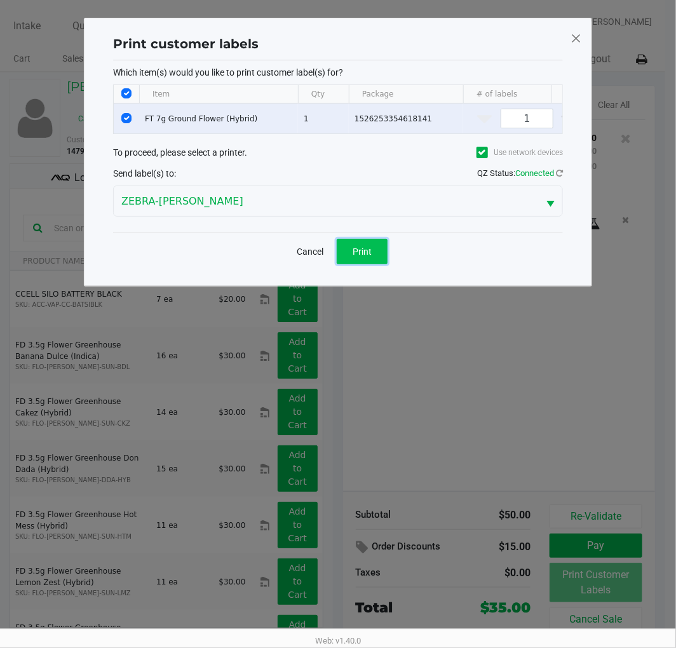
click at [358, 257] on span "Print" at bounding box center [362, 252] width 19 height 10
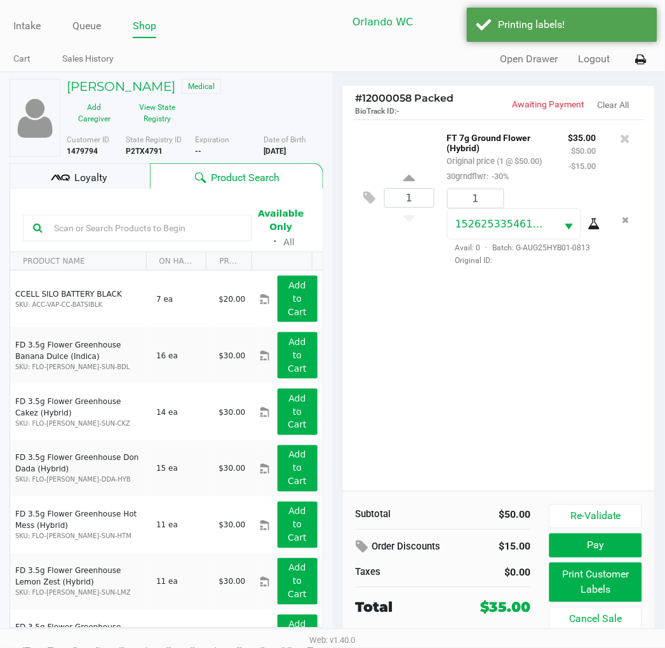
click at [456, 432] on div "1 FT 7g Ground Flower (Hybrid) Original price (1 @ $50.00) 30grndflwr: -30% $35…" at bounding box center [499, 305] width 313 height 372
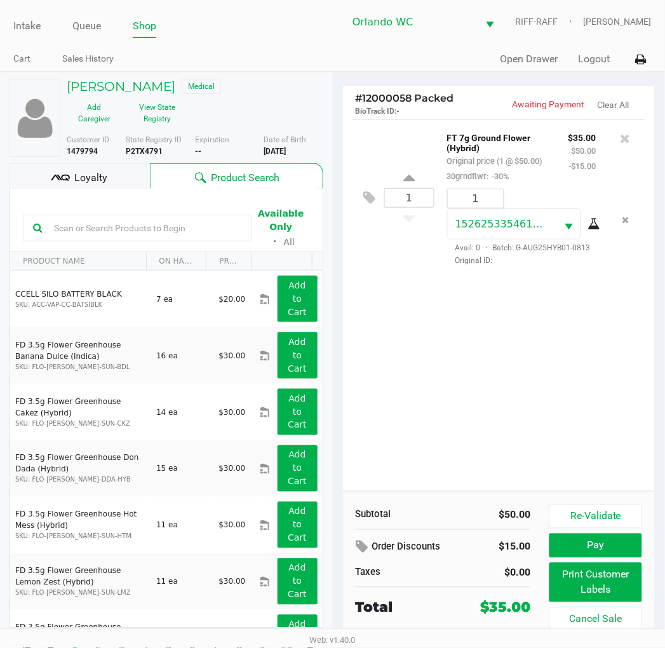
click at [139, 189] on div "Loyalty" at bounding box center [80, 175] width 140 height 25
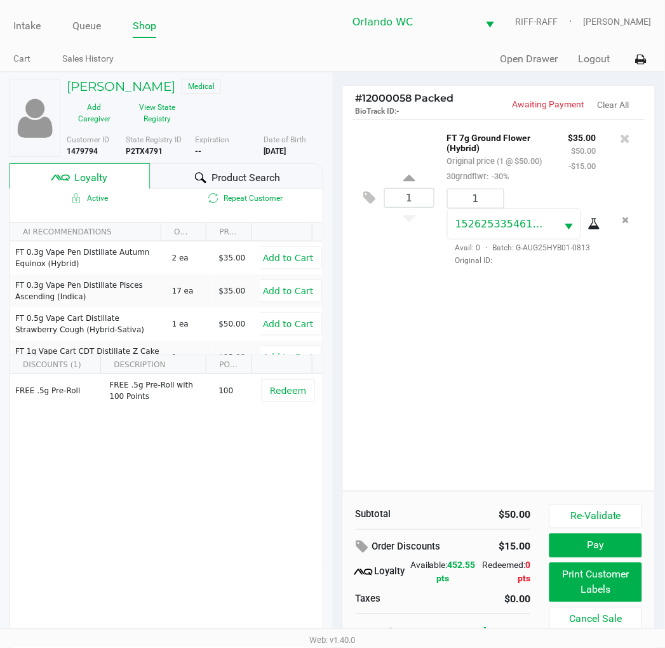
click at [442, 403] on div "1 FT 7g Ground Flower (Hybrid) Original price (1 @ $50.00) 30grndflwr: -30% $35…" at bounding box center [499, 305] width 313 height 372
click at [545, 459] on div "1 FT 7g Ground Flower (Hybrid) Original price (1 @ $50.00) 30grndflwr: -30% $35…" at bounding box center [499, 305] width 313 height 372
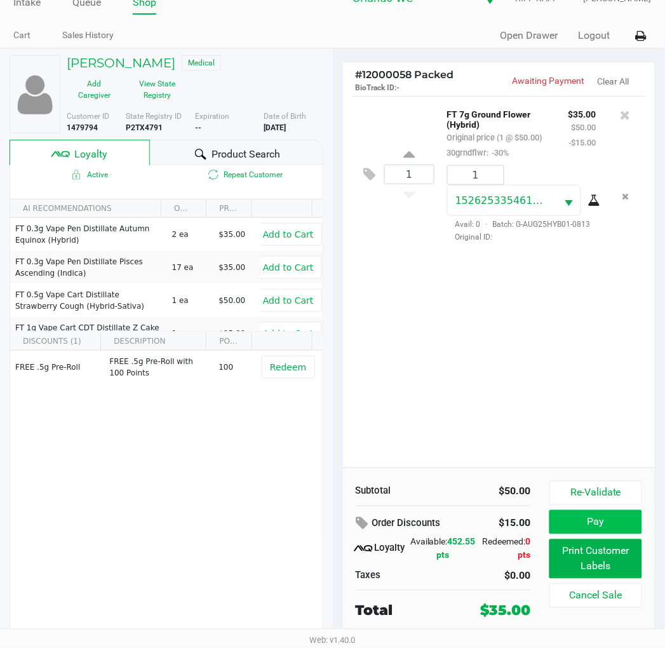
scroll to position [39, 0]
click at [588, 510] on button "Pay" at bounding box center [596, 522] width 92 height 24
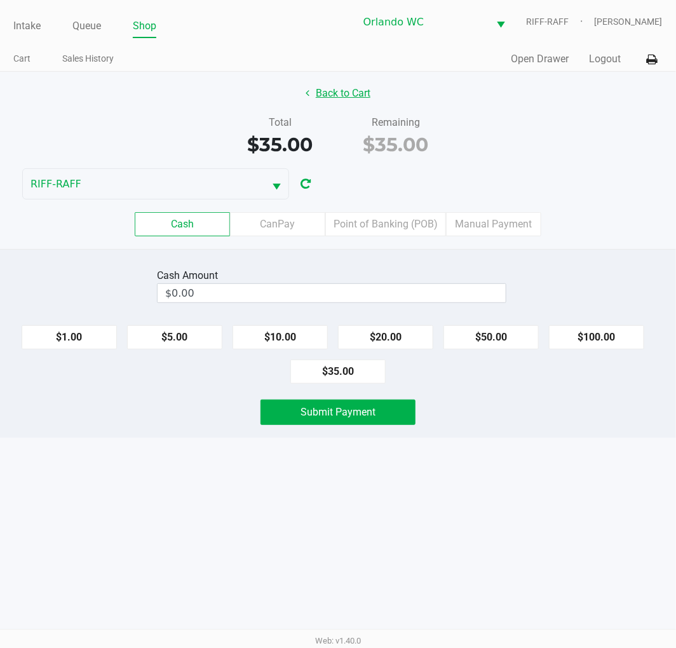
click at [312, 85] on button "Back to Cart" at bounding box center [337, 93] width 81 height 24
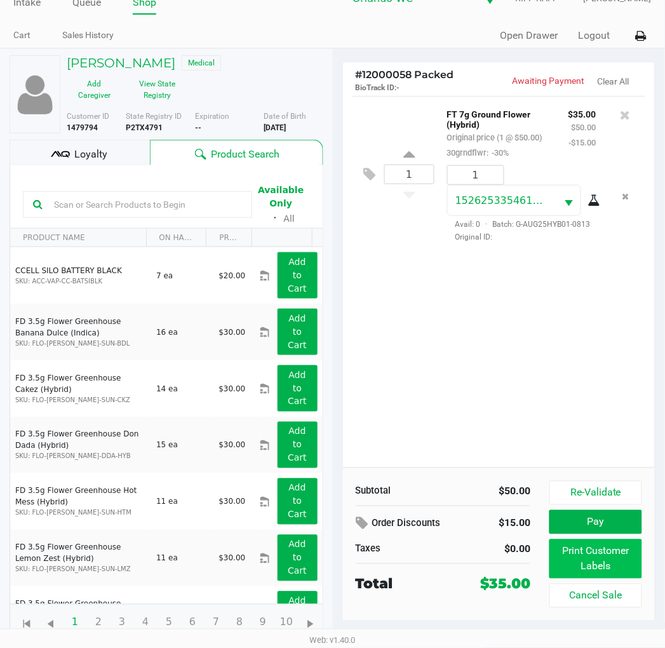
scroll to position [39, 0]
click at [65, 163] on icon at bounding box center [60, 154] width 19 height 19
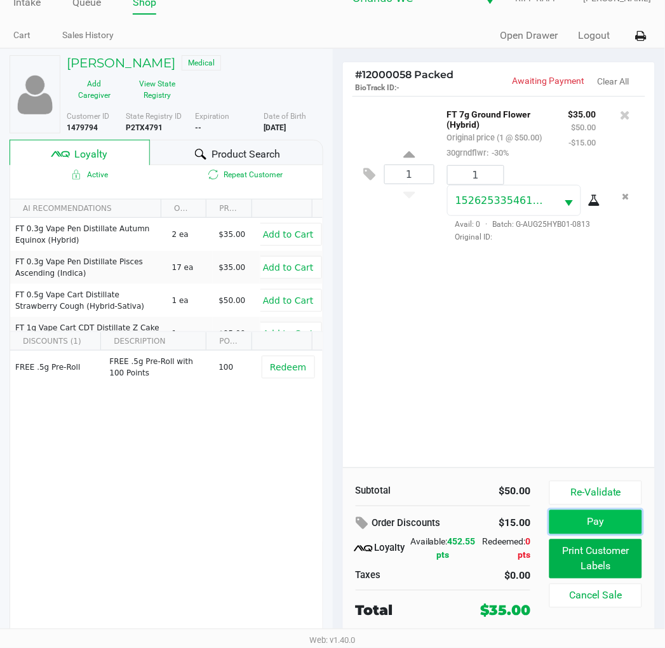
click at [601, 510] on button "Pay" at bounding box center [596, 522] width 92 height 24
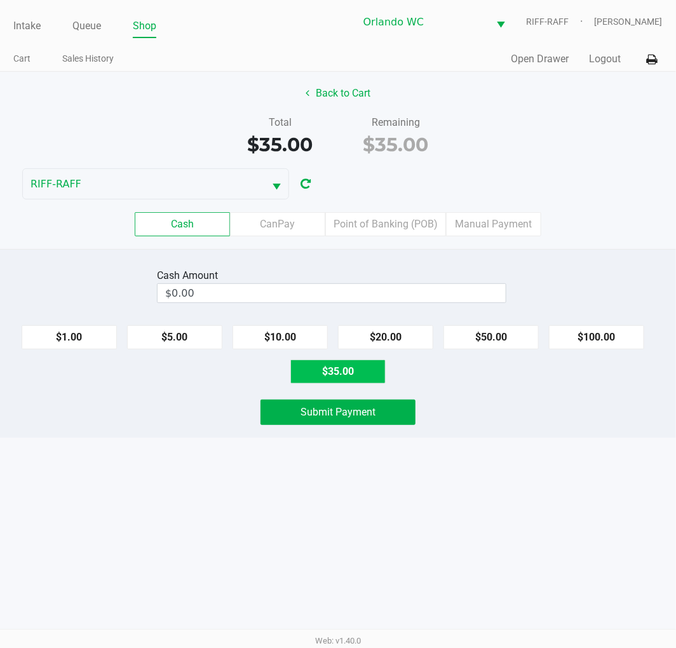
click at [353, 377] on button "$35.00" at bounding box center [337, 372] width 95 height 24
type input "$35.00"
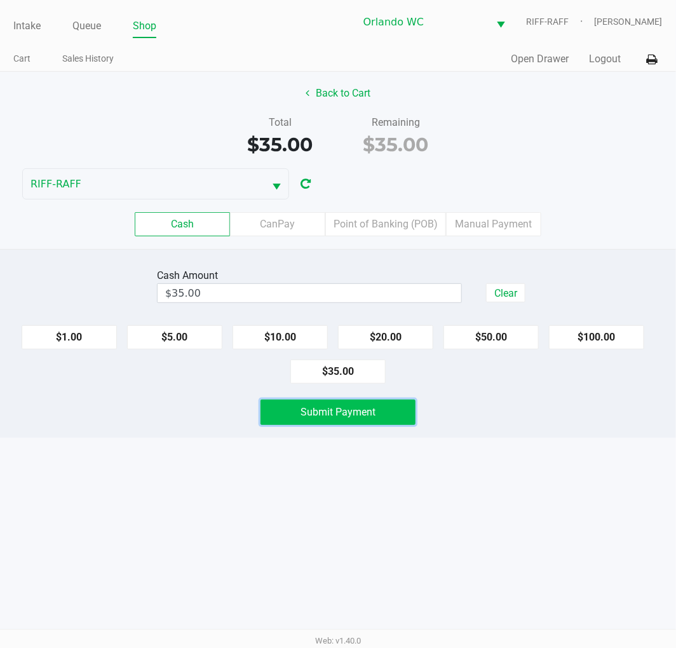
click at [357, 425] on button "Submit Payment" at bounding box center [338, 412] width 155 height 25
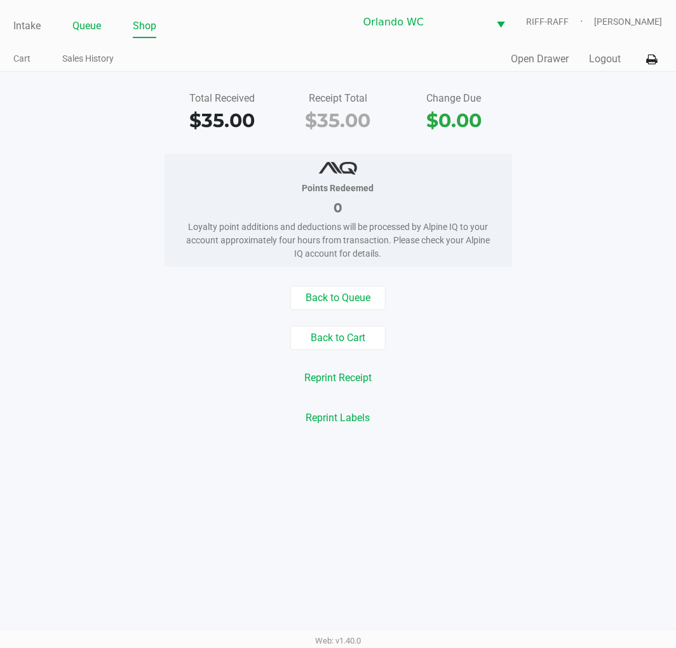
click at [85, 32] on link "Queue" at bounding box center [86, 26] width 29 height 18
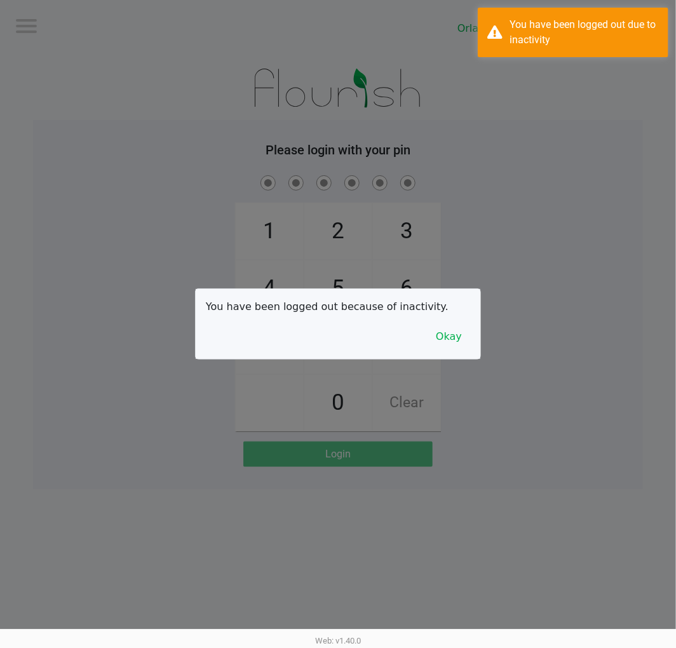
click at [315, 219] on div at bounding box center [338, 324] width 676 height 648
checkbox input "true"
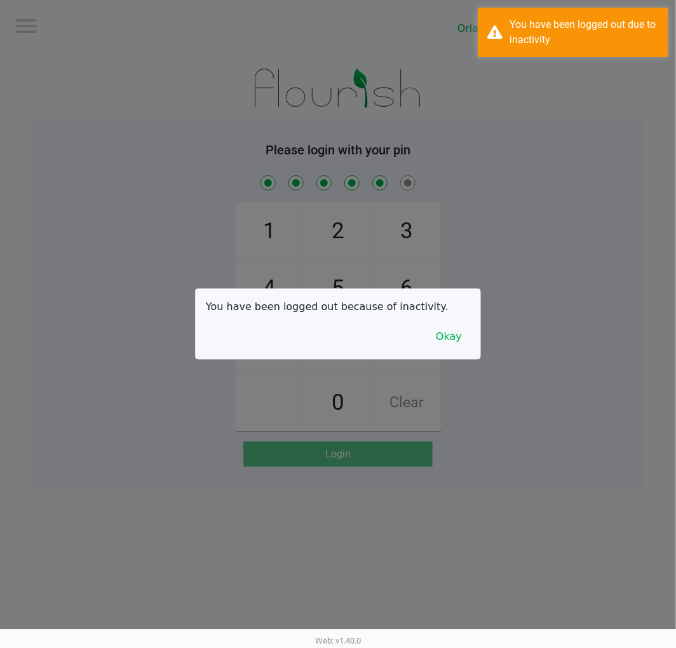
checkbox input "true"
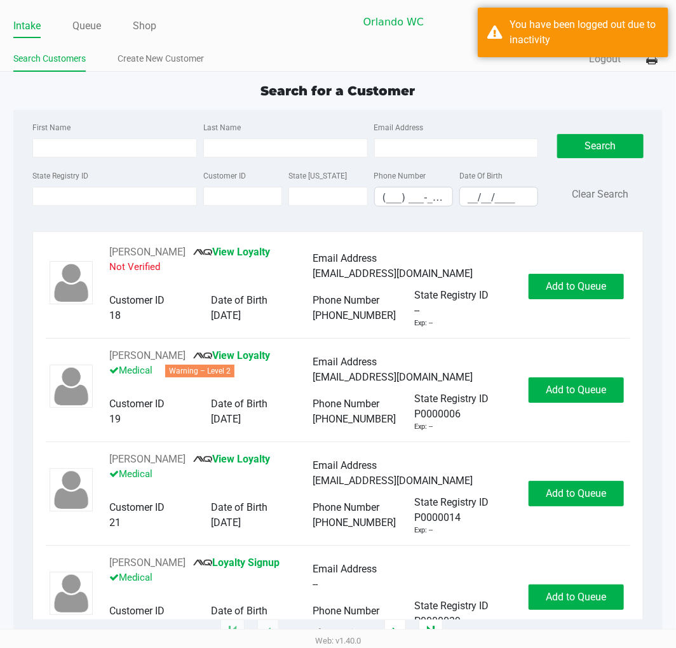
click at [104, 27] on ul "Intake Queue Shop" at bounding box center [175, 27] width 325 height 22
click at [102, 48] on div "Search Customers Create New Customer" at bounding box center [175, 60] width 325 height 24
click at [92, 34] on link "Queue" at bounding box center [86, 26] width 29 height 18
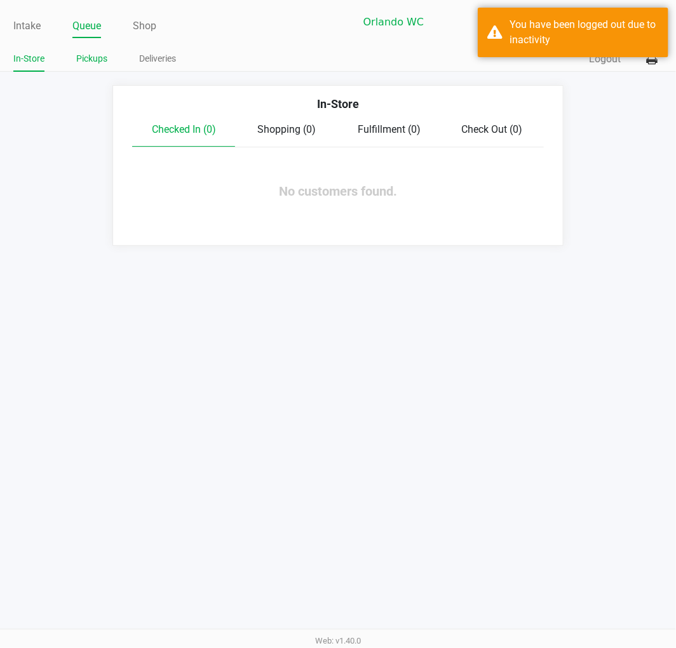
click at [93, 60] on link "Pickups" at bounding box center [91, 59] width 31 height 16
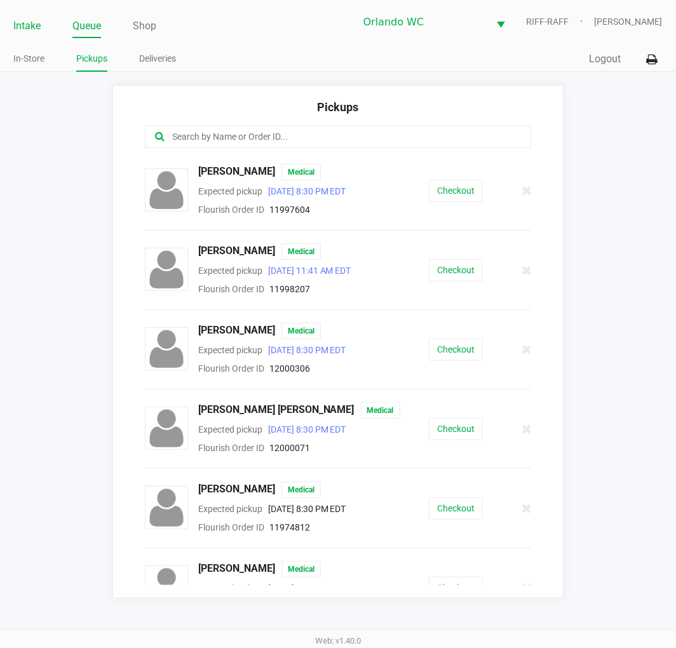
click at [34, 28] on link "Intake" at bounding box center [26, 26] width 27 height 18
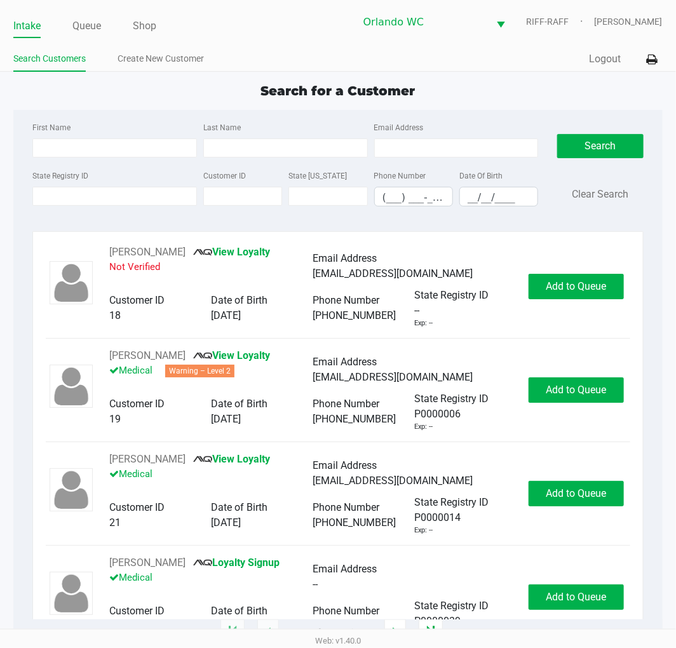
click at [136, 135] on div "First Name" at bounding box center [114, 138] width 171 height 38
click at [136, 137] on div "First Name" at bounding box center [114, 138] width 171 height 38
click at [140, 151] on input "First Name" at bounding box center [114, 148] width 165 height 19
type input "[PERSON_NAME]"
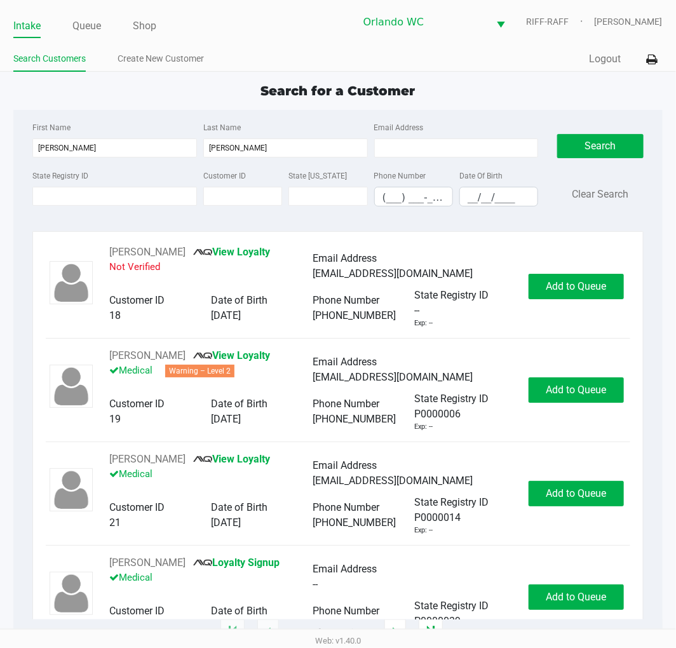
click at [513, 186] on div "Date Of Birth __/__/____" at bounding box center [498, 187] width 85 height 39
click at [515, 193] on kendo-maskedtextbox "__/__/____" at bounding box center [498, 197] width 79 height 20
type input "[DATE]"
click at [587, 141] on button "Search" at bounding box center [600, 146] width 86 height 24
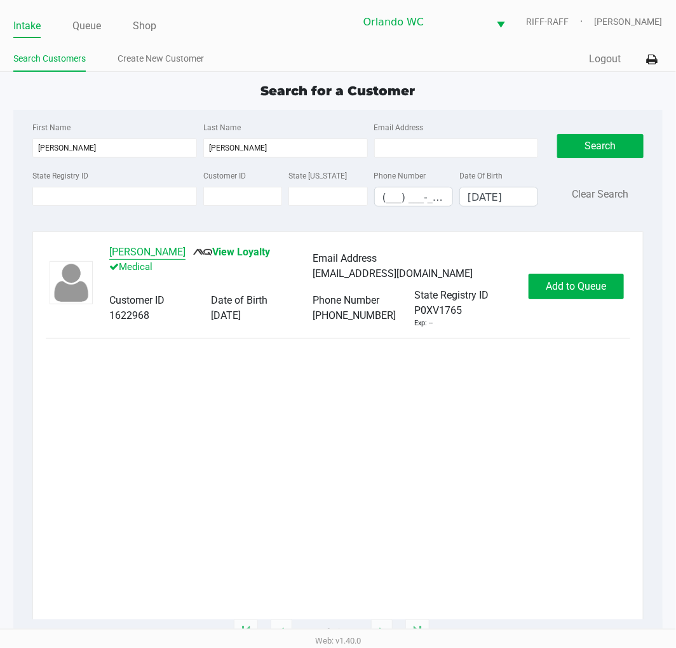
click at [134, 253] on button "[PERSON_NAME]" at bounding box center [147, 252] width 76 height 15
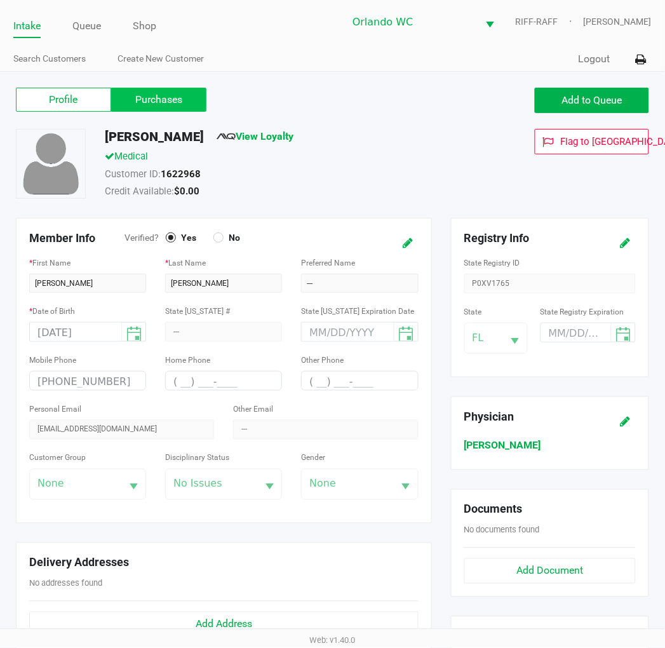
click at [167, 104] on label "Purchases" at bounding box center [158, 100] width 95 height 24
click at [0, 0] on 1 "Purchases" at bounding box center [0, 0] width 0 height 0
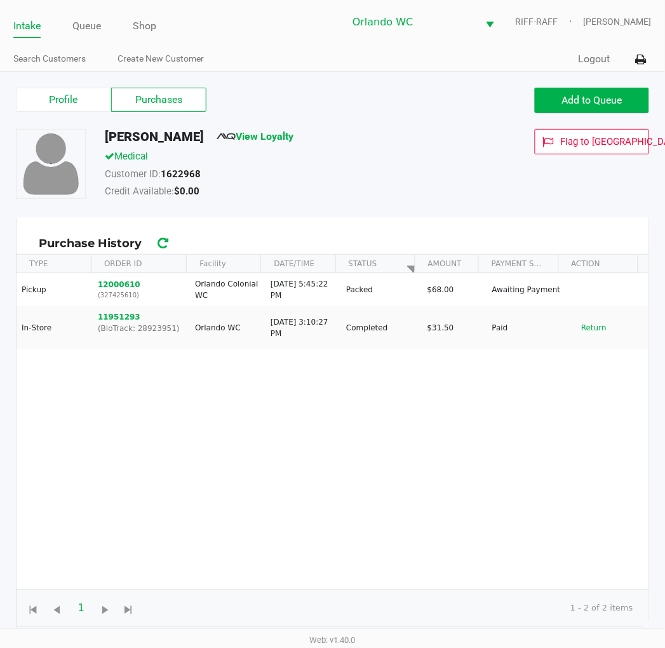
click at [373, 180] on div "Customer ID: 1622968" at bounding box center [283, 176] width 376 height 18
click at [574, 100] on span "Add to Queue" at bounding box center [592, 100] width 60 height 12
click at [55, 92] on label "Profile" at bounding box center [63, 100] width 95 height 24
click at [0, 0] on 0 "Profile" at bounding box center [0, 0] width 0 height 0
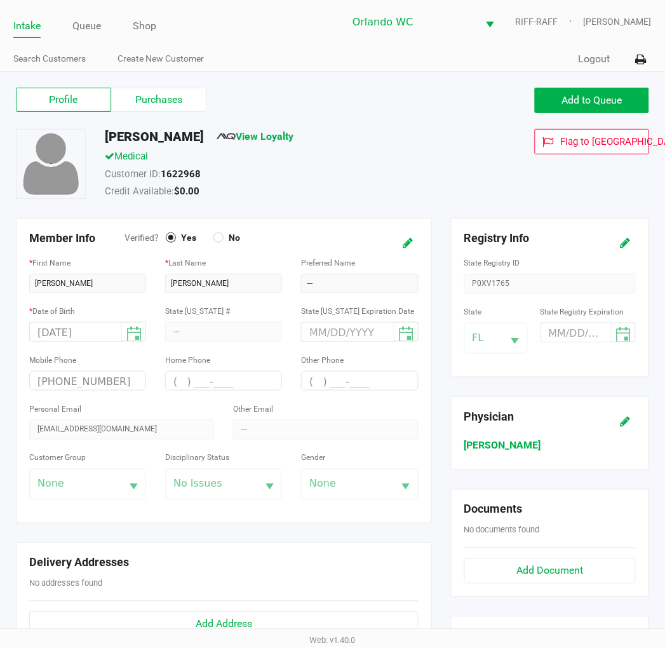
click at [491, 290] on div "State Registry ID P0XV1765" at bounding box center [551, 274] width 172 height 39
click at [596, 102] on span "Add to Queue" at bounding box center [592, 100] width 60 height 12
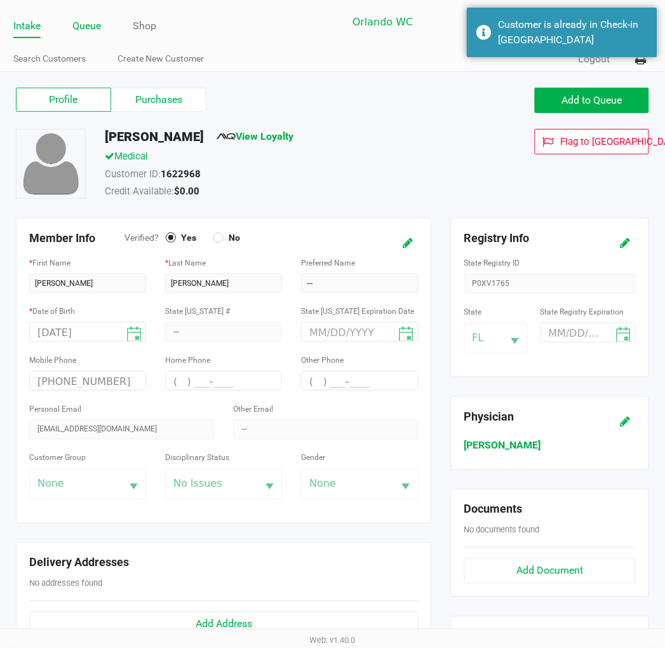
click at [88, 34] on link "Queue" at bounding box center [86, 26] width 29 height 18
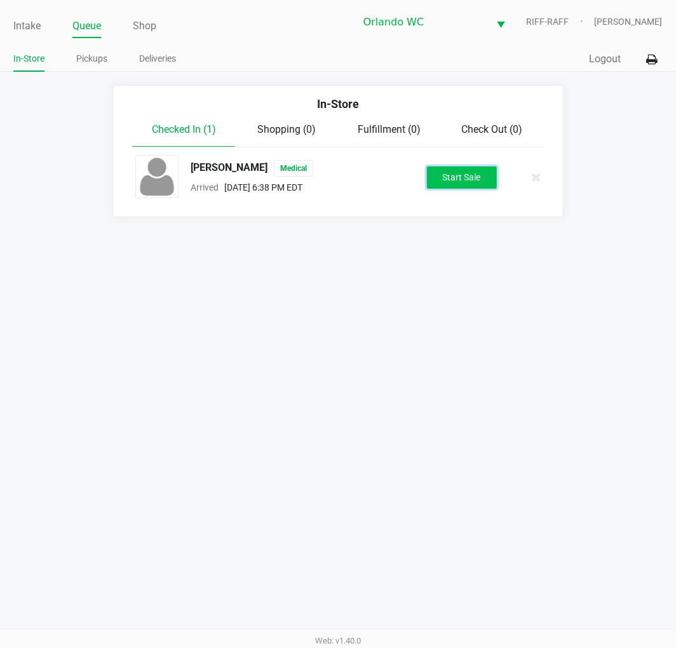
click at [434, 177] on button "Start Sale" at bounding box center [462, 177] width 70 height 22
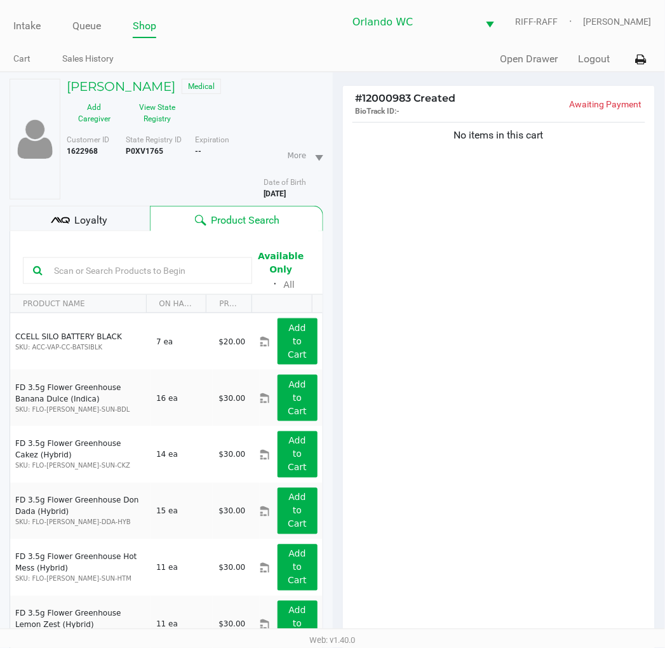
click at [132, 73] on div "[PERSON_NAME] Medical Add Caregiver View State Registry Customer ID 1622968 Sta…" at bounding box center [167, 393] width 314 height 642
click at [124, 99] on button "View State Registry" at bounding box center [154, 113] width 64 height 32
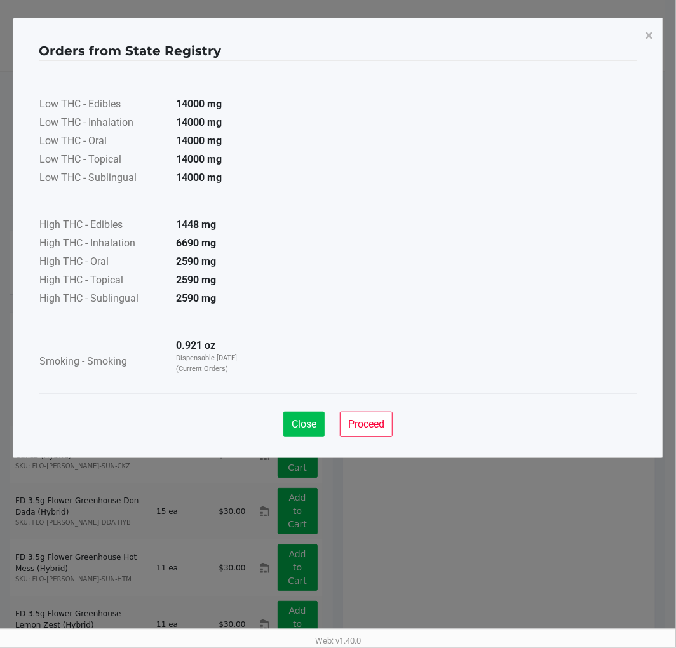
drag, startPoint x: 297, startPoint y: 410, endPoint x: 301, endPoint y: 424, distance: 14.7
click at [301, 424] on div "Close Proceed" at bounding box center [338, 418] width 599 height 51
click at [301, 424] on span "Close" at bounding box center [304, 424] width 25 height 12
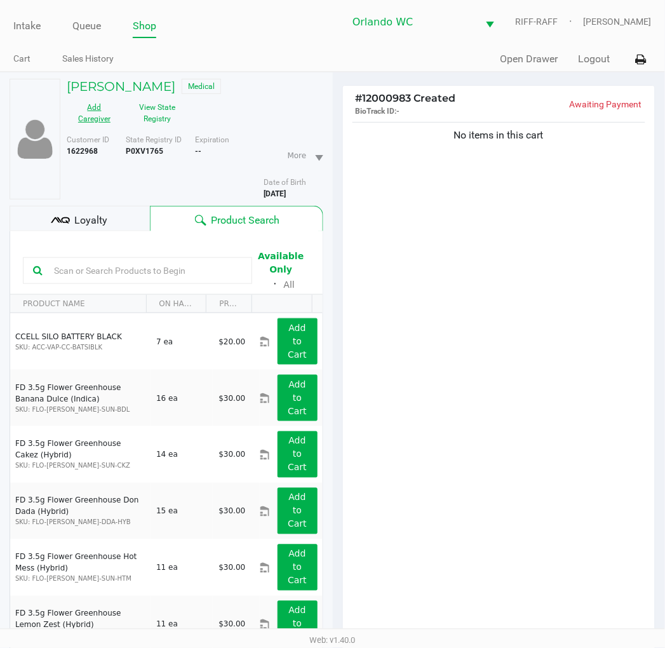
click at [118, 97] on button "Add Caregiver" at bounding box center [94, 113] width 55 height 32
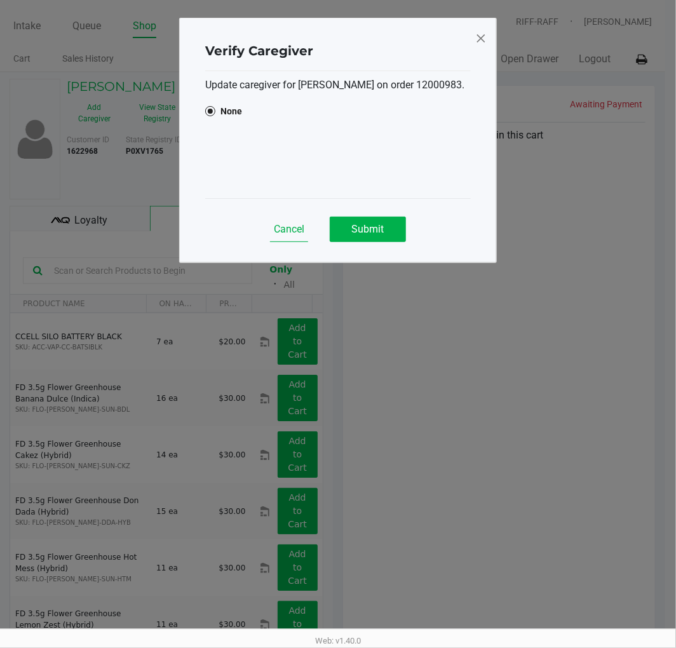
click at [297, 237] on button "Cancel" at bounding box center [289, 229] width 38 height 25
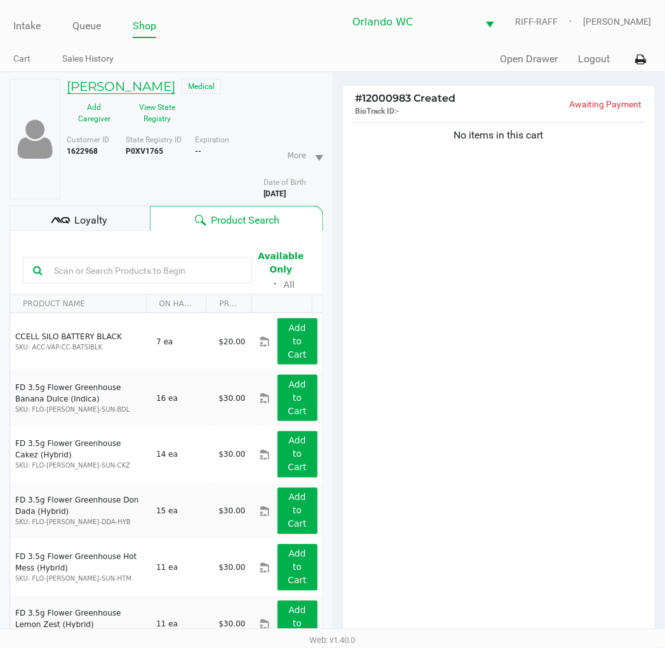
click at [118, 86] on h5 "[PERSON_NAME]" at bounding box center [121, 86] width 109 height 15
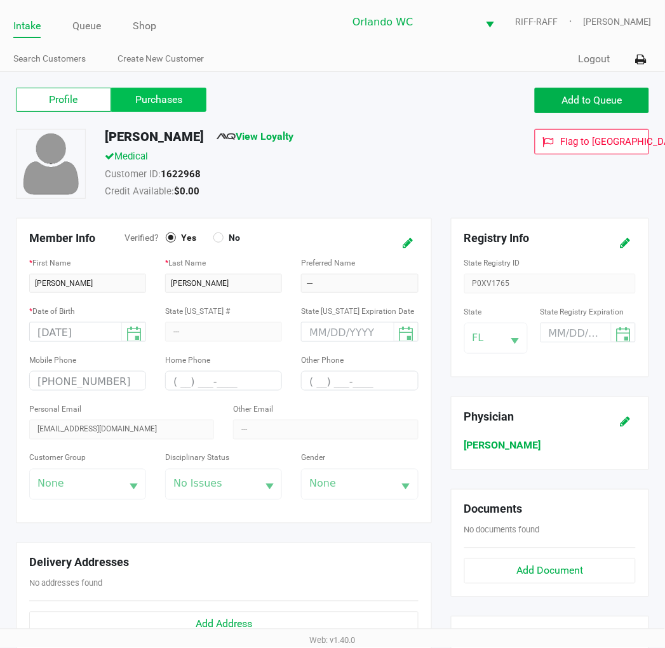
click at [153, 98] on label "Purchases" at bounding box center [158, 100] width 95 height 24
click at [0, 0] on 1 "Purchases" at bounding box center [0, 0] width 0 height 0
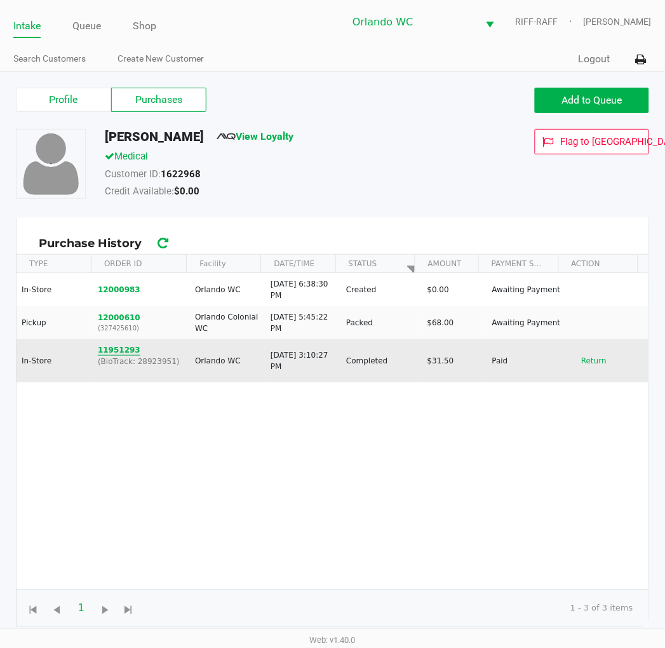
click at [121, 347] on button "11951293" at bounding box center [119, 349] width 43 height 11
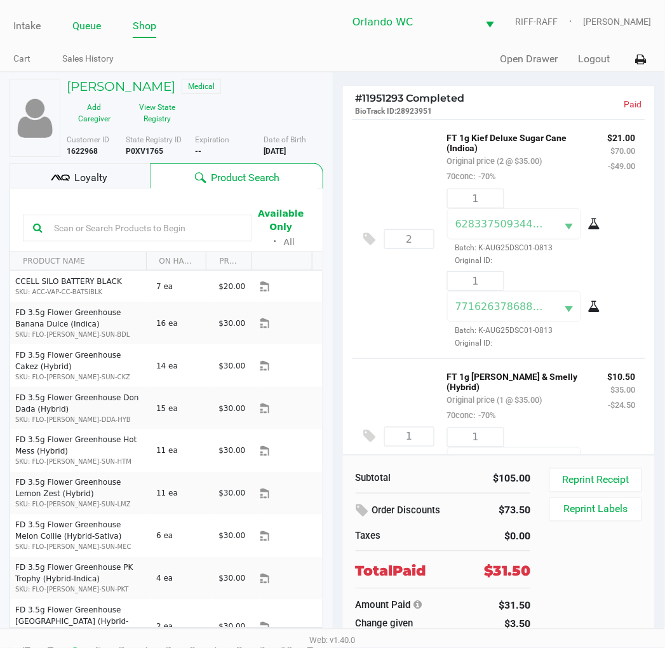
click at [93, 27] on link "Queue" at bounding box center [86, 26] width 29 height 18
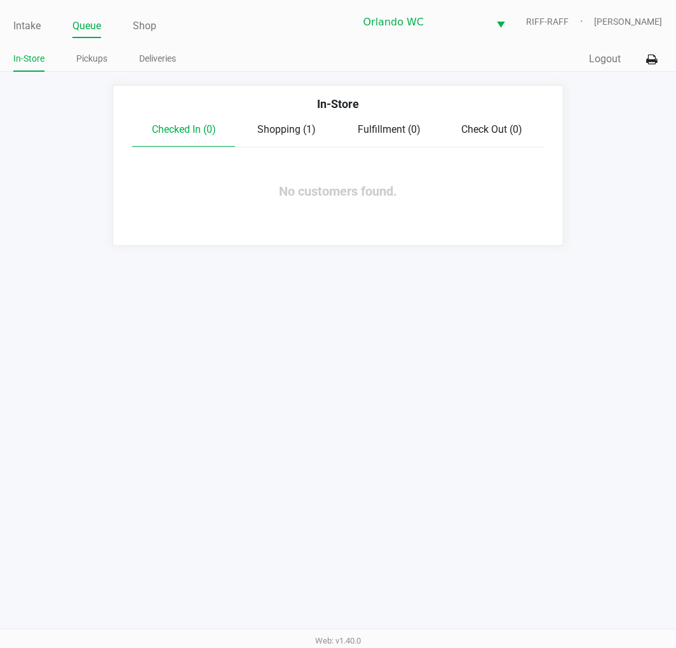
click at [290, 129] on span "Shopping (1)" at bounding box center [286, 129] width 58 height 12
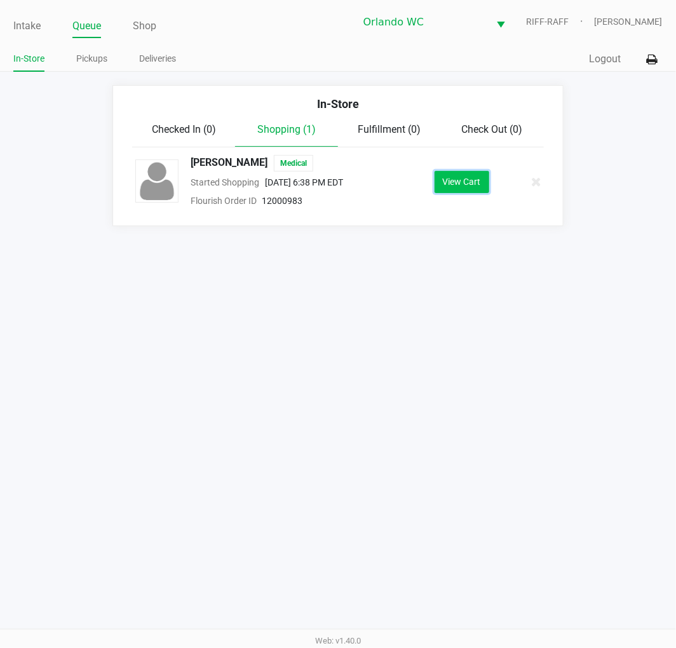
click at [458, 174] on button "View Cart" at bounding box center [462, 182] width 55 height 22
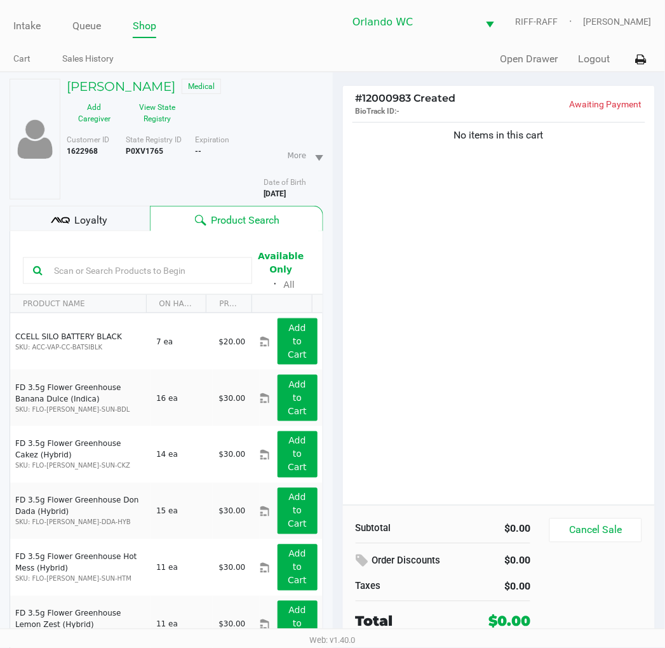
click at [473, 329] on div "No items in this cart" at bounding box center [499, 312] width 313 height 386
click at [470, 327] on div "No items in this cart" at bounding box center [499, 312] width 313 height 386
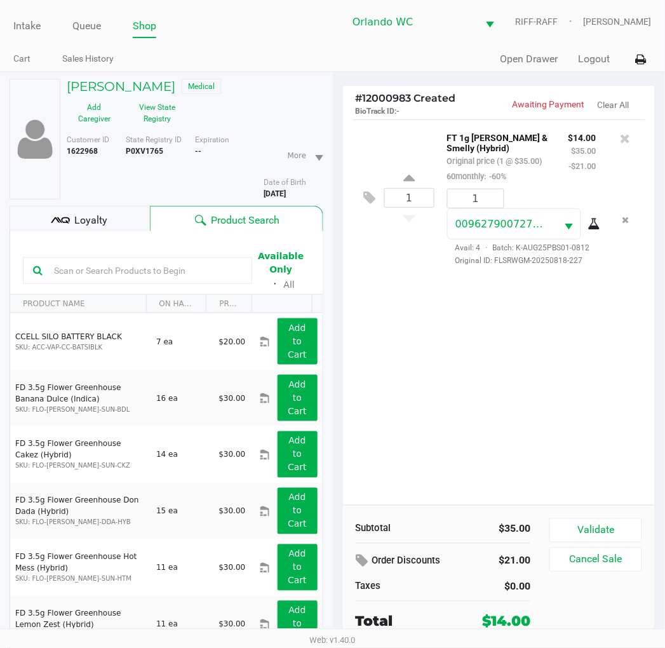
drag, startPoint x: 466, startPoint y: 389, endPoint x: 398, endPoint y: 363, distance: 72.0
click at [466, 389] on div "1 FT 1g [PERSON_NAME] & Smelly (Hybrid) Original price (1 @ $35.00) 60monthly: …" at bounding box center [499, 312] width 313 height 386
click at [121, 270] on input "text" at bounding box center [145, 270] width 193 height 19
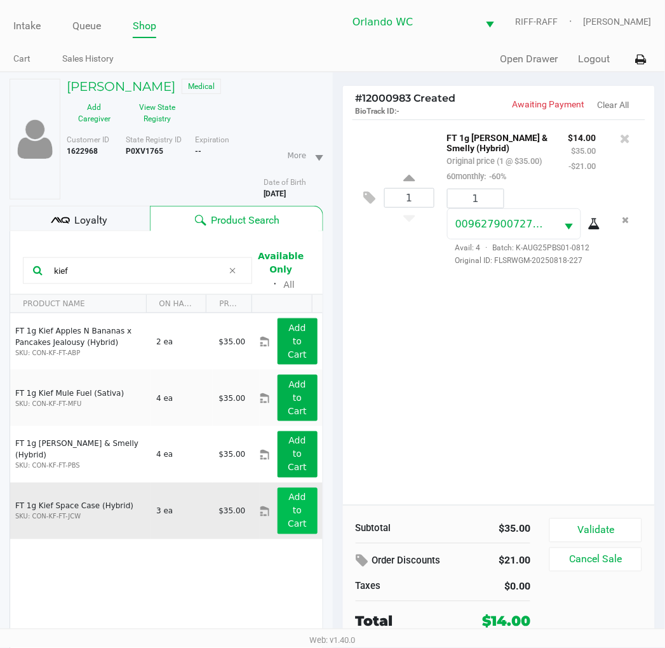
type input "kief"
click at [288, 518] on app-button-loader "Add to Cart" at bounding box center [297, 510] width 19 height 37
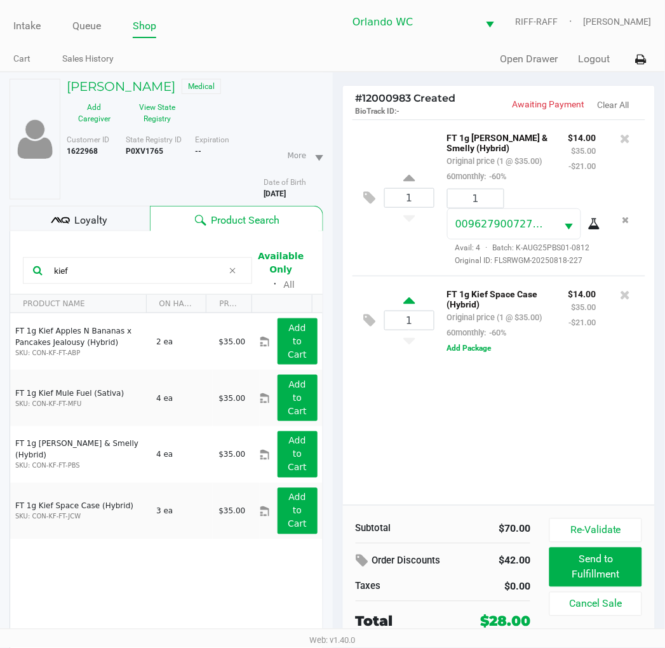
click at [412, 303] on icon at bounding box center [409, 303] width 11 height 16
type input "2"
click at [568, 456] on div "1 FT 1g [PERSON_NAME] & Smelly (Hybrid) Original price (1 @ $35.00) 60monthly: …" at bounding box center [499, 312] width 313 height 386
click at [631, 291] on icon at bounding box center [626, 294] width 10 height 13
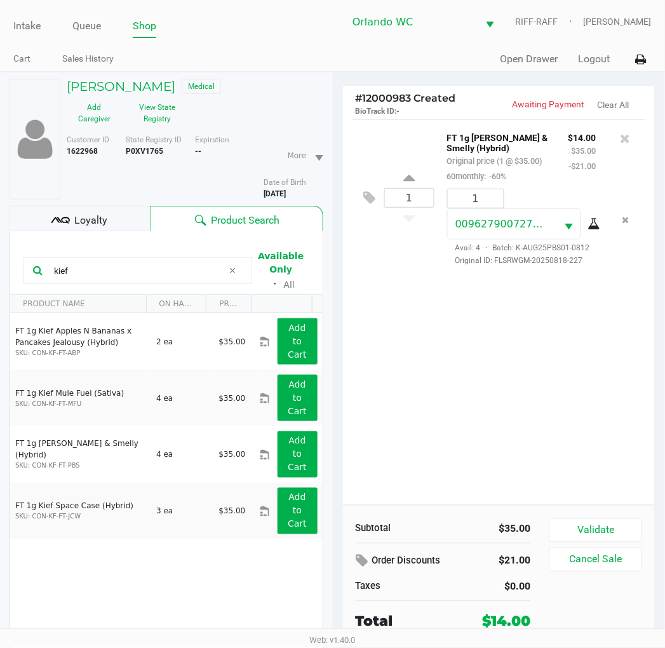
click at [629, 137] on icon at bounding box center [626, 138] width 10 height 13
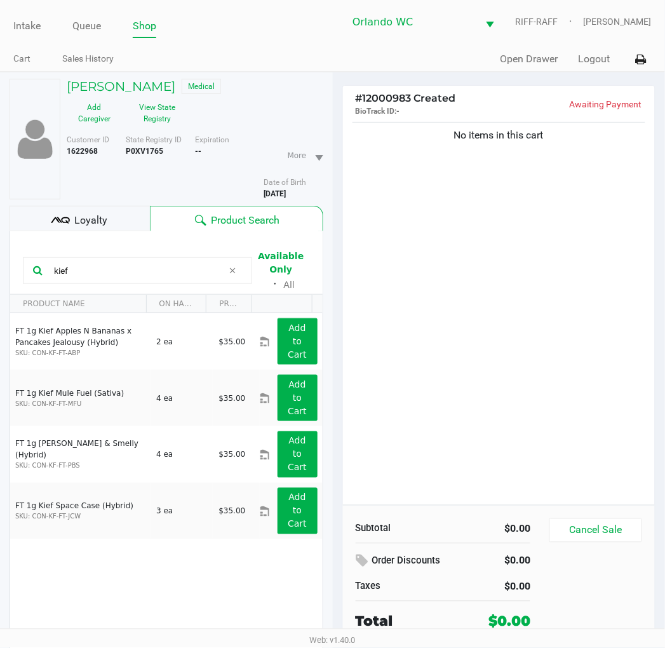
click at [147, 267] on input "kief" at bounding box center [136, 270] width 174 height 19
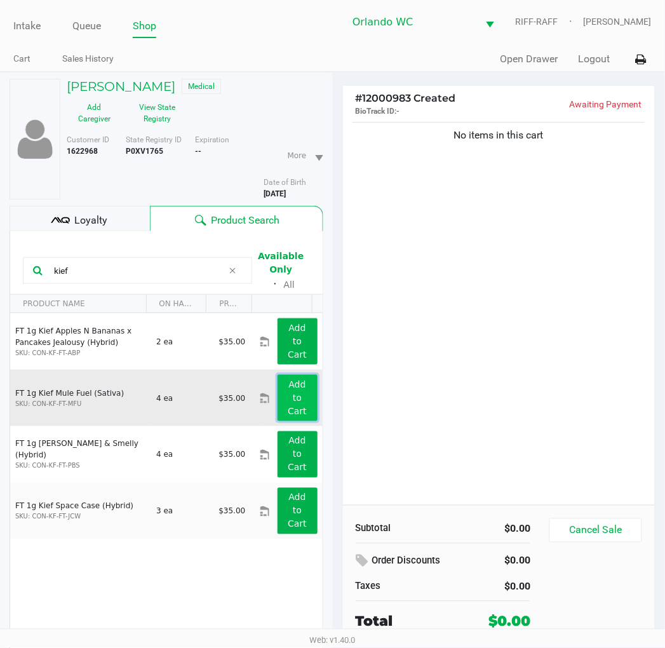
click at [297, 407] on button "Add to Cart" at bounding box center [298, 398] width 40 height 46
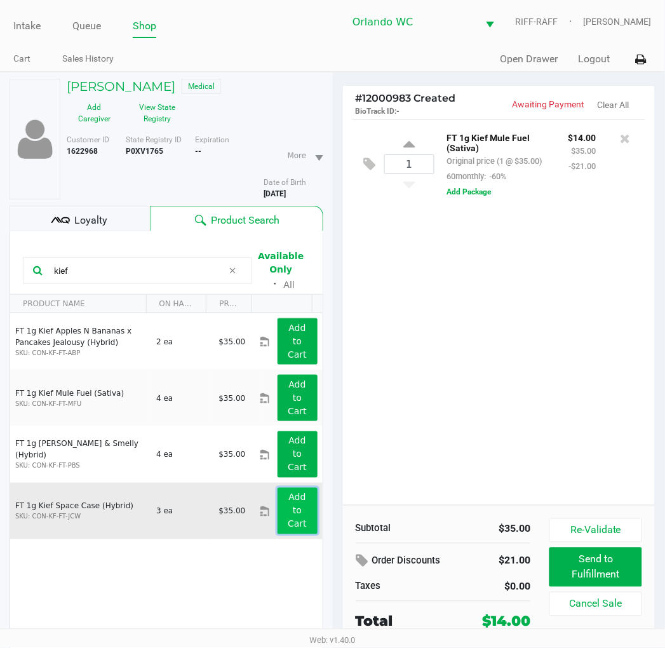
click at [292, 529] on app-button-loader "Add to Cart" at bounding box center [297, 510] width 19 height 37
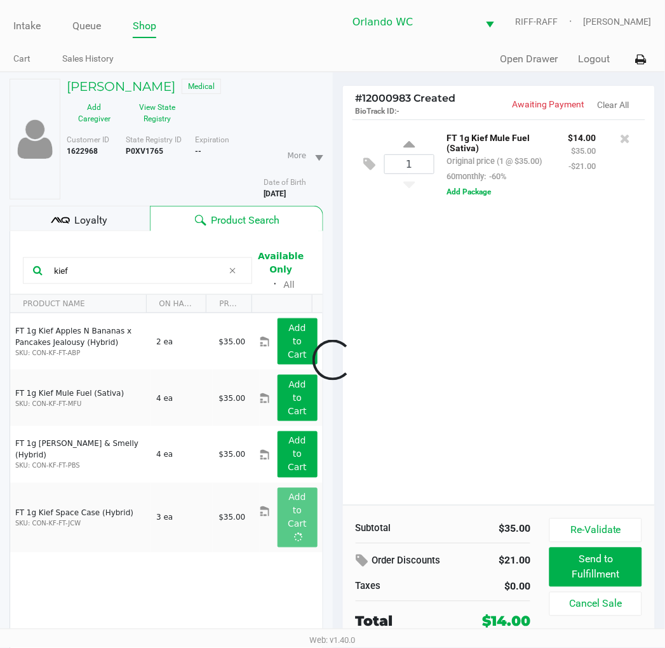
click at [102, 271] on div at bounding box center [332, 360] width 665 height 450
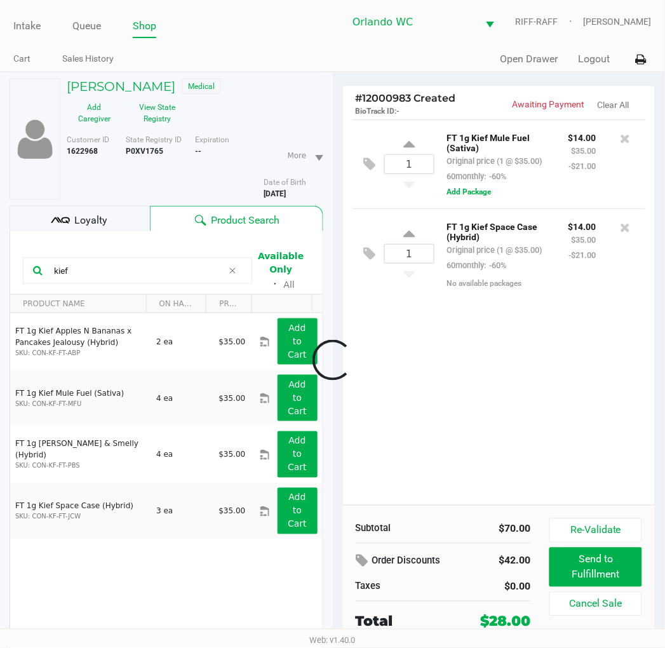
click at [119, 273] on div at bounding box center [332, 360] width 665 height 450
click at [117, 273] on input "kief" at bounding box center [136, 270] width 174 height 19
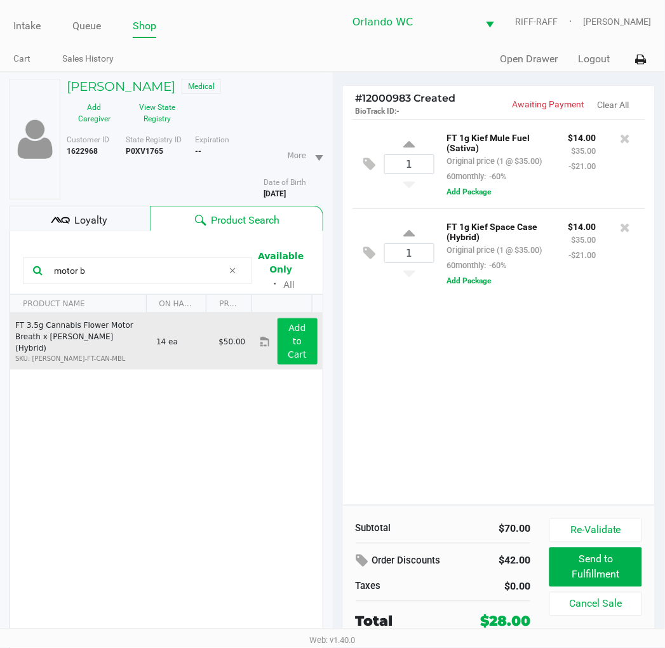
type input "motor b"
click at [291, 347] on button "Add to Cart" at bounding box center [298, 341] width 40 height 46
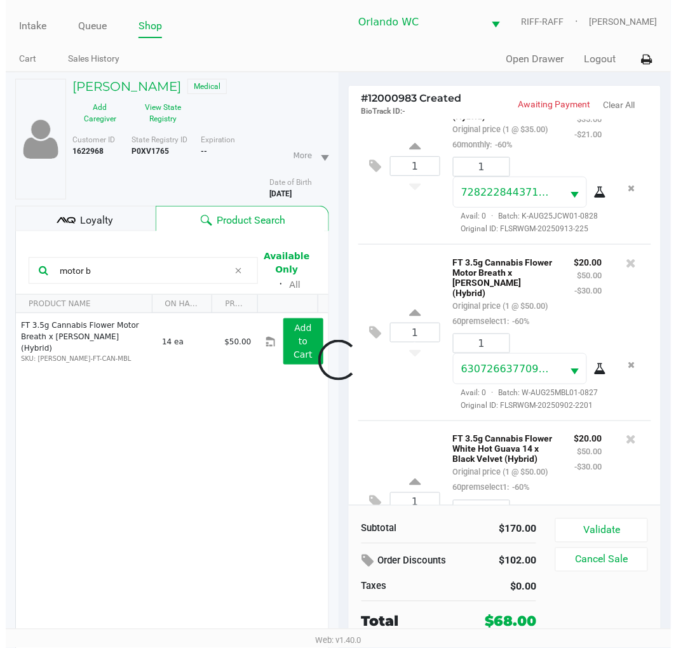
scroll to position [394, 0]
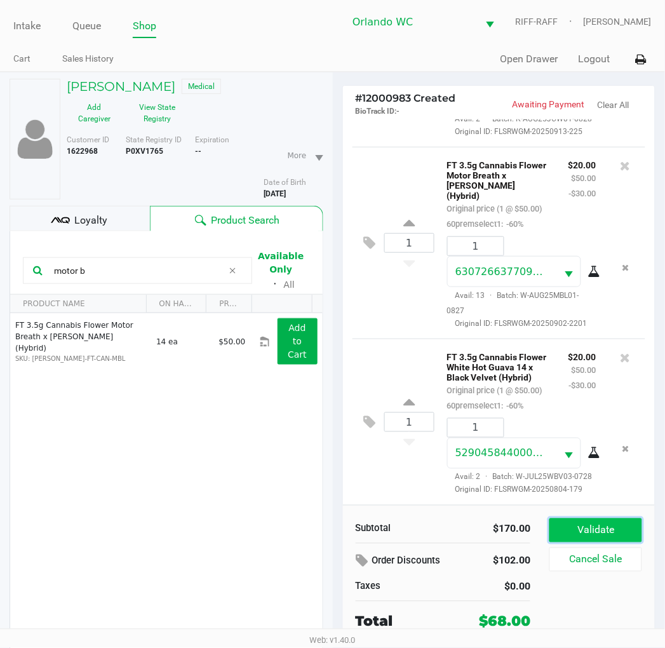
click at [621, 524] on button "Validate" at bounding box center [596, 531] width 92 height 24
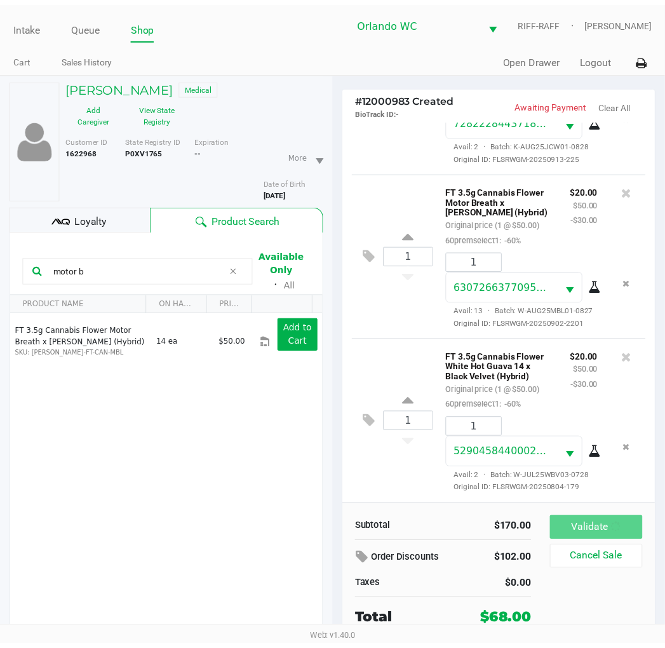
scroll to position [397, 0]
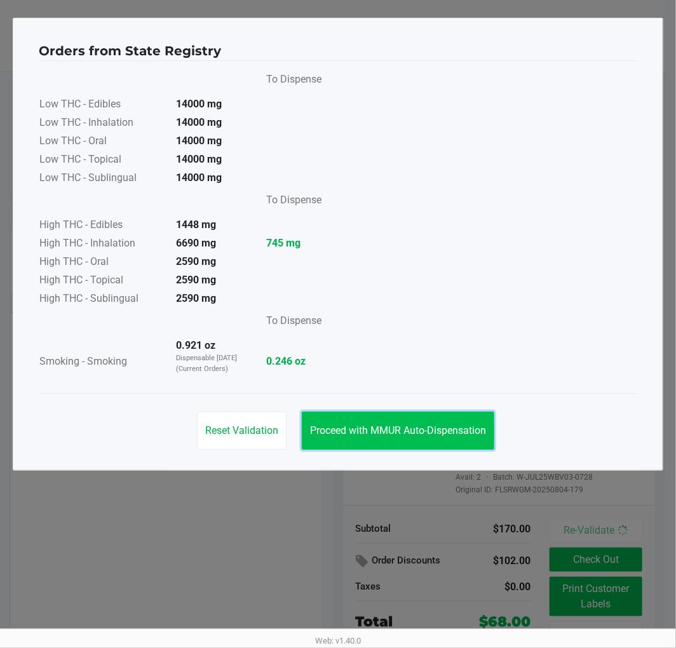
click at [416, 428] on span "Proceed with MMUR Auto-Dispensation" at bounding box center [398, 430] width 176 height 12
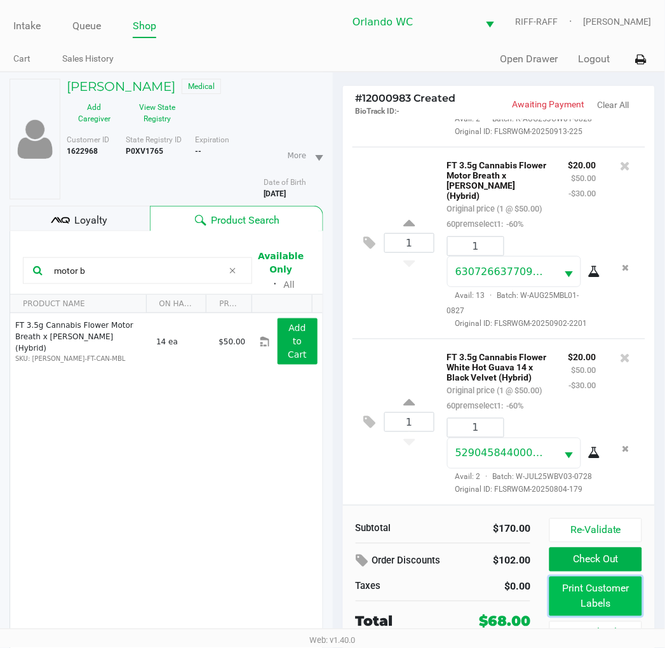
click at [568, 601] on button "Print Customer Labels" at bounding box center [596, 596] width 92 height 39
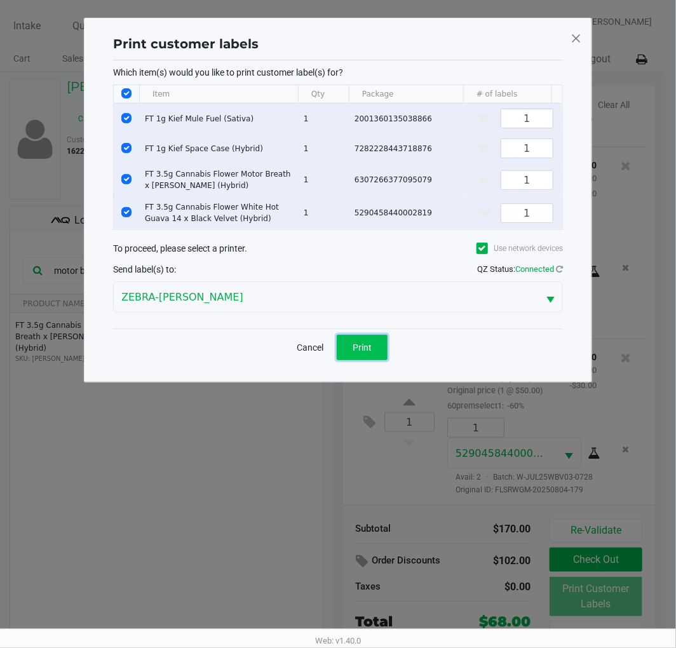
click at [367, 348] on button "Print" at bounding box center [362, 347] width 51 height 25
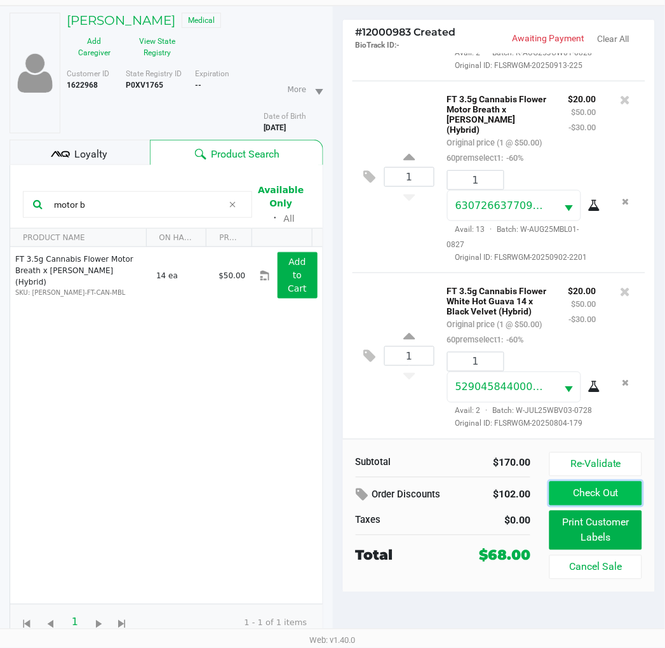
click at [595, 496] on button "Check Out" at bounding box center [596, 494] width 92 height 24
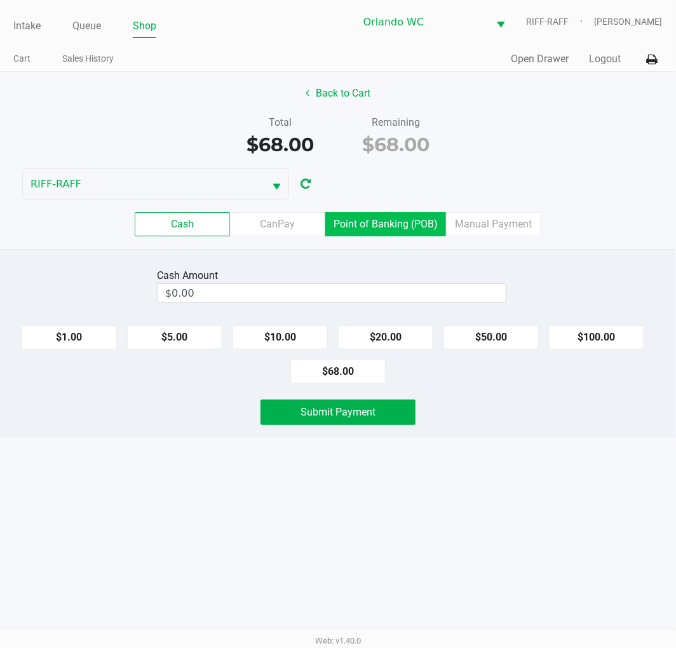
click at [407, 232] on label "Point of Banking (POB)" at bounding box center [385, 224] width 121 height 24
click at [0, 0] on 7 "Point of Banking (POB)" at bounding box center [0, 0] width 0 height 0
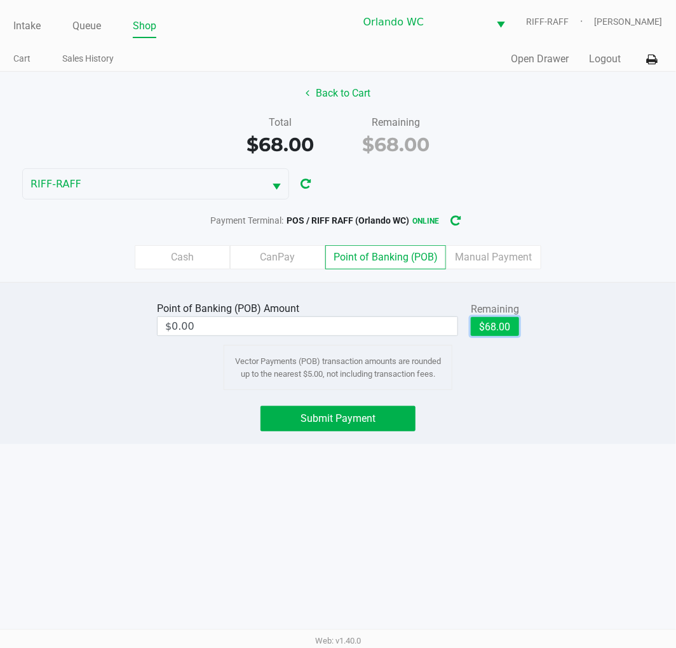
click at [512, 333] on button "$68.00" at bounding box center [495, 326] width 48 height 19
type input "$68.00"
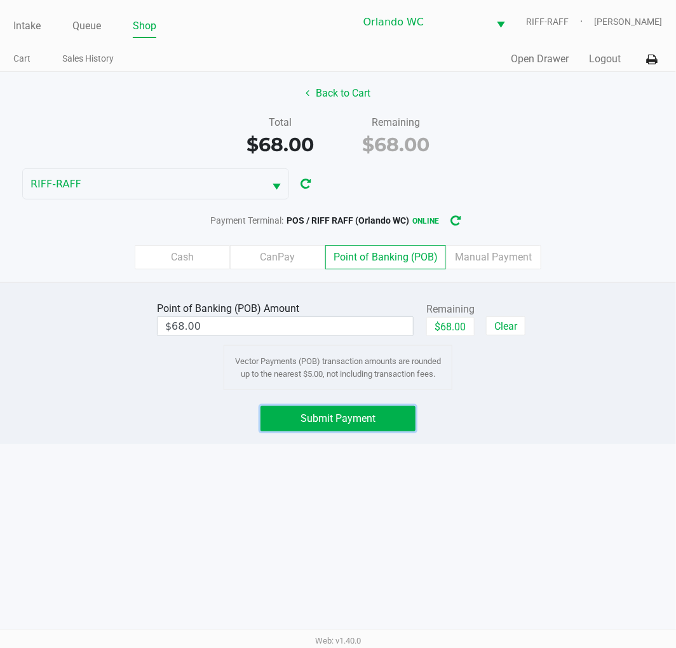
click at [346, 427] on button "Submit Payment" at bounding box center [338, 418] width 155 height 25
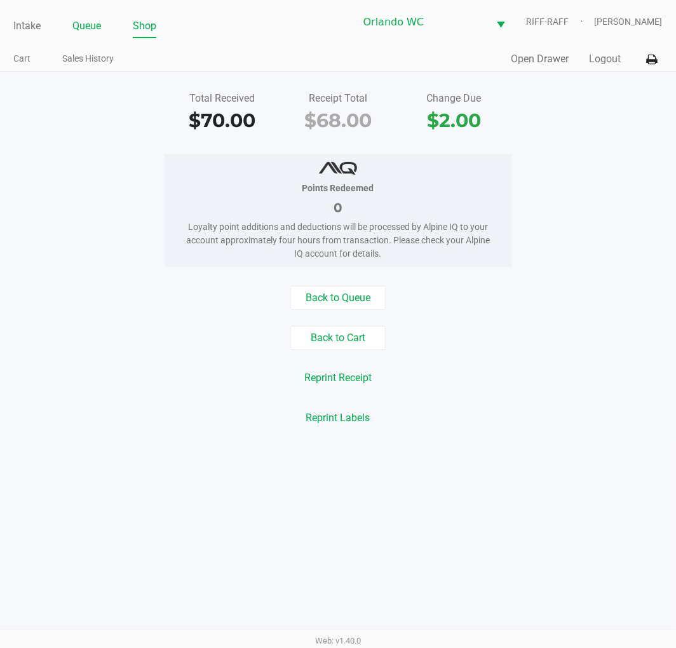
click at [85, 28] on link "Queue" at bounding box center [86, 26] width 29 height 18
